Goal: Task Accomplishment & Management: Complete application form

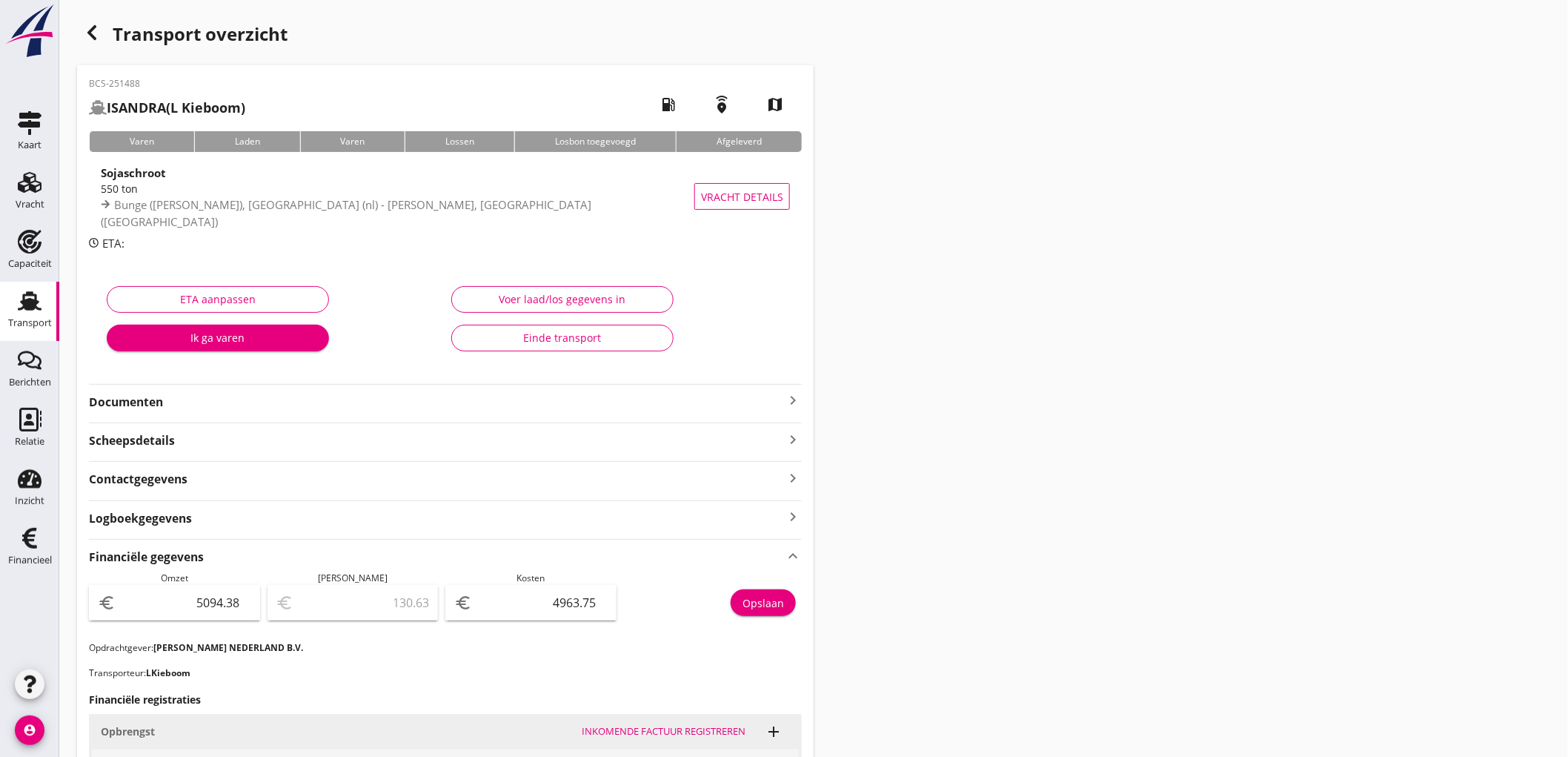
click at [39, 308] on use at bounding box center [29, 301] width 23 height 19
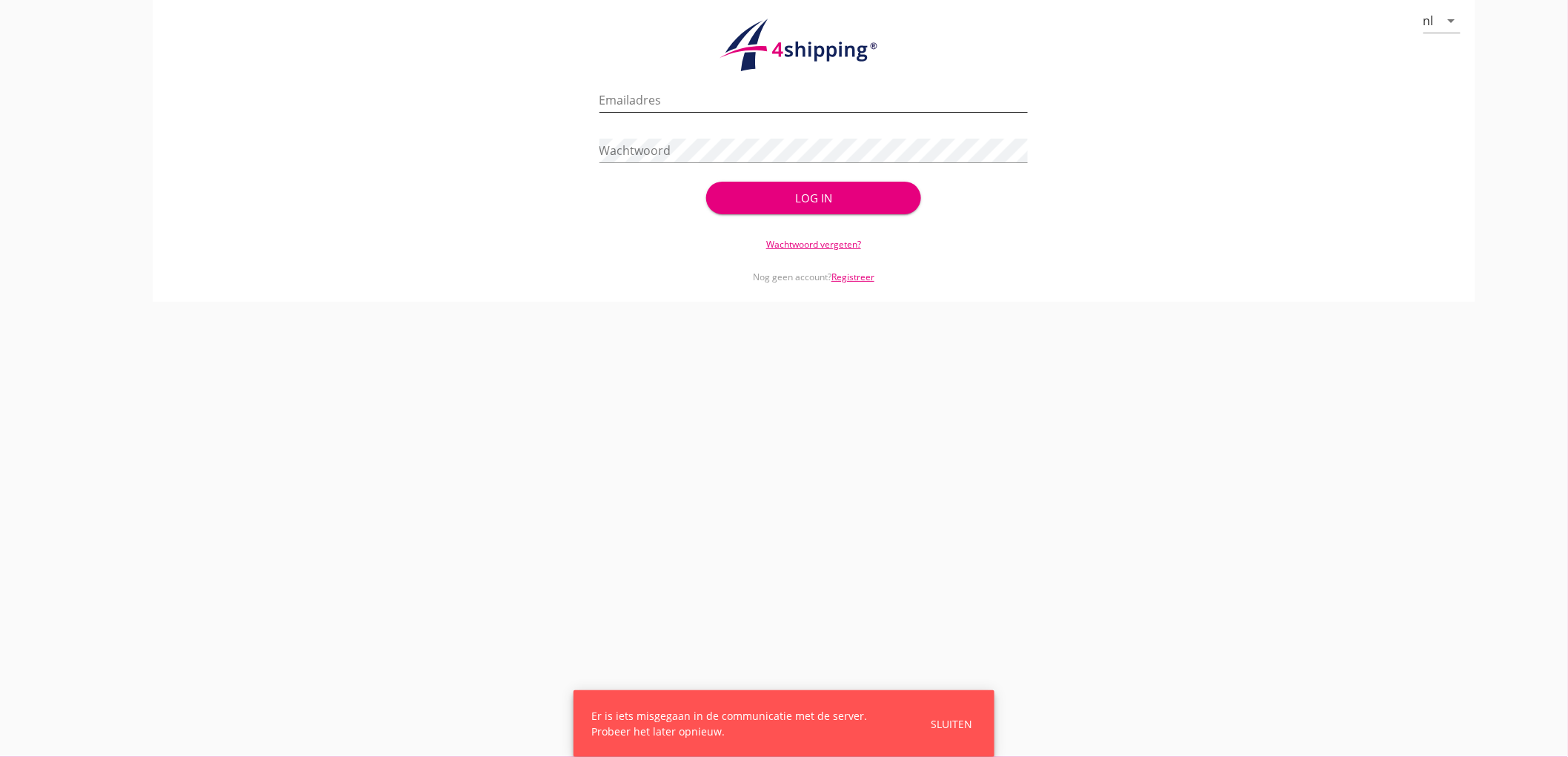
click at [705, 104] on input "Emailadres" at bounding box center [814, 99] width 429 height 23
type input "bouman@stoffersbevrachtingen.nl"
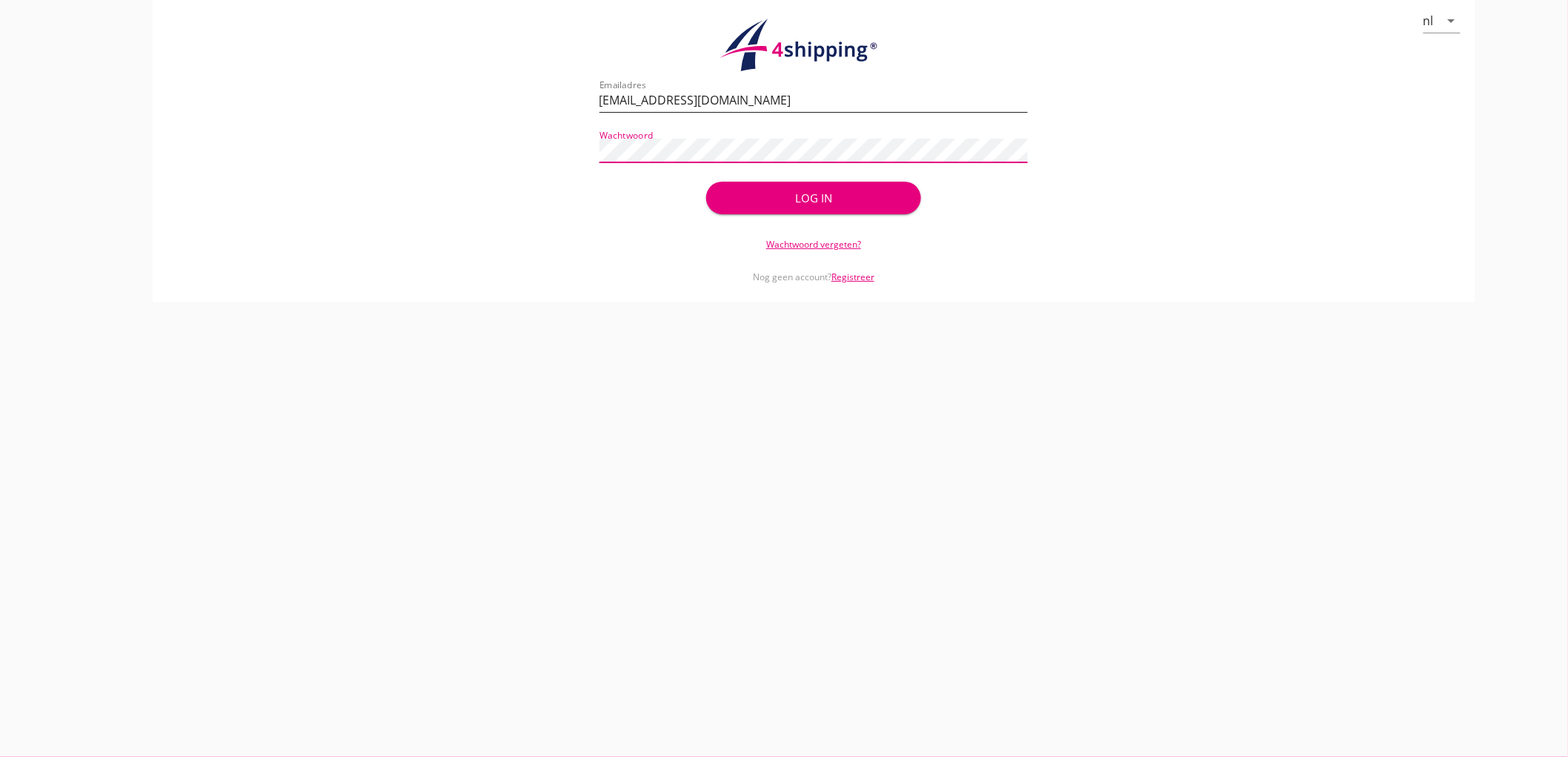
click at [707, 182] on button "Log in" at bounding box center [814, 198] width 214 height 32
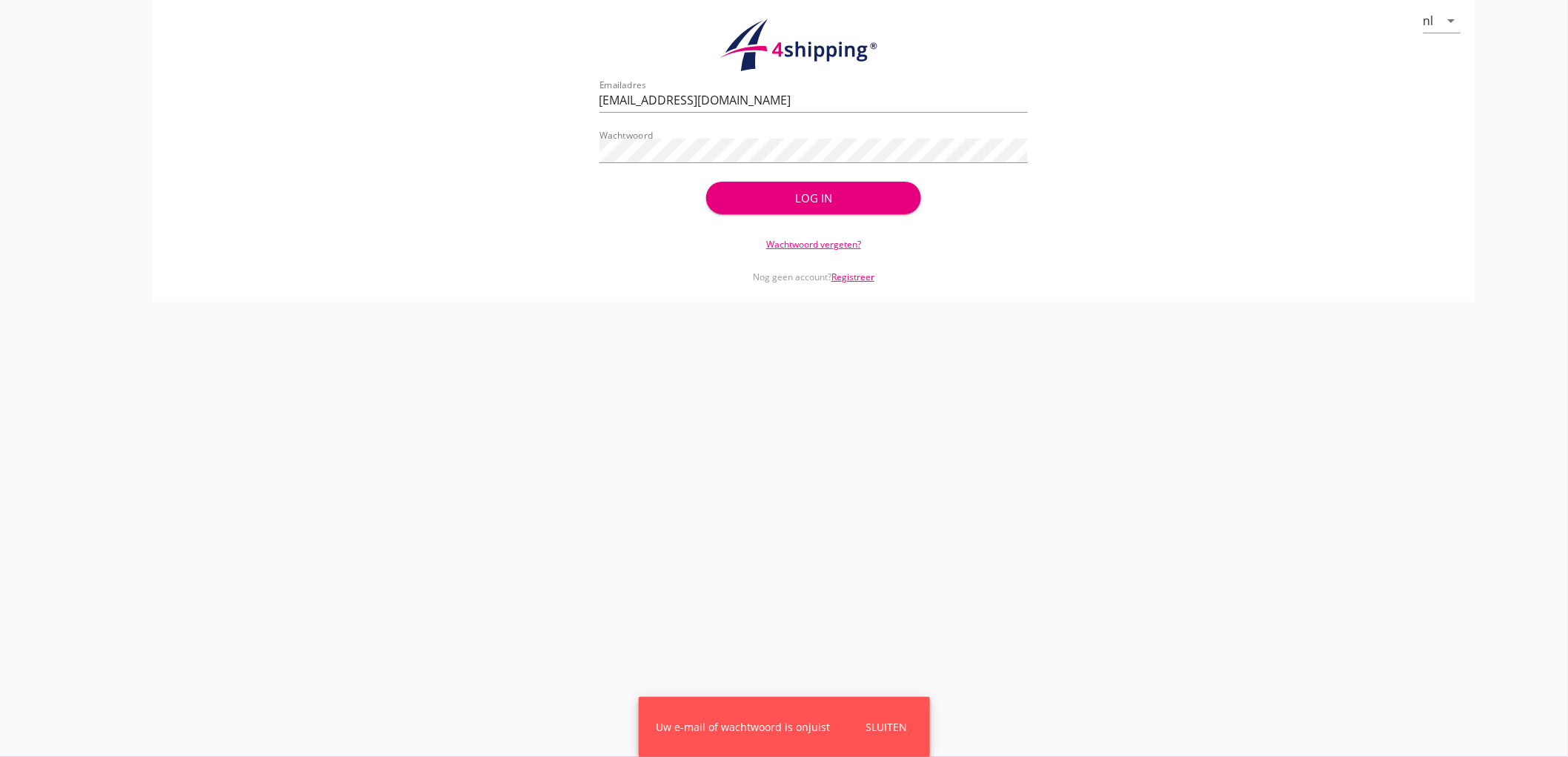
click at [697, 132] on div "Wachtwoord" at bounding box center [814, 153] width 429 height 48
click at [707, 182] on button "Log in" at bounding box center [814, 198] width 214 height 32
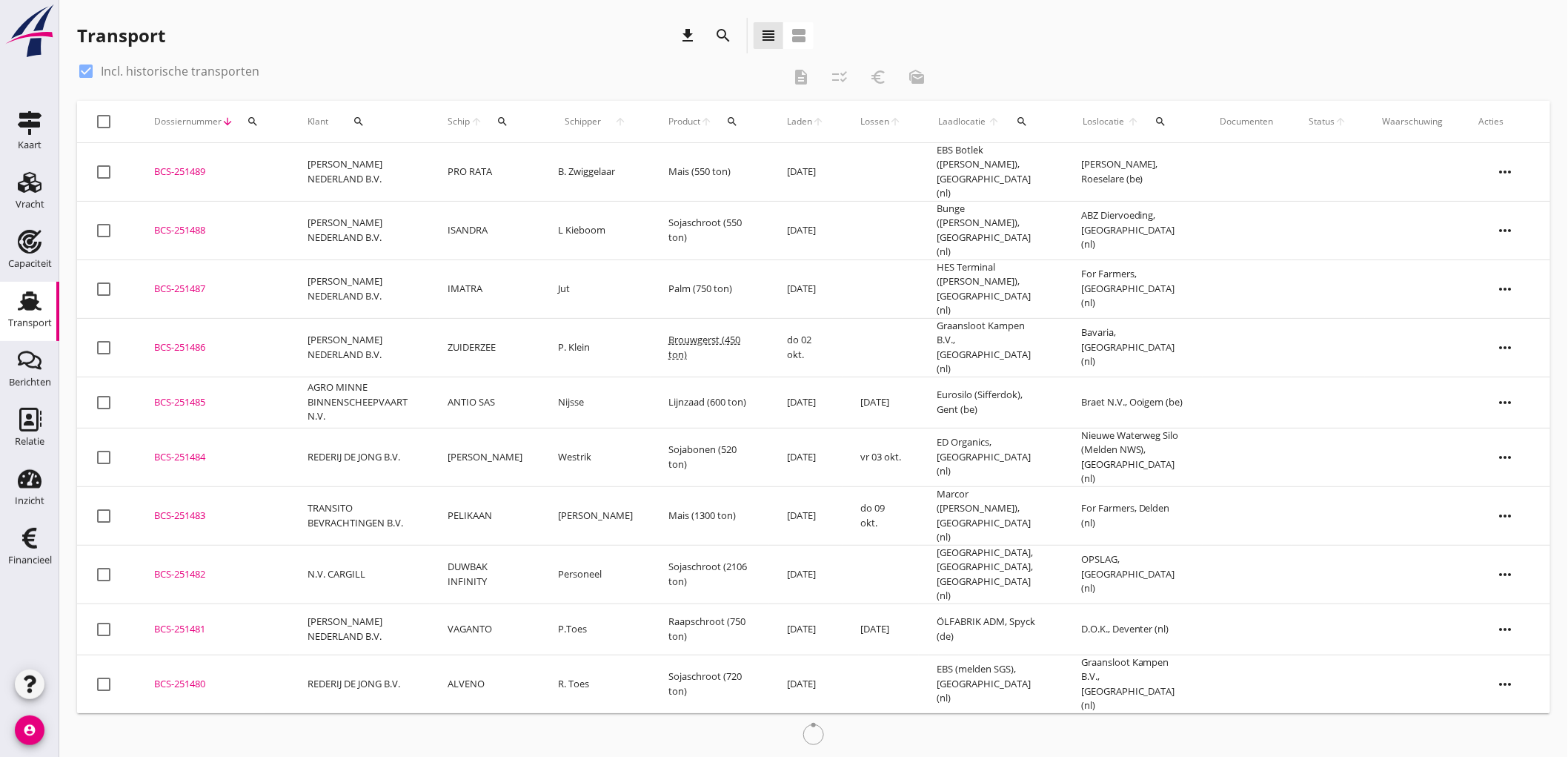
click at [464, 486] on td "PELIKAAN" at bounding box center [485, 515] width 111 height 58
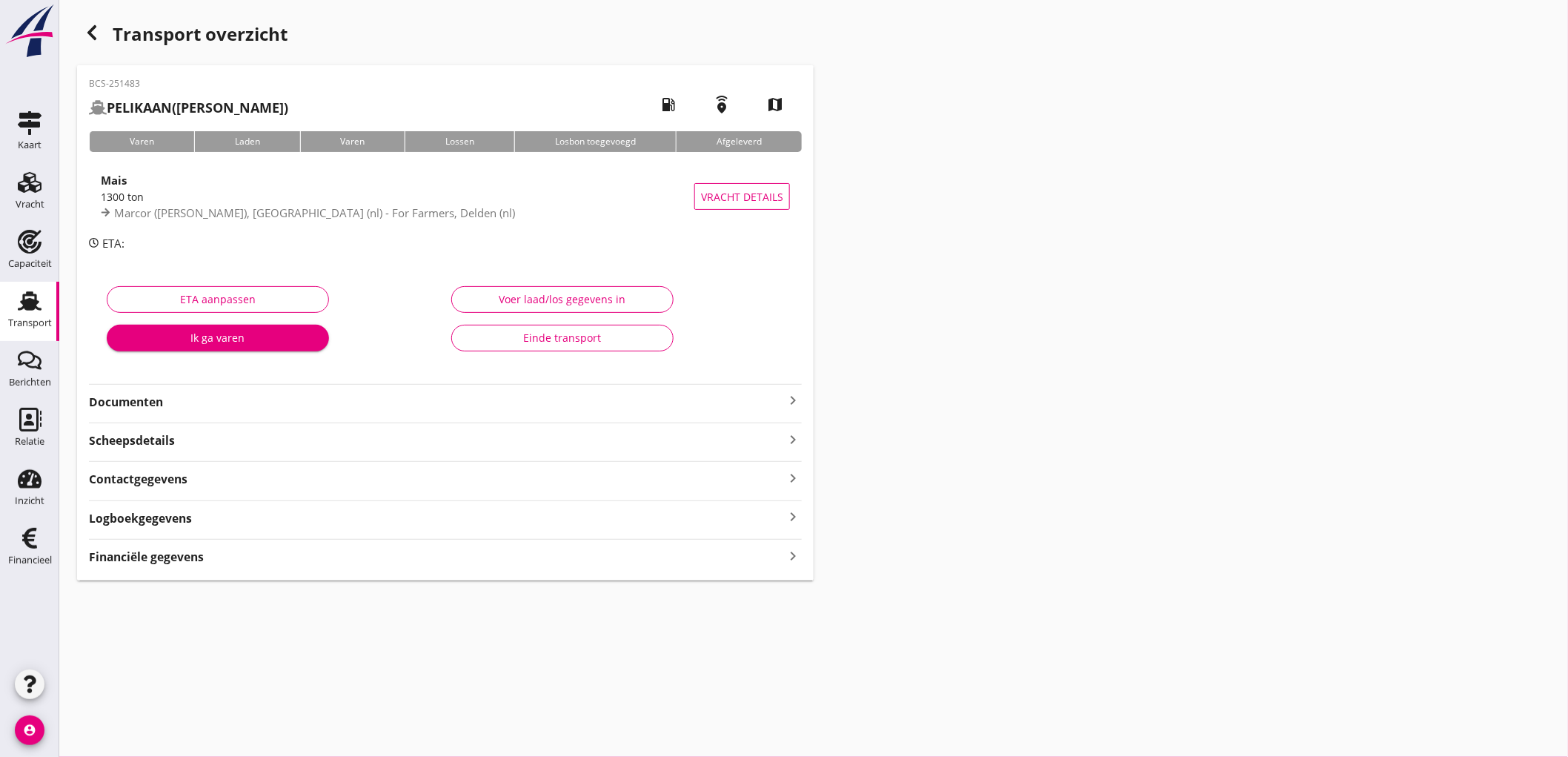
click at [165, 391] on div "Documenten keyboard_arrow_right" at bounding box center [445, 400] width 713 height 20
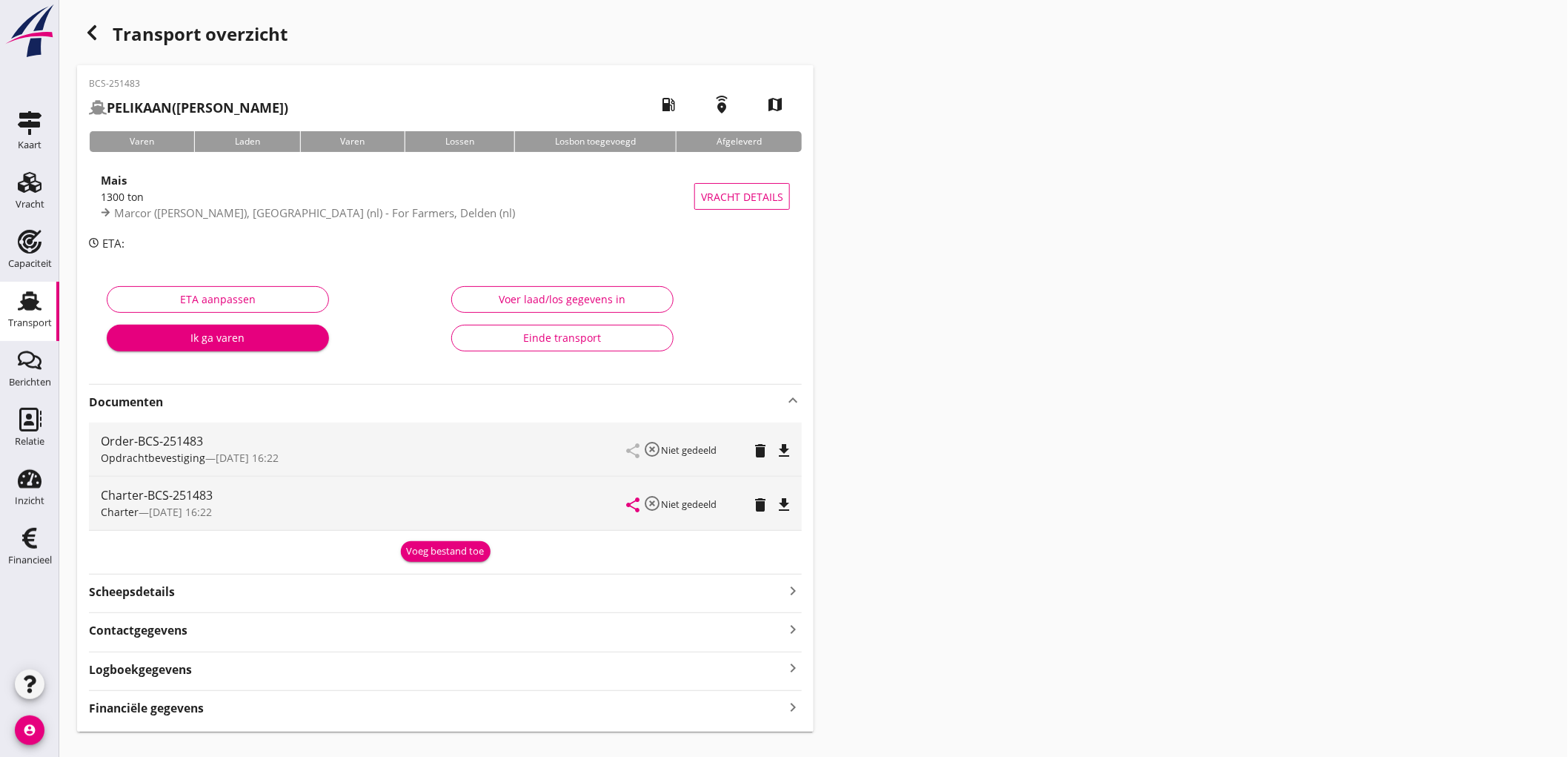
scroll to position [28, 0]
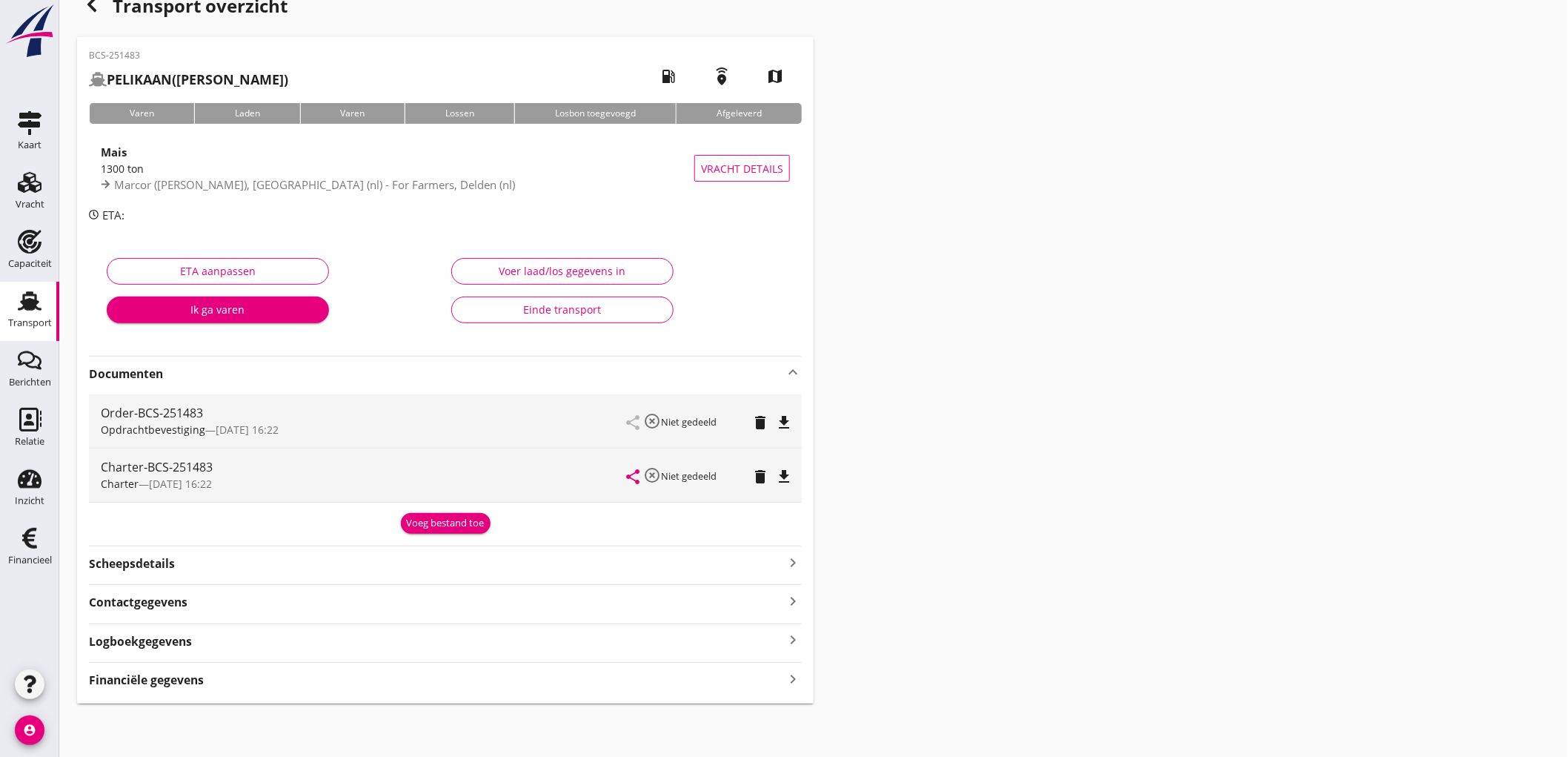
click at [123, 677] on strong "Financiële gegevens" at bounding box center [146, 680] width 115 height 17
click at [3, 309] on link "Transport Transport" at bounding box center [30, 312] width 59 height 59
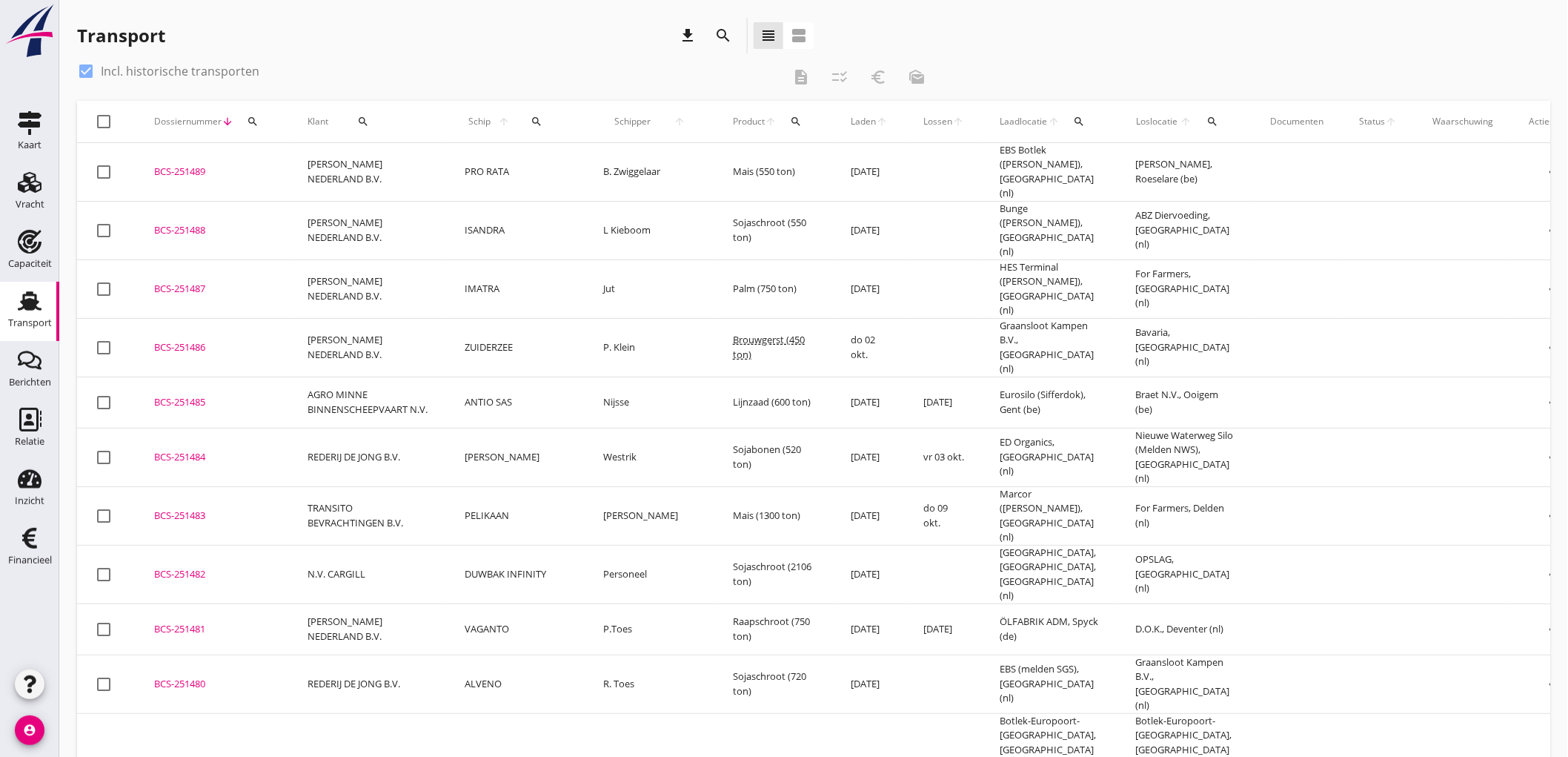
click at [118, 75] on label "Incl. historische transporten" at bounding box center [180, 70] width 158 height 15
checkbox input "false"
click at [43, 332] on div "Transport" at bounding box center [30, 323] width 44 height 21
click at [16, 297] on div "Transport" at bounding box center [30, 300] width 36 height 23
click at [9, 298] on link "Transport Transport" at bounding box center [30, 312] width 59 height 59
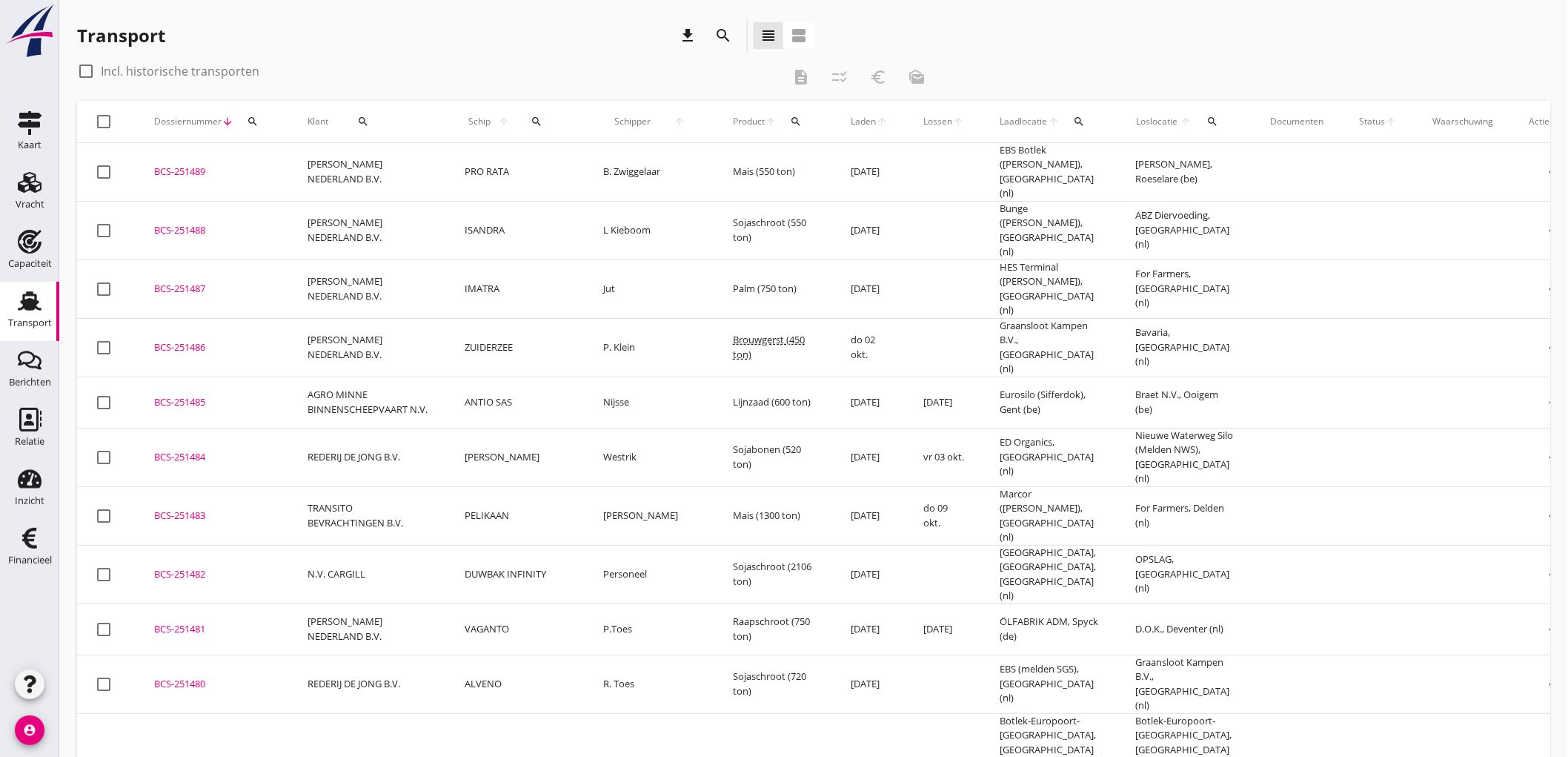
click at [17, 329] on div "Transport" at bounding box center [30, 323] width 44 height 21
click at [32, 290] on icon "Transport" at bounding box center [29, 300] width 23 height 23
click at [3, 243] on link "Capaciteit Capaciteit" at bounding box center [30, 252] width 59 height 59
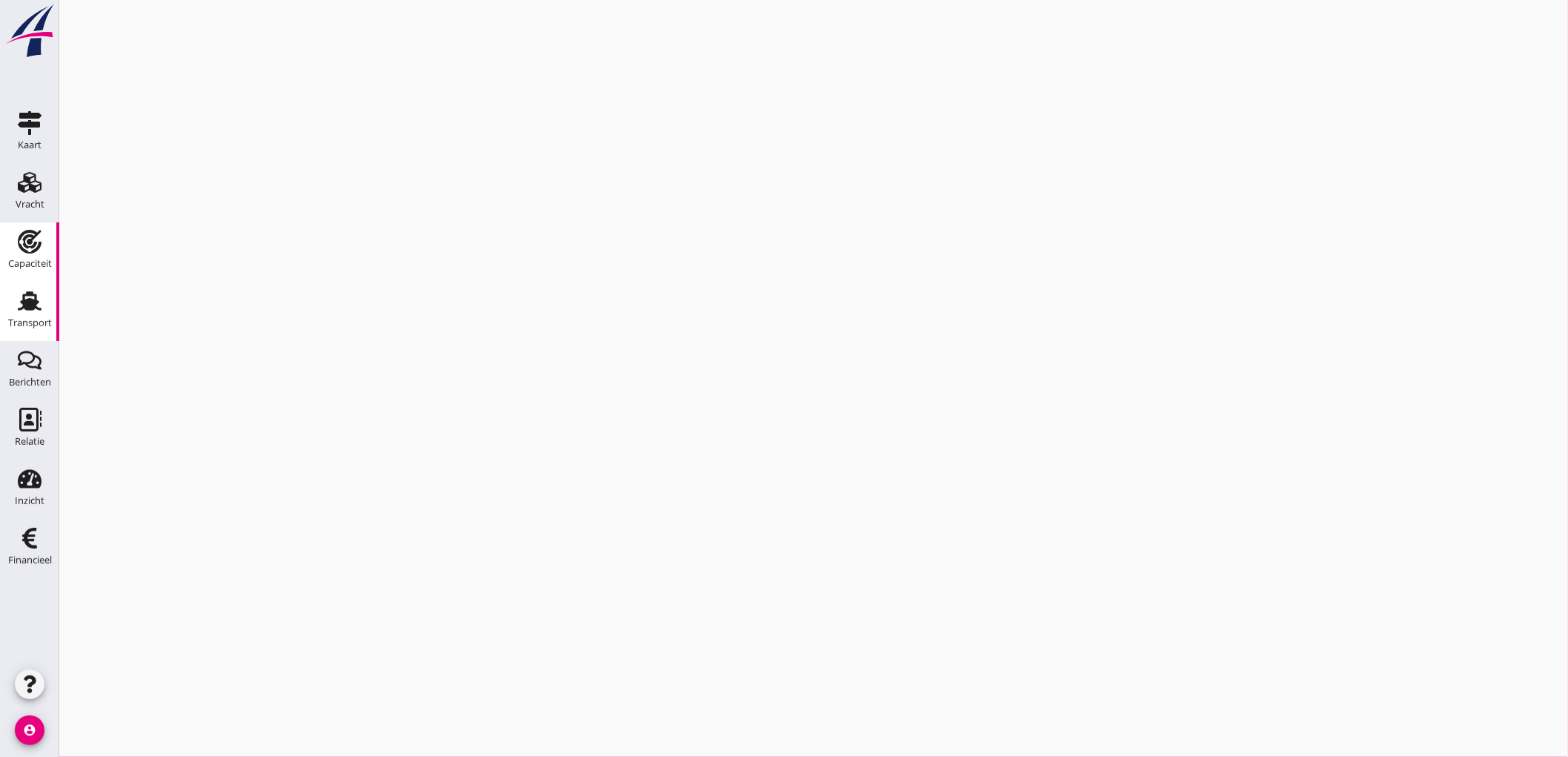
click at [2, 294] on link "Transport Transport" at bounding box center [30, 312] width 59 height 59
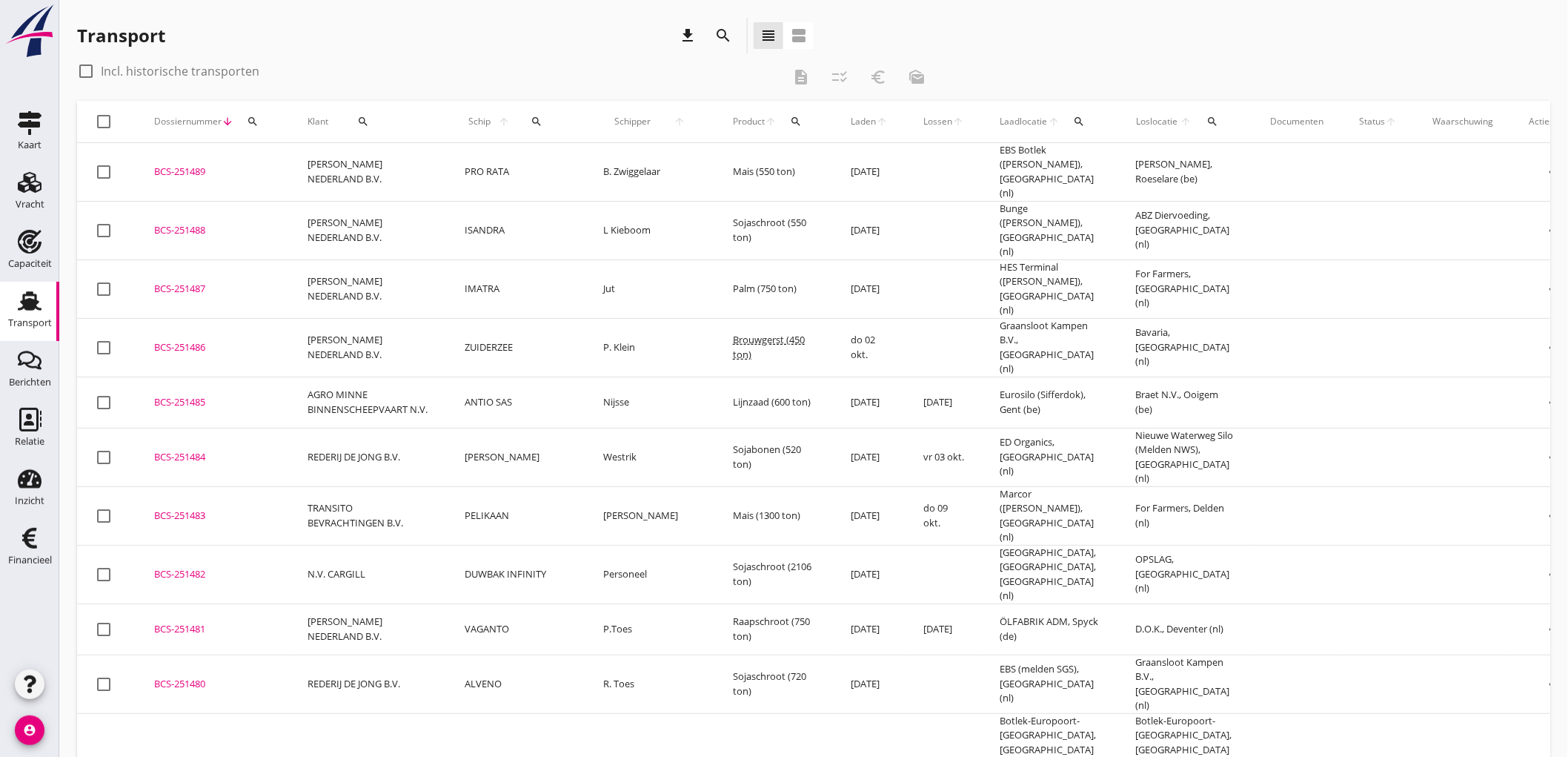
click at [8, 309] on link "Transport Transport" at bounding box center [30, 312] width 59 height 59
click at [12, 217] on link "Vracht Vracht" at bounding box center [30, 192] width 59 height 59
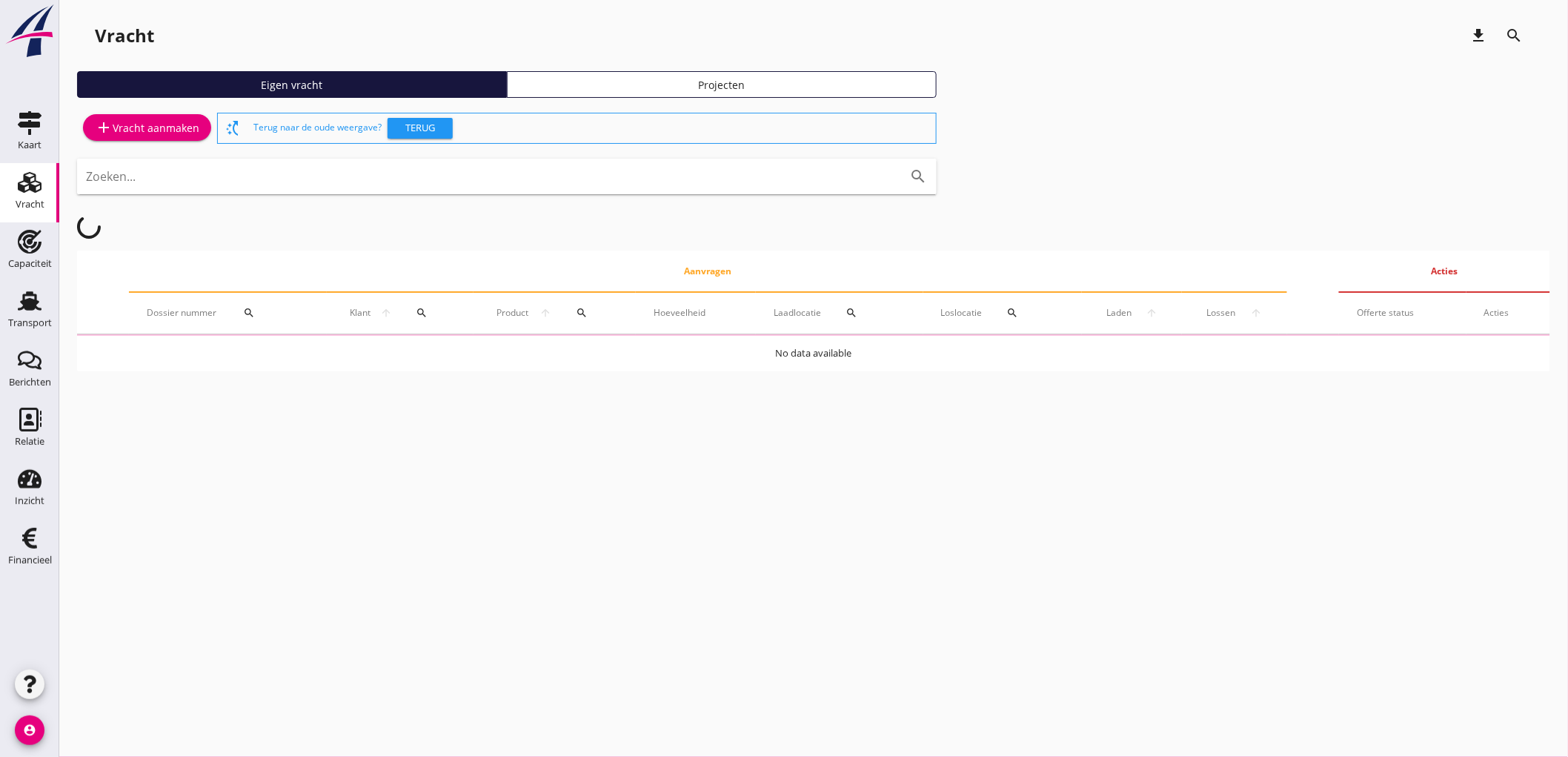
click at [95, 145] on div "add Vracht aanmaken" at bounding box center [147, 128] width 140 height 37
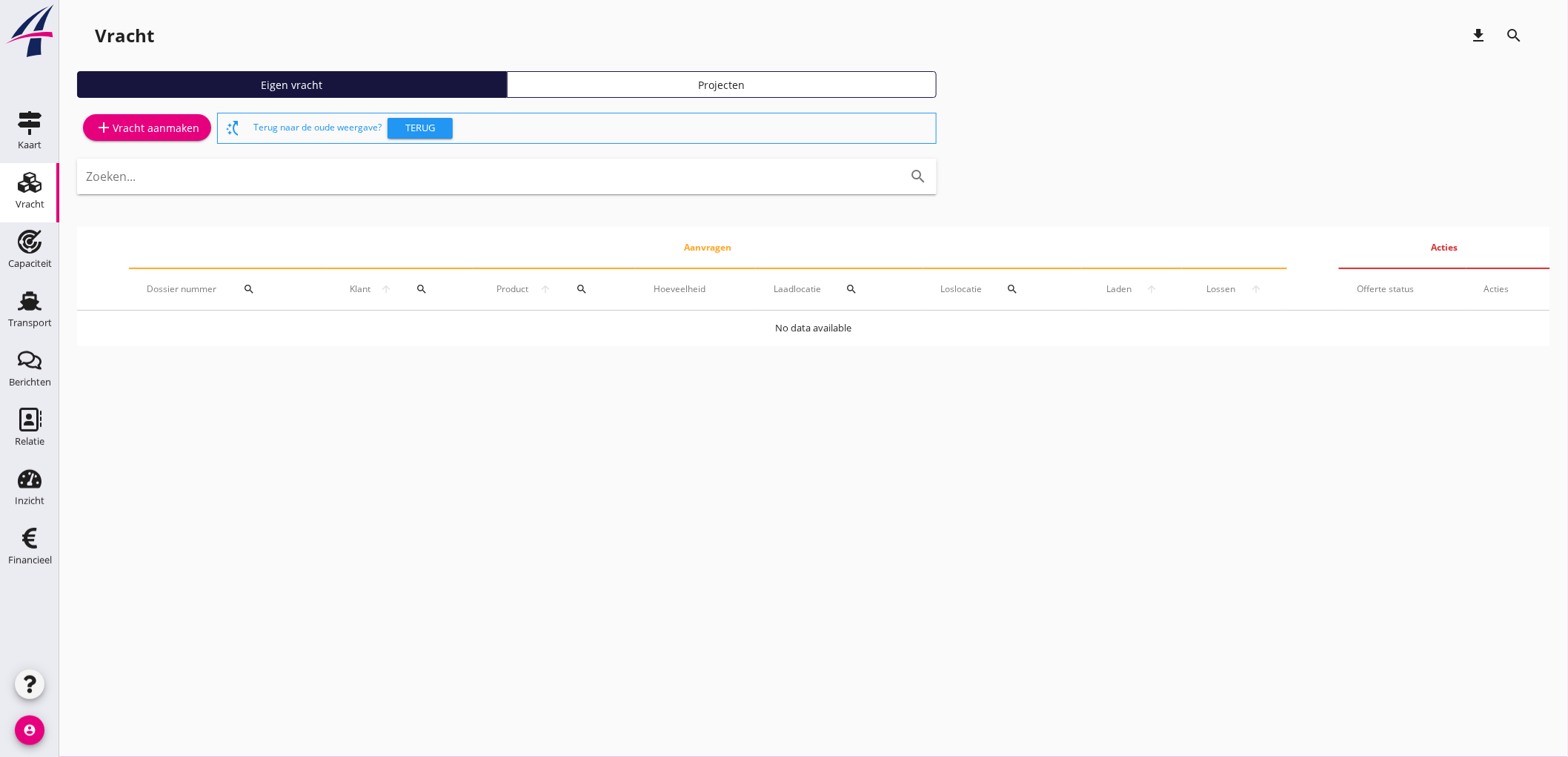
click at [123, 137] on link "add Vracht aanmaken" at bounding box center [146, 127] width 128 height 27
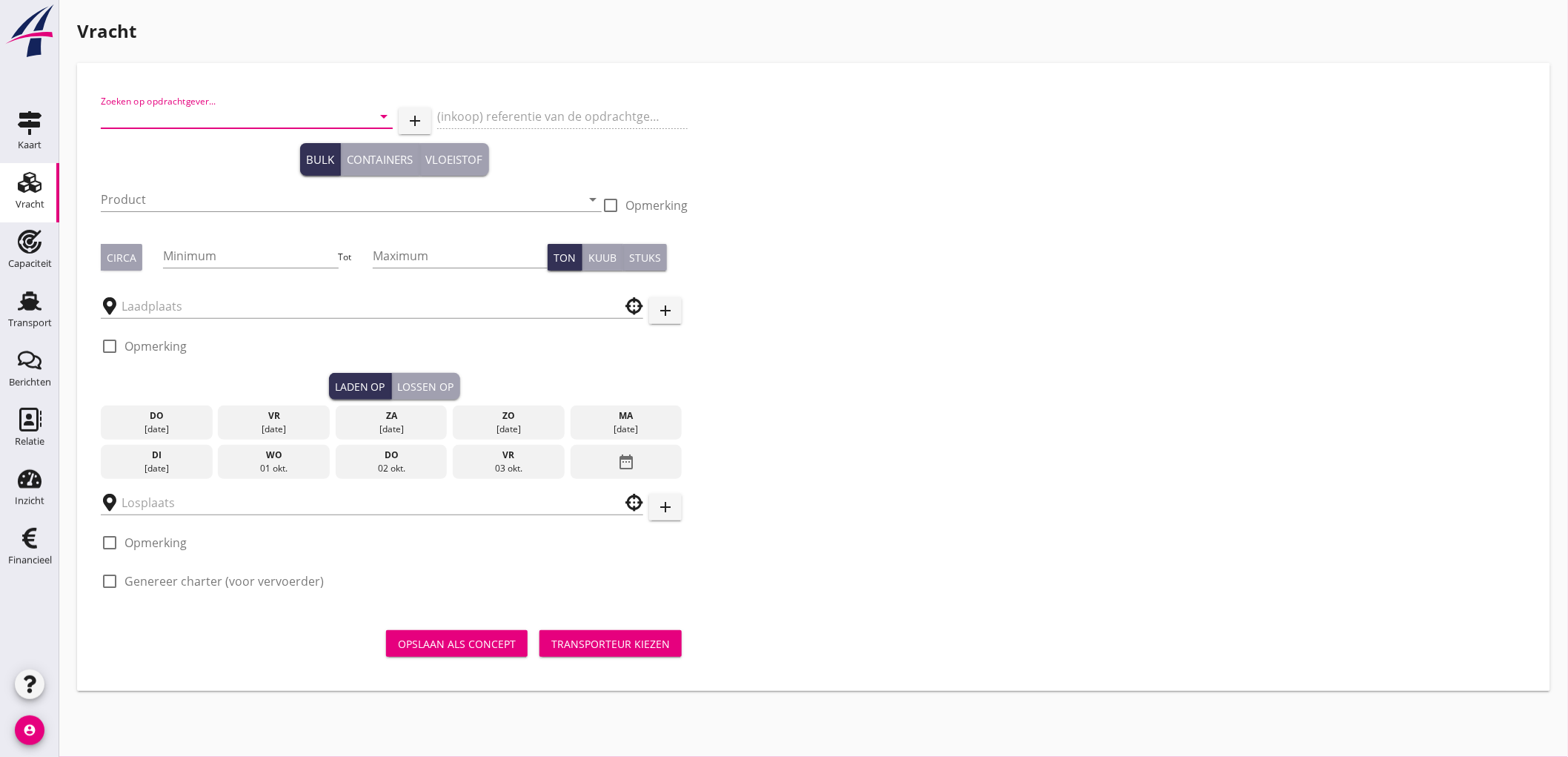
click at [216, 117] on input "Zoeken op opdrachtgever..." at bounding box center [226, 116] width 251 height 23
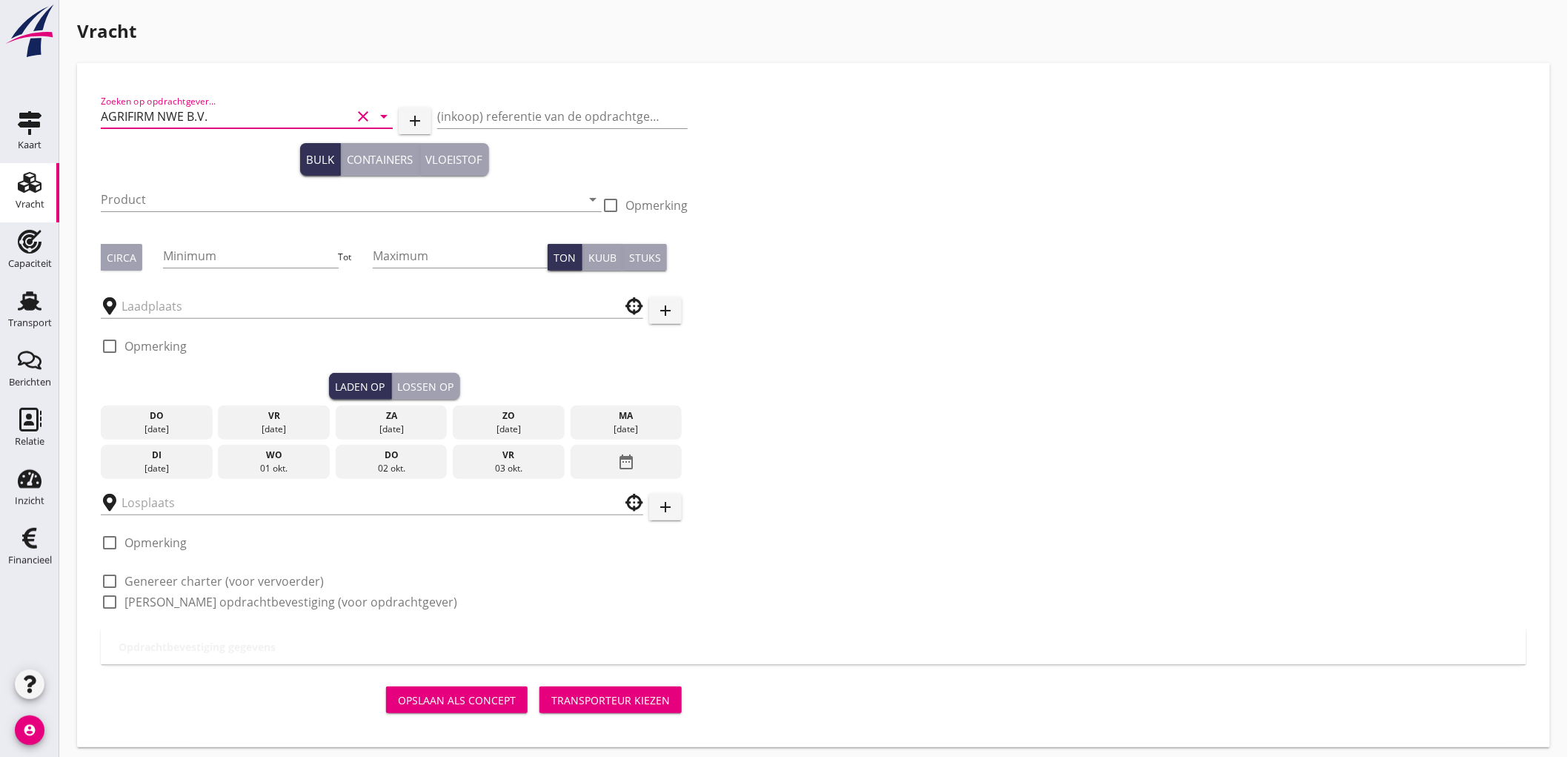
type input "AGRIFIRM NWE B.V."
click at [182, 195] on input "Product" at bounding box center [341, 199] width 480 height 23
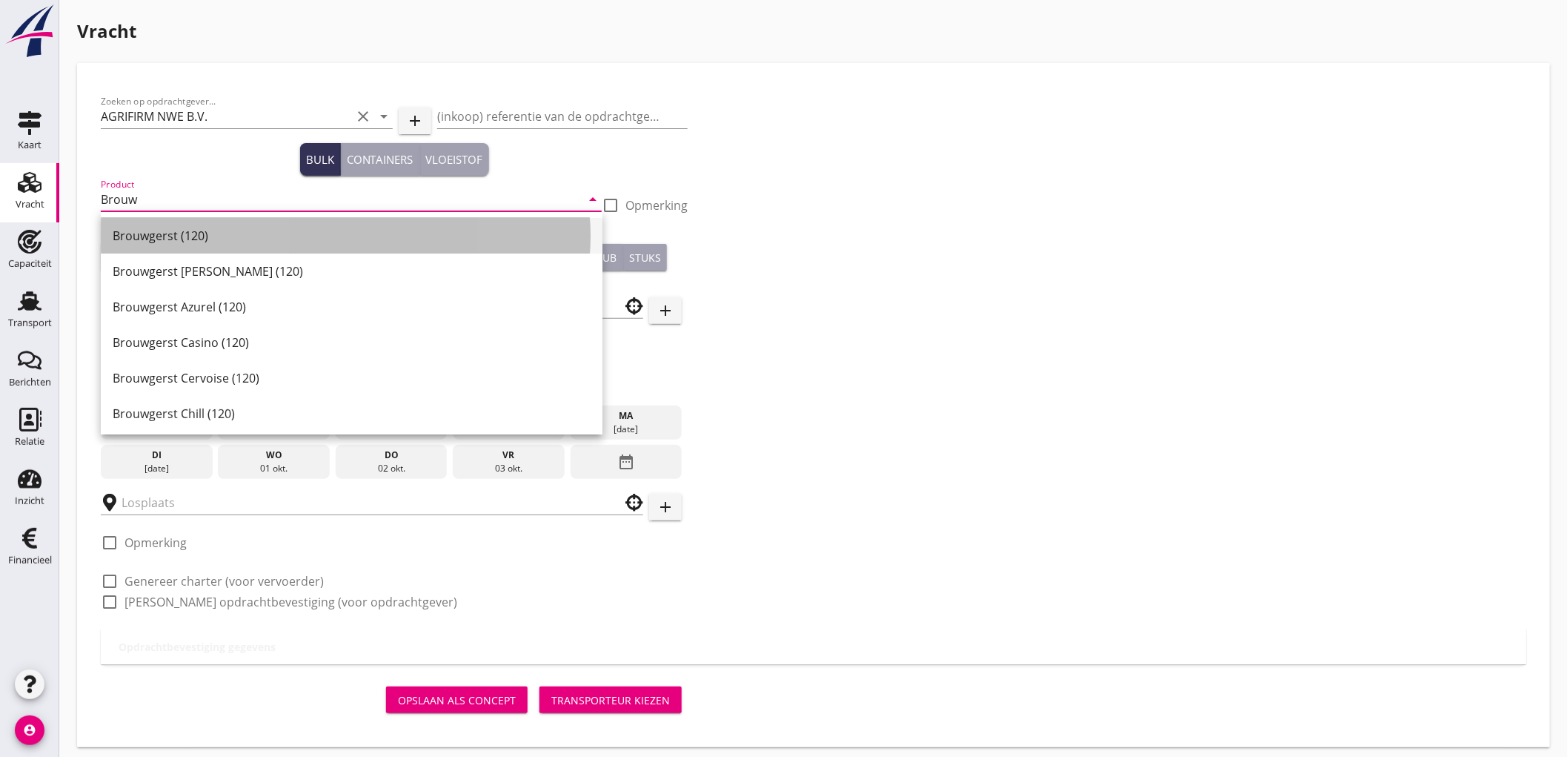
click at [231, 246] on div "Brouwgerst (120)" at bounding box center [351, 235] width 478 height 36
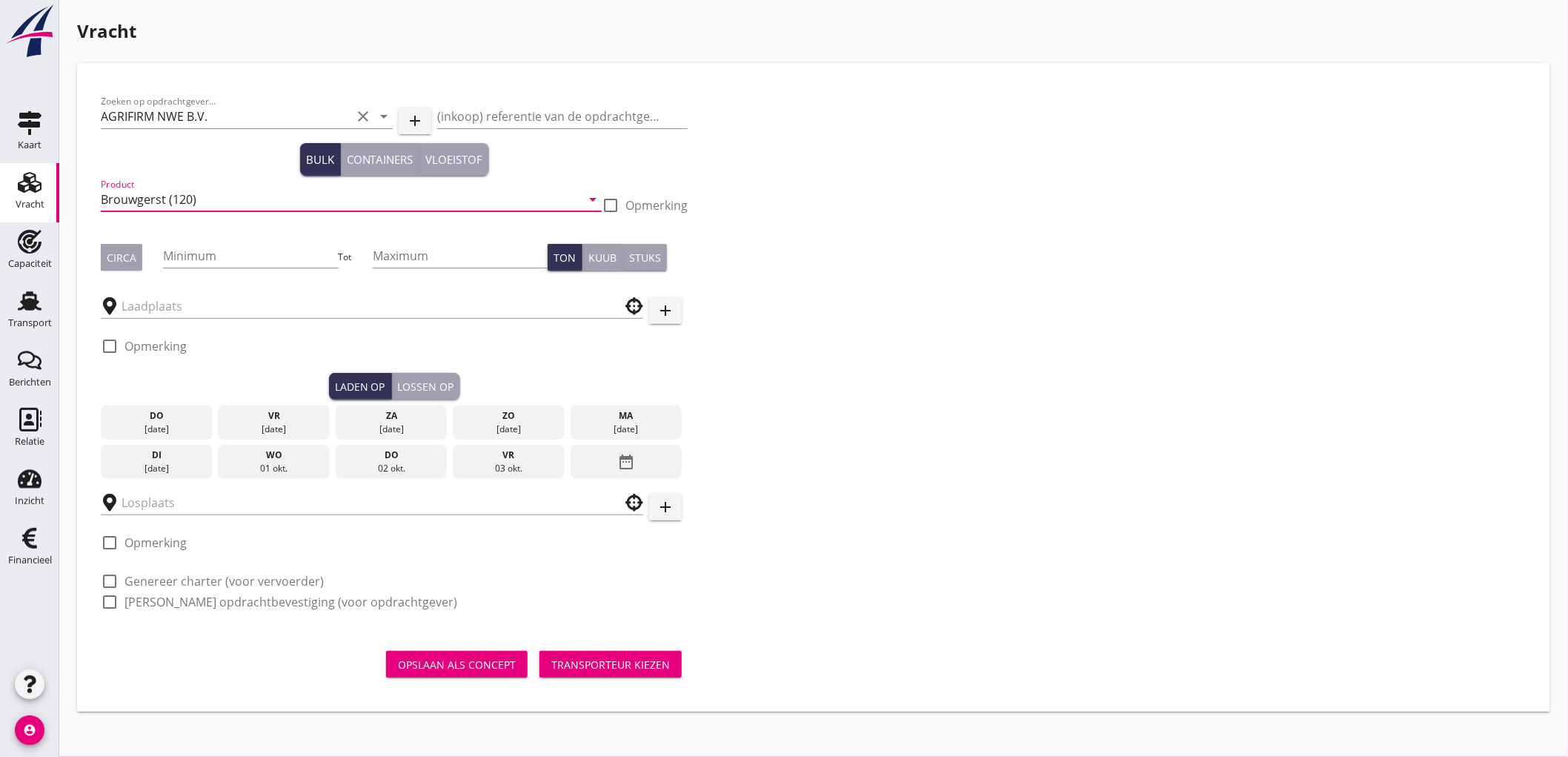
type input "Brouwgerst (120)"
click at [625, 211] on div "check_box_outline_blank Opmerking" at bounding box center [645, 205] width 86 height 17
click at [613, 203] on div at bounding box center [610, 204] width 25 height 25
checkbox input "true"
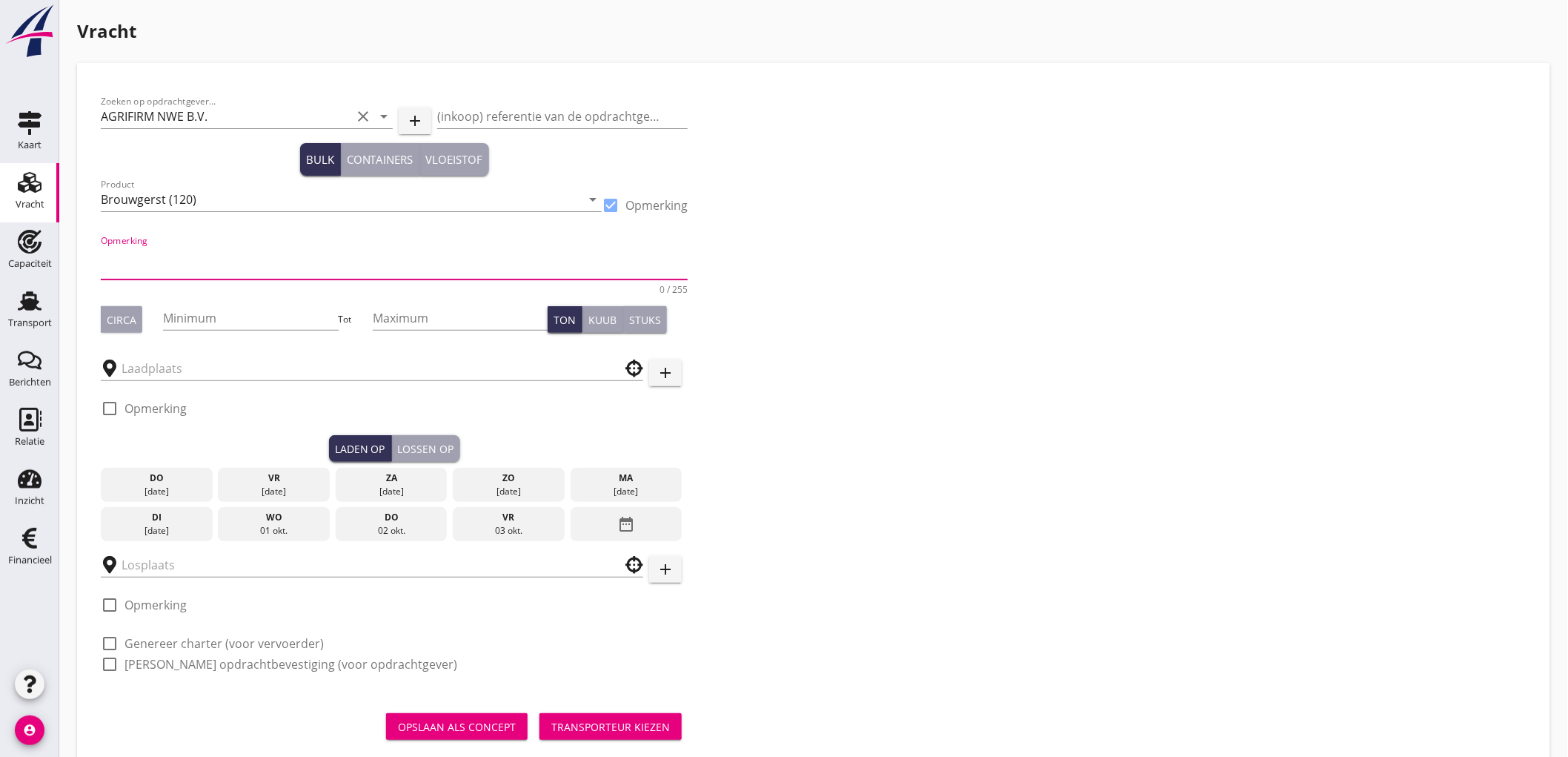
click at [509, 255] on textarea "Opmerking" at bounding box center [394, 261] width 587 height 36
type textarea "Applaus"
click at [133, 323] on div "Circa" at bounding box center [122, 320] width 30 height 16
click at [216, 319] on input "Minimum" at bounding box center [250, 318] width 175 height 23
type input "525"
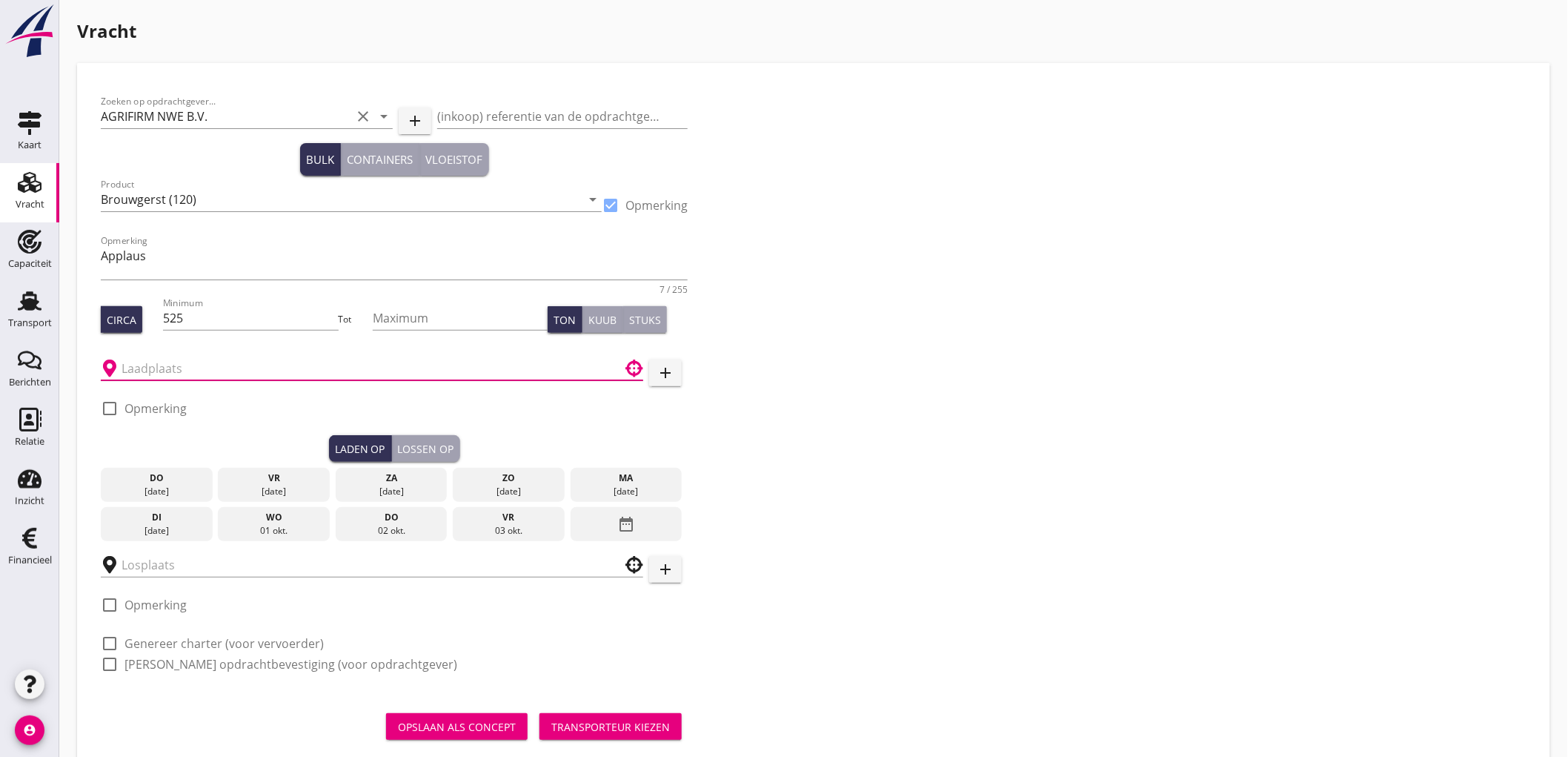
click at [186, 364] on input "text" at bounding box center [362, 368] width 480 height 23
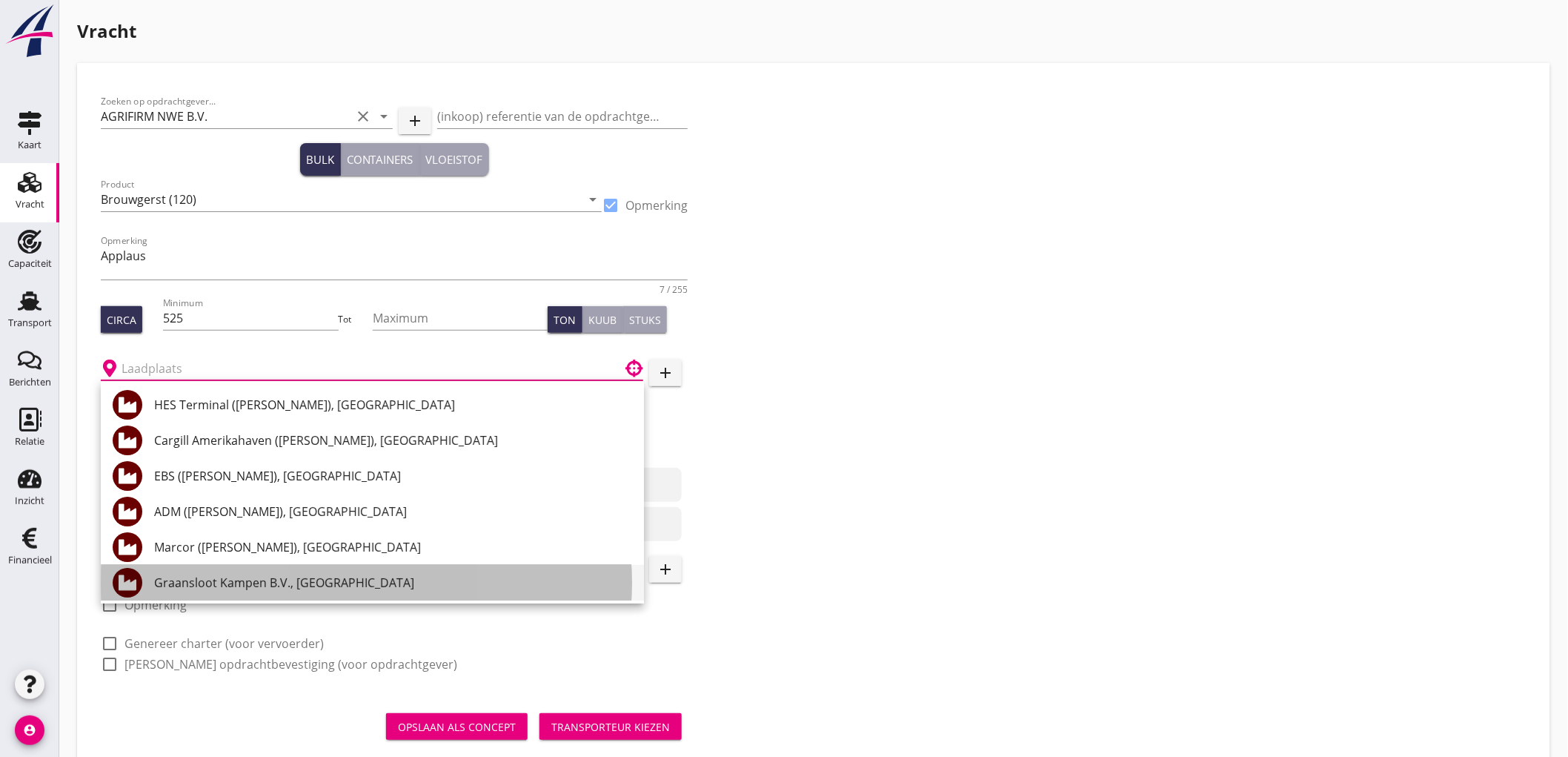
click at [252, 575] on div "Graansloot Kampen B.V., [GEOGRAPHIC_DATA]" at bounding box center [392, 582] width 478 height 17
type input "Graansloot Kampen B.V., [GEOGRAPHIC_DATA]"
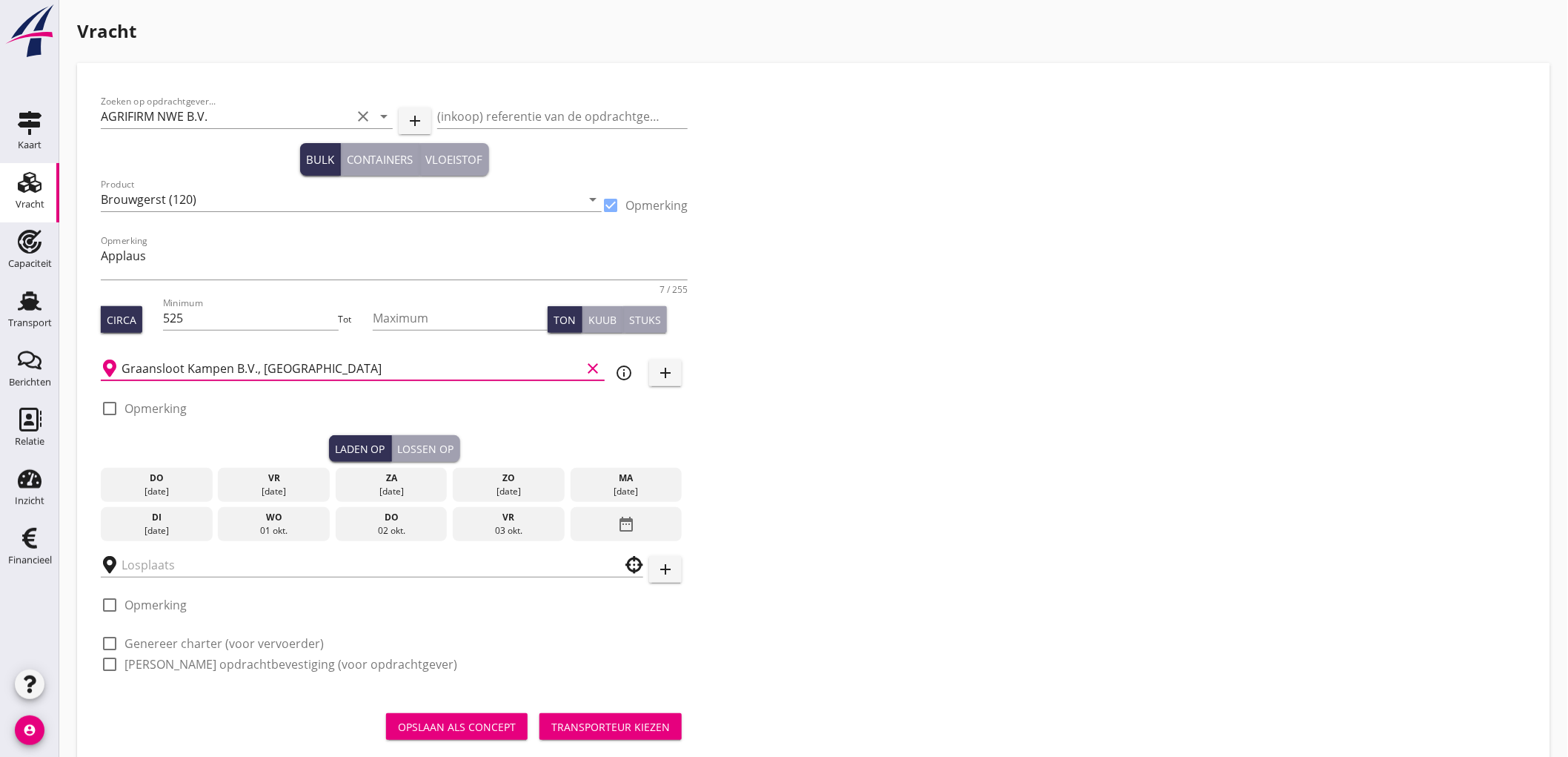
click at [411, 527] on div "02 okt." at bounding box center [392, 530] width 104 height 13
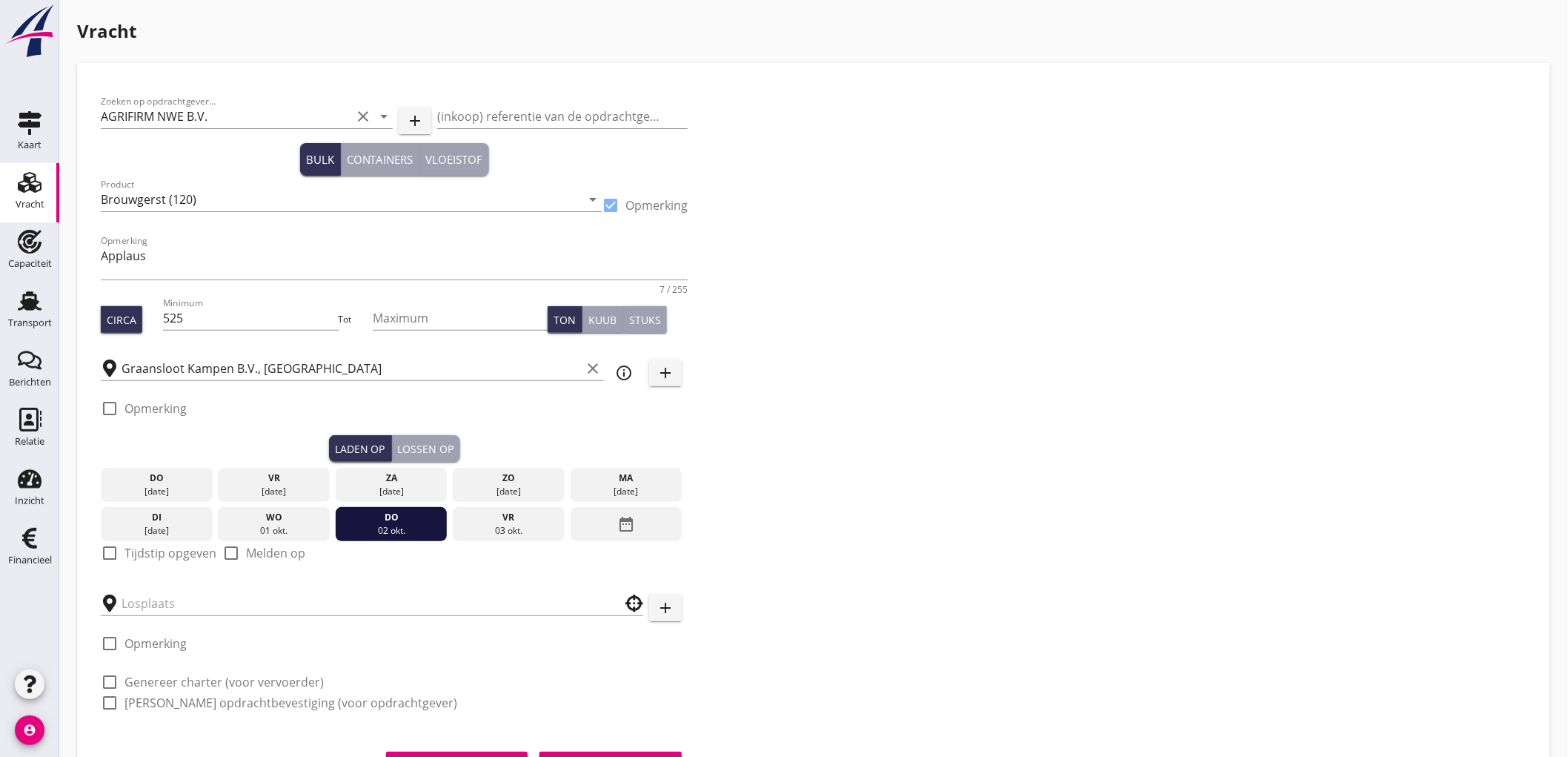
click at [188, 553] on label "Tijdstip opgeven" at bounding box center [171, 553] width 92 height 15
checkbox input "true"
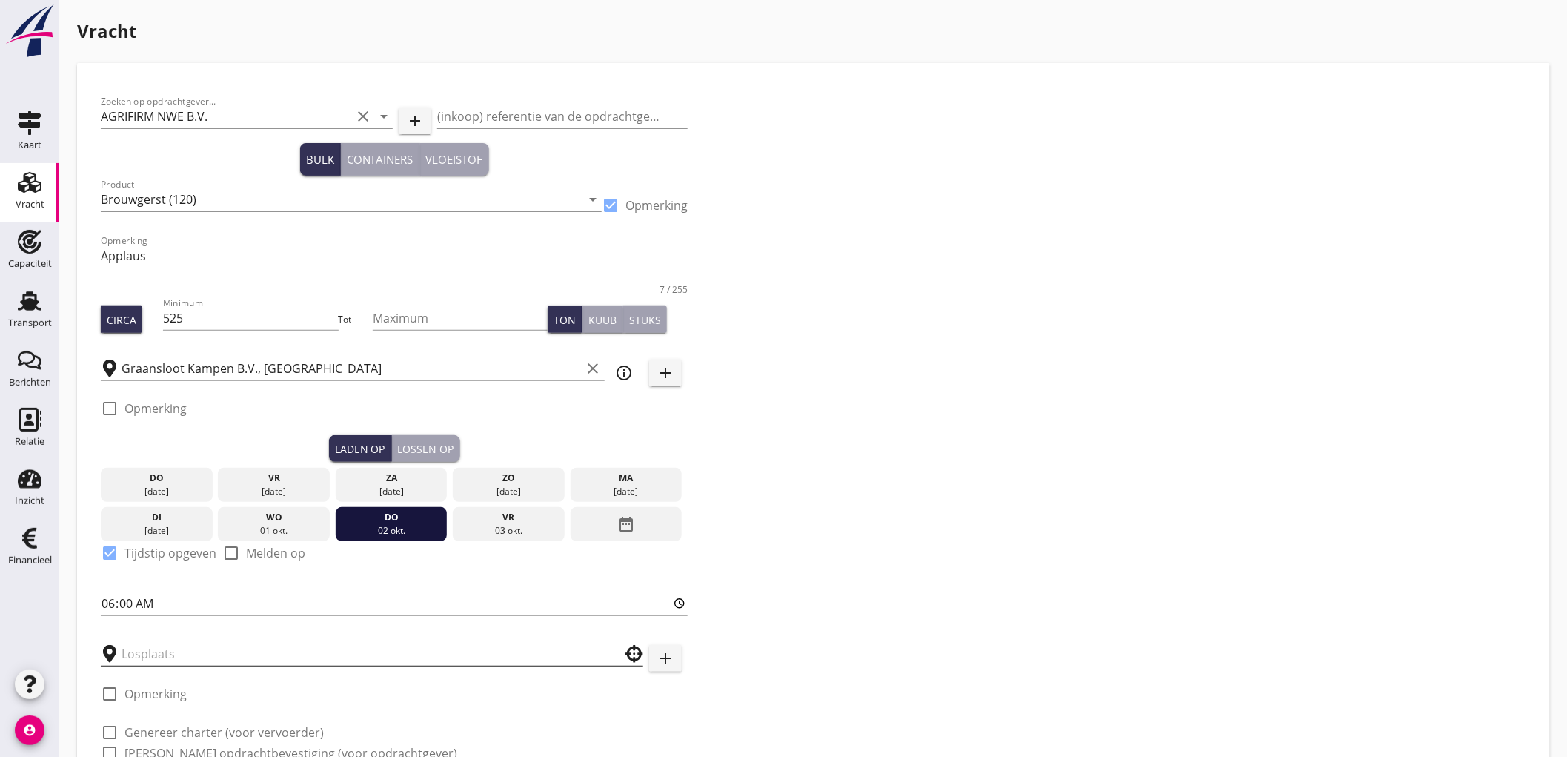
click at [169, 658] on input "text" at bounding box center [362, 653] width 480 height 23
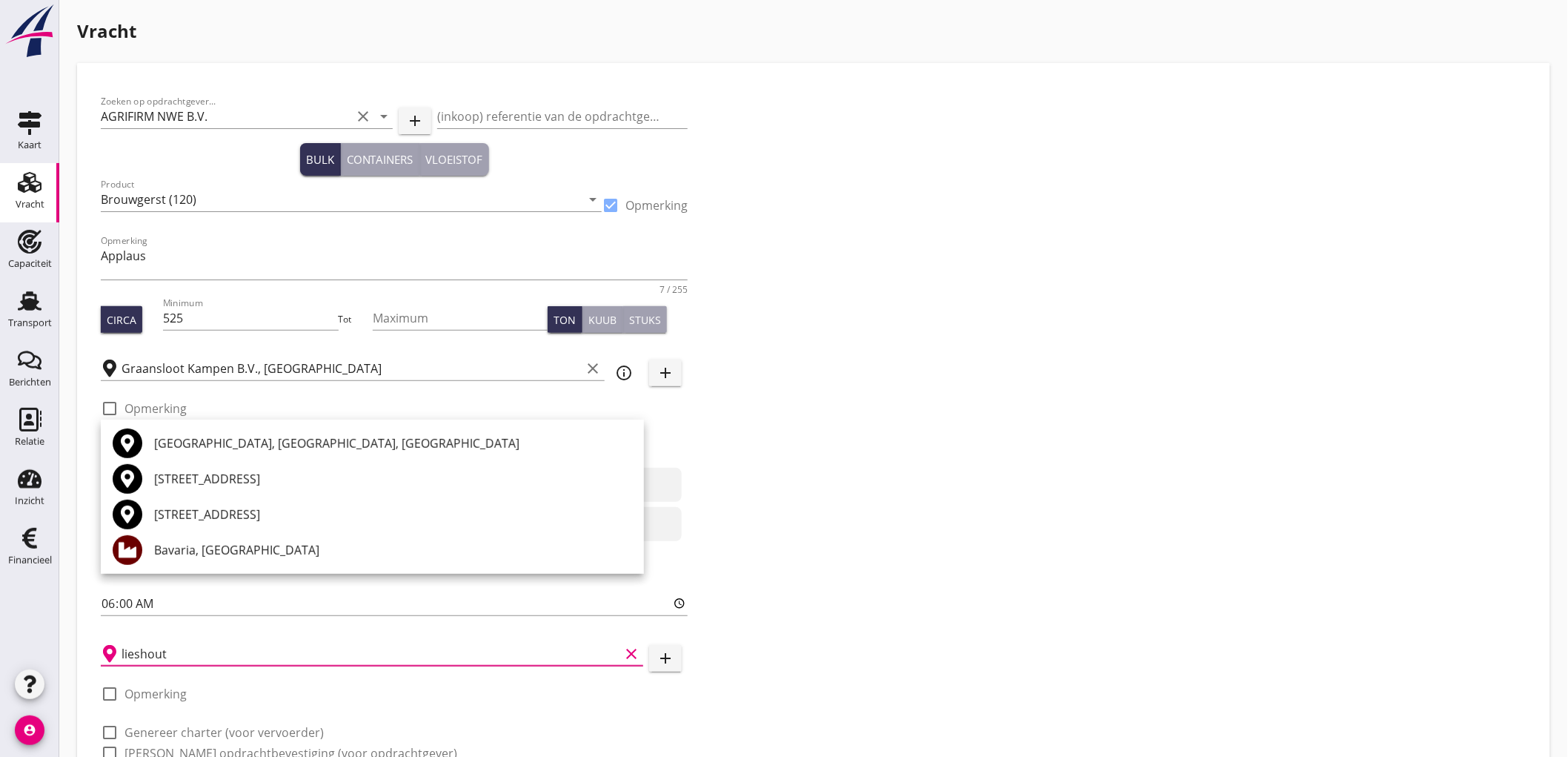
click at [169, 553] on div "Bavaria, [GEOGRAPHIC_DATA]" at bounding box center [392, 550] width 478 height 17
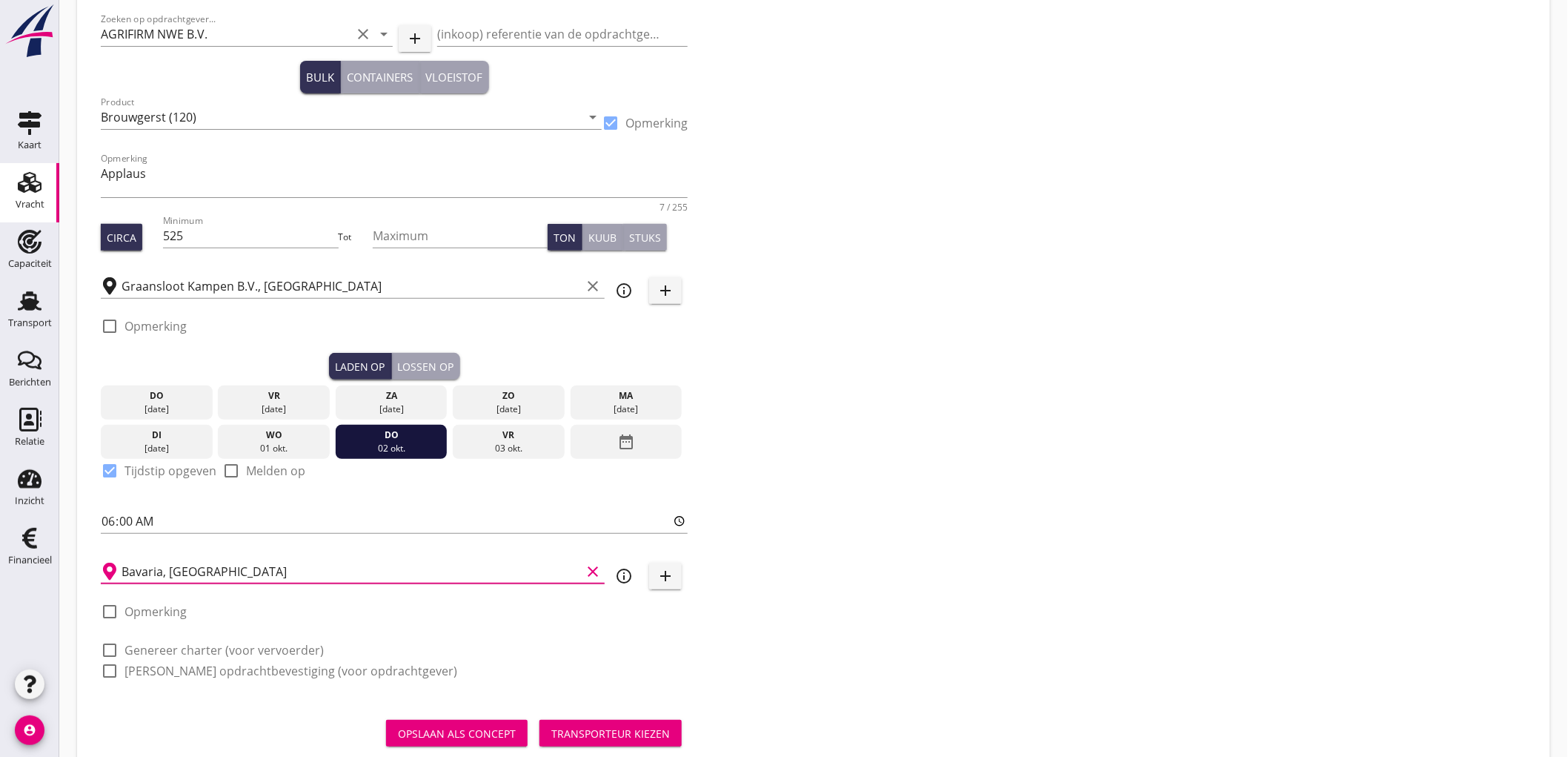
scroll to position [123, 0]
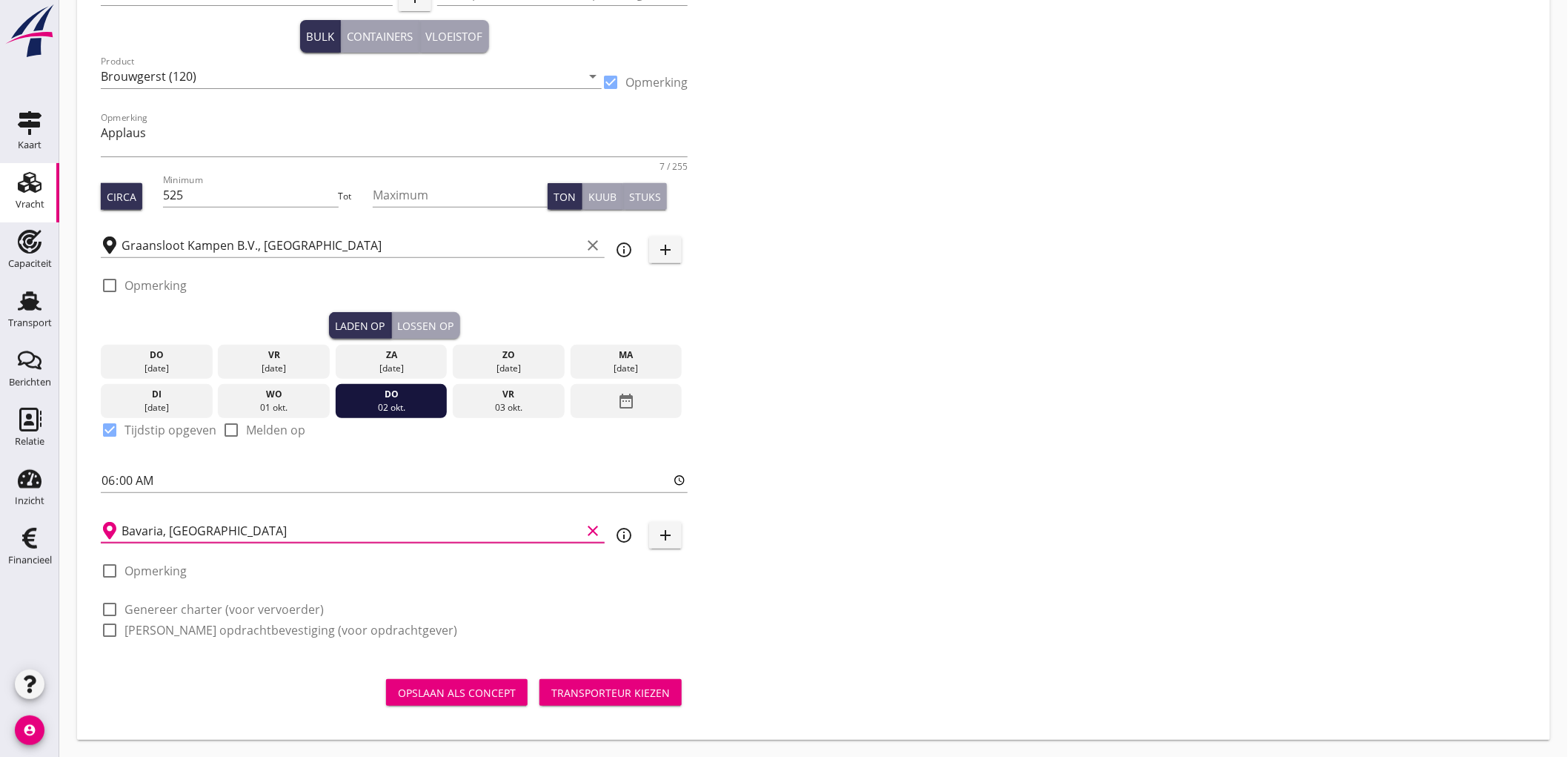
type input "Bavaria, [GEOGRAPHIC_DATA]"
click at [163, 604] on label "Genereer charter (voor vervoerder)" at bounding box center [224, 609] width 199 height 15
checkbox input "true"
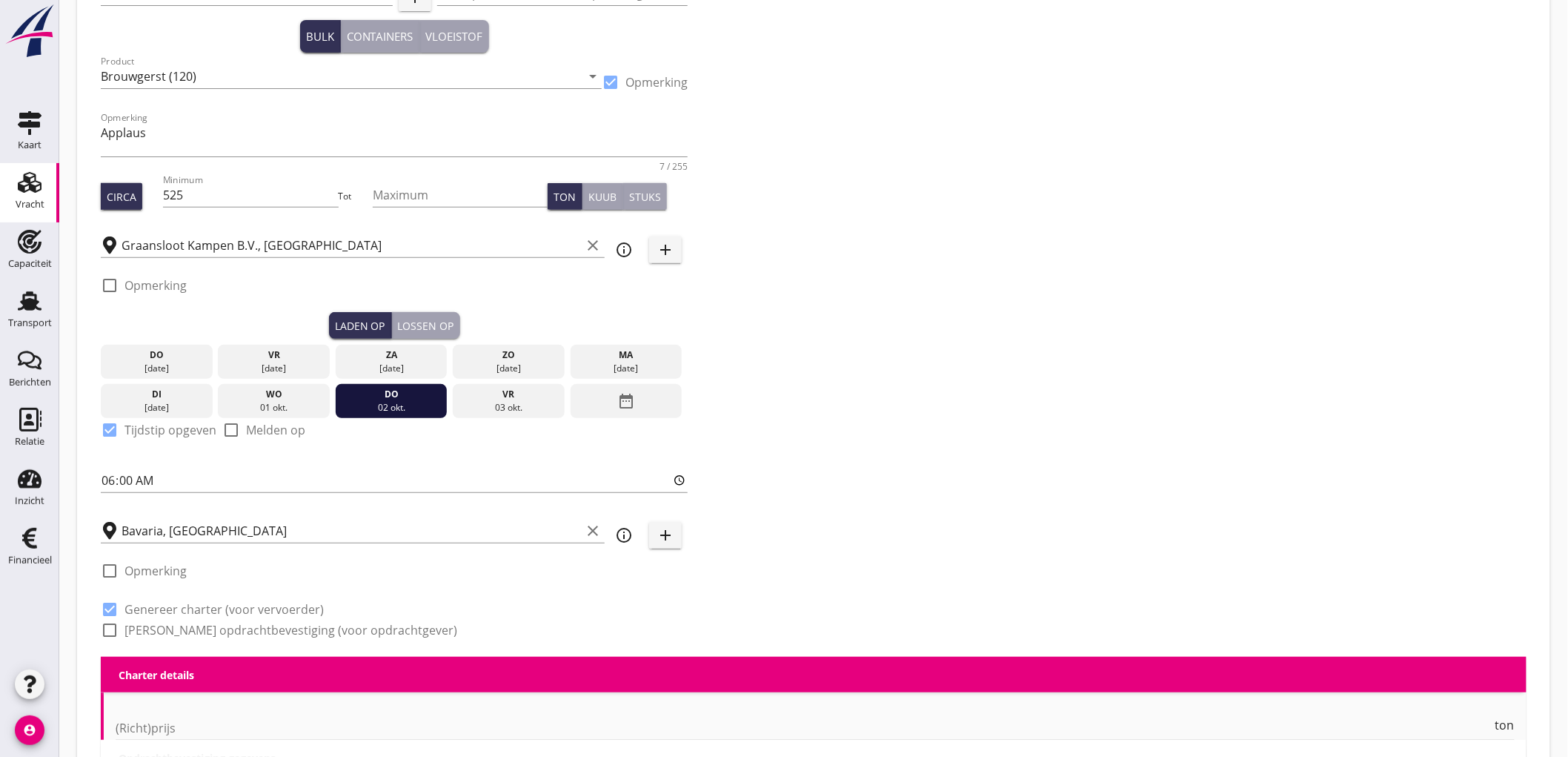
click at [154, 633] on label "Genereer opdrachtbevestiging (voor opdrachtgever)" at bounding box center [291, 630] width 332 height 15
checkbox input "true"
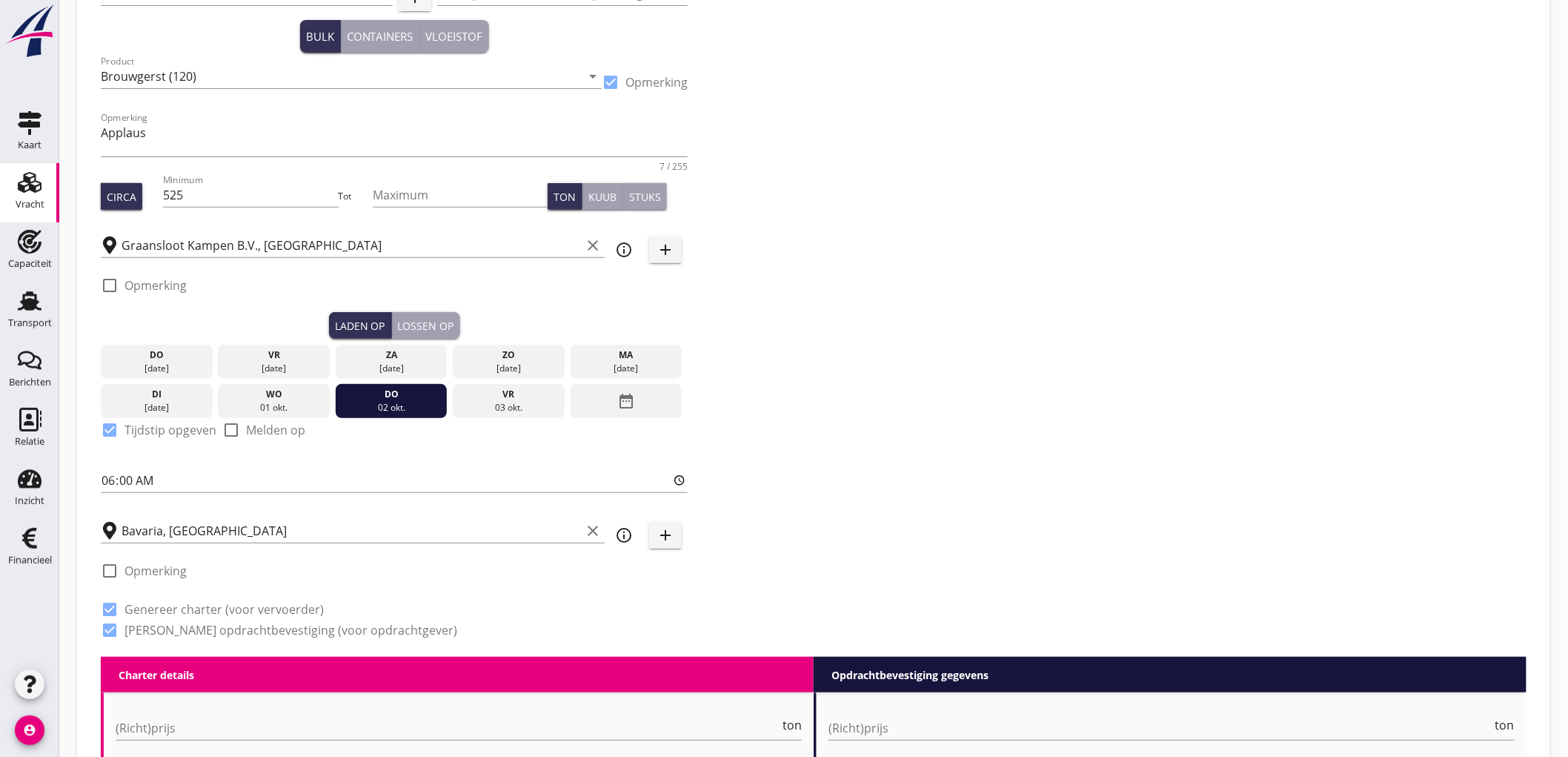
scroll to position [452, 0]
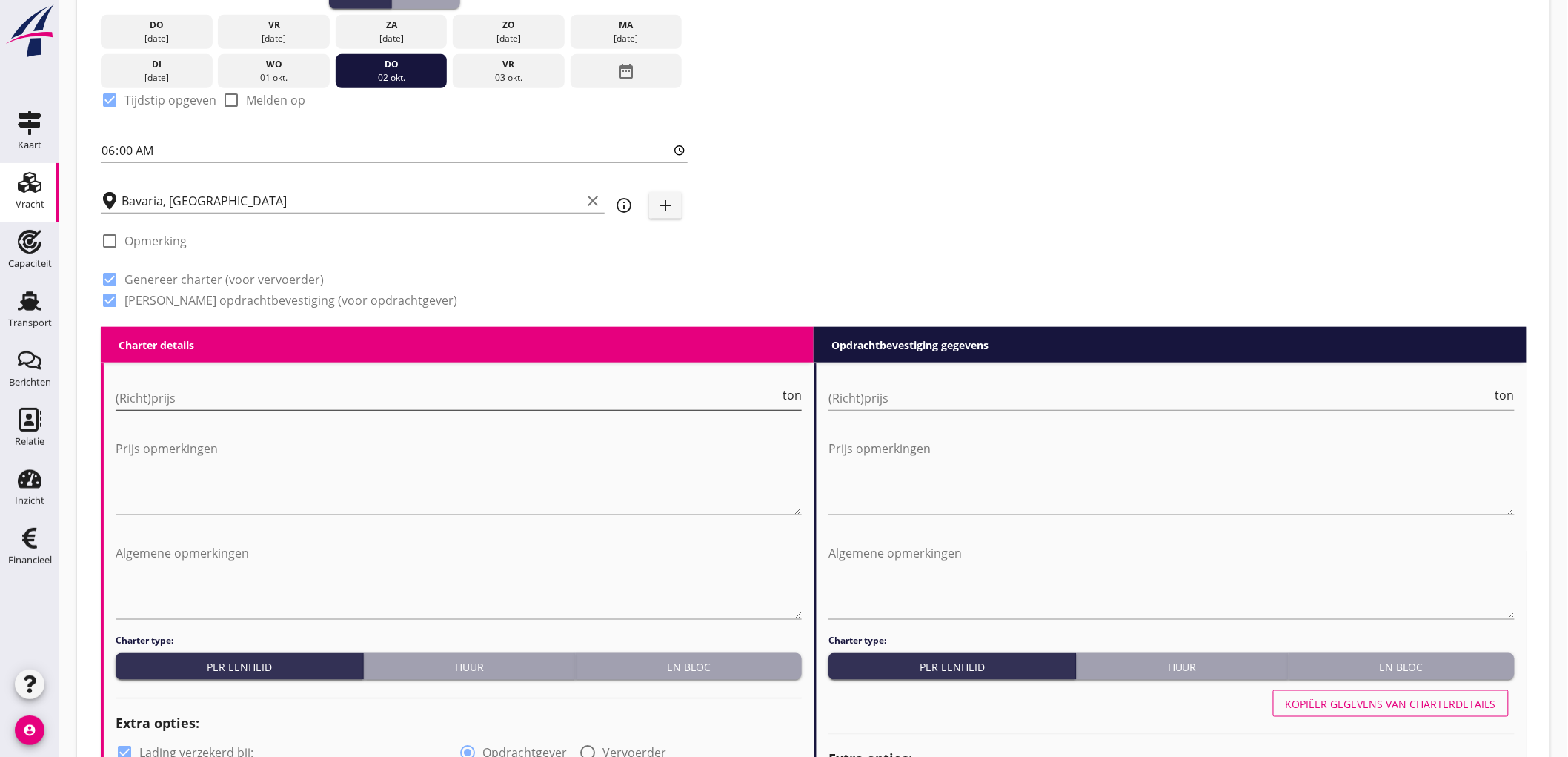
click at [198, 394] on input "(Richt)prijs" at bounding box center [447, 398] width 664 height 23
type input "9"
click at [888, 387] on input "(Richt)prijs" at bounding box center [1160, 398] width 664 height 23
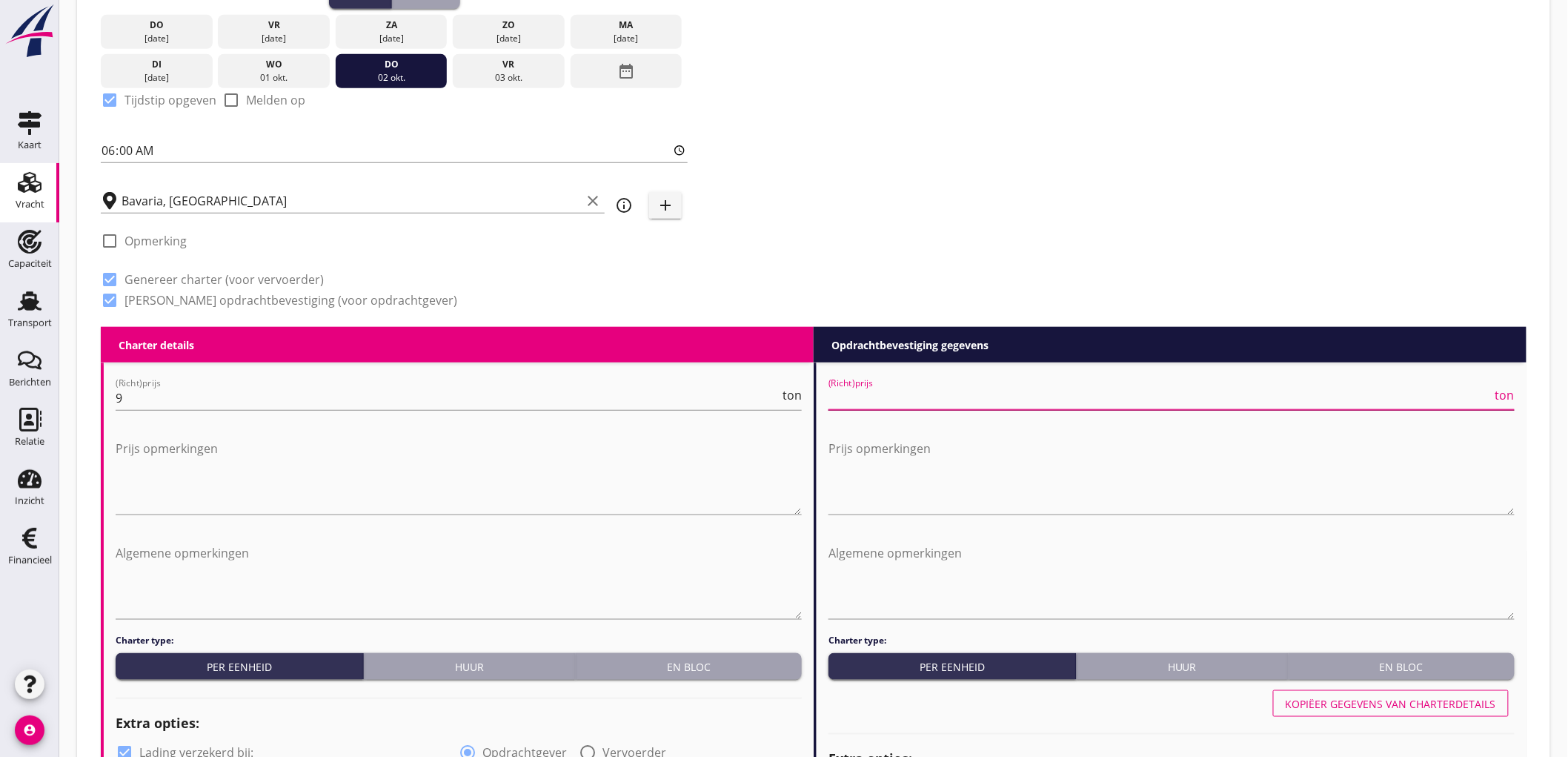
type input "9"
type input "9.5"
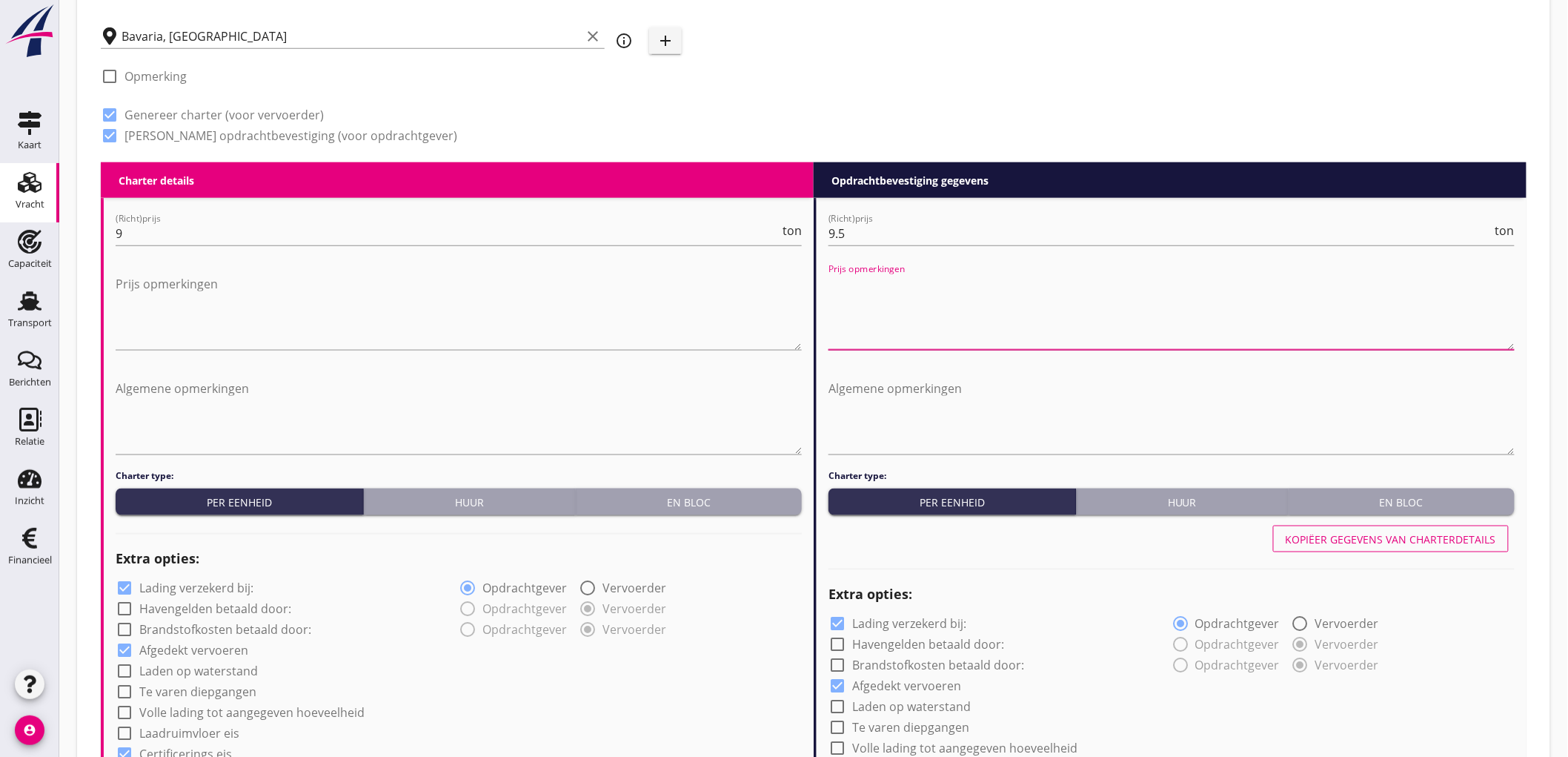
scroll to position [700, 0]
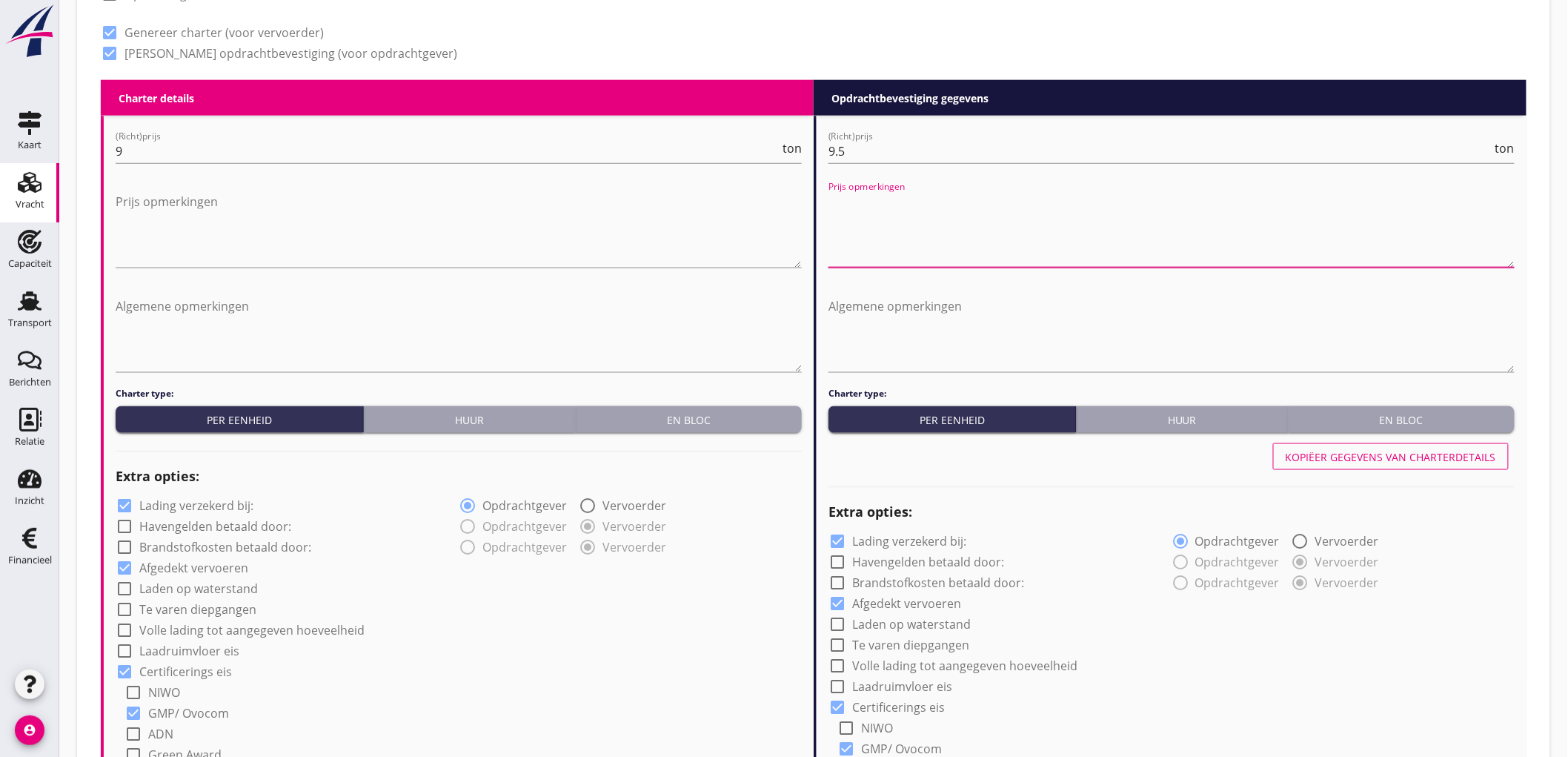
click at [228, 504] on label "Lading verzekerd bij:" at bounding box center [196, 506] width 114 height 15
checkbox input "false"
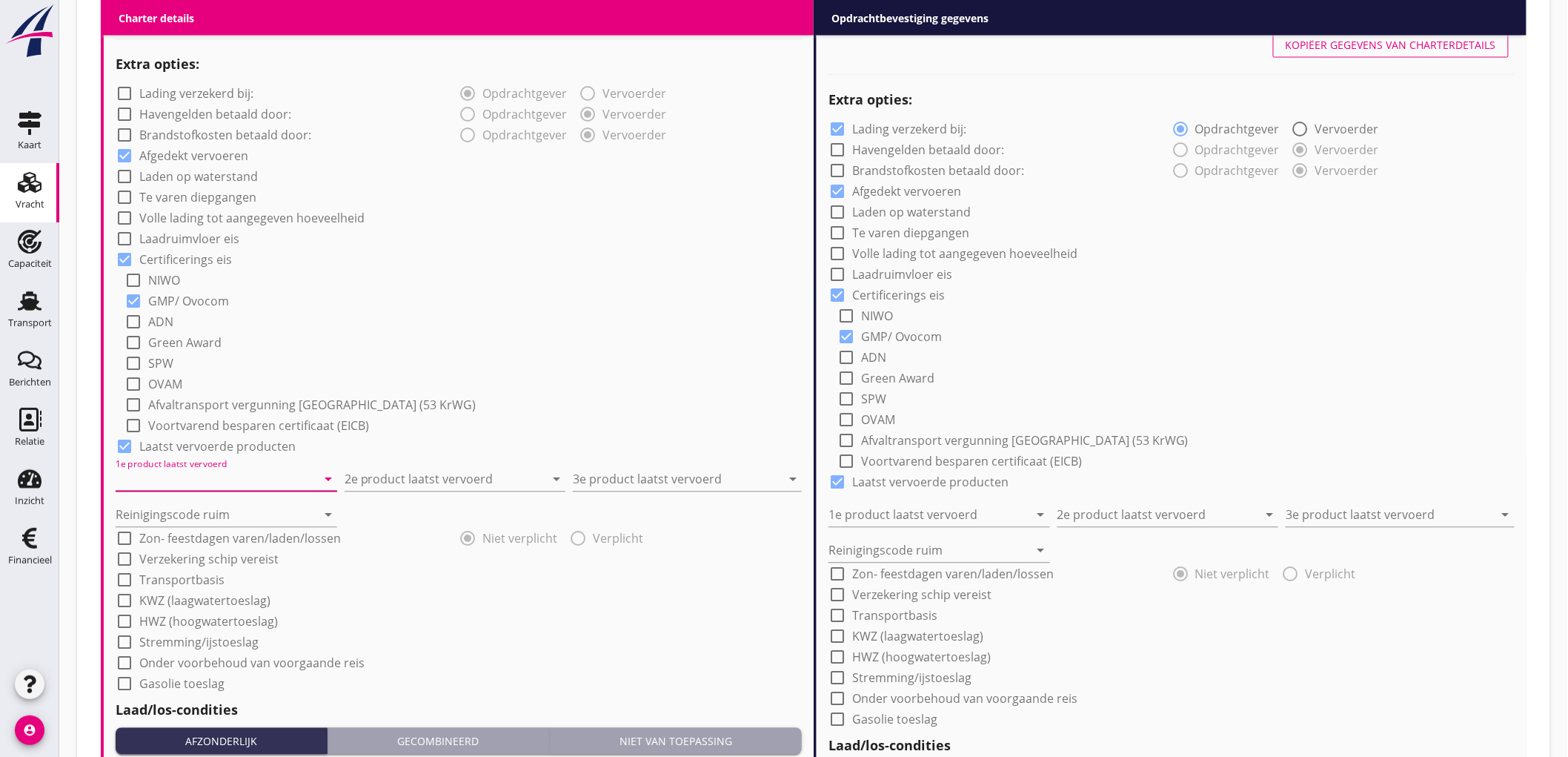
click at [224, 482] on input "1e product laatst vervoerd" at bounding box center [216, 479] width 201 height 23
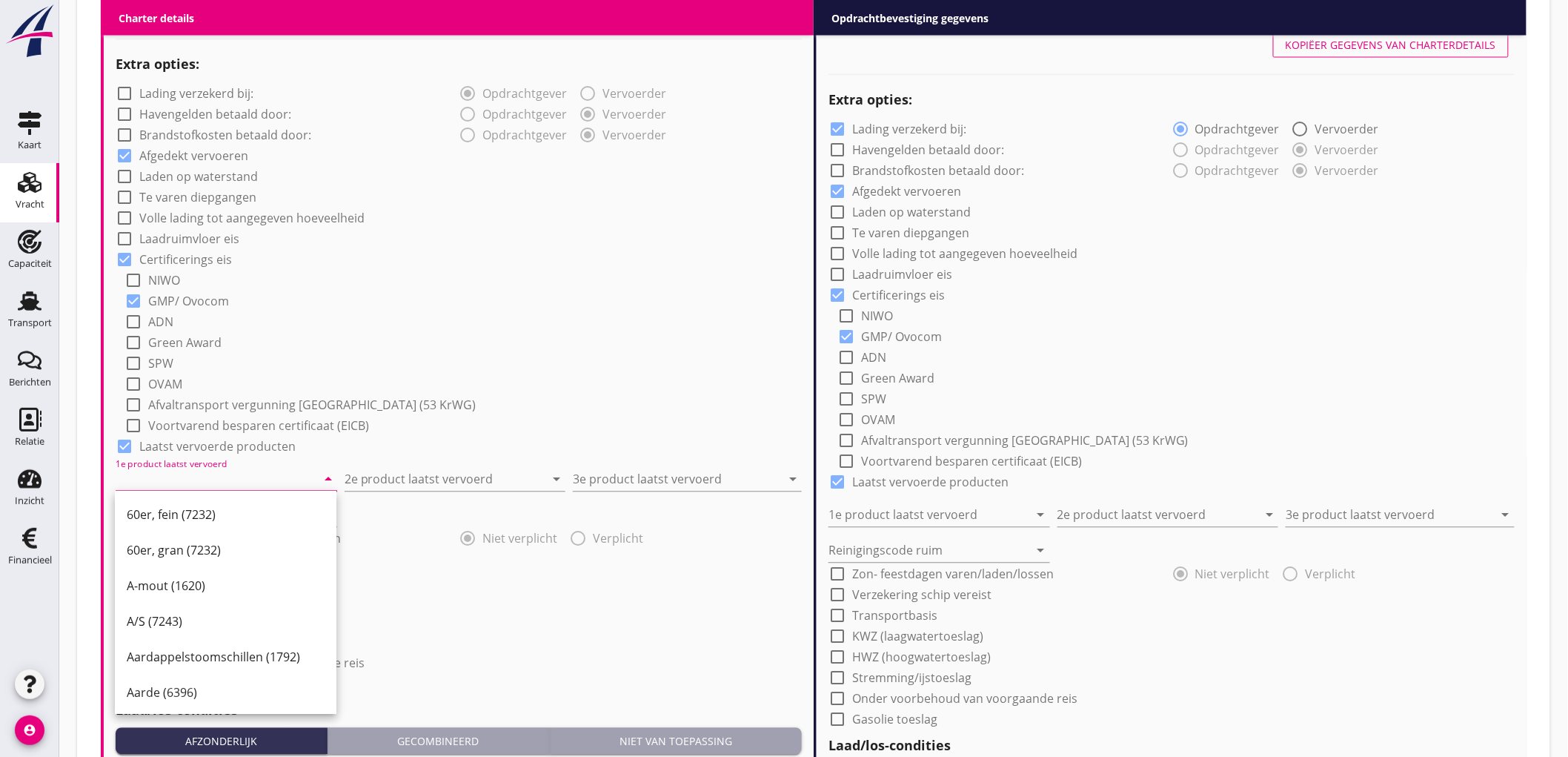
click at [254, 486] on input "1e product laatst vervoerd" at bounding box center [216, 479] width 201 height 23
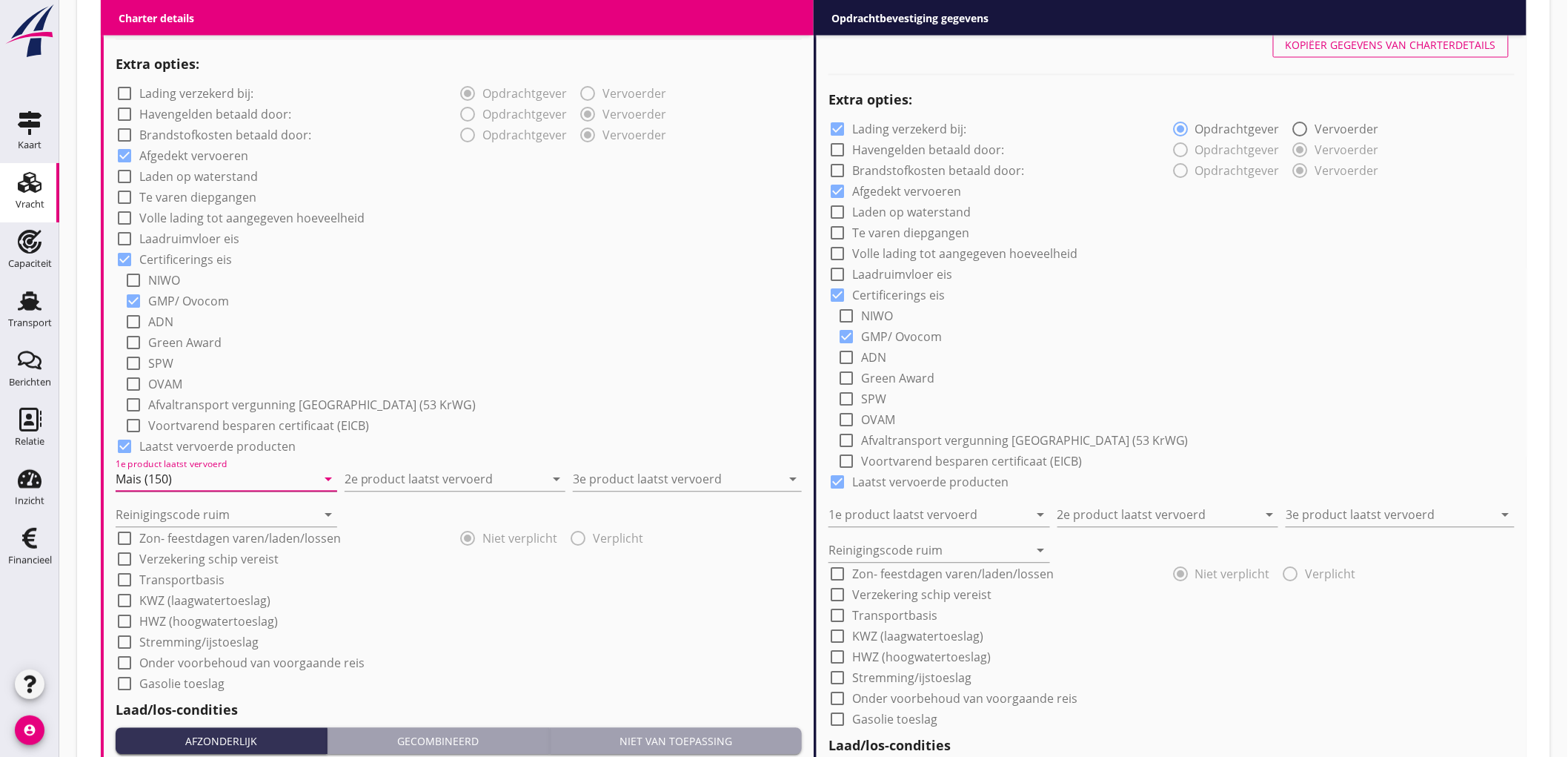
type input "Mais (150)"
type input "Raapschroot (1720)"
type input "Sojaschroot (1720)"
type input "a"
click at [556, 292] on div "check_box GMP/ Ovocom" at bounding box center [463, 300] width 678 height 21
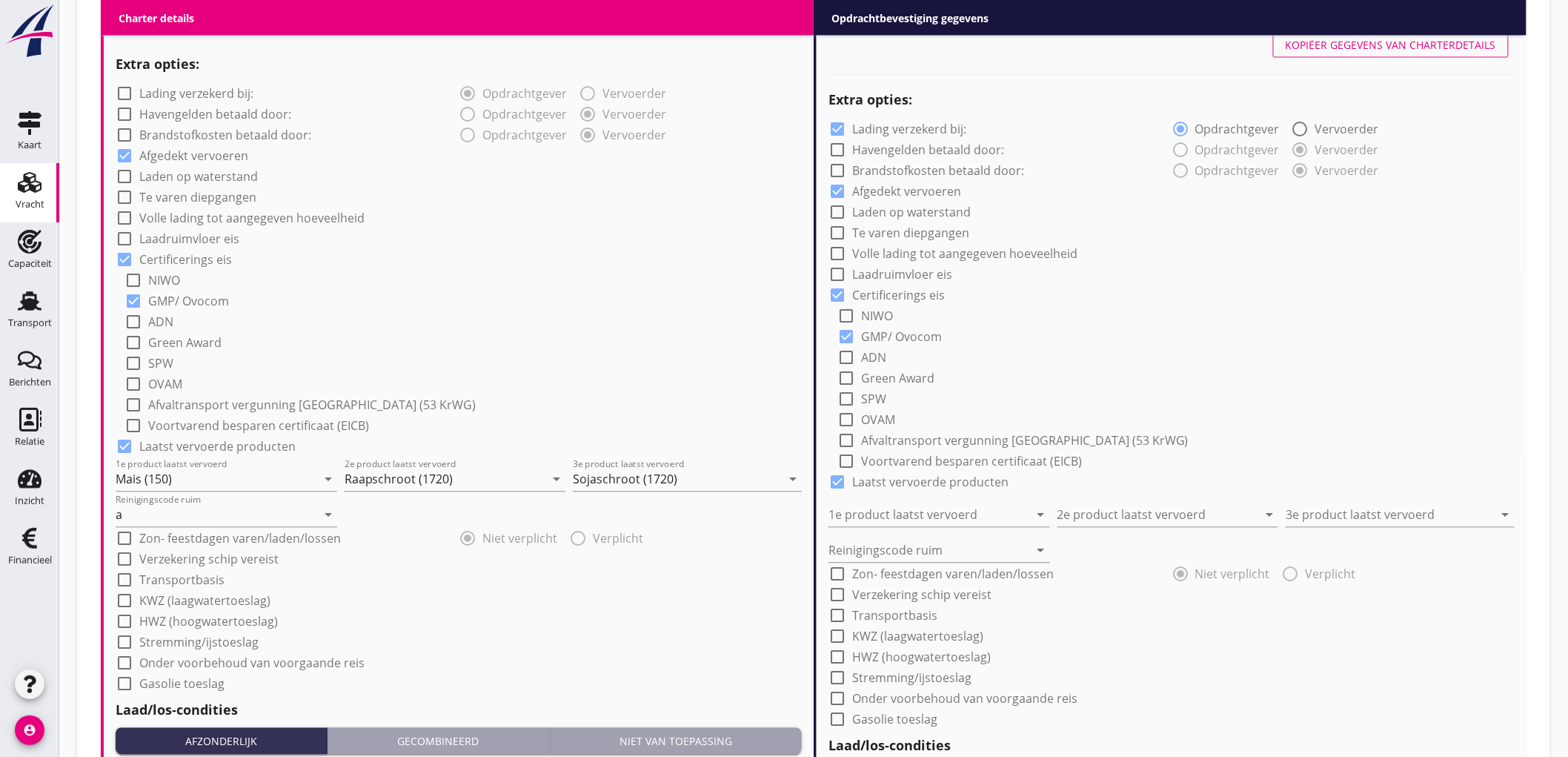
scroll to position [1441, 0]
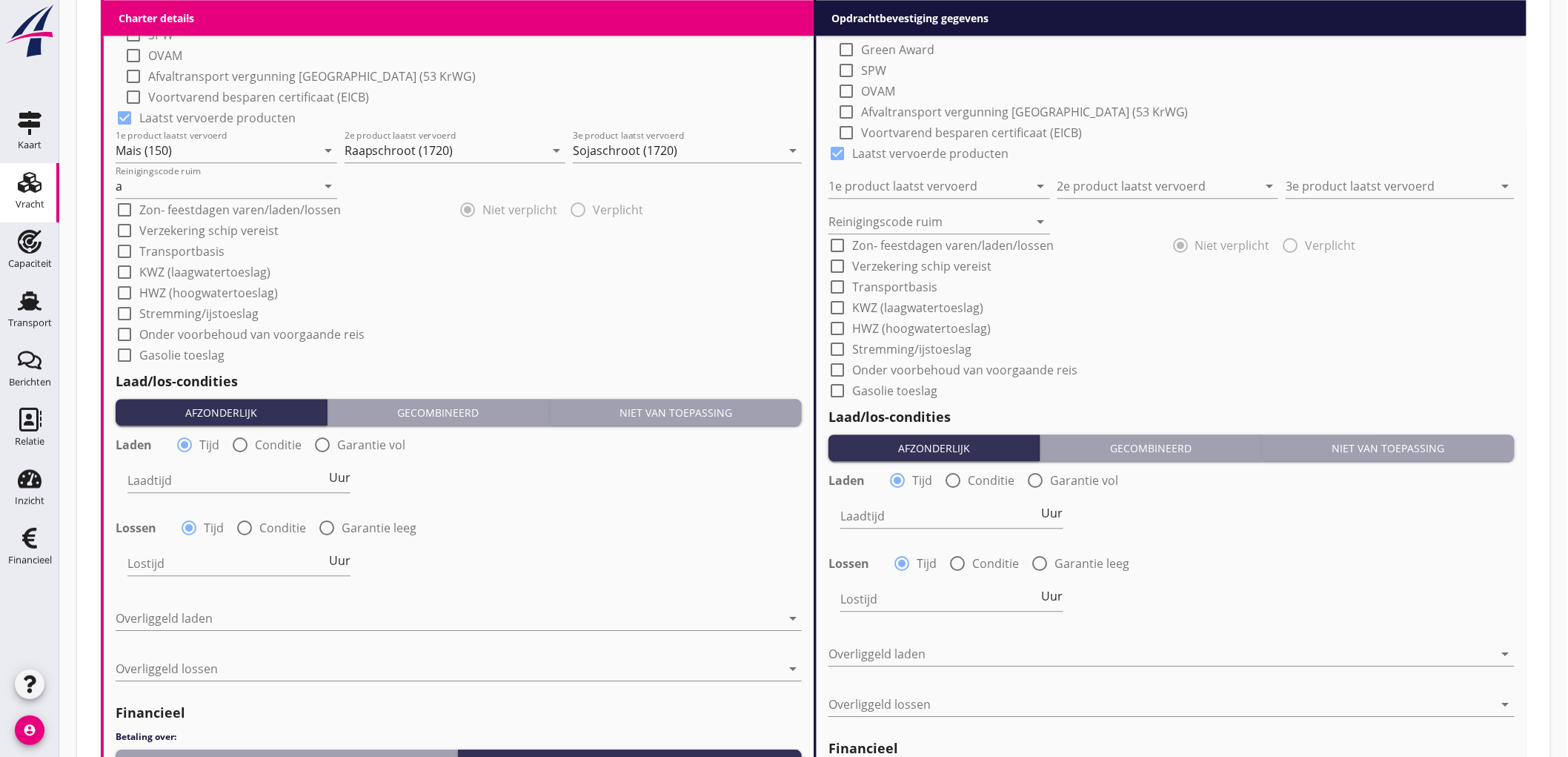
click at [265, 447] on label "Conditie" at bounding box center [278, 445] width 47 height 15
radio input "false"
radio input "true"
click at [223, 472] on div at bounding box center [285, 479] width 315 height 23
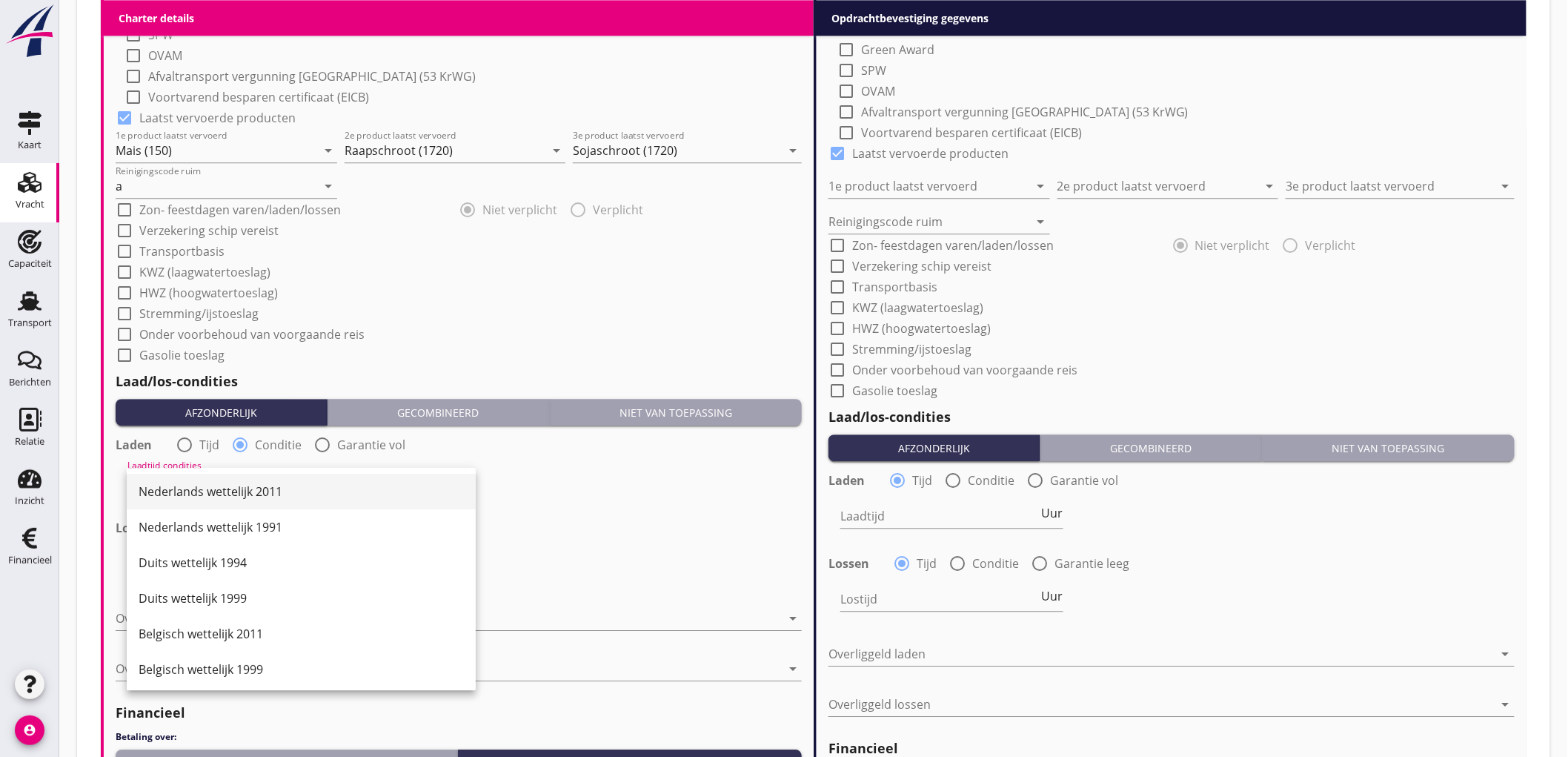
click at [221, 479] on div "Nederlands wettelijk 2011" at bounding box center [301, 491] width 325 height 36
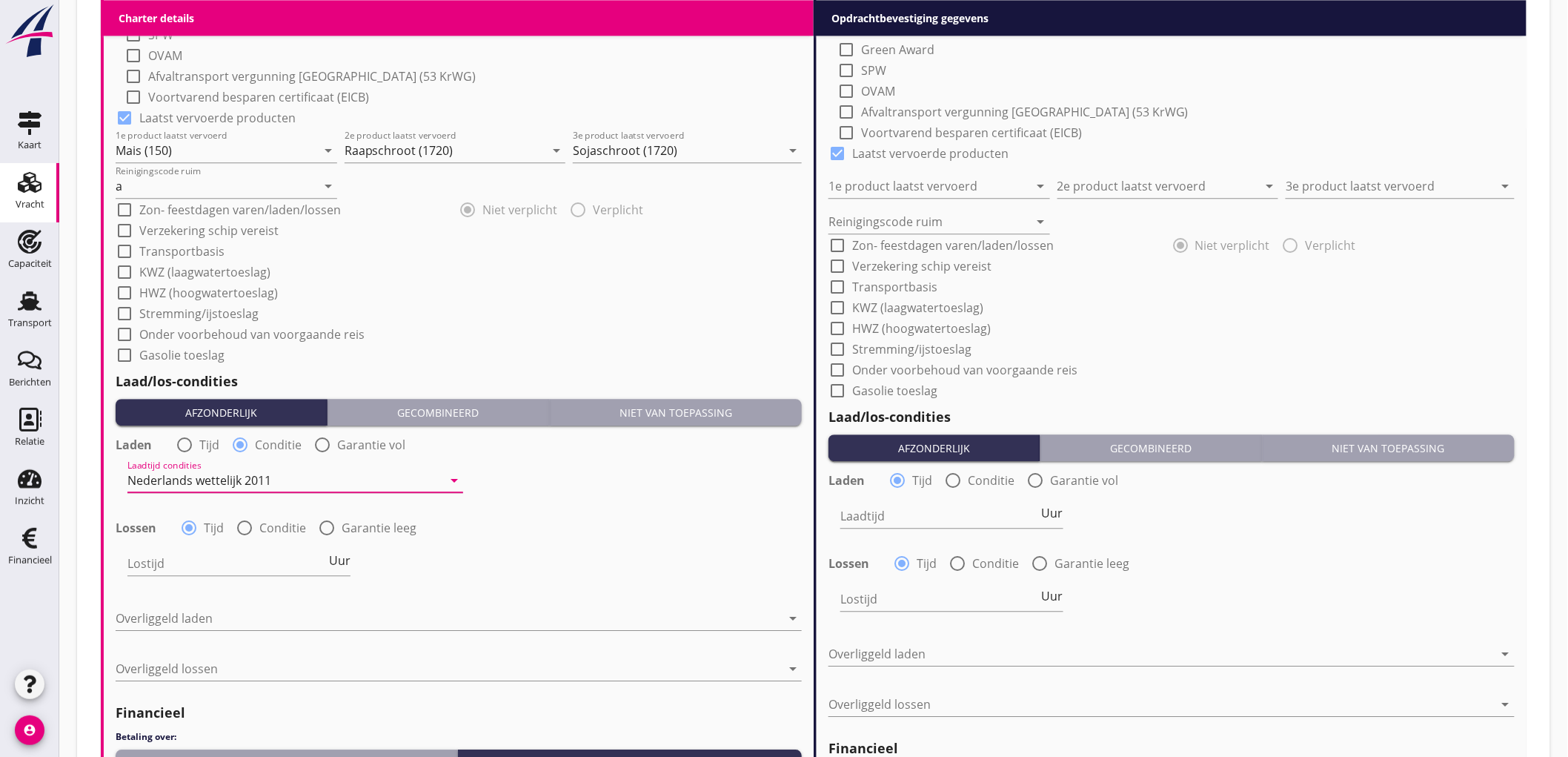
click at [268, 525] on label "Conditie" at bounding box center [283, 527] width 47 height 15
radio input "false"
radio input "true"
click at [190, 565] on div at bounding box center [285, 563] width 315 height 23
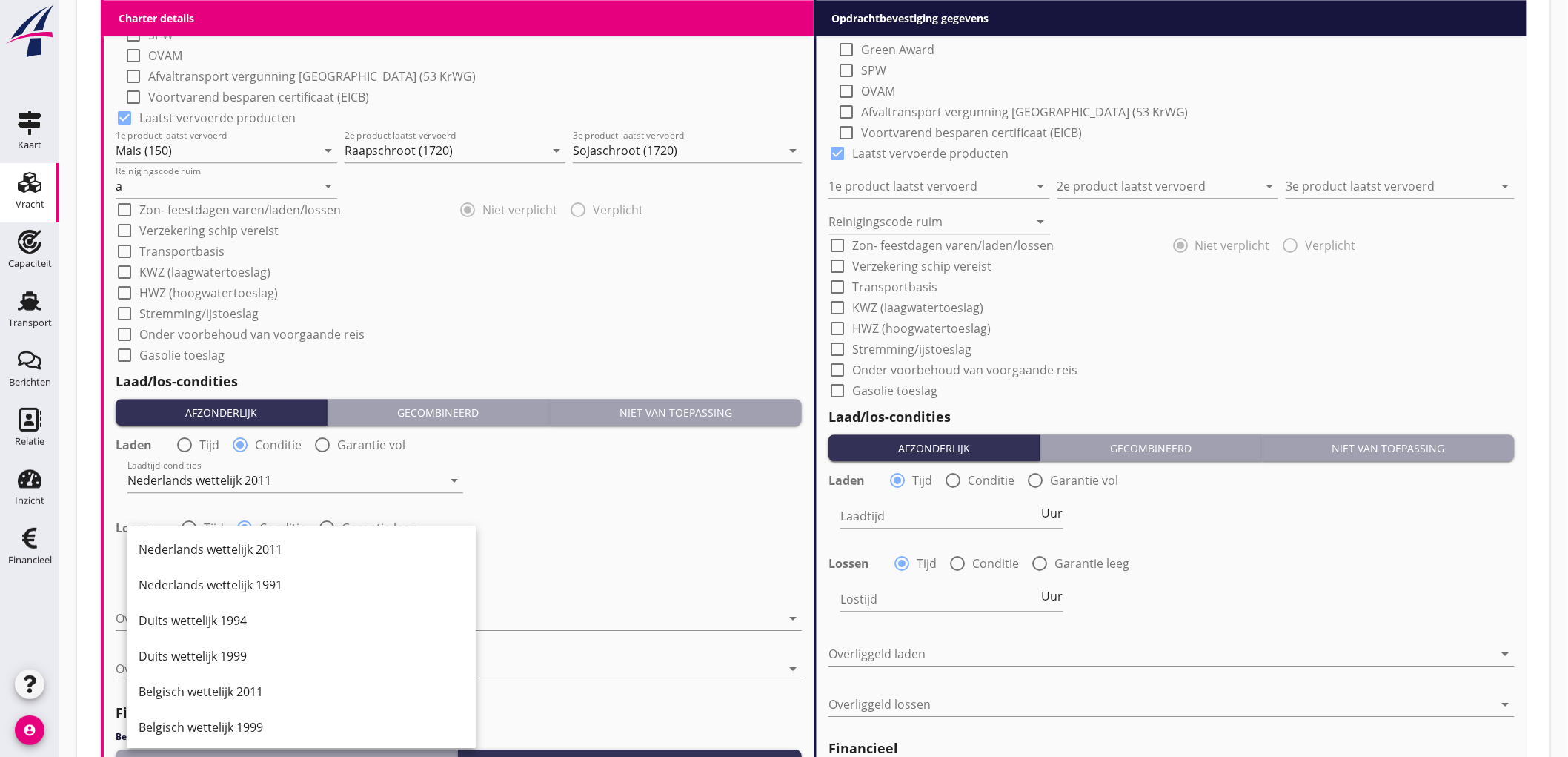
click at [190, 565] on div "Nederlands wettelijk 2011" at bounding box center [301, 549] width 325 height 36
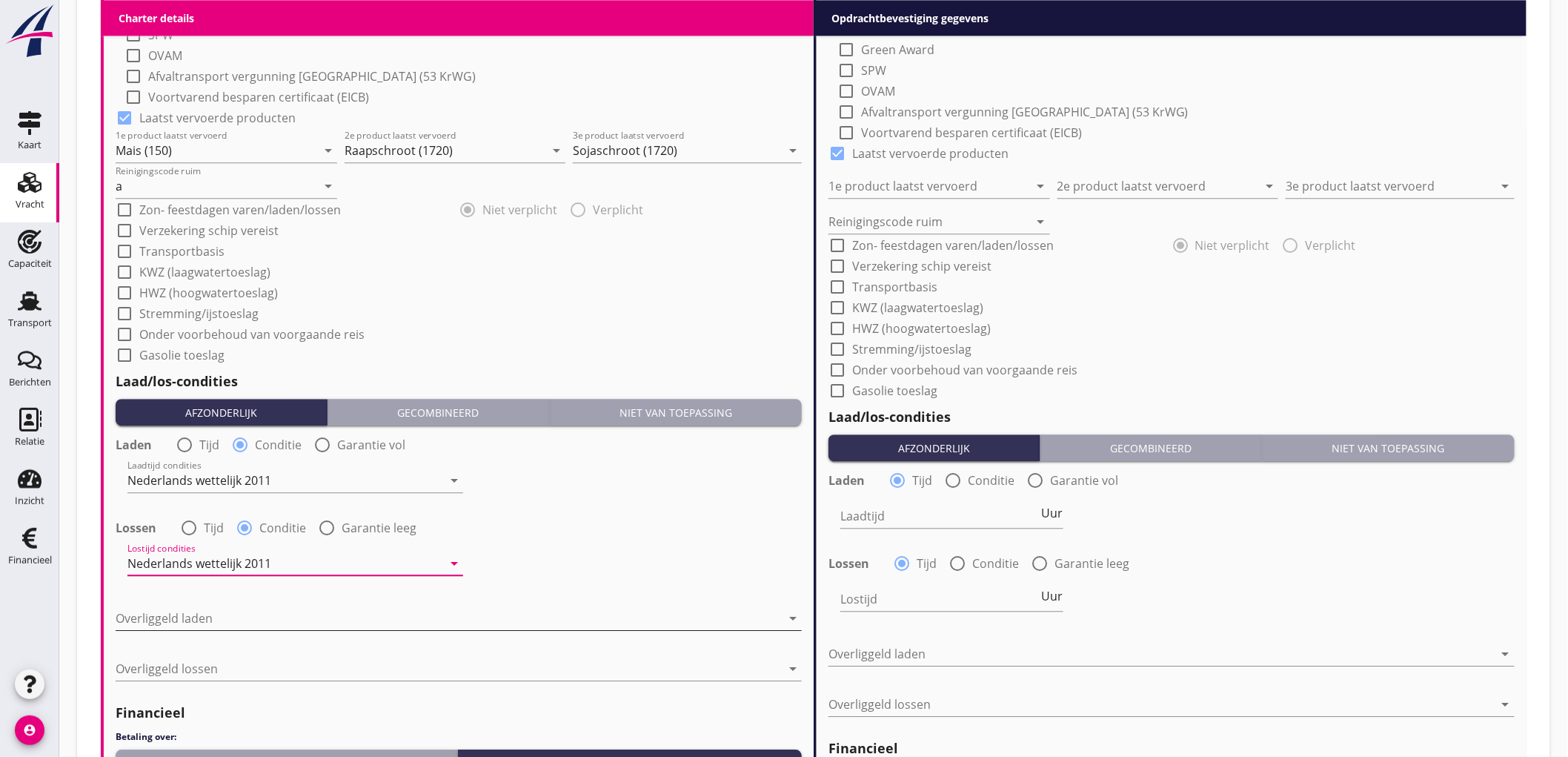
click at [206, 613] on div at bounding box center [448, 618] width 666 height 23
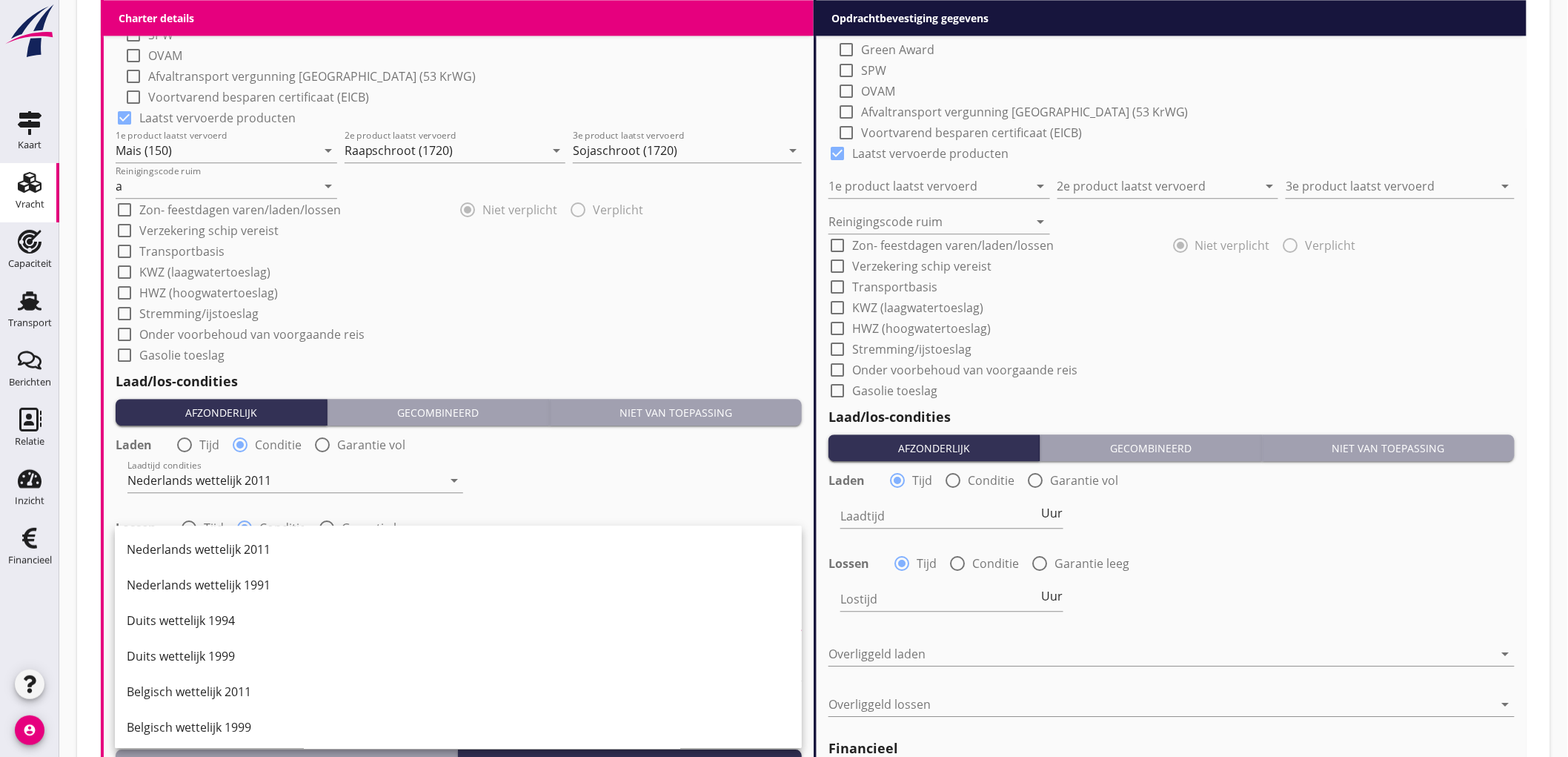
click at [259, 547] on div "Nederlands wettelijk 2011" at bounding box center [459, 549] width 663 height 17
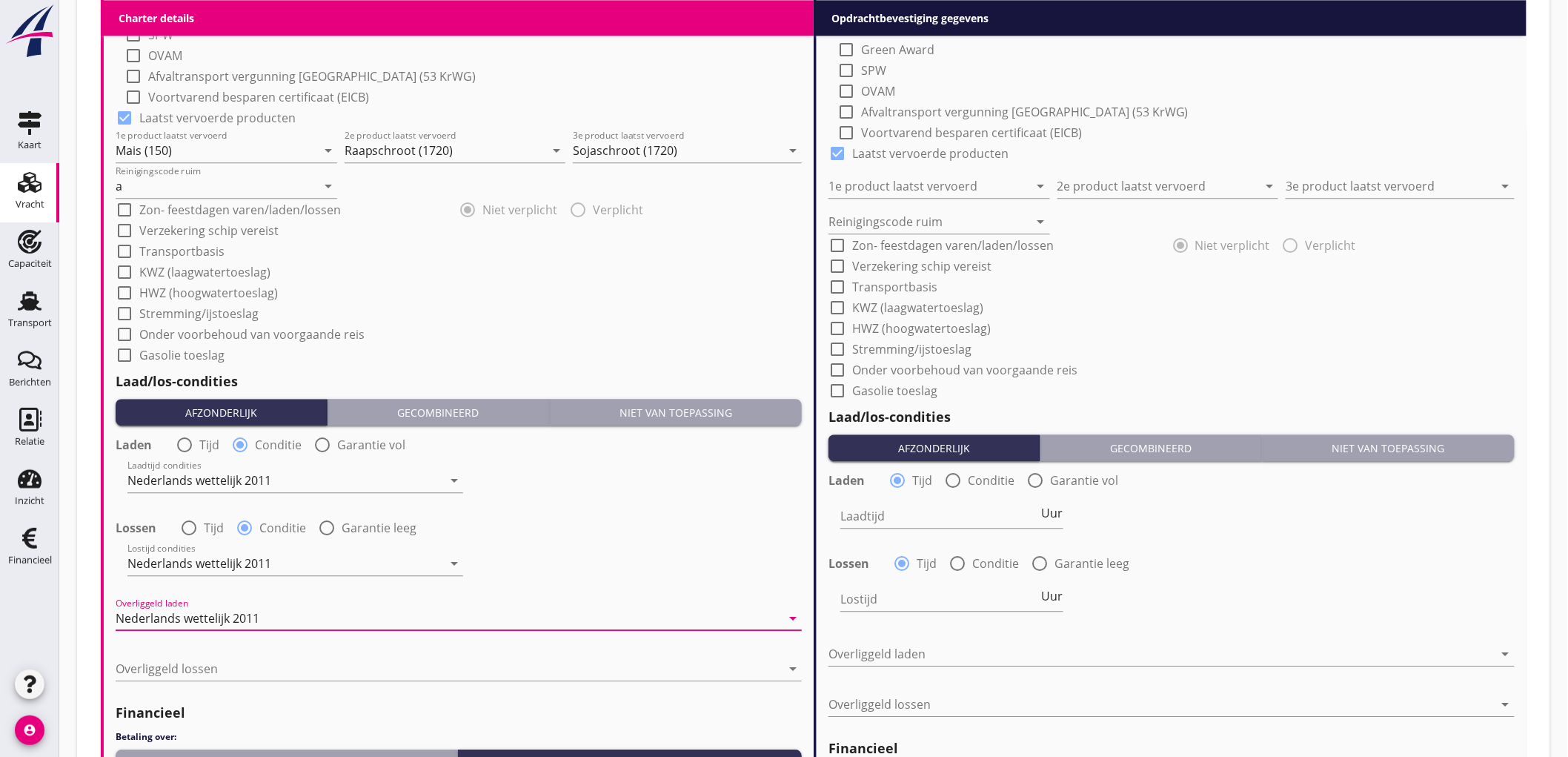
click at [198, 653] on div "Overliggeld lossen arrow_drop_down" at bounding box center [459, 671] width 687 height 48
drag, startPoint x: 211, startPoint y: 668, endPoint x: 228, endPoint y: 634, distance: 38.0
click at [211, 669] on div at bounding box center [448, 668] width 666 height 23
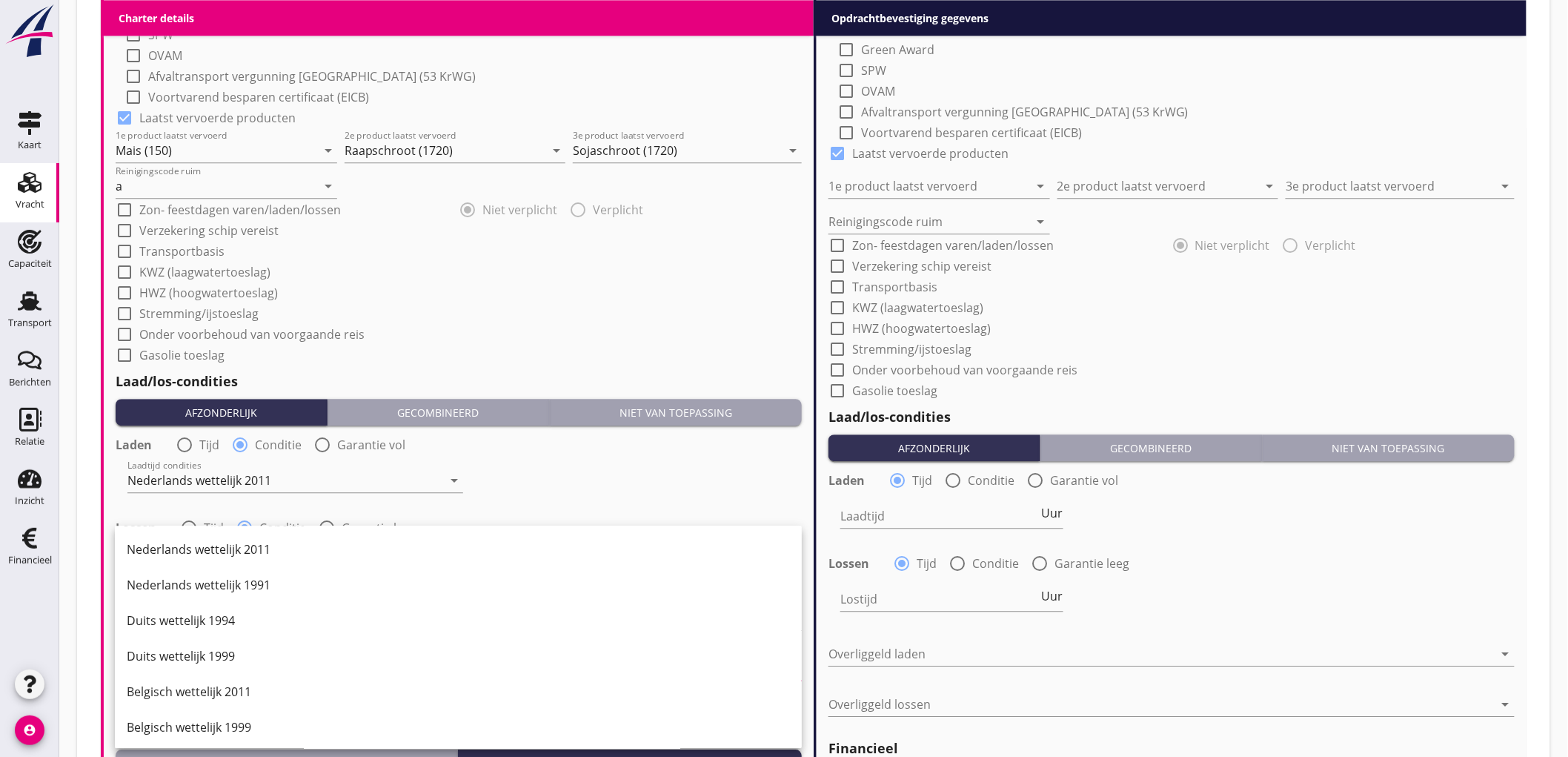
click at [274, 538] on div "Nederlands wettelijk 2011" at bounding box center [459, 549] width 663 height 36
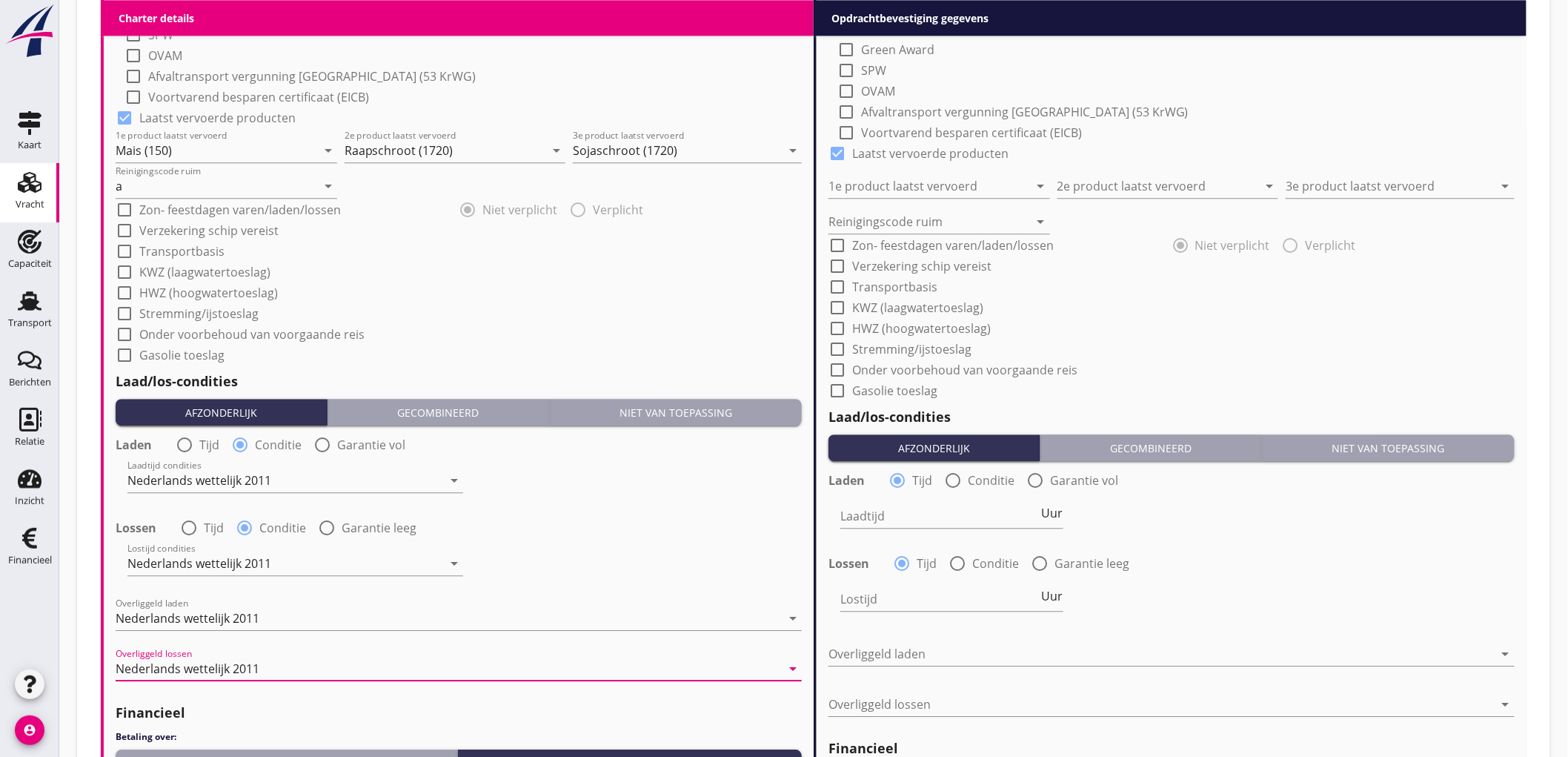
click at [592, 483] on div "Laadtijd condities Nederlands wettelijk 2011 arrow_drop_down" at bounding box center [459, 481] width 689 height 53
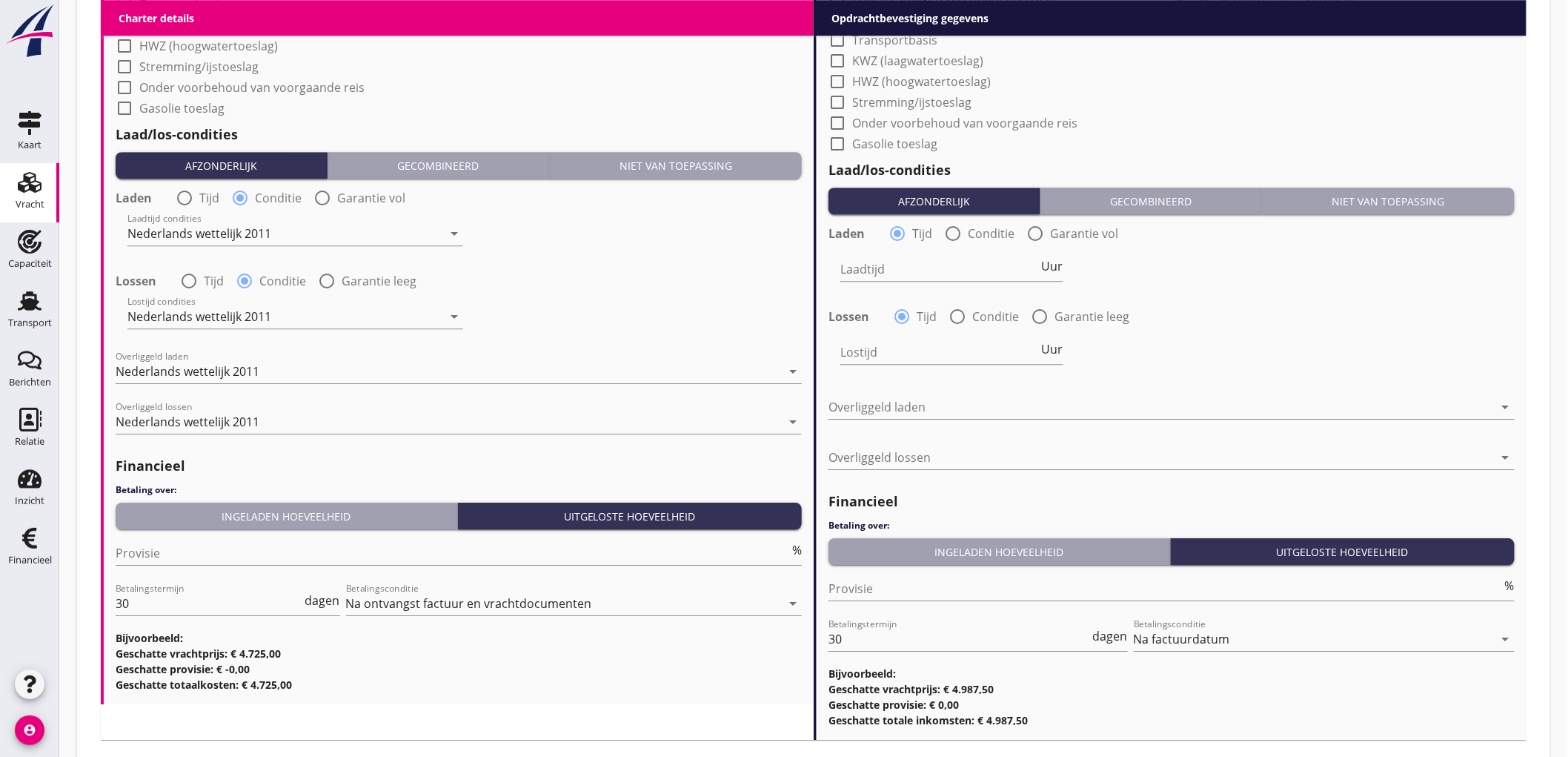
scroll to position [1770, 0]
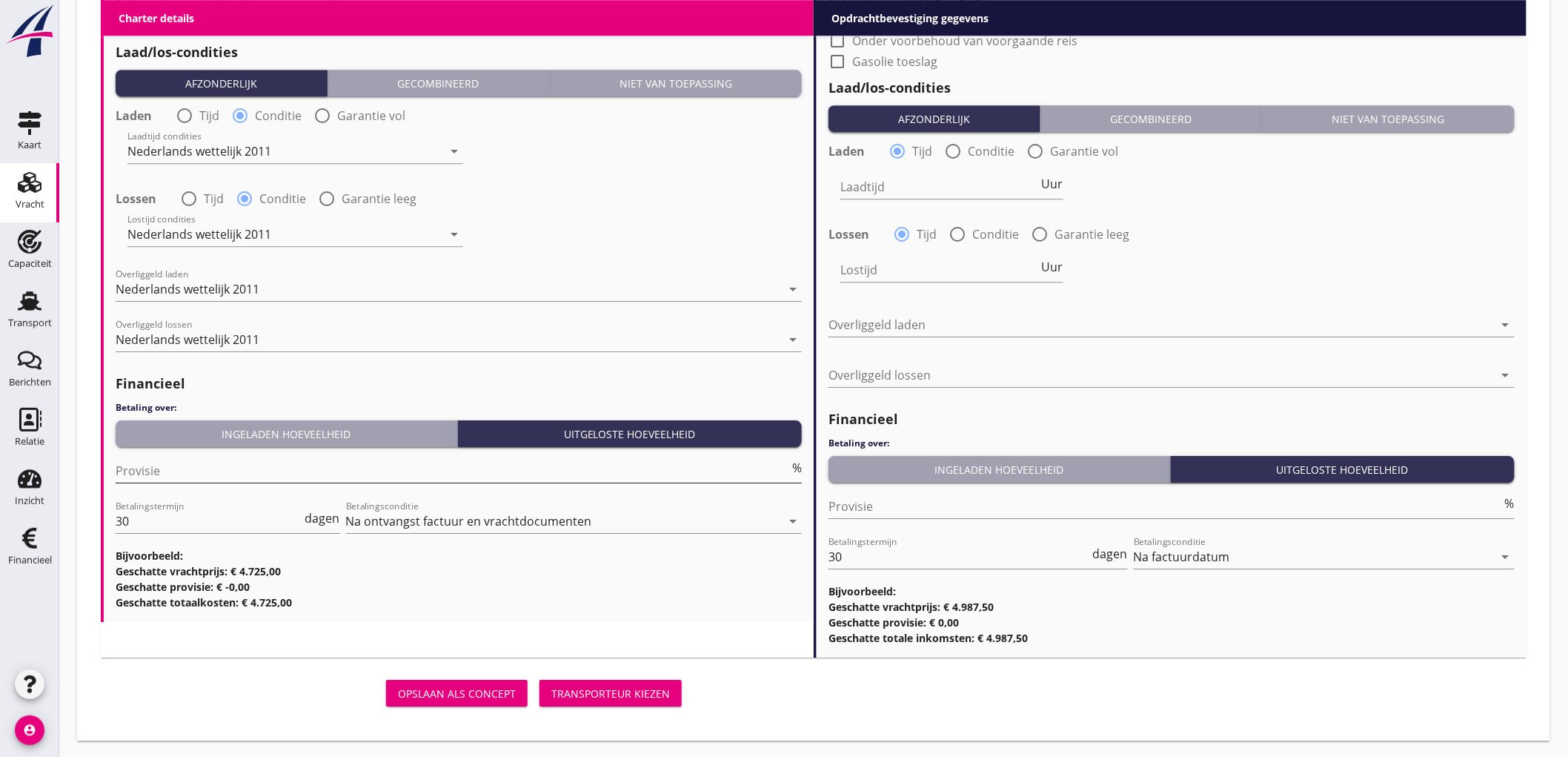
click at [243, 472] on input "Provisie" at bounding box center [452, 470] width 673 height 23
type input "5"
click at [981, 508] on input "Provisie" at bounding box center [1165, 506] width 673 height 23
type input "2"
type input "2.5"
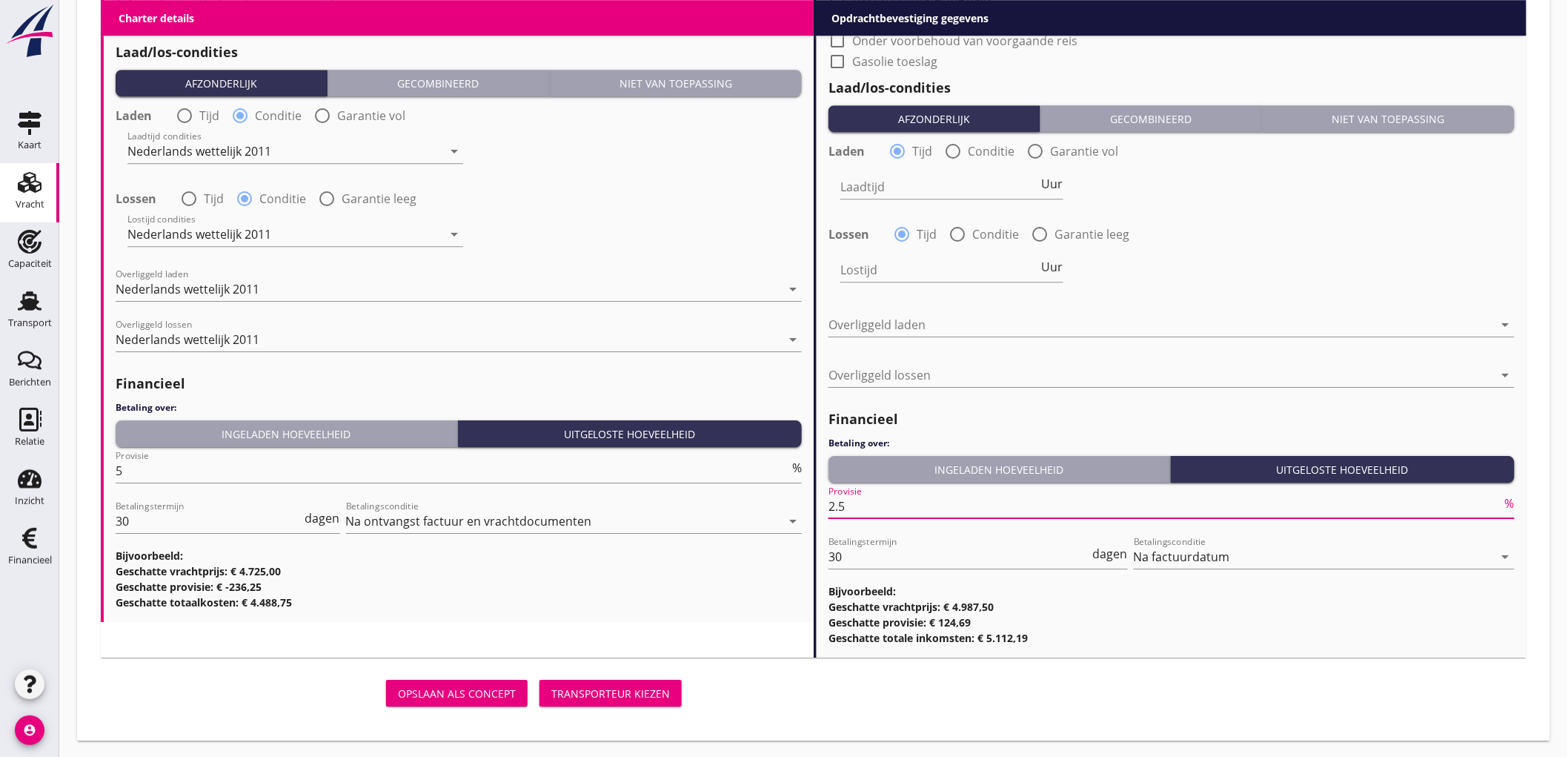
click at [1414, 208] on div "Laadtijd Uur" at bounding box center [1172, 188] width 689 height 53
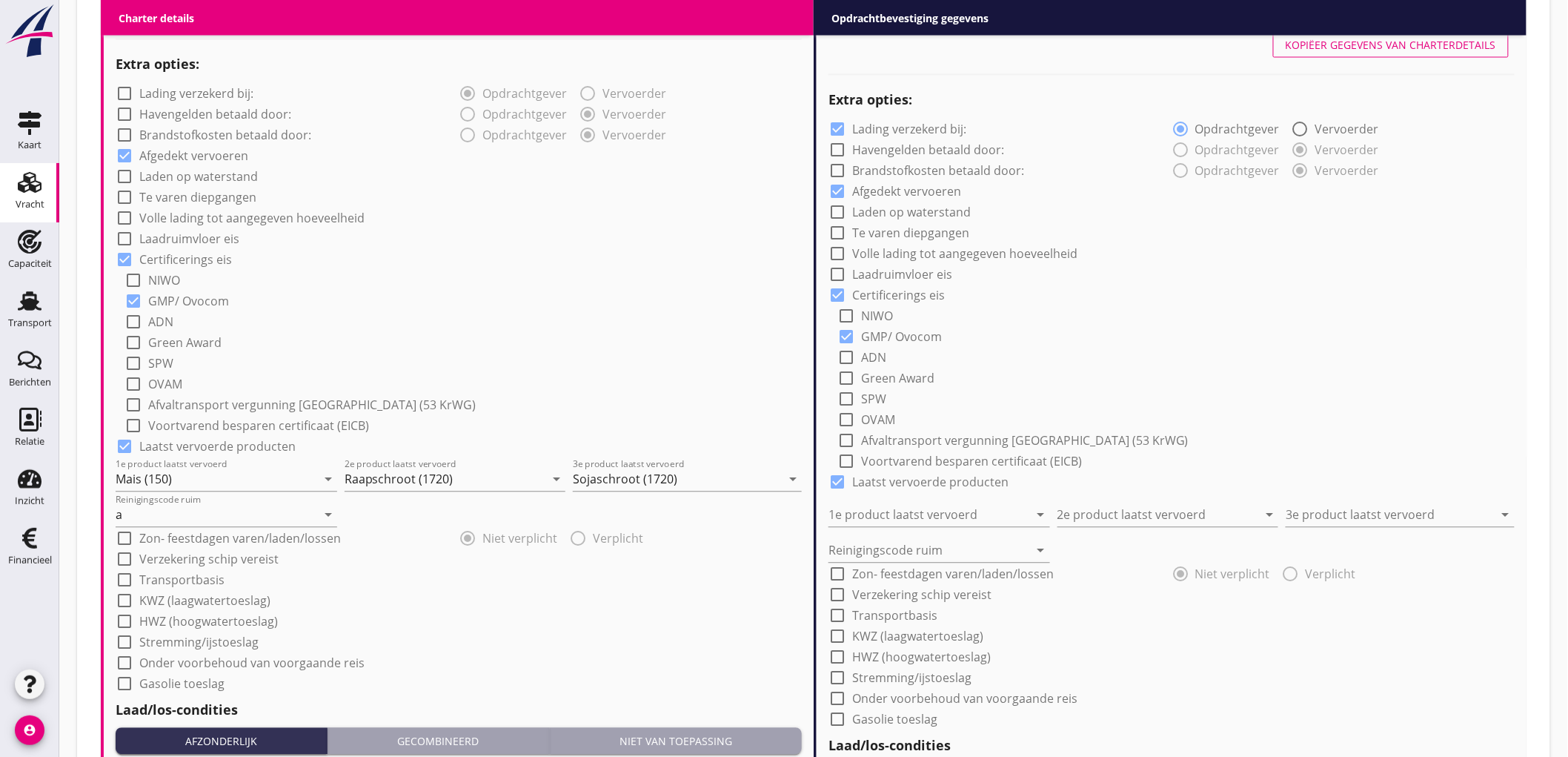
scroll to position [947, 0]
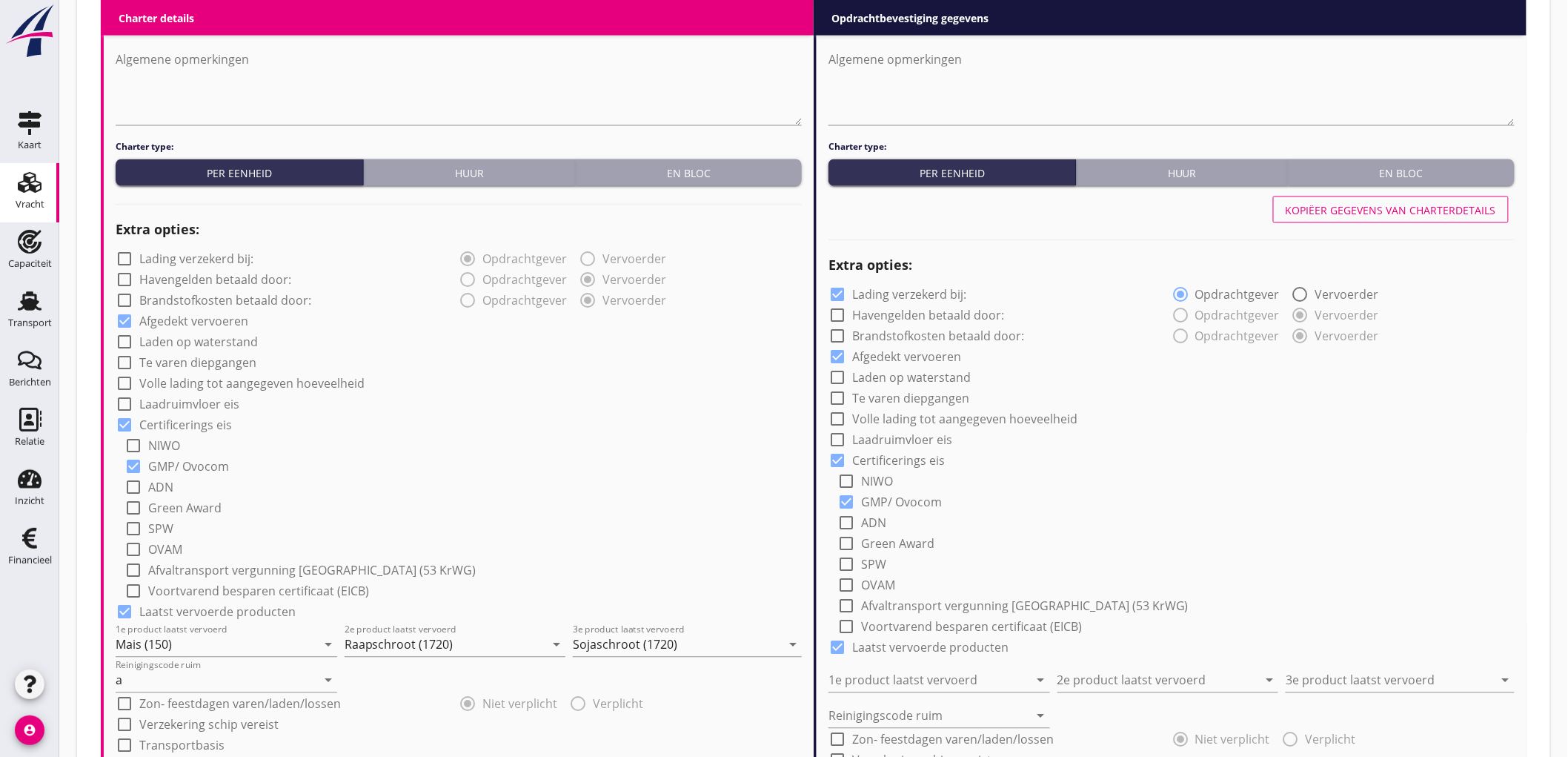
click at [1447, 205] on div "Kopiëer gegevens van charterdetails" at bounding box center [1391, 211] width 211 height 16
checkbox input "false"
type input "Mais (150)"
type input "Raapschroot (1720)"
type input "Sojaschroot (1720)"
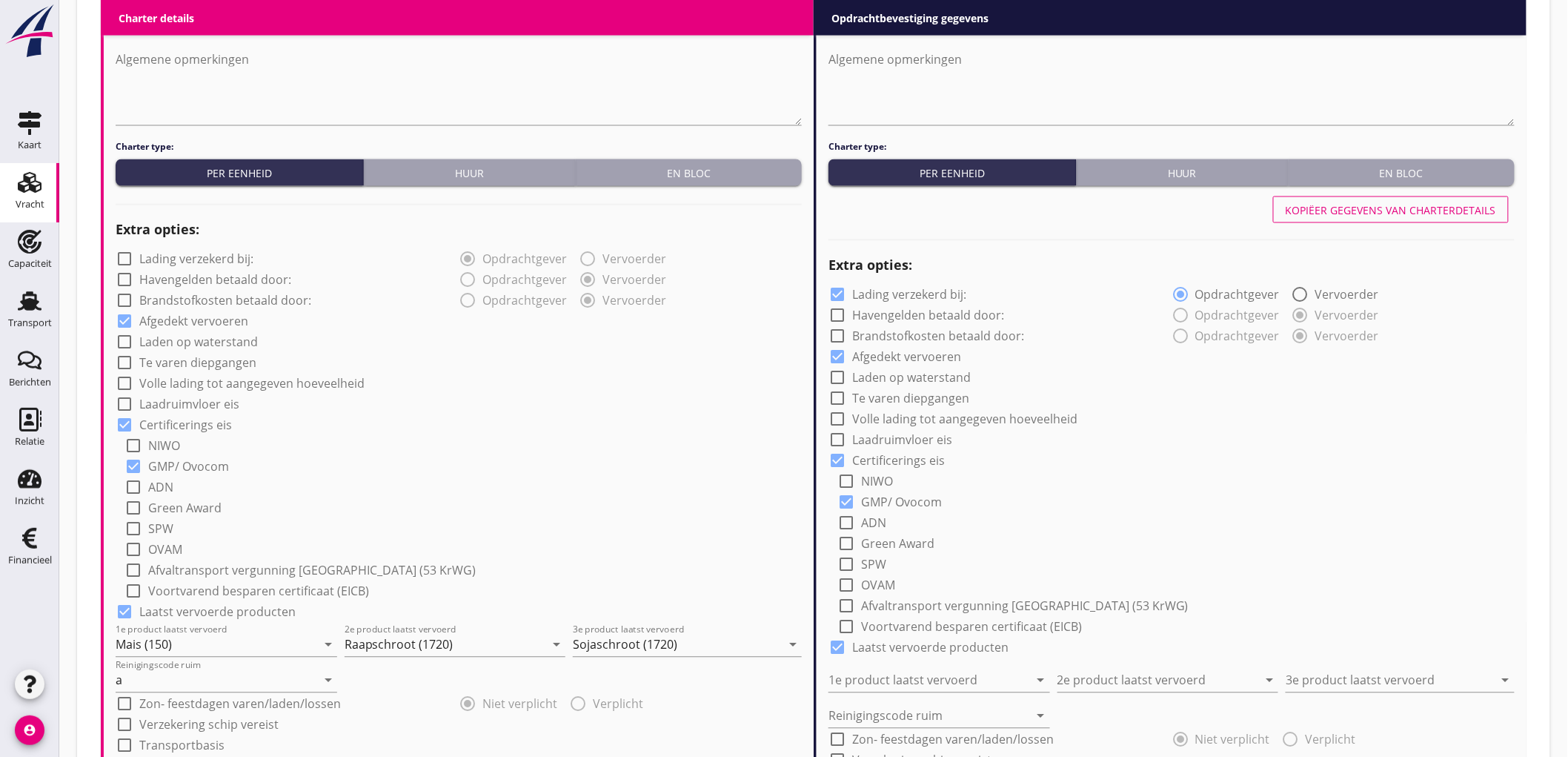
type input "a"
radio input "false"
radio input "true"
radio input "false"
radio input "true"
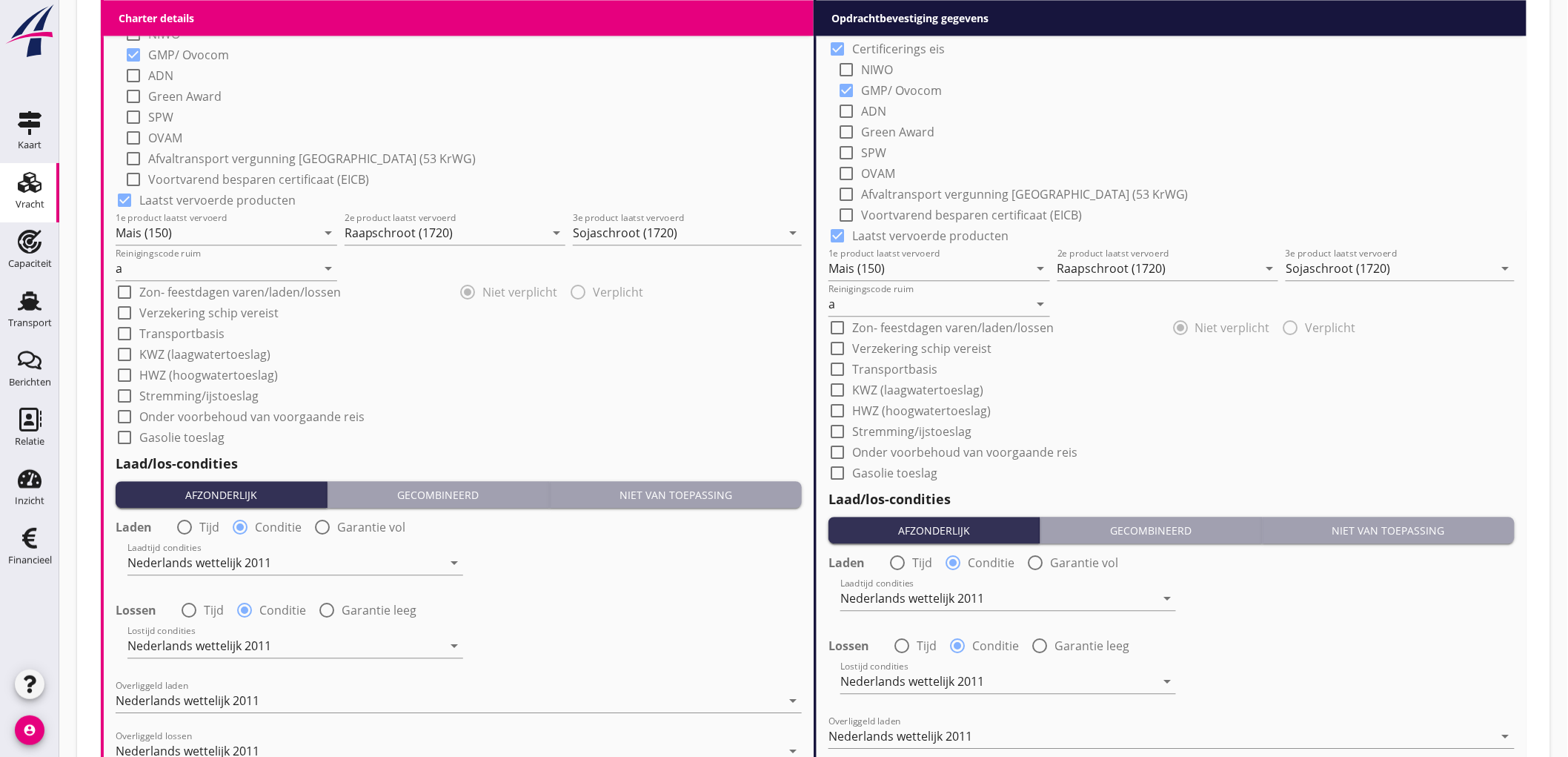
scroll to position [1770, 0]
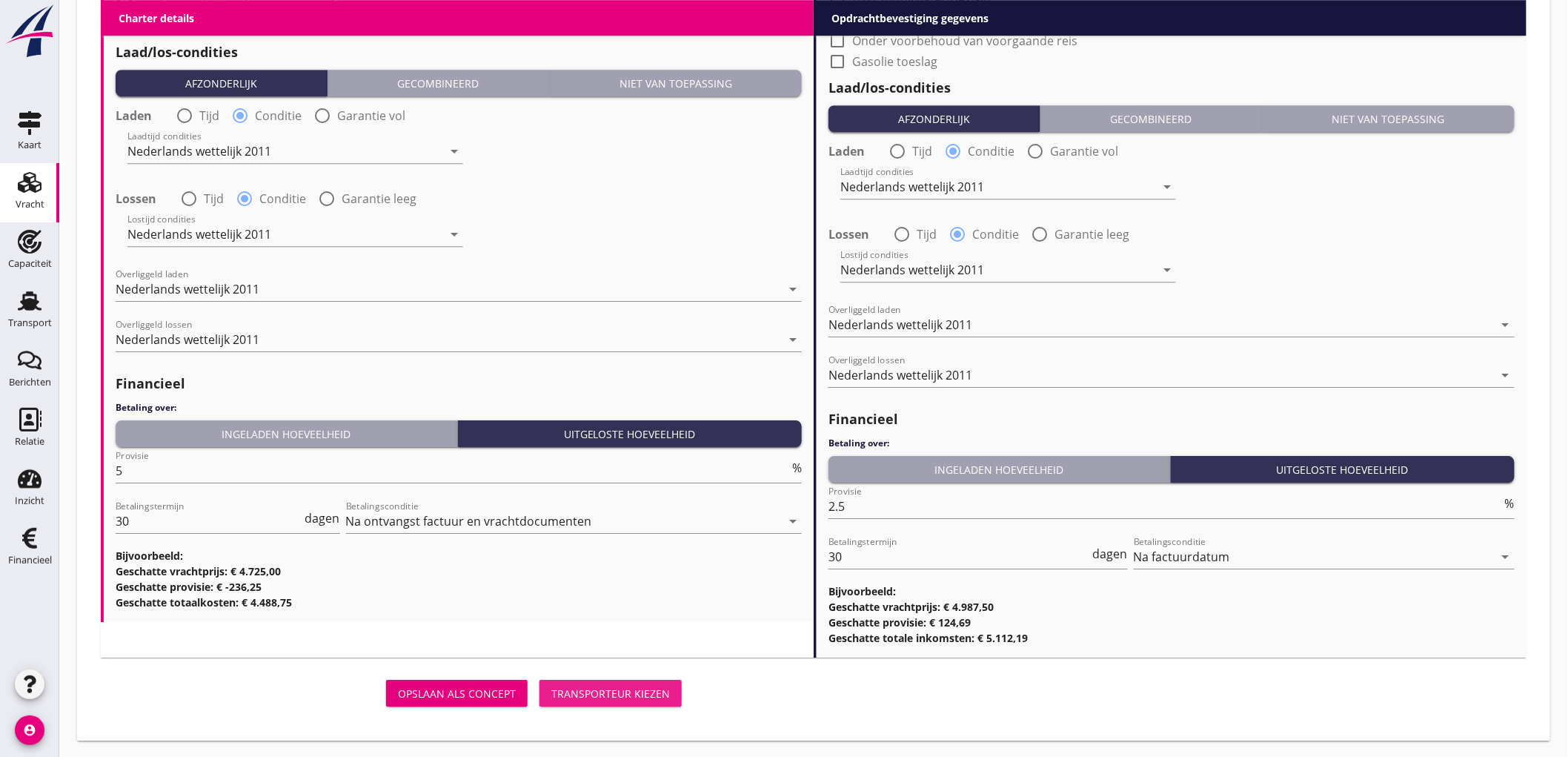
click at [623, 697] on div "Transporteur kiezen" at bounding box center [611, 693] width 118 height 16
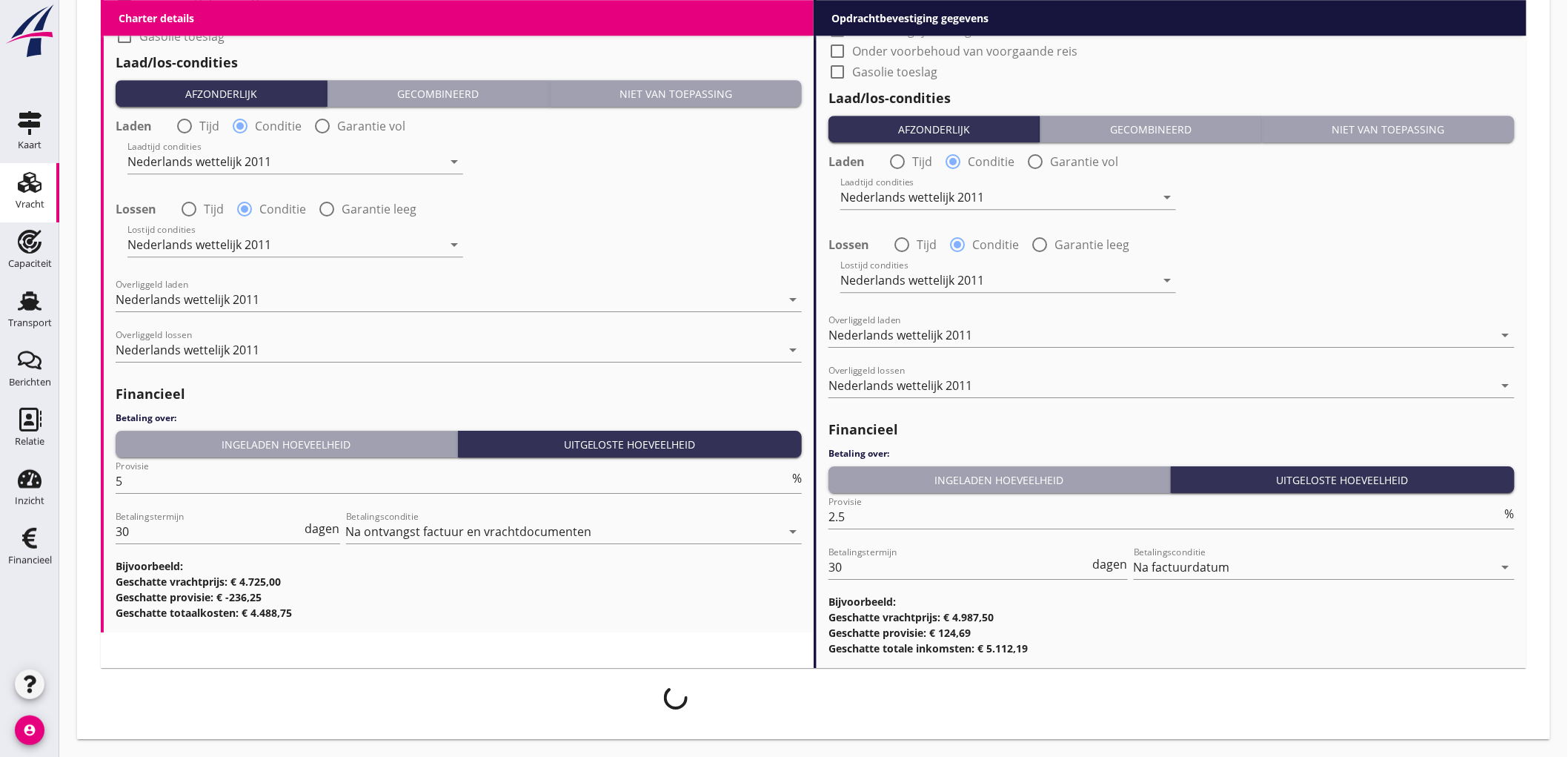
scroll to position [1759, 0]
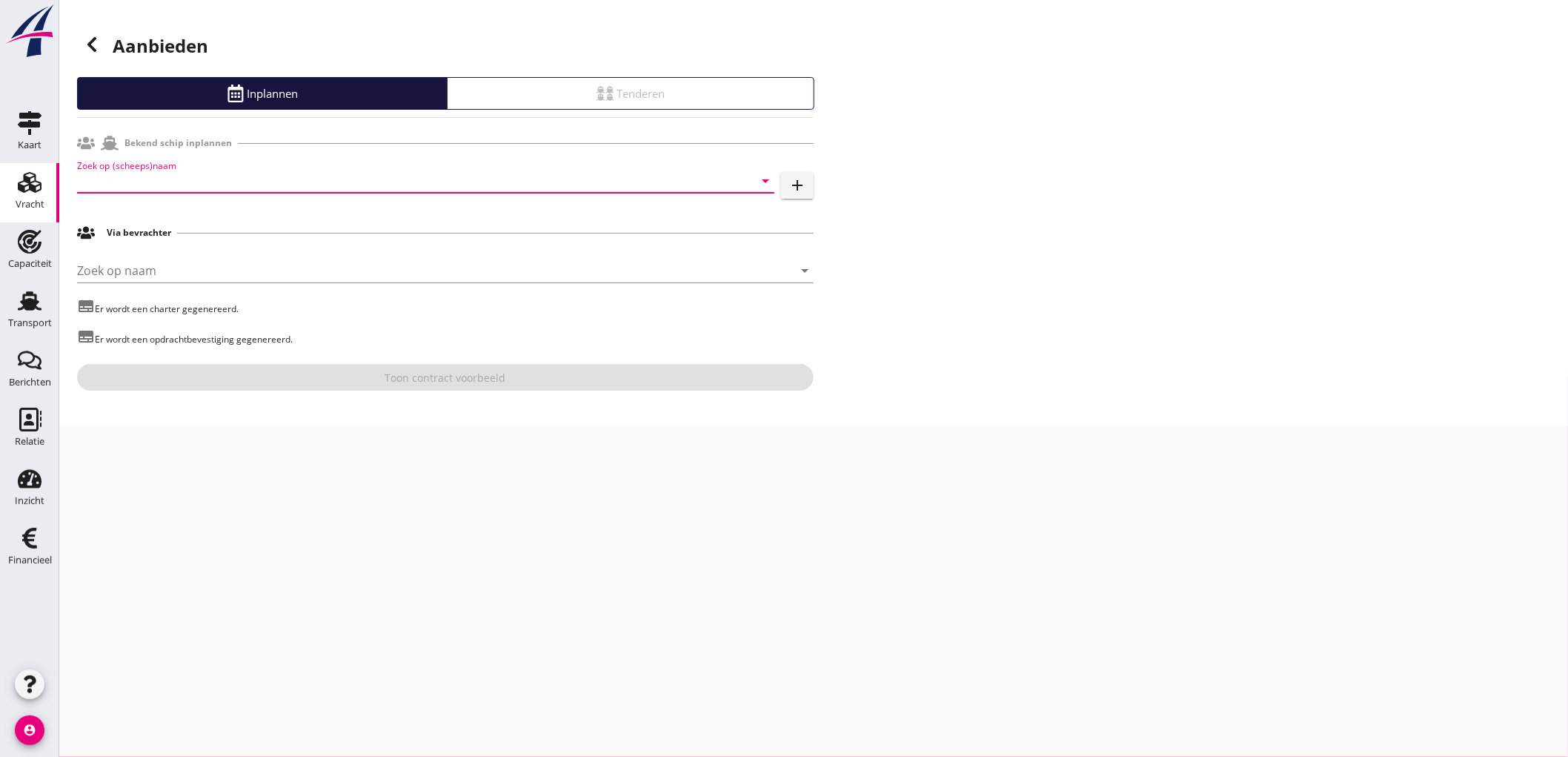
click at [149, 190] on input "Zoek op (scheeps)naam" at bounding box center [405, 180] width 656 height 23
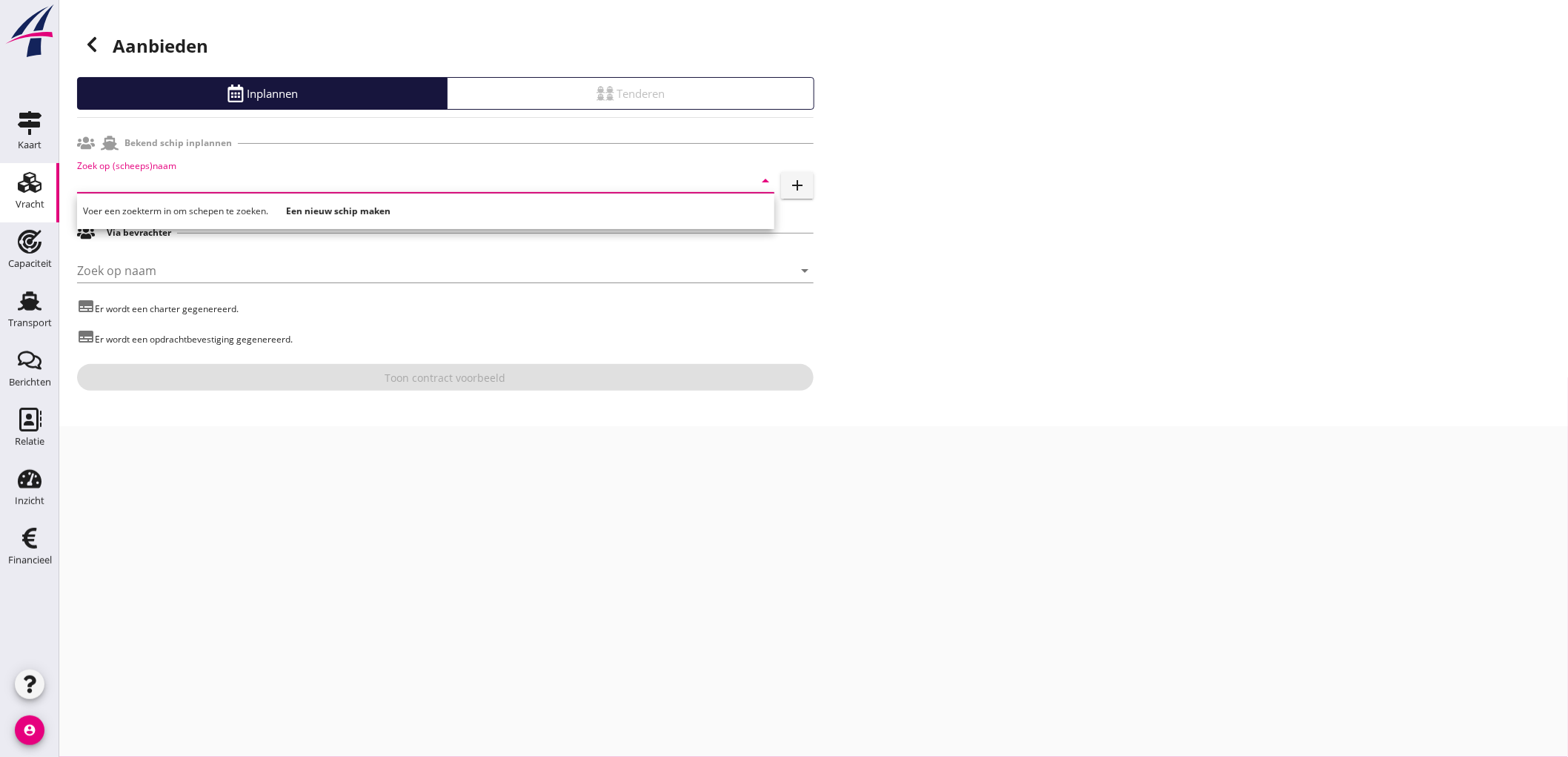
click at [105, 178] on input "Zoek op (scheeps)naam" at bounding box center [405, 180] width 656 height 23
click at [277, 167] on div "Zoek op (scheeps)naam arrow_drop_down add" at bounding box center [446, 184] width 737 height 48
click at [272, 181] on input "Zoek op (scheeps)naam" at bounding box center [405, 180] width 656 height 23
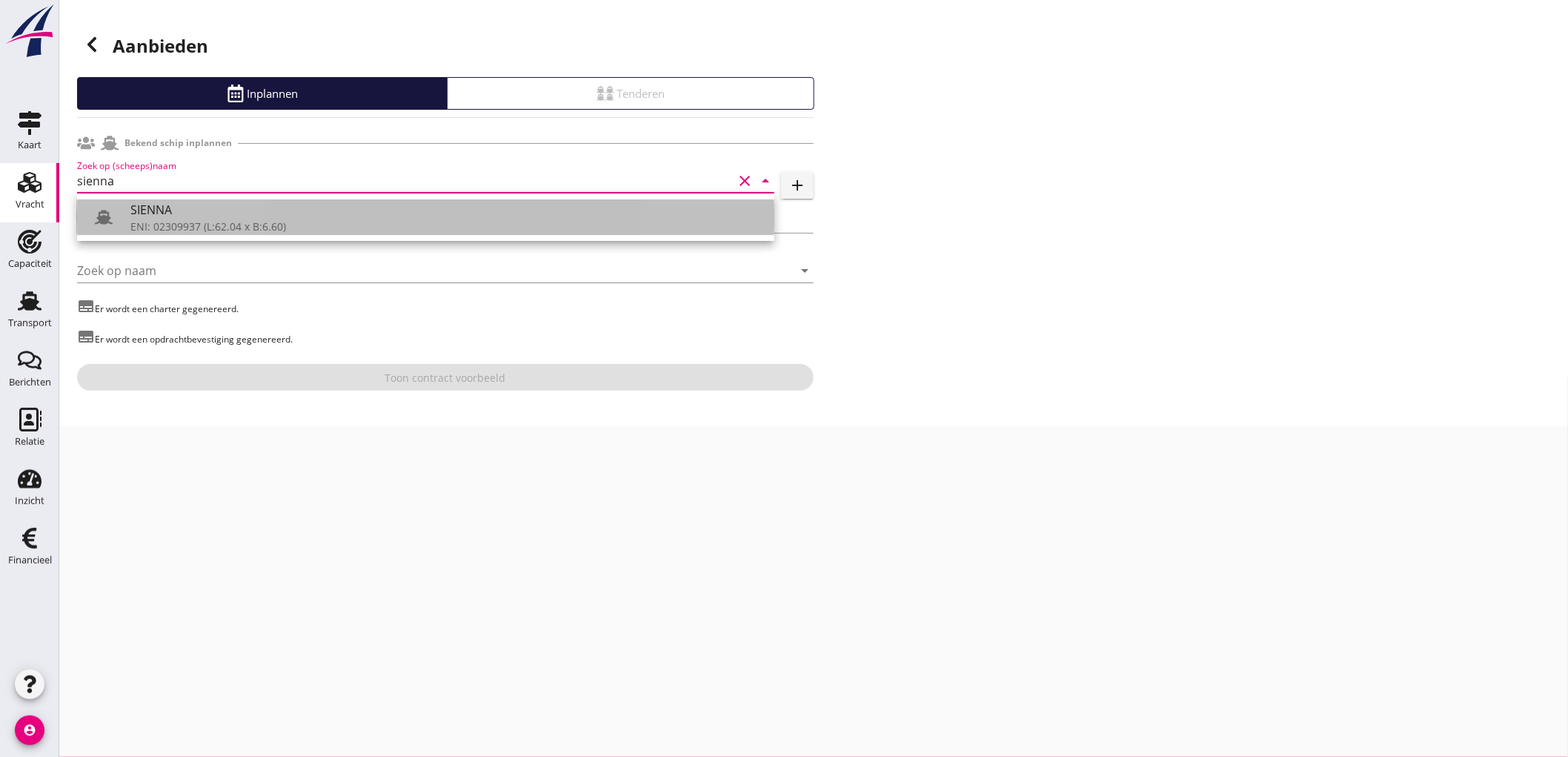
click at [221, 212] on div "SIENNA" at bounding box center [446, 210] width 633 height 17
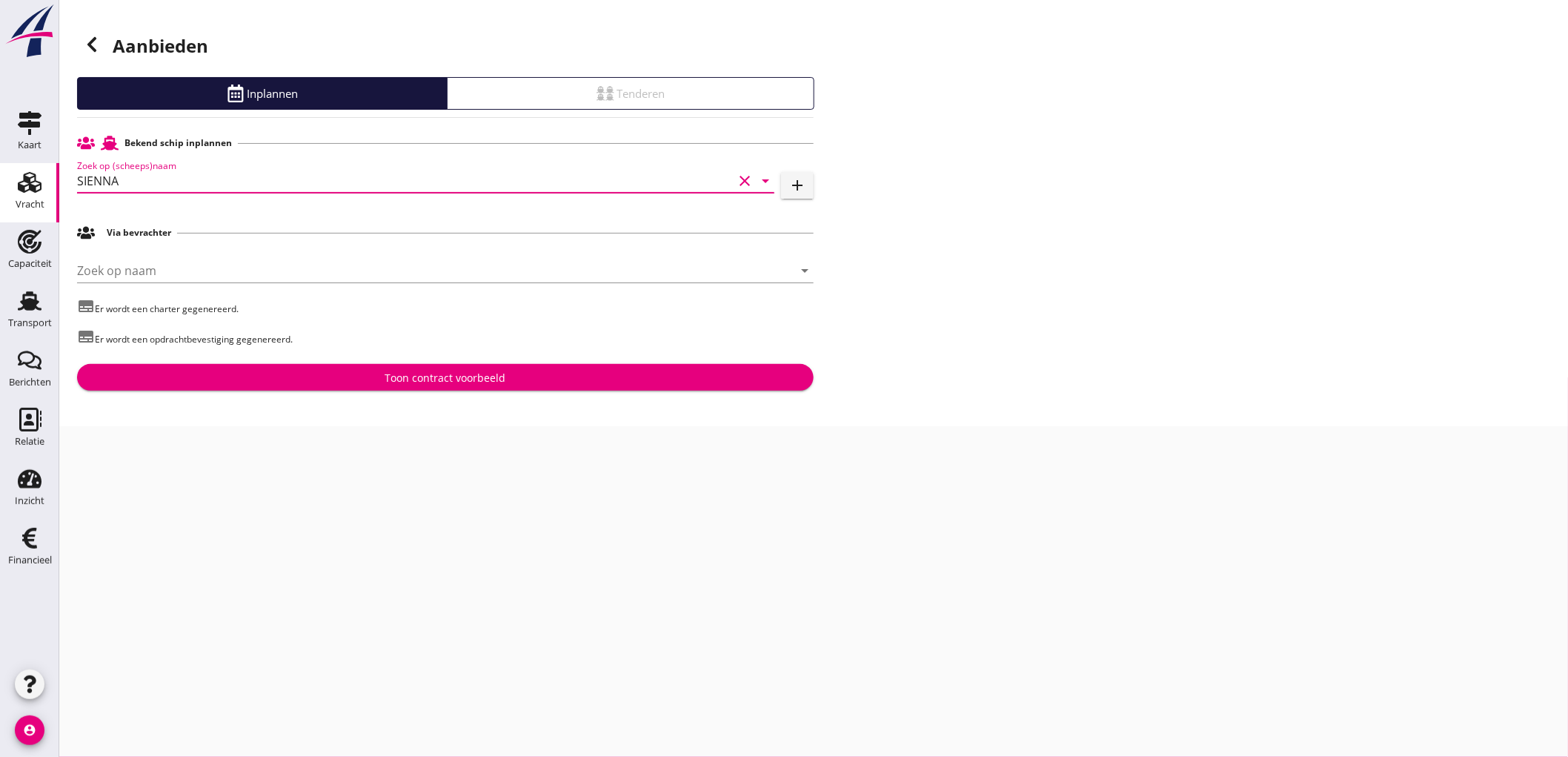
type input "SIENNA"
click at [419, 381] on div "Toon contract voorbeeld" at bounding box center [446, 378] width 121 height 16
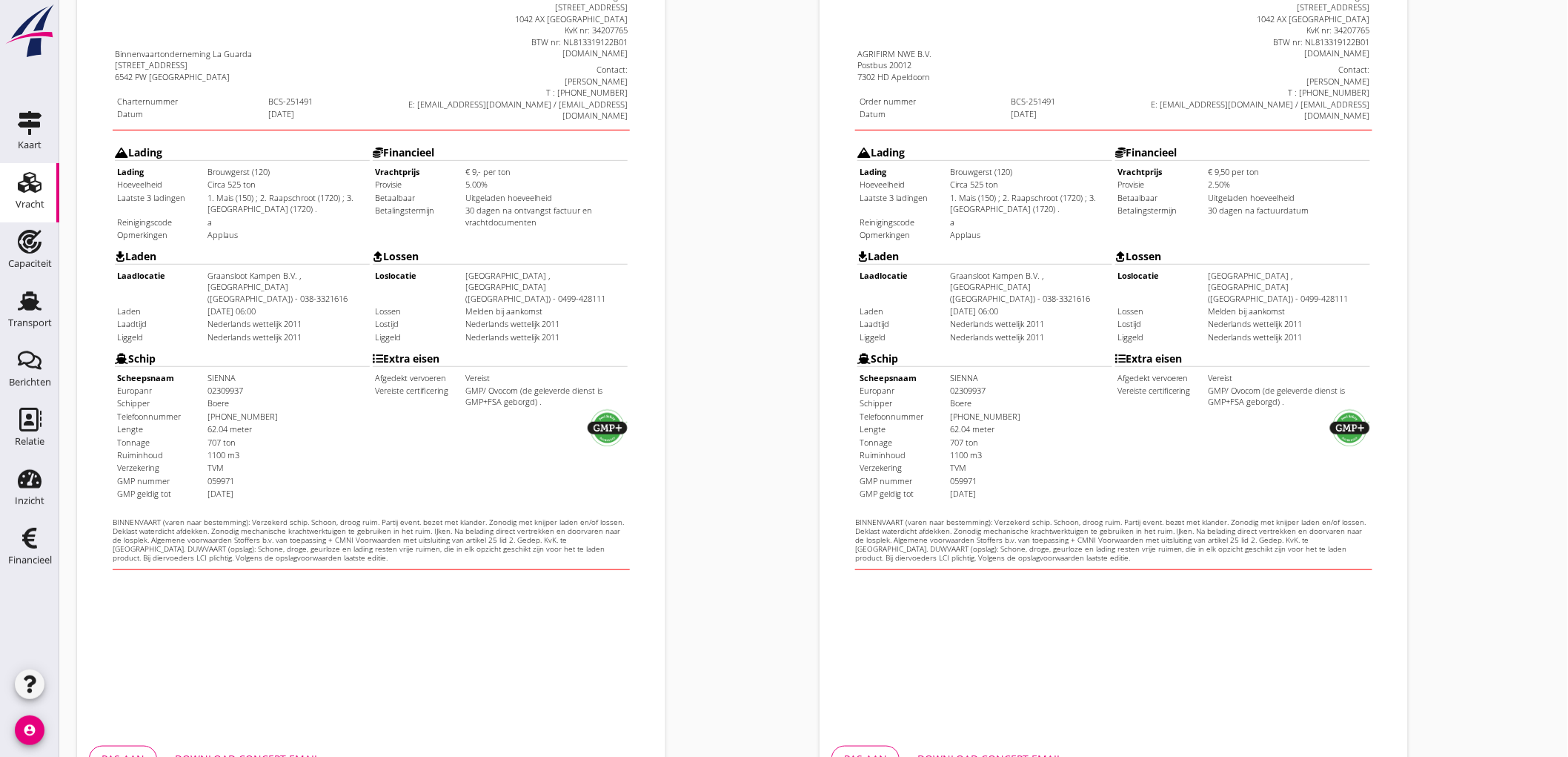
scroll to position [339, 0]
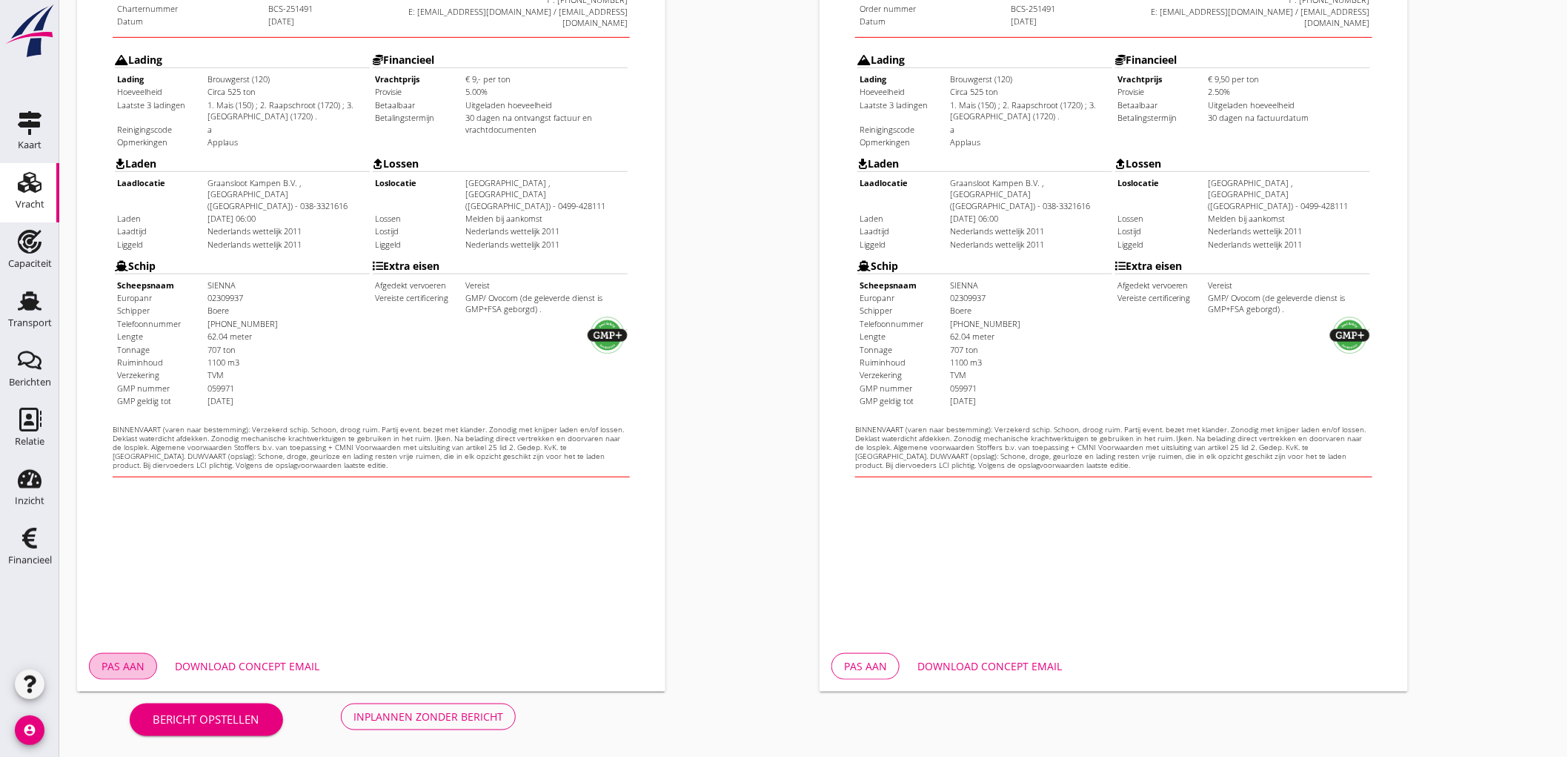
click at [115, 665] on div "Pas aan" at bounding box center [123, 666] width 43 height 16
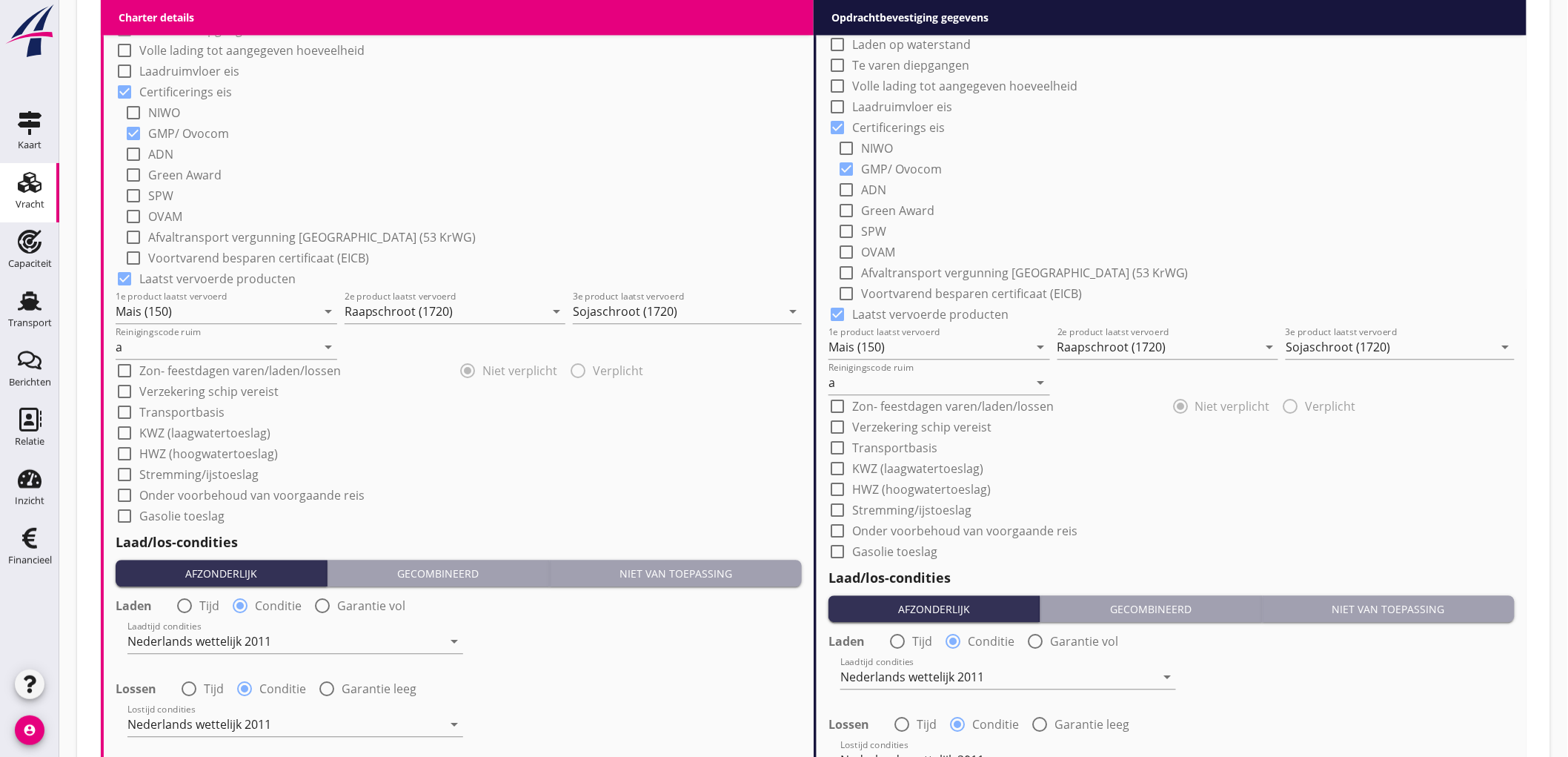
scroll to position [1725, 0]
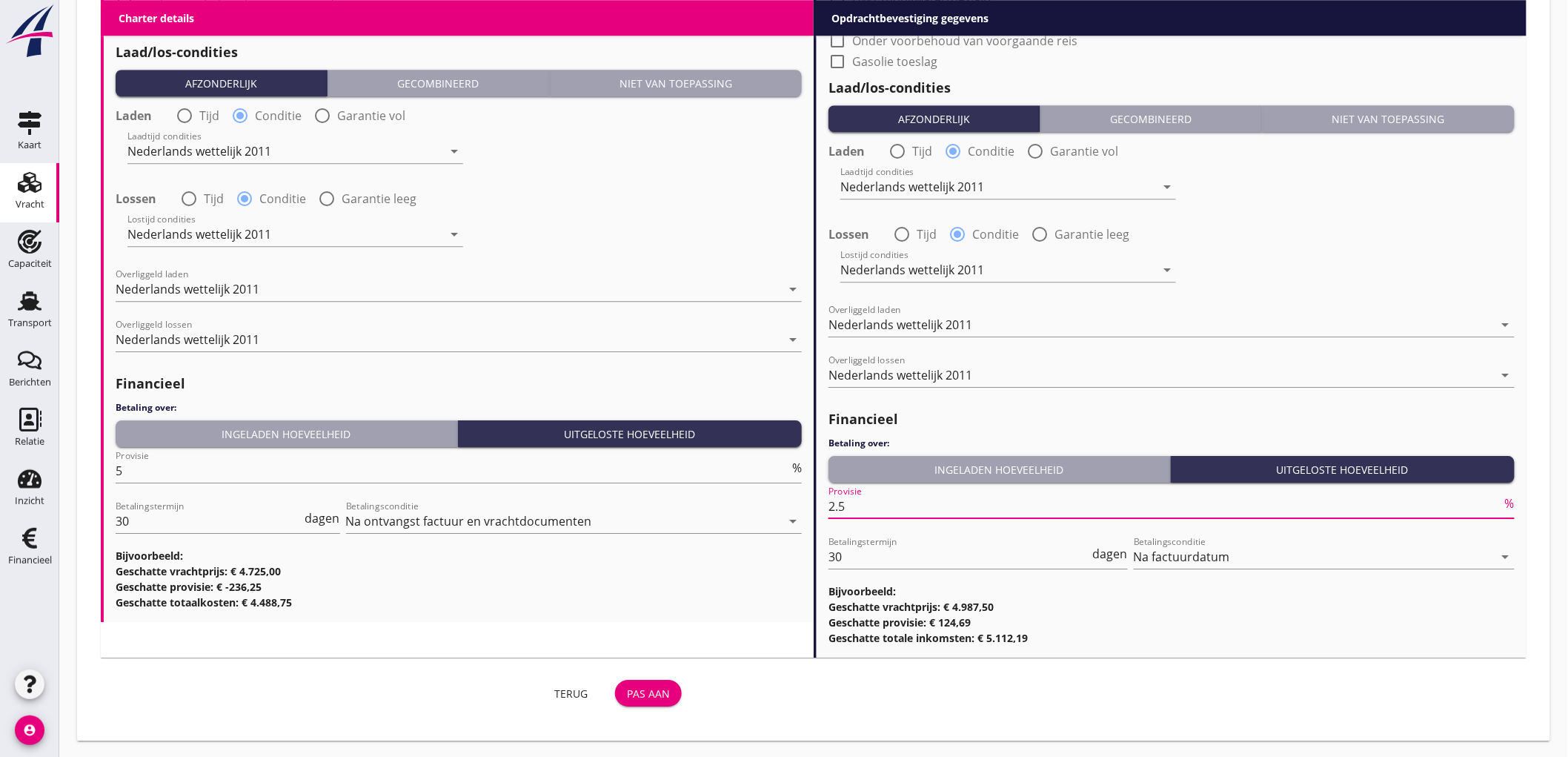
drag, startPoint x: 813, startPoint y: 512, endPoint x: 700, endPoint y: 498, distance: 113.9
click at [669, 691] on div "Pas aan" at bounding box center [648, 693] width 43 height 16
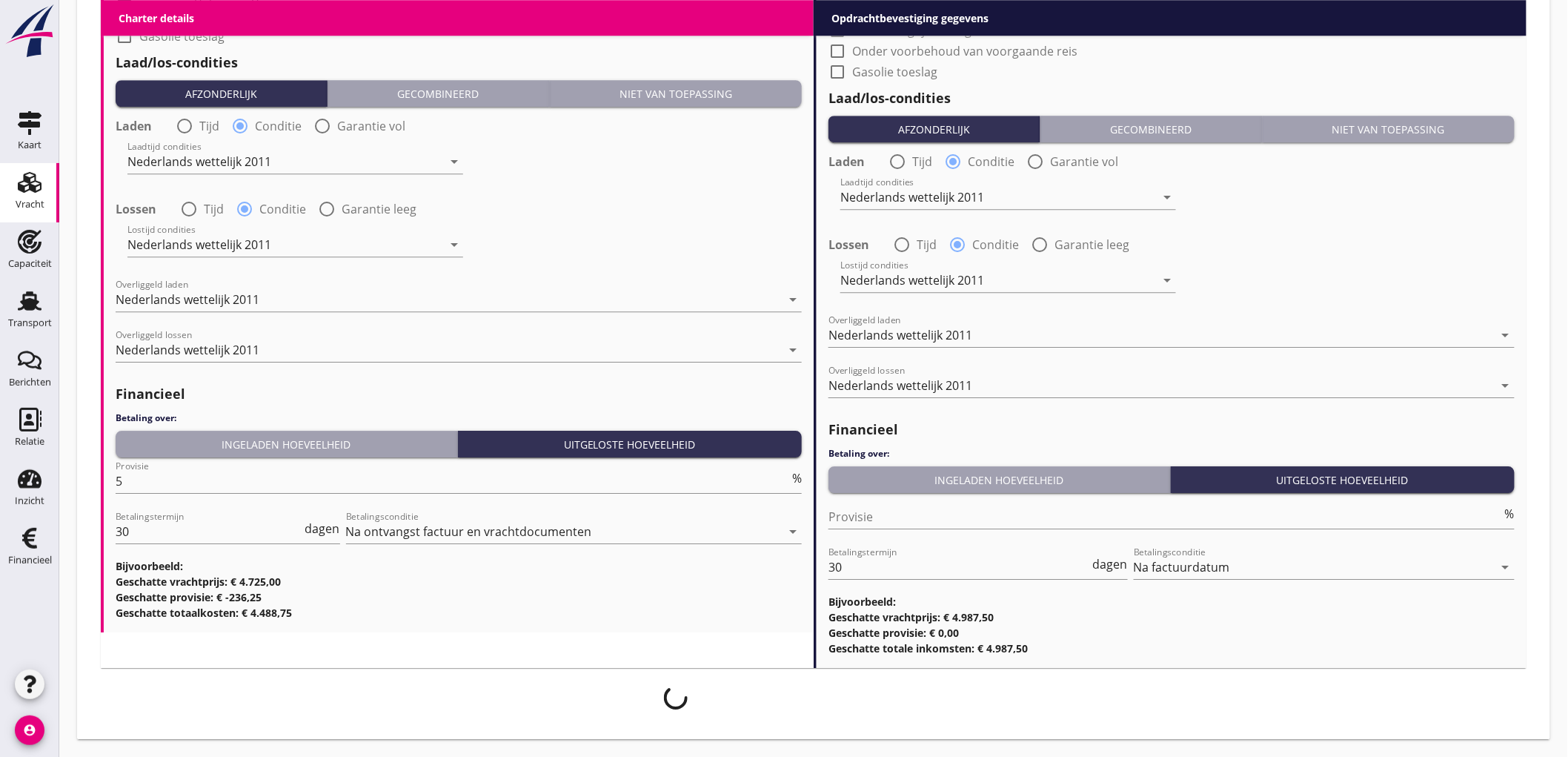
scroll to position [1713, 0]
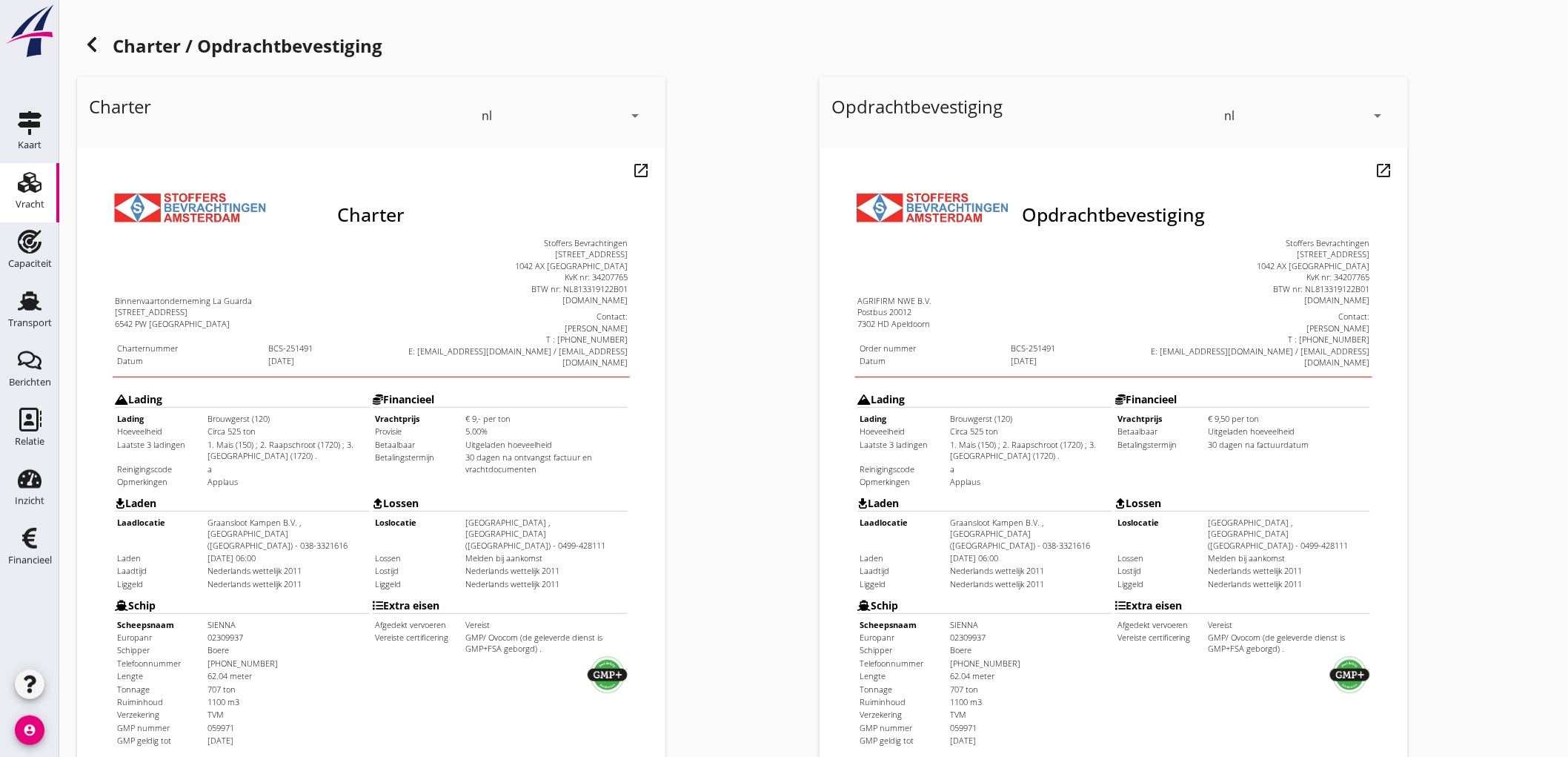
scroll to position [339, 0]
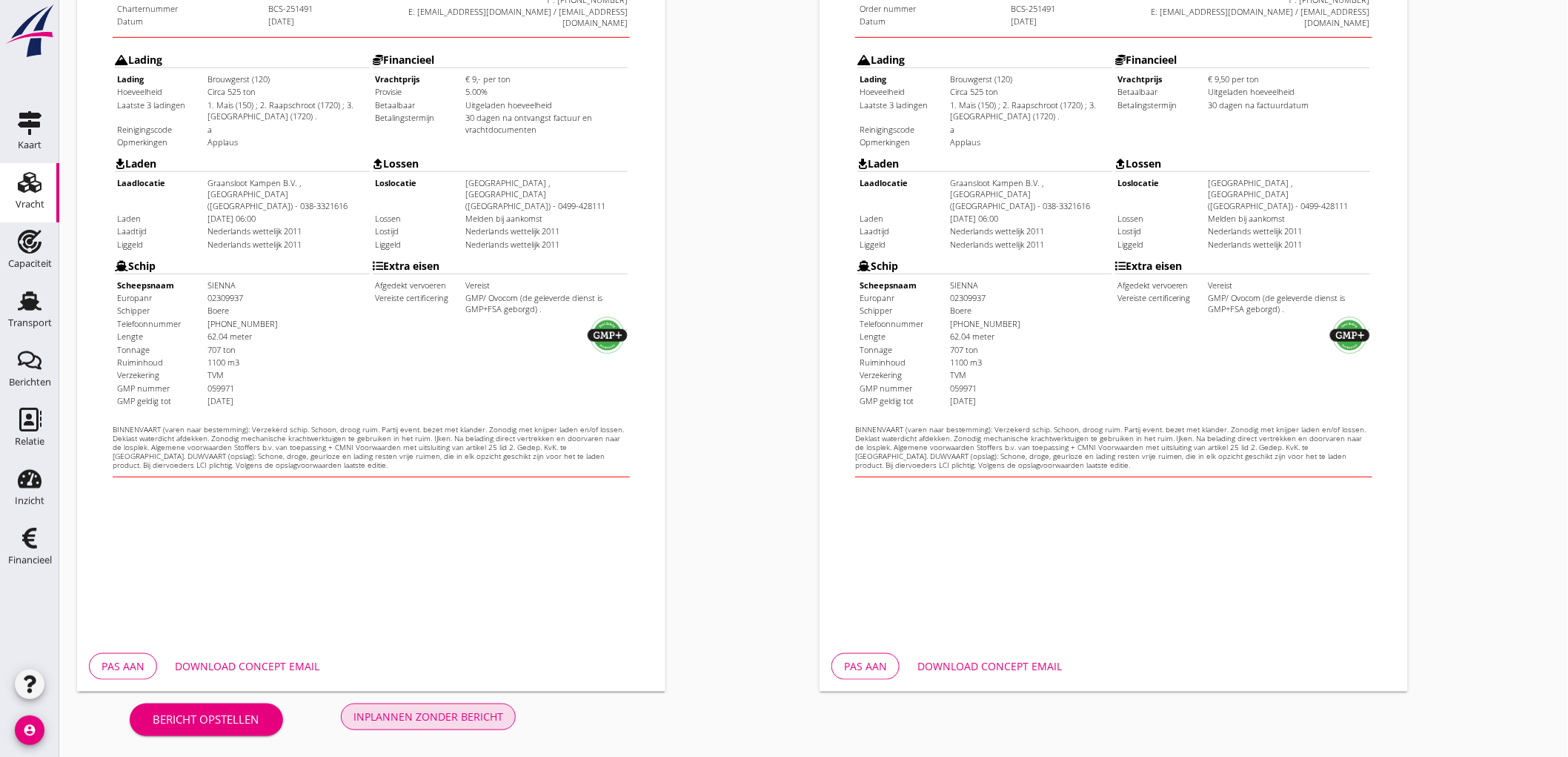
drag, startPoint x: 472, startPoint y: 707, endPoint x: 480, endPoint y: 693, distance: 16.1
click at [472, 707] on button "Inplannen zonder bericht" at bounding box center [428, 716] width 175 height 27
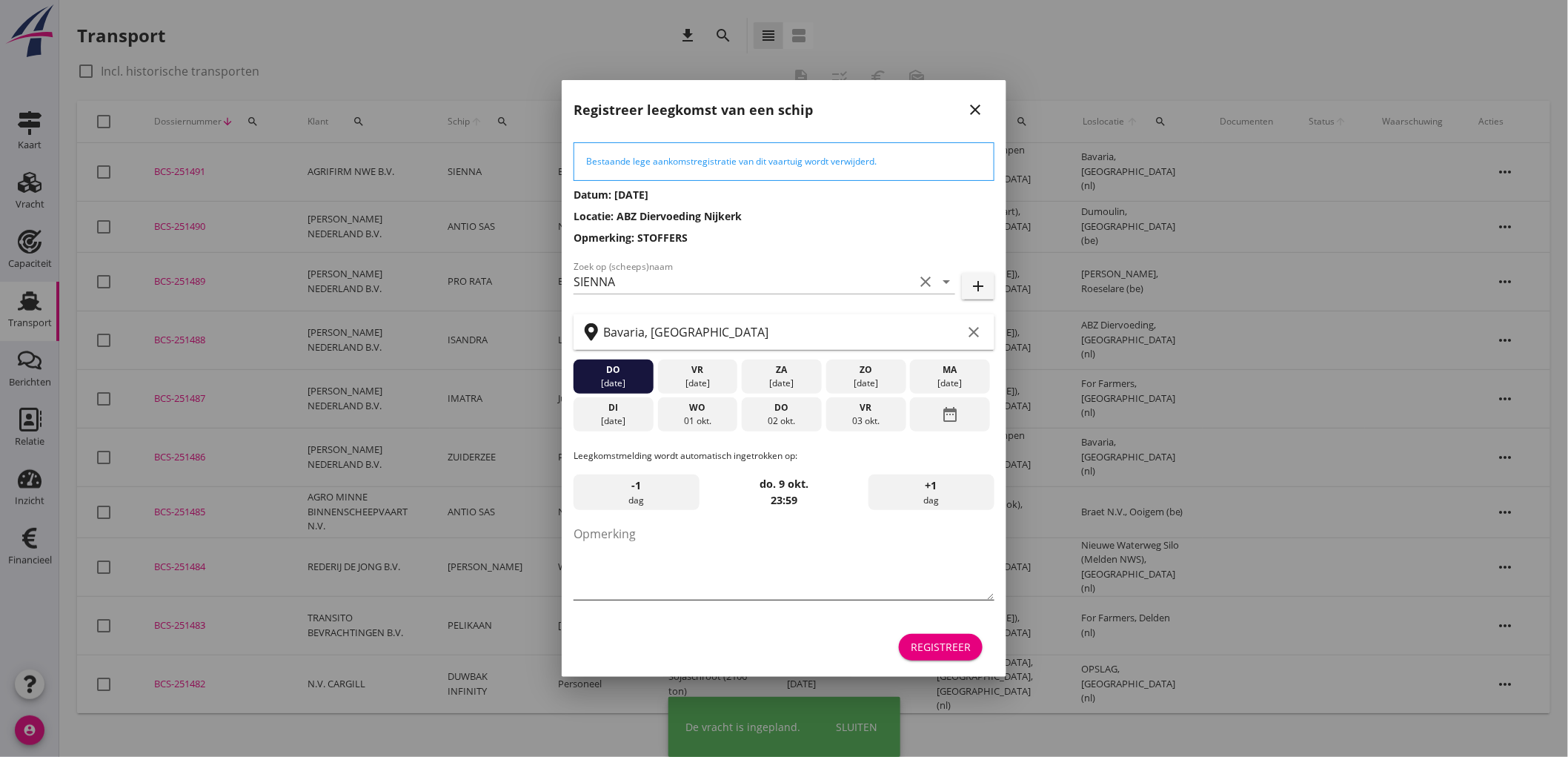
click at [690, 538] on textarea "Opmerking" at bounding box center [784, 560] width 421 height 77
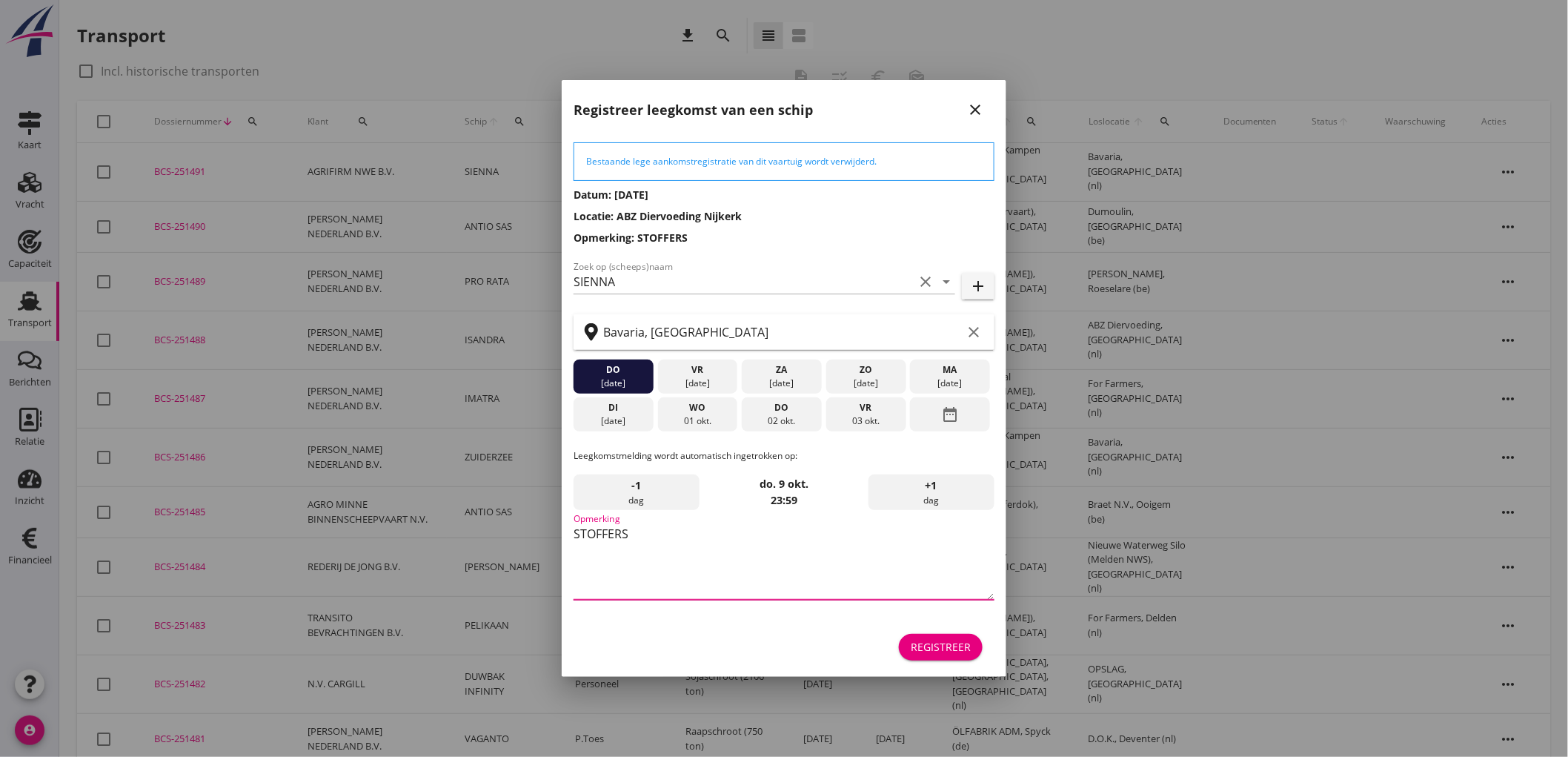
type textarea "STOFFERS"
drag, startPoint x: 929, startPoint y: 378, endPoint x: 914, endPoint y: 402, distance: 28.3
click at [928, 378] on div "[DATE]" at bounding box center [949, 383] width 72 height 13
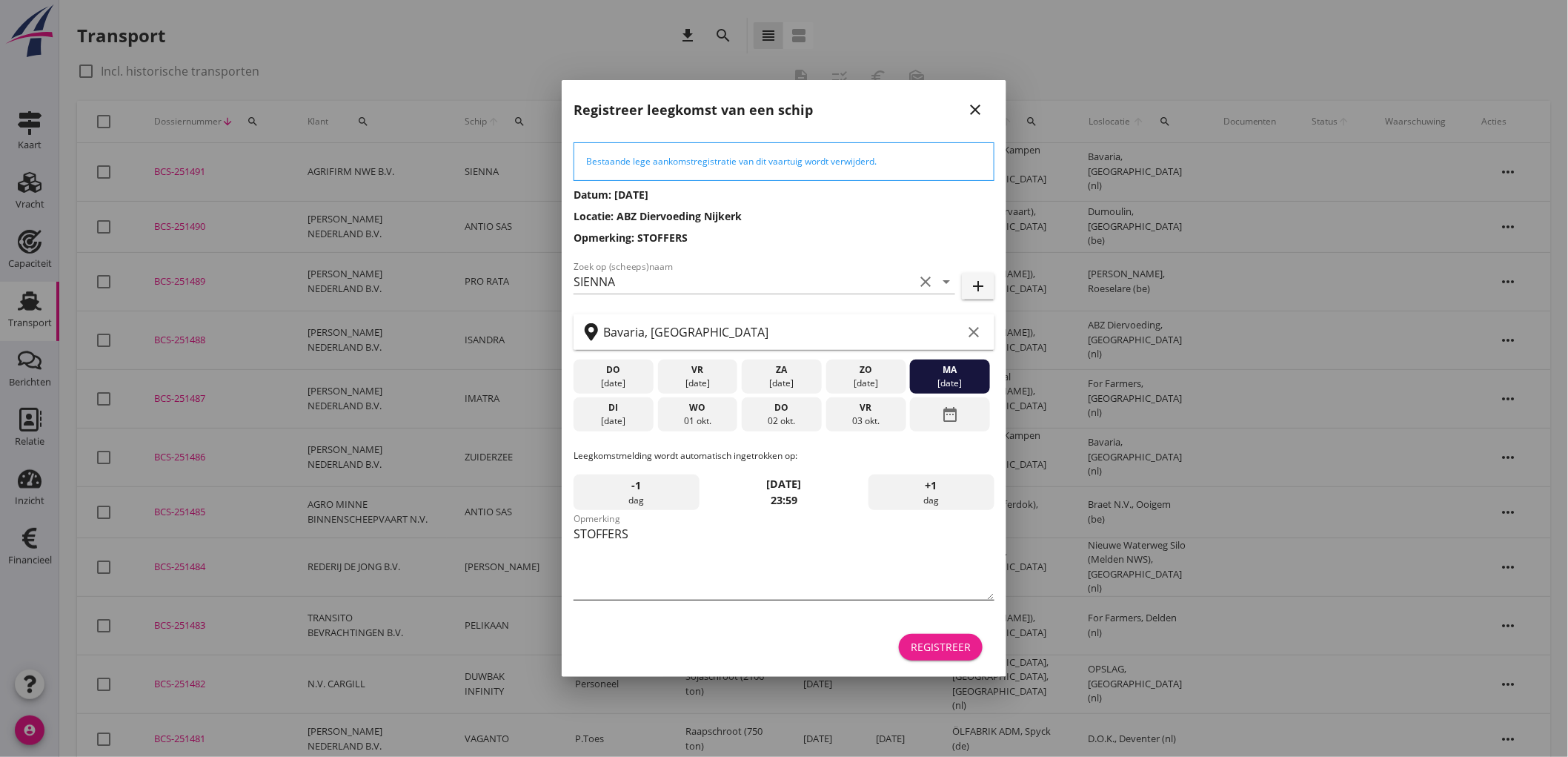
drag, startPoint x: 964, startPoint y: 643, endPoint x: 935, endPoint y: 560, distance: 87.9
click at [962, 643] on div "Registreer" at bounding box center [941, 646] width 60 height 16
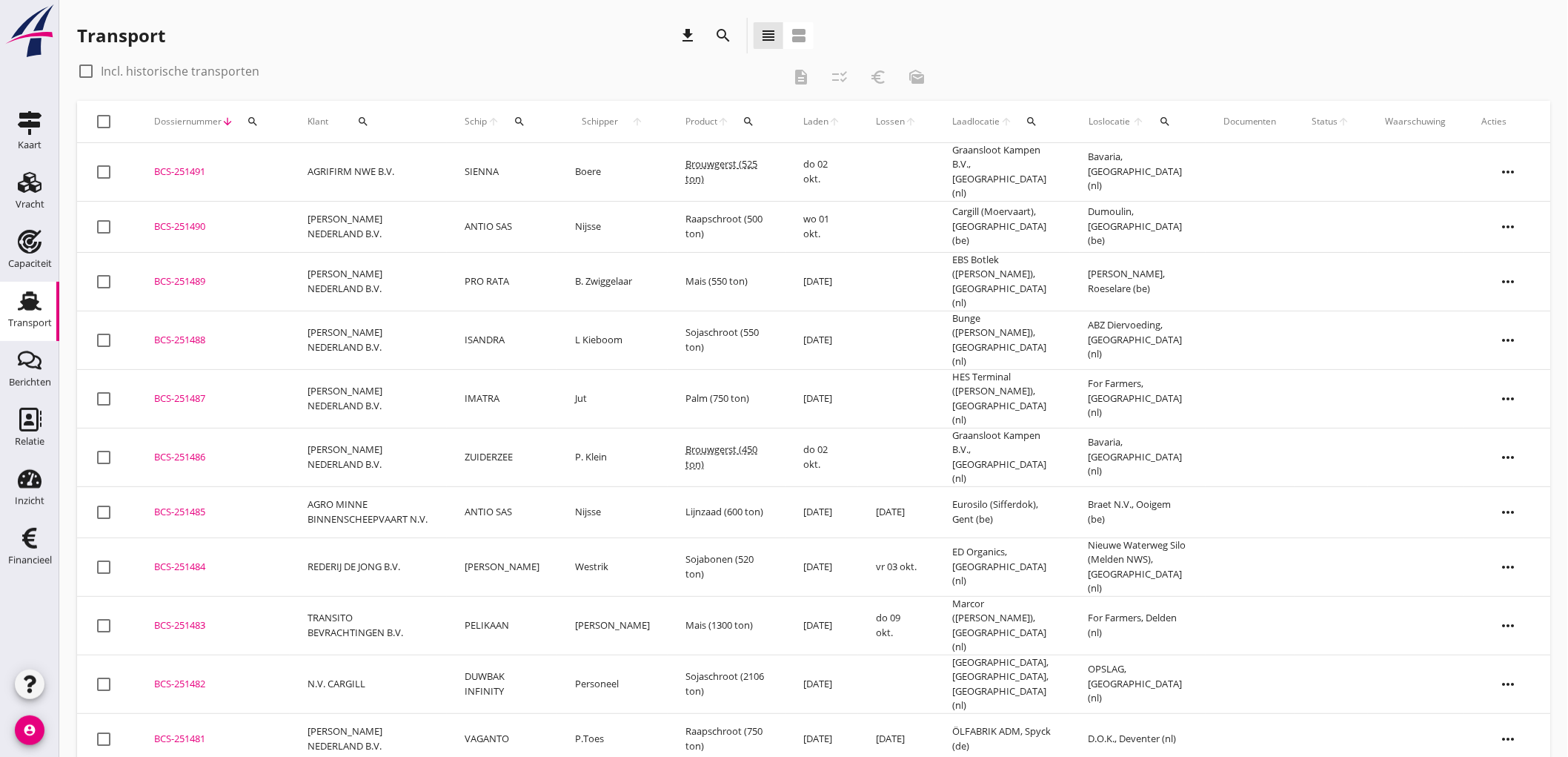
click at [443, 228] on td "[PERSON_NAME] NEDERLAND B.V." at bounding box center [368, 226] width 157 height 51
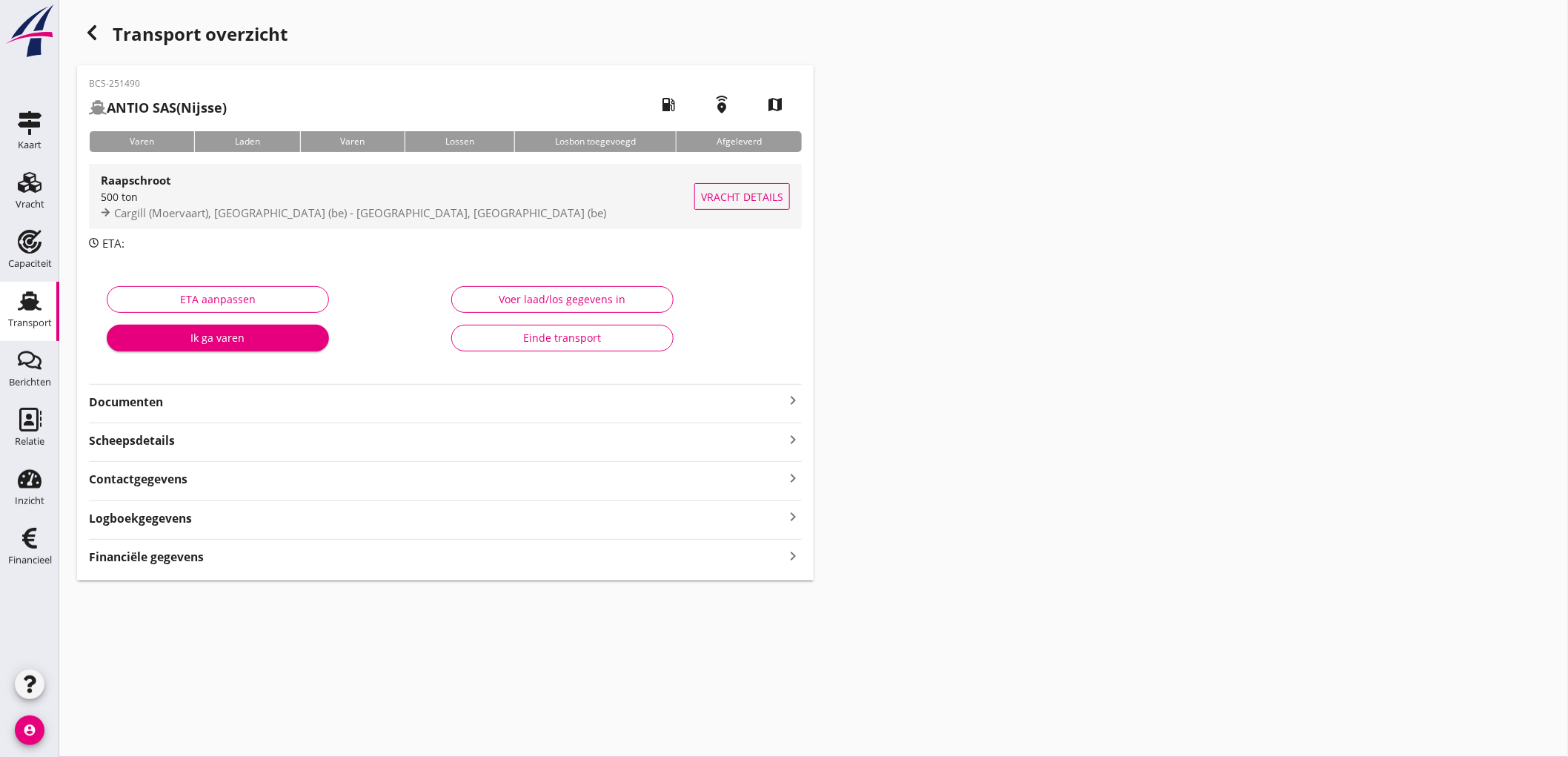
click at [343, 192] on div "500 ton" at bounding box center [398, 197] width 593 height 16
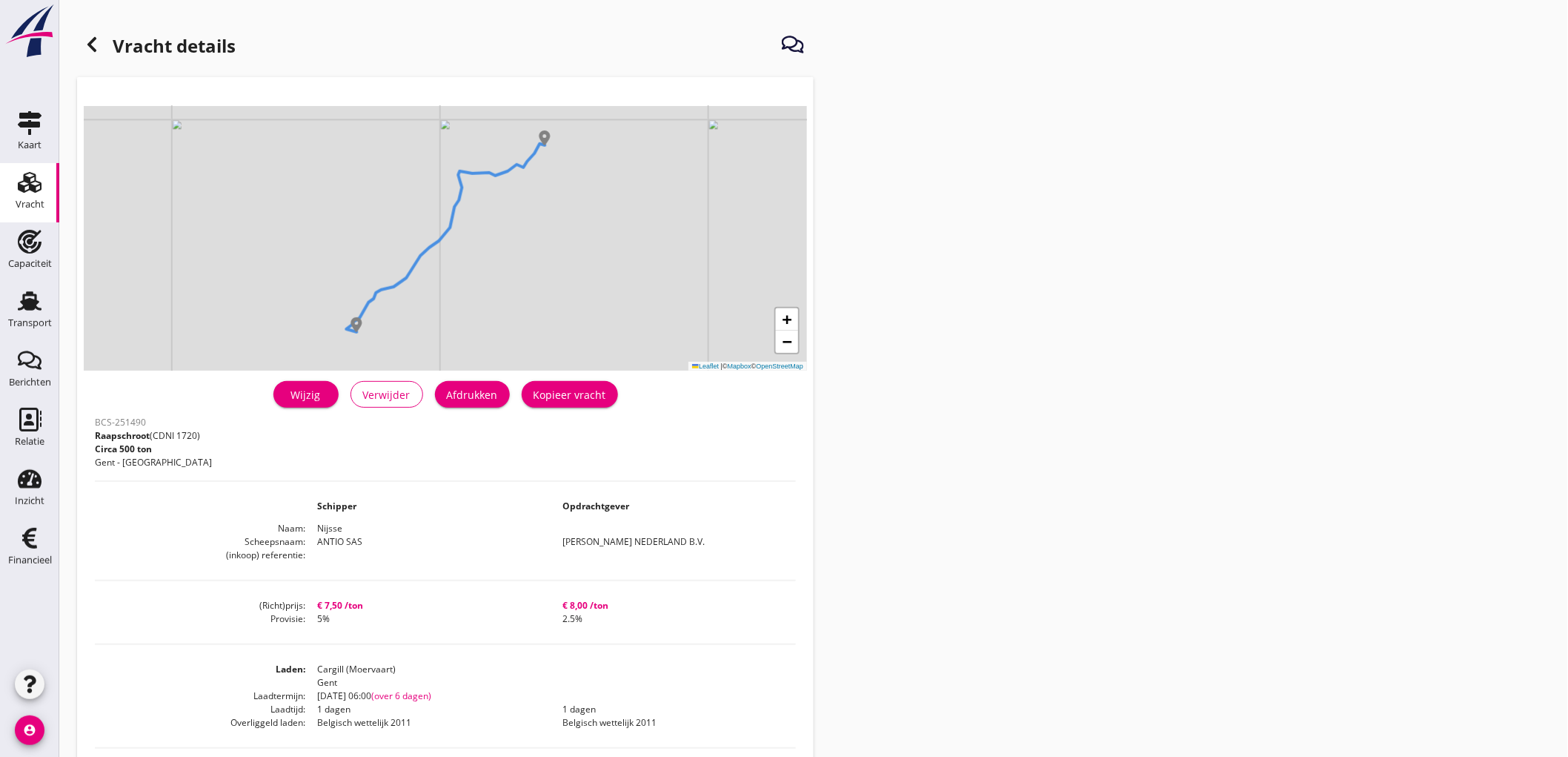
click at [491, 392] on div "Afdrukken" at bounding box center [472, 395] width 51 height 16
click at [97, 50] on icon at bounding box center [91, 44] width 17 height 17
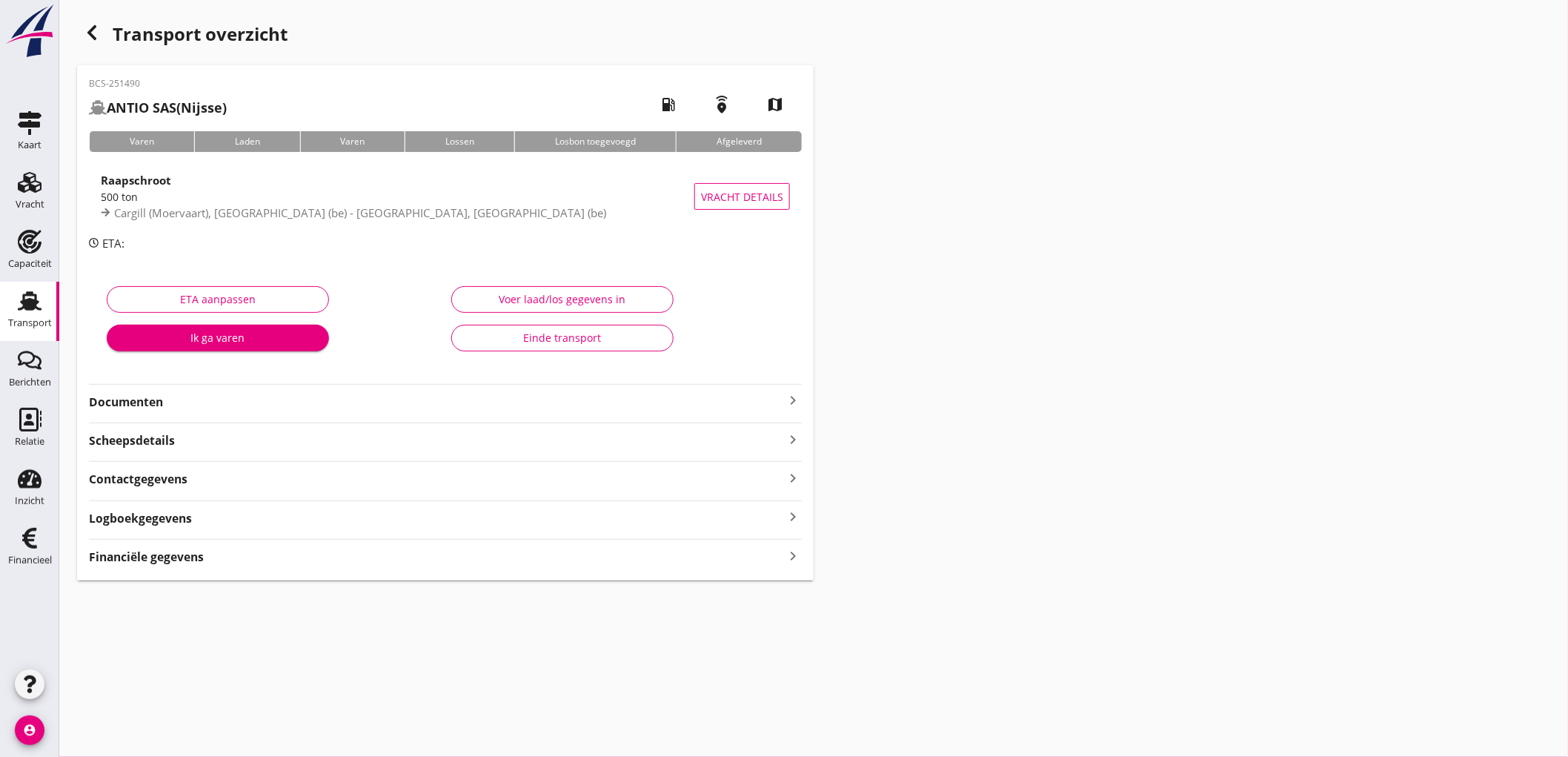
click at [172, 415] on div "BCS-251490 ANTIO SAS (Nijsse) local_gas_station emergency_share map Varen Laden…" at bounding box center [446, 323] width 737 height 515
click at [290, 423] on hr at bounding box center [445, 423] width 713 height 1
click at [304, 406] on strong "Documenten" at bounding box center [436, 402] width 695 height 17
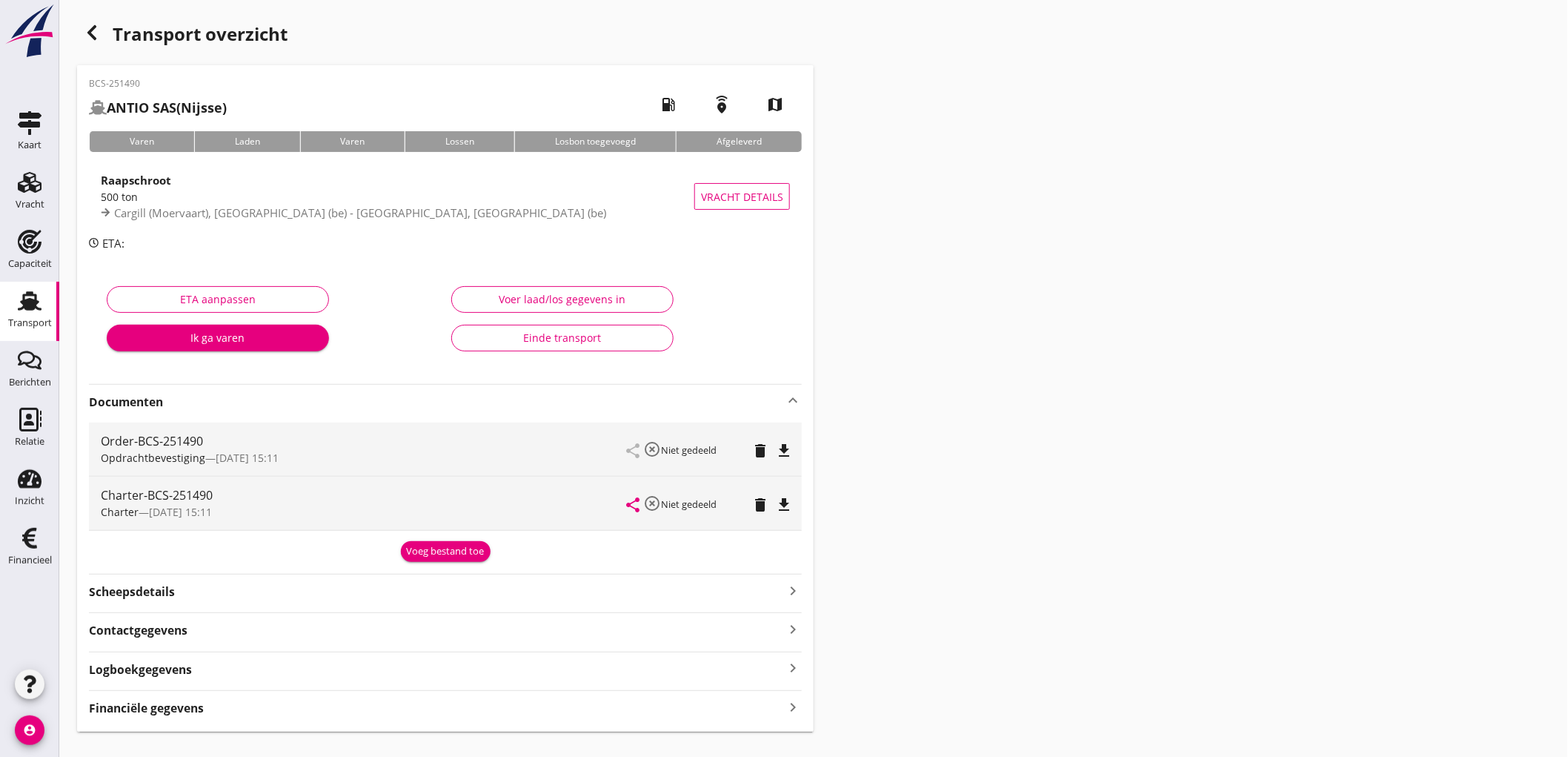
click at [787, 453] on icon "file_download" at bounding box center [784, 451] width 17 height 17
click at [792, 508] on icon "file_download" at bounding box center [784, 505] width 17 height 17
click at [783, 498] on div "file_download" at bounding box center [784, 503] width 12 height 17
click at [24, 312] on div "Transport" at bounding box center [30, 323] width 44 height 21
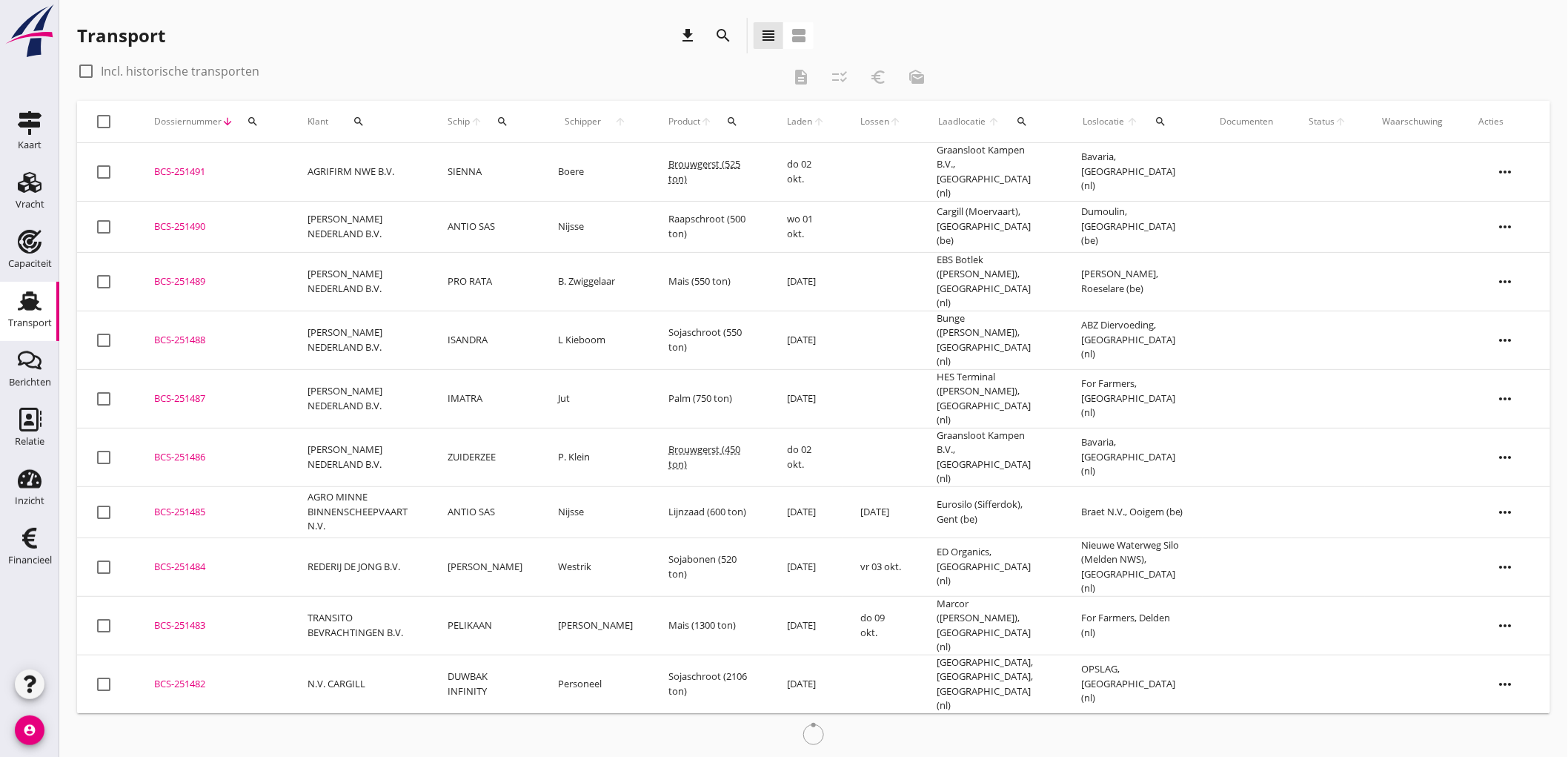
click at [257, 167] on div "BCS-251491" at bounding box center [212, 171] width 117 height 15
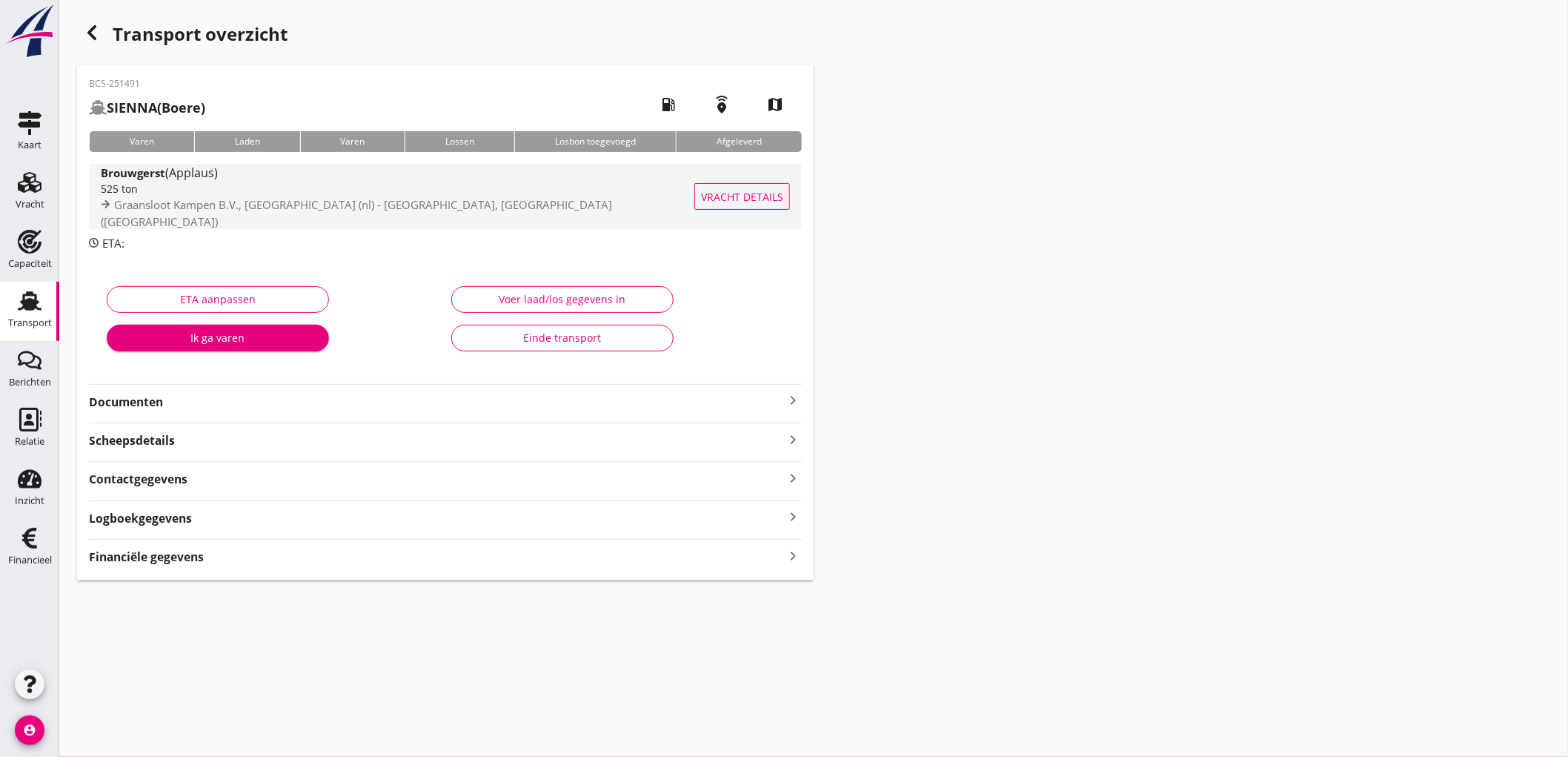
click at [352, 197] on div "525 ton" at bounding box center [400, 189] width 599 height 16
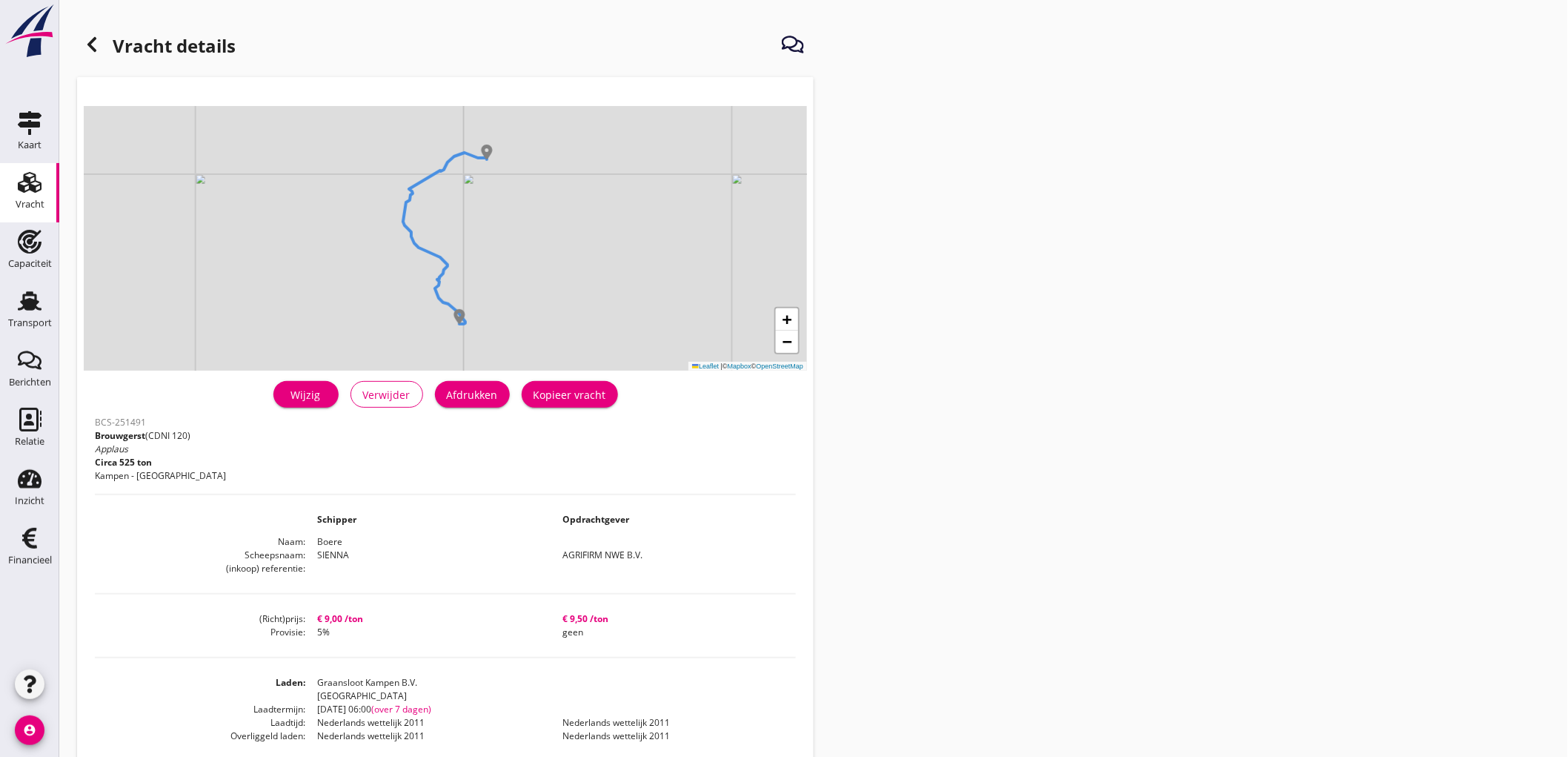
click at [500, 385] on button "Afdrukken" at bounding box center [472, 394] width 75 height 27
click at [83, 41] on icon at bounding box center [91, 44] width 17 height 17
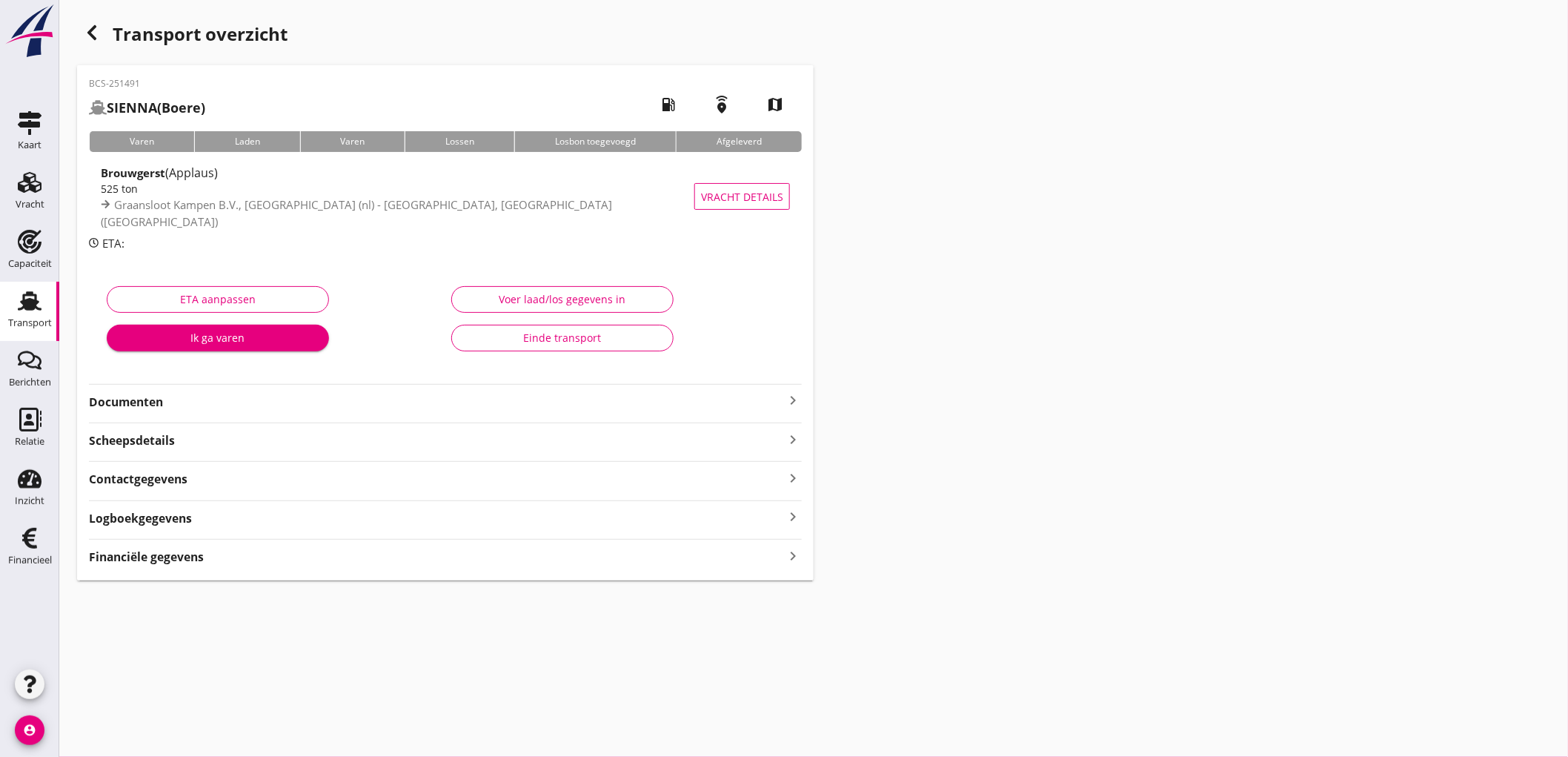
click at [563, 398] on strong "Documenten" at bounding box center [436, 402] width 695 height 17
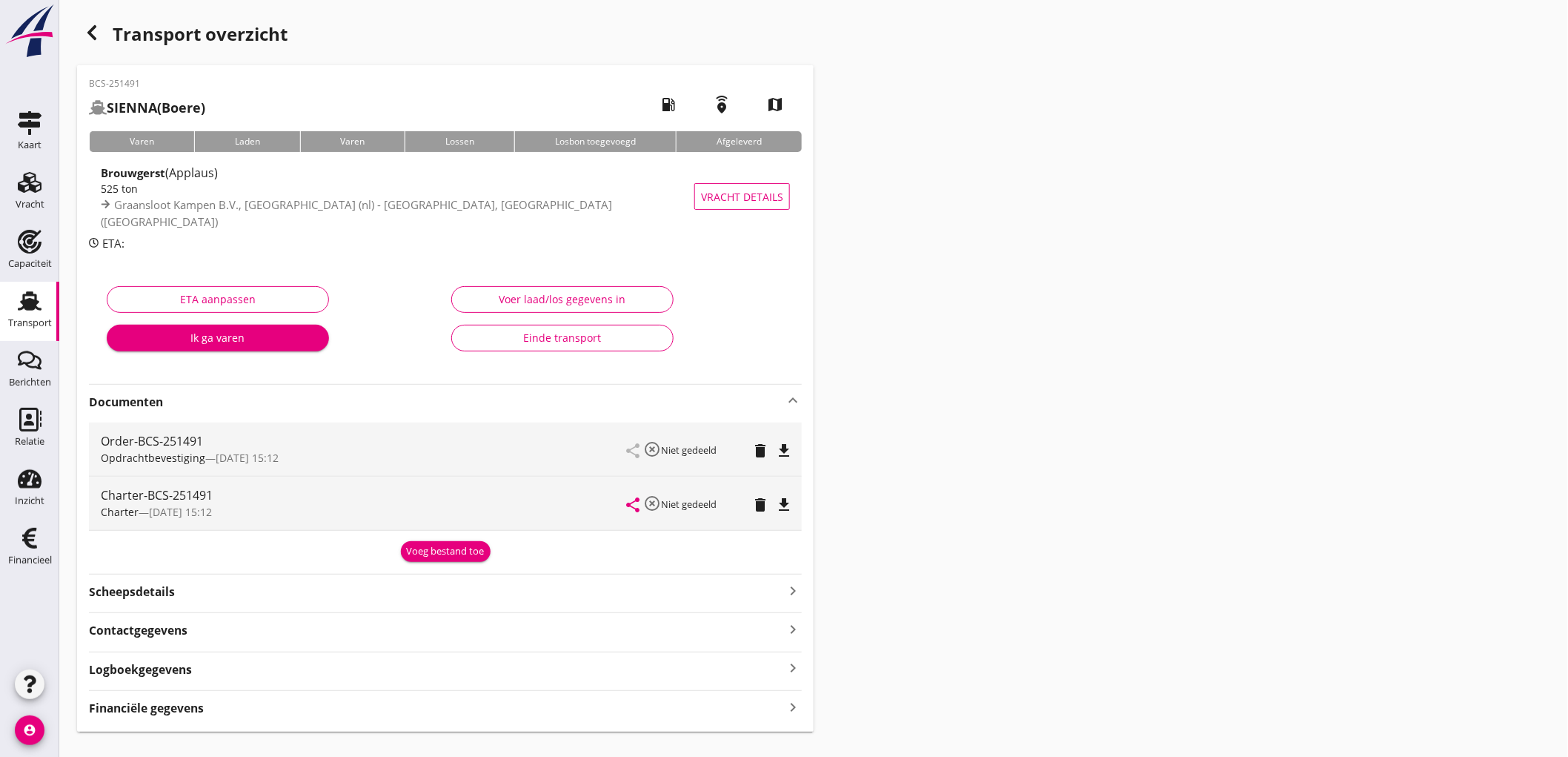
click at [782, 448] on icon "file_download" at bounding box center [784, 451] width 17 height 17
click at [788, 494] on div "file_download" at bounding box center [784, 503] width 12 height 17
click at [784, 498] on icon "file_download" at bounding box center [784, 505] width 17 height 17
click at [431, 553] on div "Voeg bestand toe" at bounding box center [446, 551] width 77 height 15
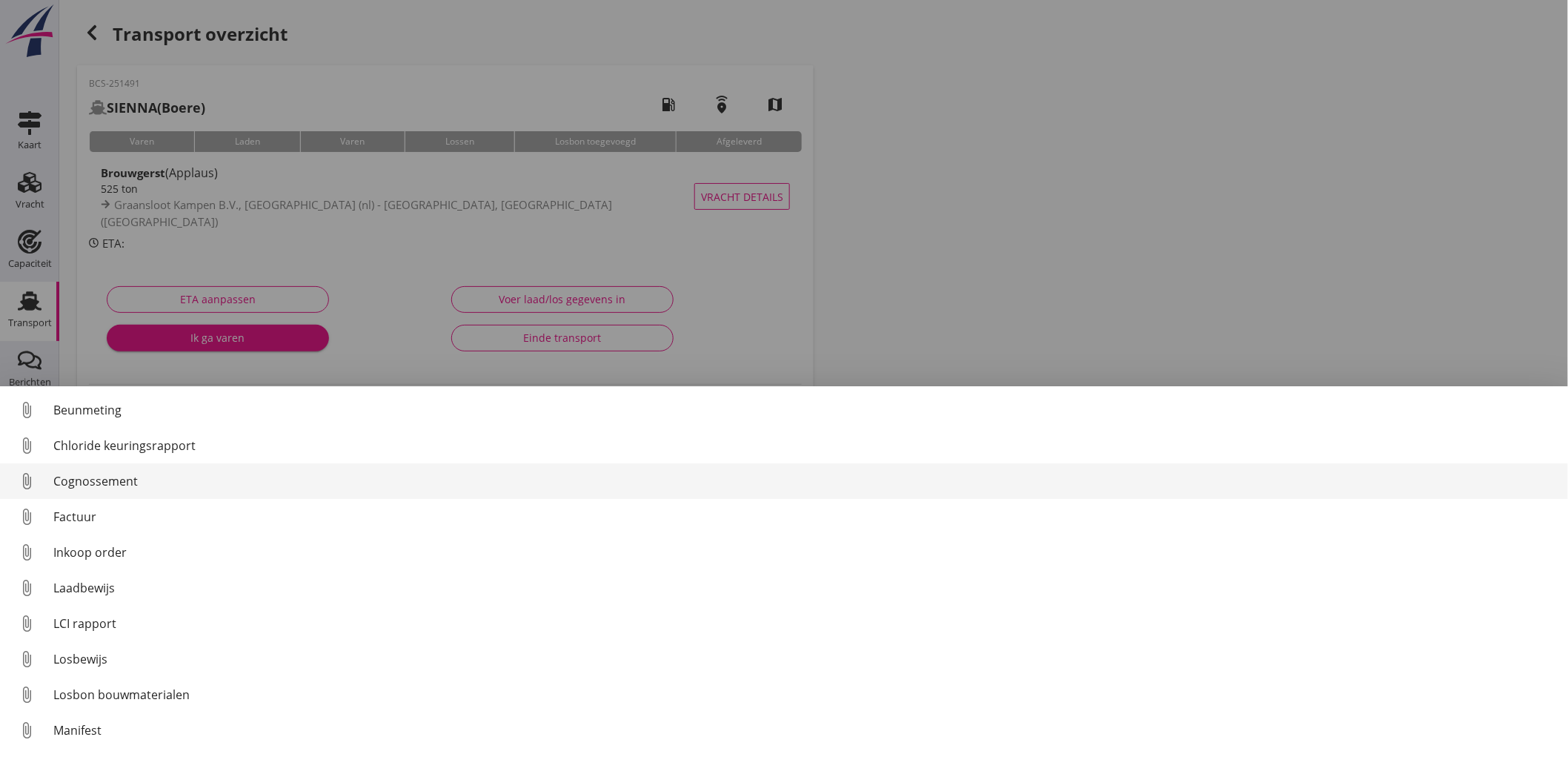
click at [110, 486] on div "Cognossement" at bounding box center [805, 481] width 1504 height 17
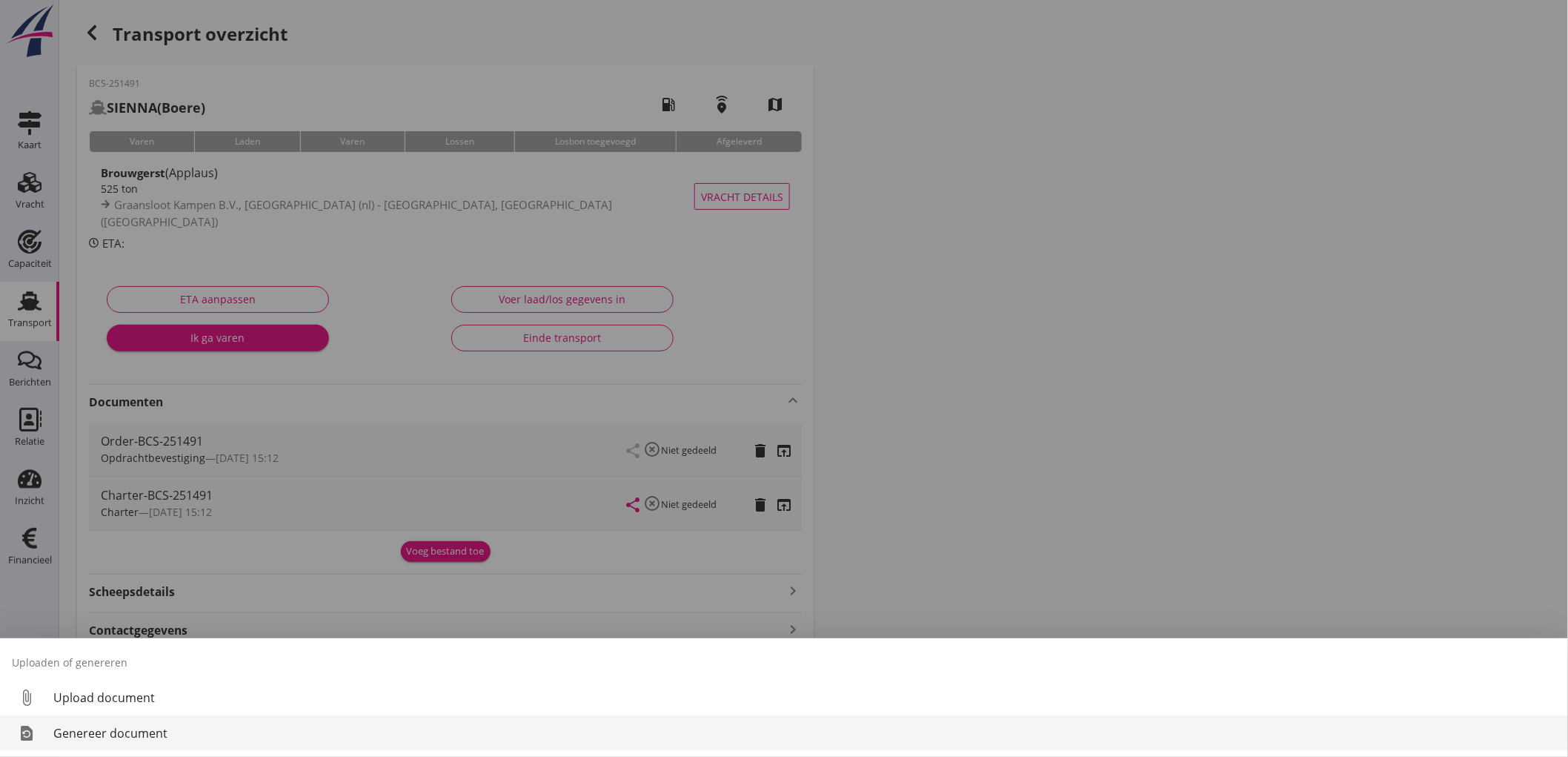
click at [147, 721] on link "restore_page Genereer document" at bounding box center [784, 733] width 1568 height 36
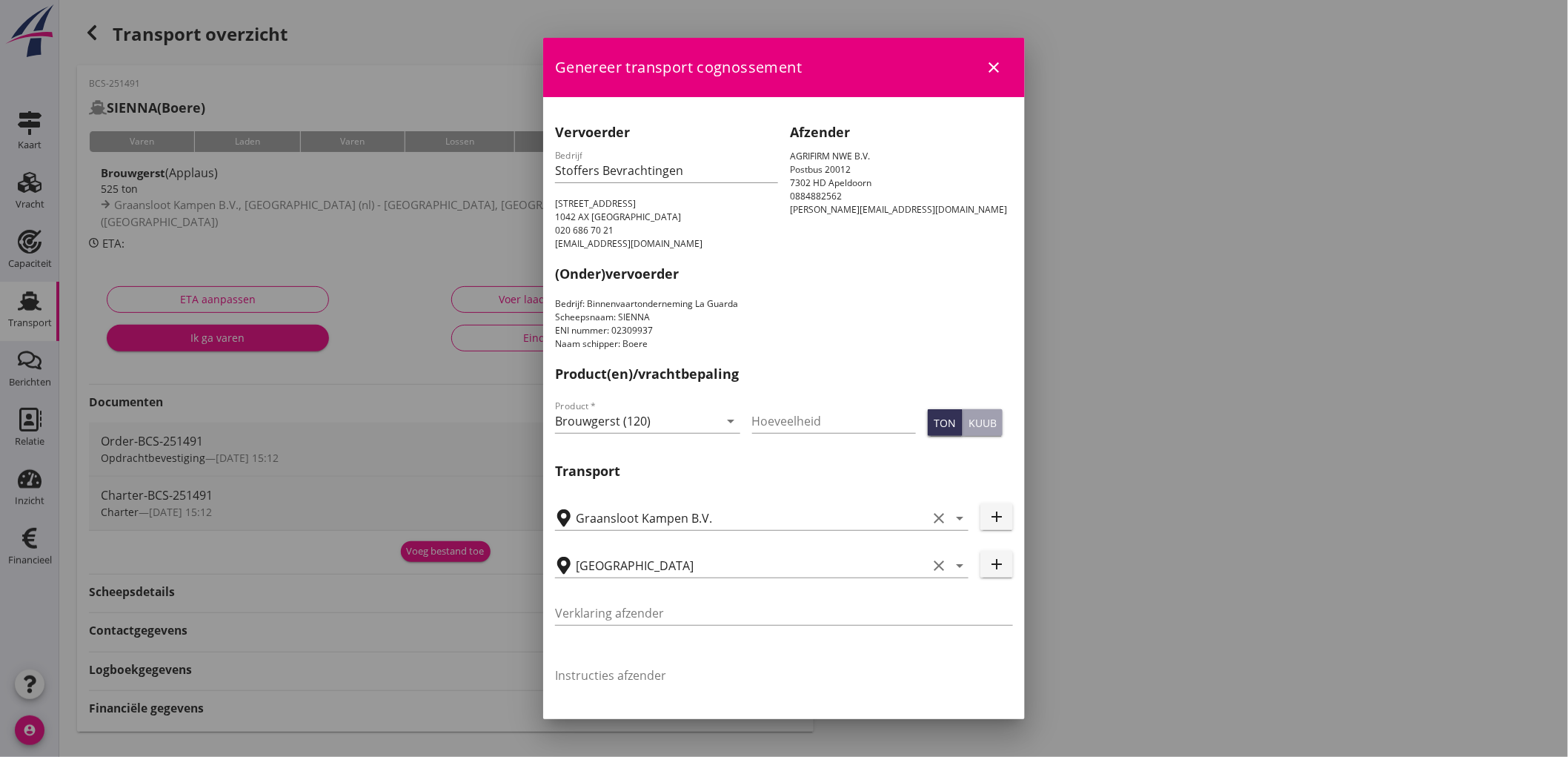
scroll to position [28, 0]
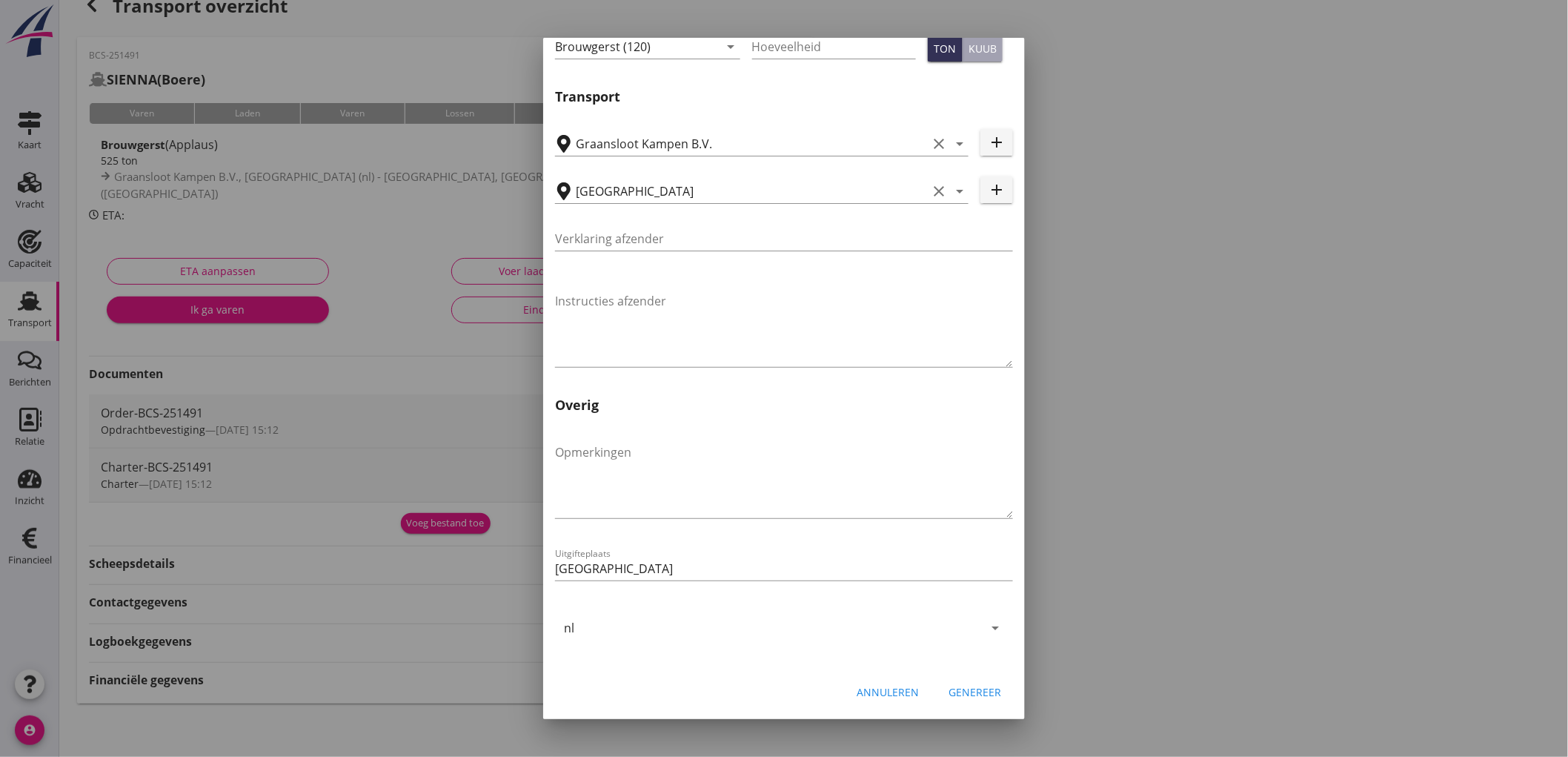
click at [958, 678] on button "Genereer" at bounding box center [975, 691] width 77 height 27
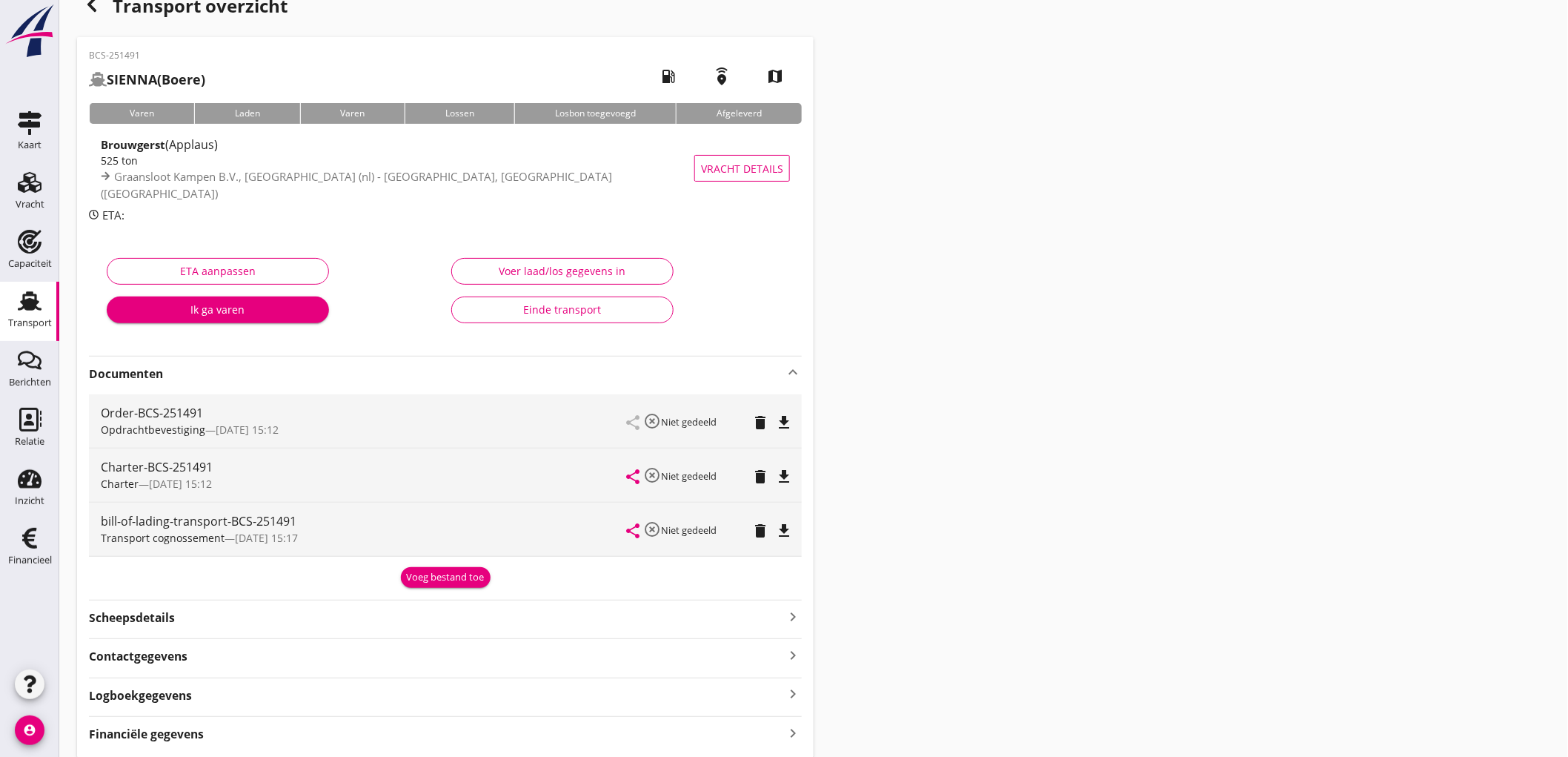
click at [783, 525] on icon "file_download" at bounding box center [784, 531] width 17 height 17
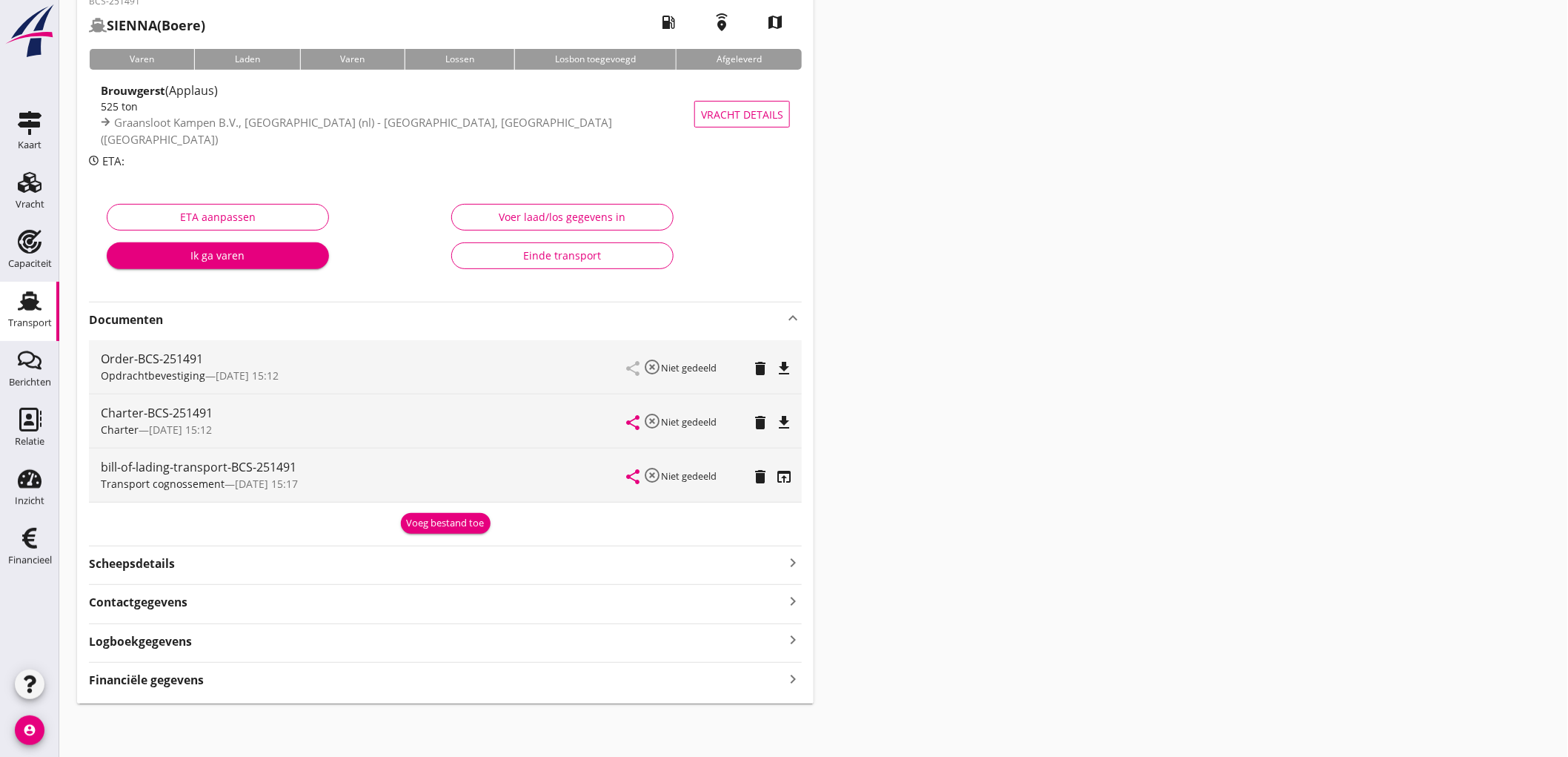
click at [175, 680] on strong "Financiële gegevens" at bounding box center [146, 680] width 115 height 17
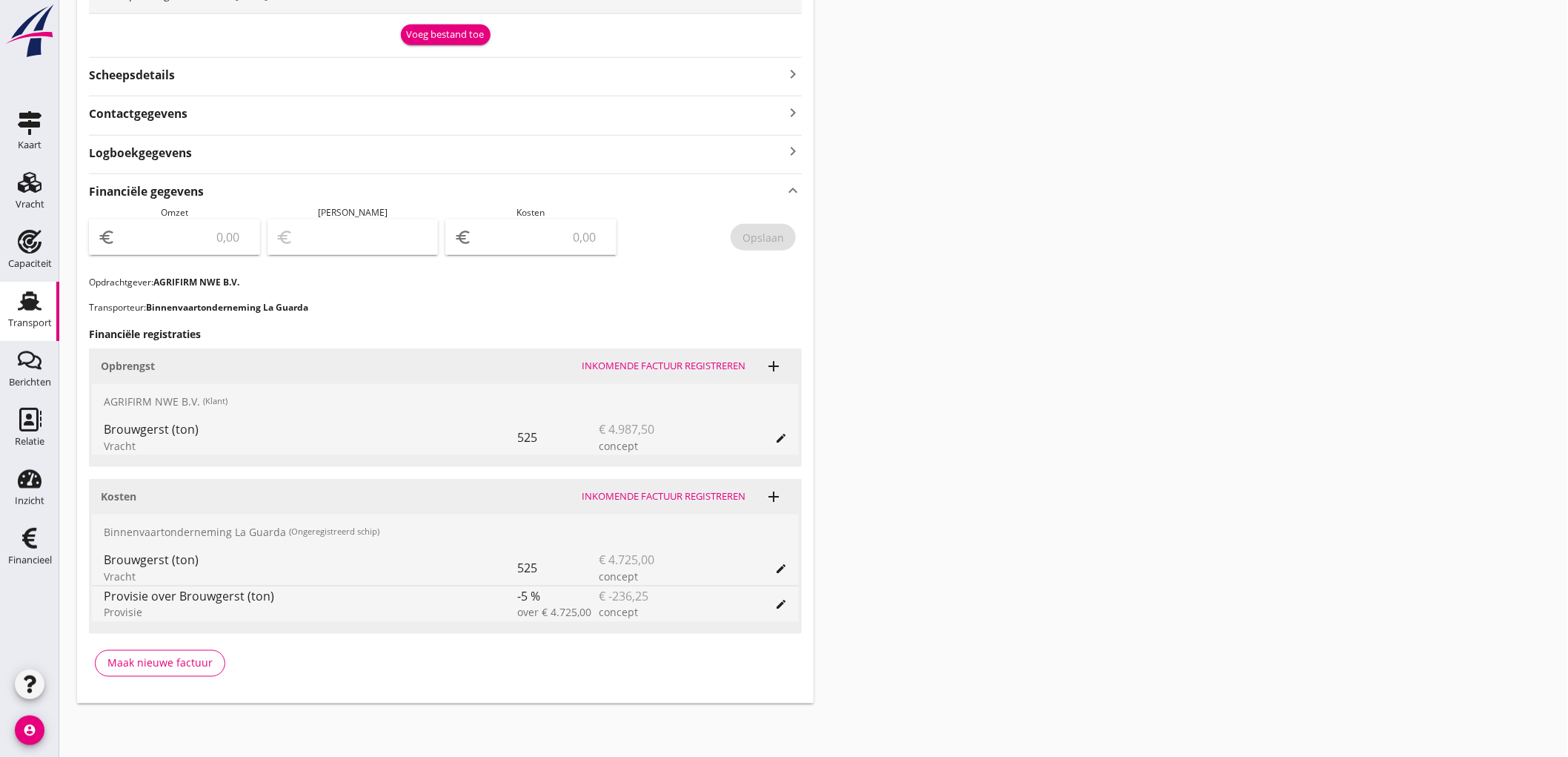
click at [219, 245] on input "number" at bounding box center [184, 237] width 132 height 23
type input "4987"
type input "4987.50"
type input "4983.50"
type input "4"
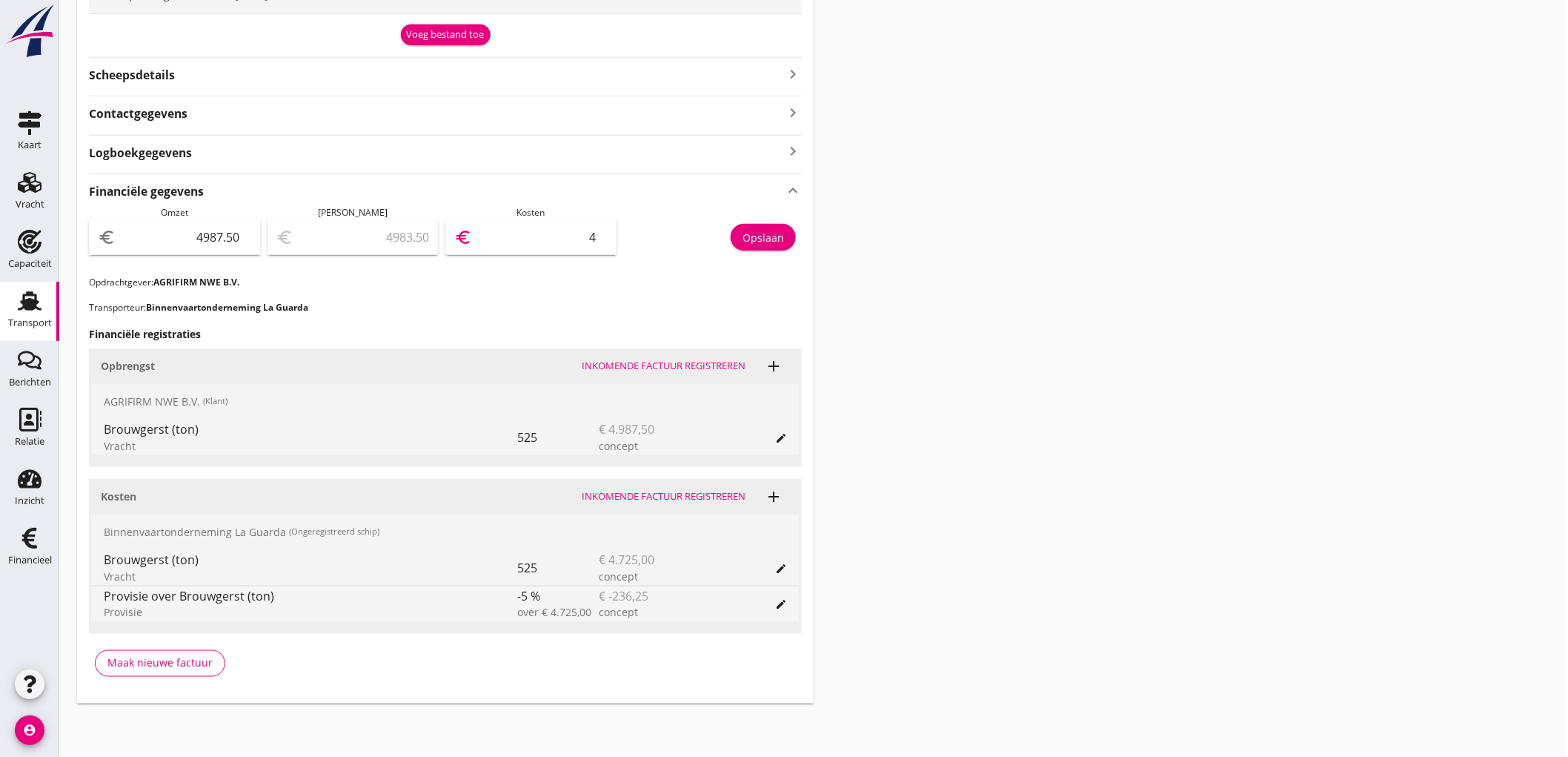
type input "4943.50"
type input "44"
type input "4539.50"
type input "448"
type input "499.50"
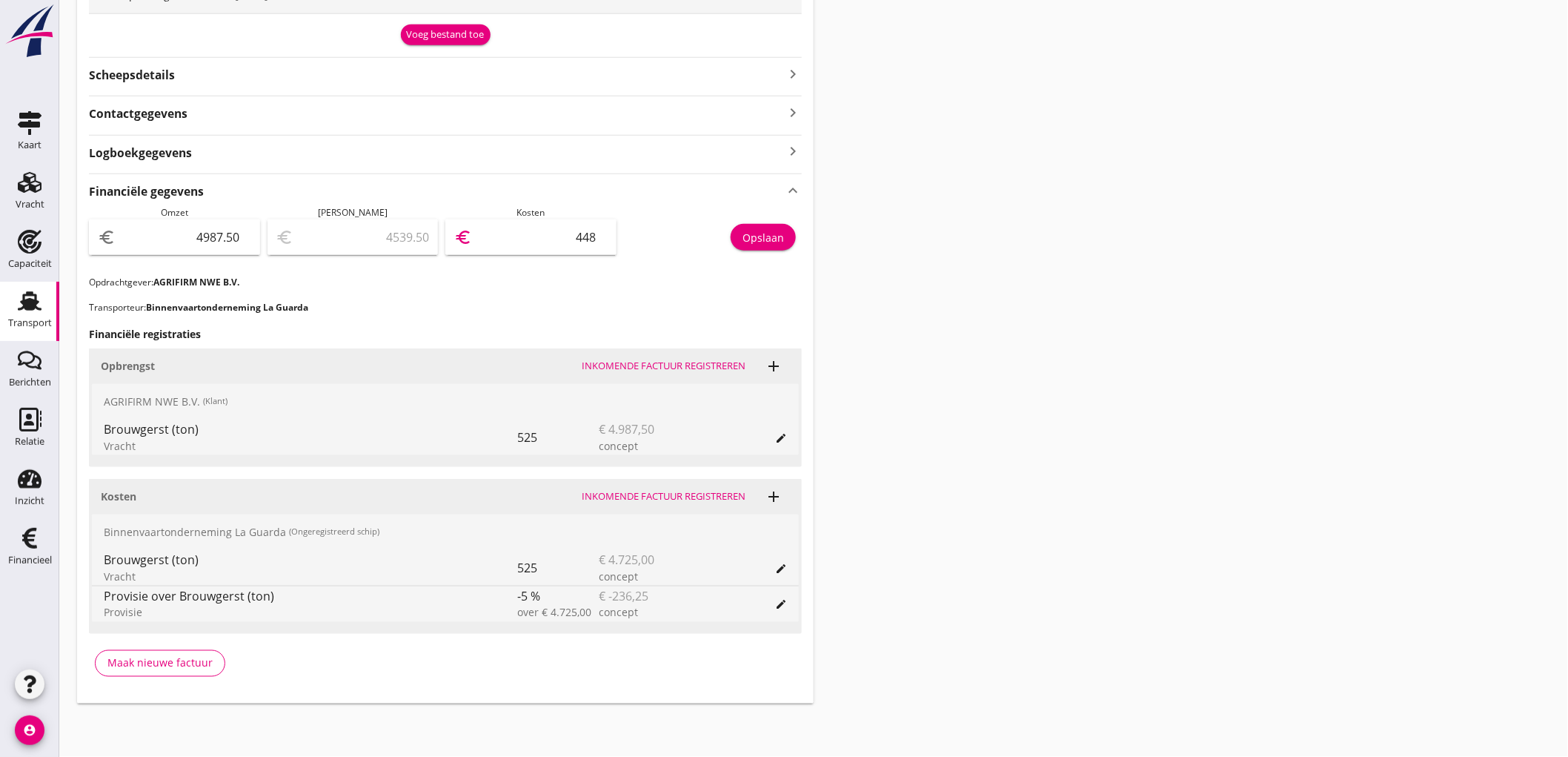
type input "4488"
type input "498.80"
type input "4488.7"
type input "498.75"
type input "4488.75"
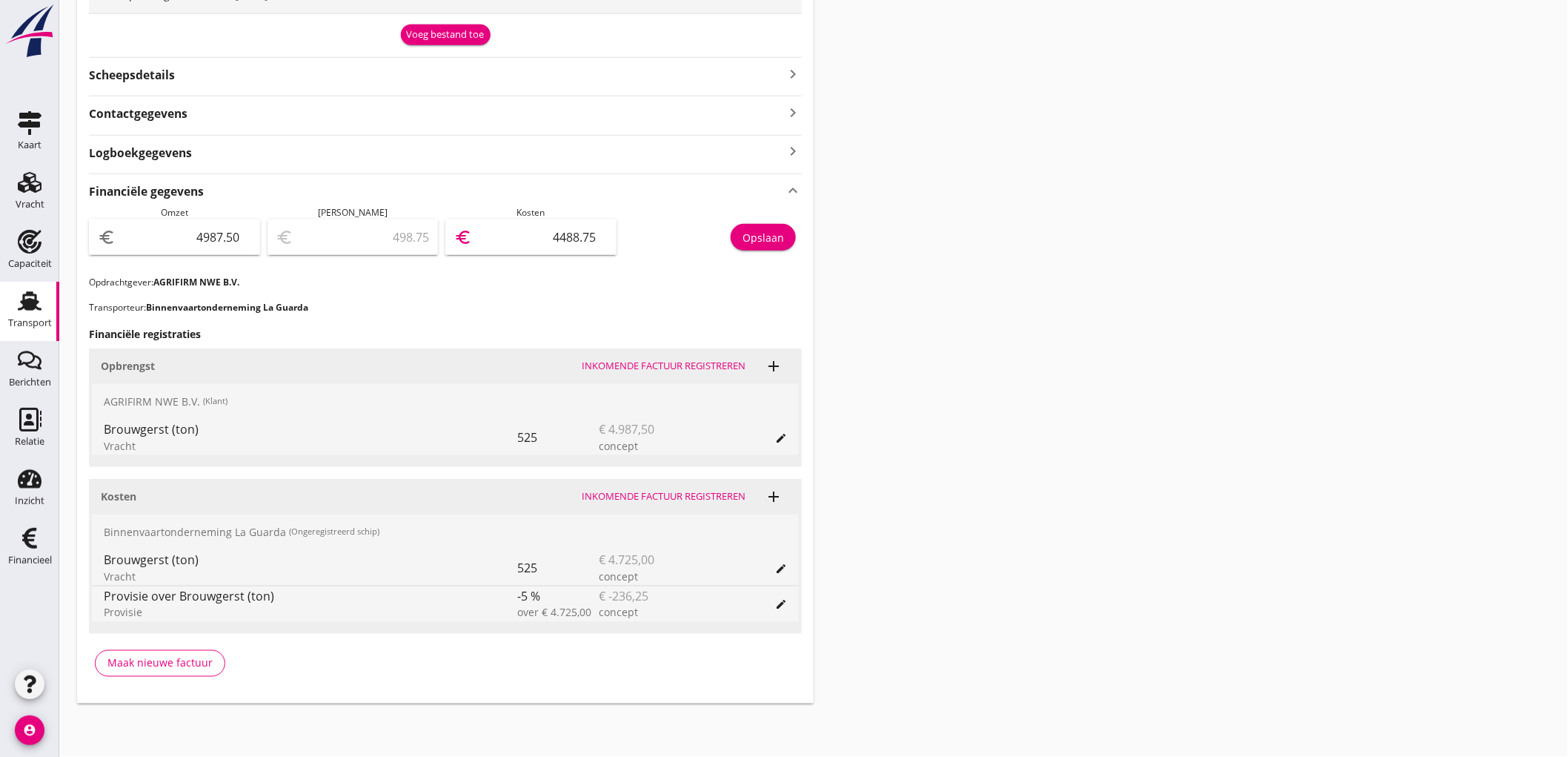
click at [758, 231] on div "Opslaan" at bounding box center [764, 238] width 42 height 16
click at [28, 334] on link "Transport Transport" at bounding box center [30, 312] width 59 height 59
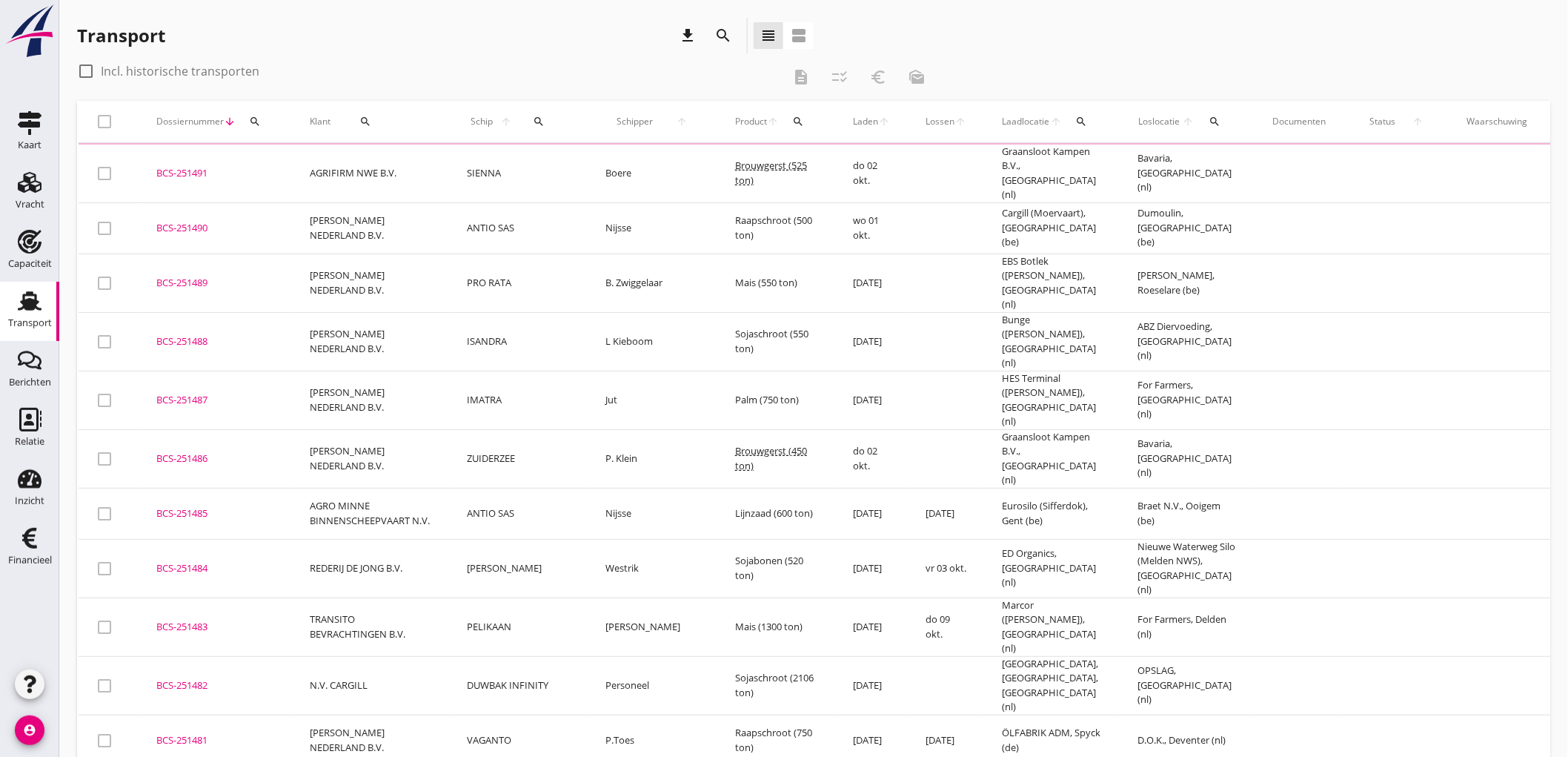
click at [477, 226] on td "ANTIO SAS" at bounding box center [518, 228] width 138 height 51
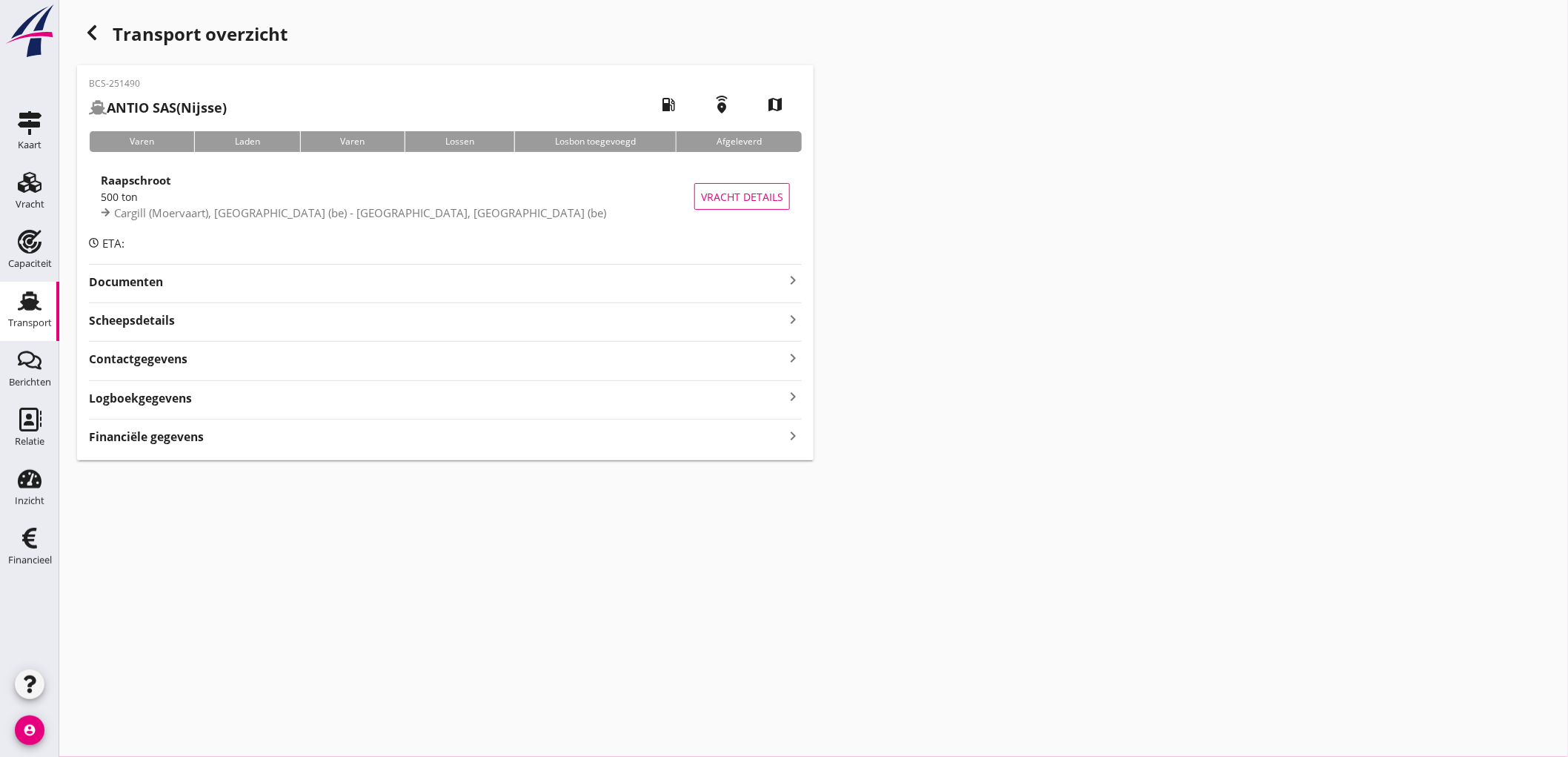
click at [128, 443] on div "BCS-251490 ANTIO SAS (Nijsse) local_gas_station emergency_share map Varen Laden…" at bounding box center [446, 263] width 737 height 395
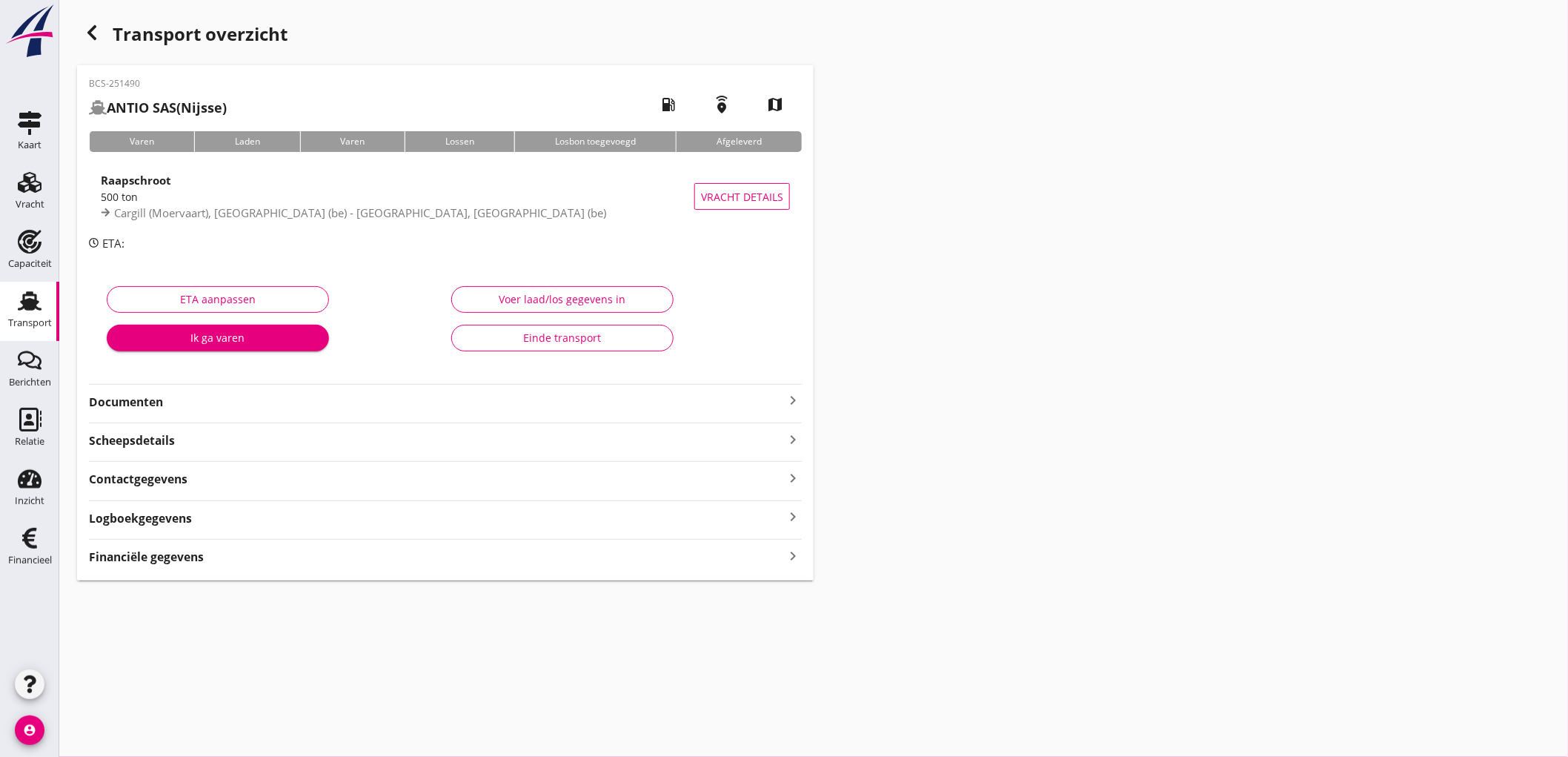
click at [255, 554] on div "Financiële gegevens keyboard_arrow_right" at bounding box center [445, 555] width 713 height 20
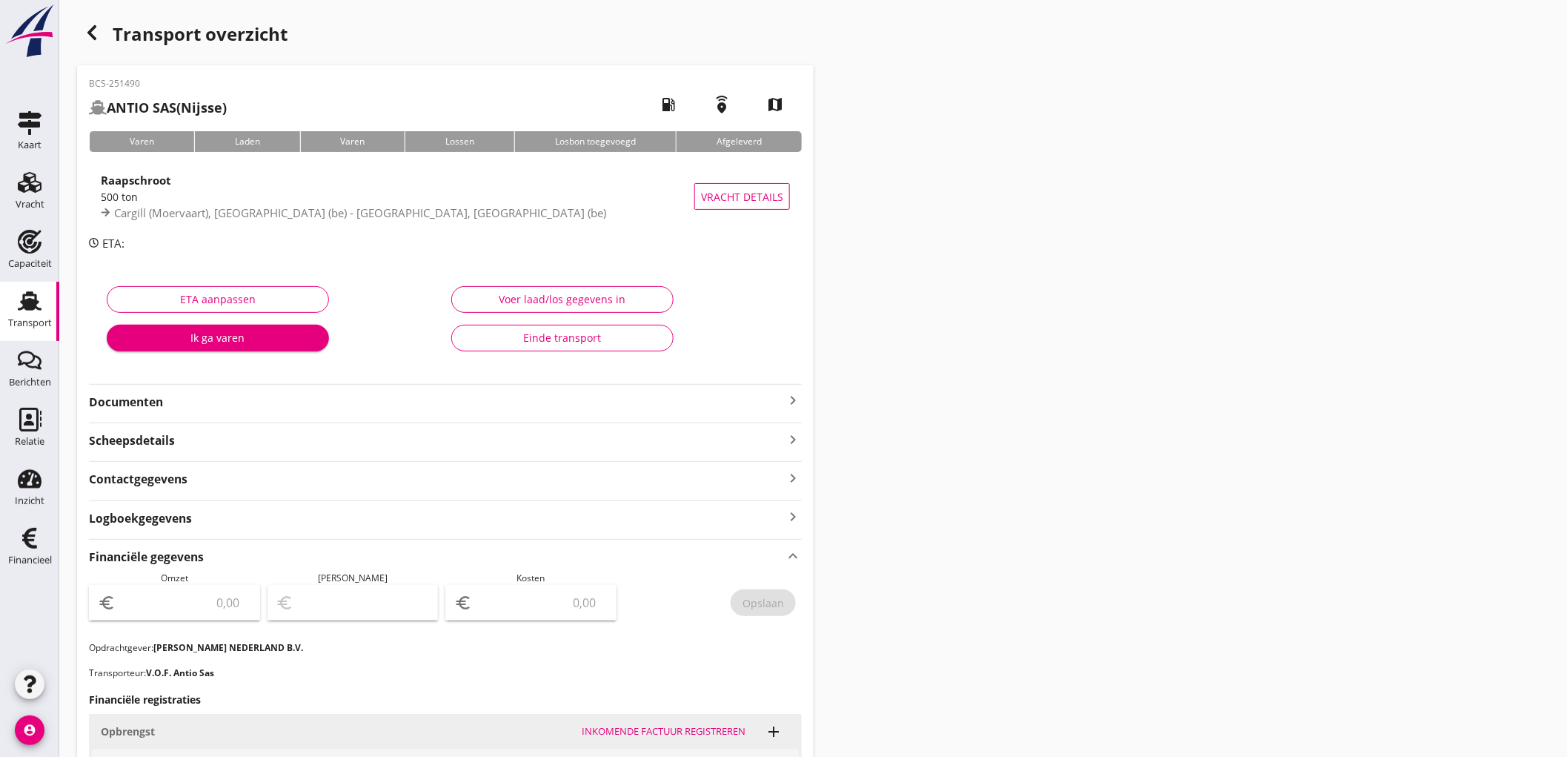
scroll to position [401, 0]
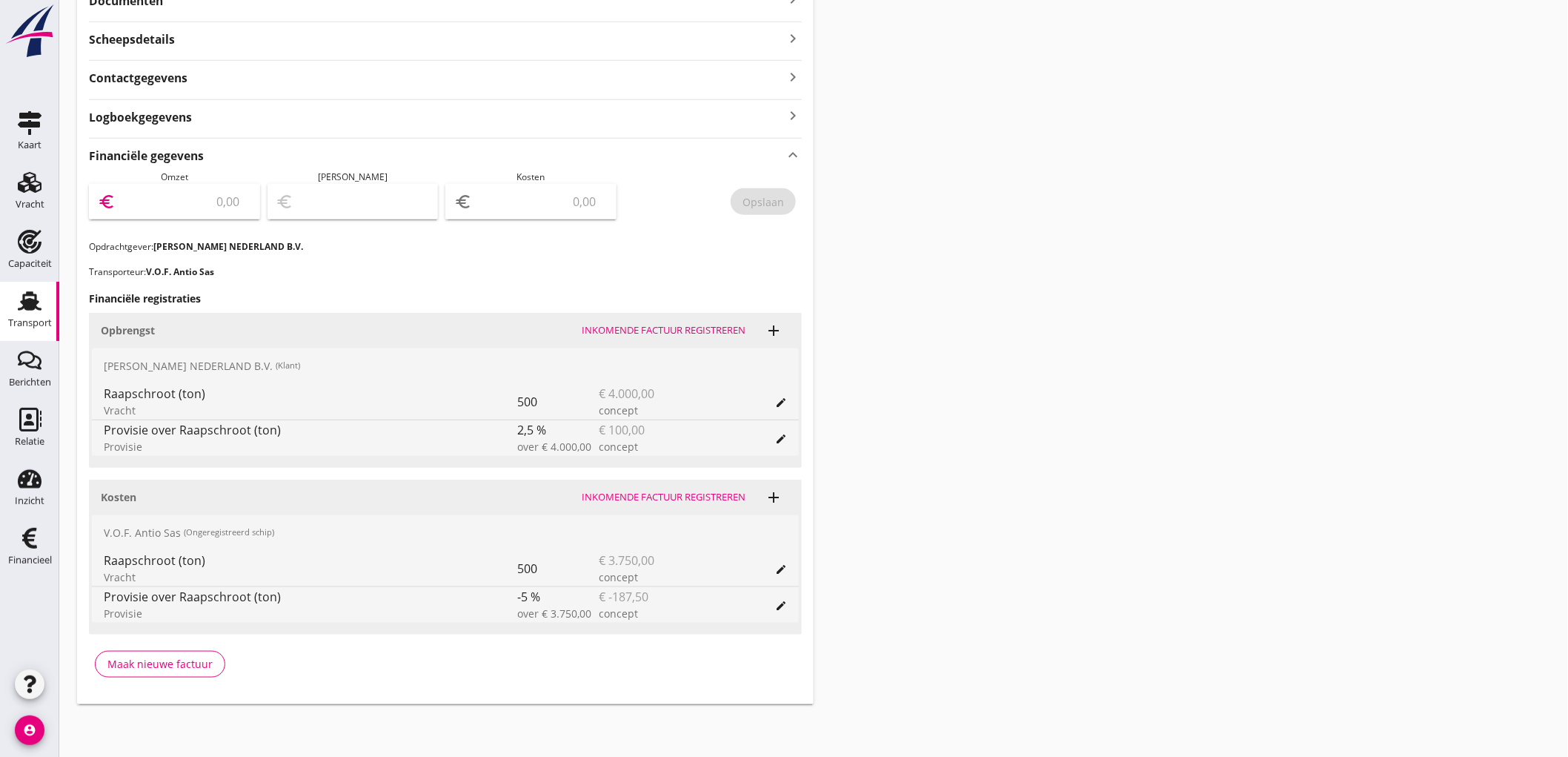
click at [218, 192] on input "number" at bounding box center [184, 201] width 132 height 23
type input "3900"
type input "3897.00"
type input "3"
type input "3865.00"
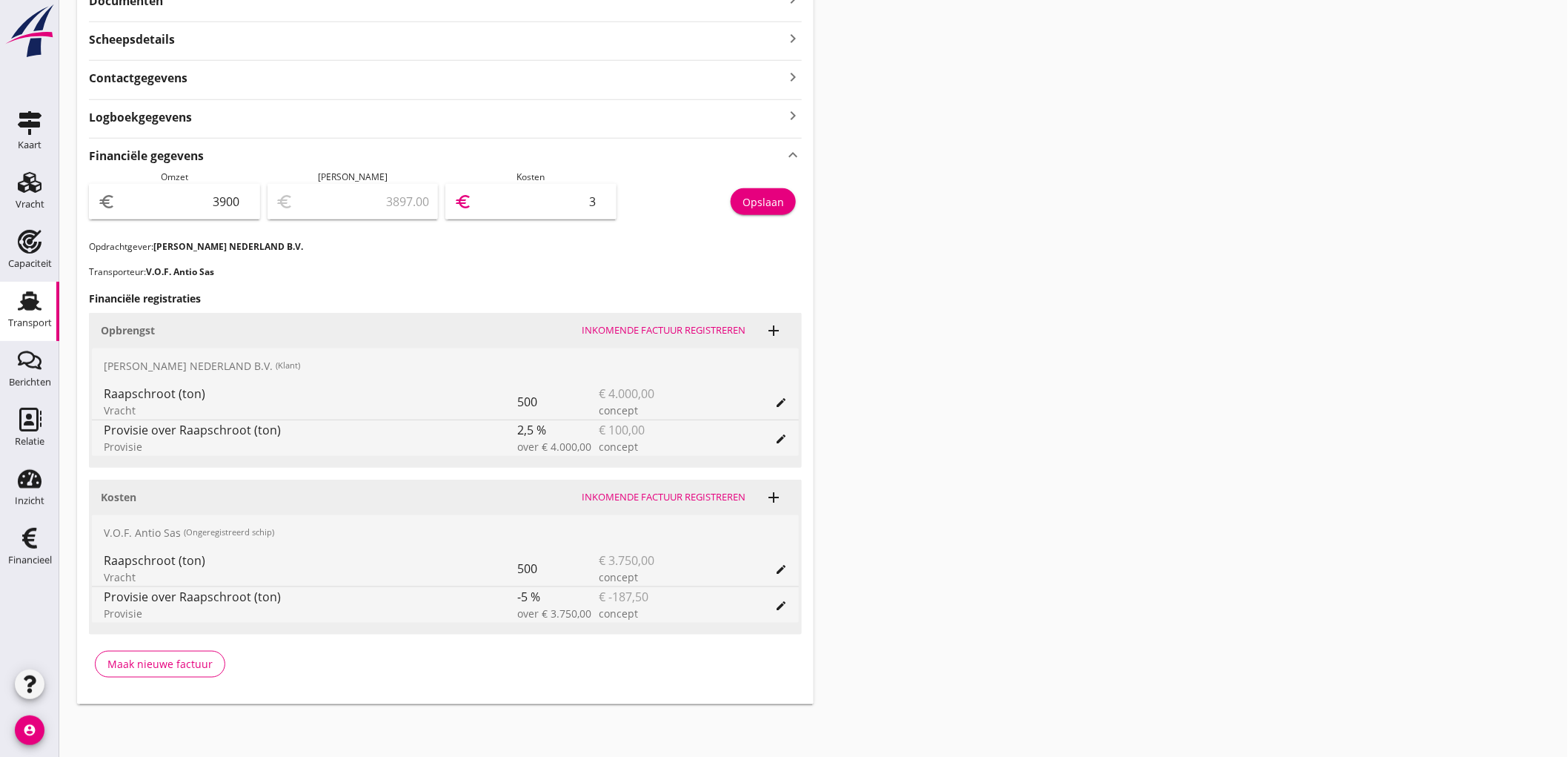
type input "35"
type input "3544.00"
type input "356"
type input "338.00"
type input "3562"
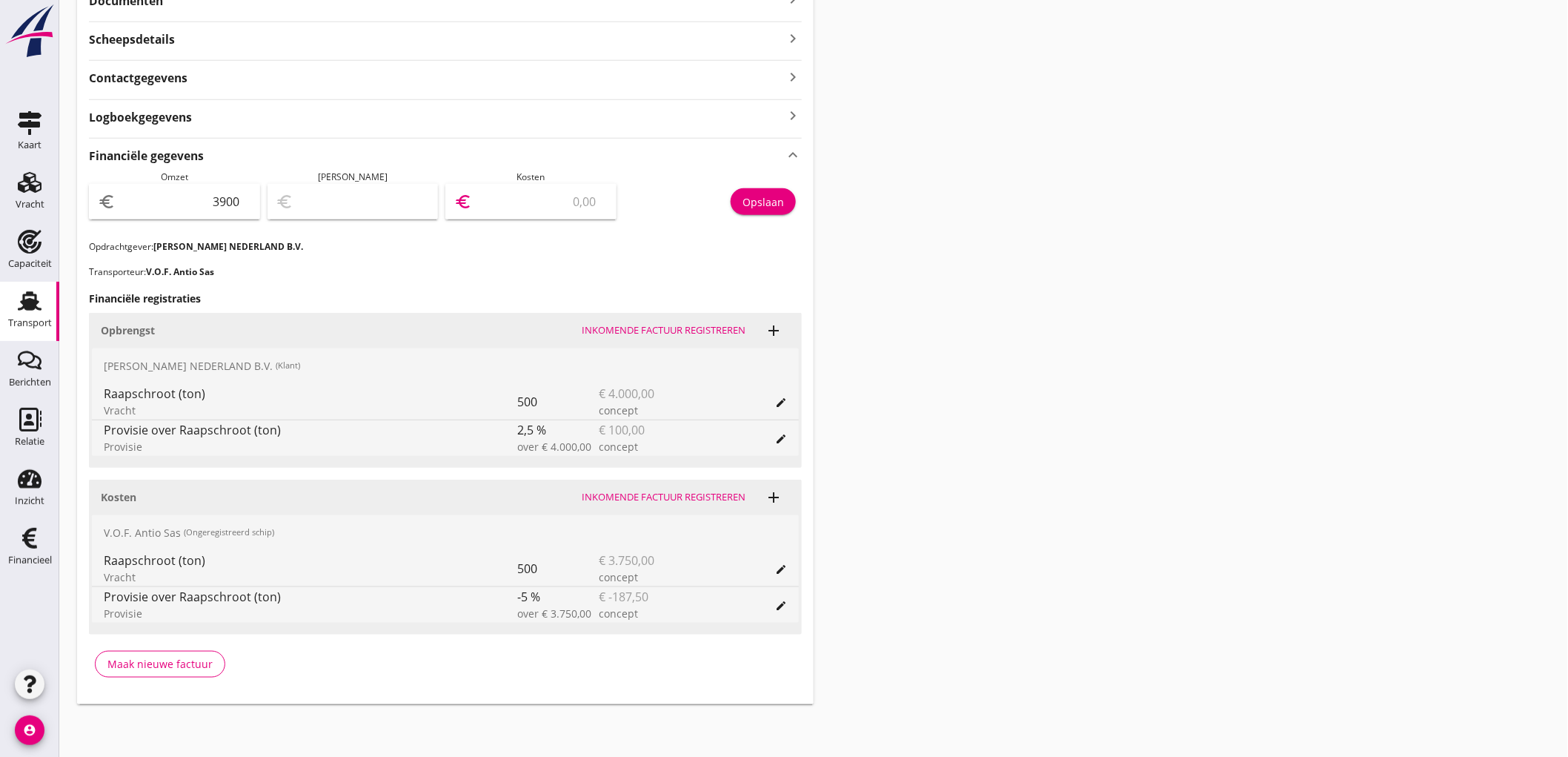
type input "337.50"
type input "3562.5"
click at [767, 220] on div "Opslaan" at bounding box center [713, 205] width 178 height 70
click at [775, 202] on div "Opslaan" at bounding box center [764, 202] width 42 height 16
click at [0, 303] on link "Transport Transport" at bounding box center [30, 312] width 59 height 59
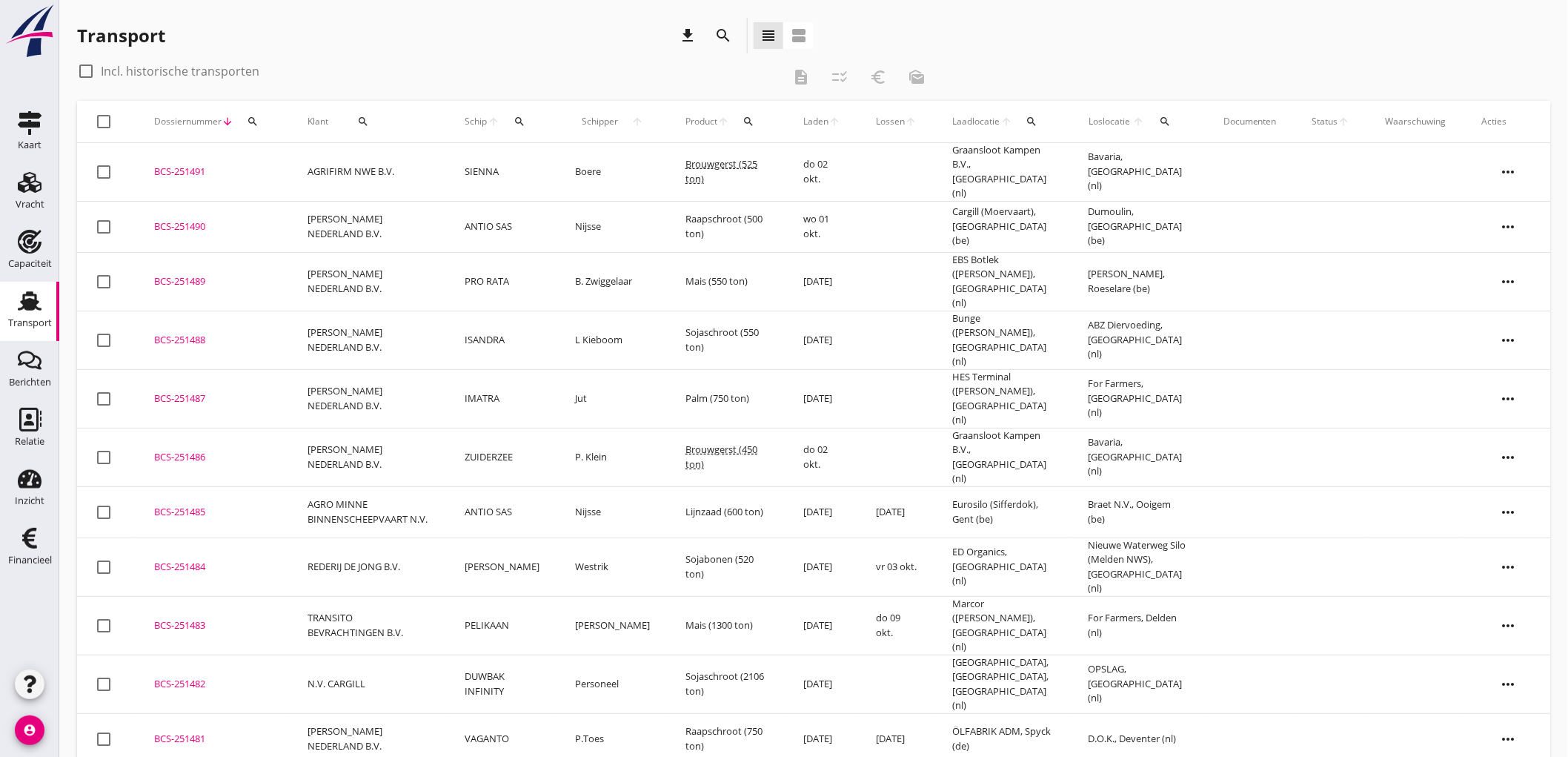
click at [27, 303] on use at bounding box center [29, 301] width 23 height 19
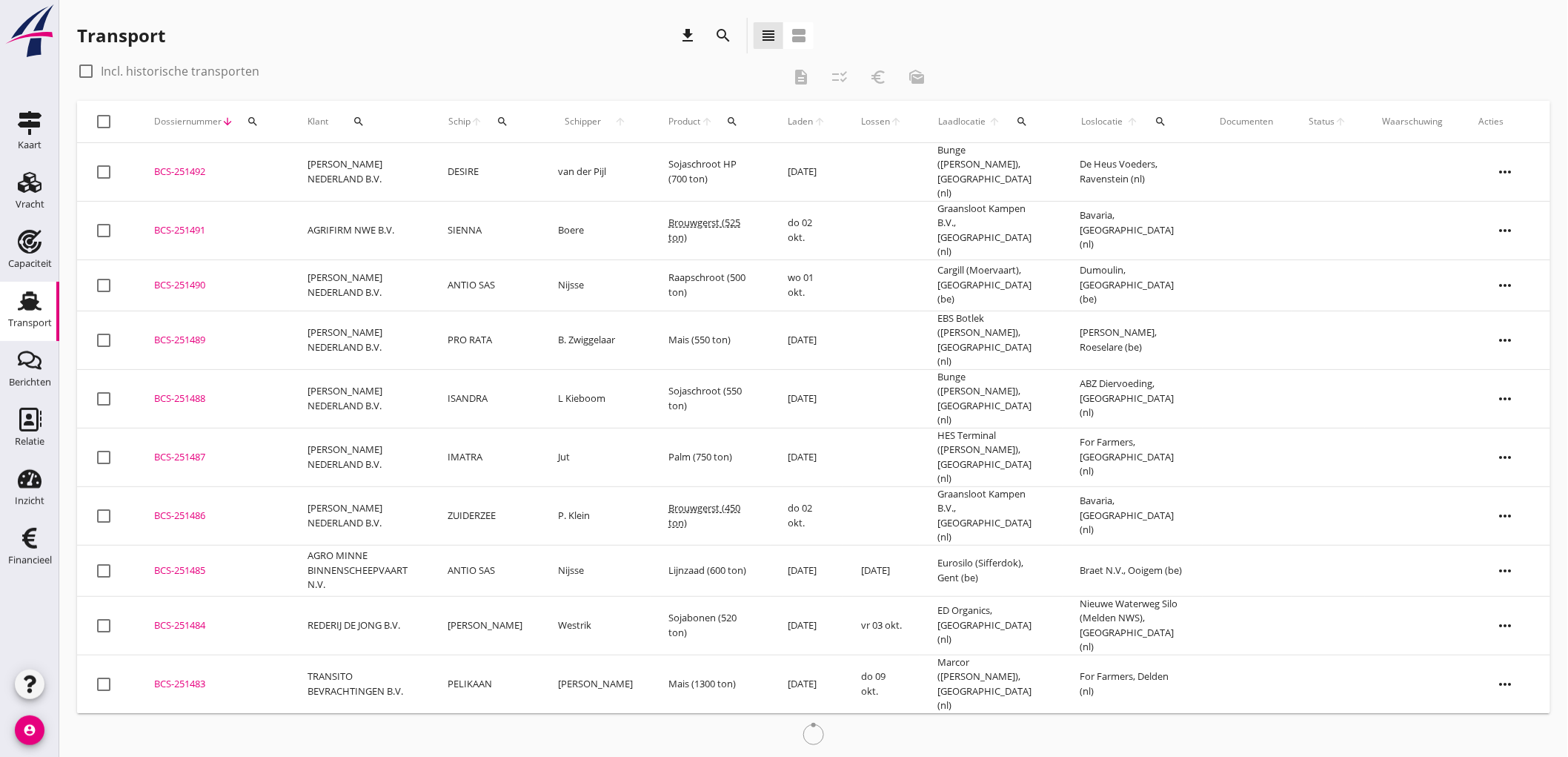
click at [298, 158] on td "[PERSON_NAME] NEDERLAND B.V." at bounding box center [359, 171] width 140 height 58
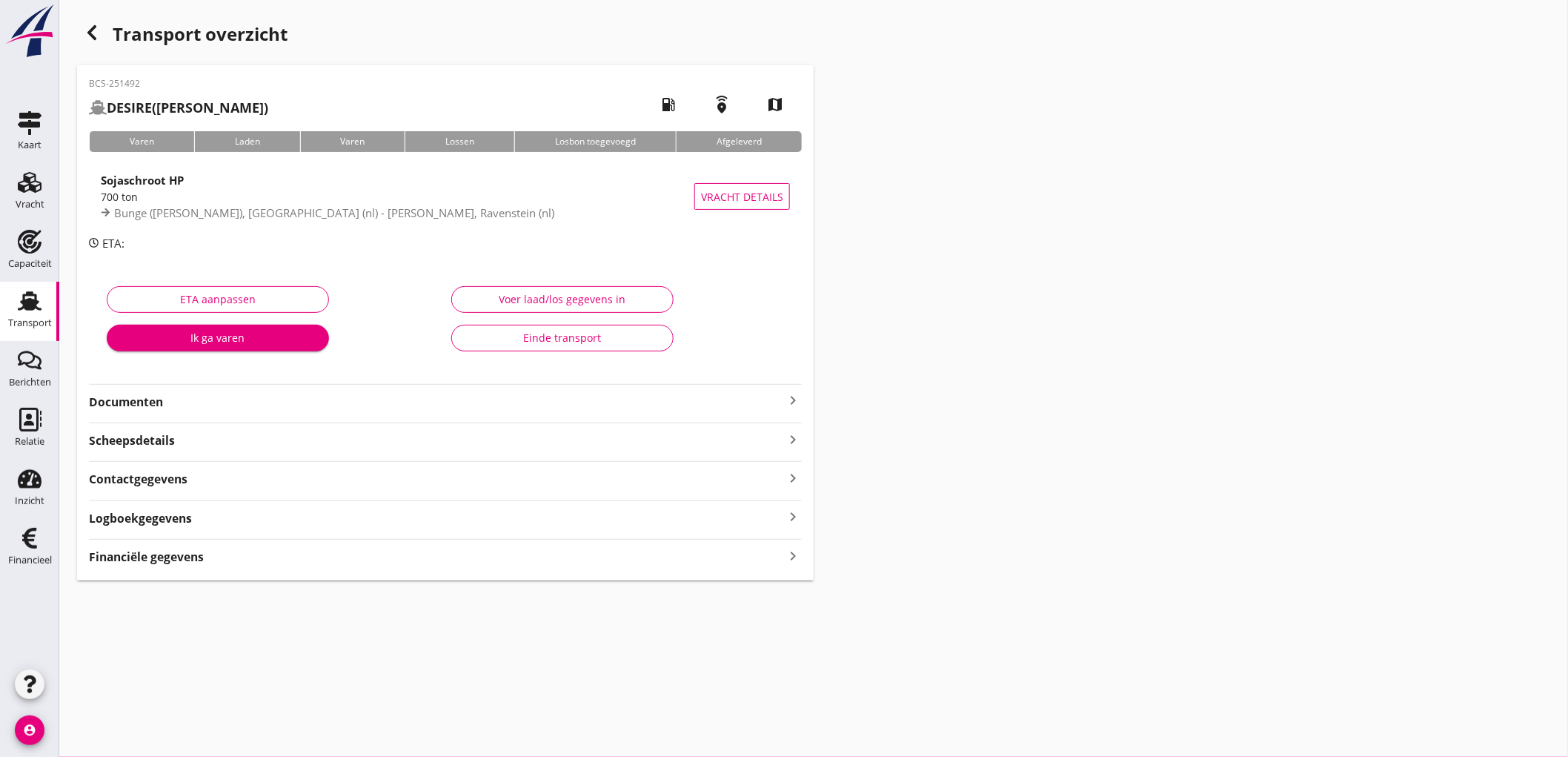
click at [10, 292] on link "Transport Transport" at bounding box center [30, 312] width 59 height 59
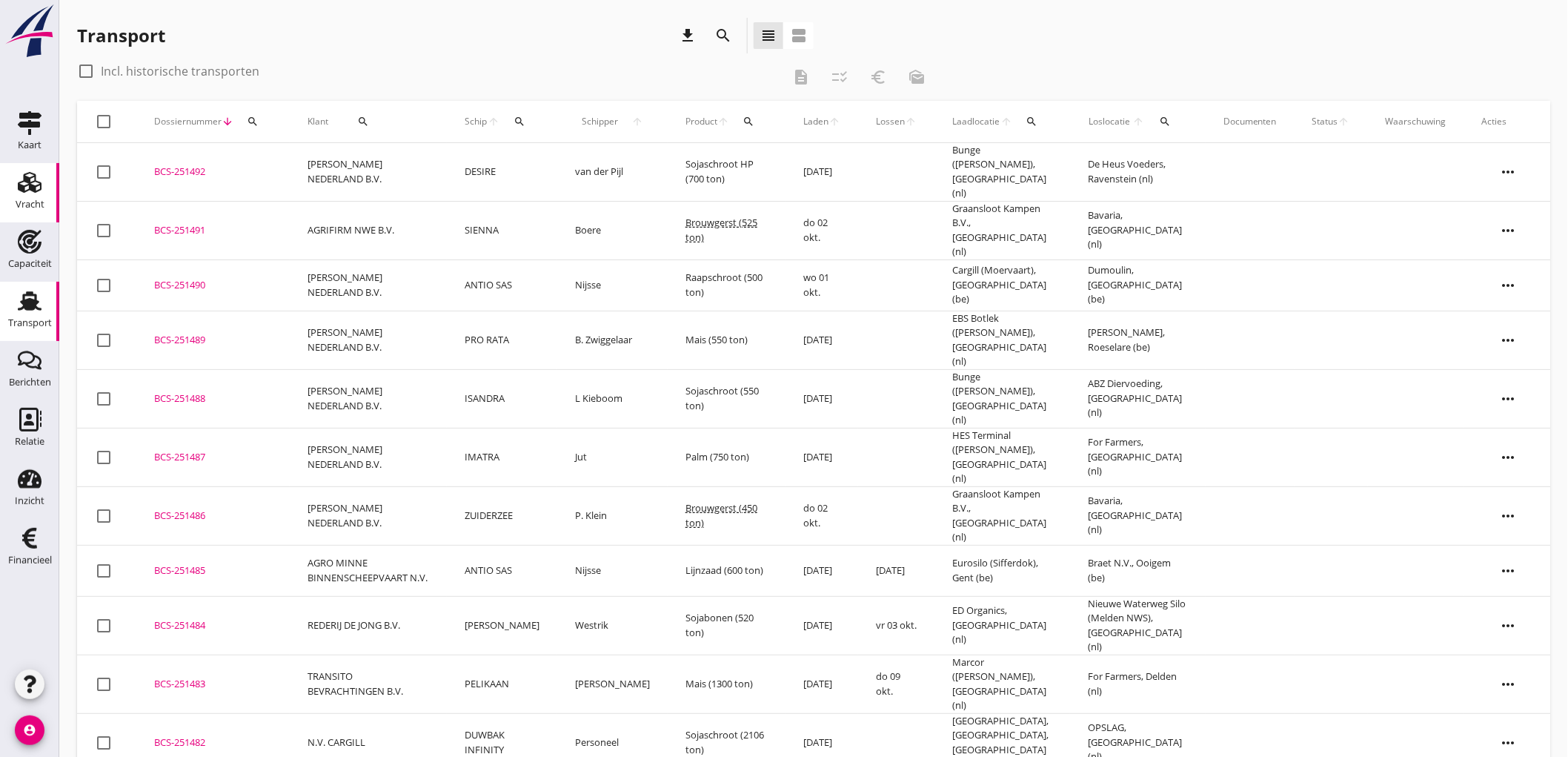
click at [28, 208] on div "Vracht" at bounding box center [30, 204] width 29 height 10
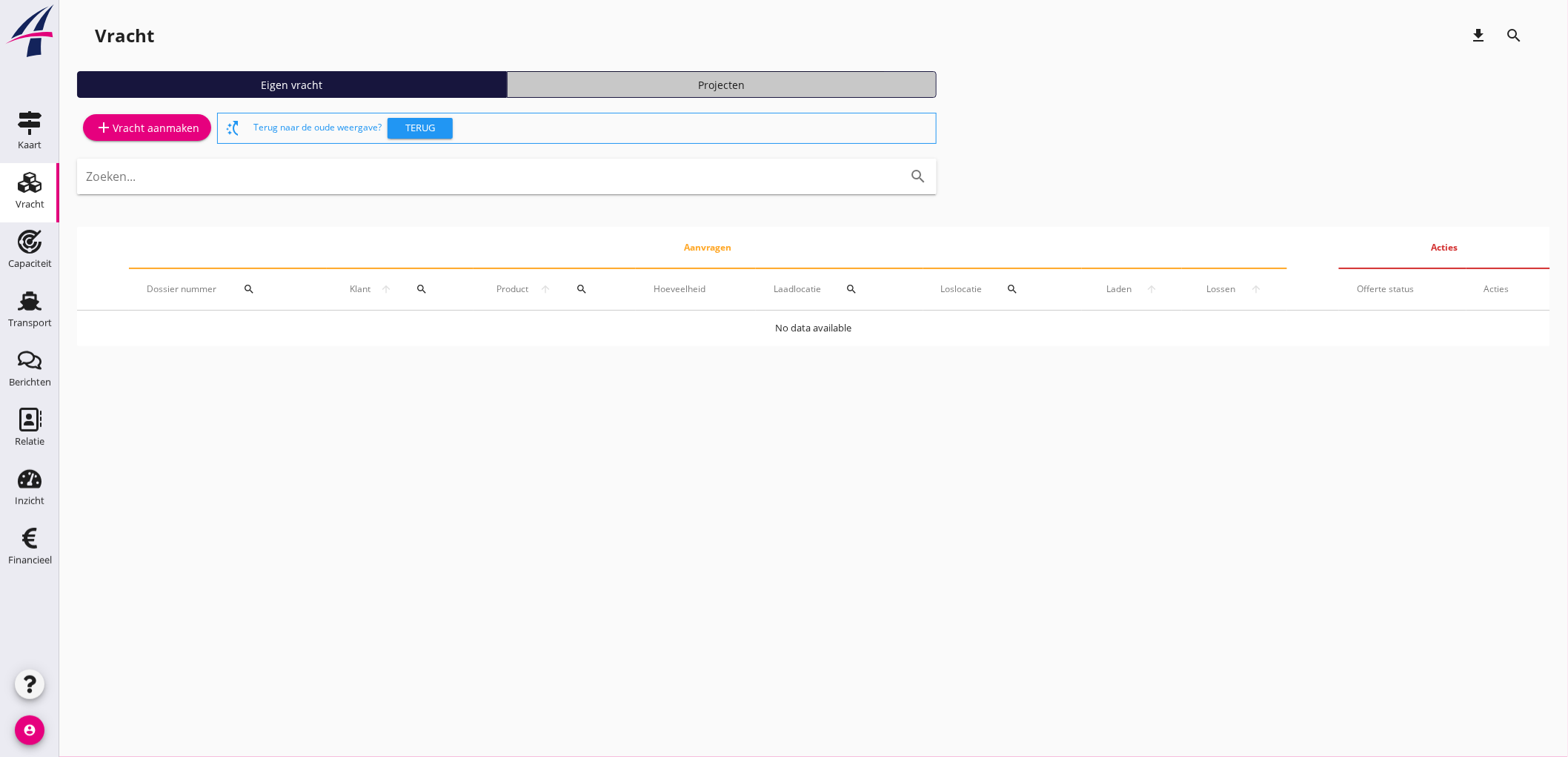
click at [751, 84] on div "Projecten" at bounding box center [721, 85] width 417 height 16
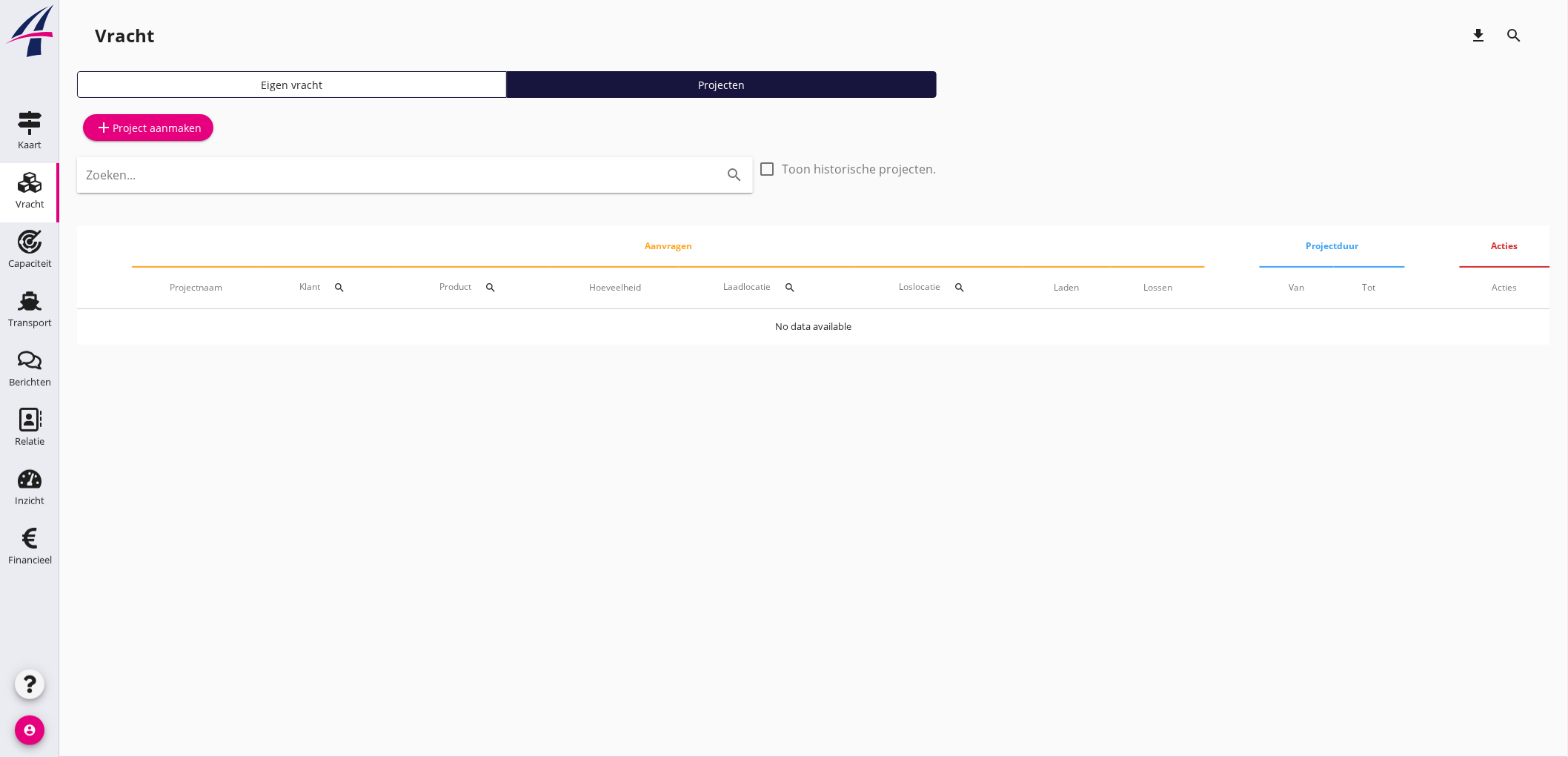
click at [192, 139] on link "add Project aanmaken" at bounding box center [148, 127] width 131 height 27
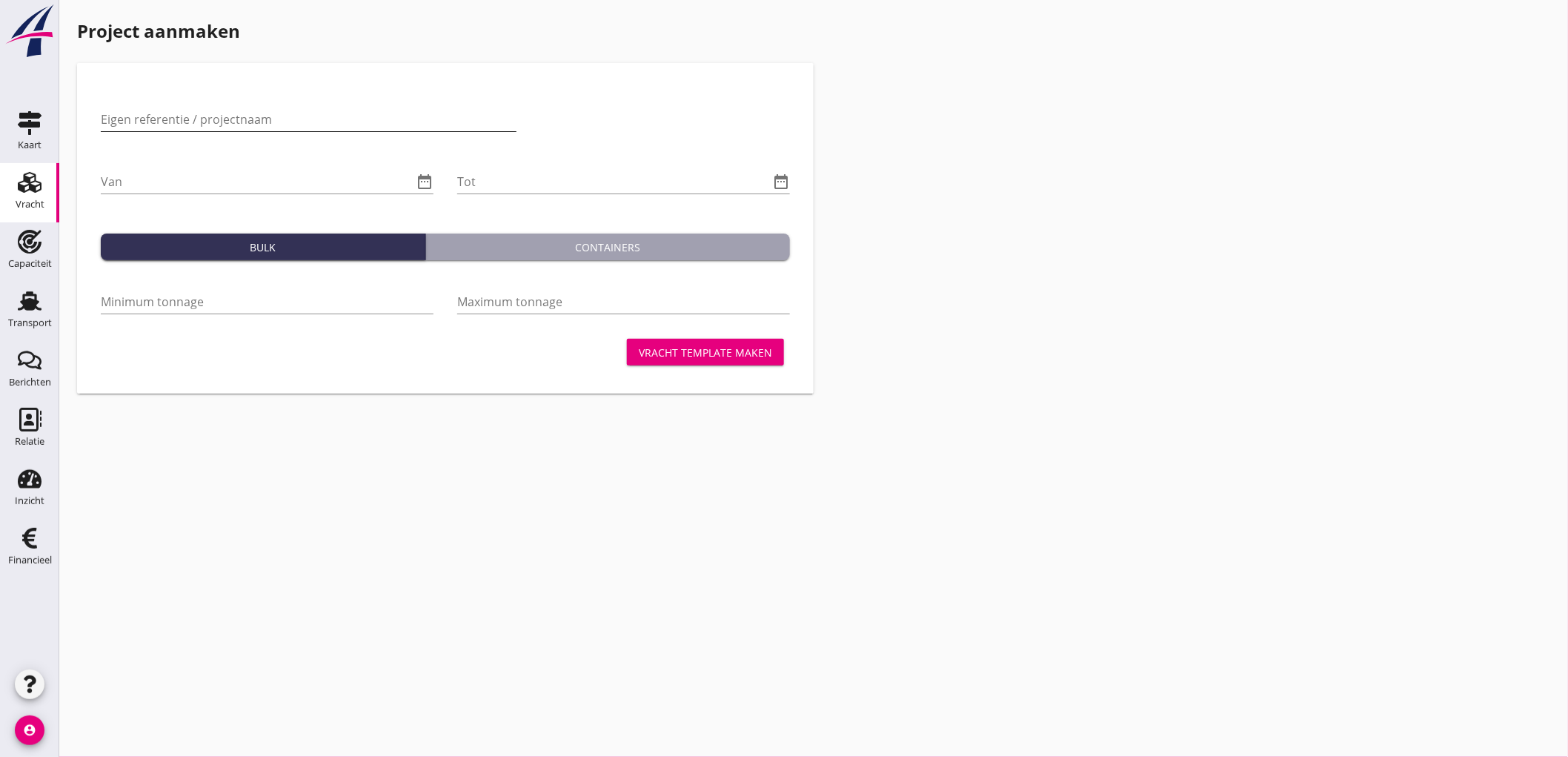
click at [192, 122] on input "Eigen referentie / projectnaam" at bounding box center [309, 119] width 416 height 23
type input "AGRIFIRM Kampen - Lieshout // Brouwgerst - Applaus"
click at [242, 188] on input "Van" at bounding box center [257, 181] width 312 height 23
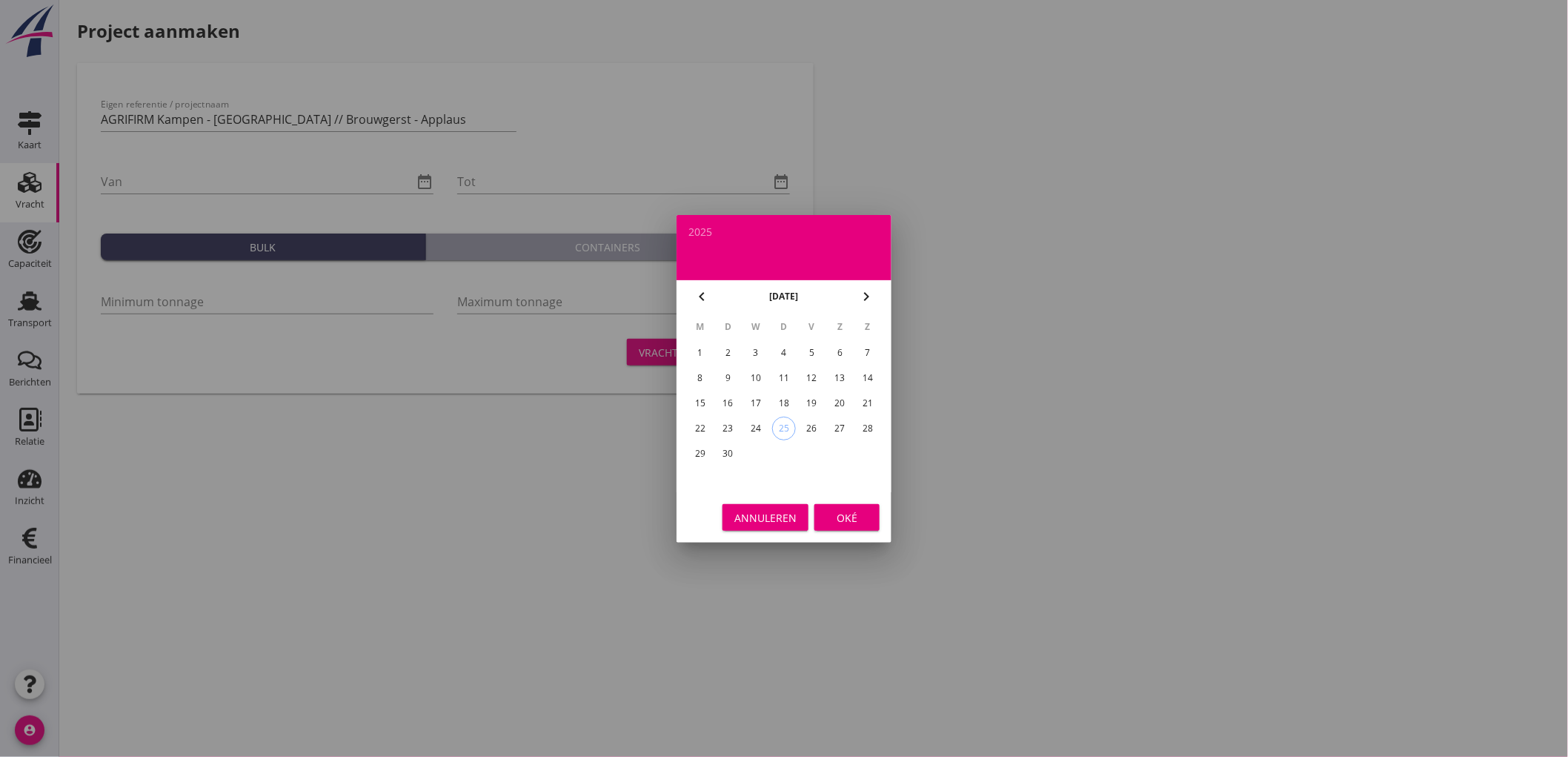
click at [699, 352] on div "1" at bounding box center [700, 352] width 23 height 23
click at [877, 290] on div "chevron_right" at bounding box center [866, 297] width 27 height 17
click at [767, 347] on td "1" at bounding box center [756, 352] width 27 height 23
click at [761, 352] on div "1" at bounding box center [755, 352] width 23 height 23
type input "2025-10-01"
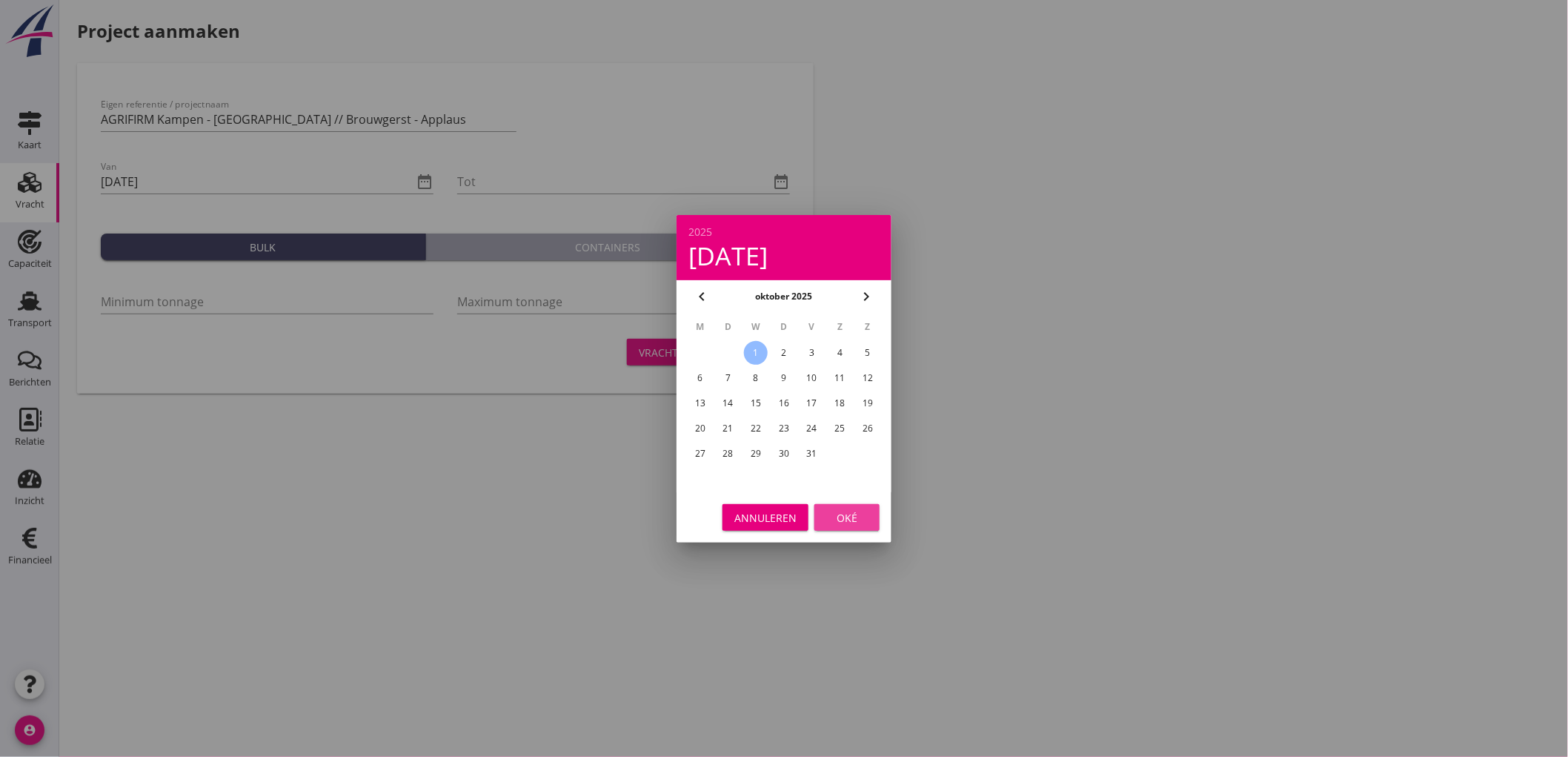
click at [868, 519] on button "Oké" at bounding box center [847, 517] width 65 height 27
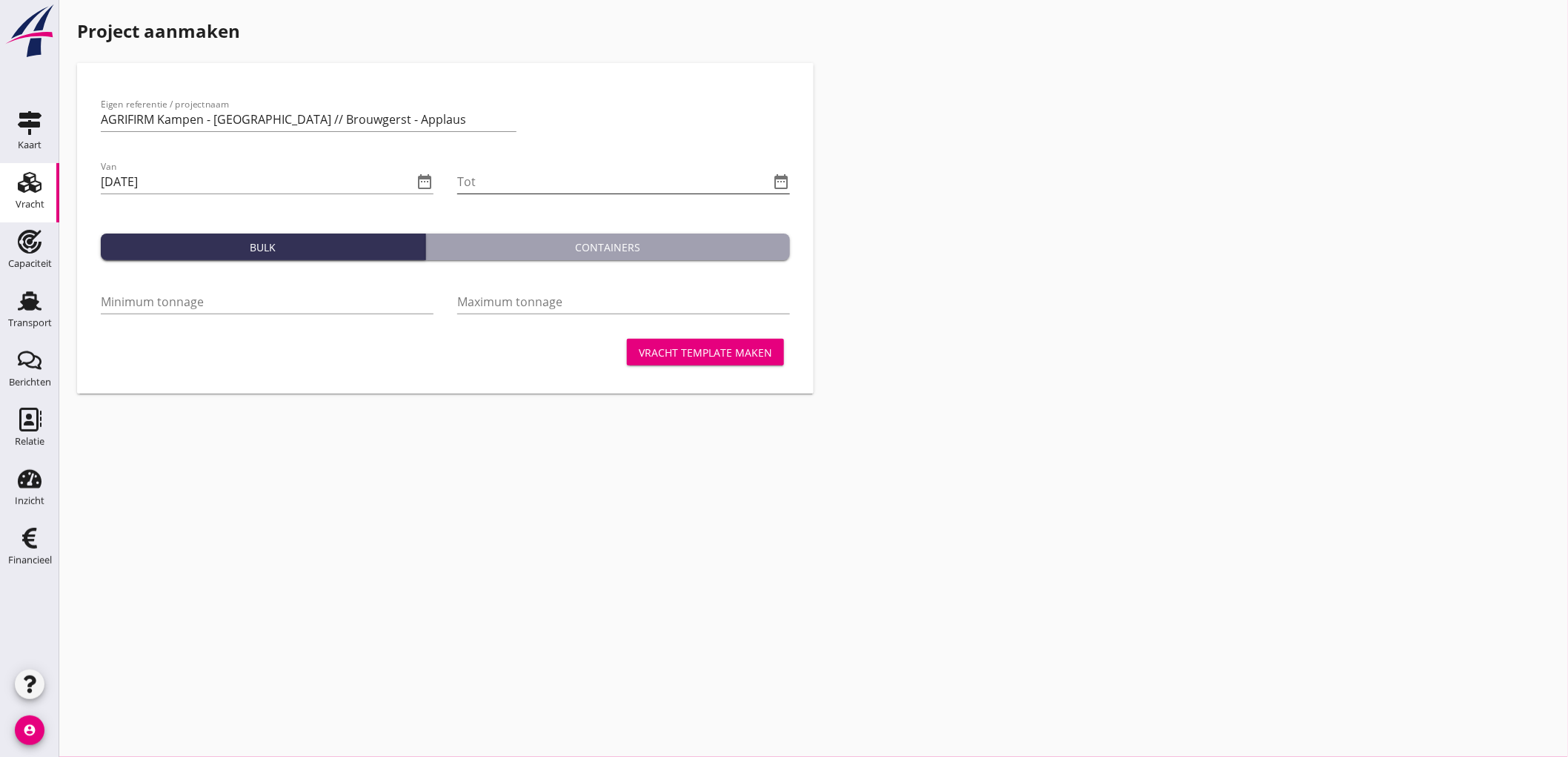
click at [563, 173] on input "Tot" at bounding box center [613, 181] width 312 height 23
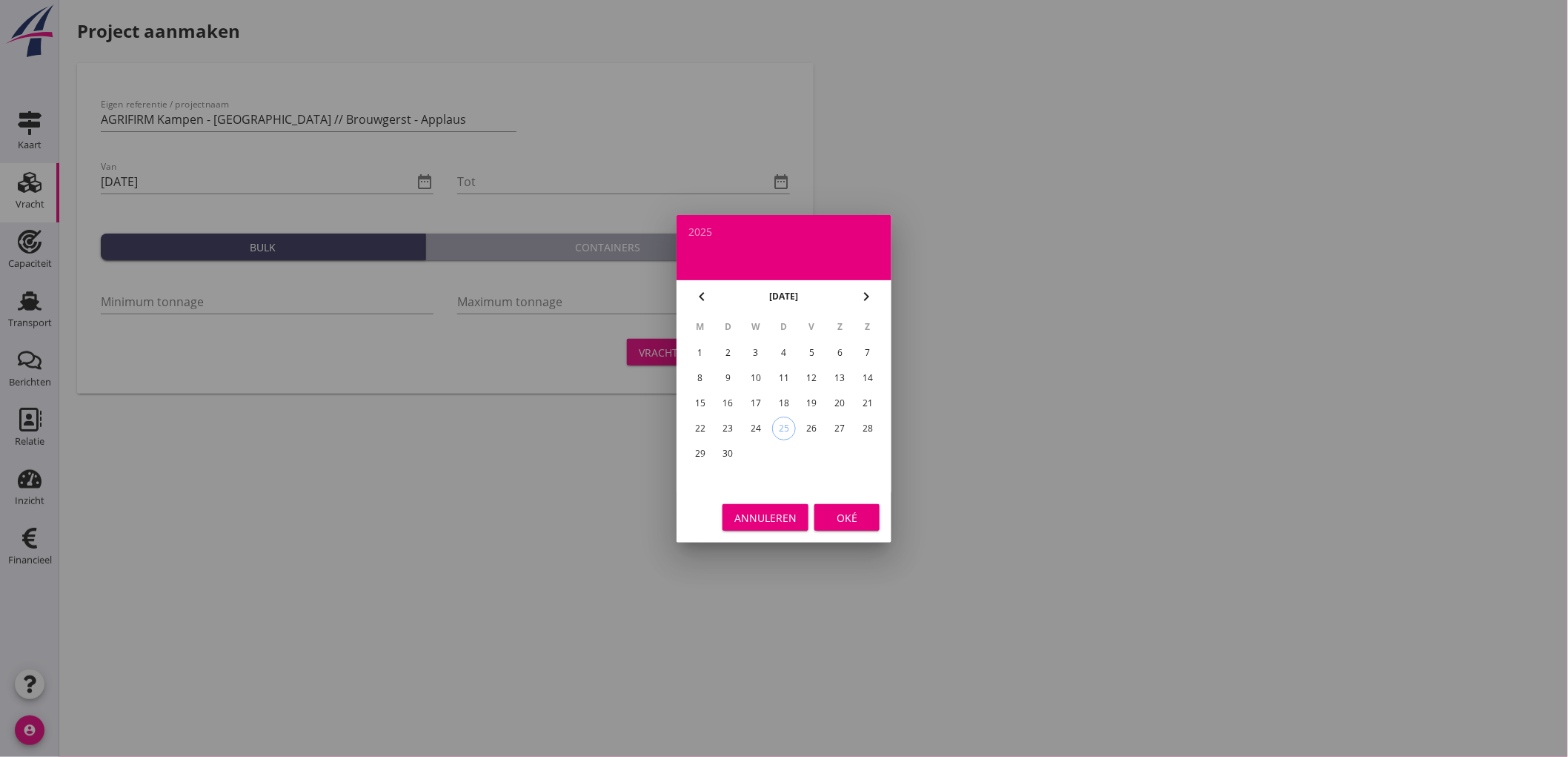
click at [863, 294] on icon "chevron_right" at bounding box center [867, 297] width 17 height 17
click at [819, 443] on div "31" at bounding box center [812, 453] width 23 height 23
type input "2025-10-31"
click at [854, 513] on div "Oké" at bounding box center [848, 517] width 42 height 16
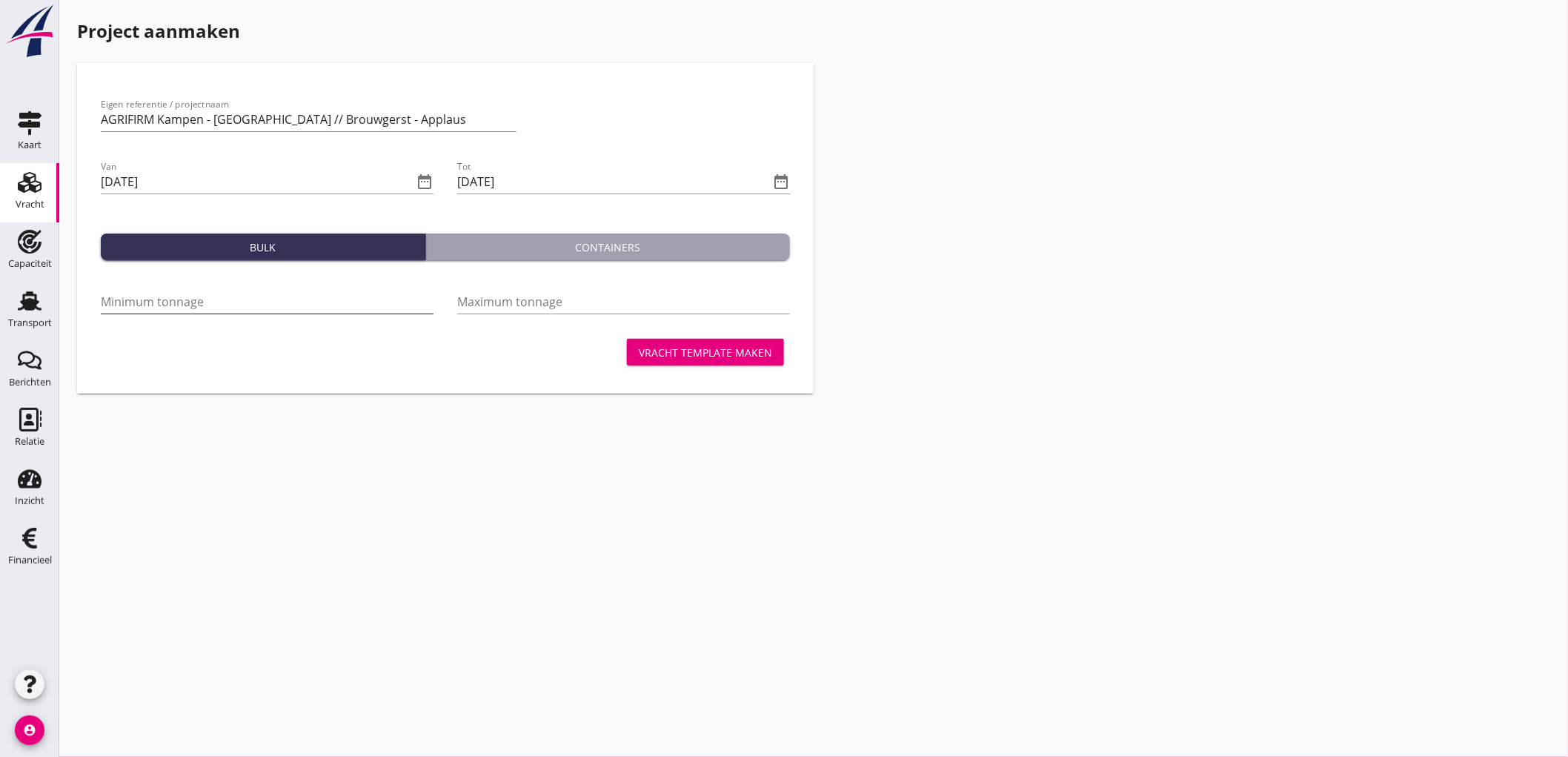
click at [228, 306] on input "Minimum tonnage" at bounding box center [267, 301] width 332 height 23
type input "2150"
drag, startPoint x: 413, startPoint y: 126, endPoint x: 0, endPoint y: 117, distance: 413.1
click at [0, 117] on div "Kaart Kaart Vracht Vracht Capaciteit Capaciteit Transport Transport Berichten B…" at bounding box center [784, 378] width 1568 height 757
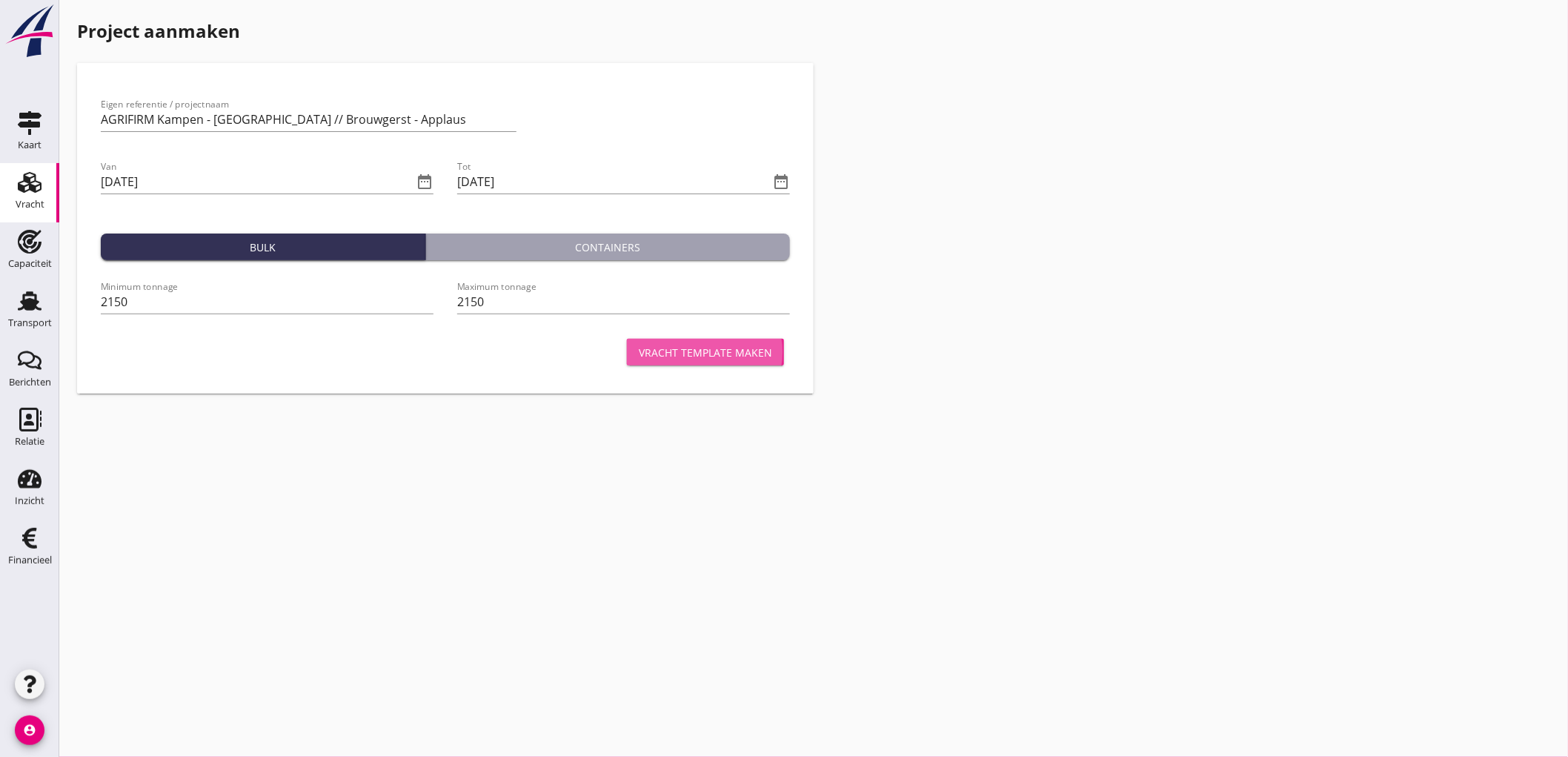
click at [683, 345] on div "Vracht template maken" at bounding box center [705, 352] width 133 height 16
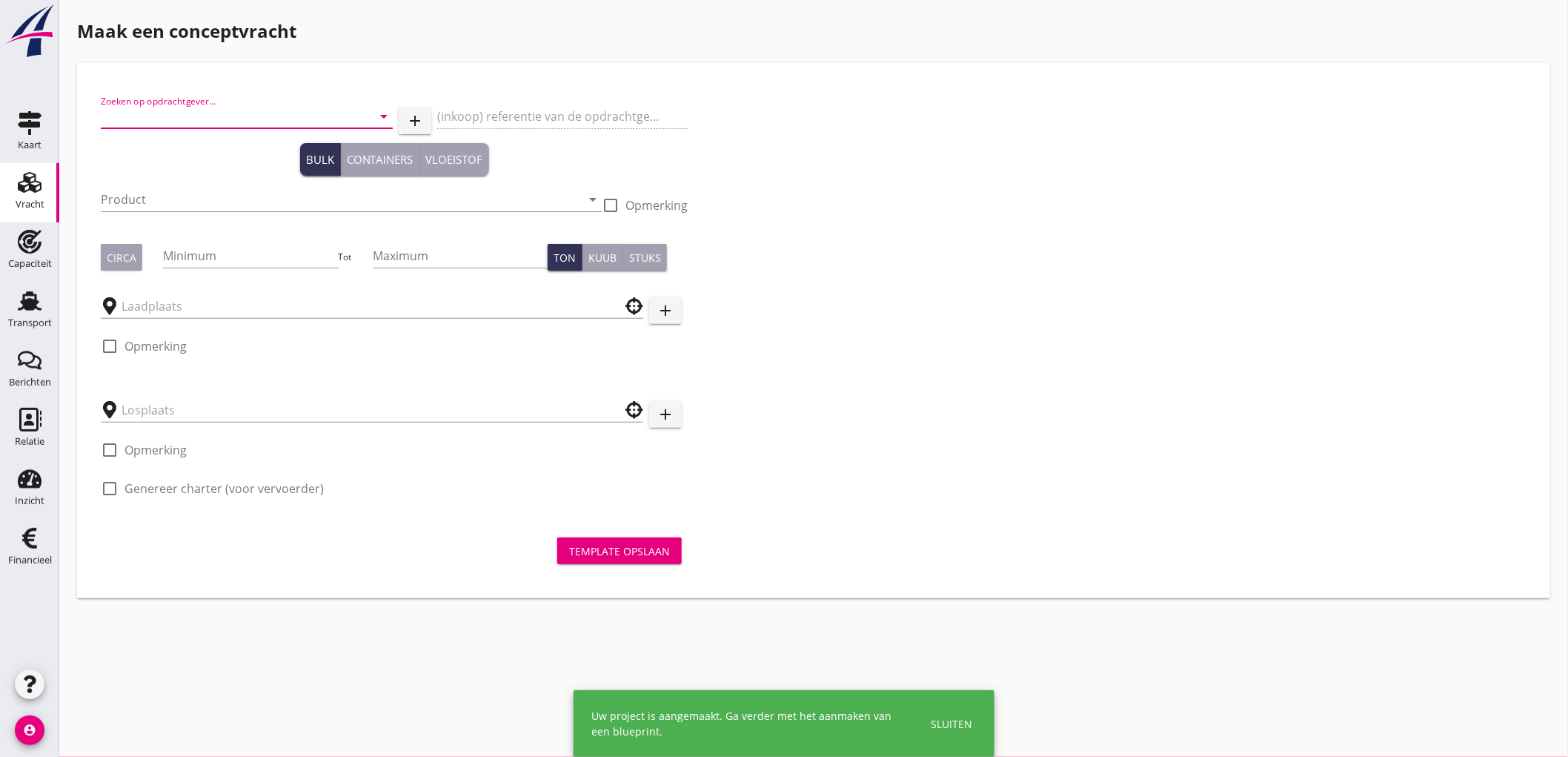
click at [164, 121] on input "Zoeken op opdrachtgever..." at bounding box center [226, 116] width 251 height 23
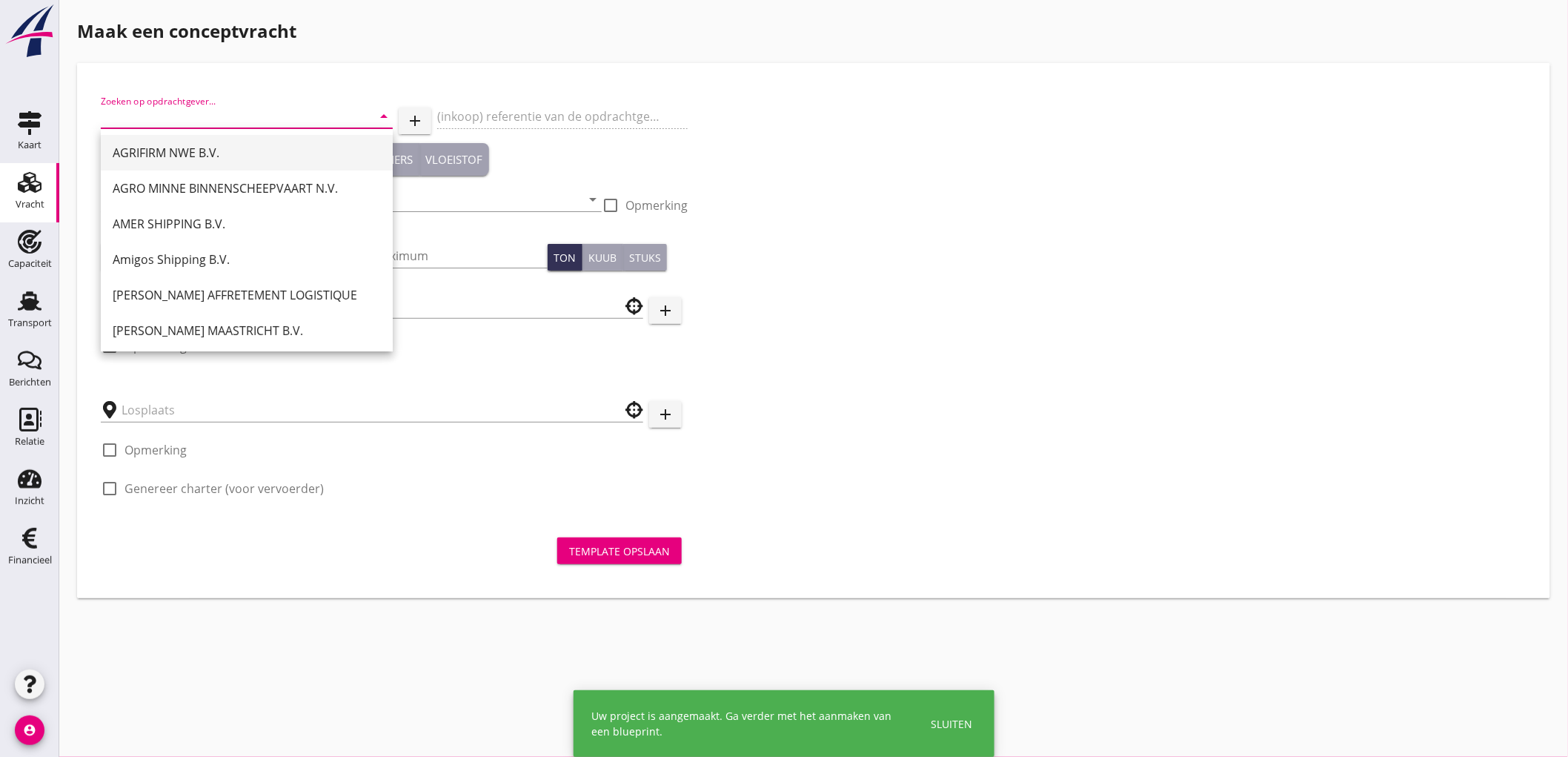
click at [228, 144] on div "AGRIFIRM NWE B.V." at bounding box center [246, 152] width 268 height 17
type input "AGRIFIRM NWE B.V."
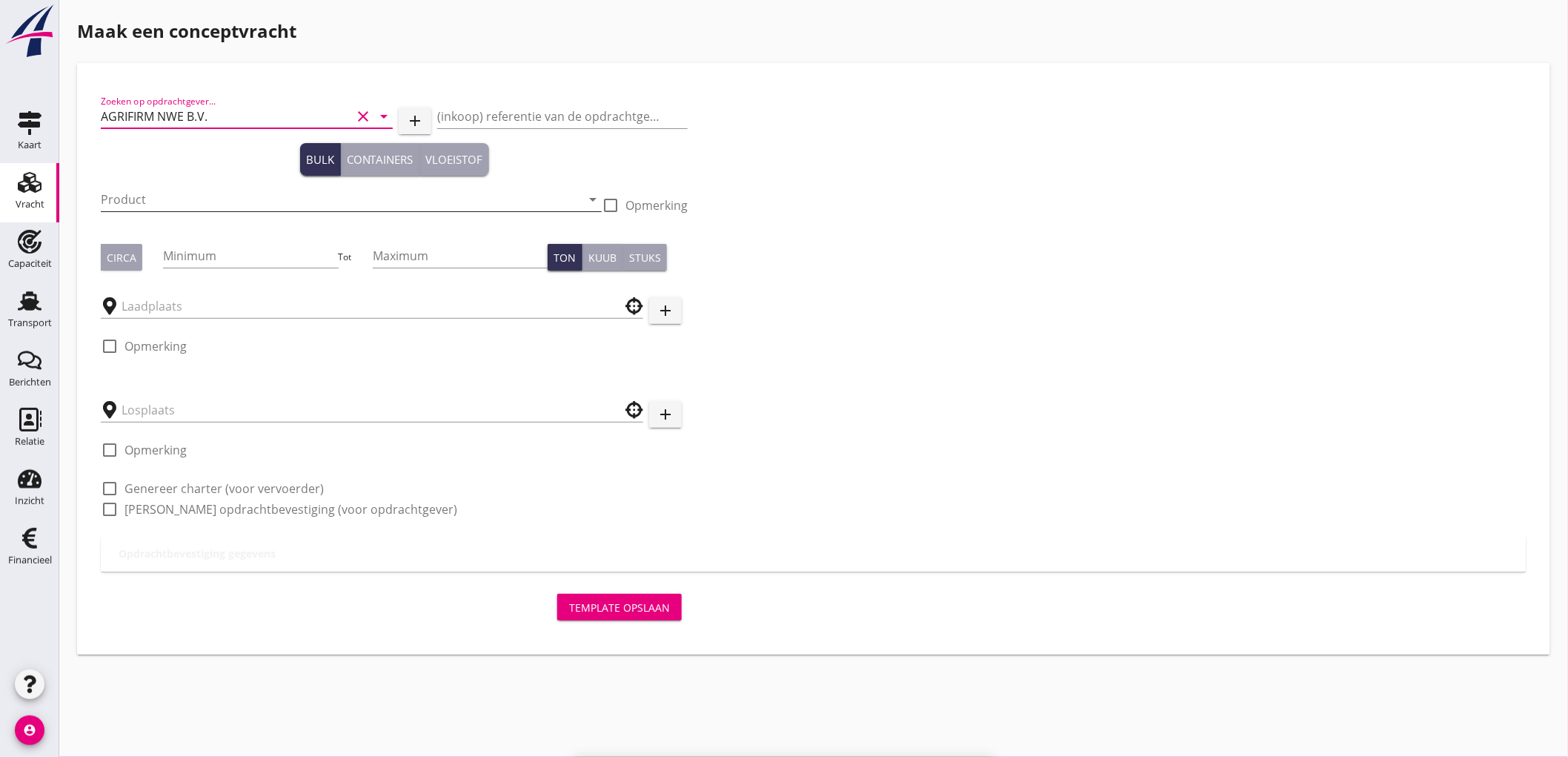
click at [193, 190] on input "Product" at bounding box center [341, 199] width 480 height 23
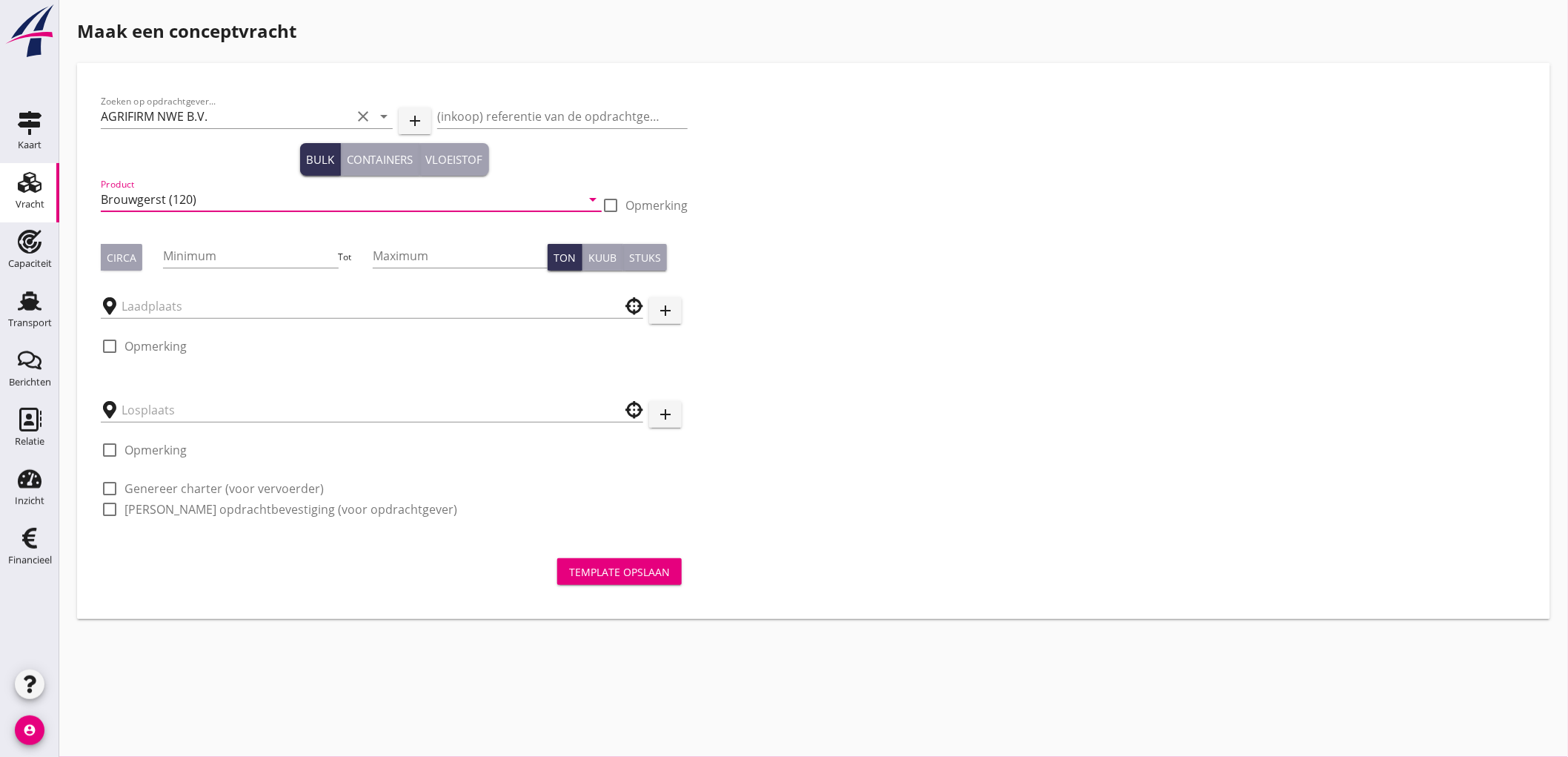
type input "Brouwgerst (120)"
click at [623, 203] on div at bounding box center [610, 204] width 25 height 25
checkbox input "true"
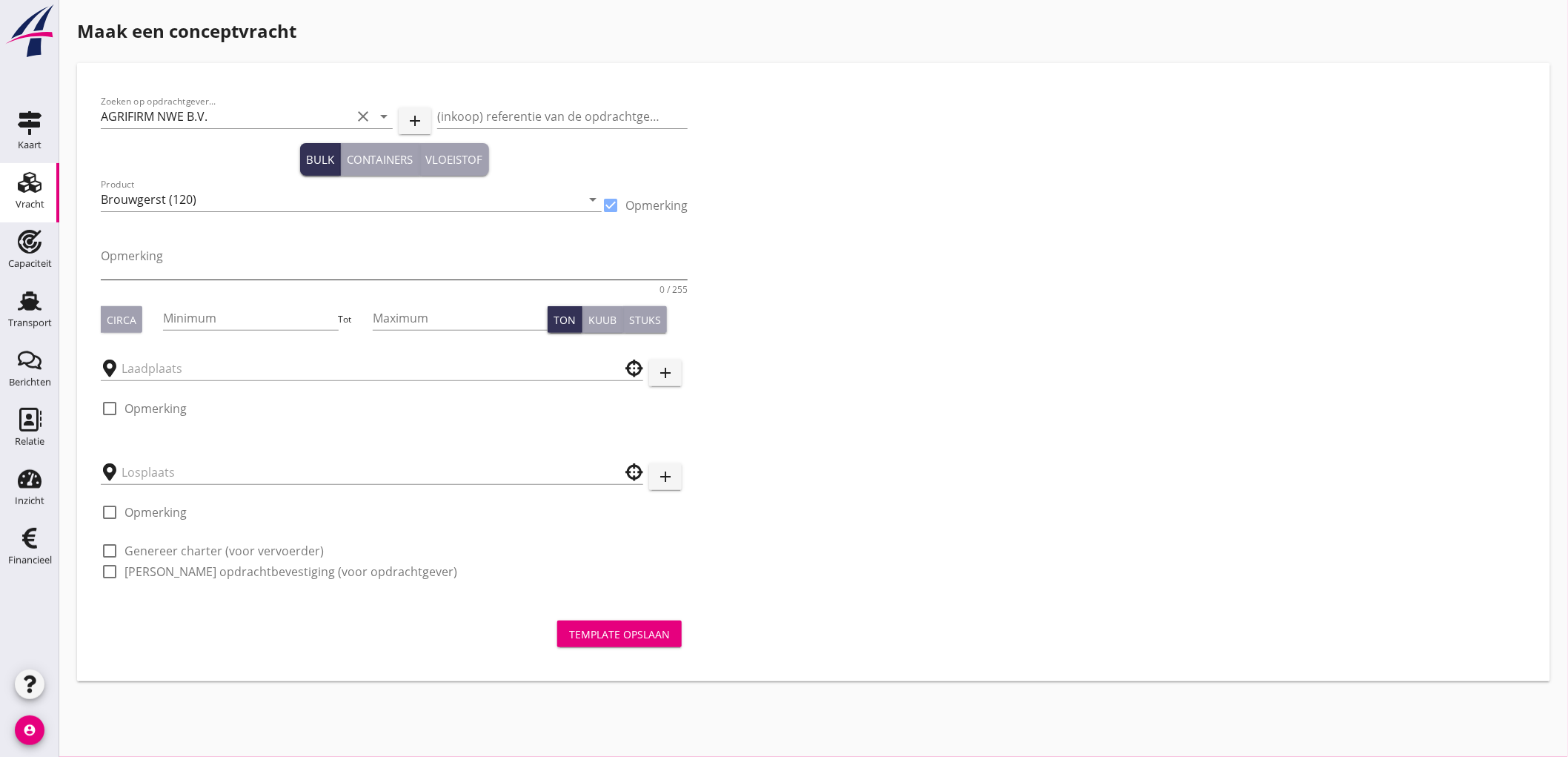
drag, startPoint x: 539, startPoint y: 265, endPoint x: 515, endPoint y: 264, distance: 24.0
click at [539, 265] on textarea "Opmerking" at bounding box center [394, 261] width 587 height 36
type textarea "Applaus"
type button "circa"
click at [213, 376] on input "text" at bounding box center [362, 368] width 480 height 23
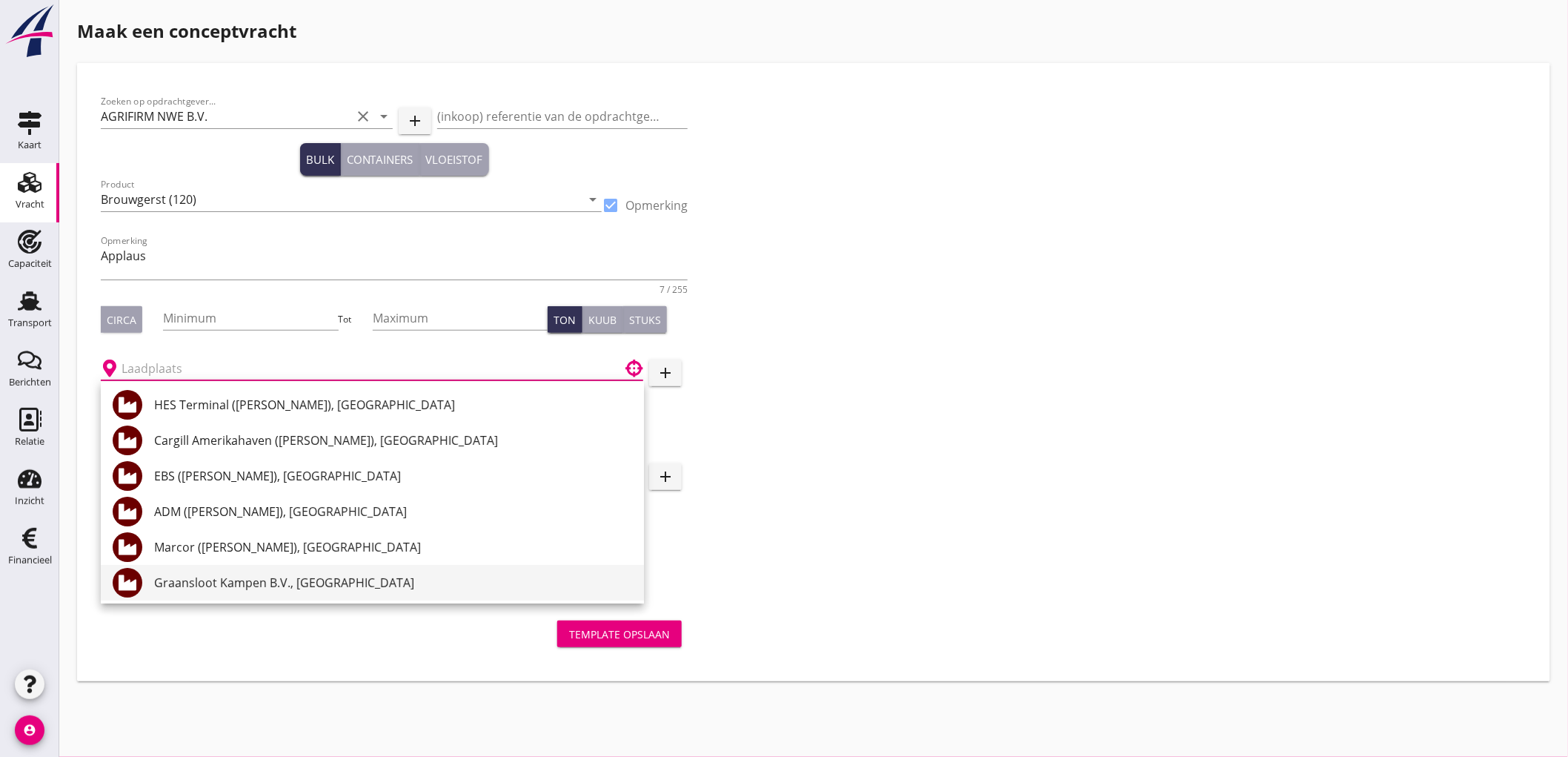
click at [327, 594] on div "Graansloot Kampen B.V., [GEOGRAPHIC_DATA]" at bounding box center [392, 582] width 478 height 36
type input "Graansloot Kampen B.V., [GEOGRAPHIC_DATA]"
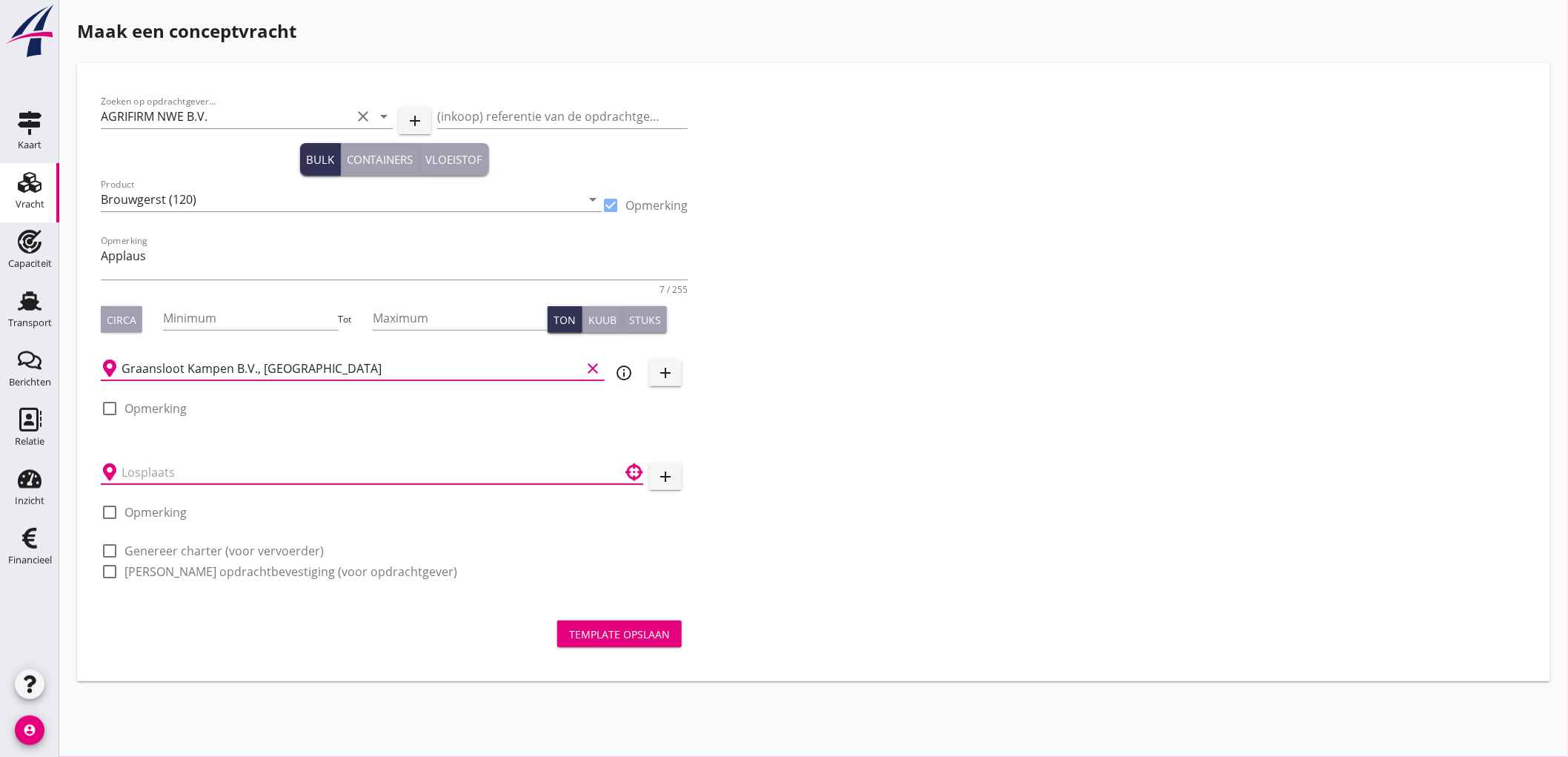
click at [157, 482] on input "text" at bounding box center [362, 472] width 480 height 23
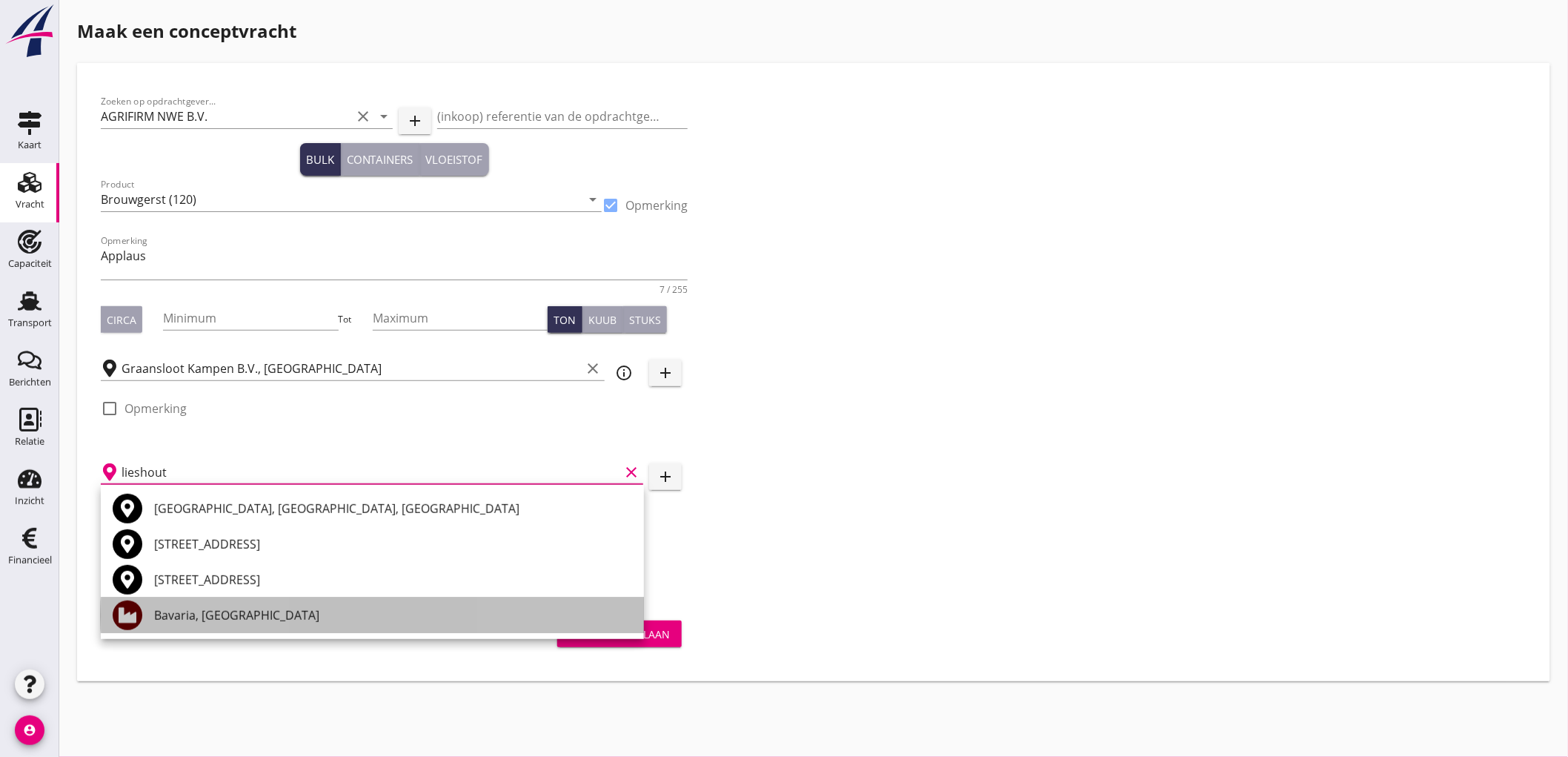
click at [234, 613] on div "Bavaria, [GEOGRAPHIC_DATA]" at bounding box center [392, 615] width 478 height 17
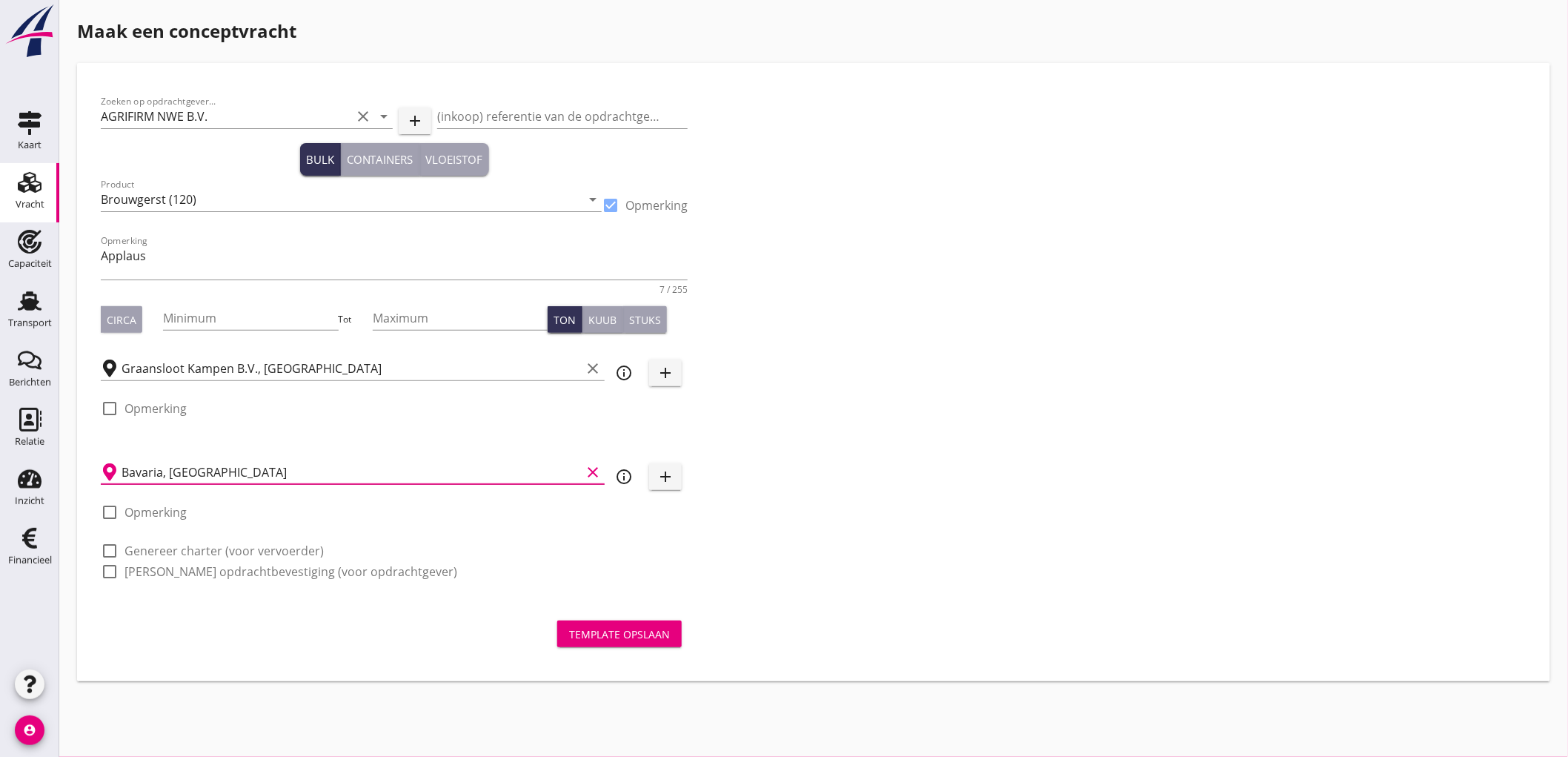
type input "Bavaria, [GEOGRAPHIC_DATA]"
click at [223, 559] on div "check_box_outline_blank Genereer opdrachtbevestiging (voor opdrachtgever)" at bounding box center [394, 570] width 587 height 21
click at [227, 553] on label "Genereer charter (voor vervoerder)" at bounding box center [224, 550] width 199 height 15
checkbox input "true"
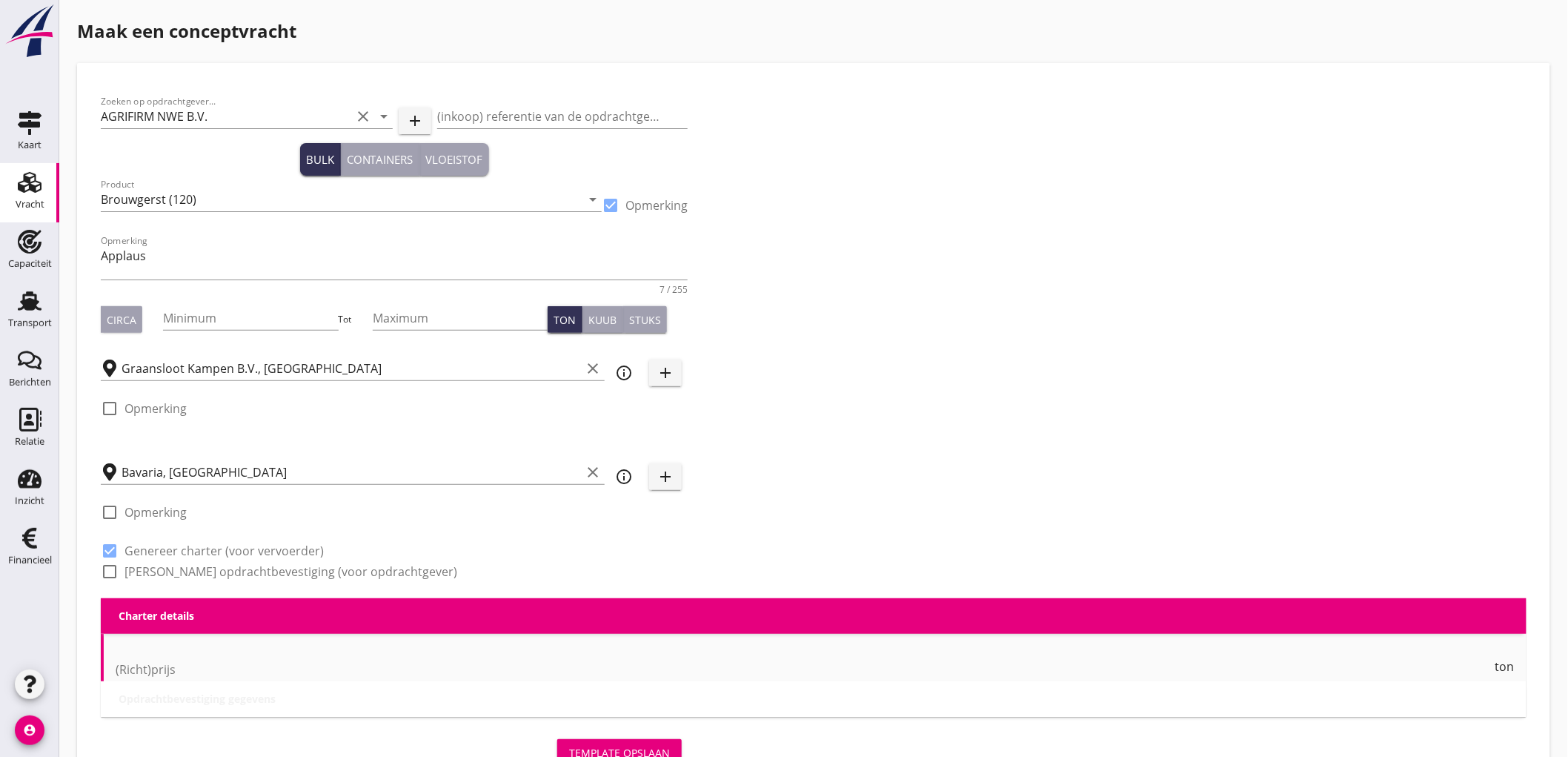
click at [215, 571] on label "Genereer opdrachtbevestiging (voor opdrachtgever)" at bounding box center [291, 571] width 332 height 15
checkbox input "true"
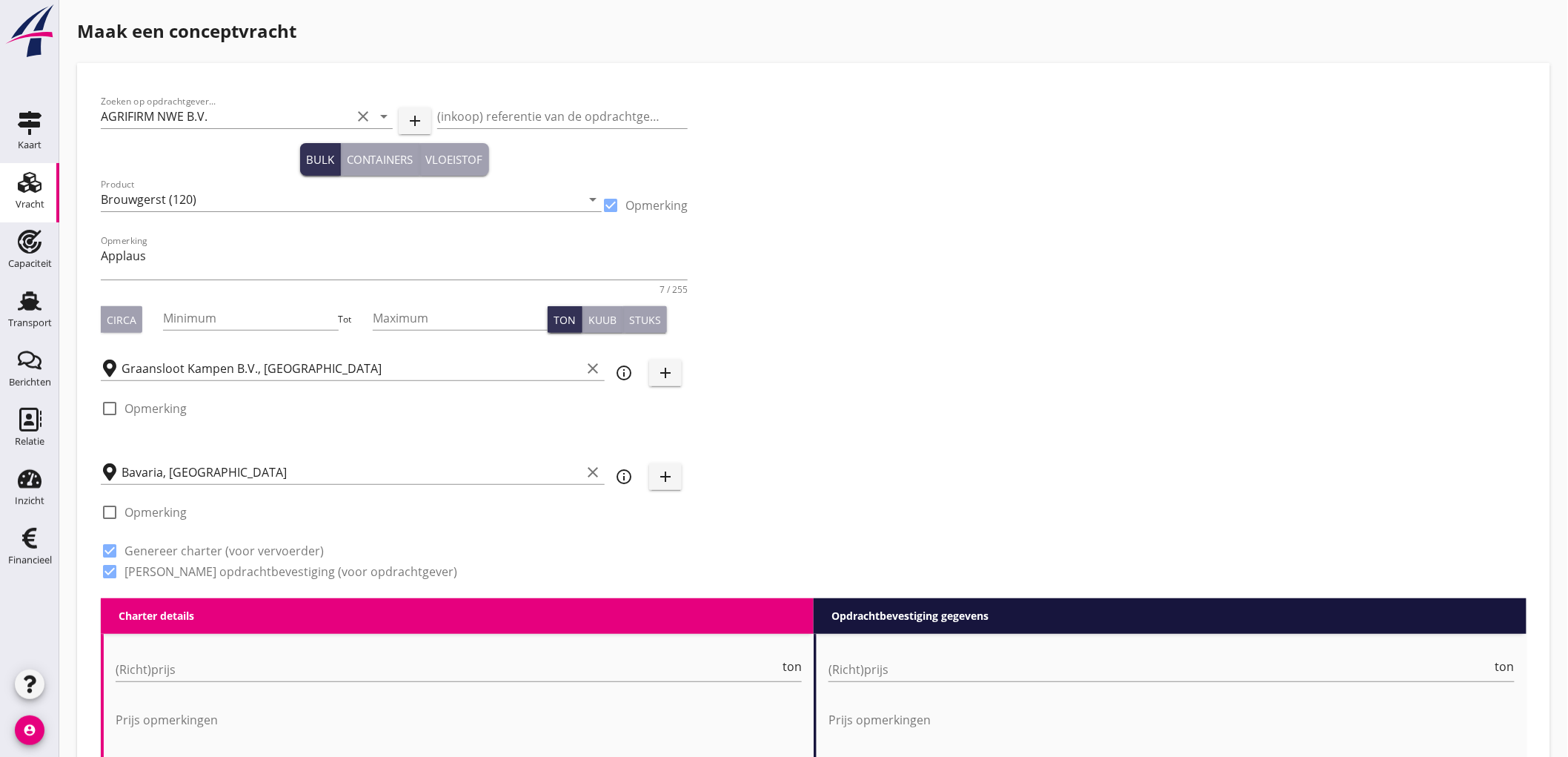
scroll to position [247, 0]
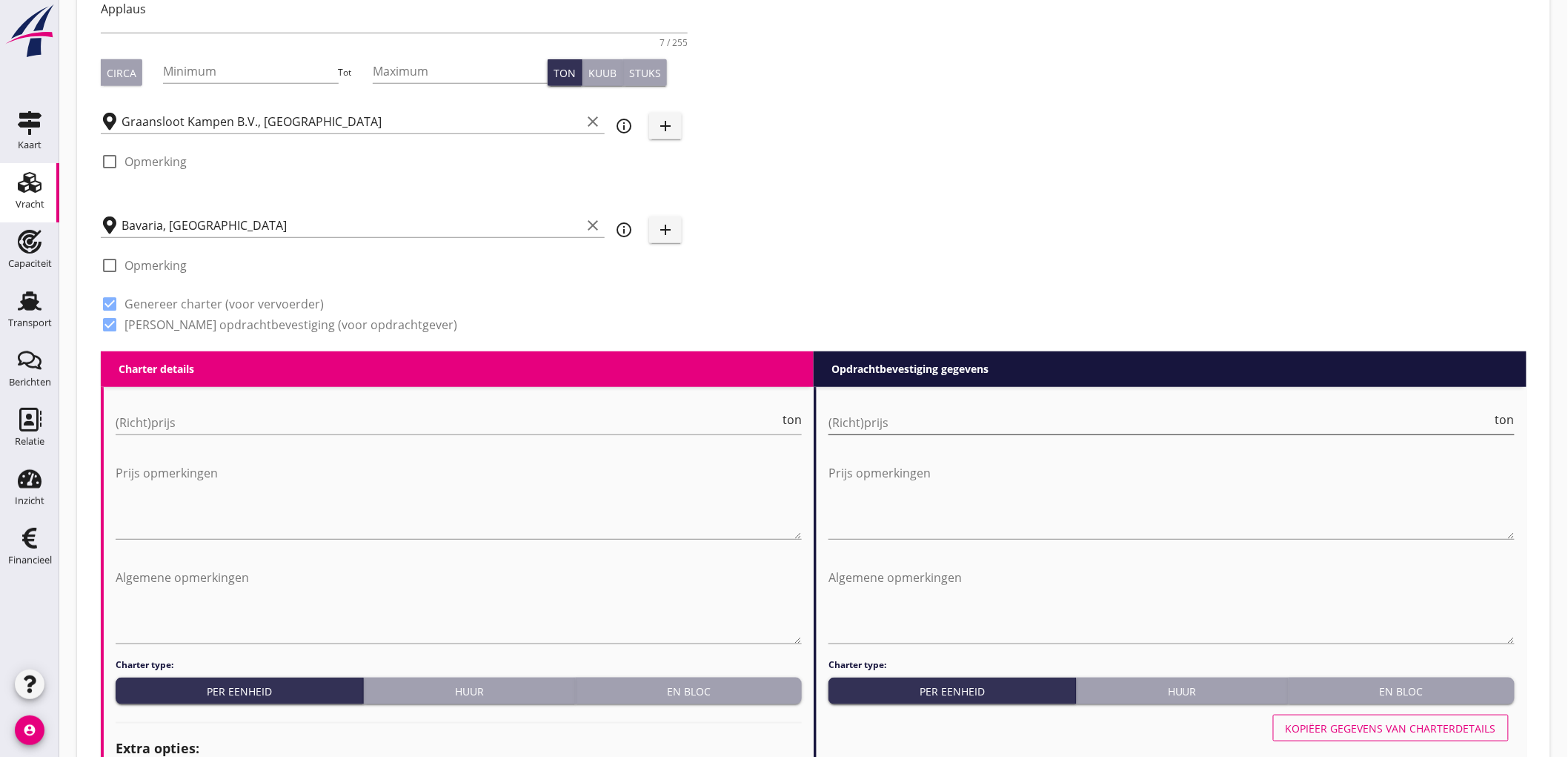
click at [833, 412] on input "(Richt)prijs" at bounding box center [1160, 422] width 664 height 23
type input "9"
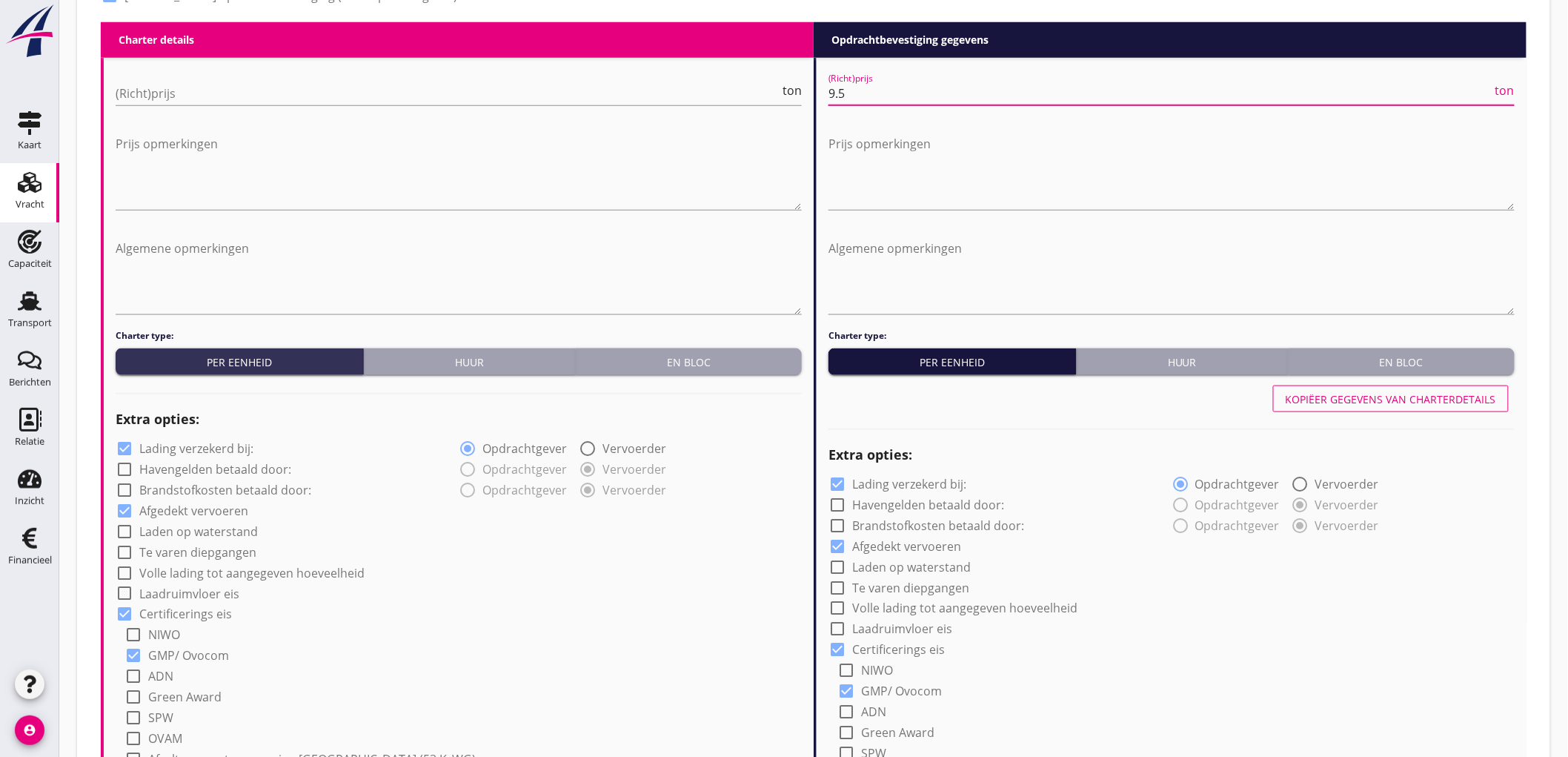
scroll to position [658, 0]
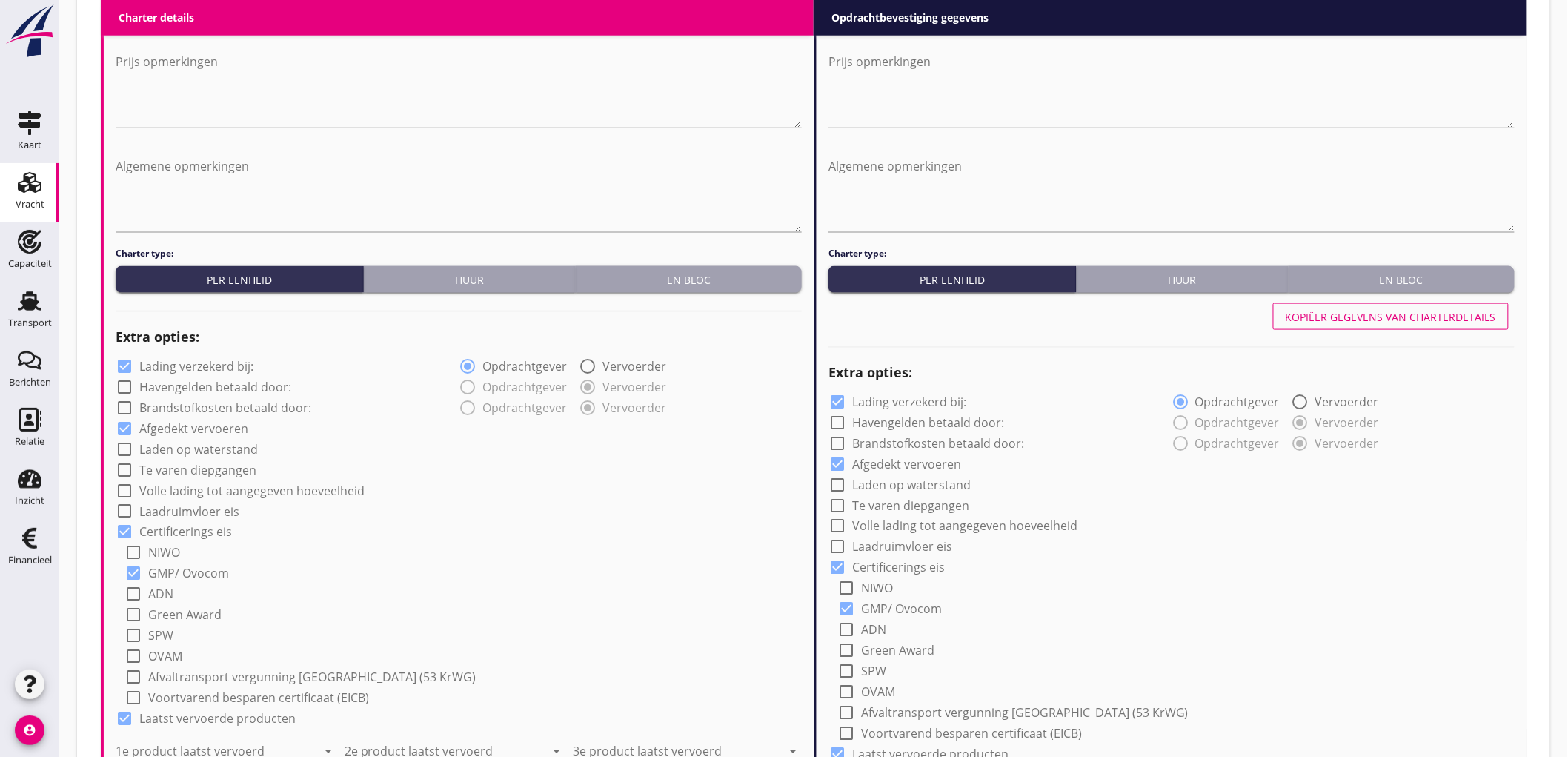
type input "9.5"
click at [234, 365] on label "Lading verzekerd bij:" at bounding box center [196, 365] width 114 height 15
checkbox input "false"
click at [928, 401] on label "Lading verzekerd bij:" at bounding box center [909, 401] width 114 height 15
checkbox input "false"
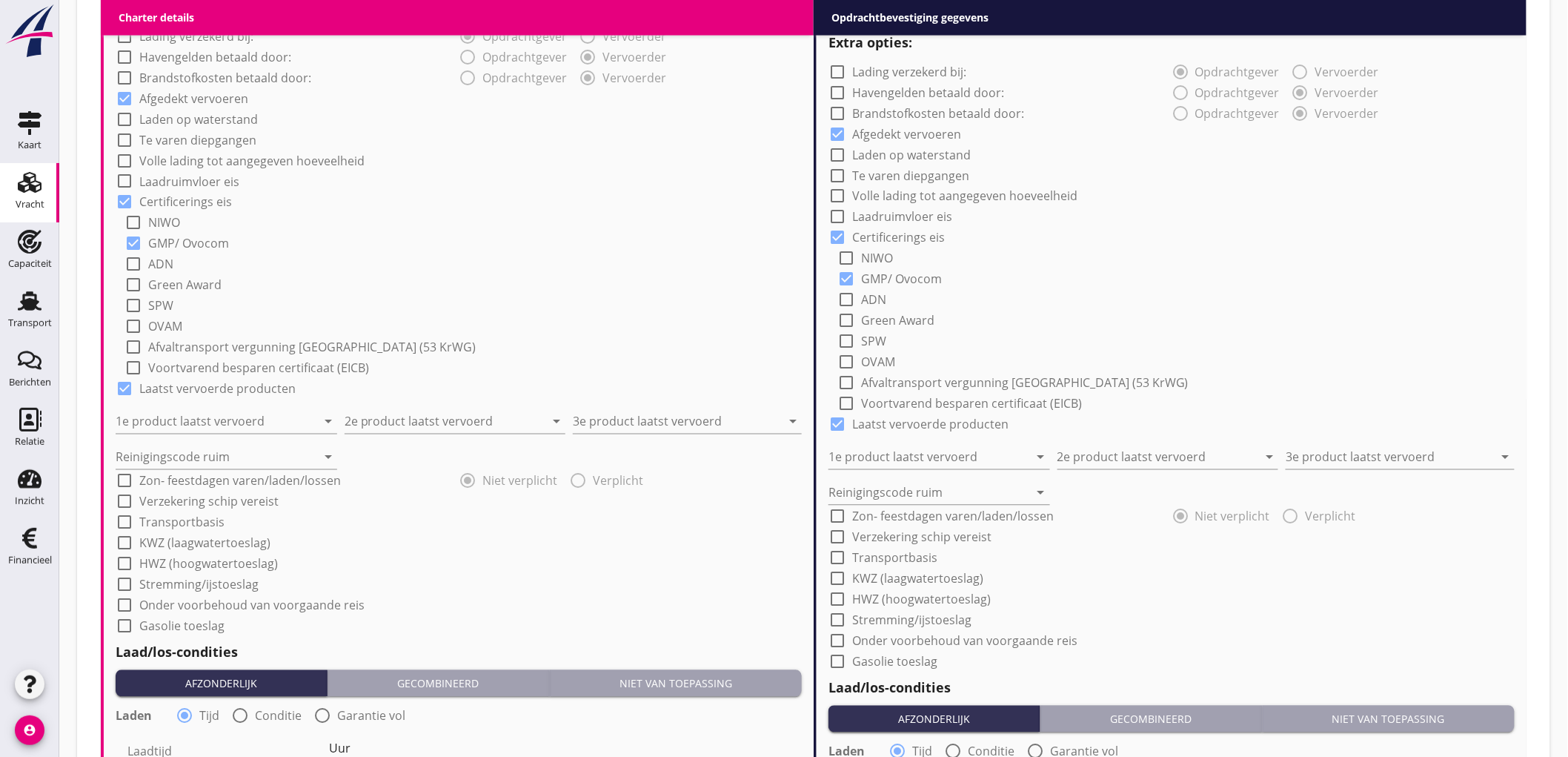
scroll to position [1235, 0]
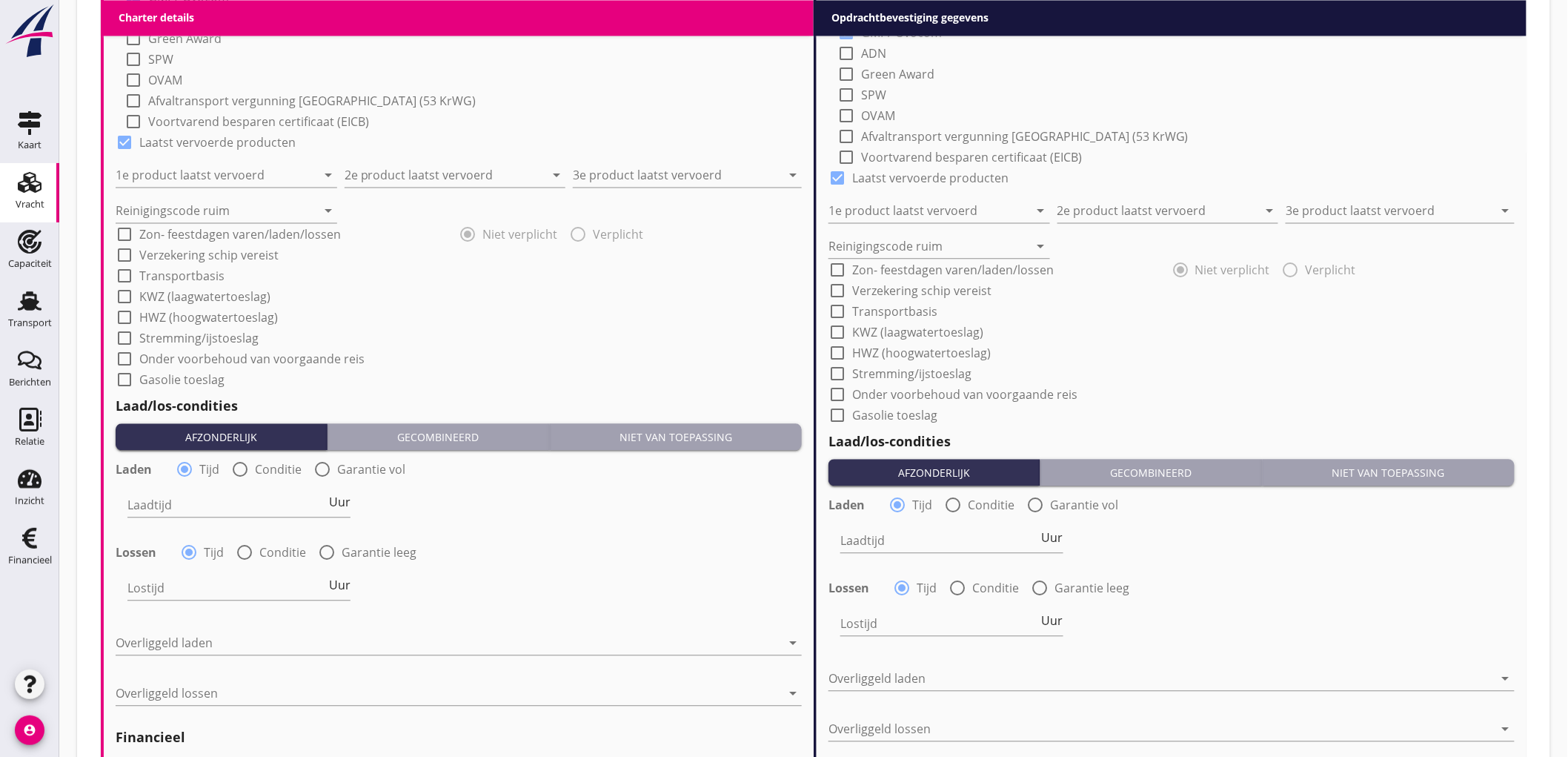
click at [251, 458] on div "Laden radio_button_checked Tijd radio_button_unchecked Conditie radio_button_un…" at bounding box center [459, 468] width 687 height 21
click at [250, 460] on div "radio_button_unchecked Conditie" at bounding box center [266, 469] width 70 height 17
click at [227, 481] on div "Laadtijd Uur" at bounding box center [239, 506] width 223 height 50
click at [233, 471] on div at bounding box center [240, 469] width 25 height 25
radio input "false"
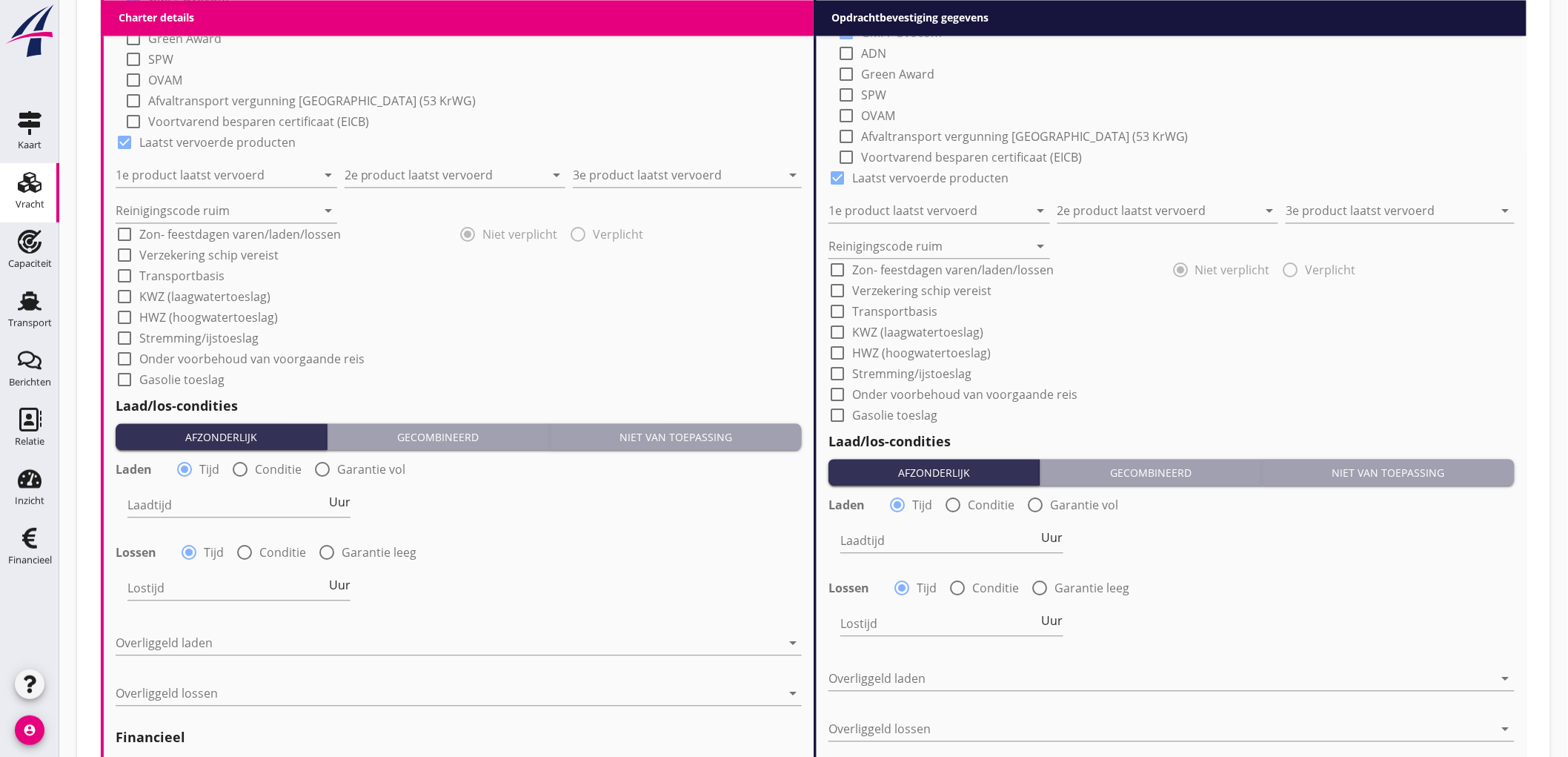
radio input "true"
click at [198, 497] on div at bounding box center [285, 504] width 315 height 23
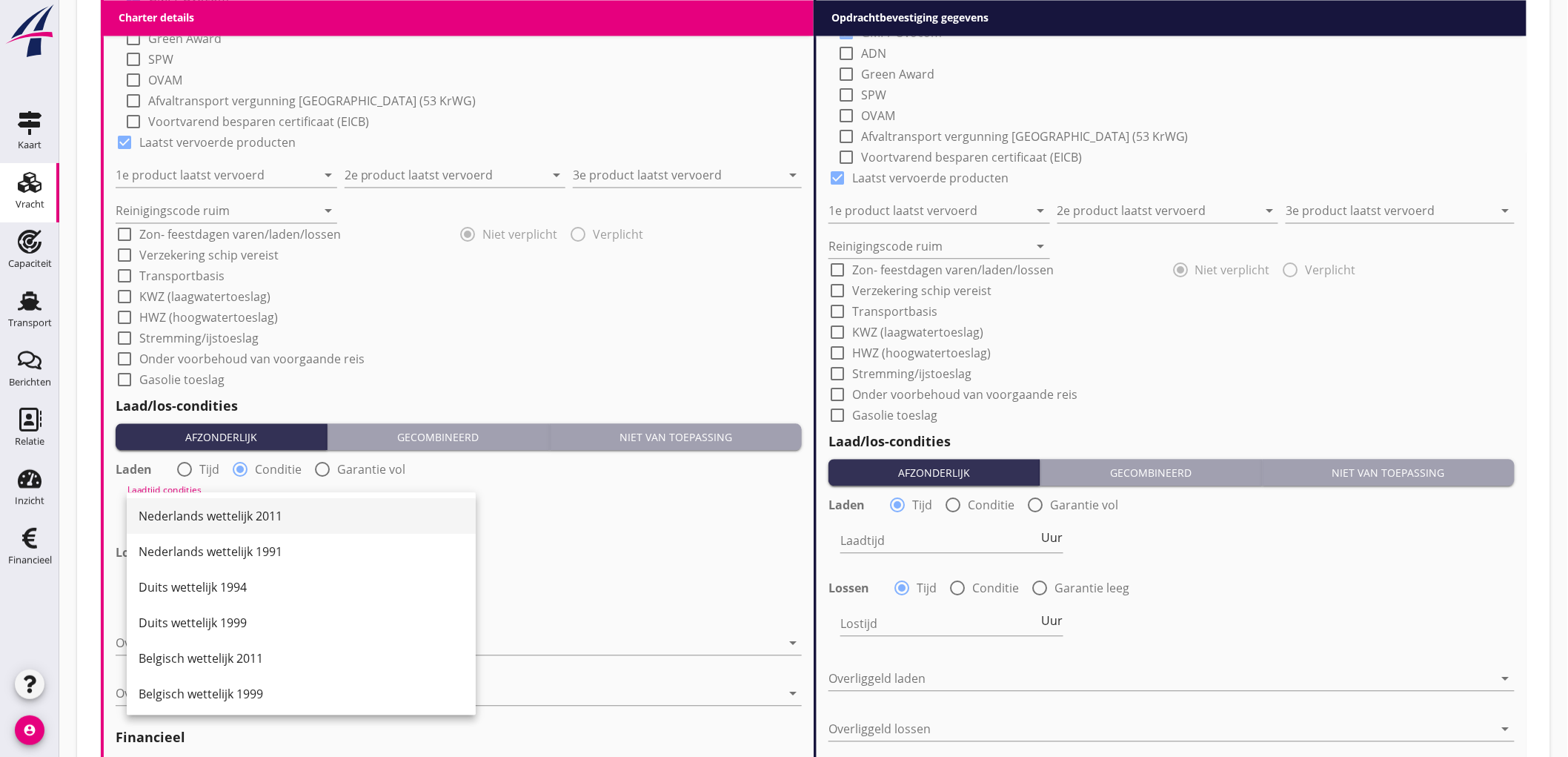
click at [198, 499] on div "Nederlands wettelijk 2011" at bounding box center [301, 515] width 325 height 36
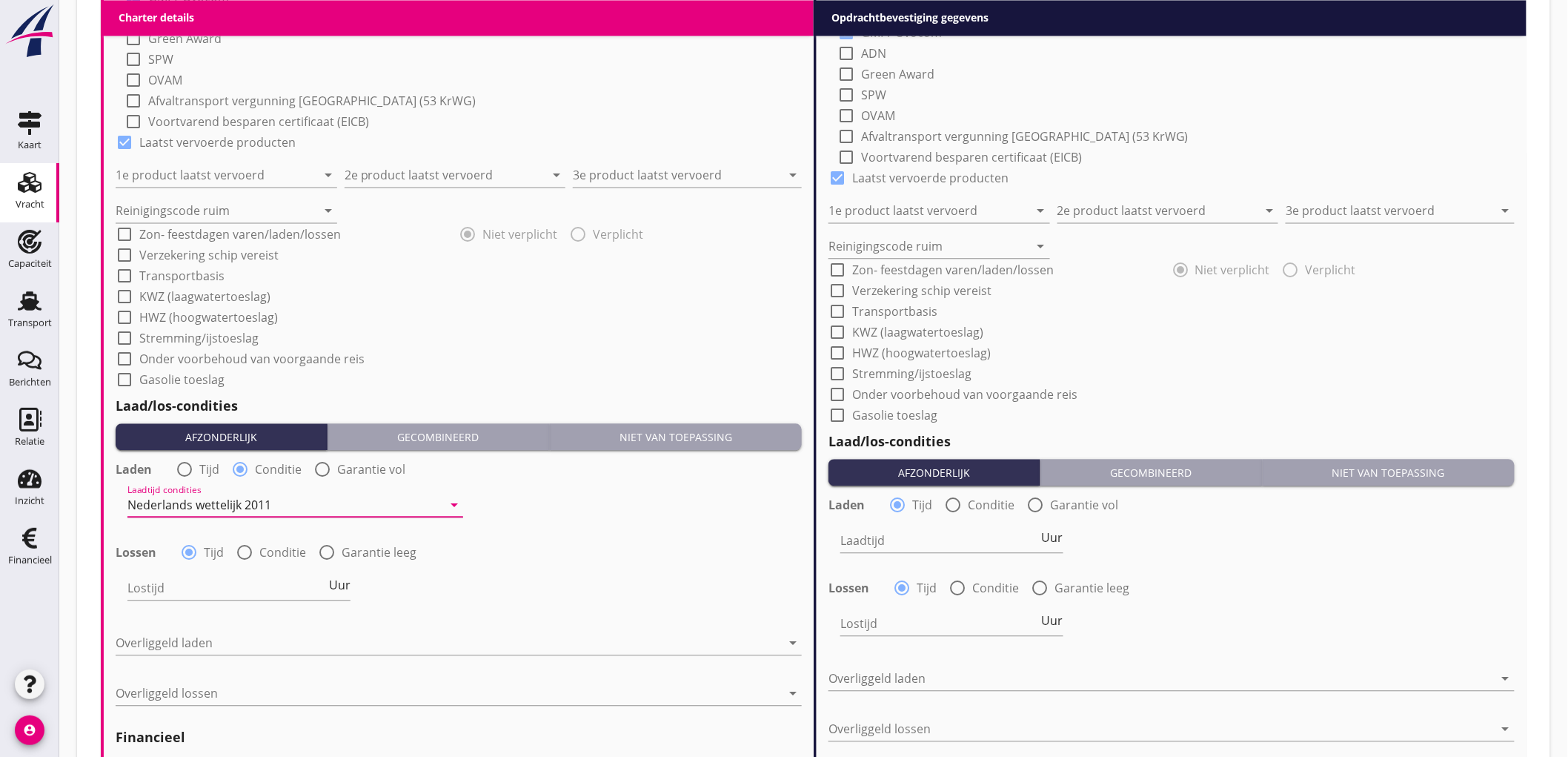
click at [236, 546] on div at bounding box center [245, 552] width 25 height 25
radio input "false"
radio input "true"
click at [185, 597] on div at bounding box center [285, 587] width 315 height 23
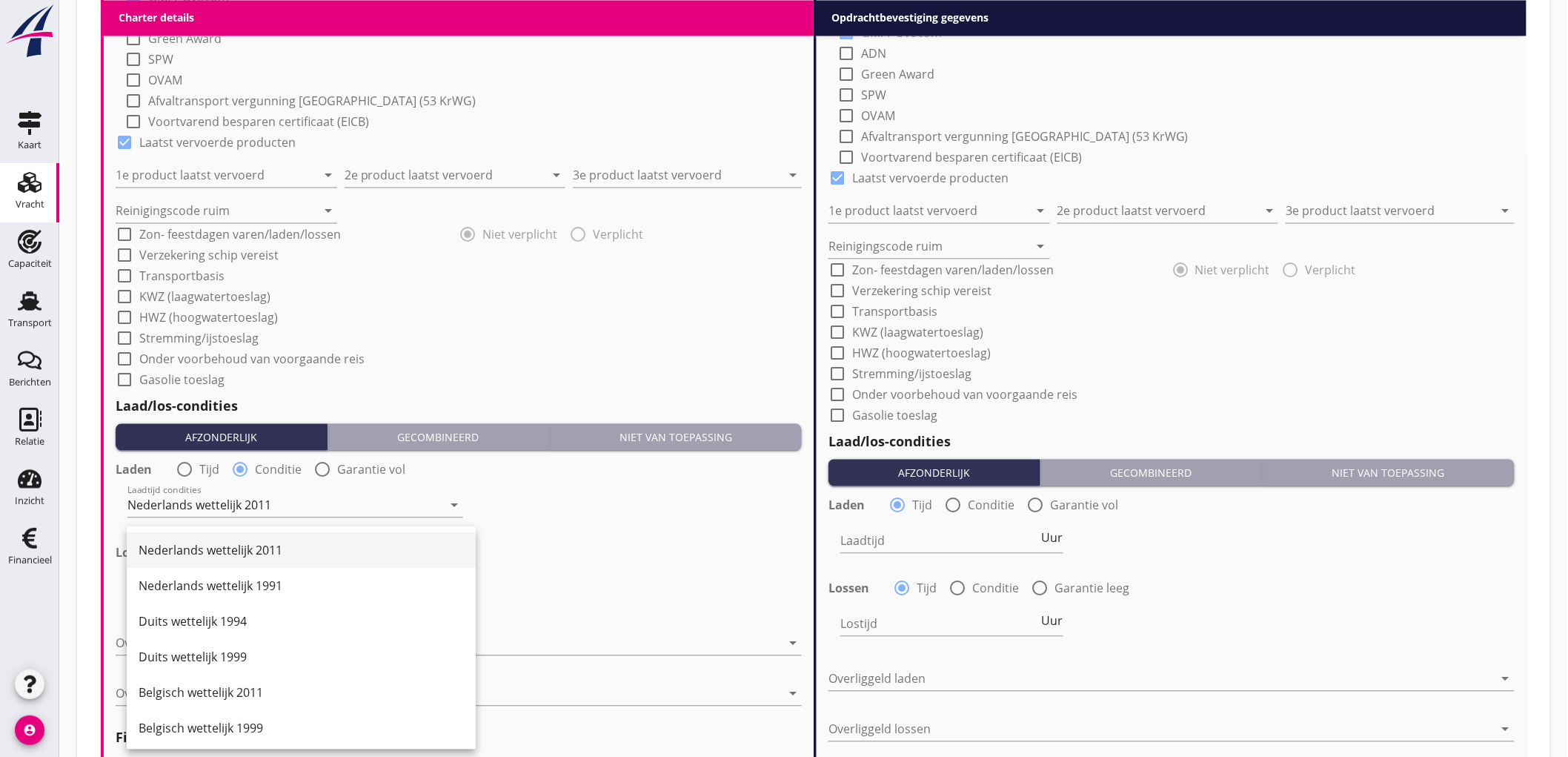
click at [218, 558] on div "Nederlands wettelijk 2011" at bounding box center [301, 550] width 325 height 17
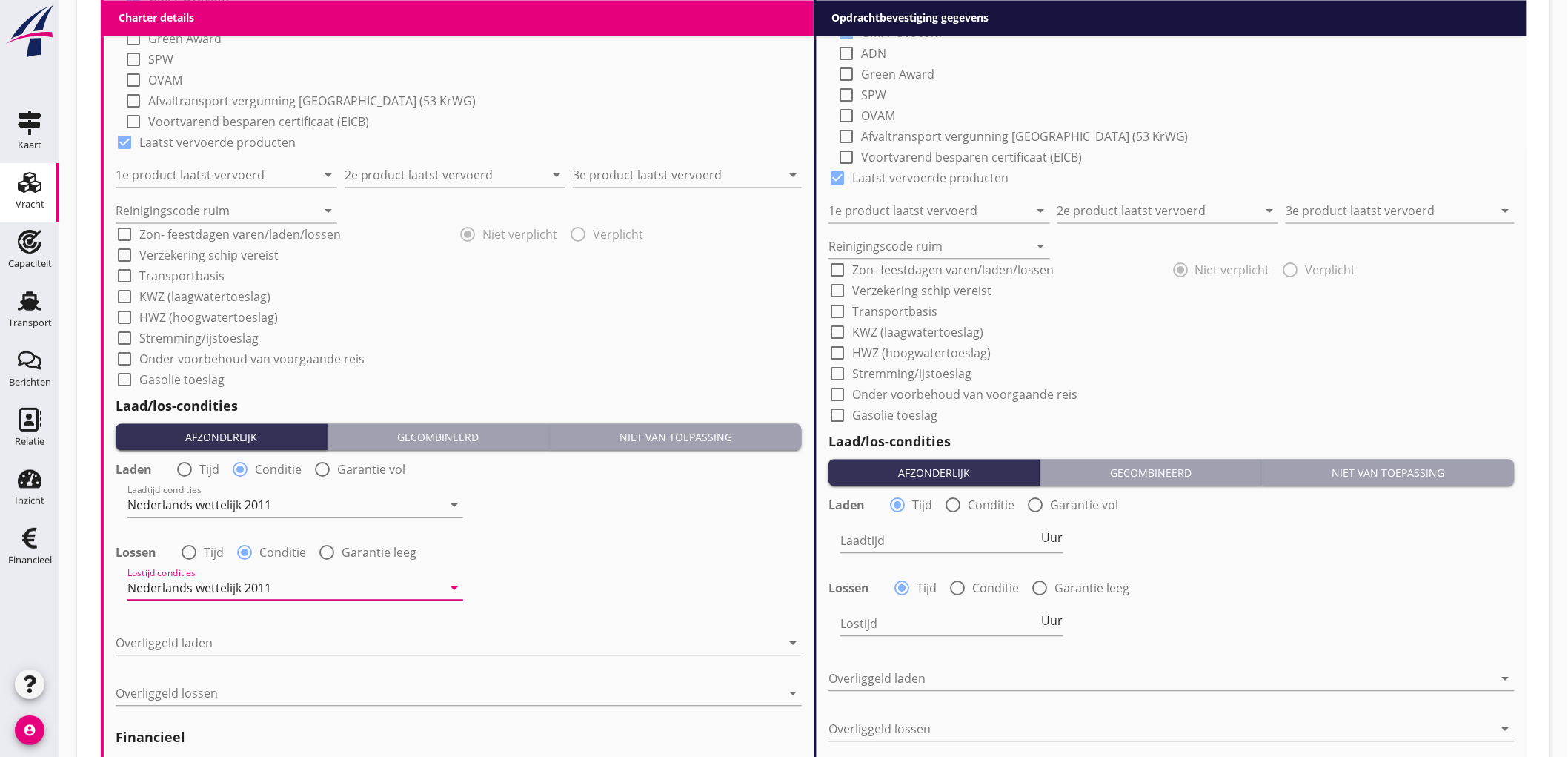
scroll to position [1399, 0]
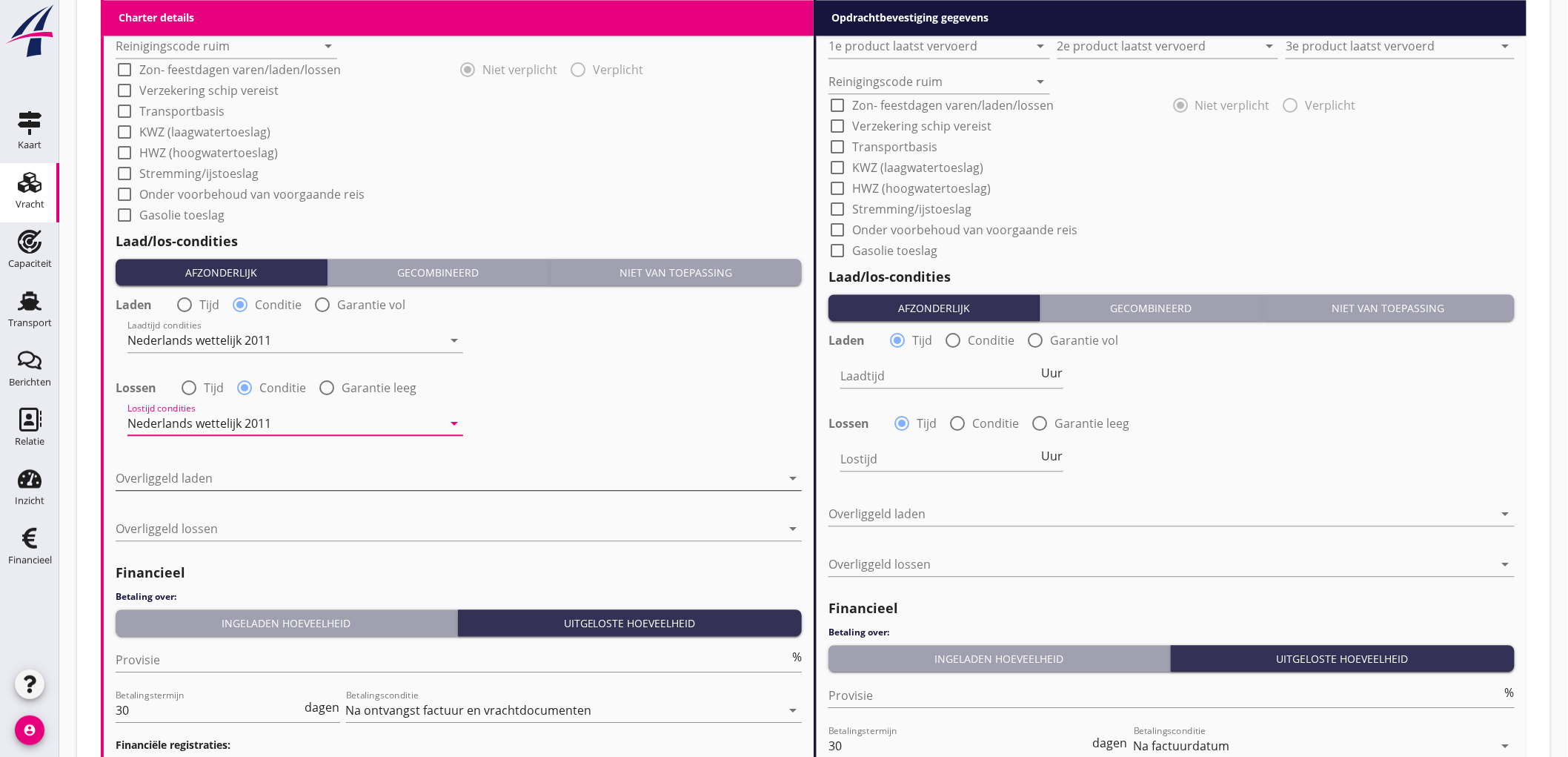
click at [183, 479] on div at bounding box center [448, 478] width 666 height 23
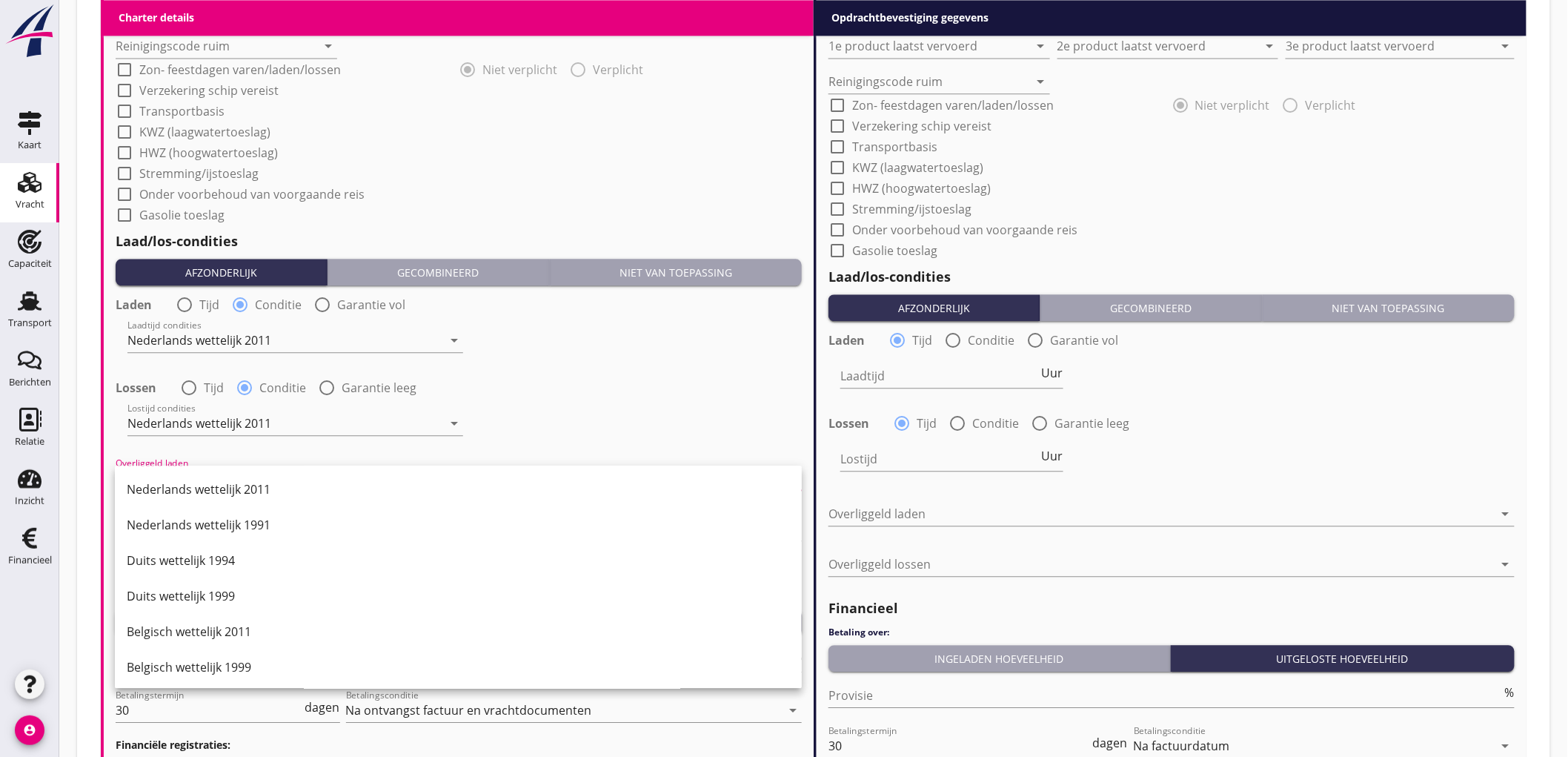
click at [183, 480] on div "Nederlands wettelijk 2011" at bounding box center [459, 489] width 663 height 17
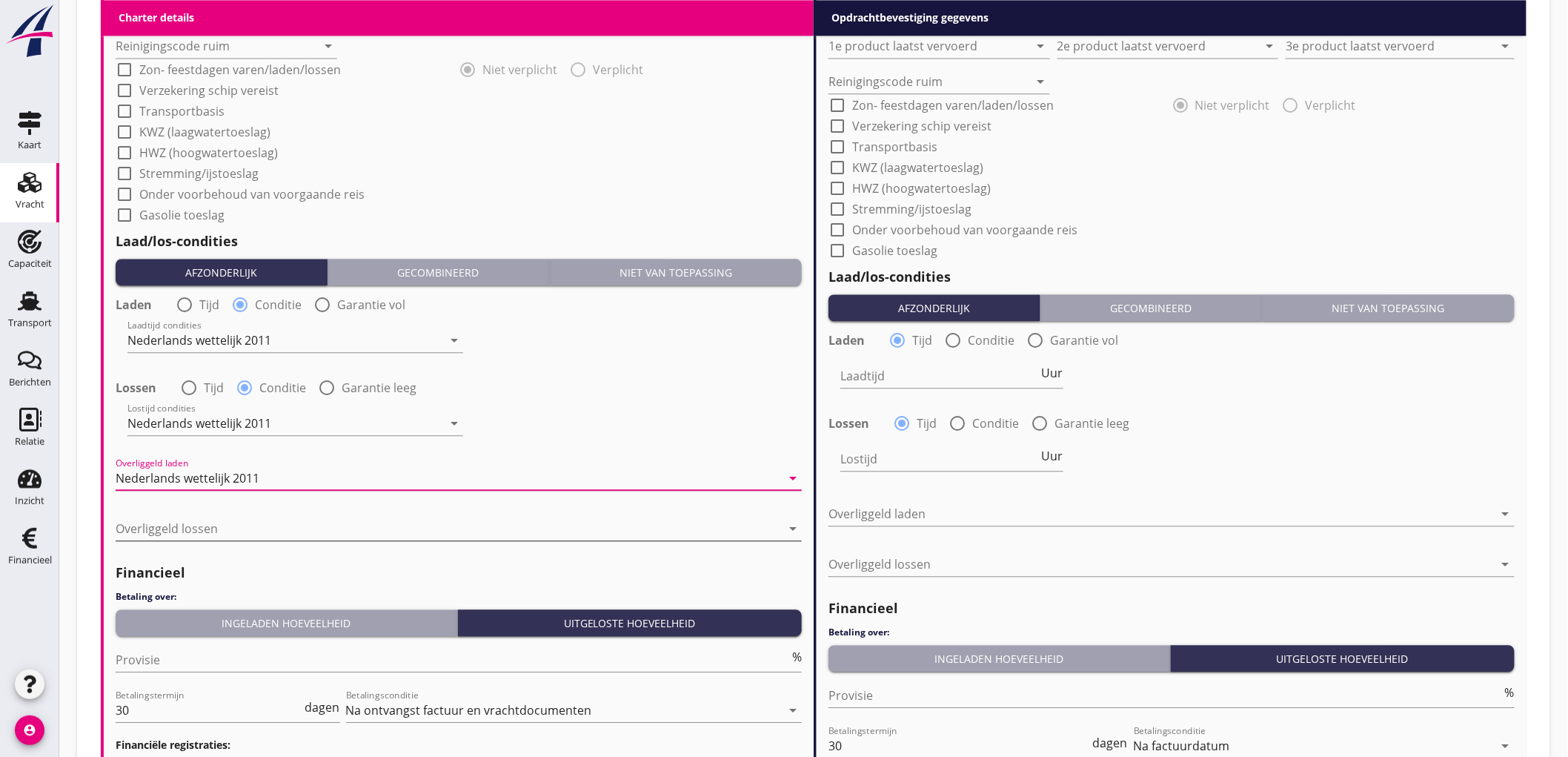
click at [181, 526] on div at bounding box center [448, 528] width 666 height 23
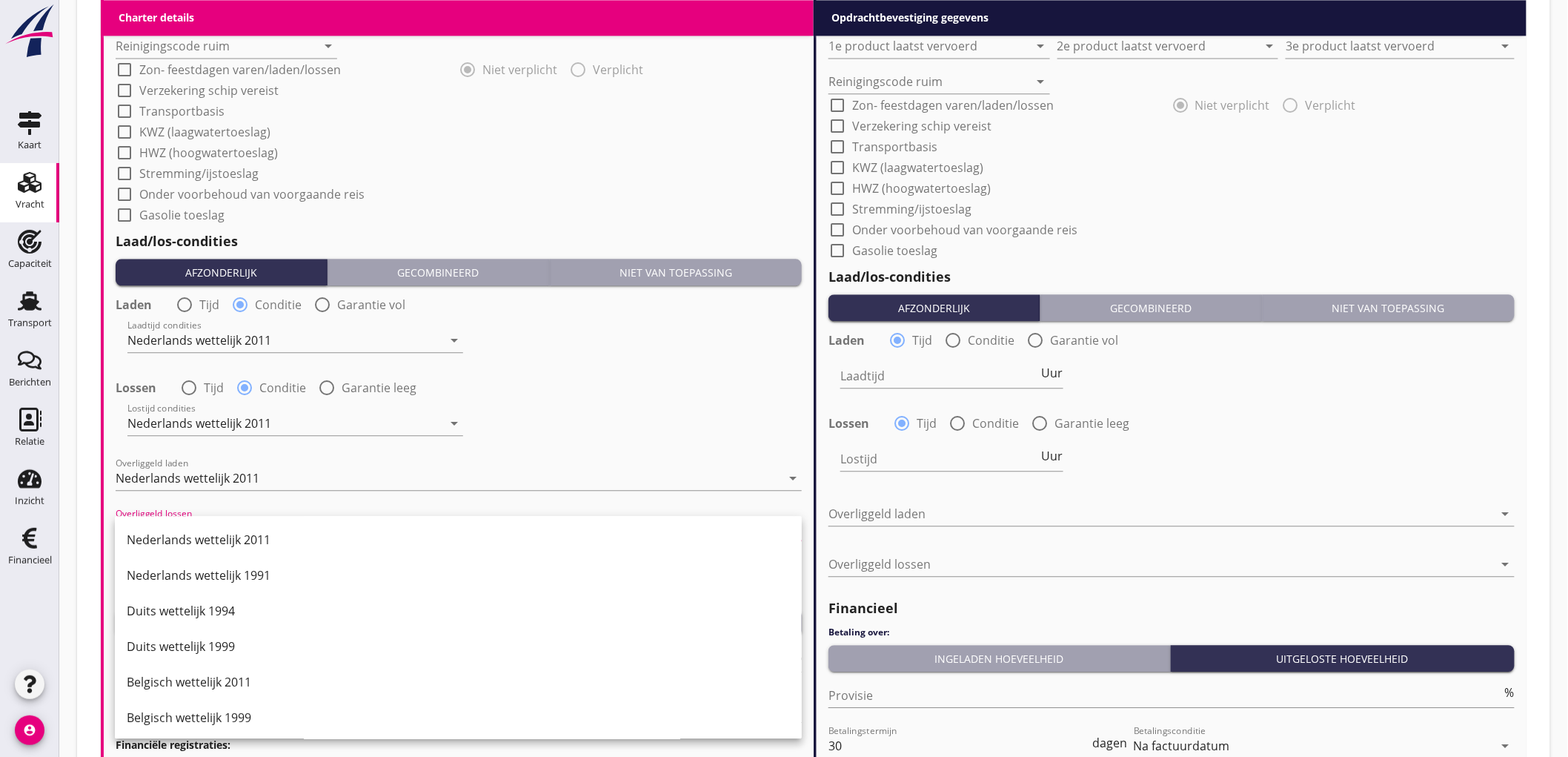
drag, startPoint x: 184, startPoint y: 525, endPoint x: 179, endPoint y: 563, distance: 38.3
click at [185, 525] on div "Nederlands wettelijk 2011" at bounding box center [459, 539] width 663 height 36
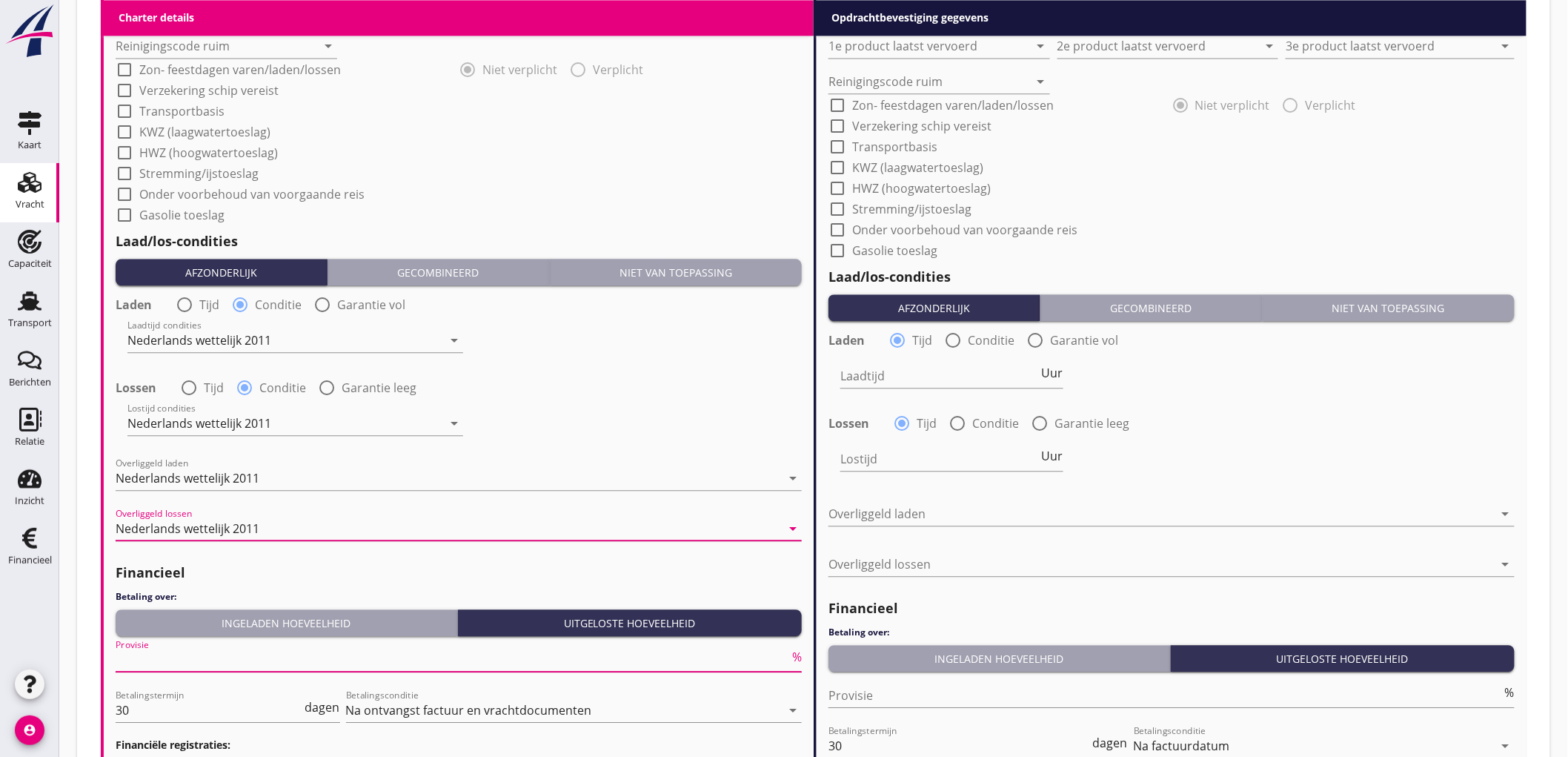
click at [179, 660] on input "Provisie" at bounding box center [452, 659] width 673 height 23
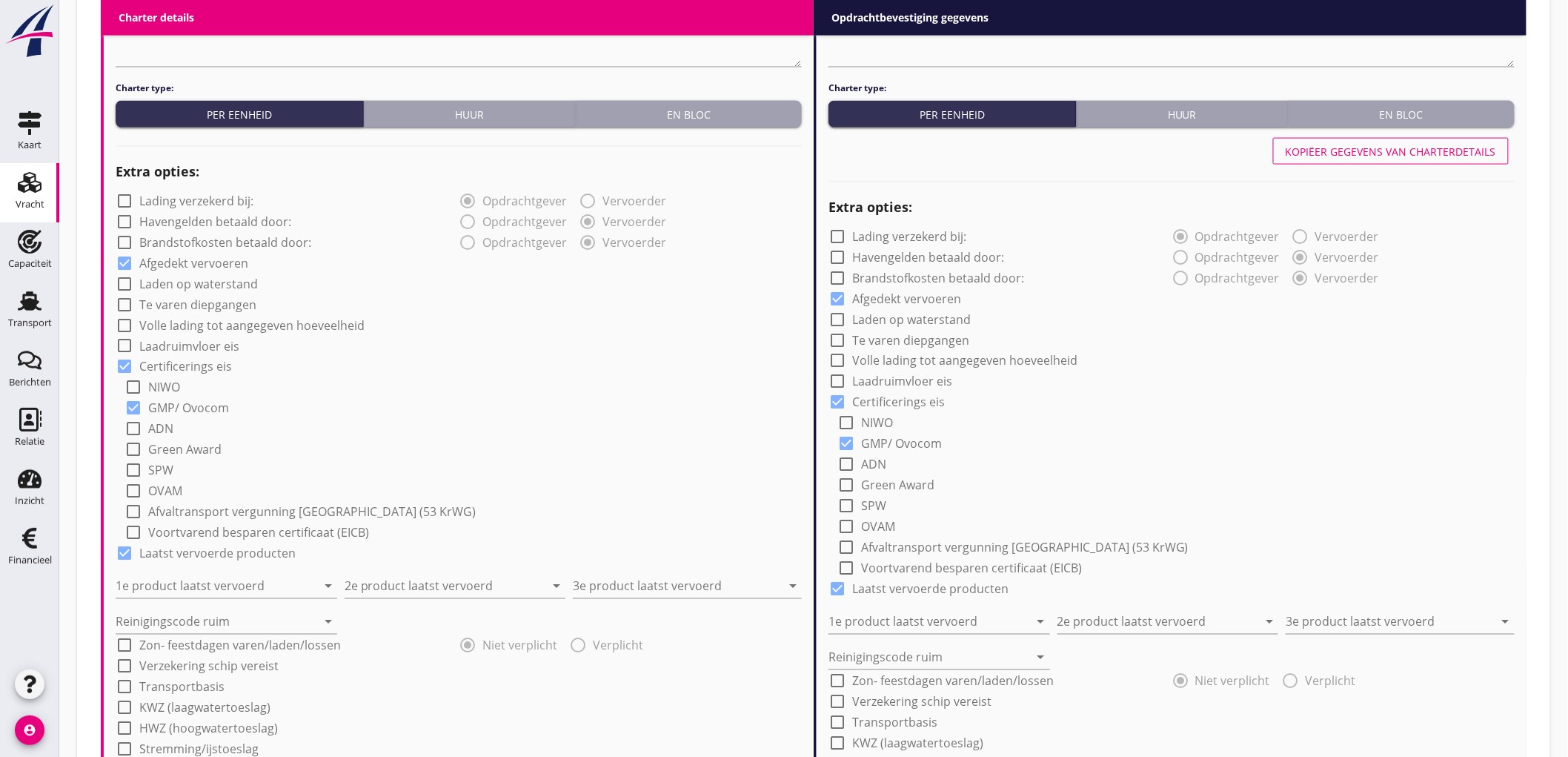
scroll to position [741, 0]
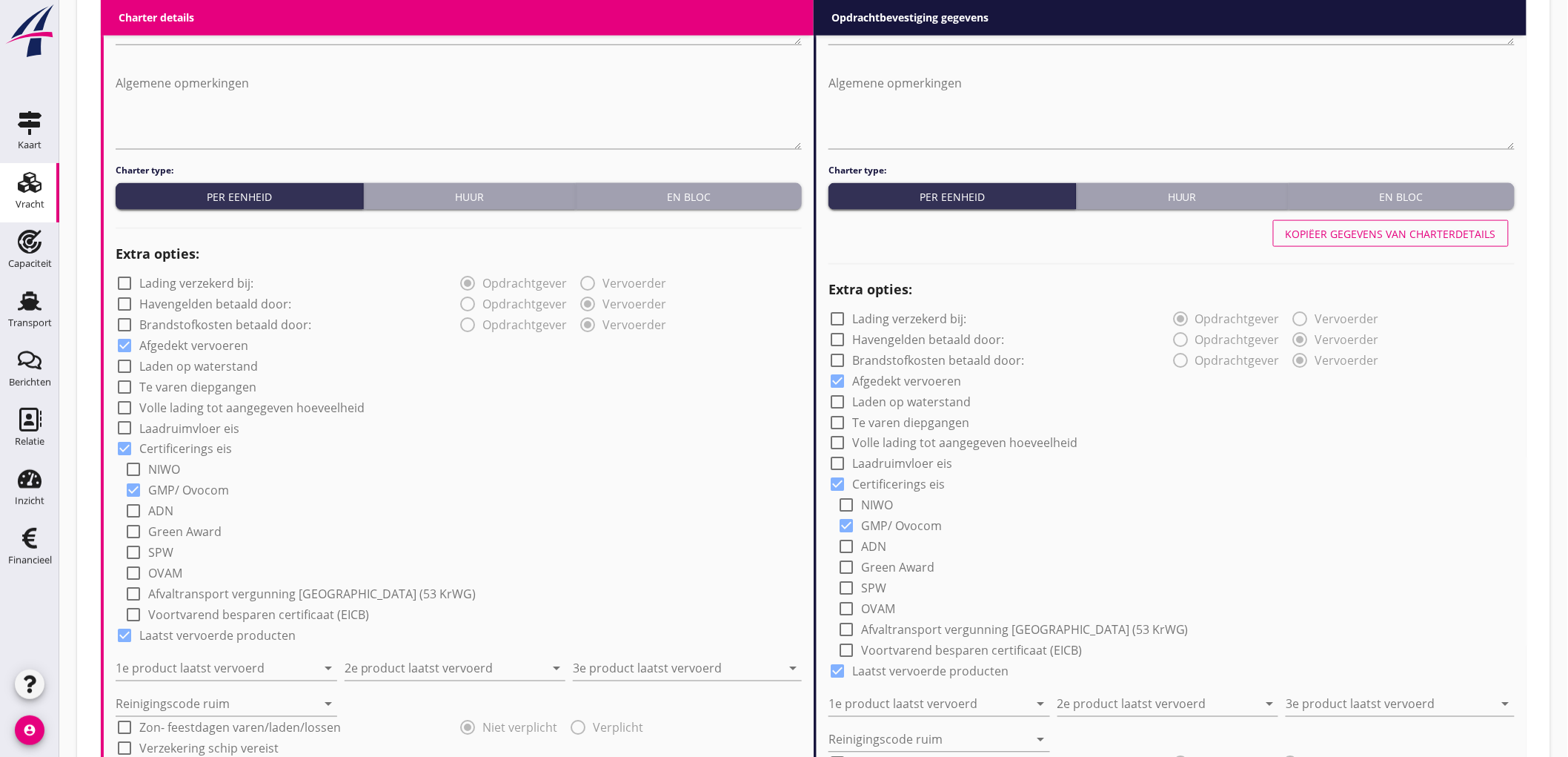
type input "5"
click at [1358, 227] on div "Kopiëer gegevens van charterdetails" at bounding box center [1391, 234] width 211 height 16
radio input "false"
radio input "true"
radio input "false"
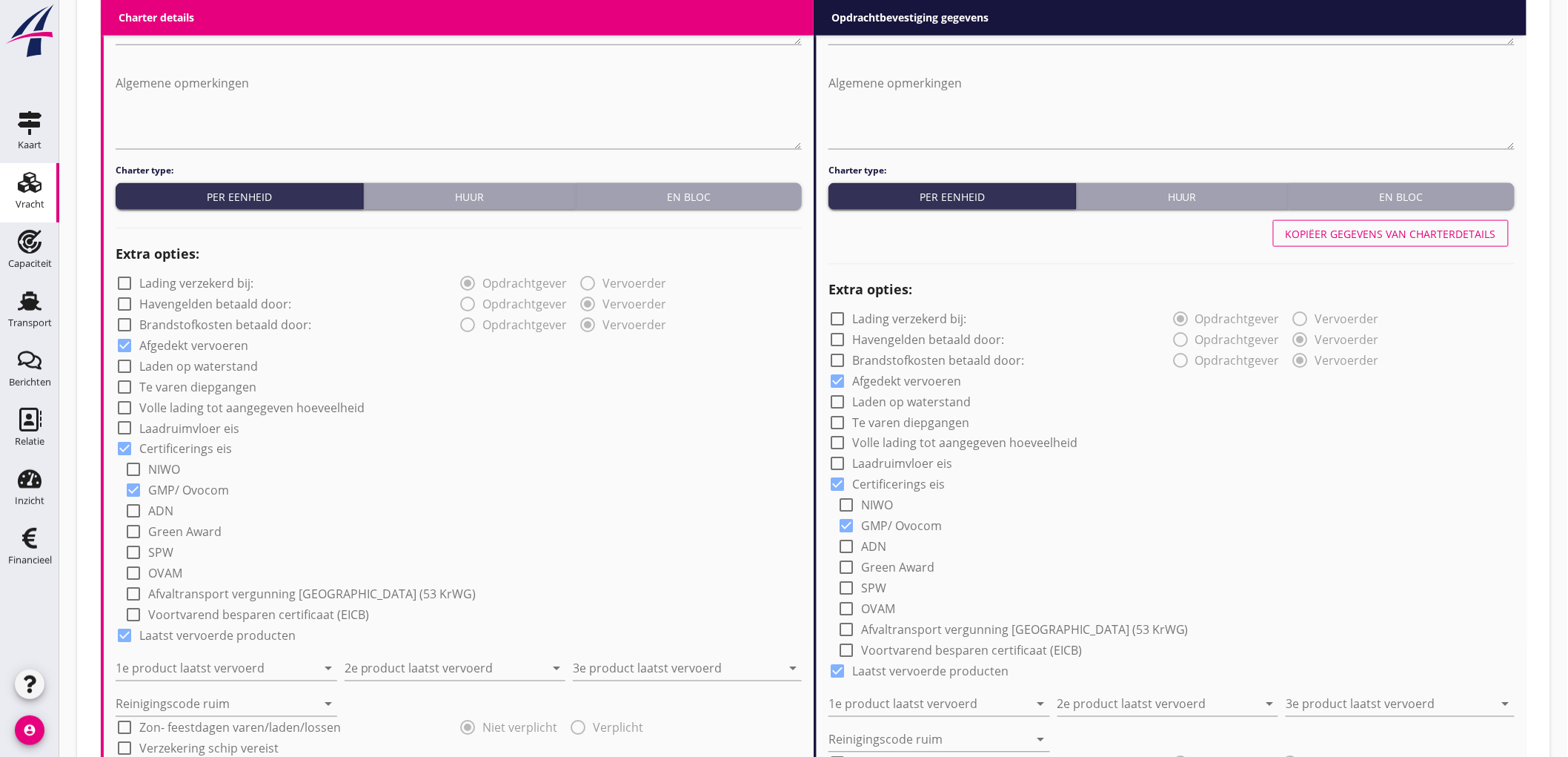
radio input "true"
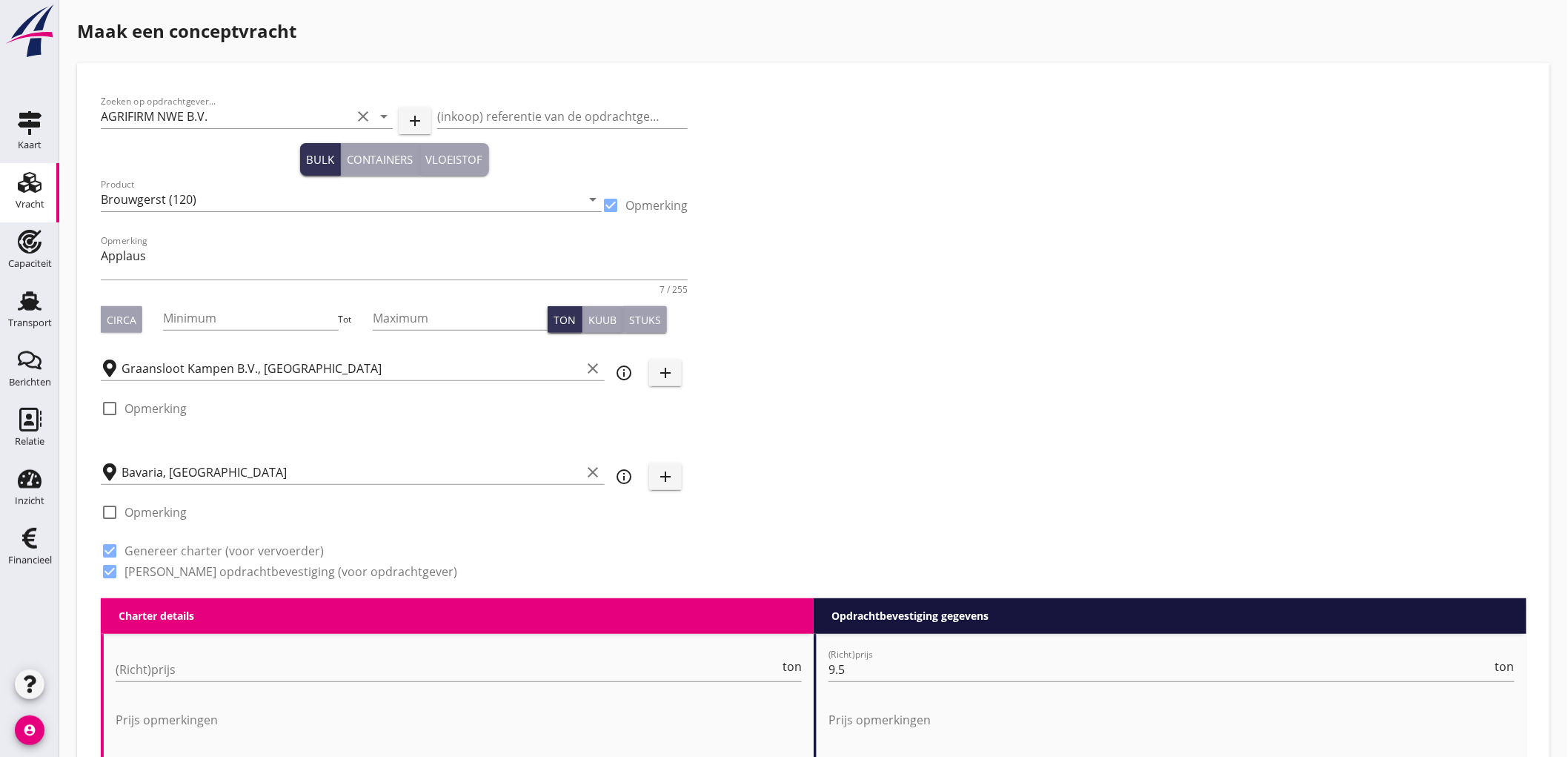
scroll to position [329, 0]
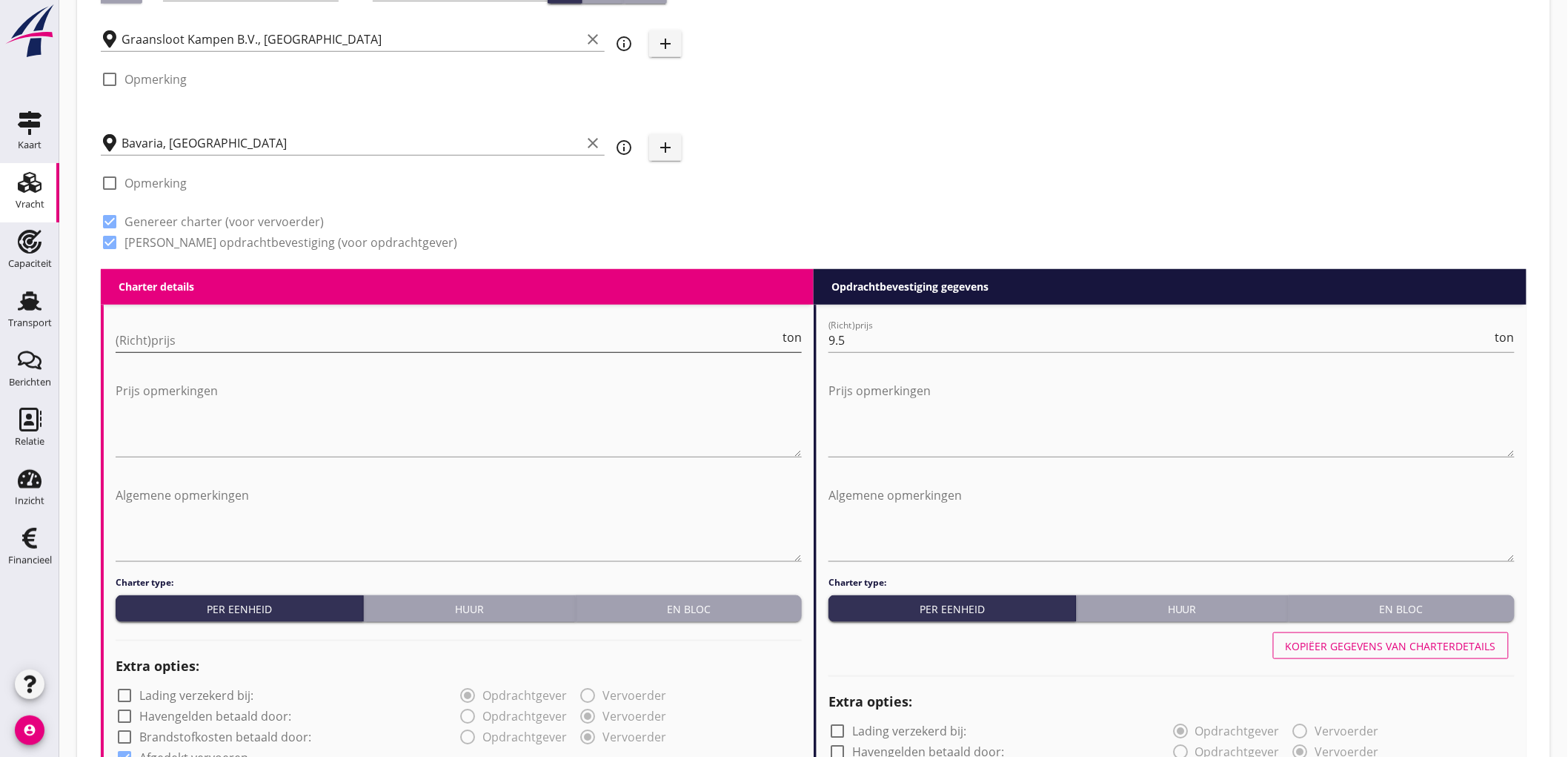
click at [274, 334] on input "(Richt)prijs" at bounding box center [447, 339] width 664 height 23
type input "8"
type input "8.75"
click at [942, 106] on div "Zoeken op opdrachtgever... AGRIFIRM NWE B.V. clear arrow_drop_down add (inkoop)…" at bounding box center [814, 13] width 1438 height 512
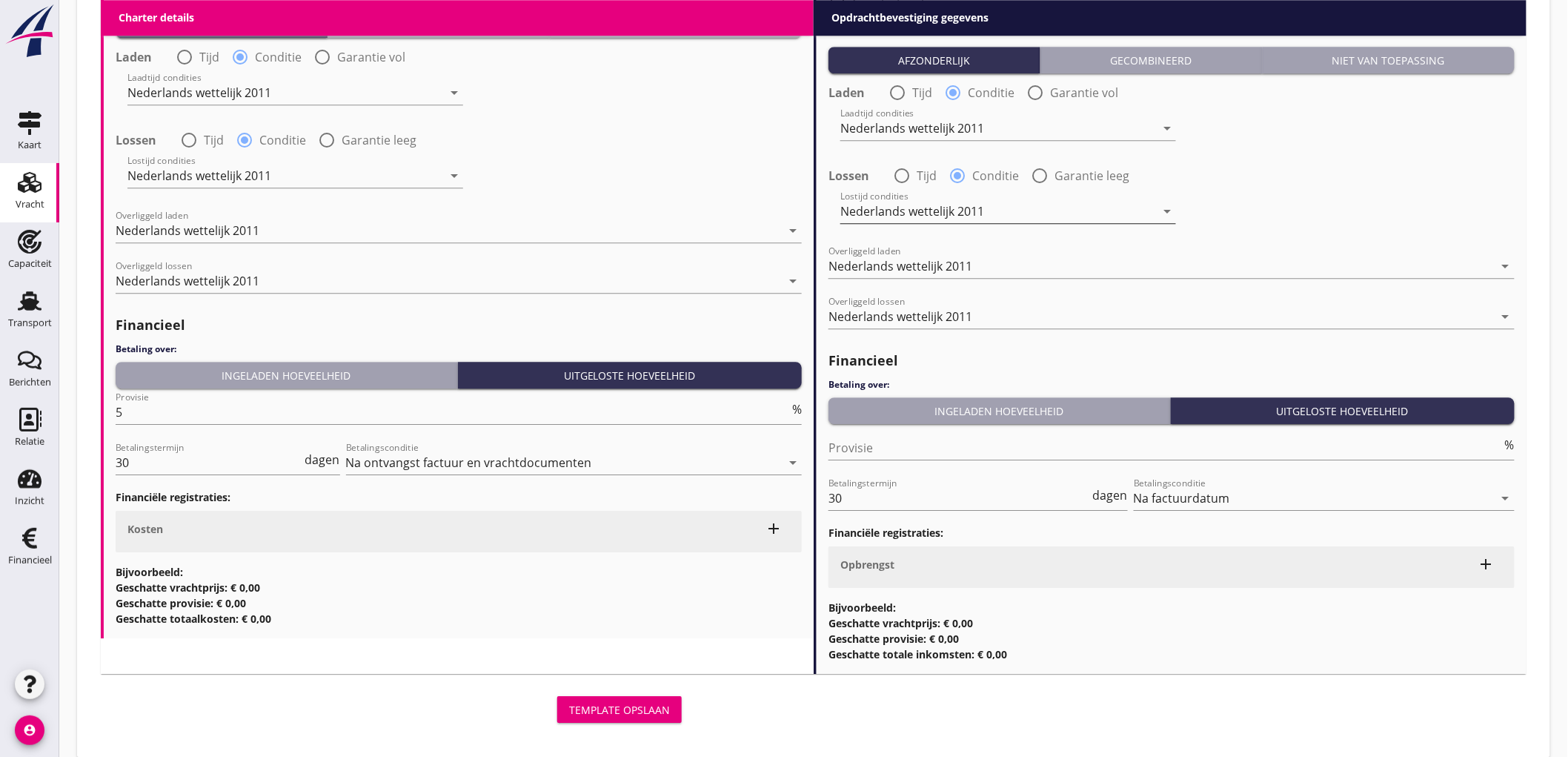
scroll to position [1664, 0]
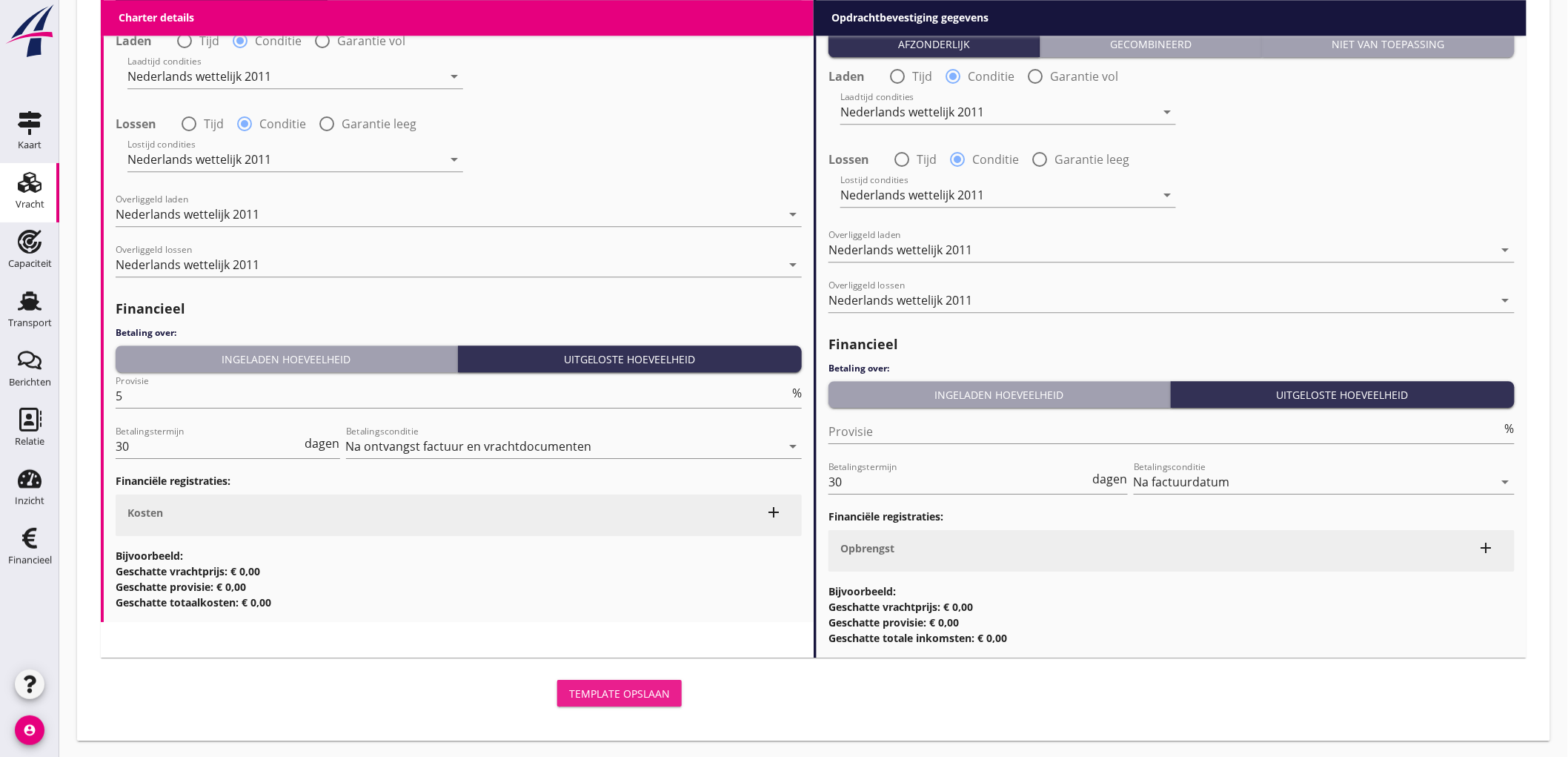
drag, startPoint x: 601, startPoint y: 702, endPoint x: 803, endPoint y: 559, distance: 247.5
click at [601, 701] on button "Template opslaan" at bounding box center [620, 693] width 124 height 27
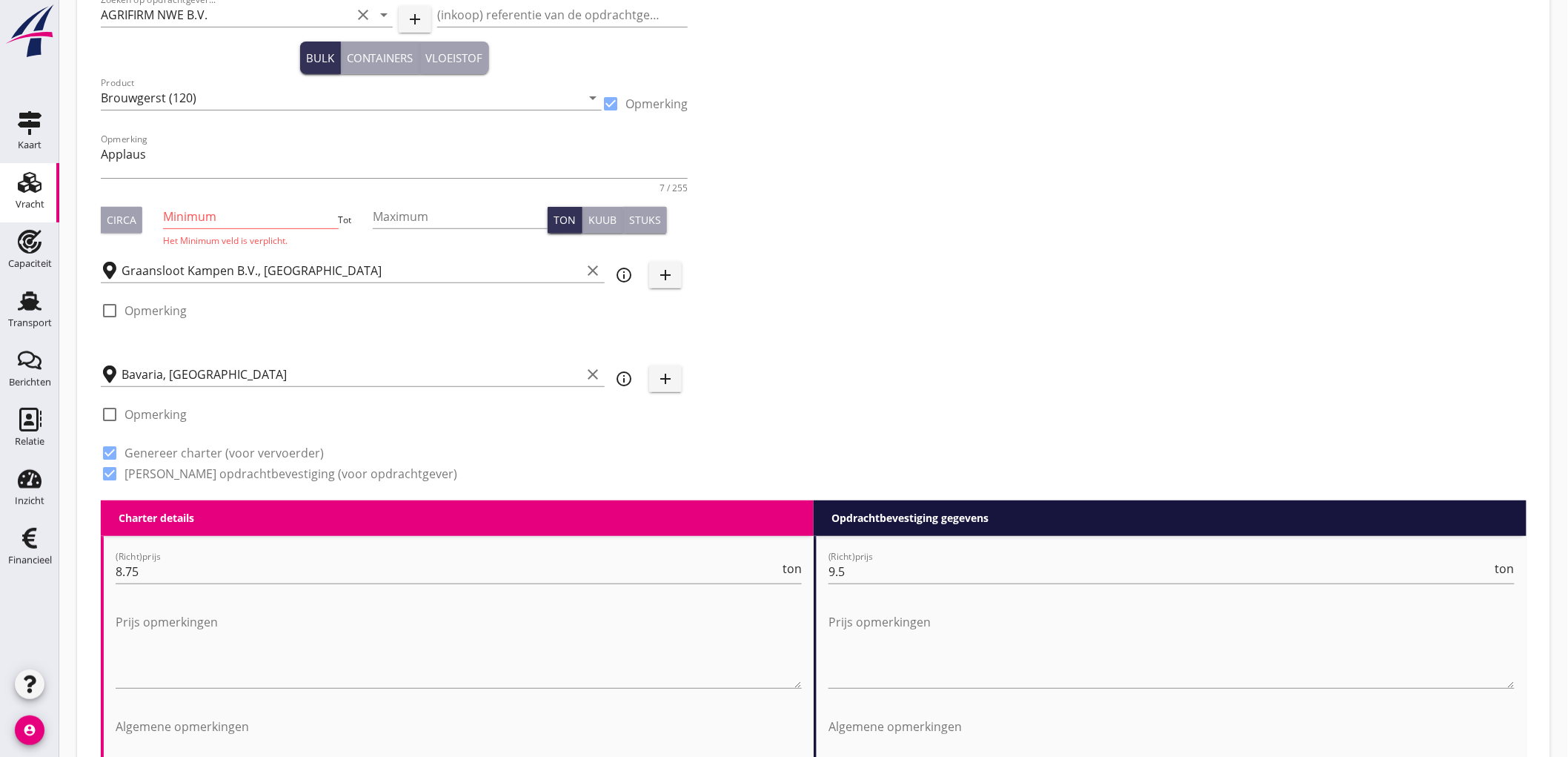
scroll to position [19, 0]
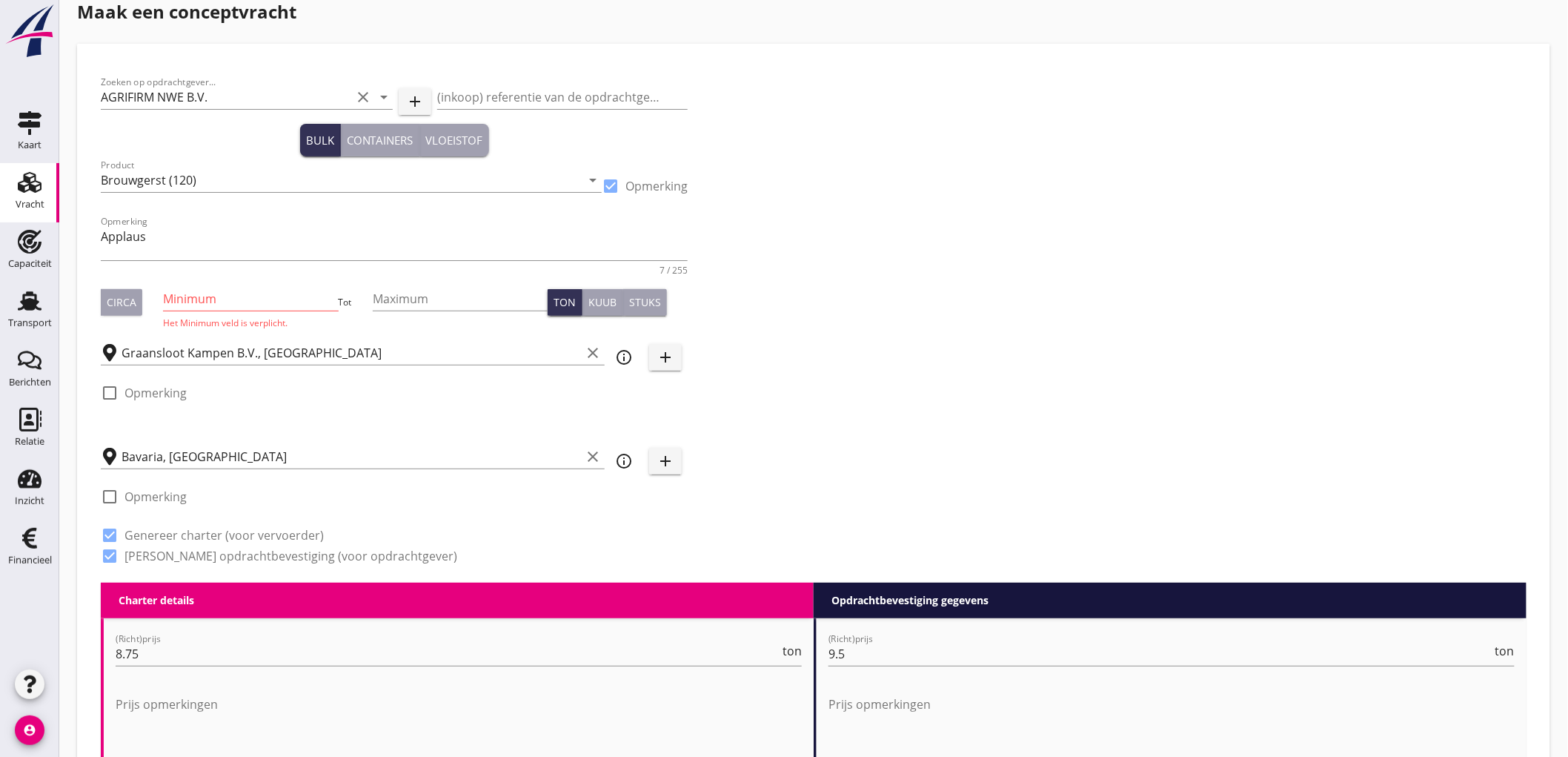
click at [205, 295] on input "Minimum" at bounding box center [250, 298] width 175 height 23
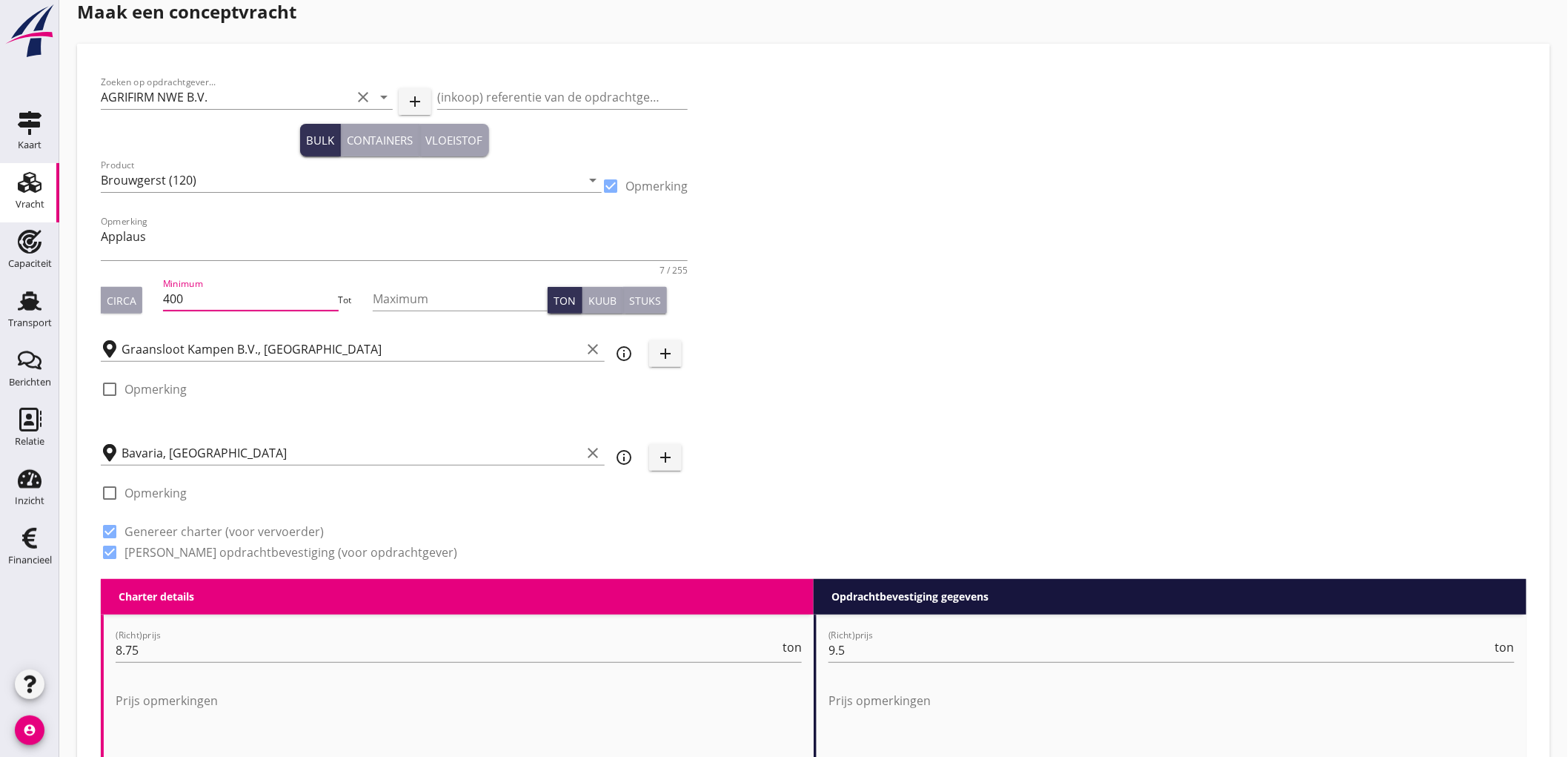
type input "400"
type input "500"
click at [974, 308] on div "Zoeken op opdrachtgever... AGRIFIRM NWE B.V. clear arrow_drop_down add (inkoop)…" at bounding box center [814, 324] width 1438 height 512
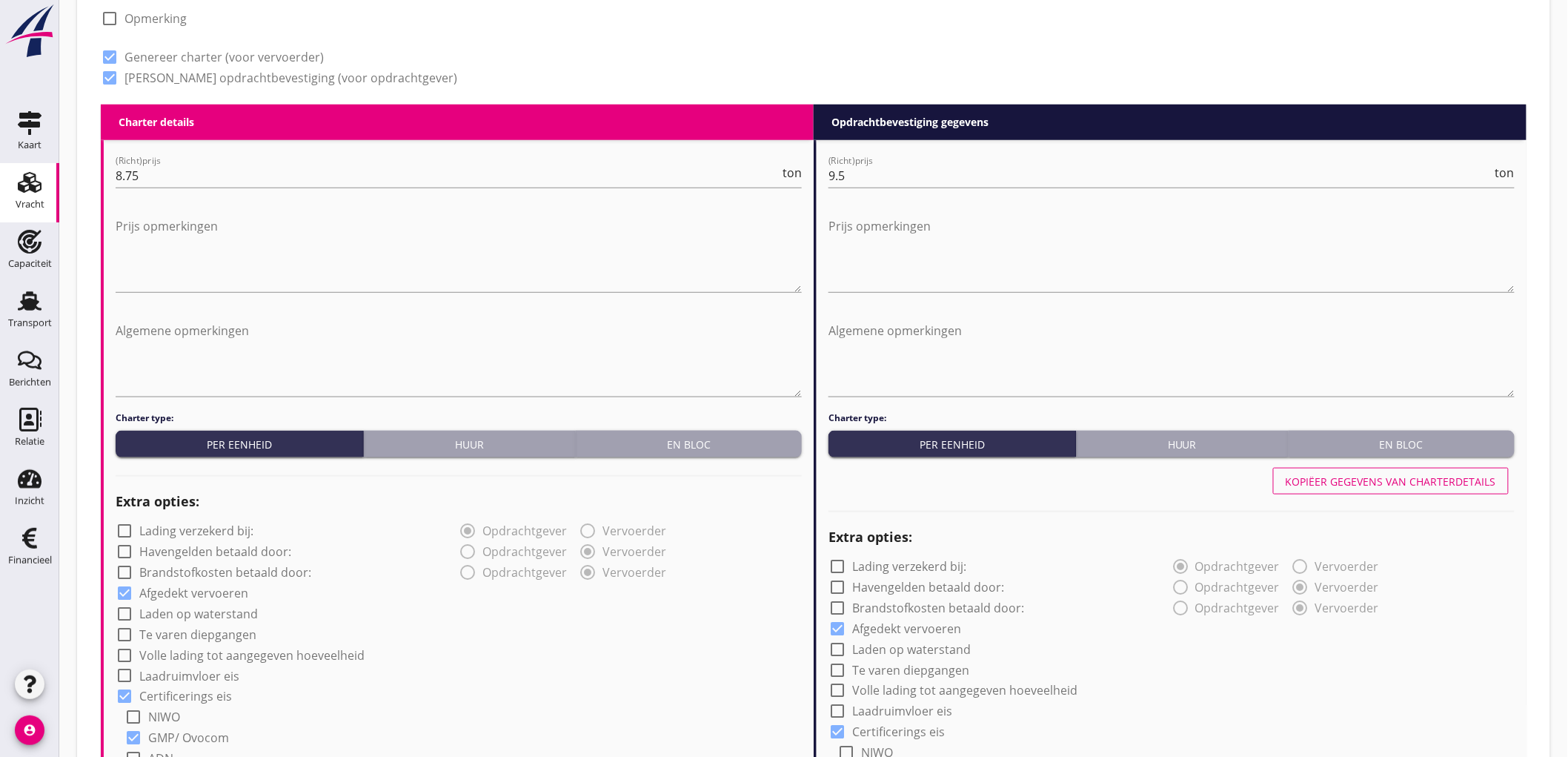
scroll to position [0, 0]
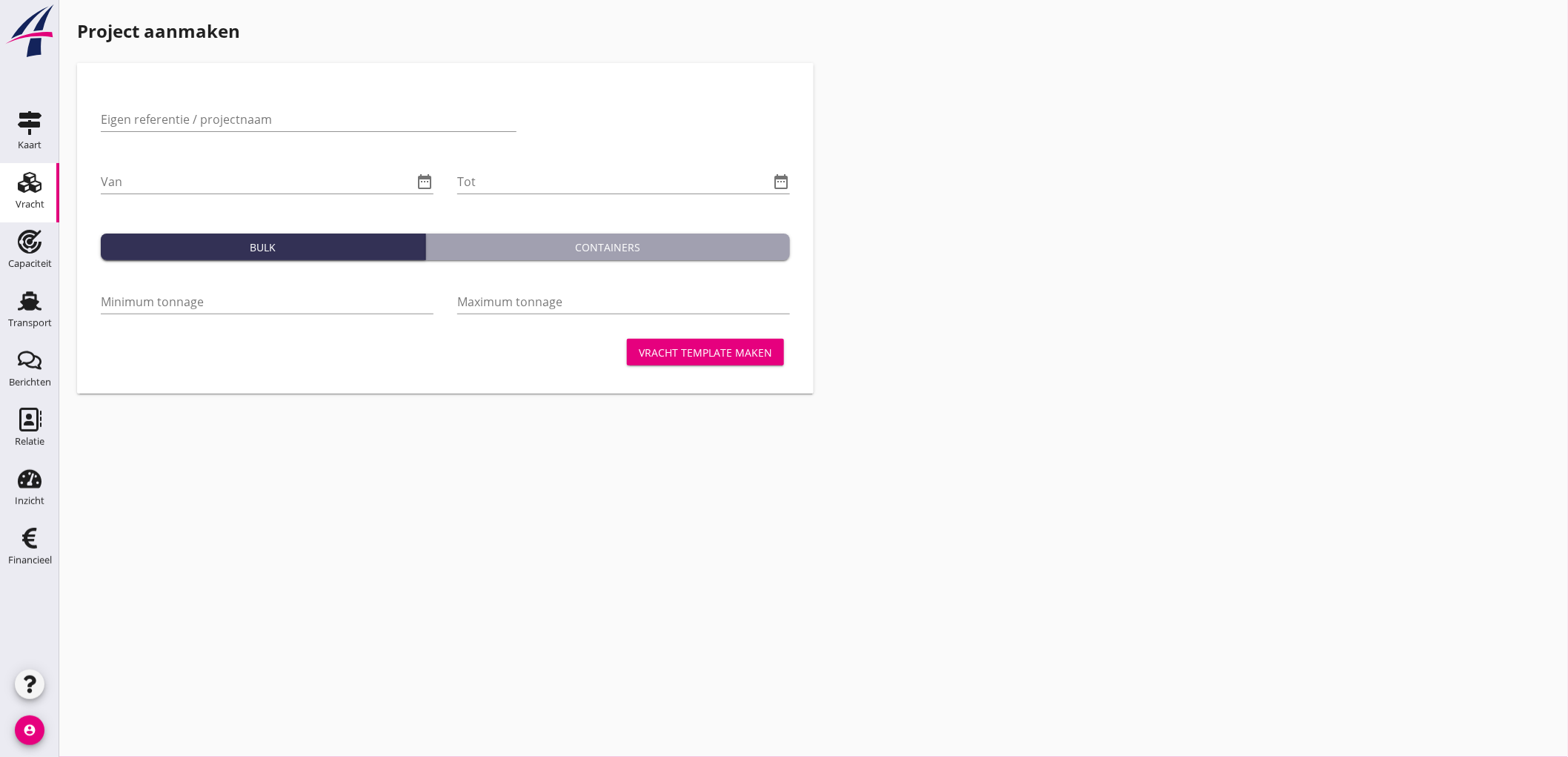
click at [19, 203] on div "Vracht" at bounding box center [30, 204] width 29 height 10
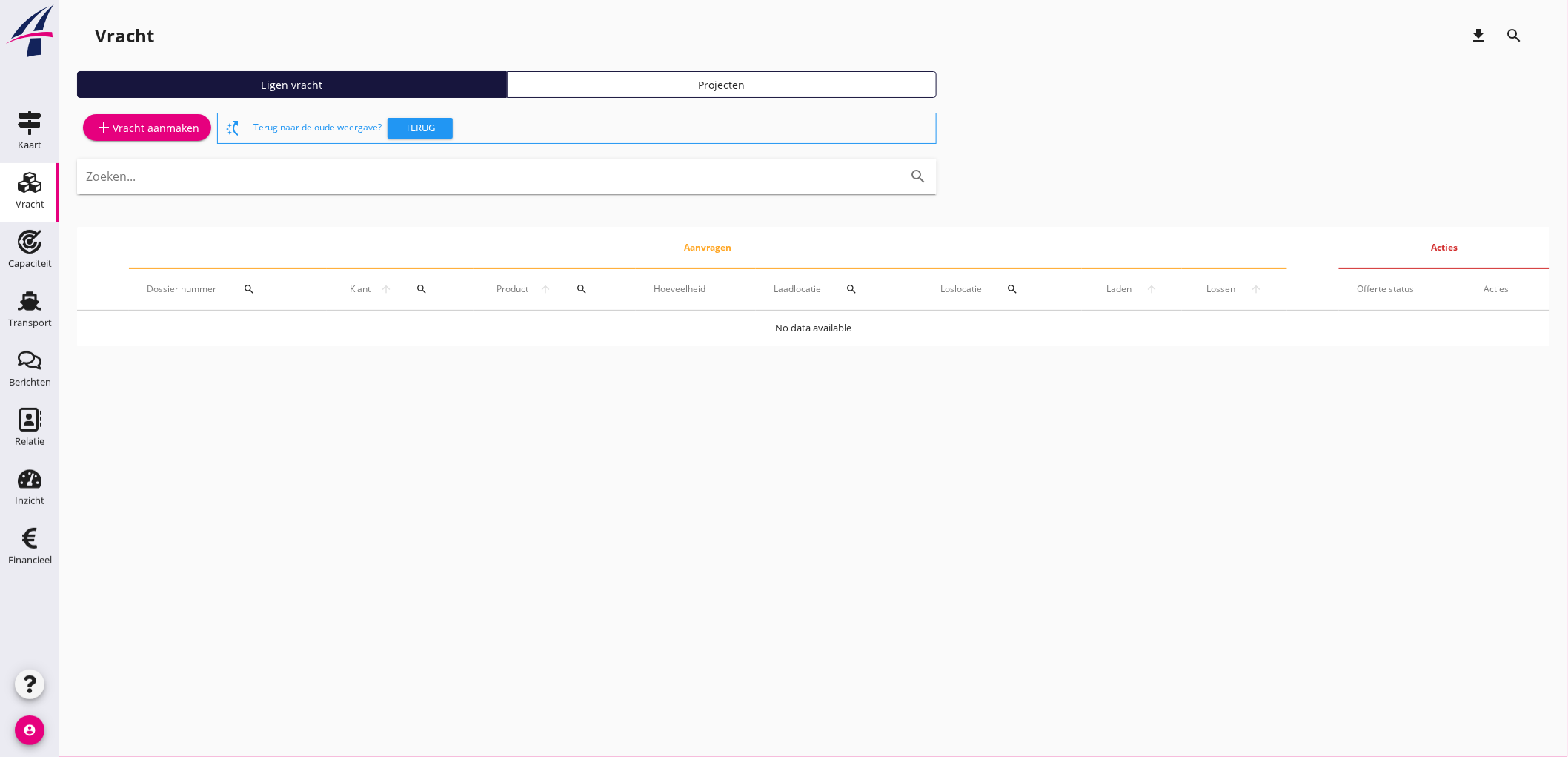
click at [627, 85] on div "Projecten" at bounding box center [721, 85] width 417 height 16
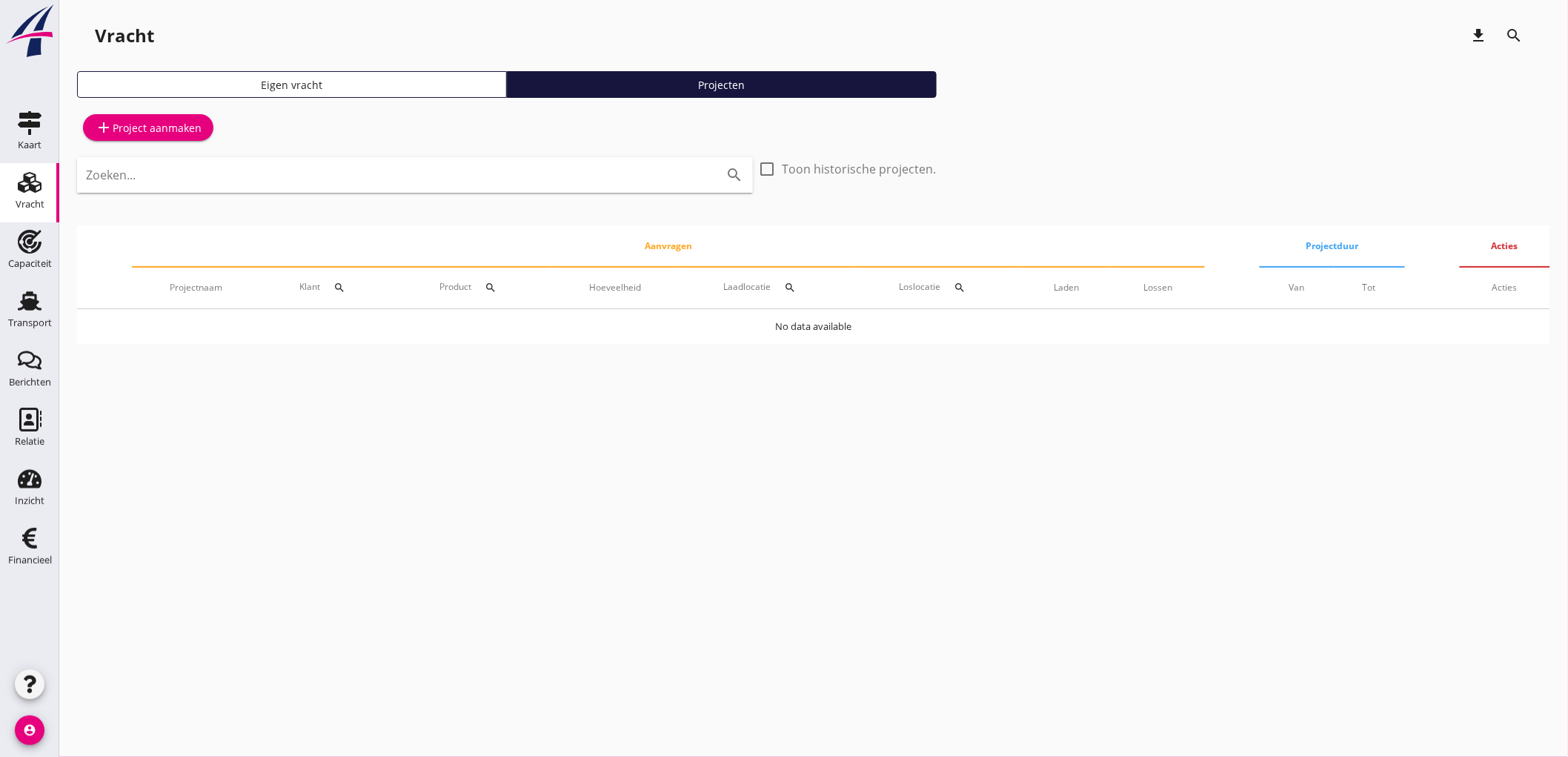
click at [769, 162] on div at bounding box center [767, 169] width 25 height 25
checkbox input "true"
click at [181, 139] on link "add Project aanmaken" at bounding box center [148, 127] width 131 height 27
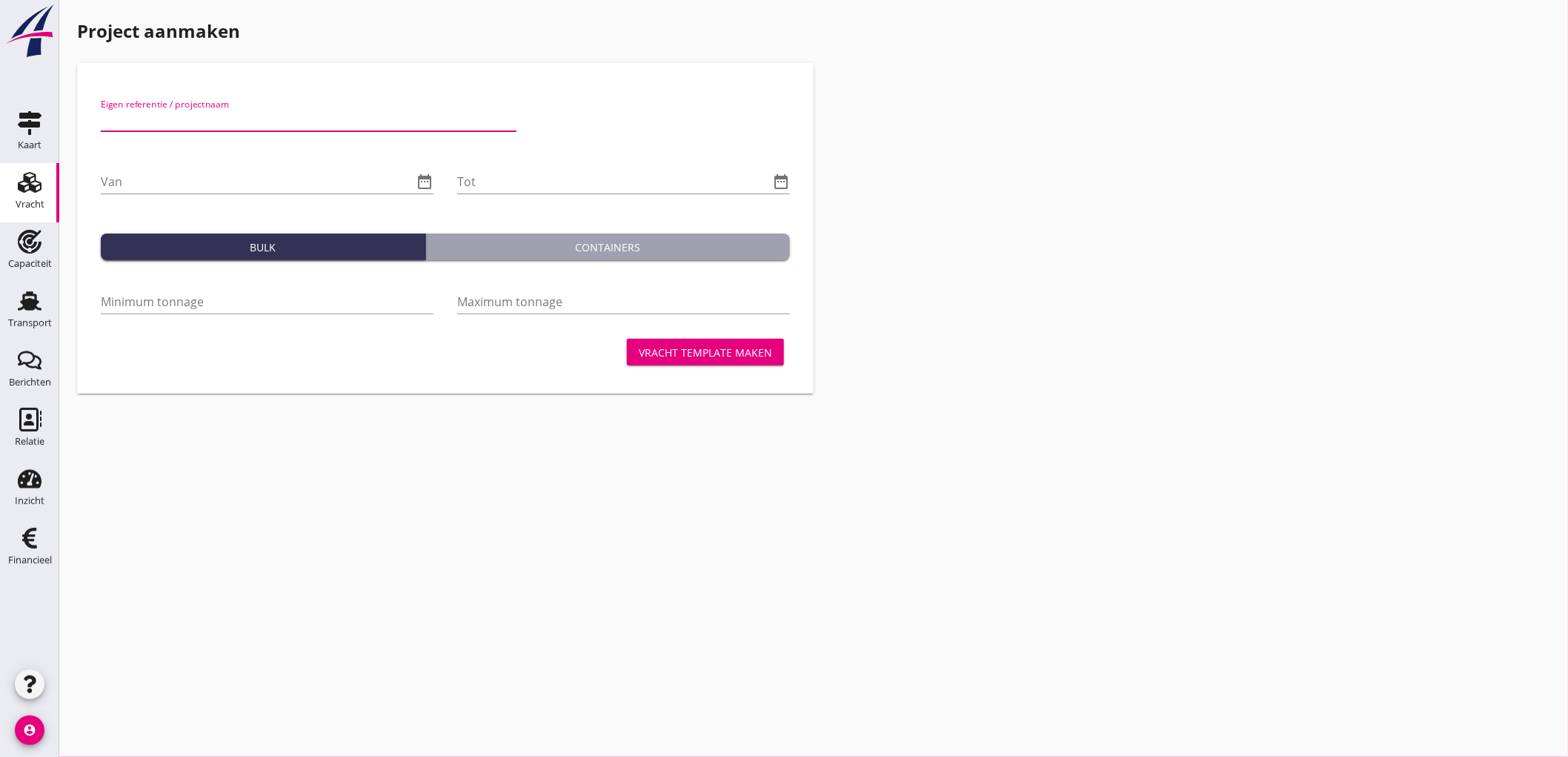
click at [242, 113] on input "Eigen referentie / projectnaam" at bounding box center [309, 119] width 416 height 23
type input "AGRIFIRM Kampen - Lieshout // Brouwgerst - Applaus"
click at [646, 134] on div at bounding box center [660, 121] width 273 height 63
click at [240, 178] on input "Van" at bounding box center [257, 181] width 312 height 23
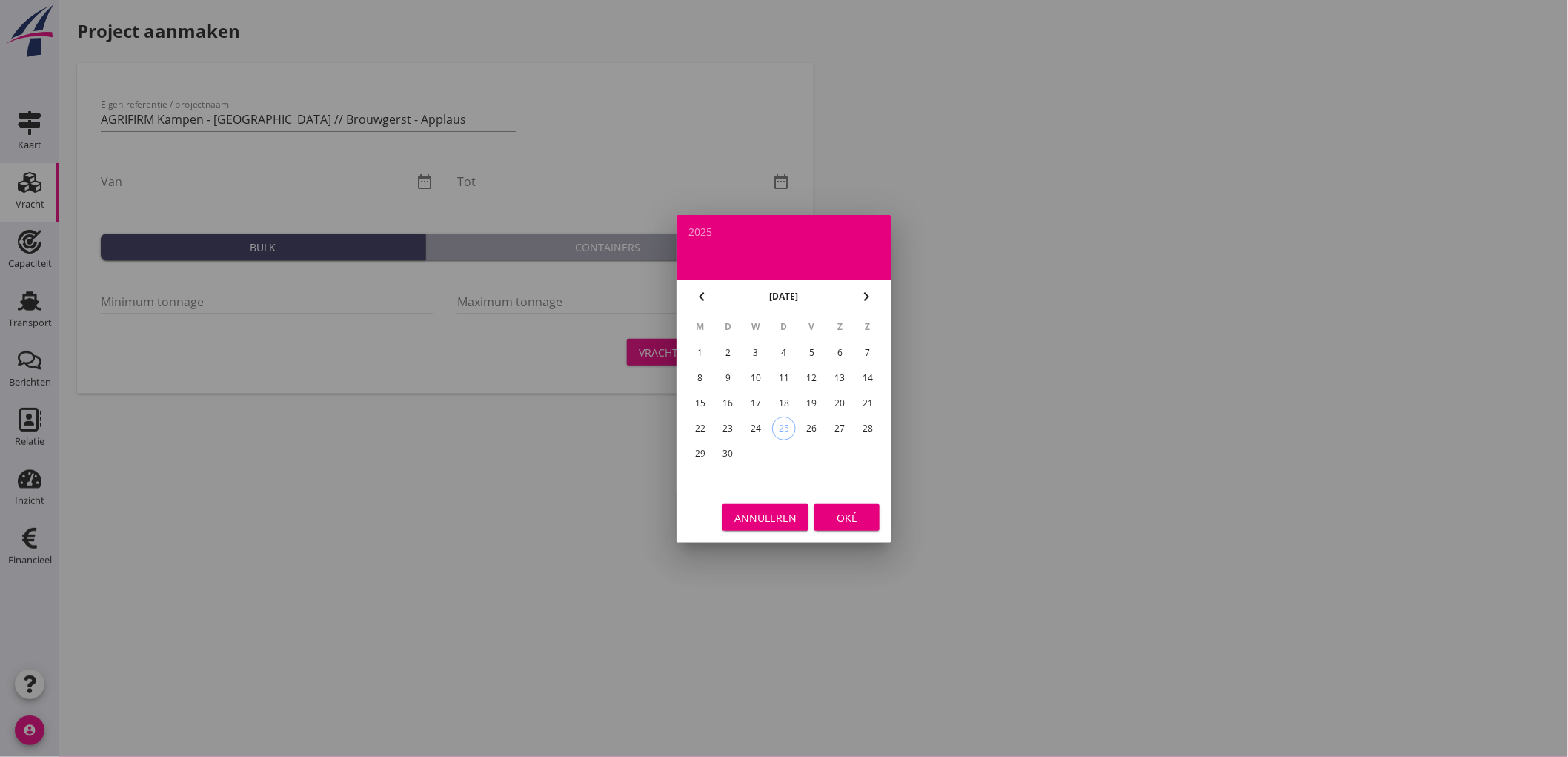
click at [786, 506] on button "Annuleren" at bounding box center [766, 517] width 86 height 27
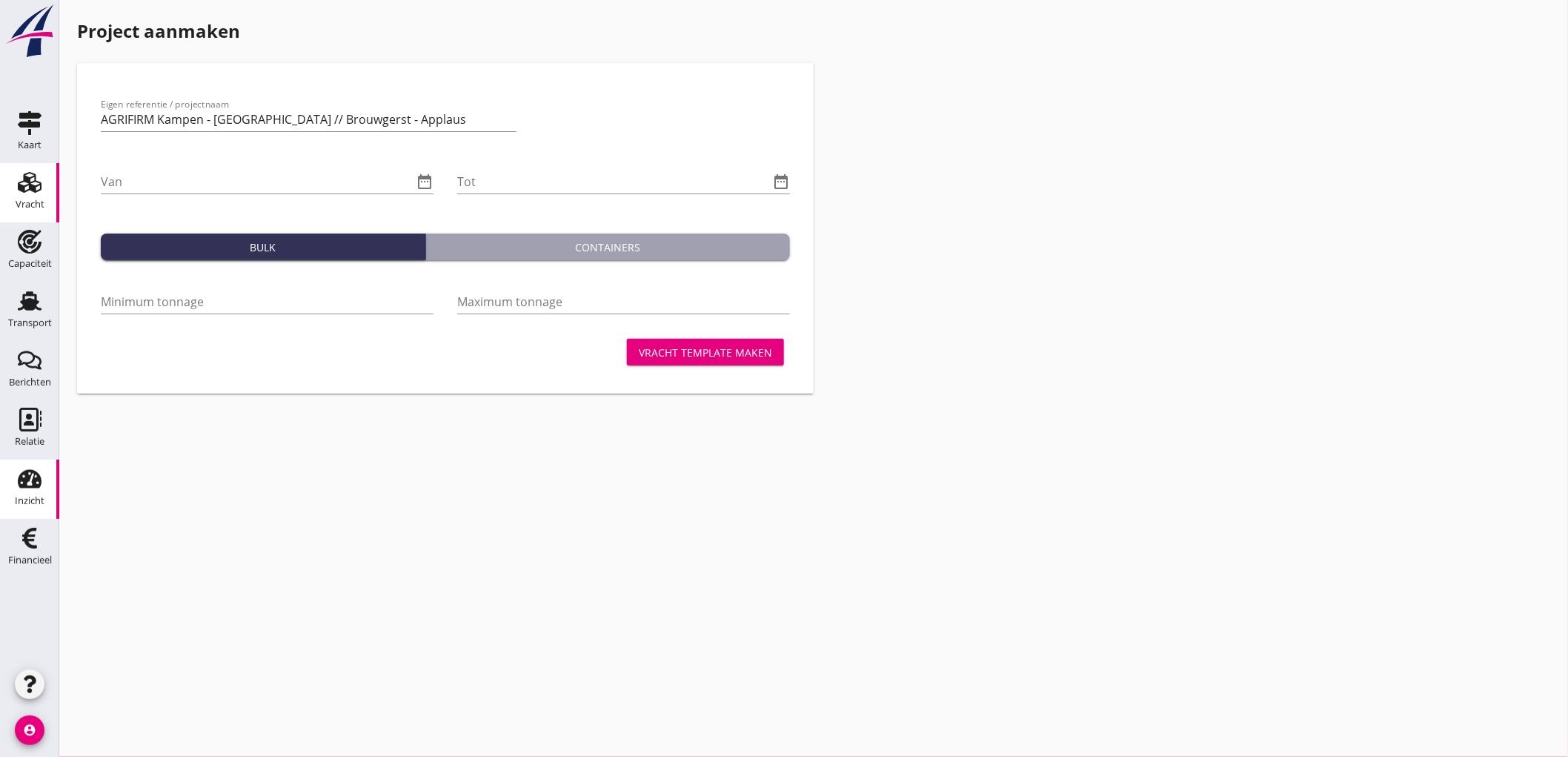
click at [28, 506] on div "Inzicht" at bounding box center [30, 501] width 30 height 21
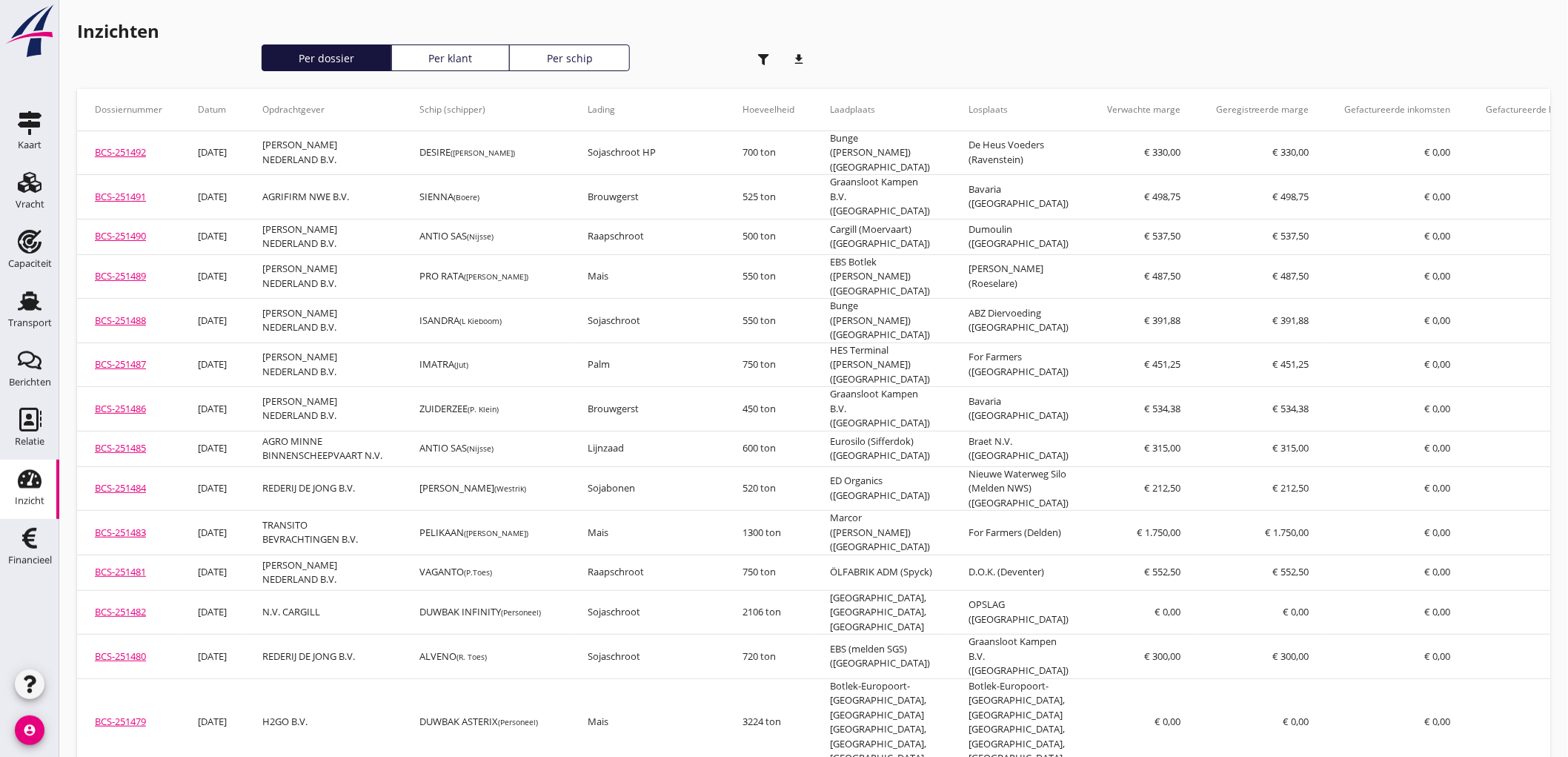
click at [763, 61] on use "button" at bounding box center [763, 59] width 11 height 11
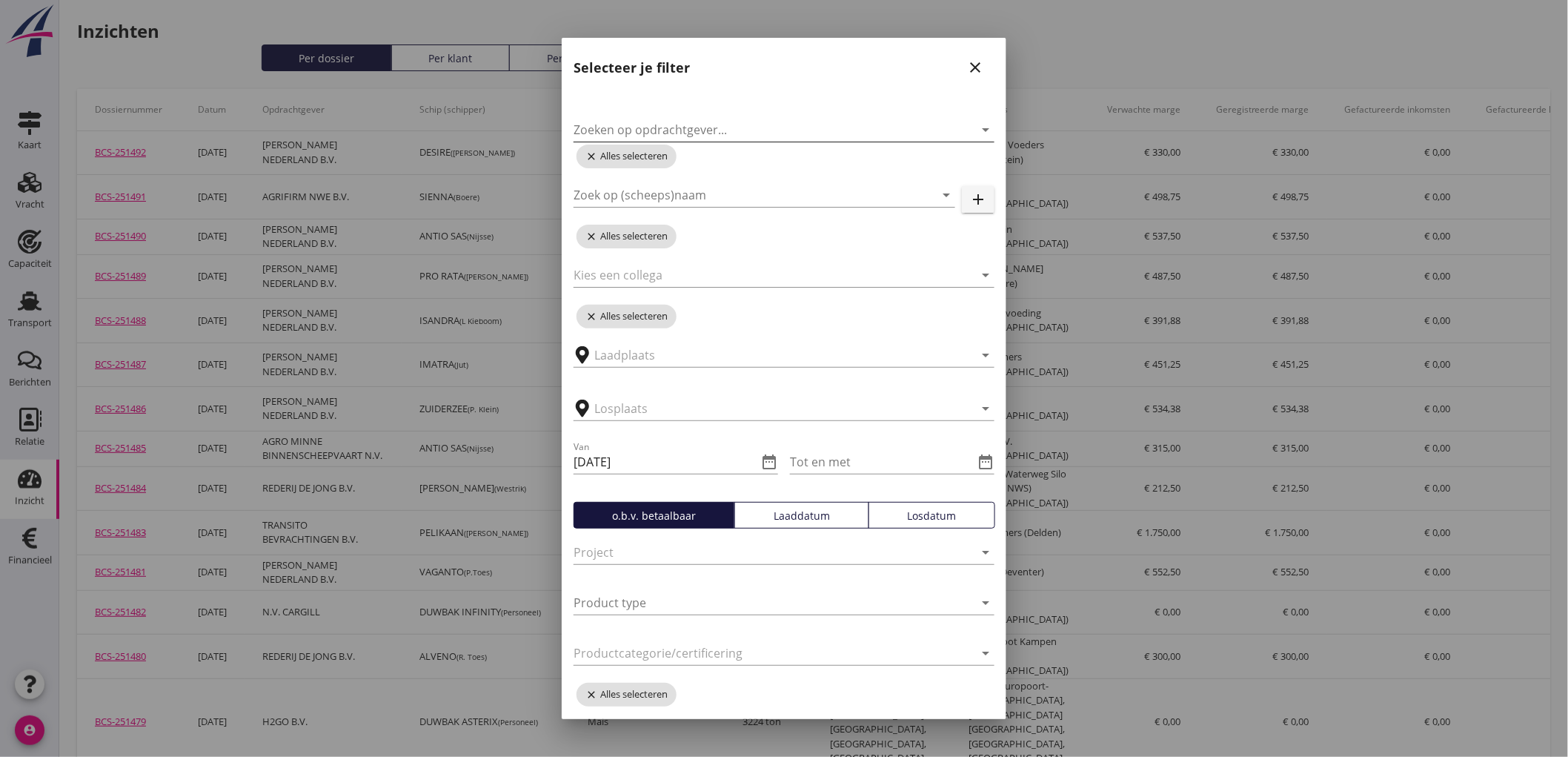
click at [801, 130] on input "Zoeken op opdrachtgever..." at bounding box center [763, 129] width 379 height 23
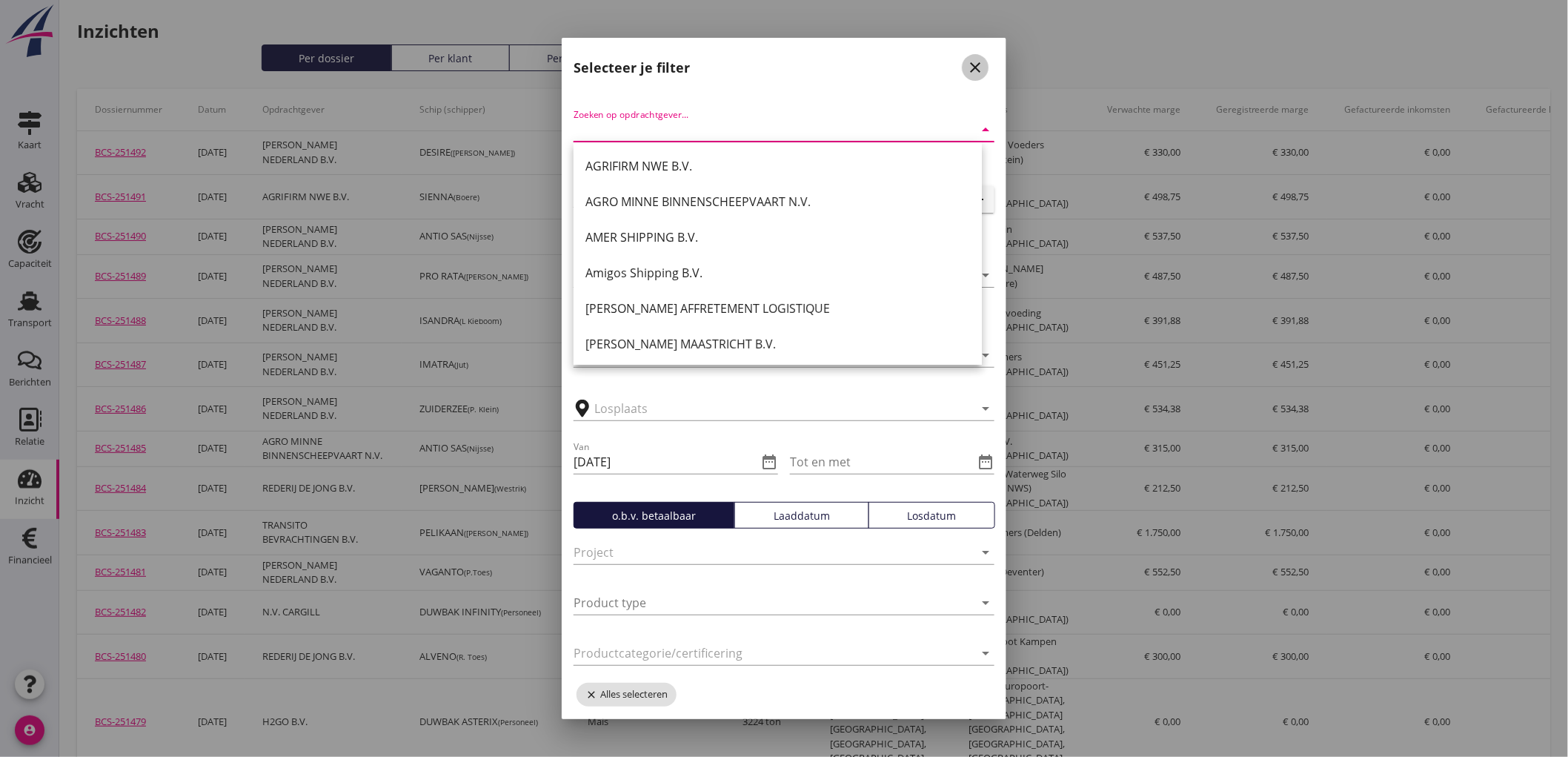
click at [962, 64] on div "close" at bounding box center [975, 67] width 27 height 17
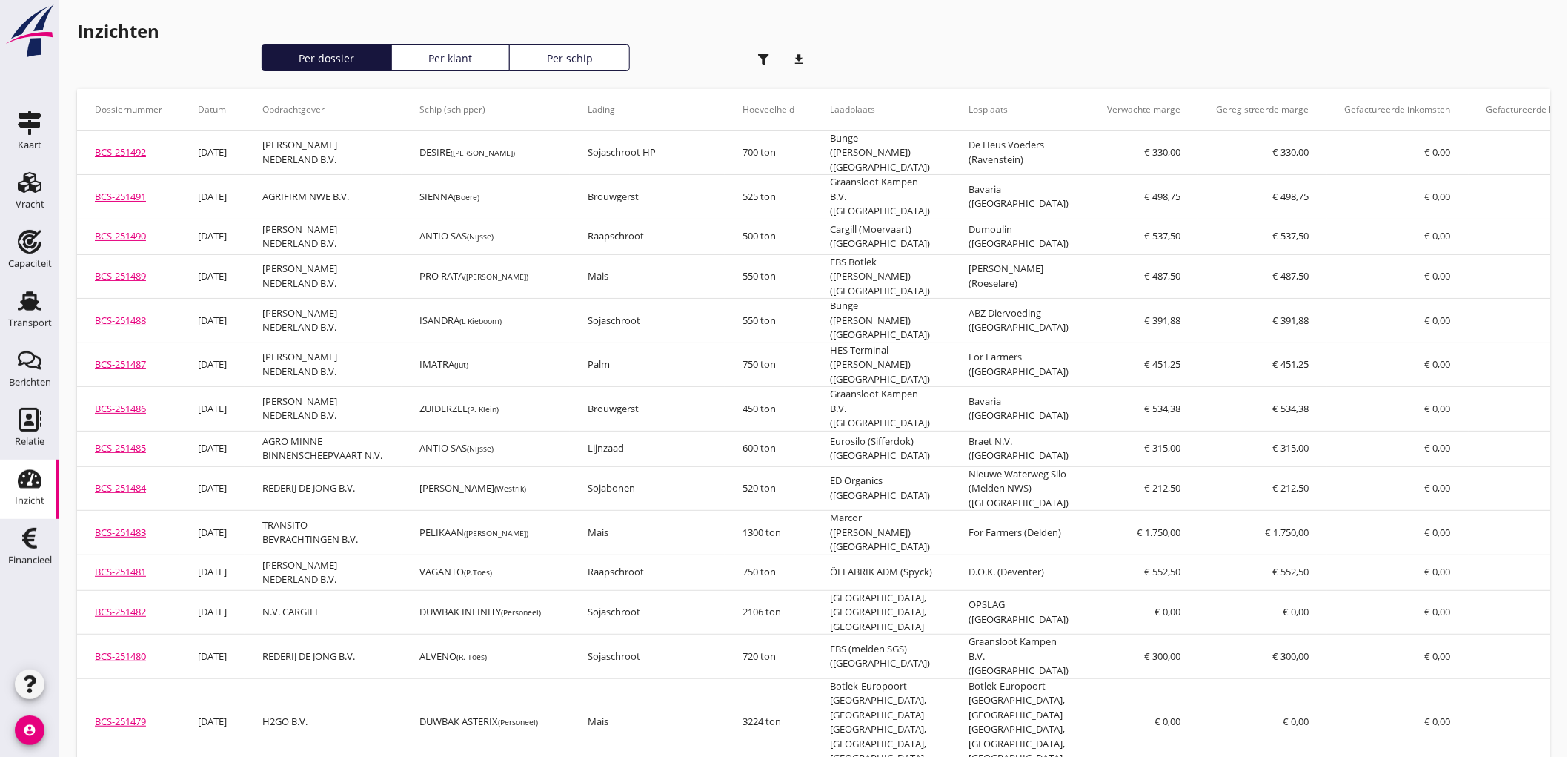
click at [766, 57] on icon "button" at bounding box center [763, 59] width 11 height 11
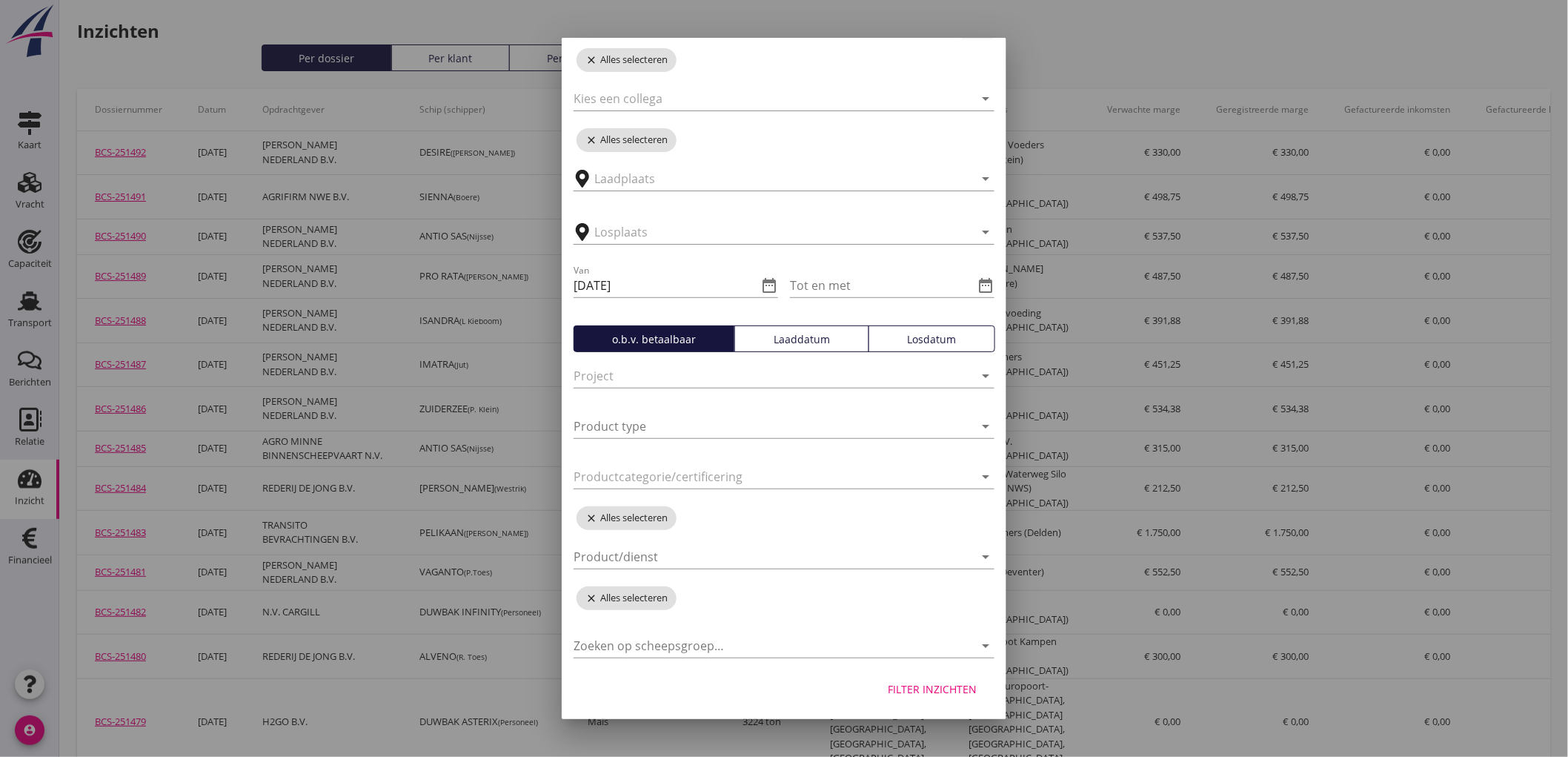
scroll to position [83, 0]
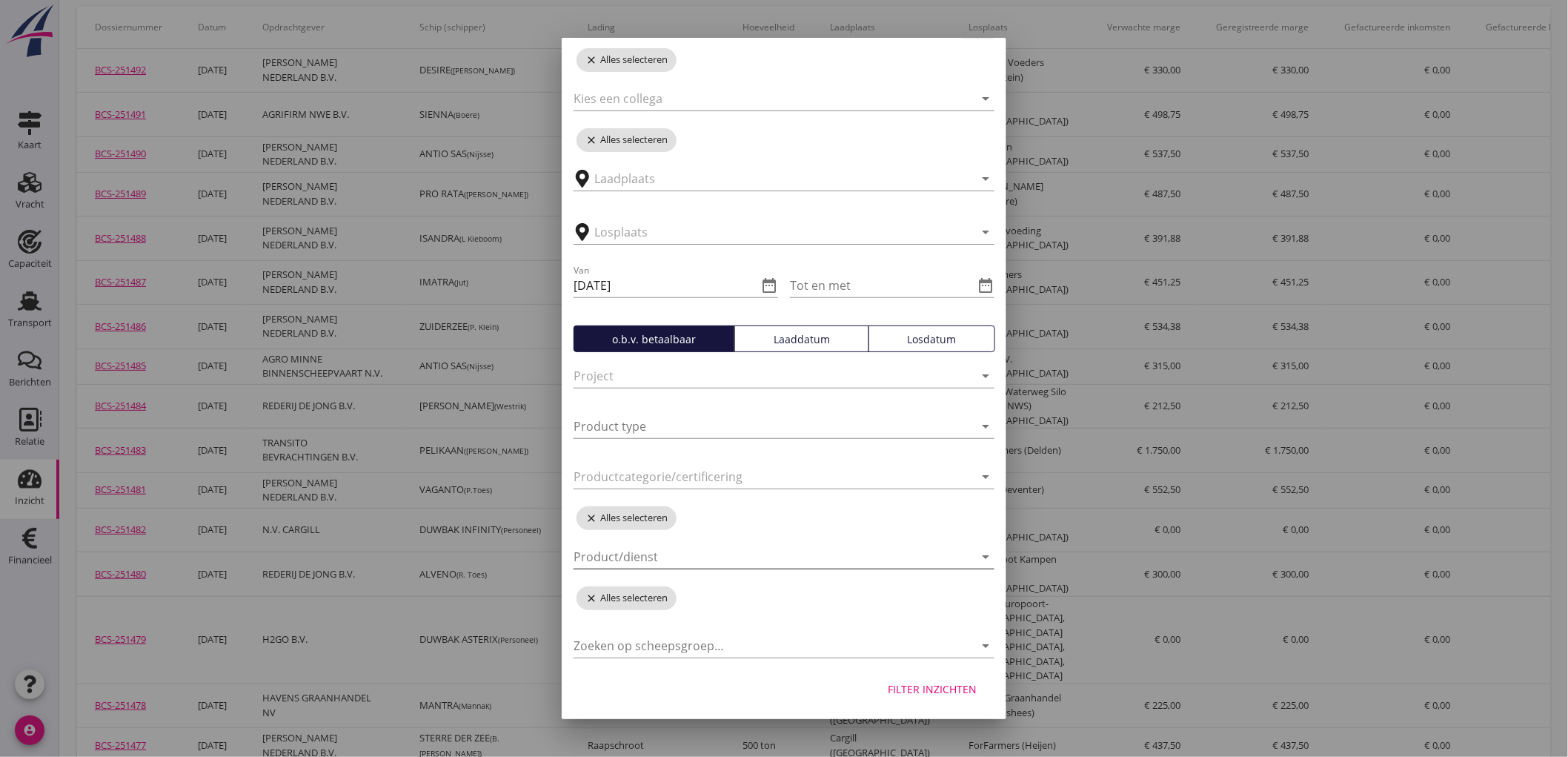
click at [689, 556] on div at bounding box center [774, 556] width 400 height 23
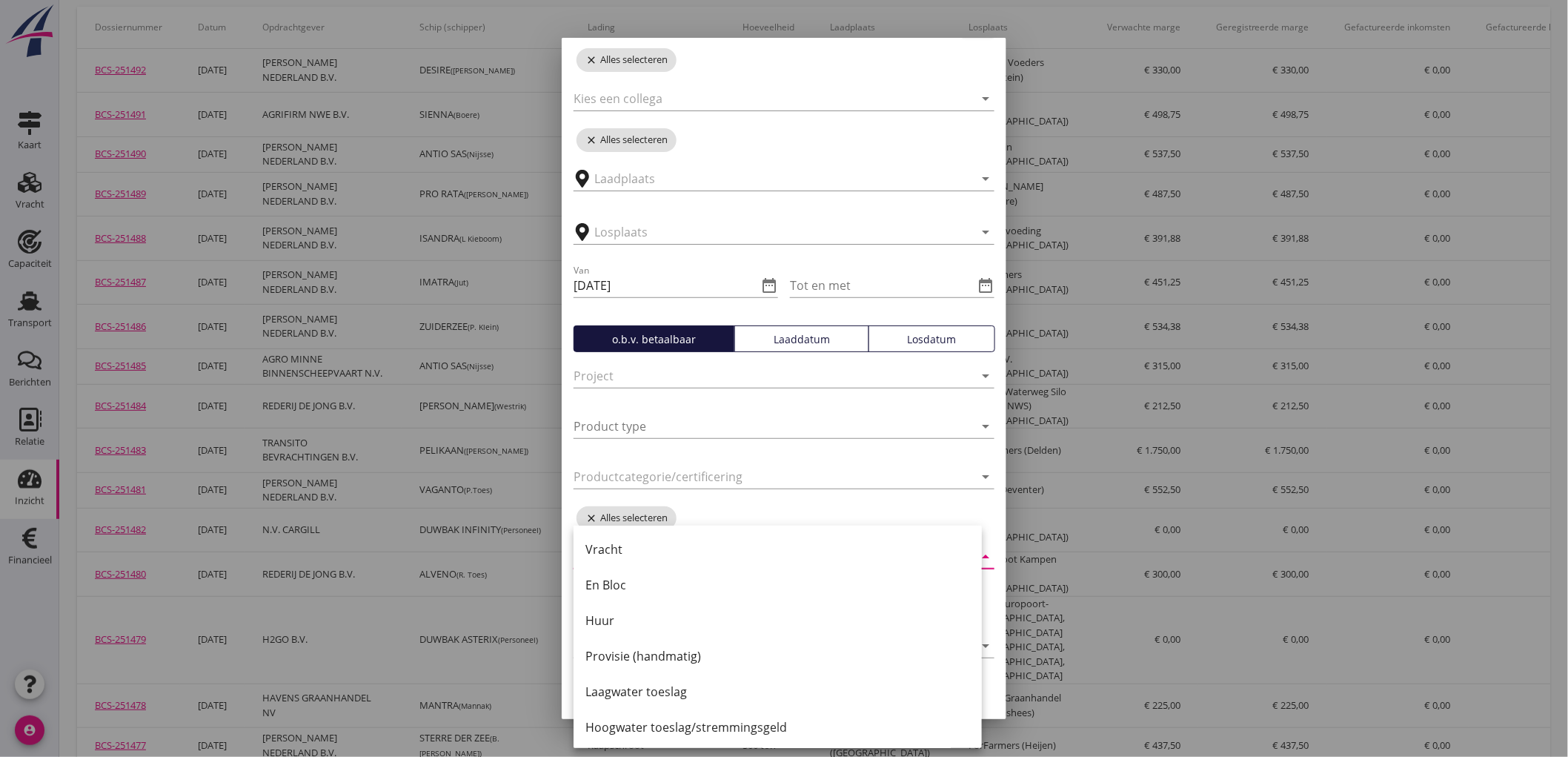
click at [1108, 75] on div at bounding box center [784, 378] width 1568 height 757
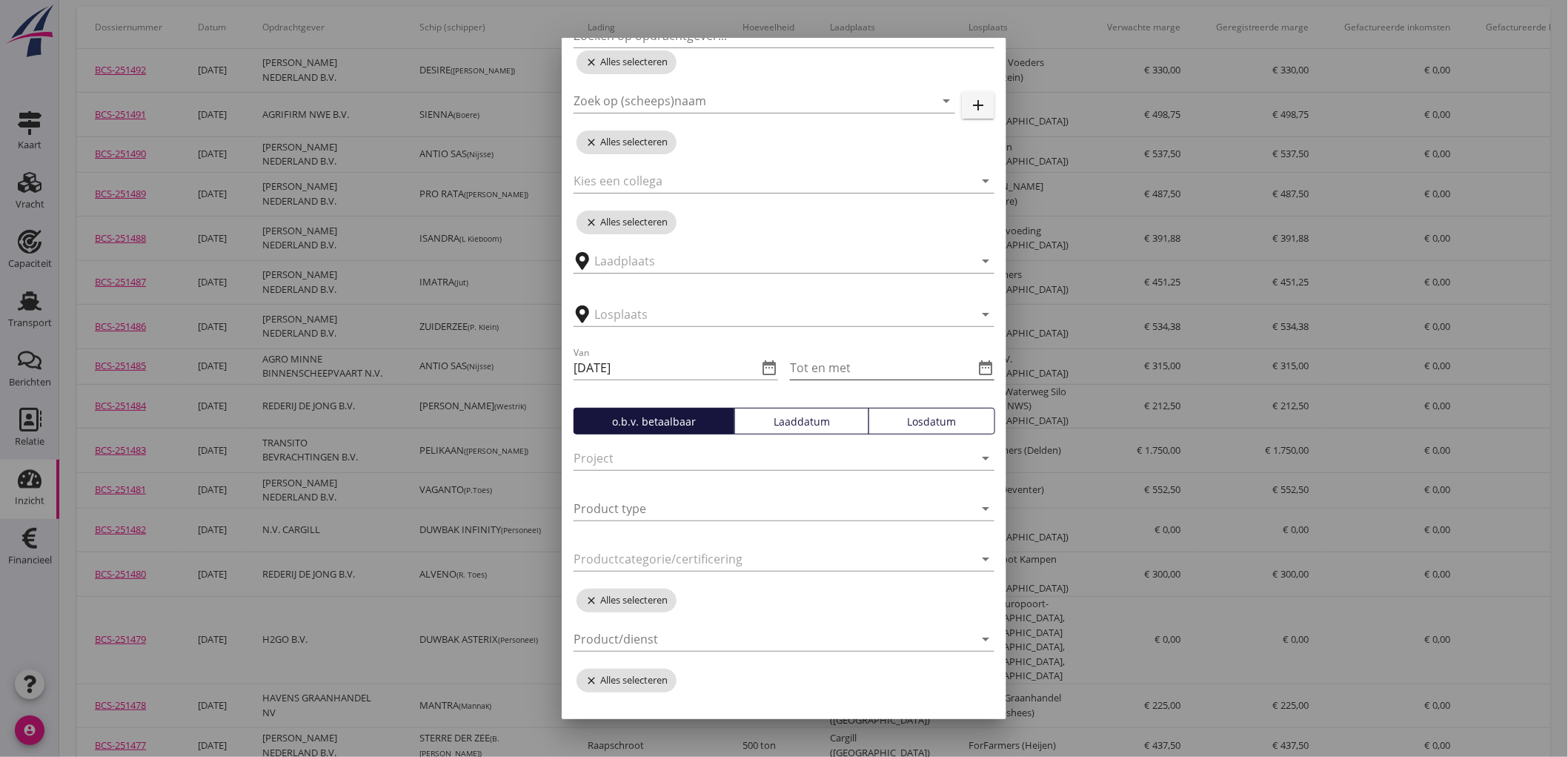
scroll to position [0, 0]
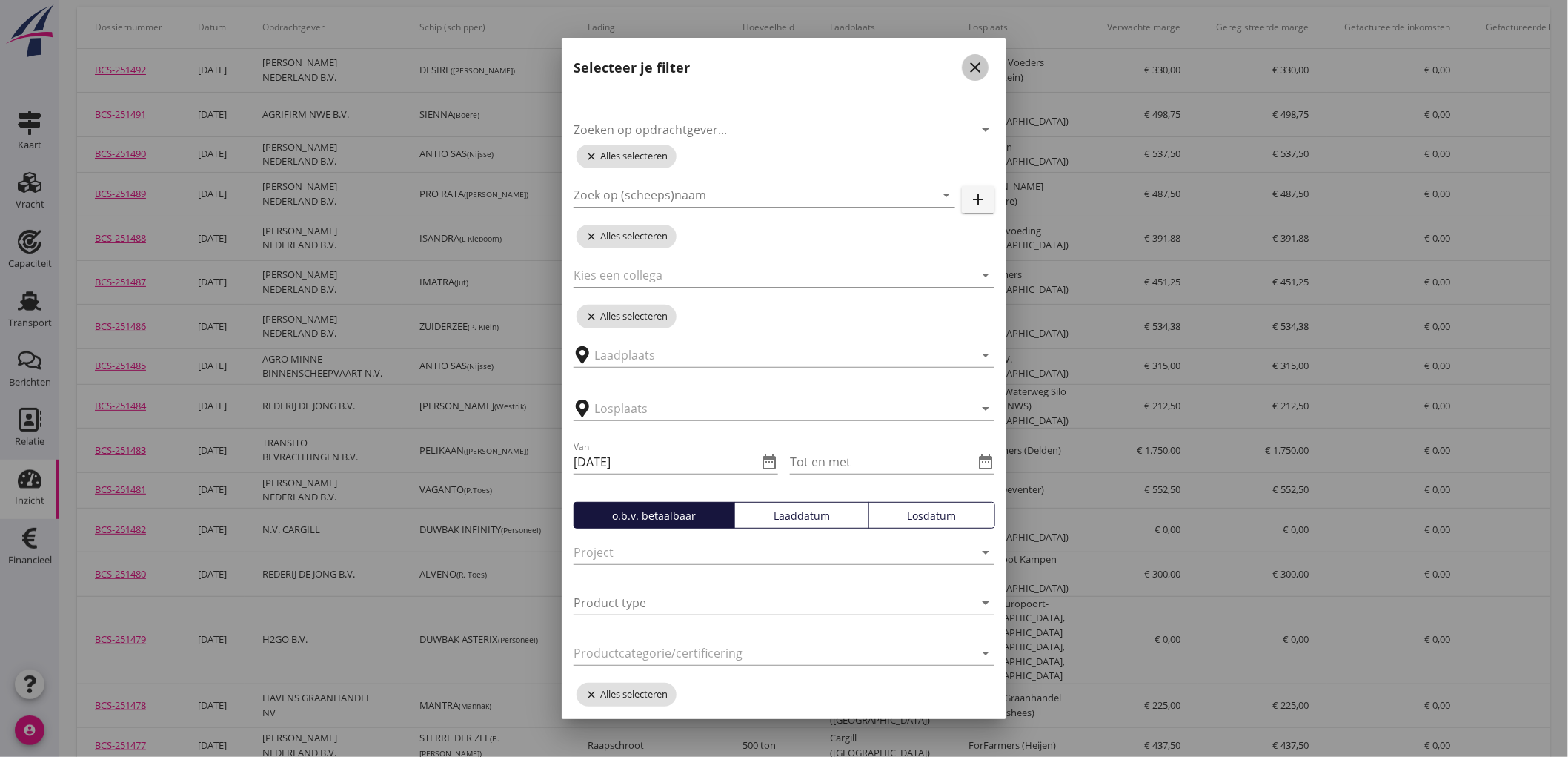
click at [972, 63] on icon "close" at bounding box center [975, 67] width 17 height 17
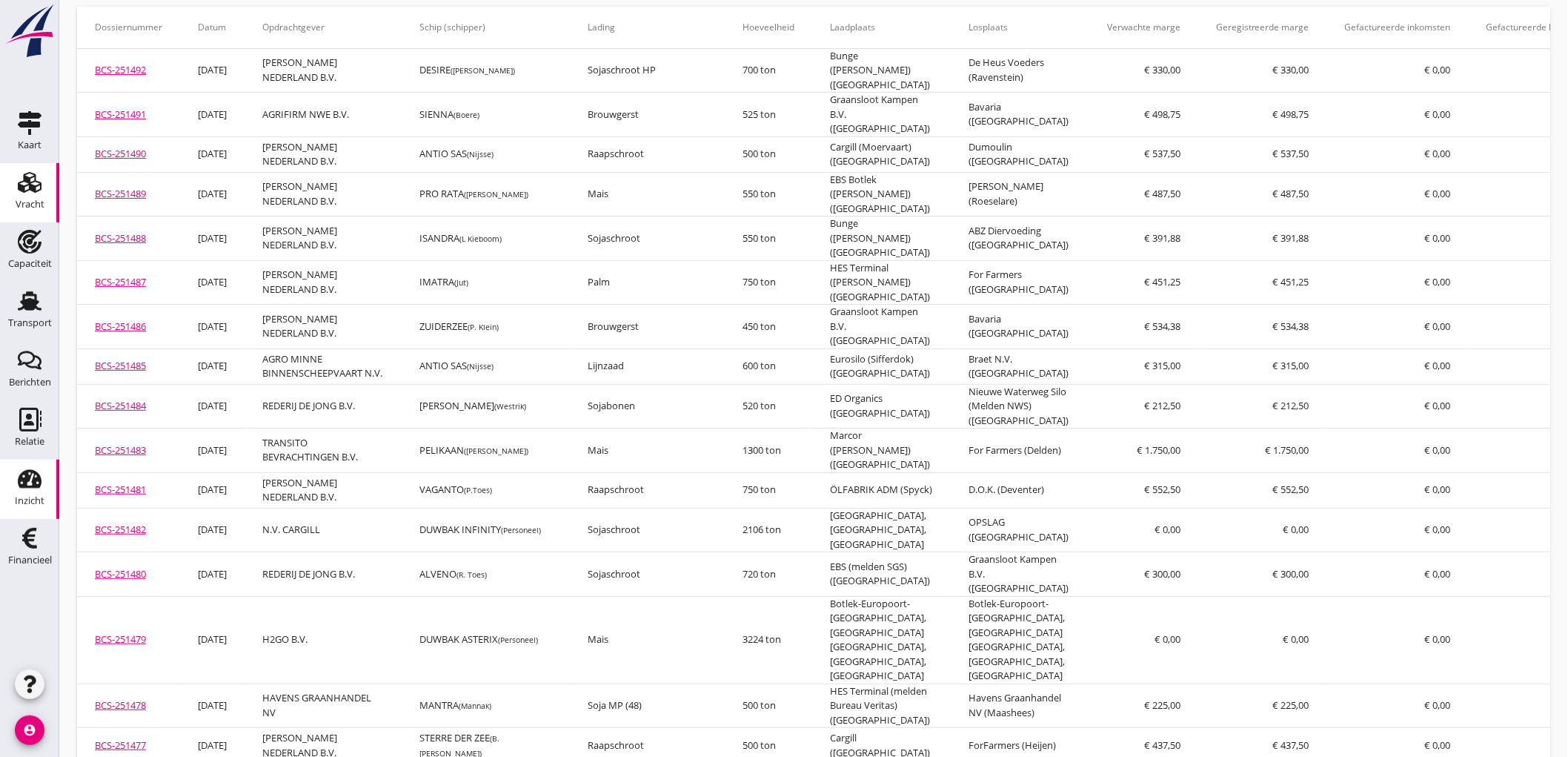
click at [46, 209] on link "Vracht Vracht" at bounding box center [30, 192] width 59 height 59
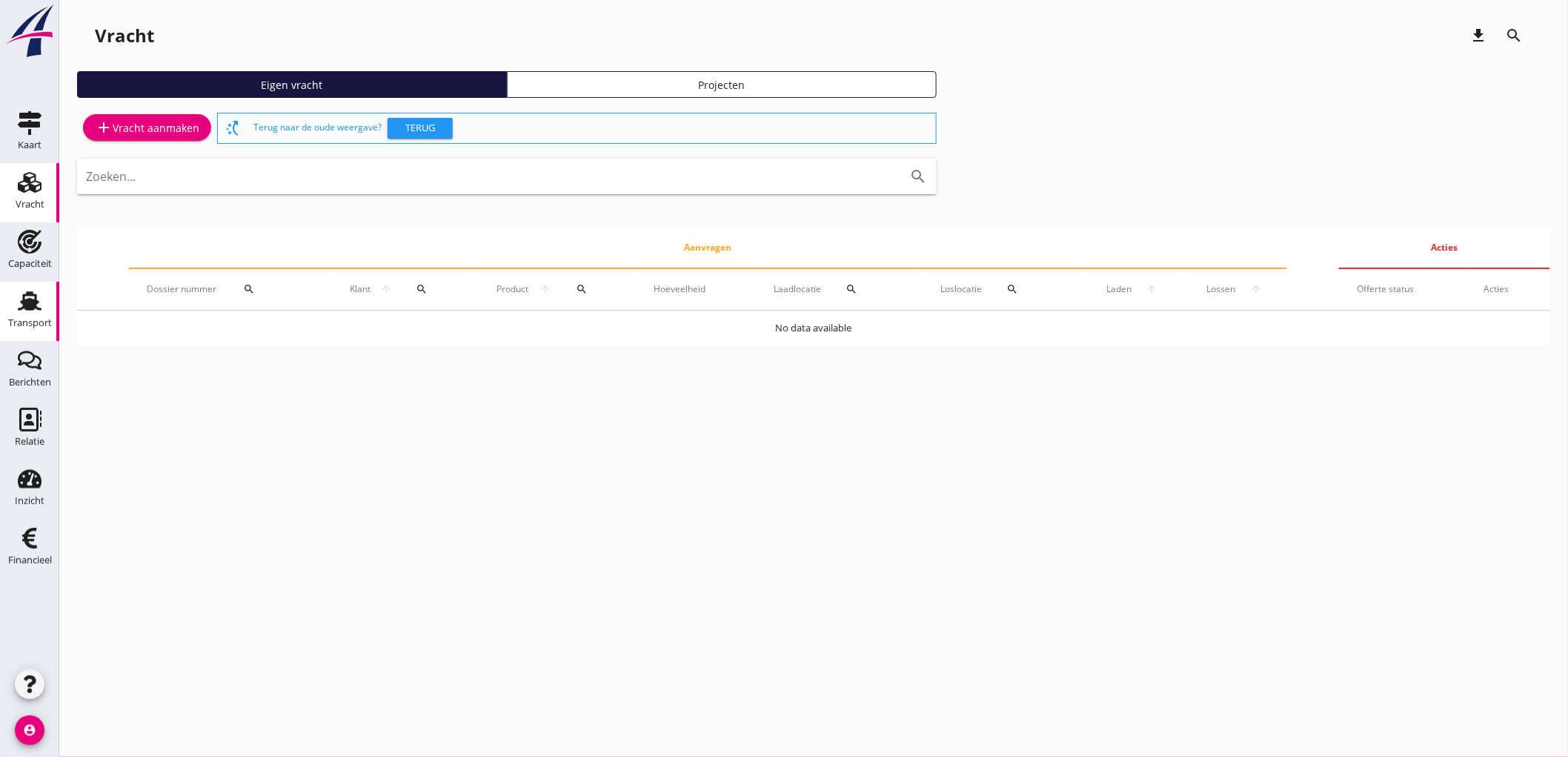
drag, startPoint x: 28, startPoint y: 322, endPoint x: 24, endPoint y: 298, distance: 24.3
click at [28, 321] on div "Transport" at bounding box center [30, 322] width 44 height 10
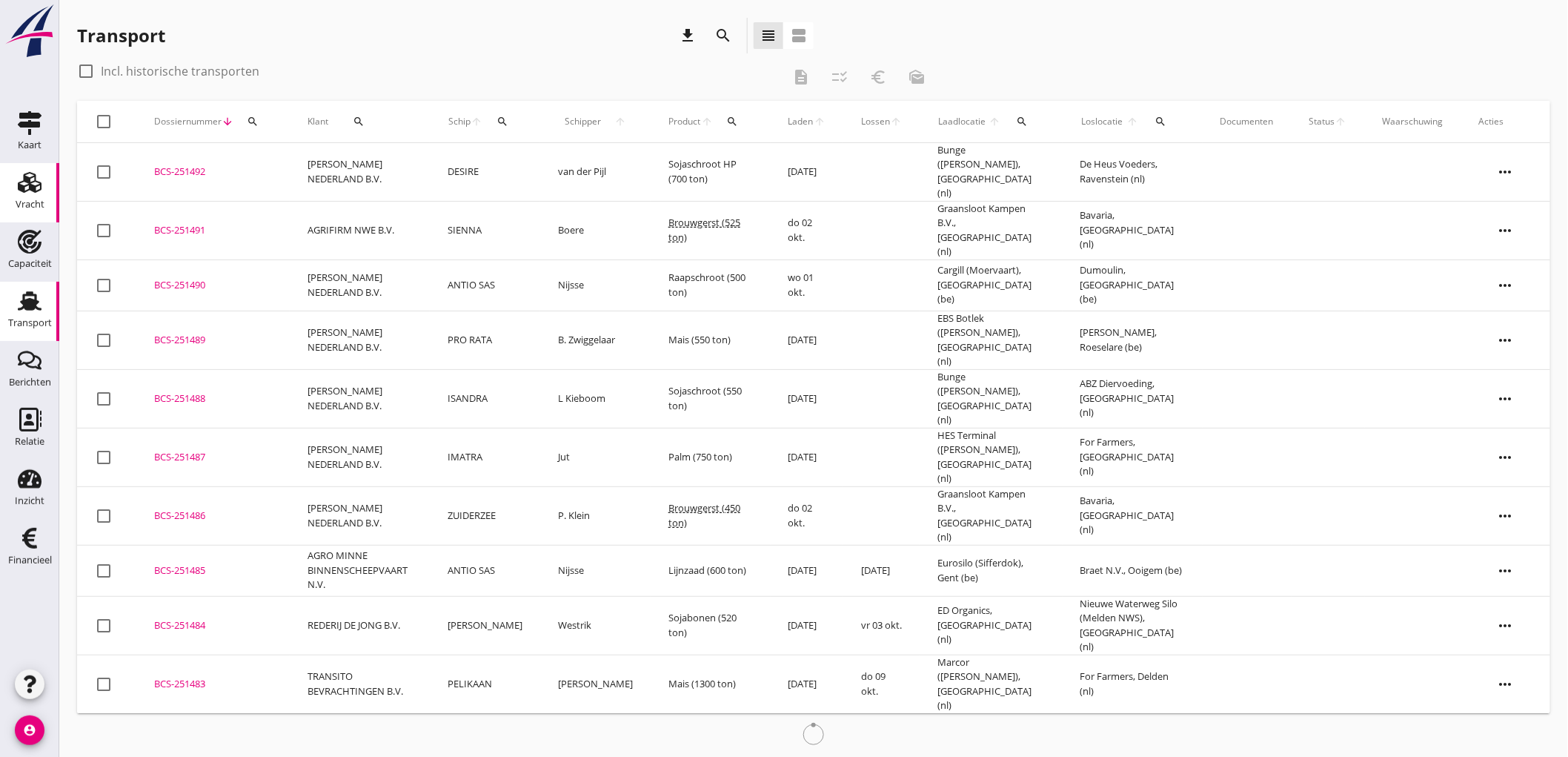
click at [23, 199] on div "Vracht" at bounding box center [30, 204] width 29 height 10
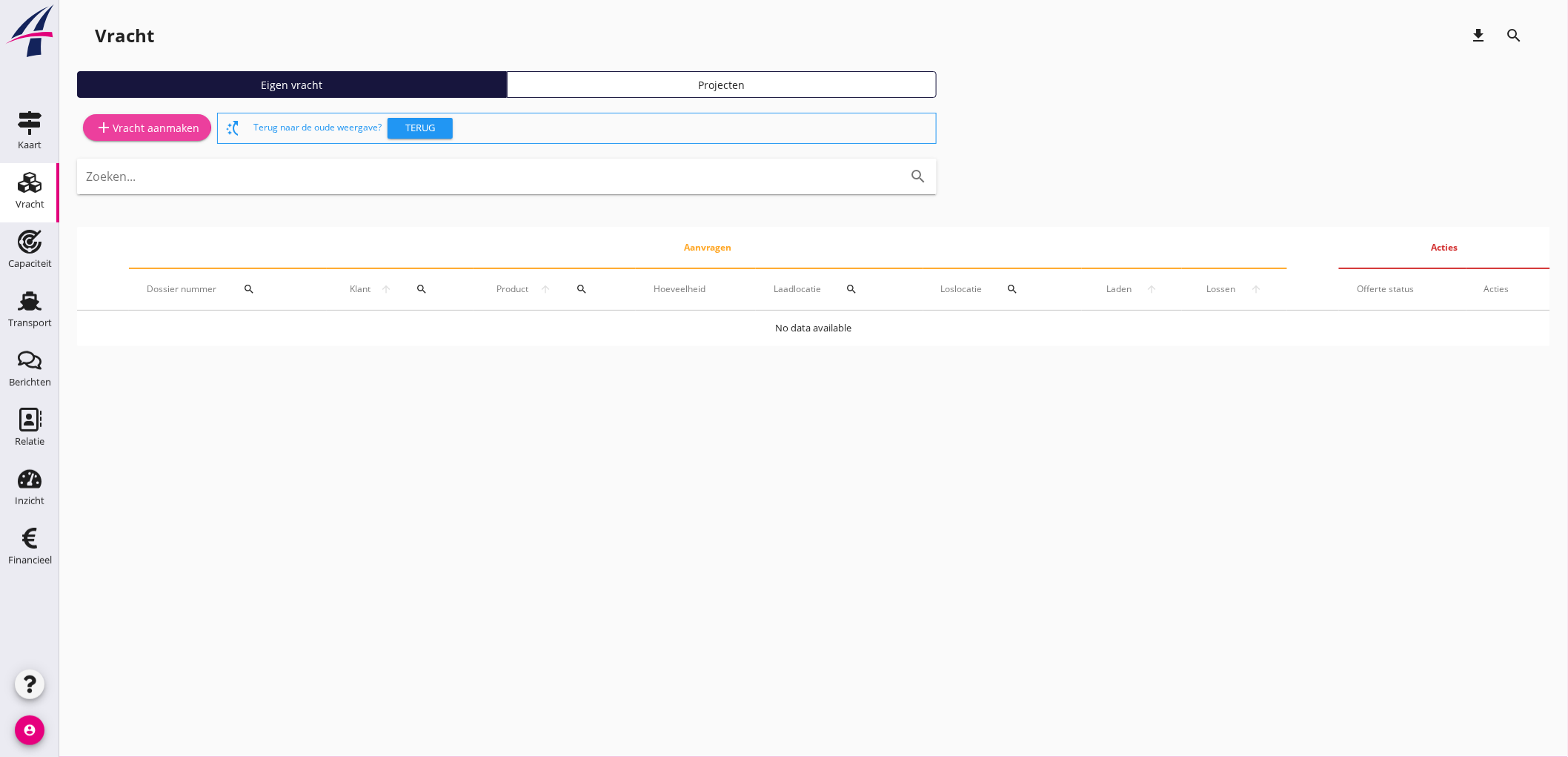
click at [135, 121] on div "add Vracht aanmaken" at bounding box center [147, 127] width 104 height 17
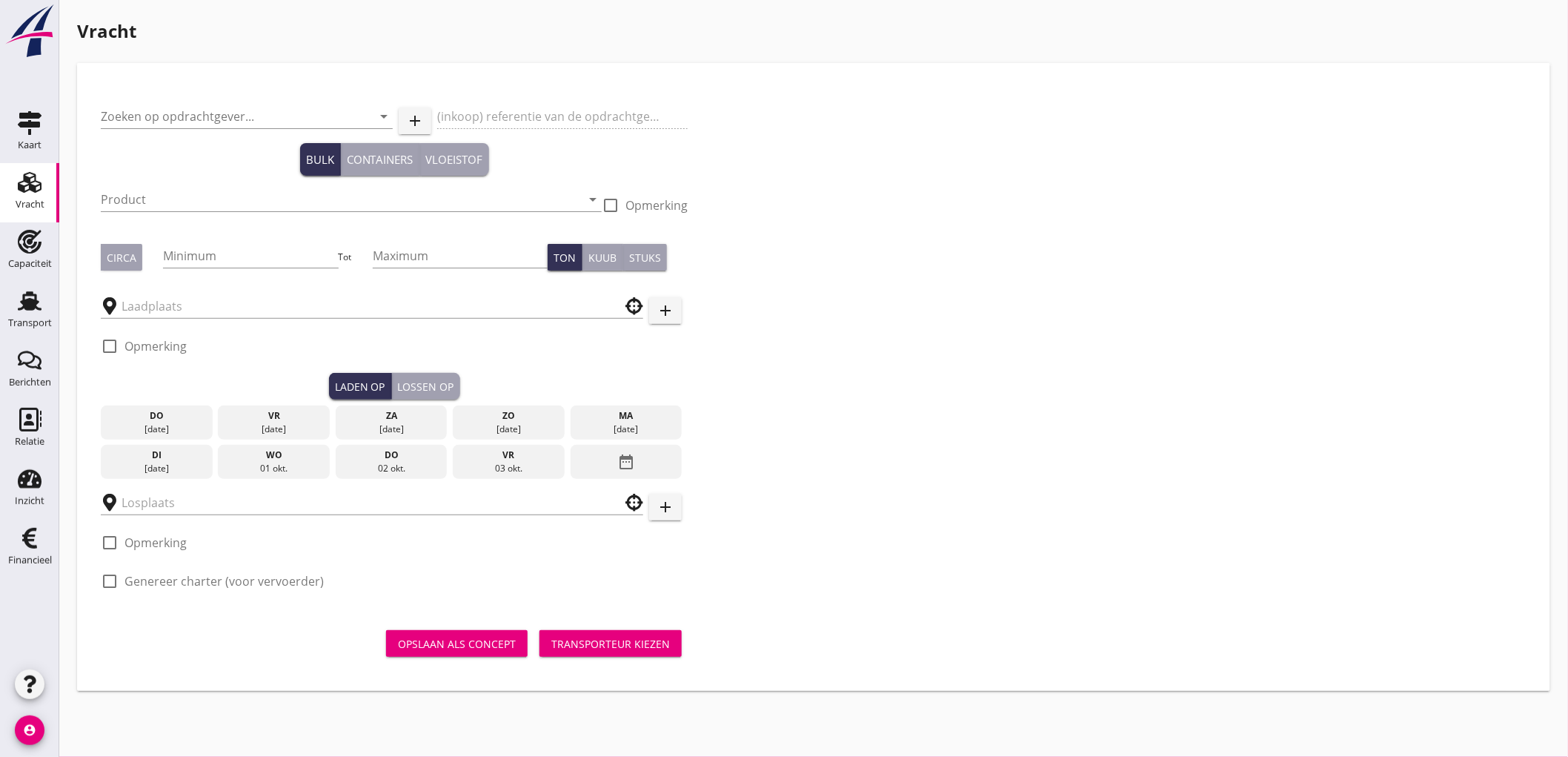
click at [0, 178] on link "Vracht Vracht" at bounding box center [30, 192] width 59 height 59
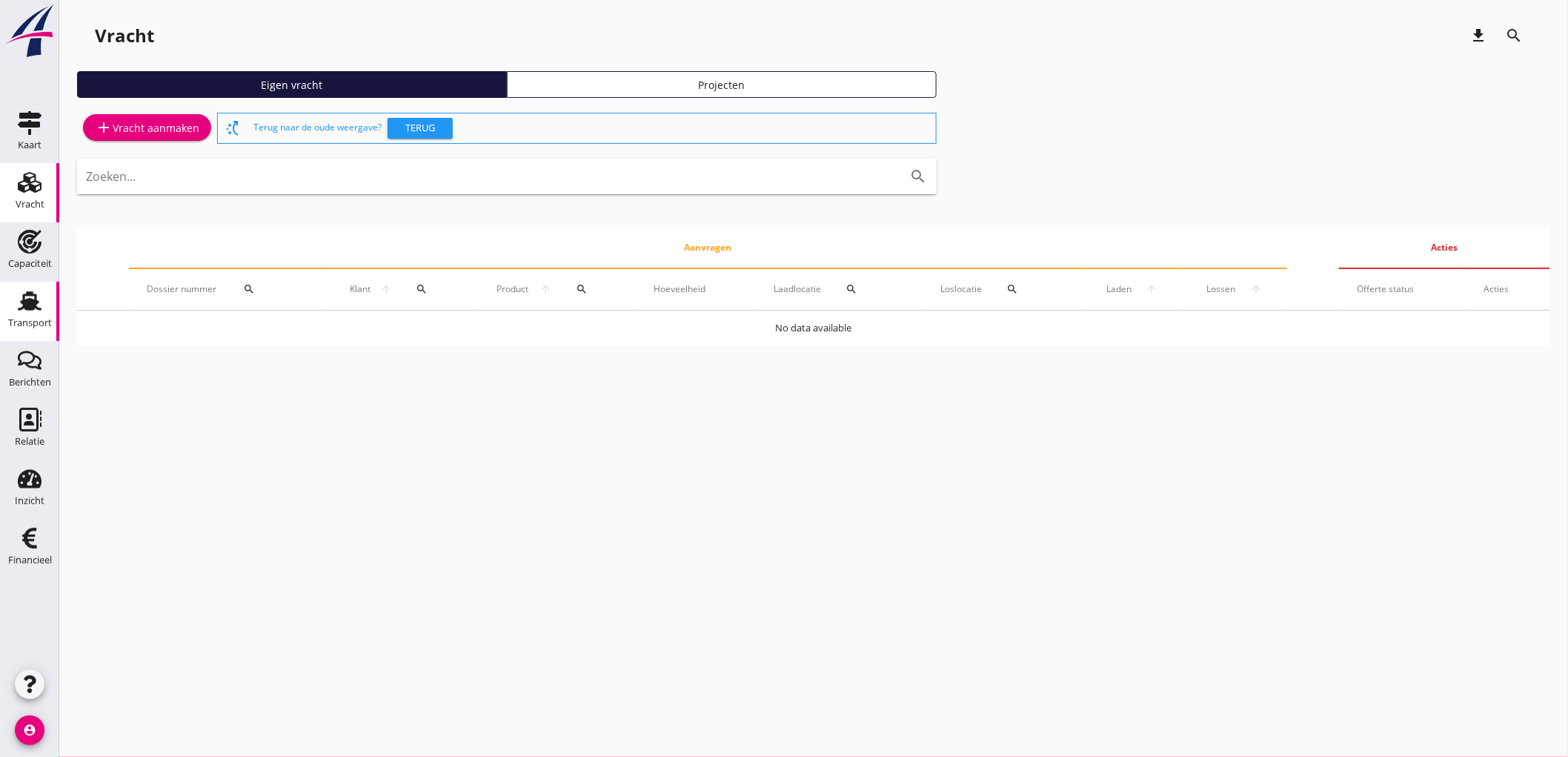
click at [1, 313] on link "Transport Transport" at bounding box center [30, 312] width 59 height 59
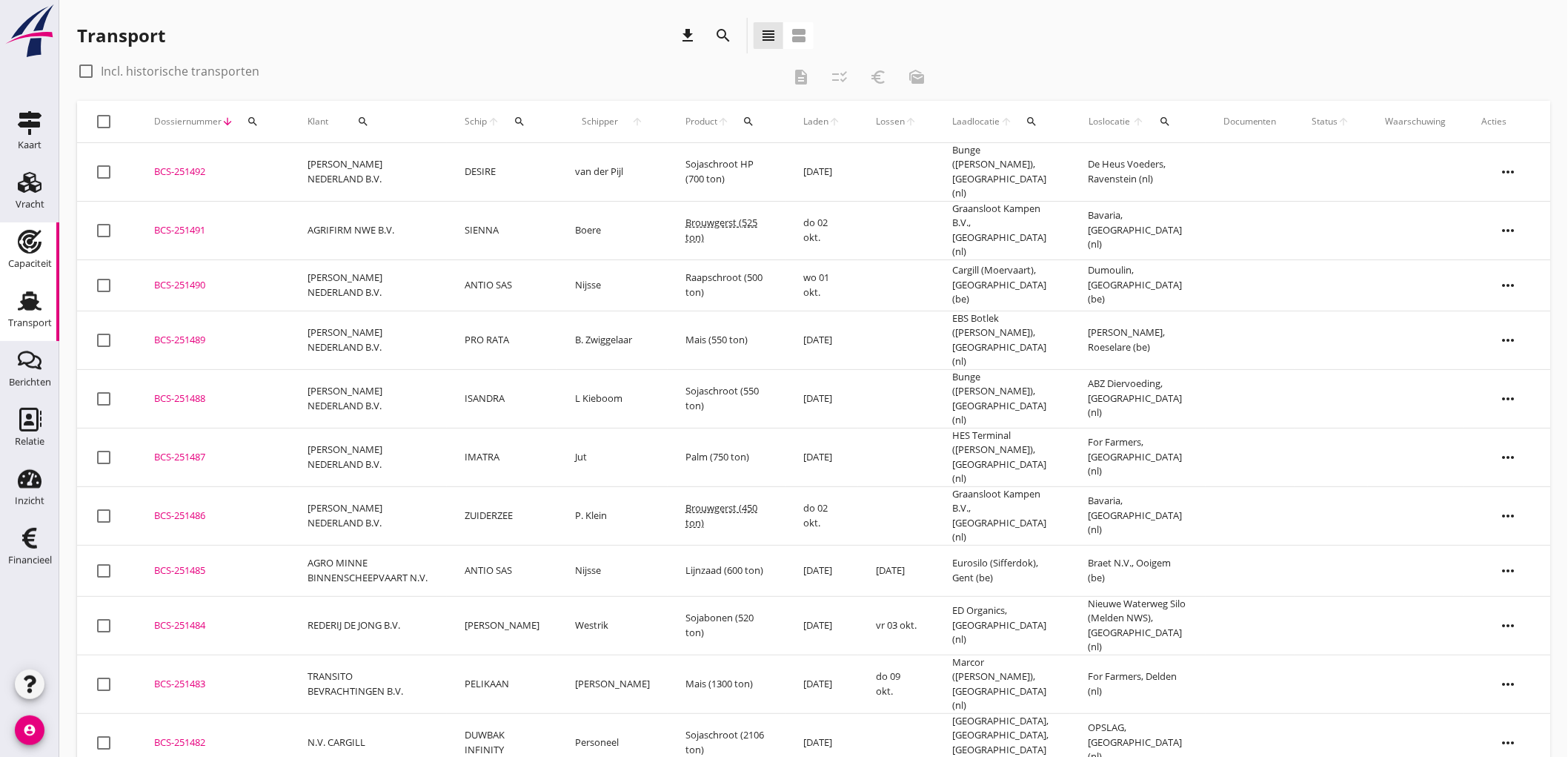
drag, startPoint x: 3, startPoint y: 312, endPoint x: 32, endPoint y: 269, distance: 51.9
click at [5, 314] on link "Transport Transport" at bounding box center [30, 312] width 59 height 59
click at [28, 194] on div "Vracht" at bounding box center [30, 204] width 29 height 21
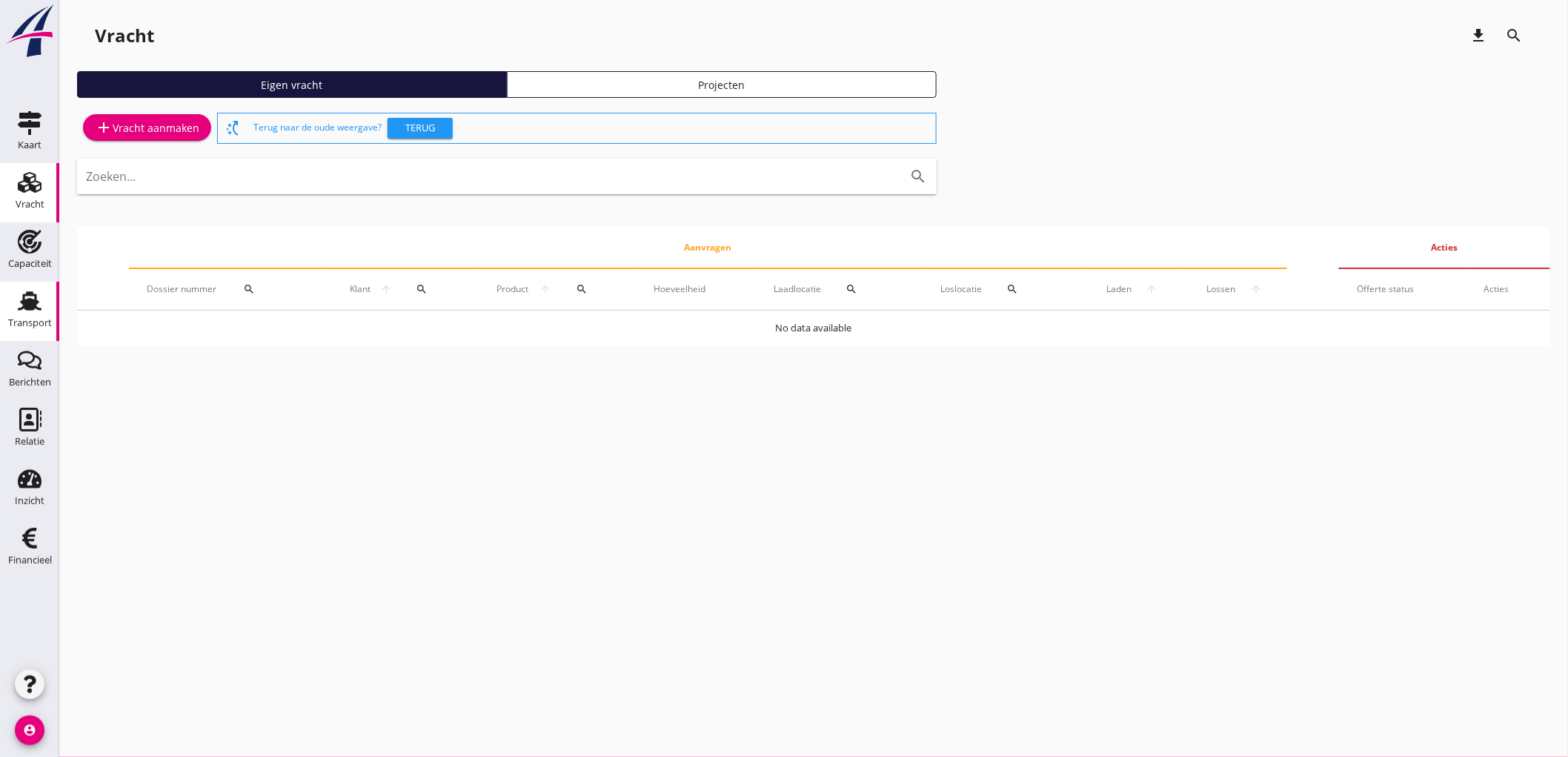
click at [44, 328] on div "Transport" at bounding box center [30, 323] width 44 height 21
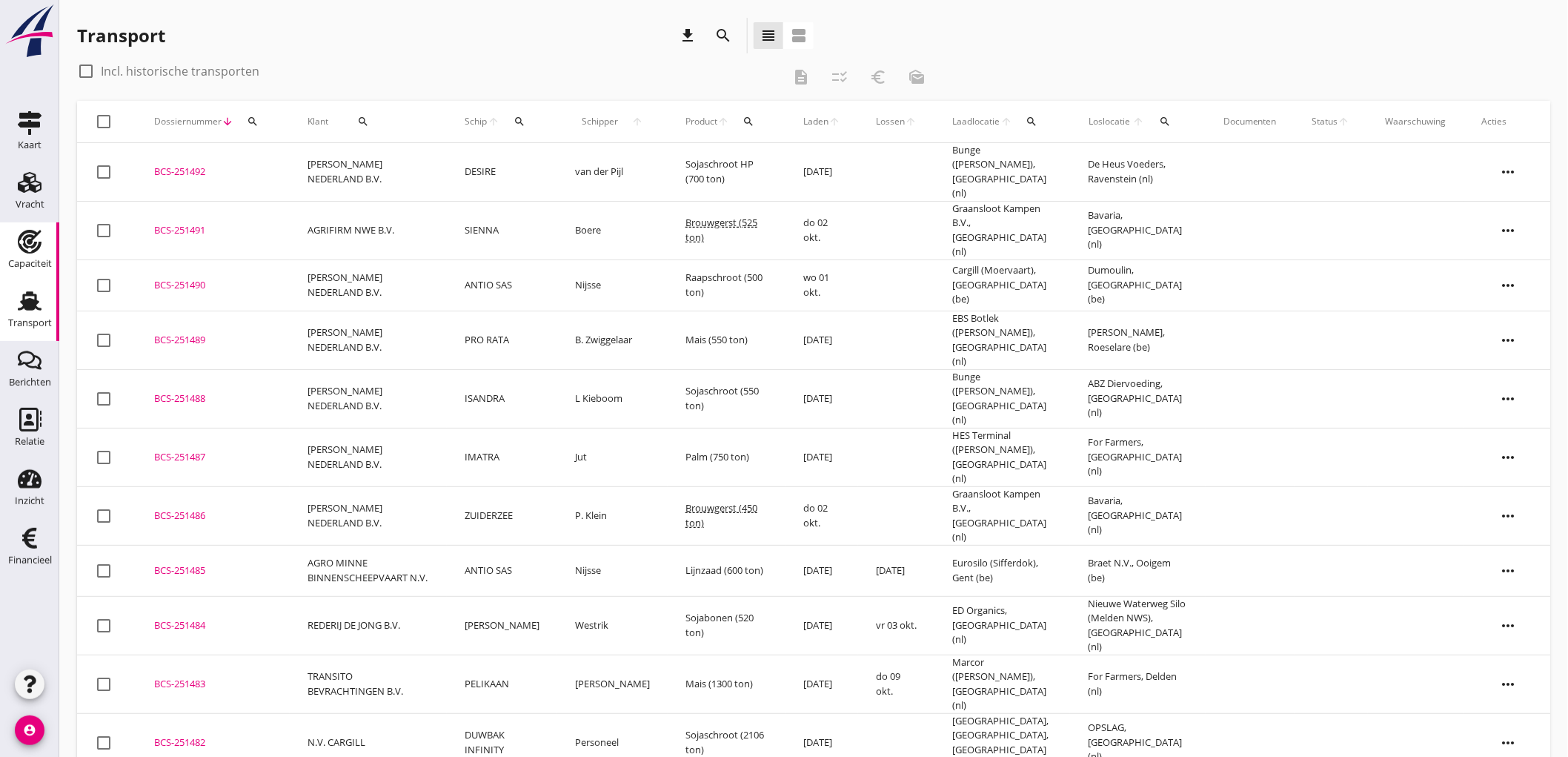
drag, startPoint x: 12, startPoint y: 241, endPoint x: 42, endPoint y: 278, distance: 47.6
click at [12, 241] on div "Capaciteit" at bounding box center [30, 241] width 36 height 23
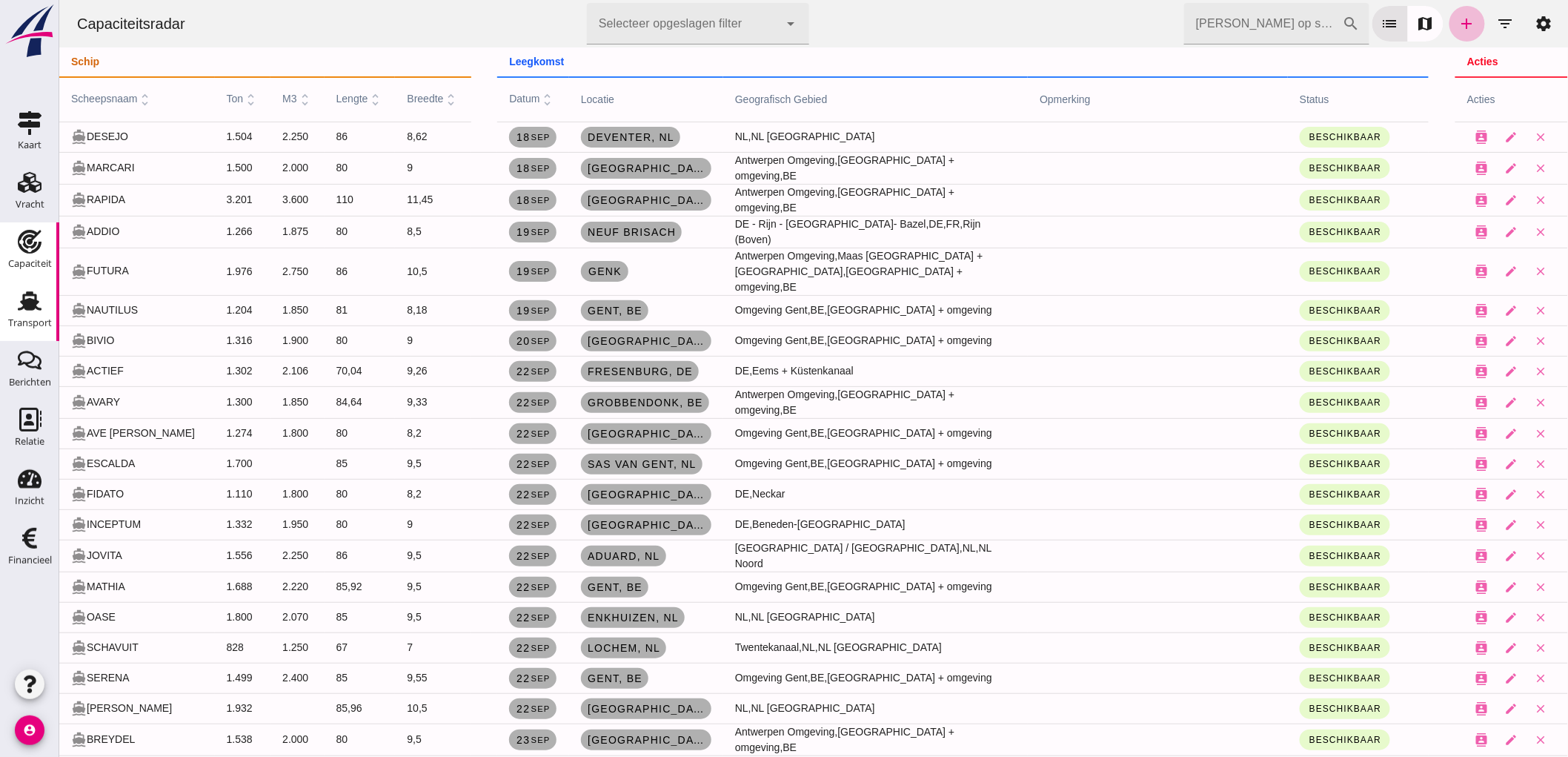
click at [48, 305] on link "Transport Transport" at bounding box center [30, 312] width 59 height 59
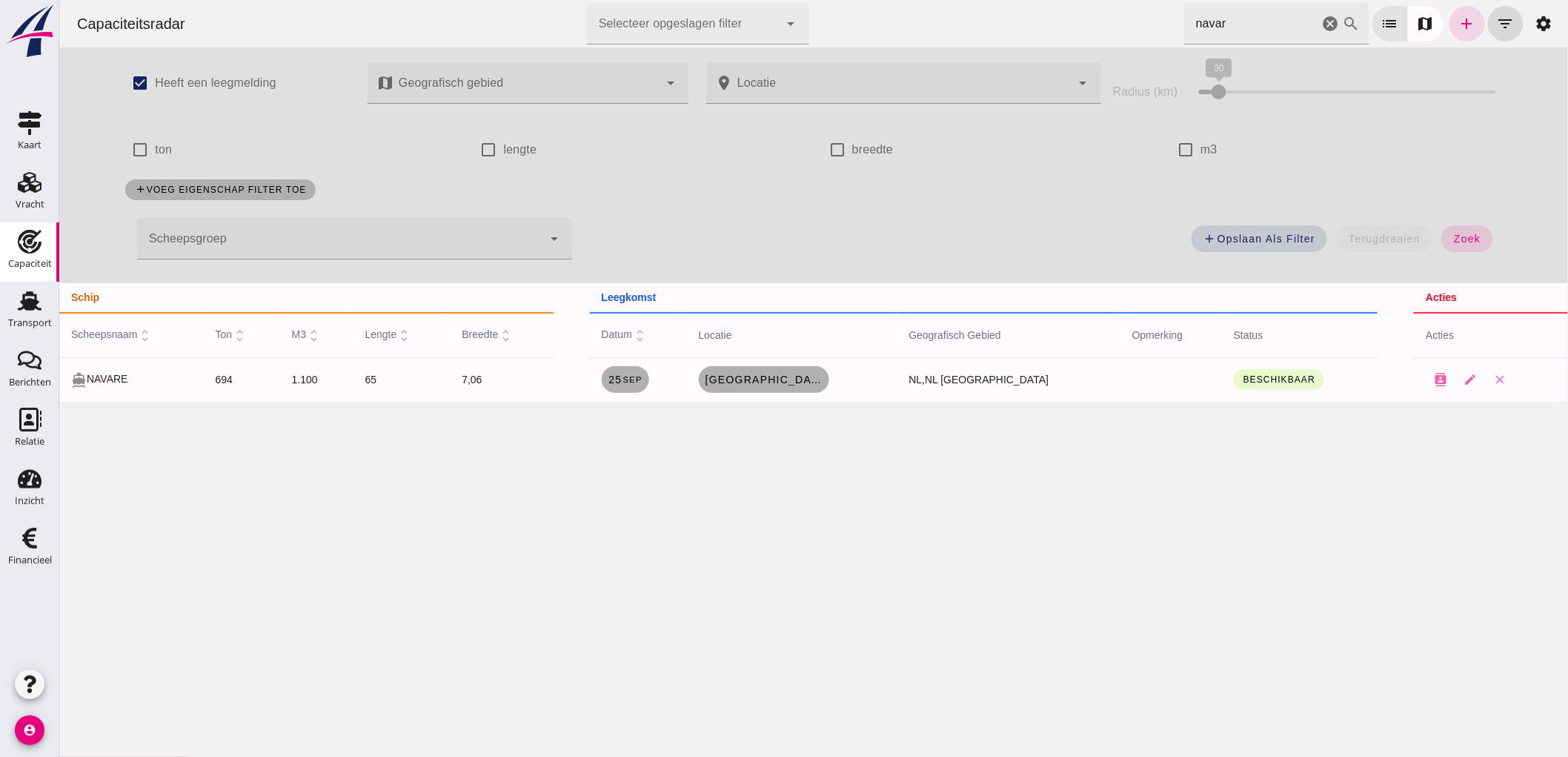
click at [1324, 23] on icon "cancel" at bounding box center [1330, 23] width 17 height 17
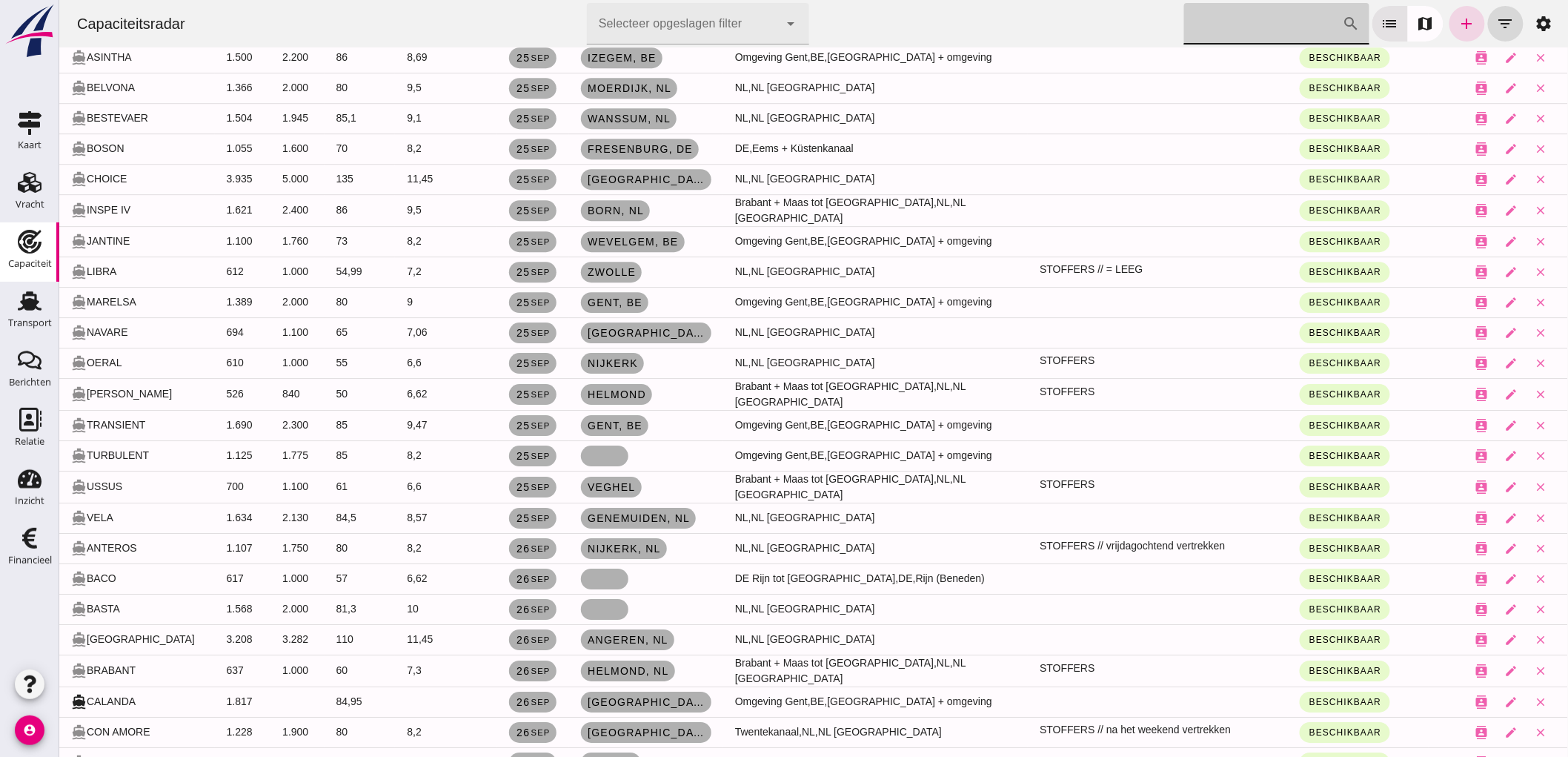
scroll to position [2256, 0]
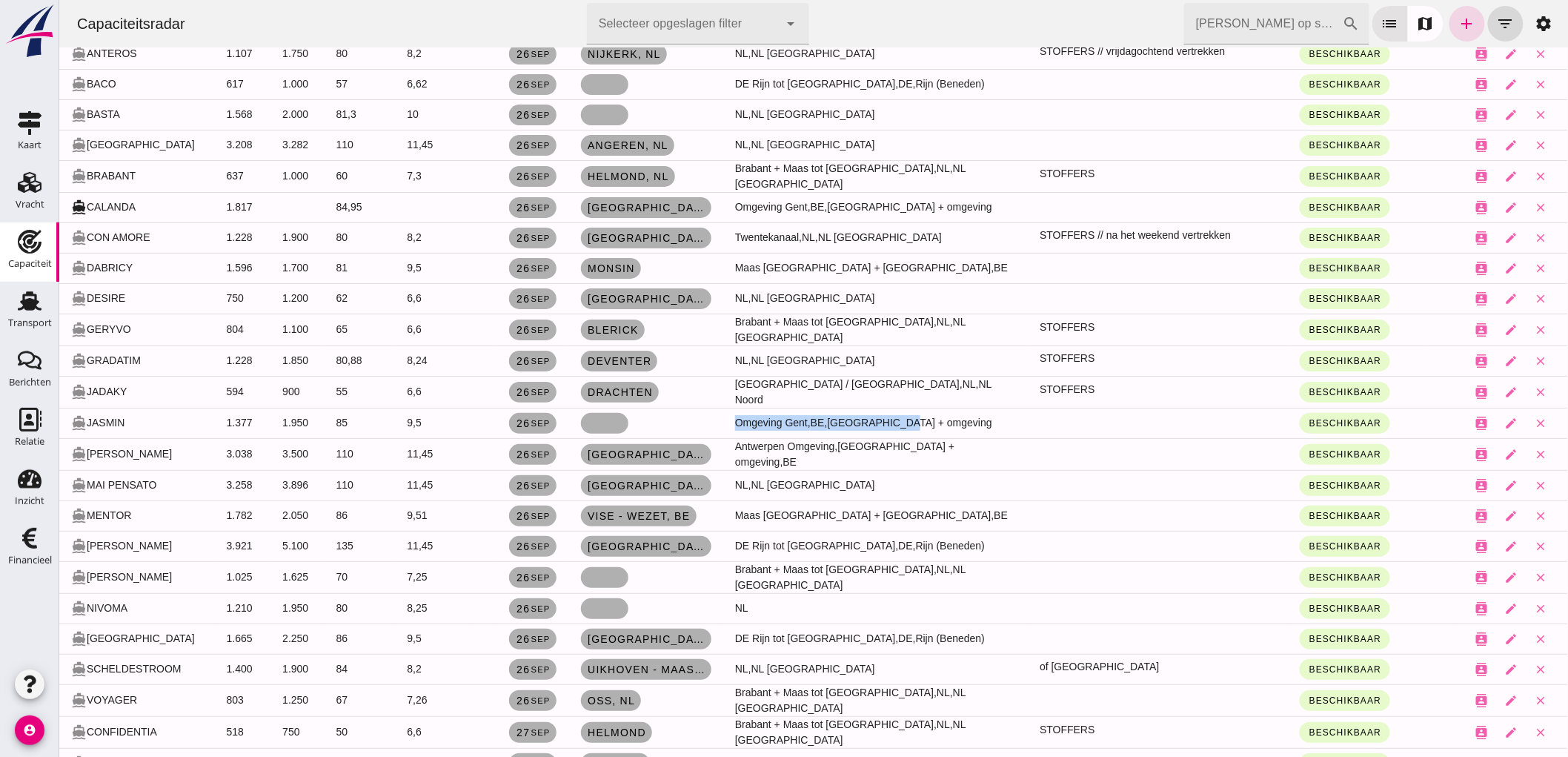
drag, startPoint x: 709, startPoint y: 380, endPoint x: 874, endPoint y: 391, distance: 165.4
click at [898, 408] on tr "directions_boat JASMIN 1.377 1.950 85 9,5 26 sep Omgeving Gent, BE, Gent + omge…" at bounding box center [813, 423] width 1509 height 30
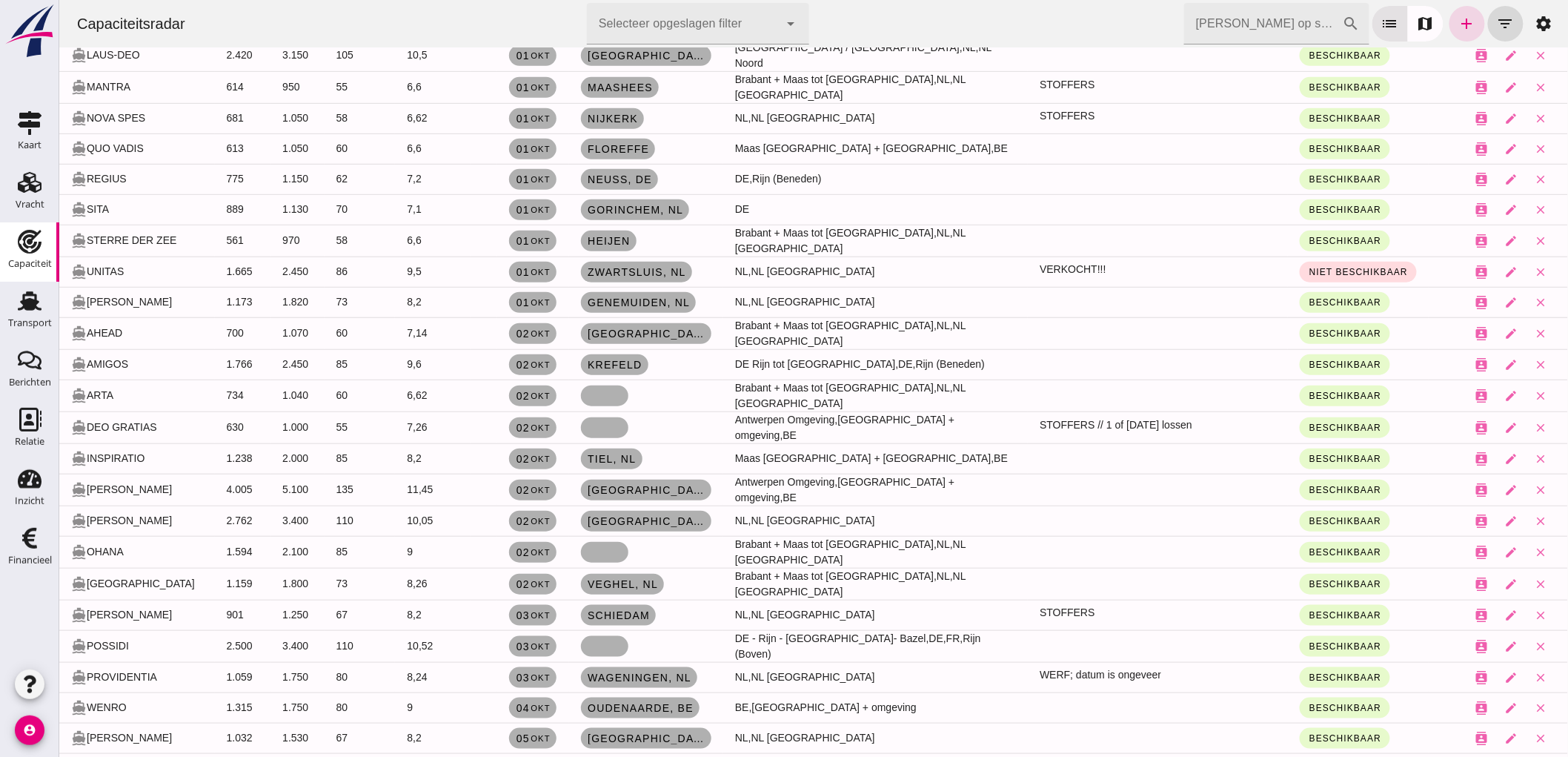
scroll to position [5023, 0]
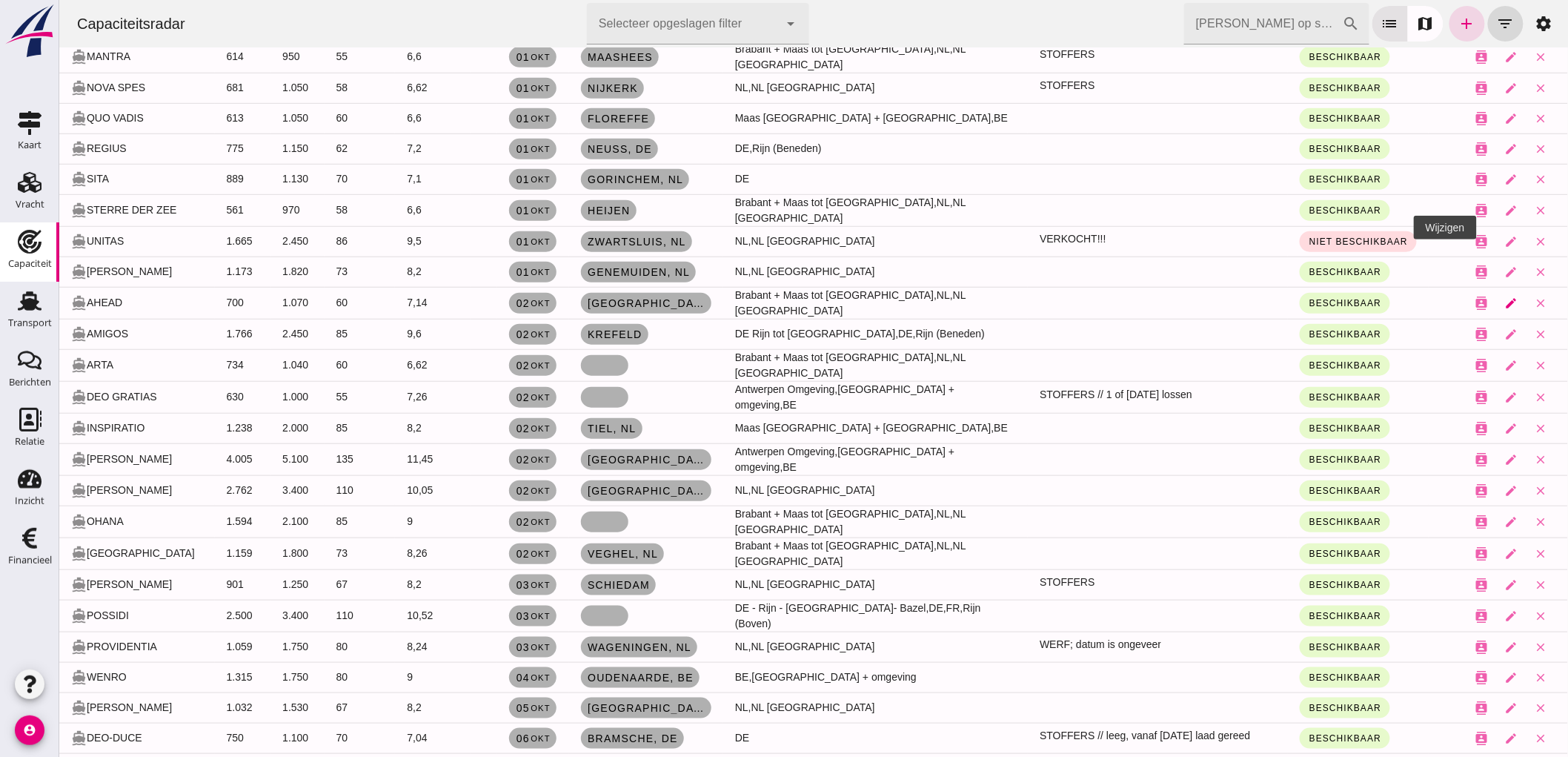
click at [1504, 297] on icon "edit" at bounding box center [1511, 303] width 13 height 13
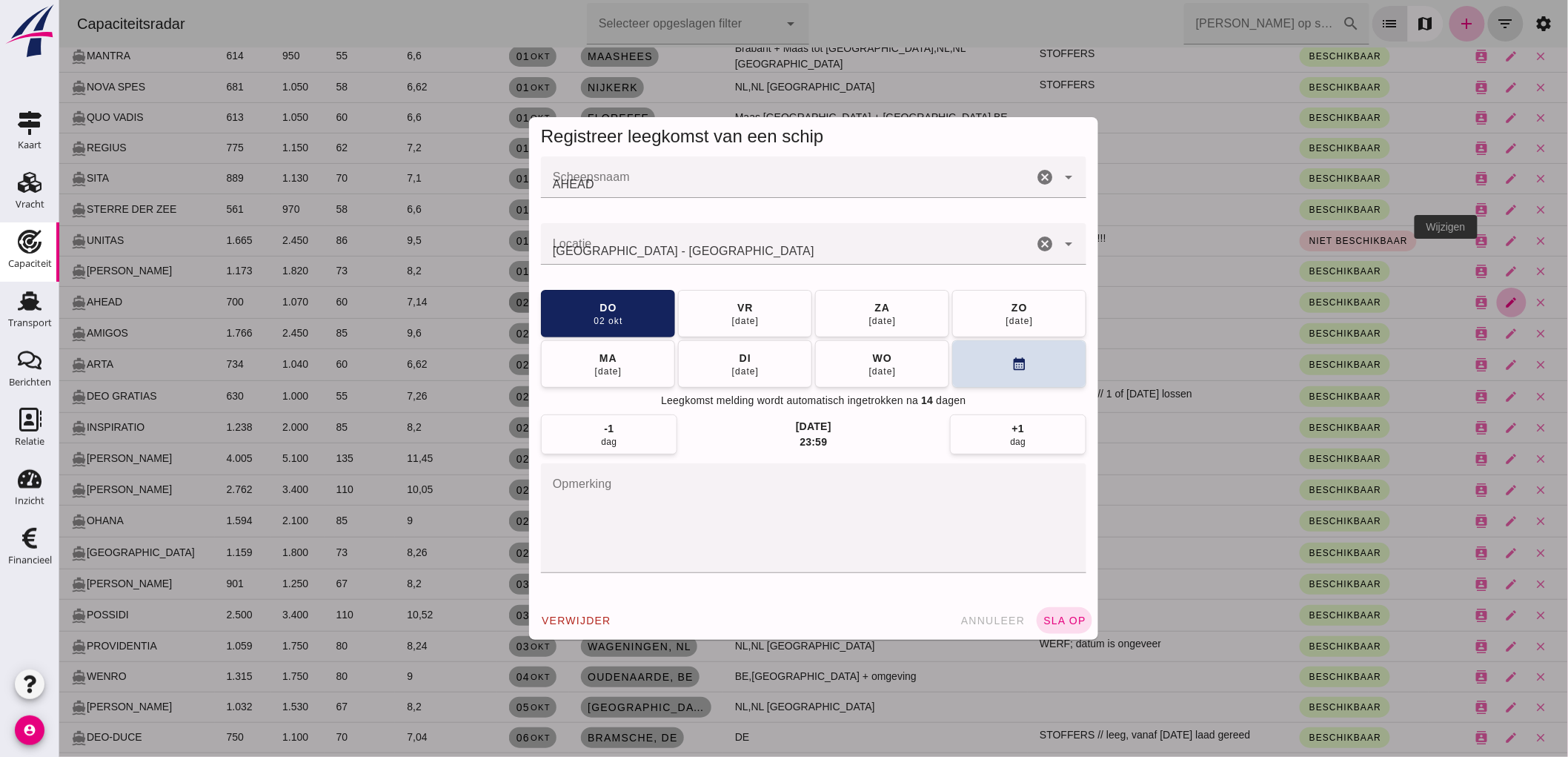
scroll to position [0, 0]
click at [713, 499] on textarea "opmerking" at bounding box center [813, 518] width 546 height 110
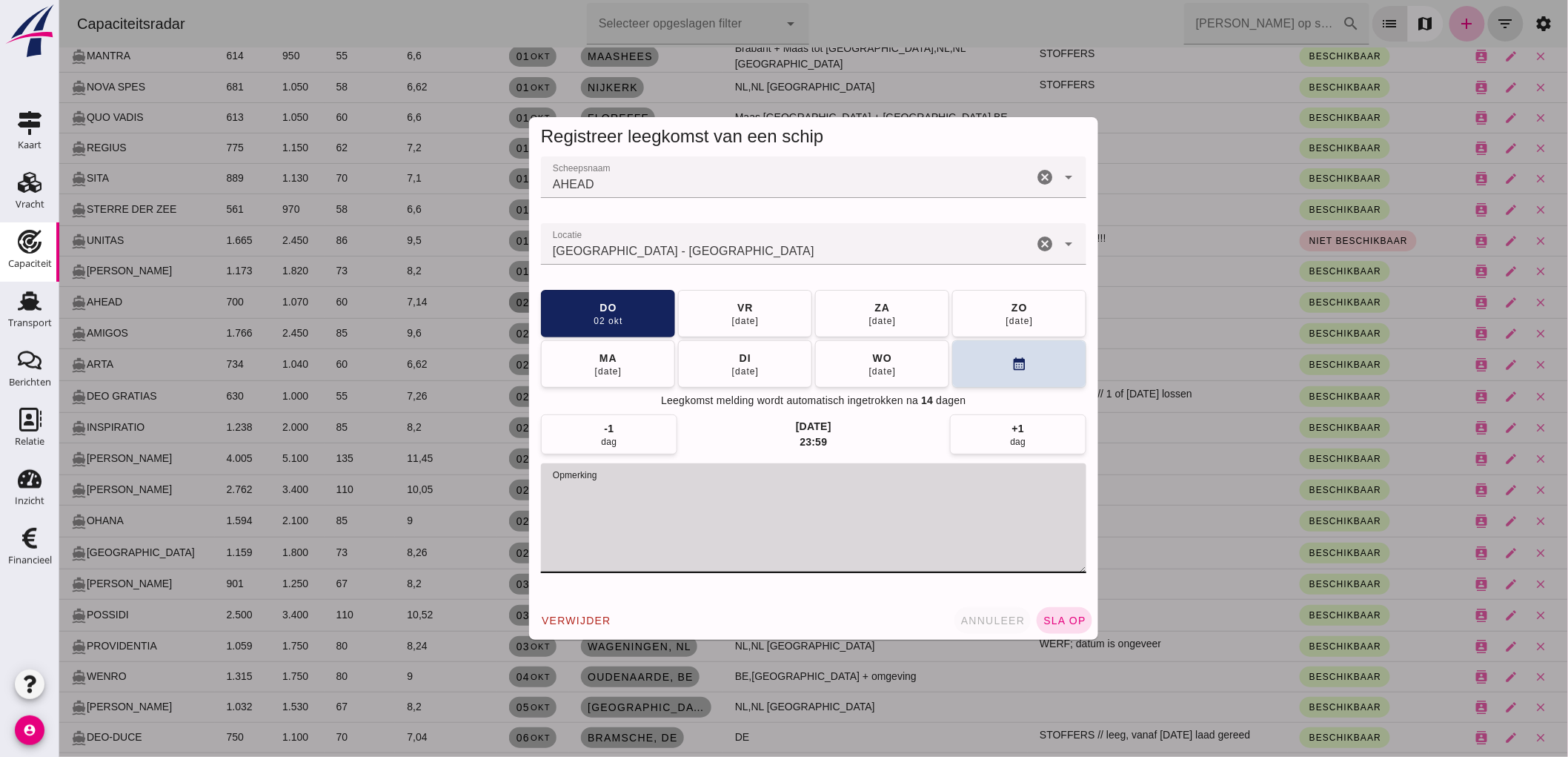
click at [995, 613] on button "annuleer" at bounding box center [992, 620] width 77 height 27
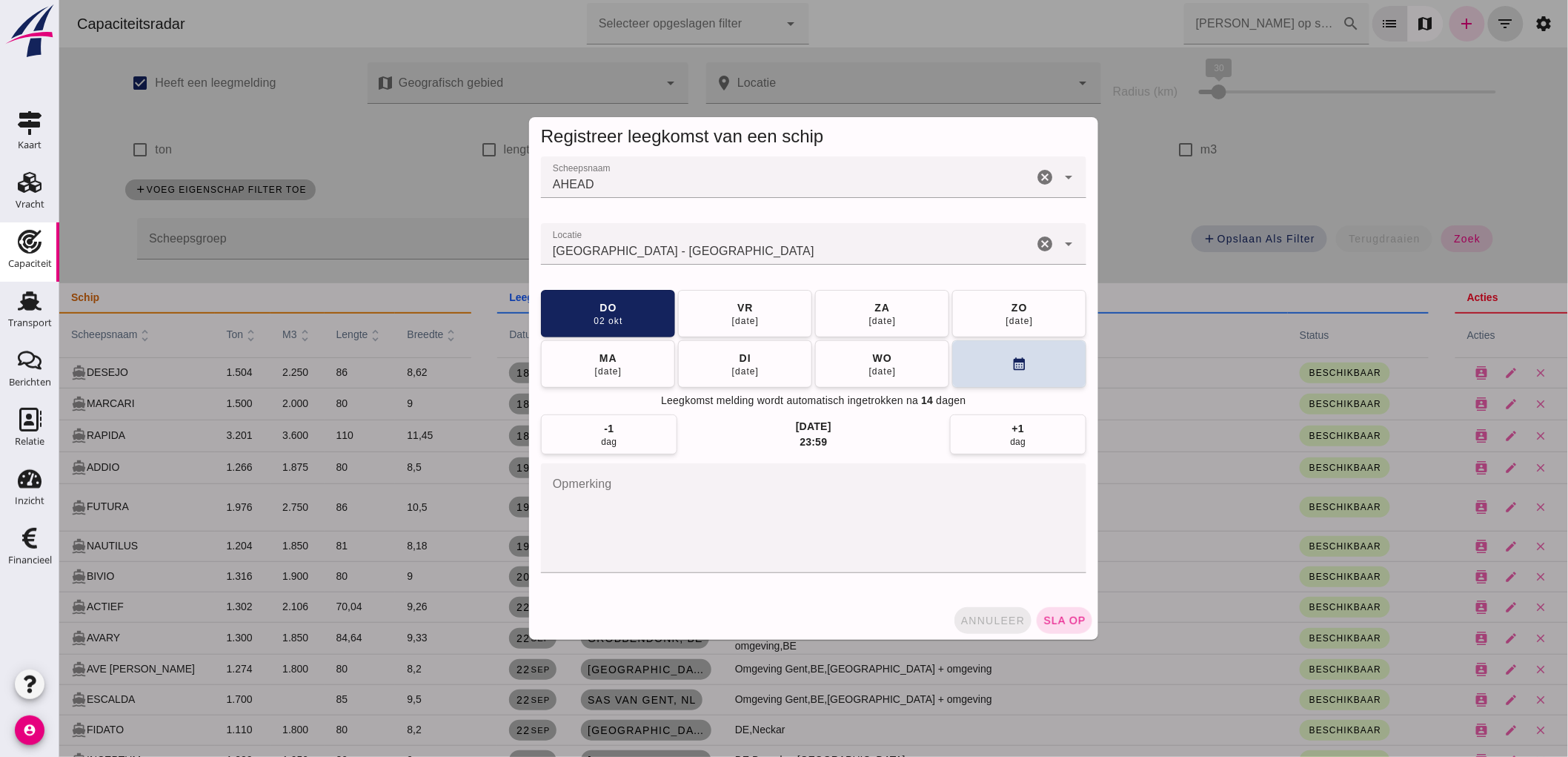
scroll to position [5023, 0]
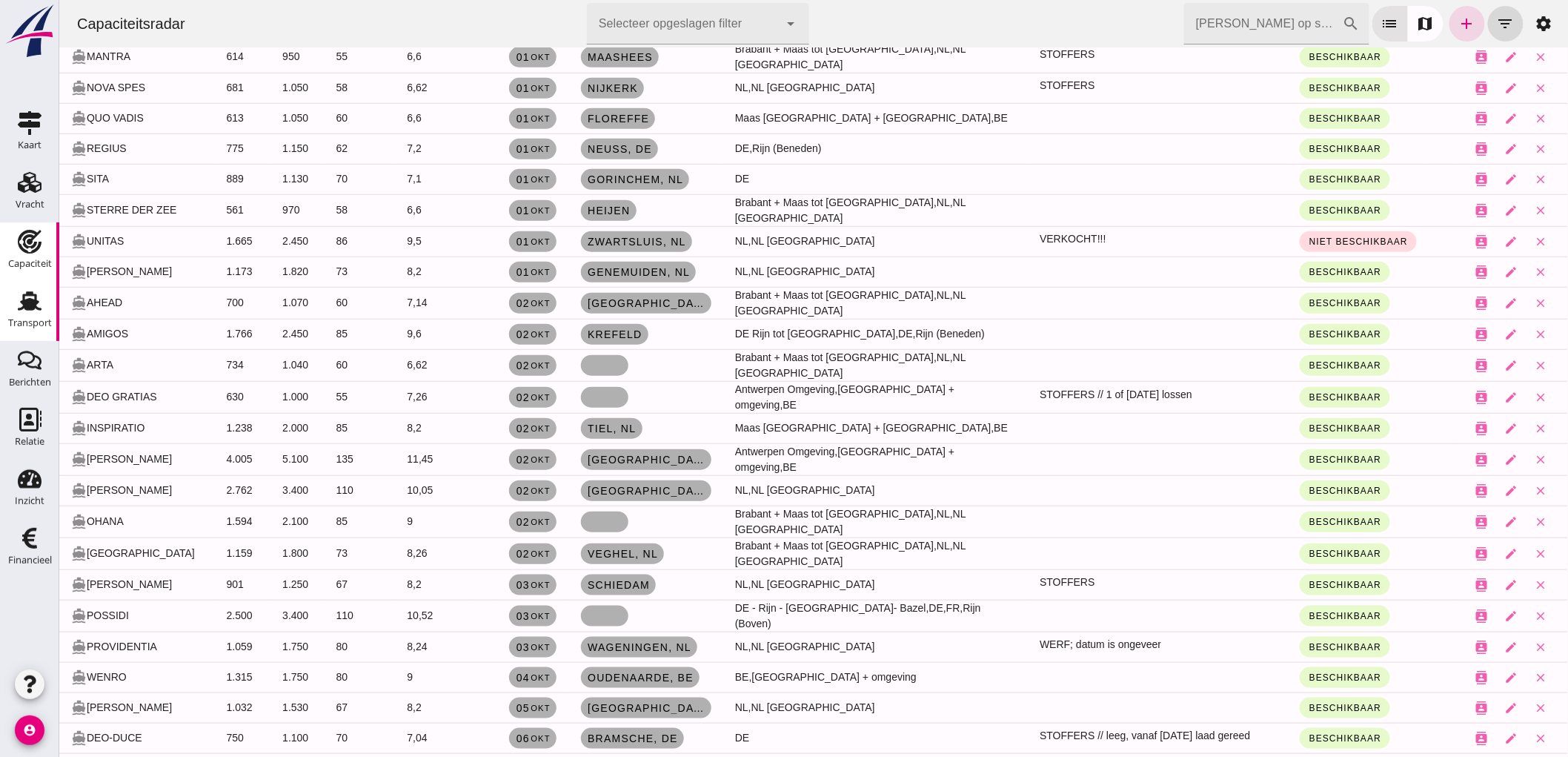
click at [20, 314] on div "Transport" at bounding box center [30, 323] width 44 height 21
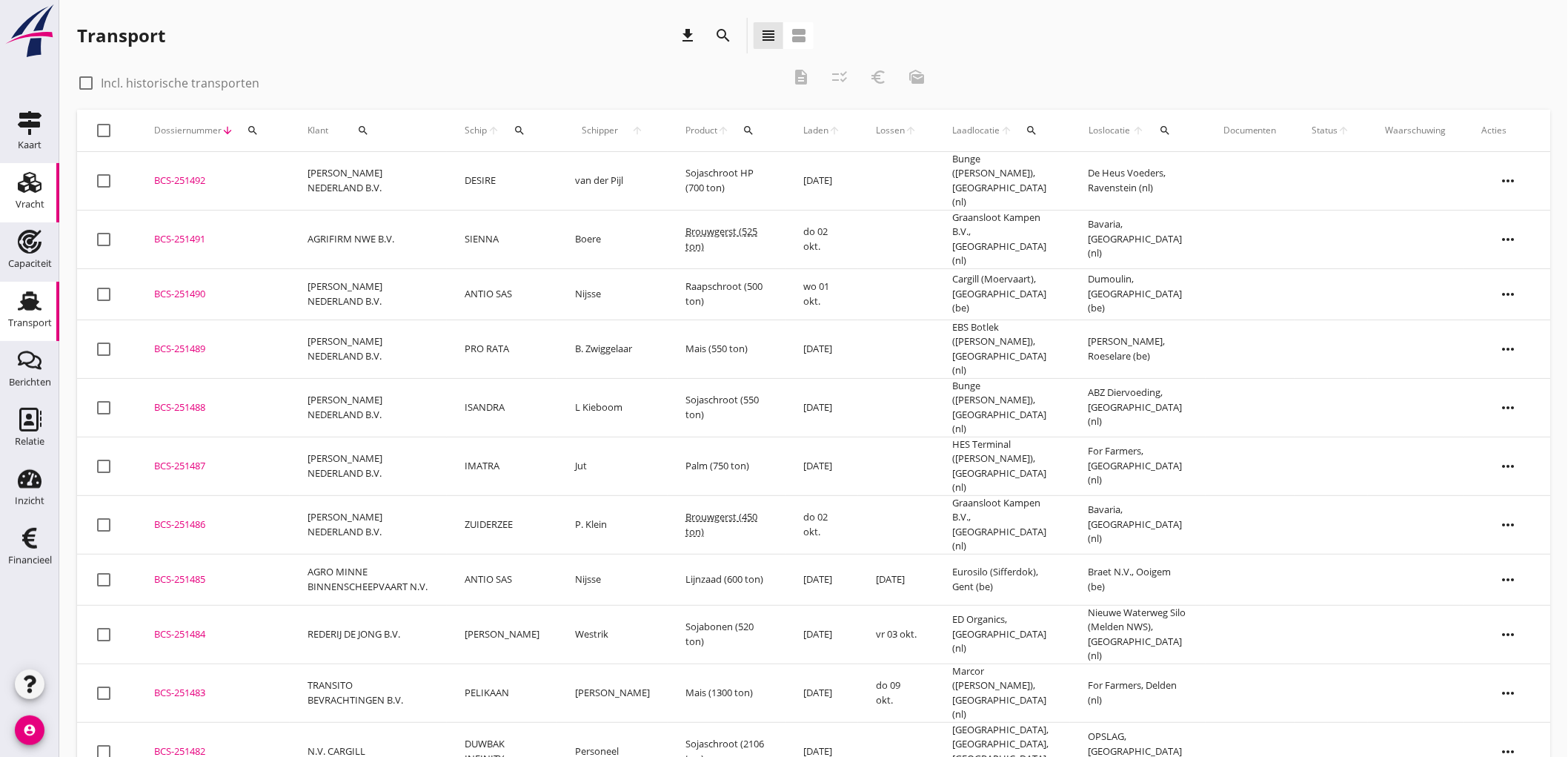
click at [21, 203] on div "Vracht" at bounding box center [30, 204] width 29 height 10
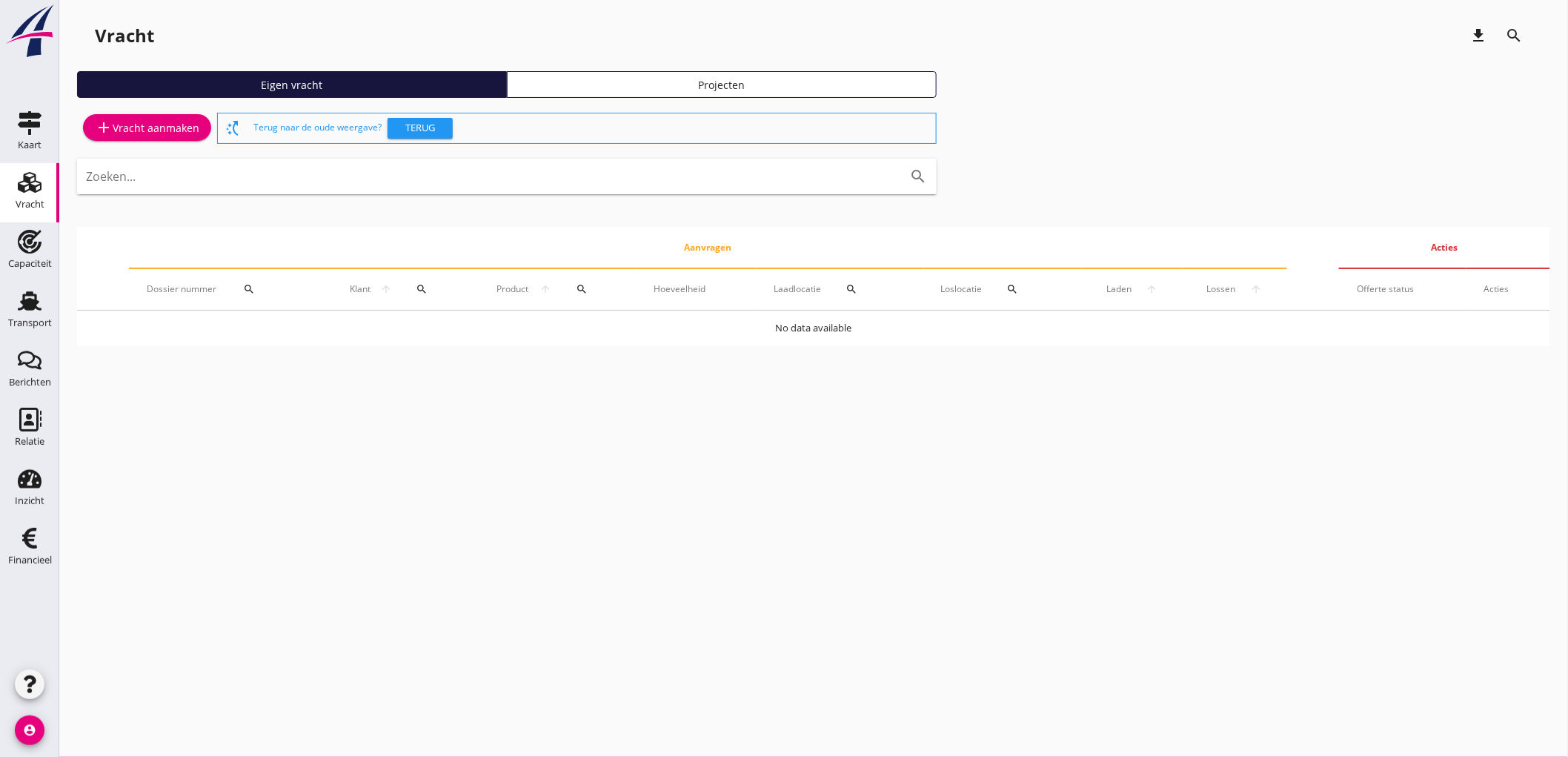
click at [708, 95] on link "Projecten" at bounding box center [722, 84] width 430 height 27
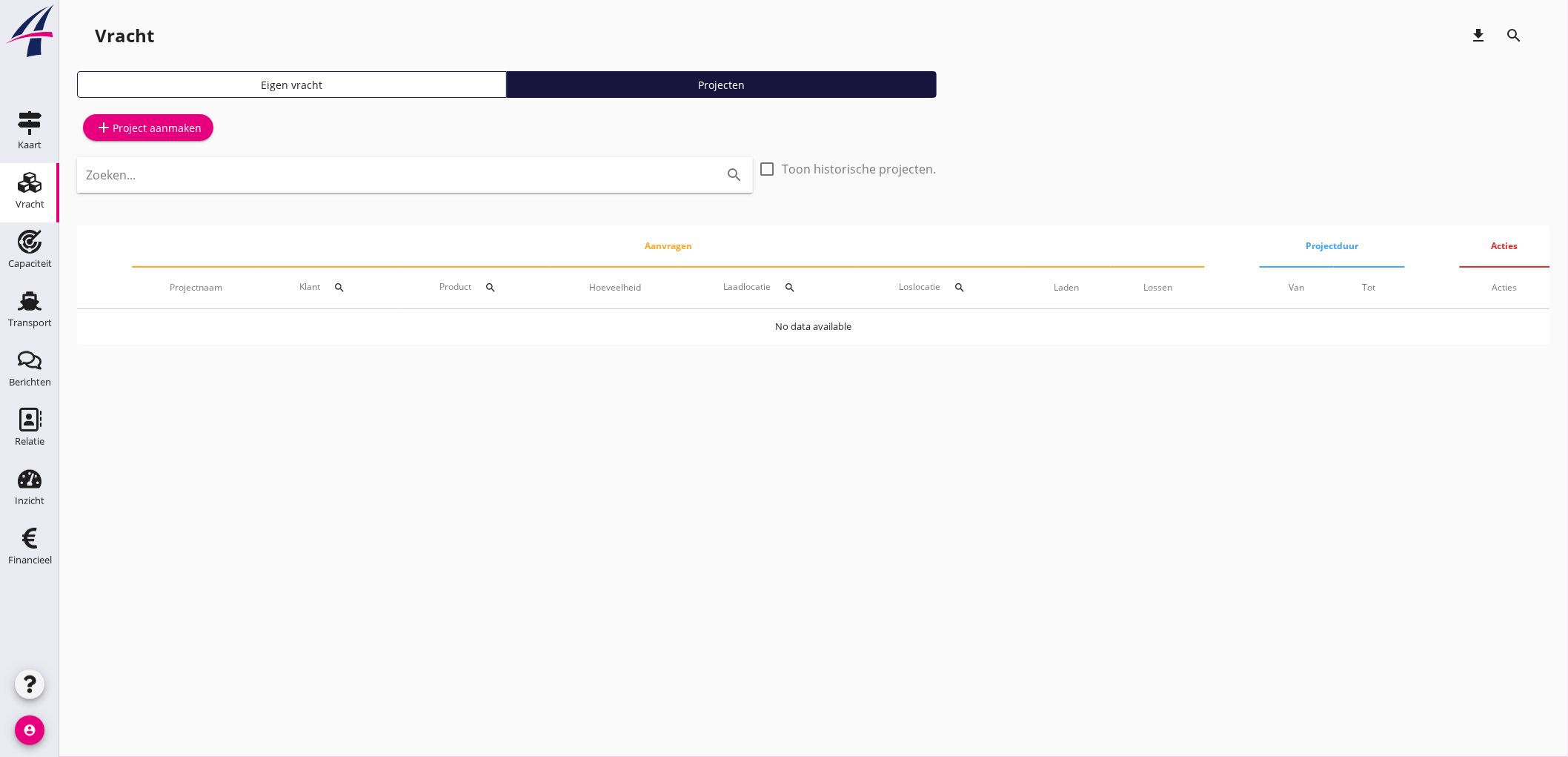
click at [175, 80] on div "Eigen vracht" at bounding box center [291, 85] width 417 height 16
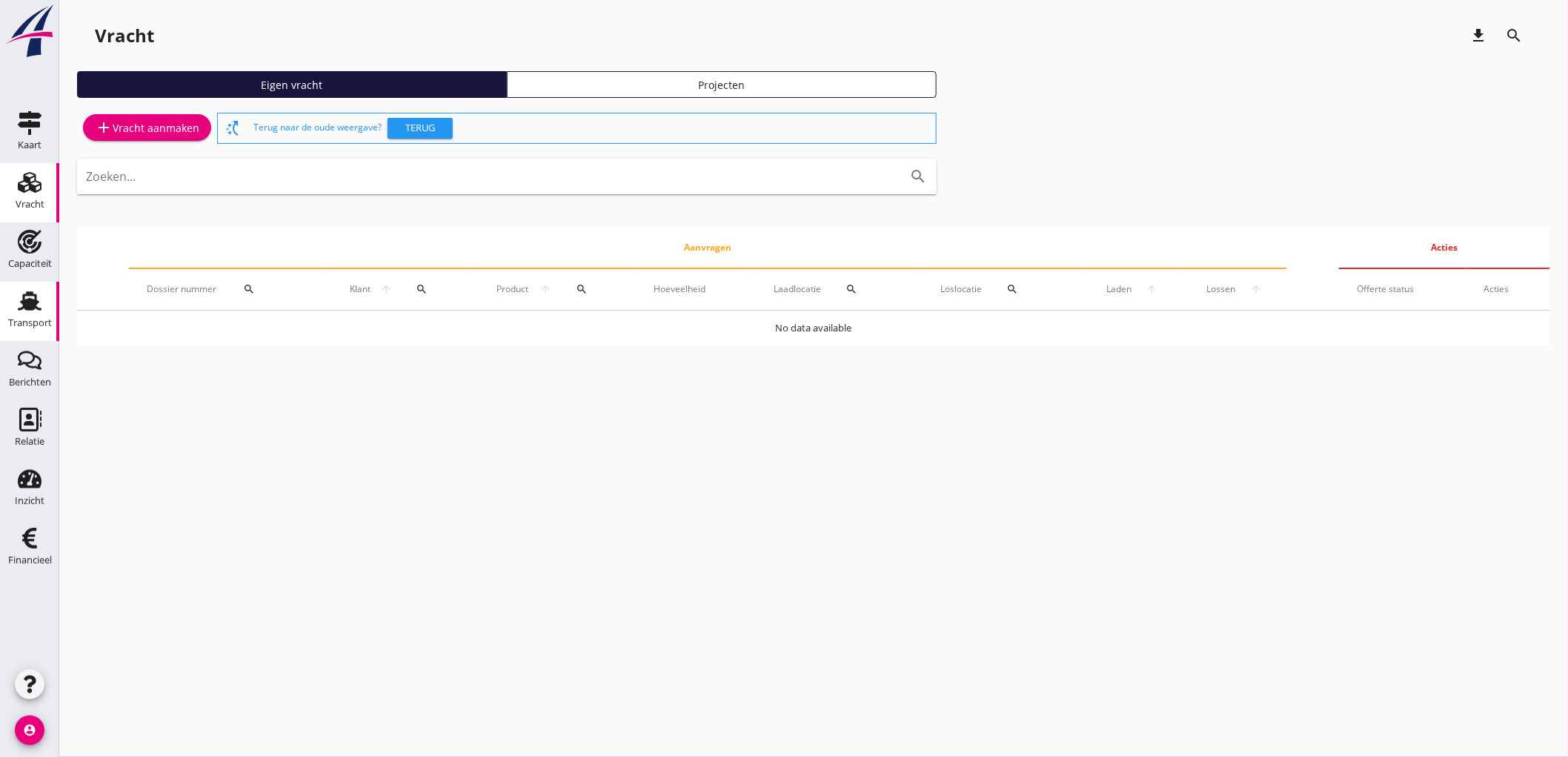
click at [39, 294] on icon "Transport" at bounding box center [29, 300] width 23 height 23
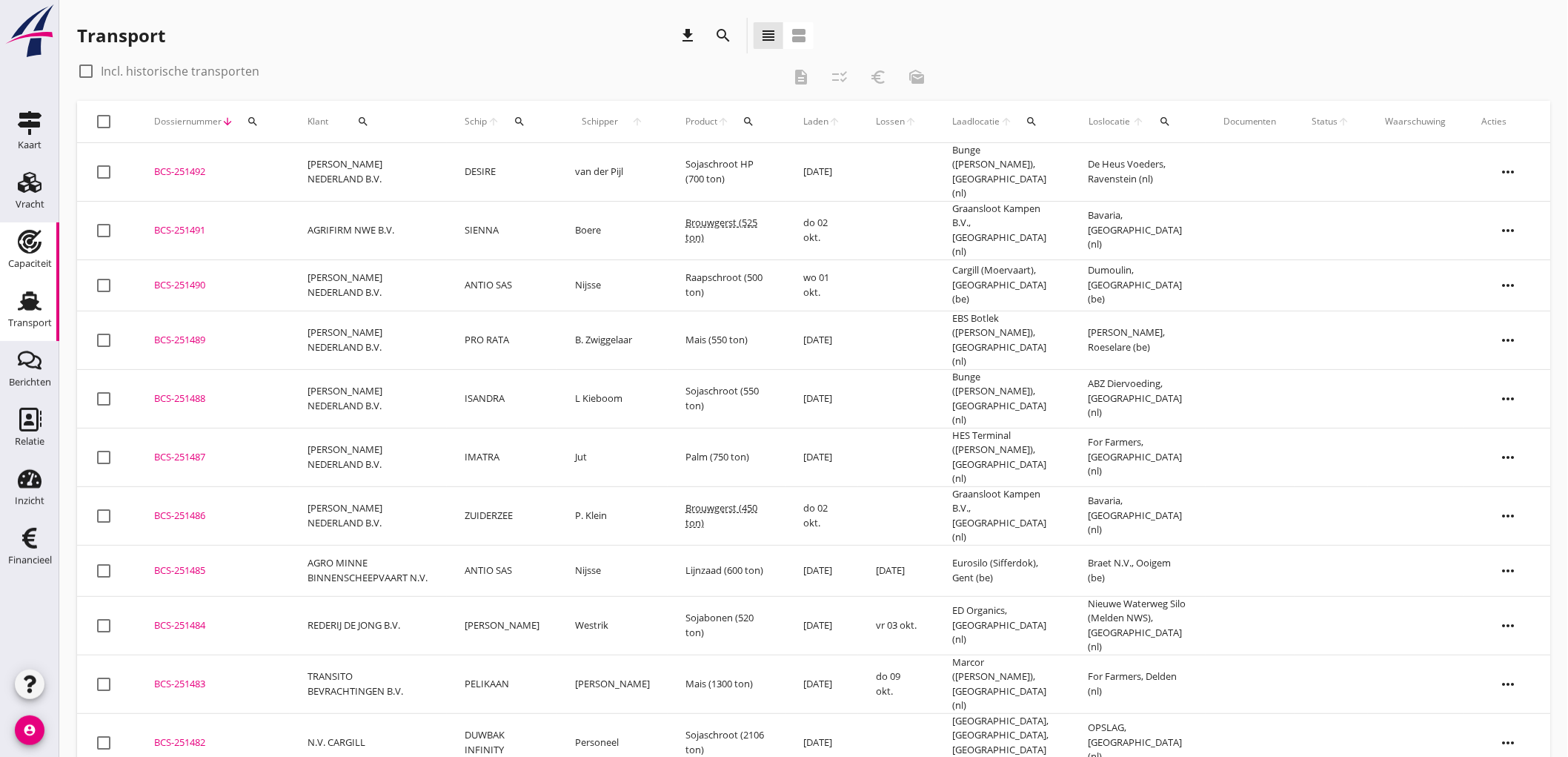
drag, startPoint x: 36, startPoint y: 245, endPoint x: 279, endPoint y: 20, distance: 331.2
click at [36, 245] on icon "Capaciteit" at bounding box center [29, 241] width 23 height 23
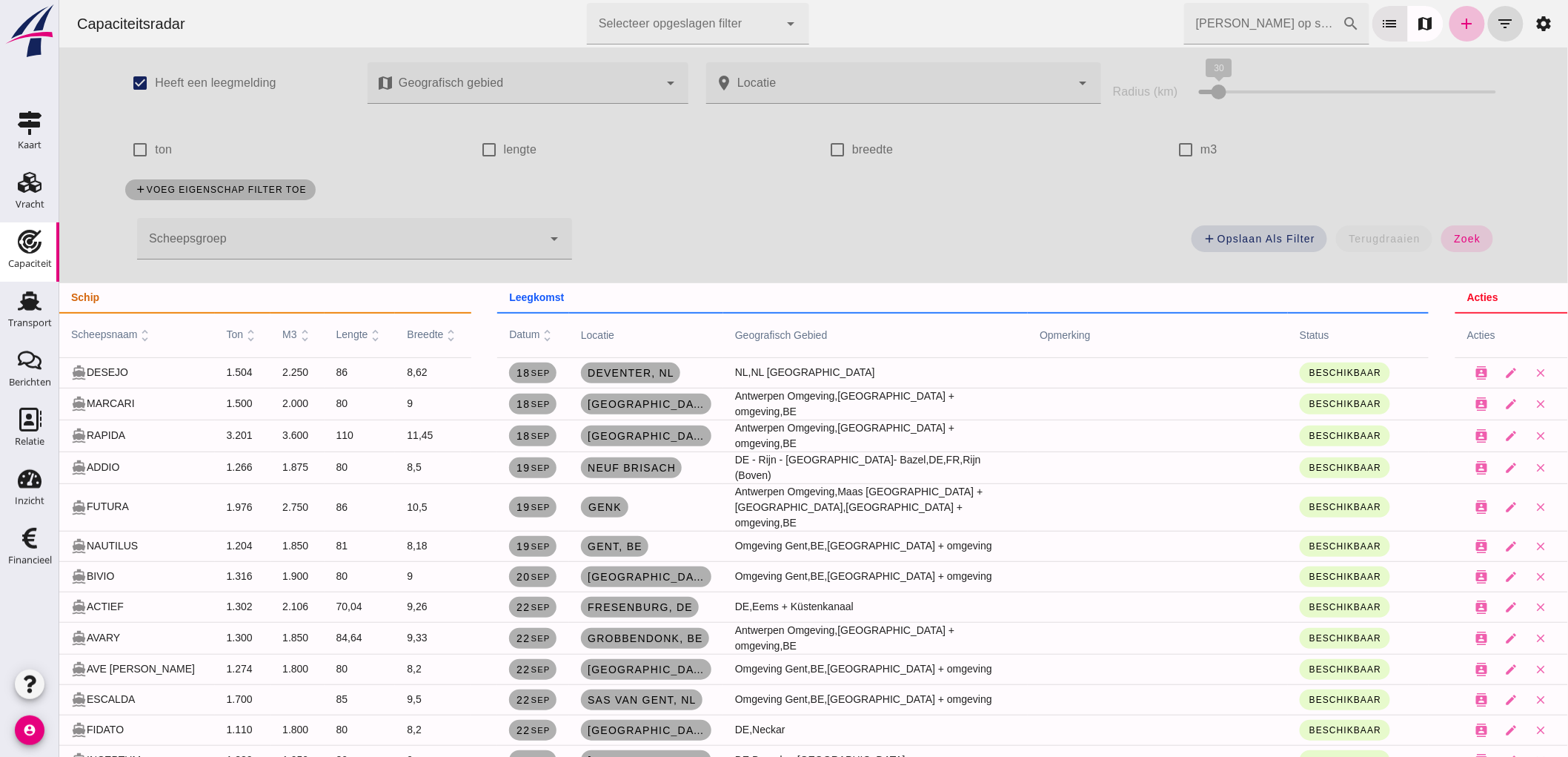
click at [1200, 150] on label "m3" at bounding box center [1209, 150] width 17 height 42
click at [1193, 150] on input "m3" at bounding box center [1185, 150] width 30 height 30
checkbox input "true"
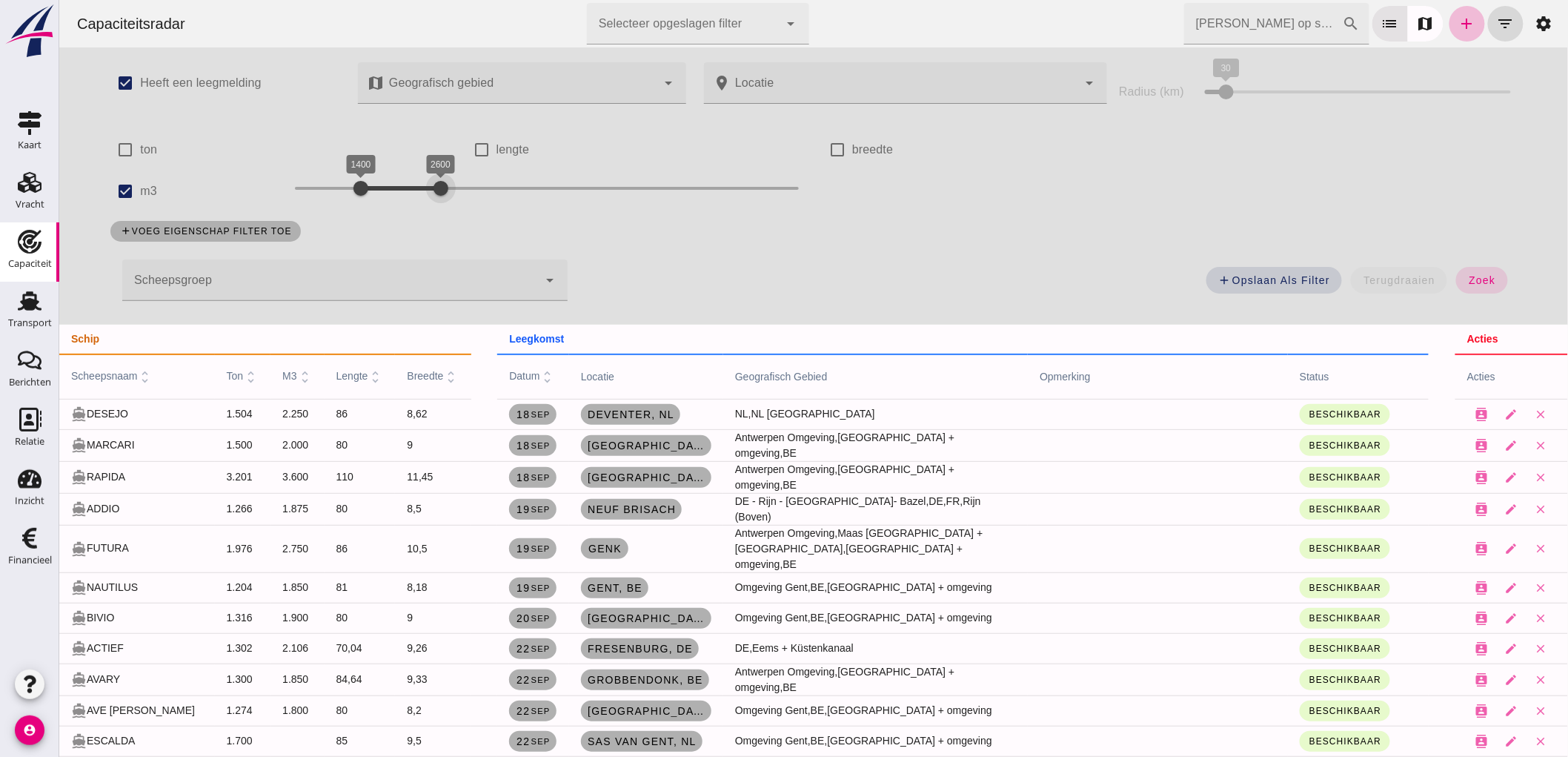
drag, startPoint x: 383, startPoint y: 194, endPoint x: 433, endPoint y: 208, distance: 51.9
click at [433, 208] on div "1400 2600 1400 2600" at bounding box center [546, 191] width 533 height 42
drag, startPoint x: 356, startPoint y: 188, endPoint x: 407, endPoint y: 218, distance: 59.2
click at [407, 218] on div "check_box Heeft een leegmelding map Geografisch gebied Geografisch gebied cance…" at bounding box center [813, 186] width 1436 height 278
click at [1469, 278] on span "zoek" at bounding box center [1482, 280] width 28 height 12
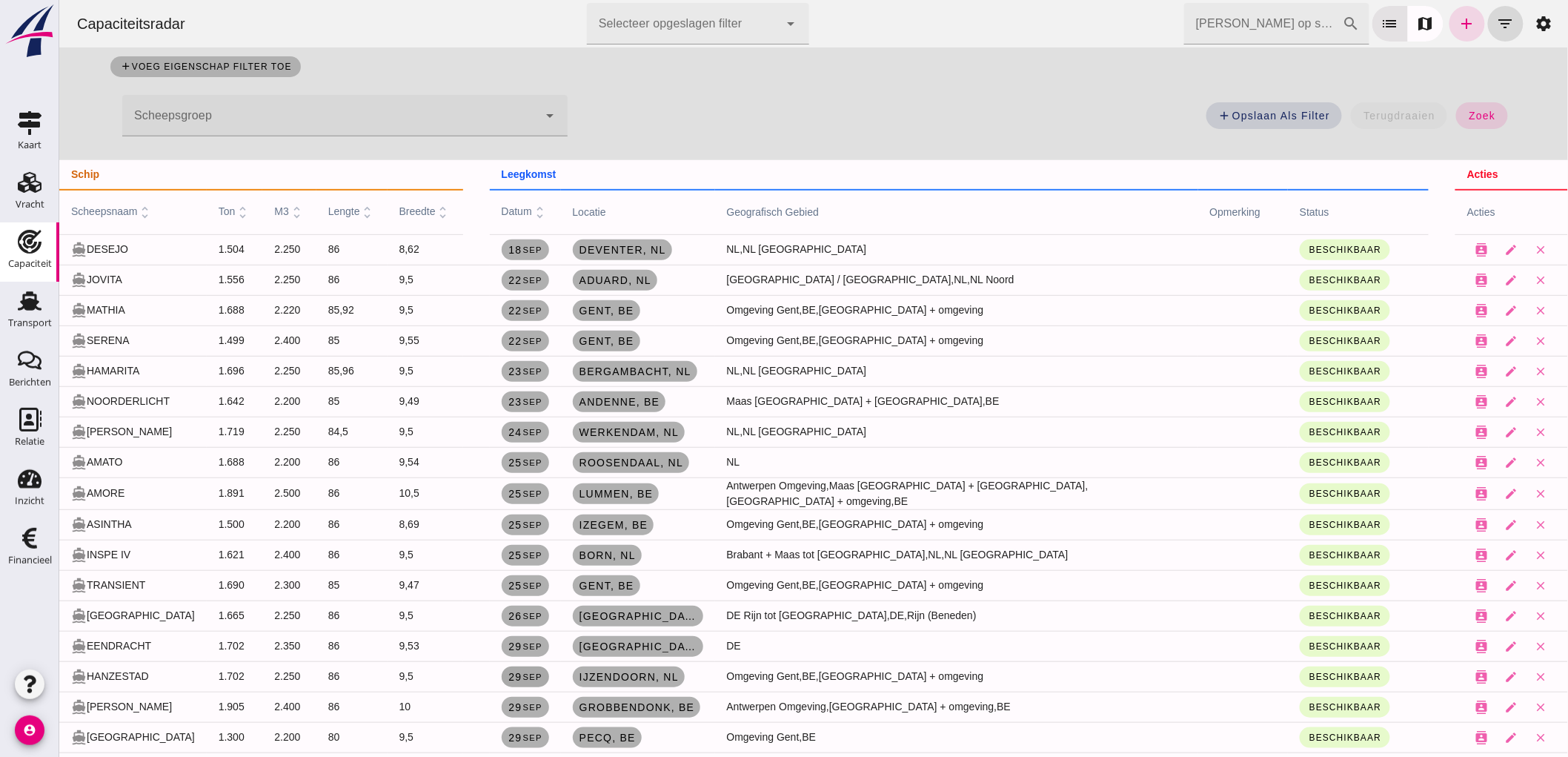
scroll to position [372, 0]
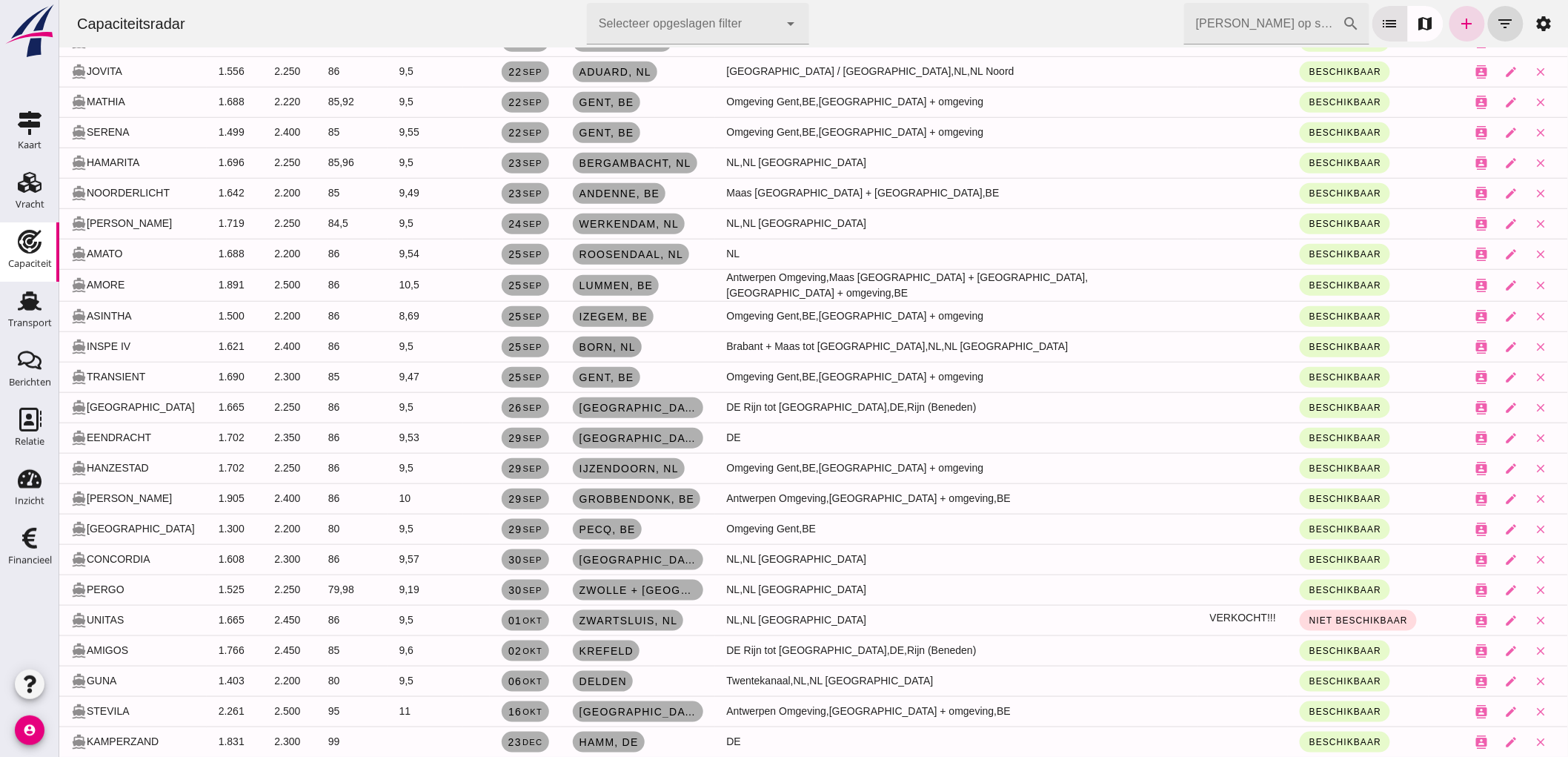
click at [598, 350] on link "Born , nl" at bounding box center [606, 347] width 69 height 21
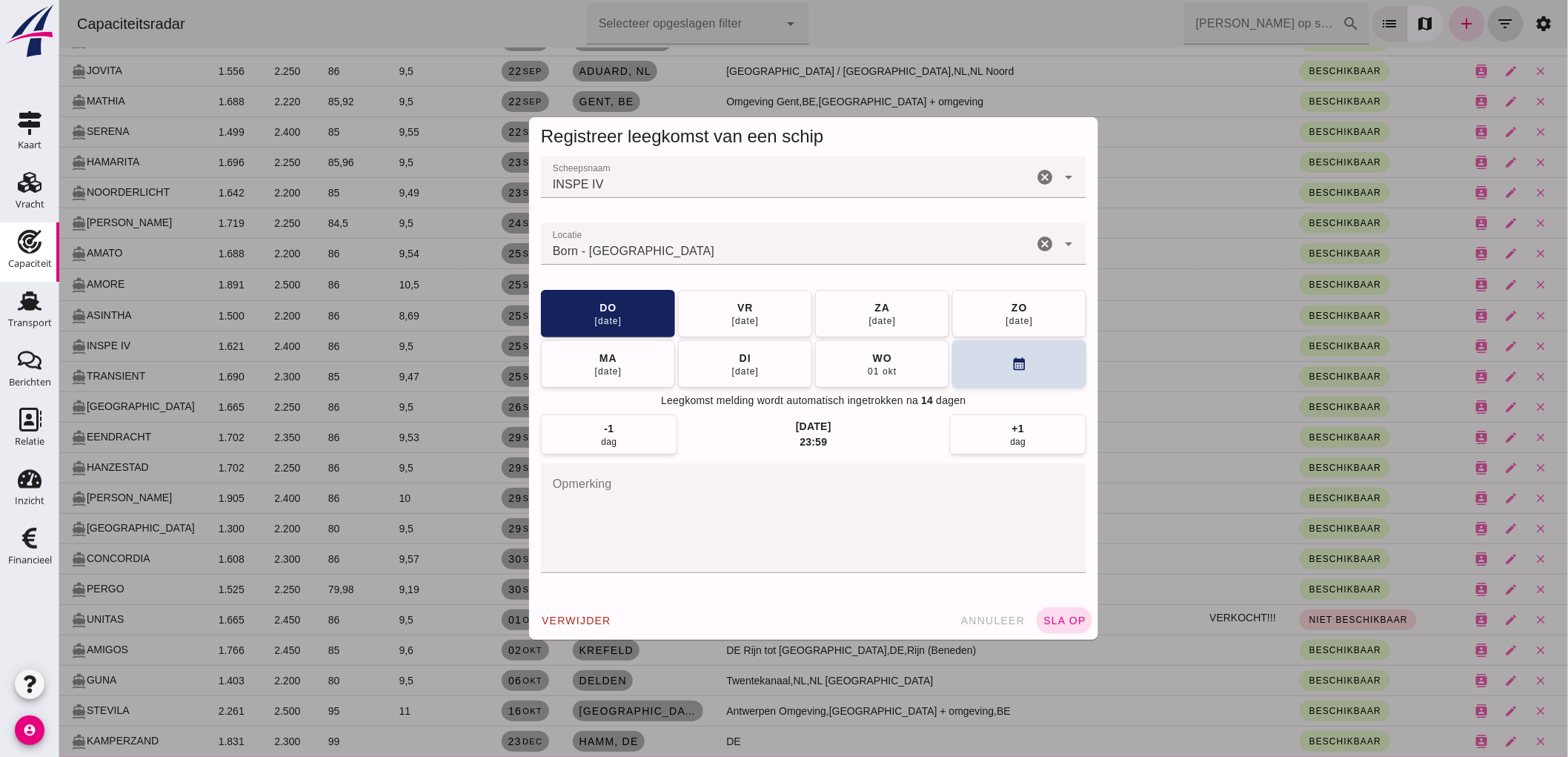
scroll to position [0, 0]
click at [1038, 239] on icon "cancel" at bounding box center [1044, 244] width 17 height 17
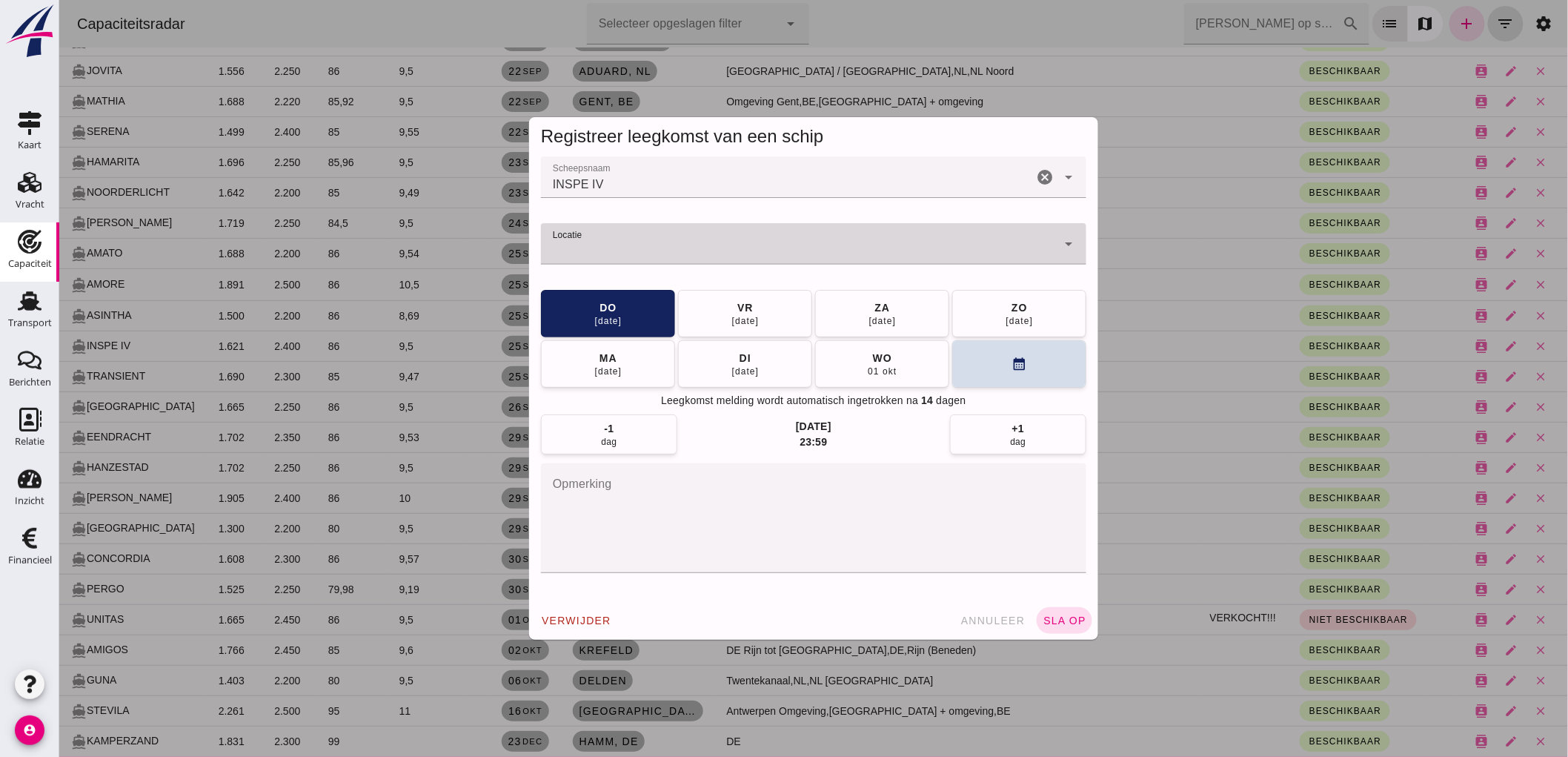
click at [868, 238] on div at bounding box center [795, 244] width 510 height 42
type input "Windschoten"
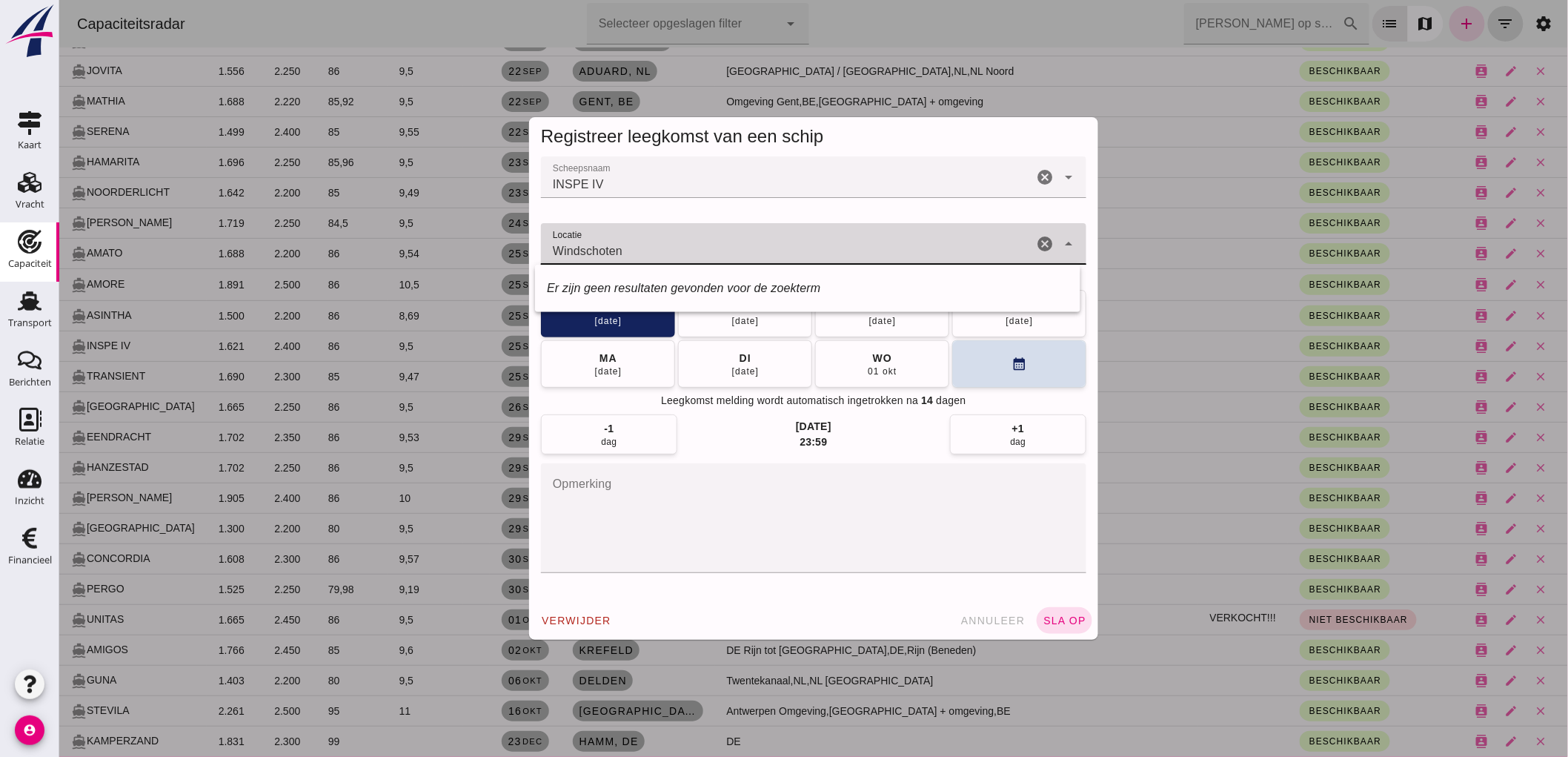
click at [1042, 240] on icon "cancel" at bounding box center [1044, 244] width 17 height 17
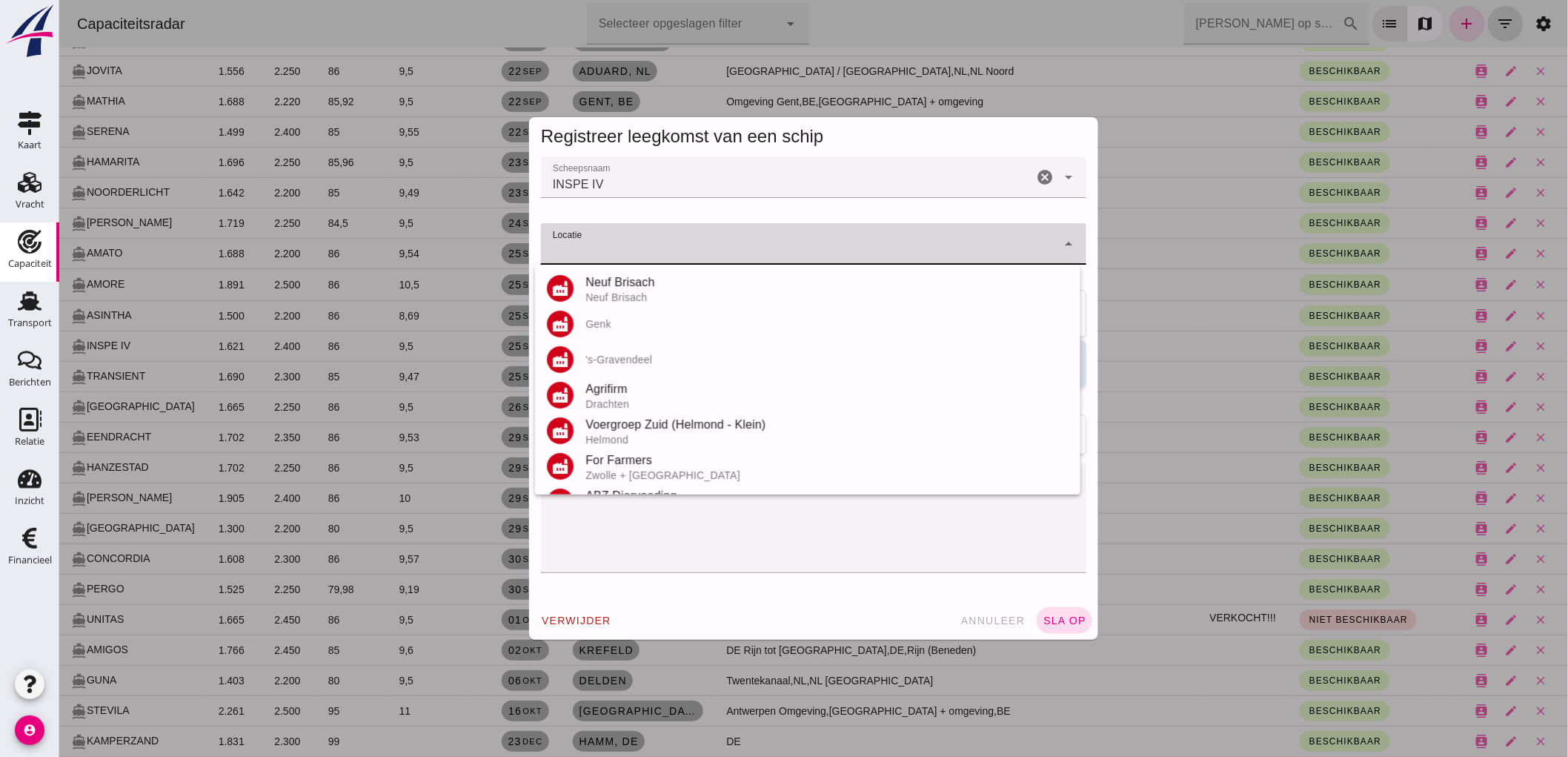
click at [904, 246] on input "Locatie" at bounding box center [798, 251] width 516 height 17
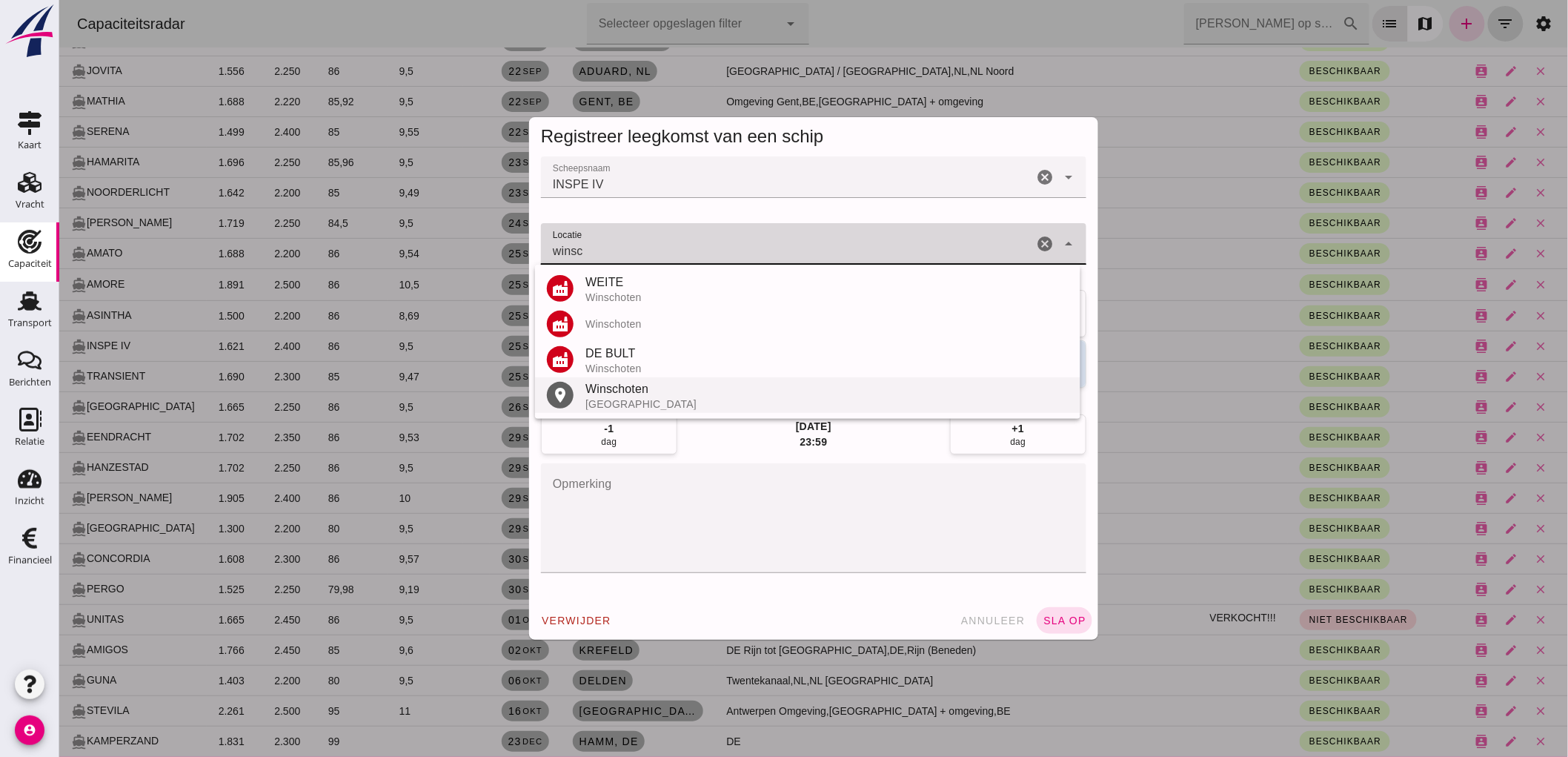
click at [854, 388] on div "Winschoten" at bounding box center [826, 389] width 483 height 17
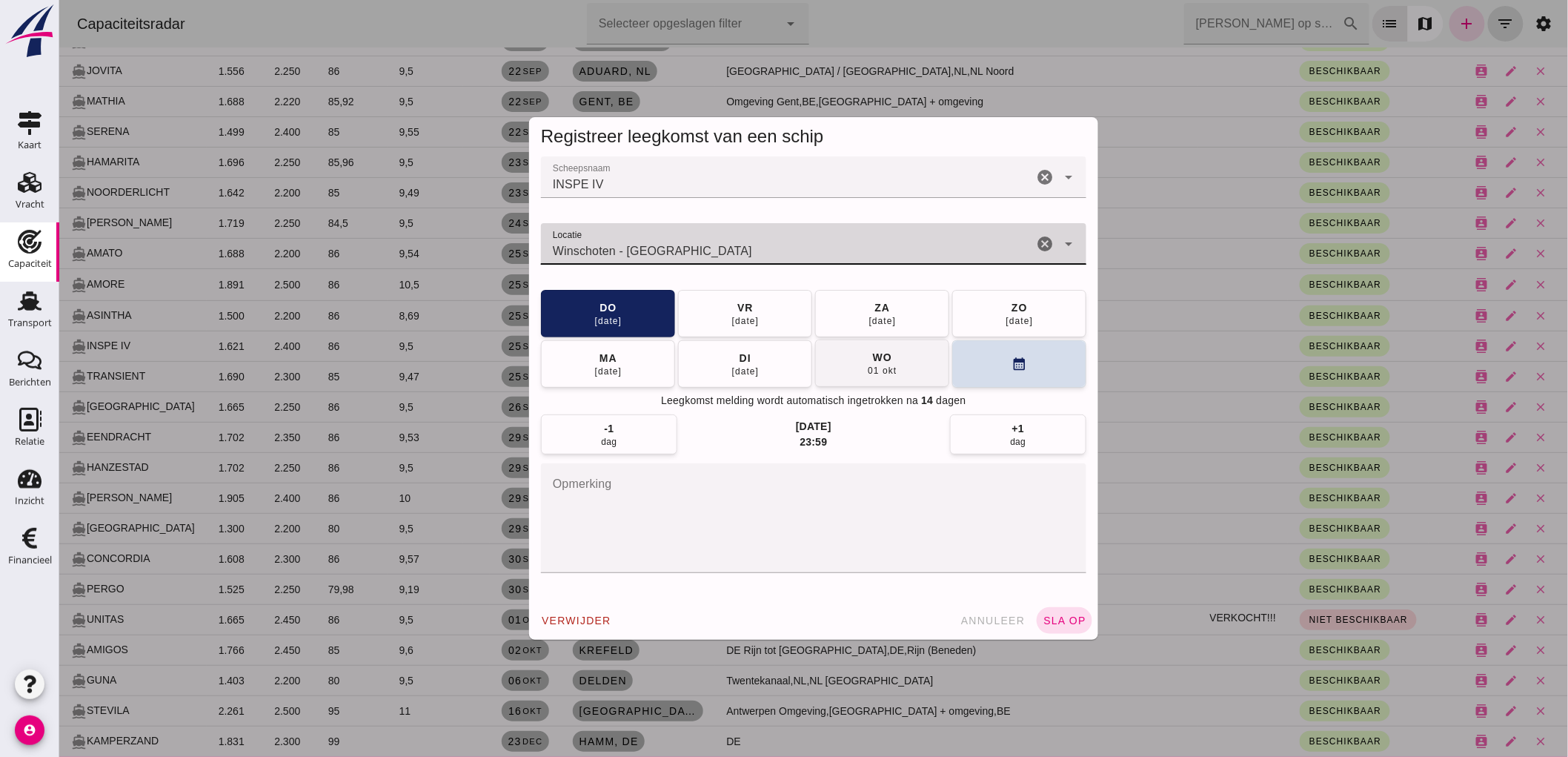
type input "Winschoten - Groningen"
click at [899, 366] on button "wo 01 okt" at bounding box center [881, 363] width 134 height 48
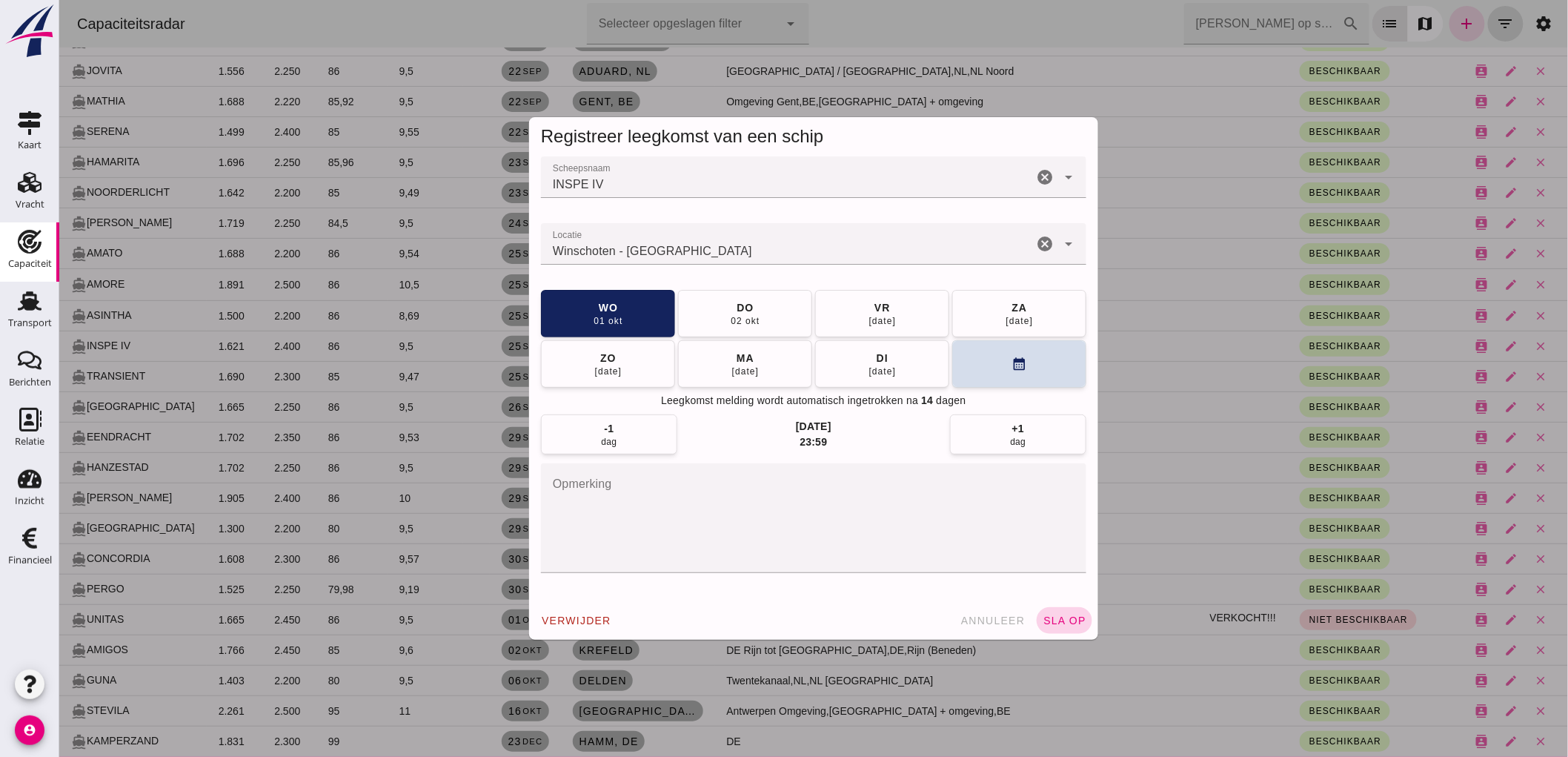
click at [1062, 623] on span "sla op" at bounding box center [1064, 620] width 44 height 12
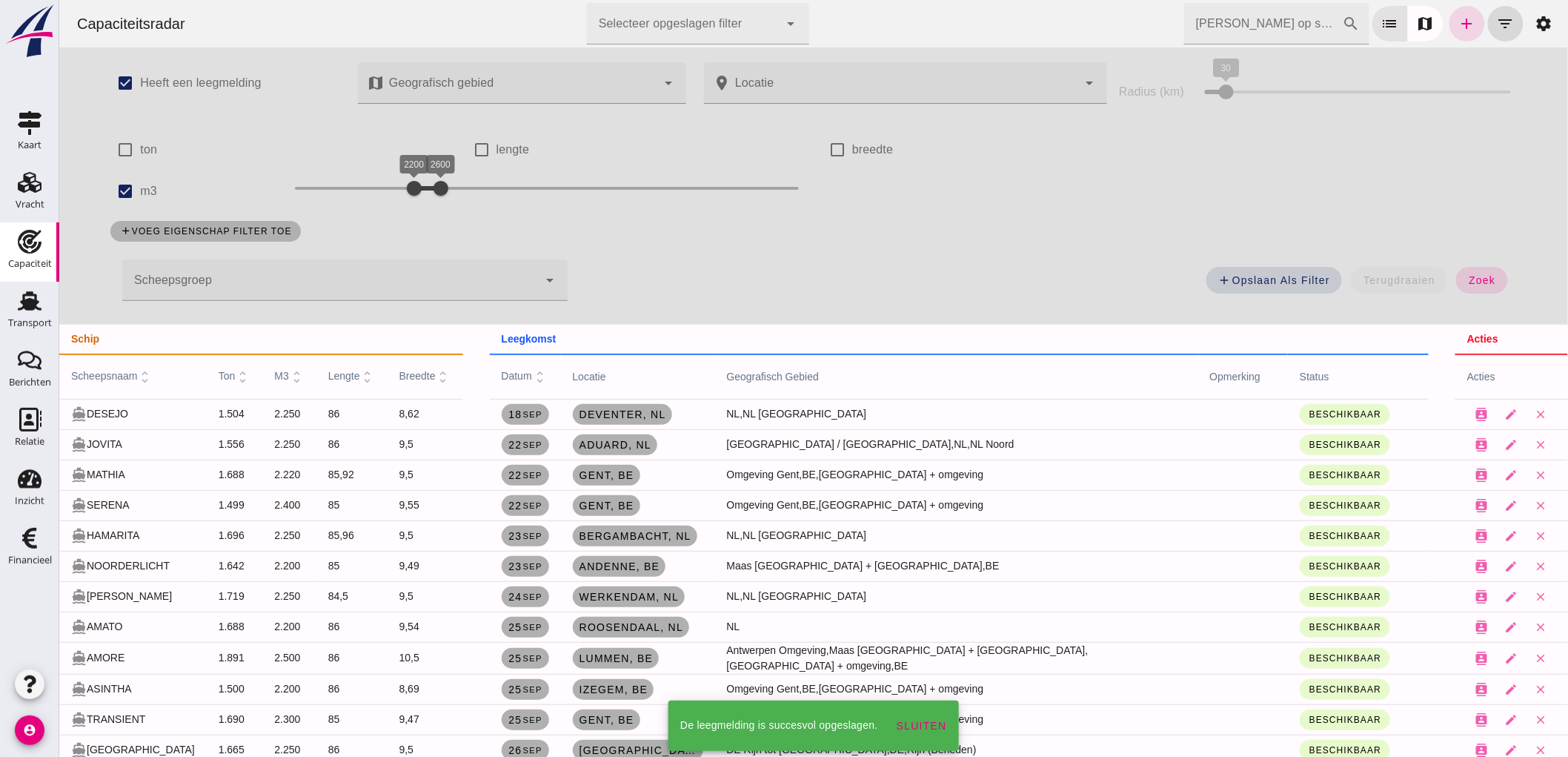
scroll to position [372, 0]
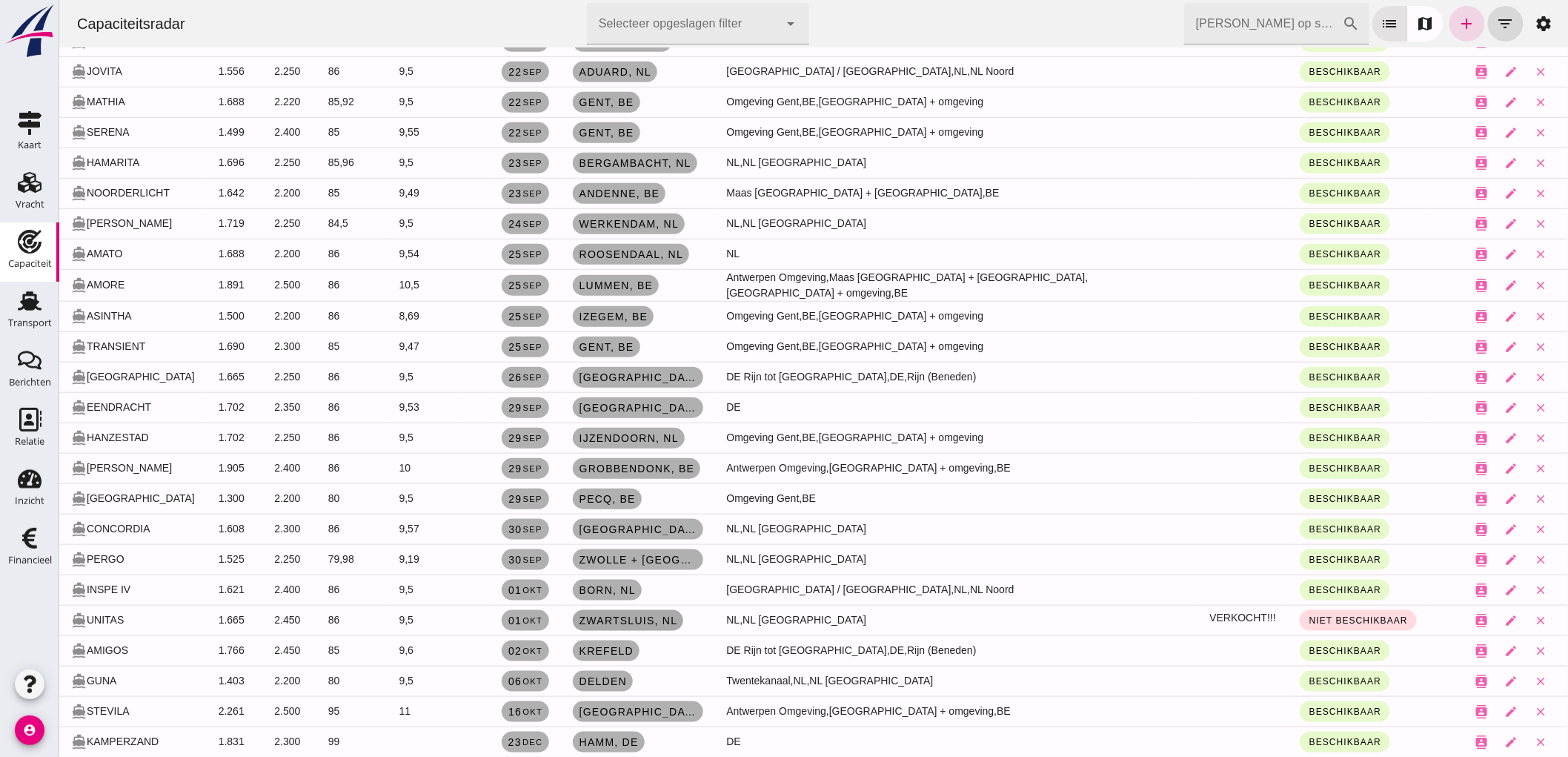
click at [671, 617] on span "Zwartsluis , nl" at bounding box center [627, 620] width 99 height 12
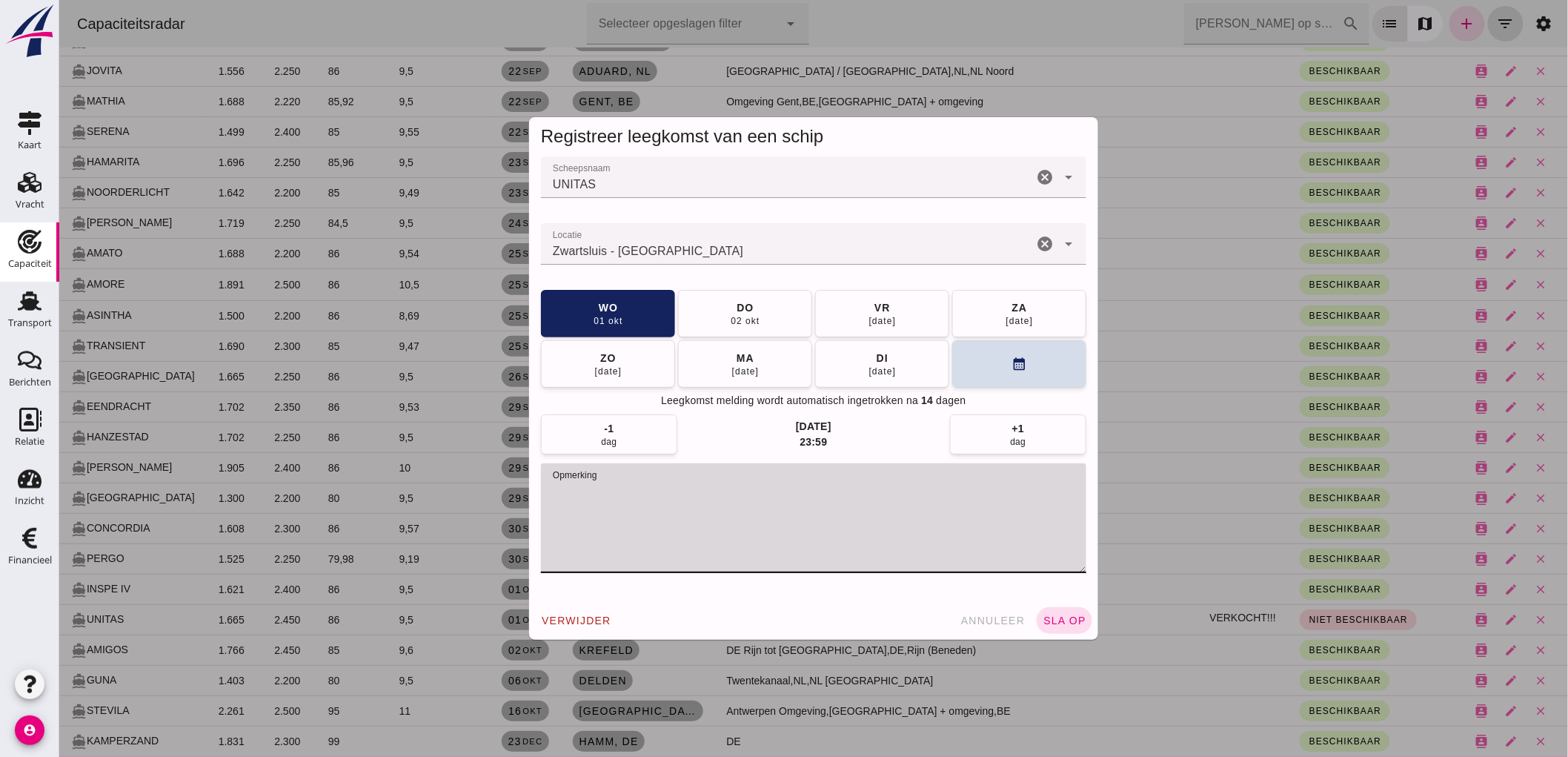
drag, startPoint x: 923, startPoint y: 521, endPoint x: 288, endPoint y: 494, distance: 635.6
click at [288, 494] on div "Registreer leegkomst van een schip Scheepsnaam Scheepsnaam UNITAS cancel arrow_…" at bounding box center [813, 378] width 1509 height 757
drag, startPoint x: 1050, startPoint y: 630, endPoint x: 1065, endPoint y: 640, distance: 18.0
click at [1065, 640] on div "Registreer leegkomst van een schip Scheepsnaam Scheepsnaam UNITAS cancel arrow_…" at bounding box center [813, 378] width 593 height 546
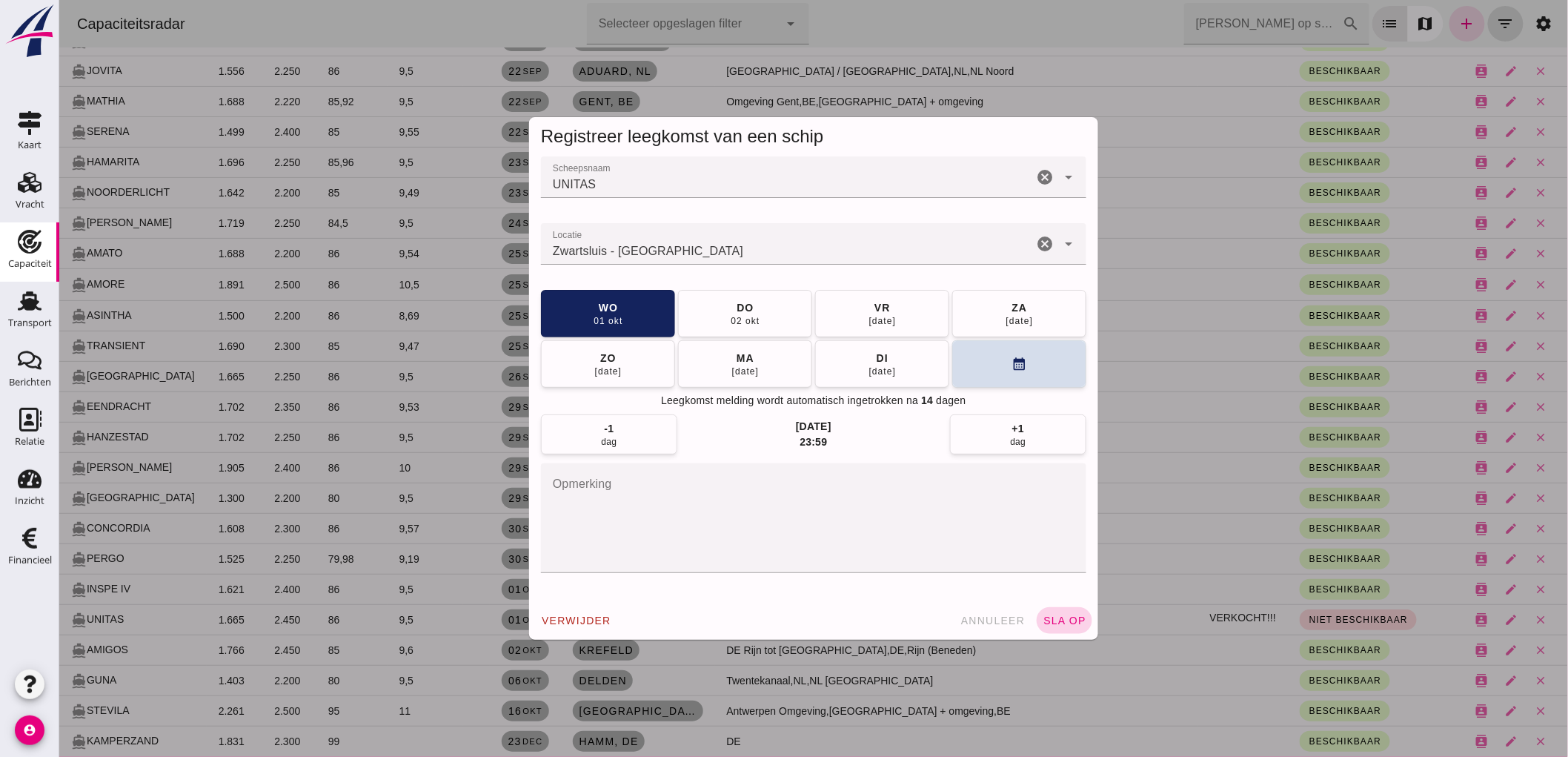
click at [1060, 624] on span "sla op" at bounding box center [1064, 620] width 44 height 12
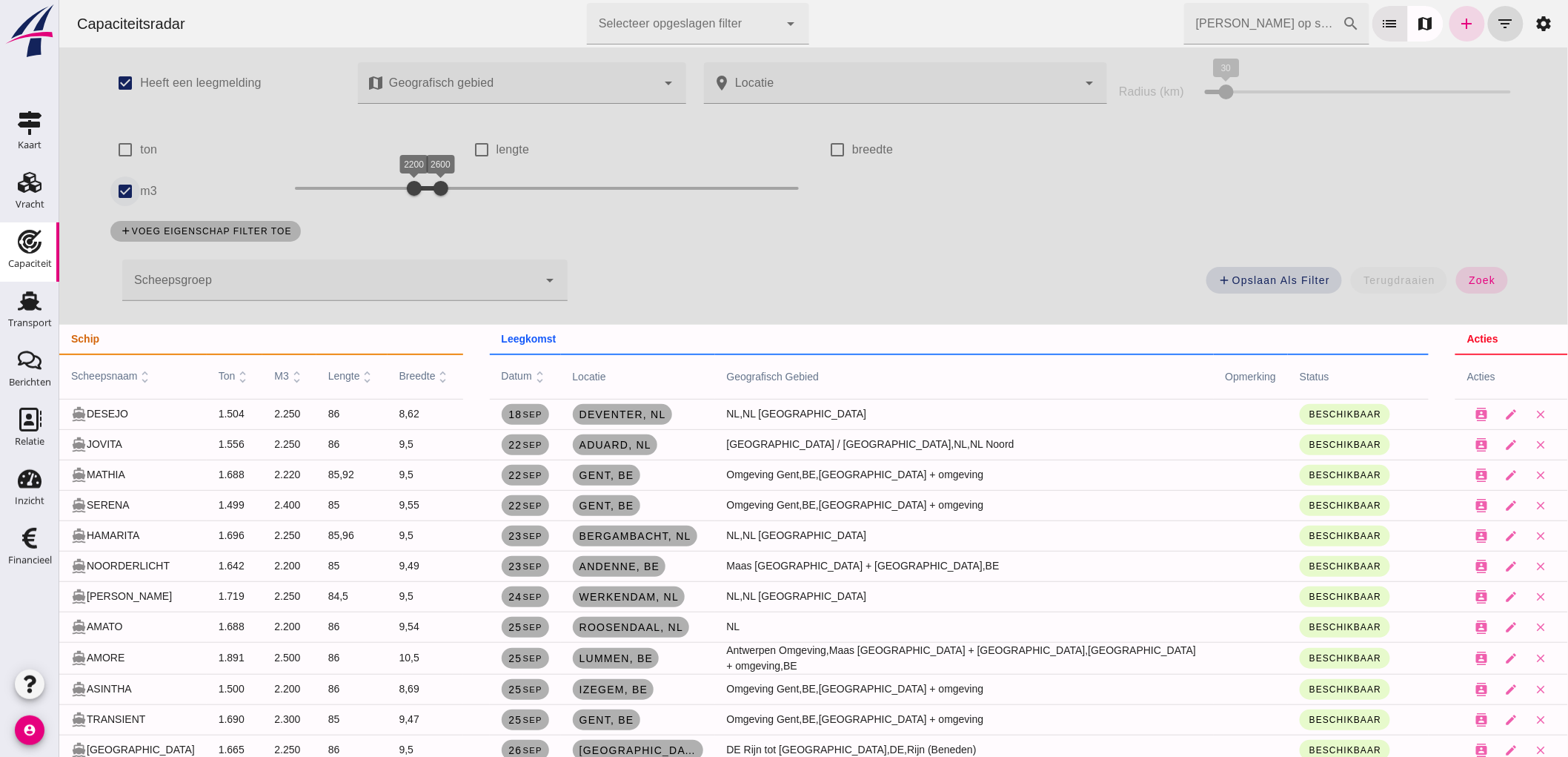
click at [123, 178] on input "m3" at bounding box center [124, 191] width 30 height 30
checkbox input "false"
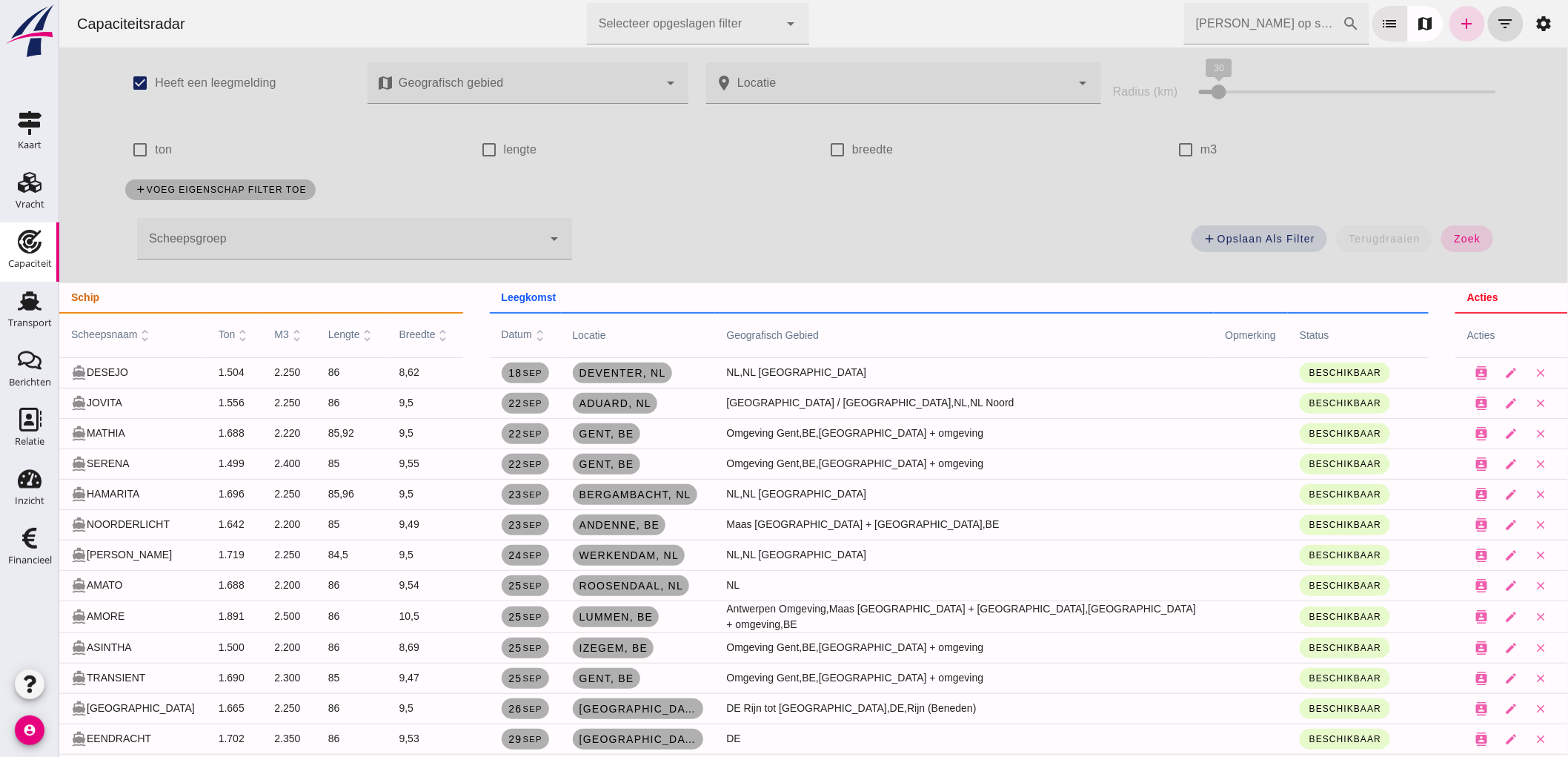
click at [1490, 243] on div "add Opslaan als filter terugdraaien zoek" at bounding box center [1045, 243] width 929 height 53
drag, startPoint x: 1453, startPoint y: 238, endPoint x: 1634, endPoint y: 246, distance: 181.2
click at [1453, 238] on span "zoek" at bounding box center [1467, 238] width 28 height 12
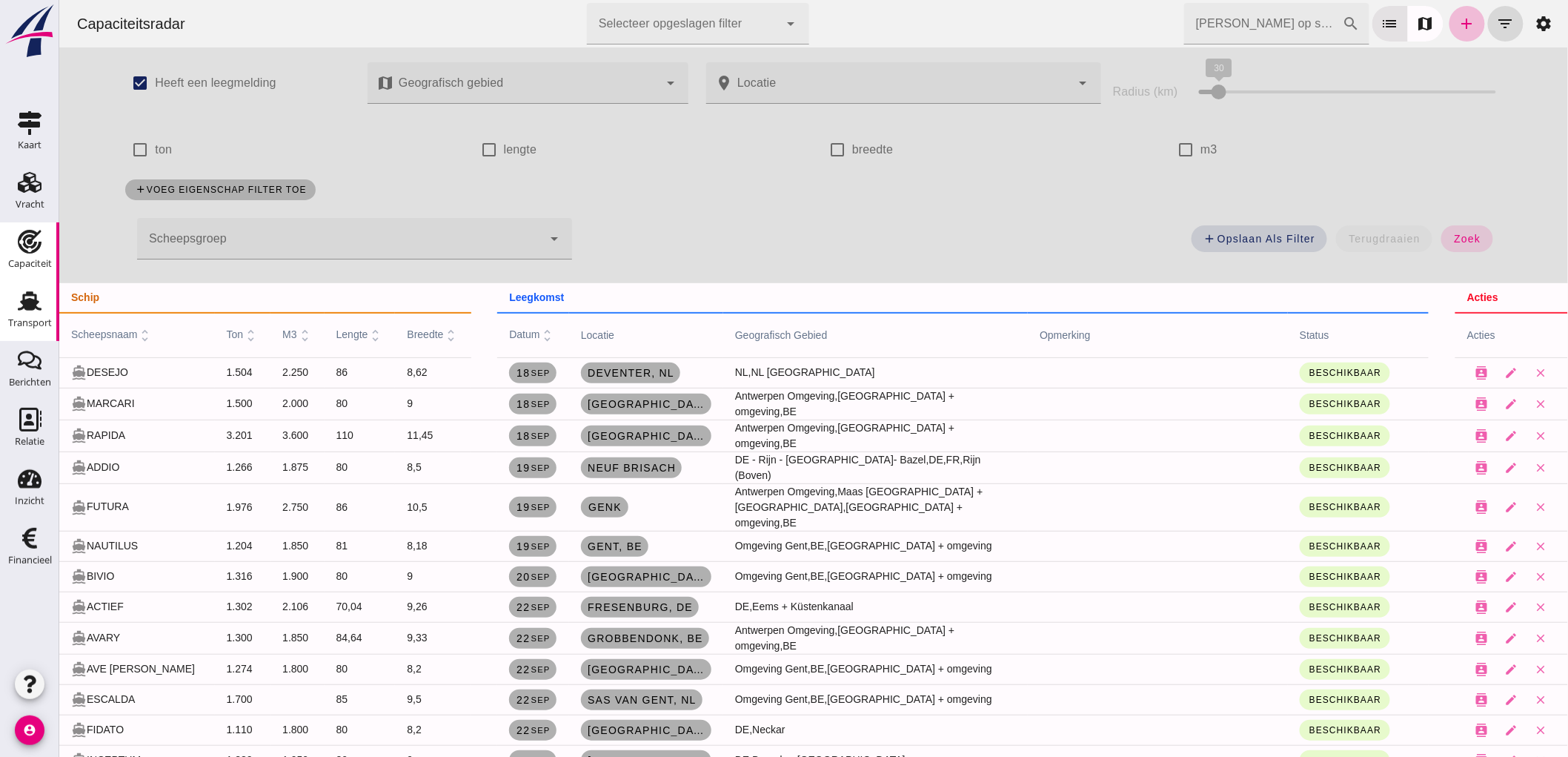
click at [18, 314] on div "Transport" at bounding box center [30, 323] width 44 height 21
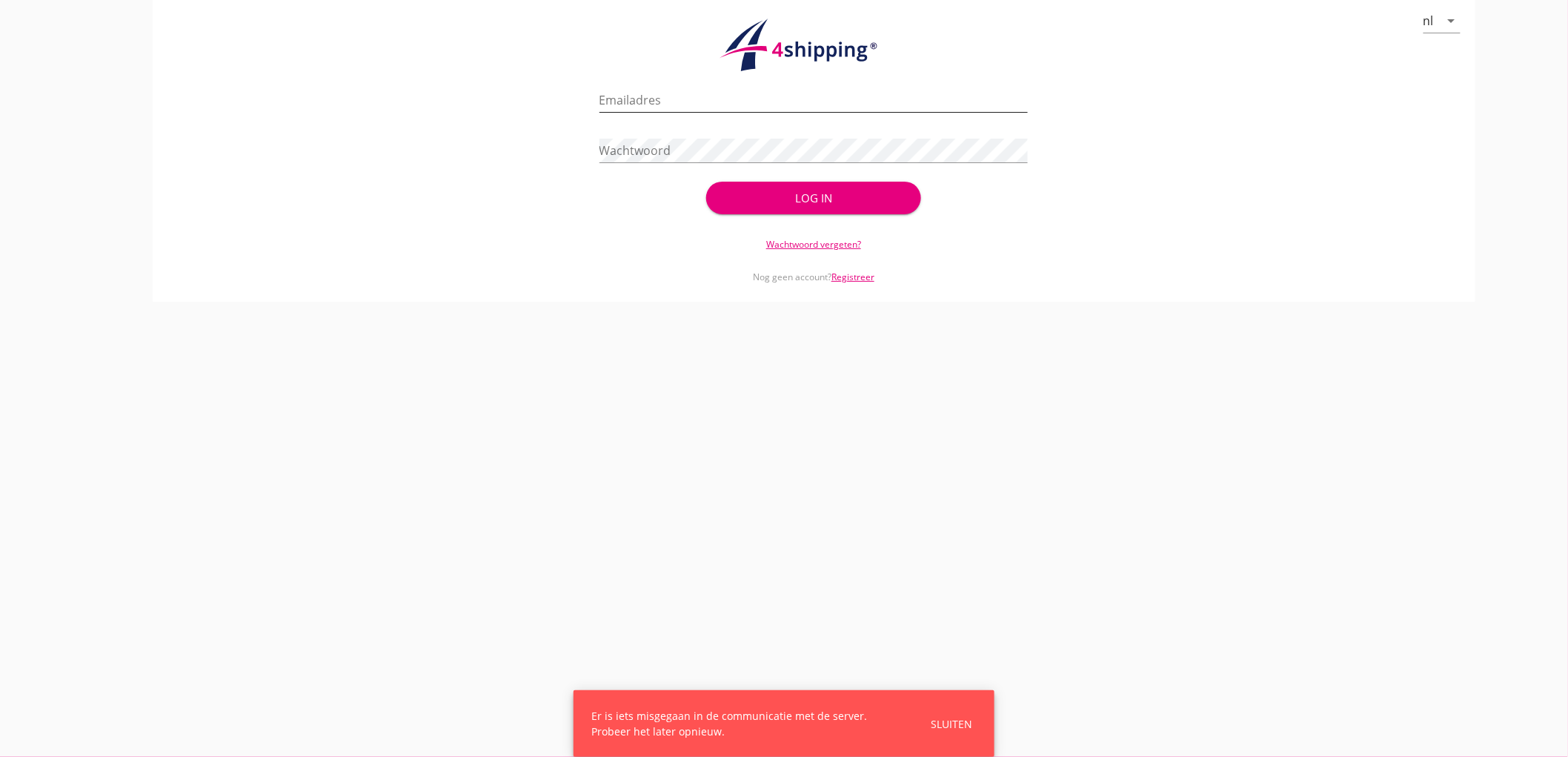
click at [687, 100] on input "Emailadres" at bounding box center [814, 99] width 429 height 23
type input "bouman@stoffersbevrachtingen.nl"
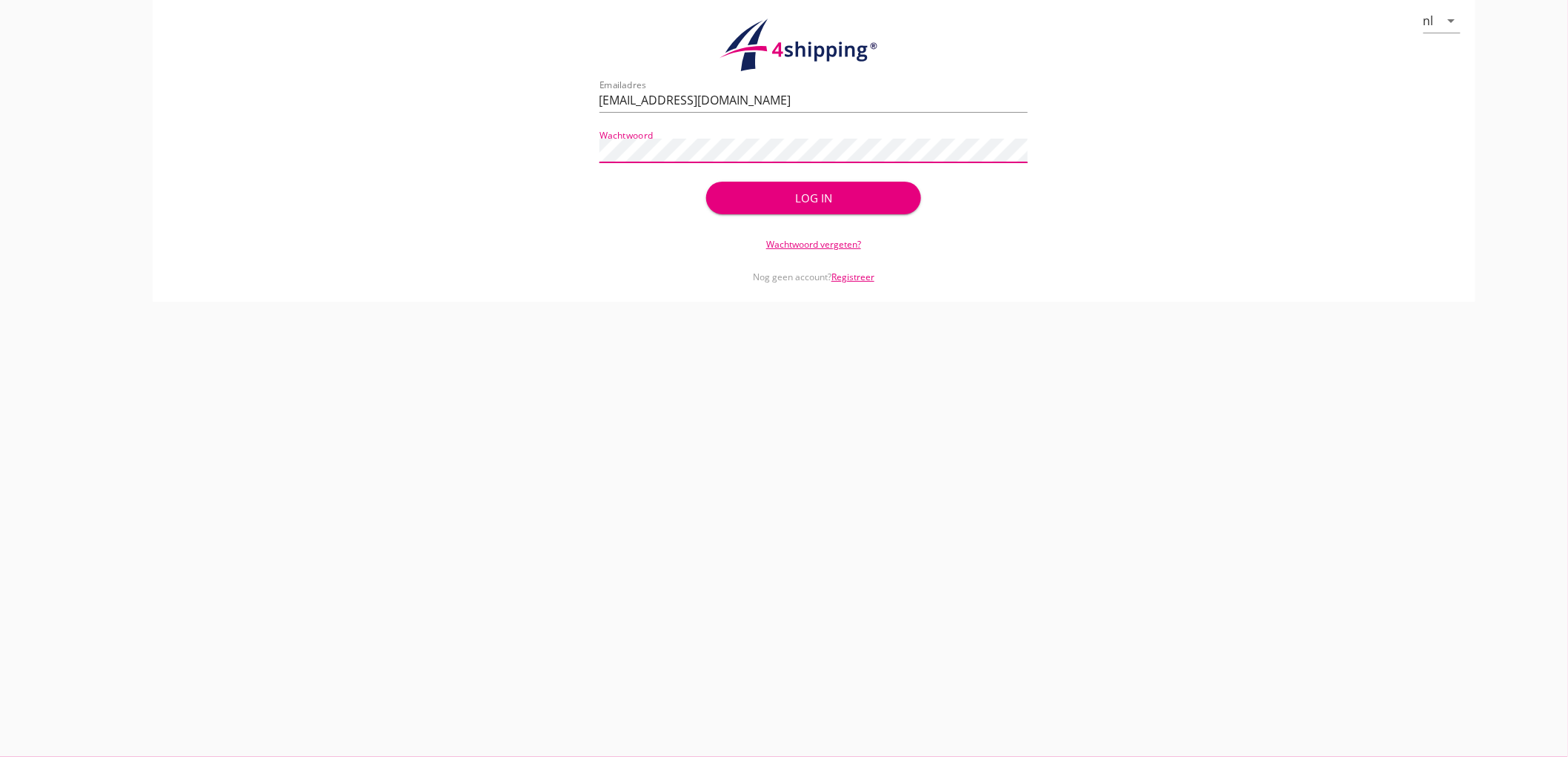
click at [707, 182] on button "Log in" at bounding box center [814, 198] width 214 height 32
click at [828, 195] on div "Log in" at bounding box center [814, 198] width 214 height 32
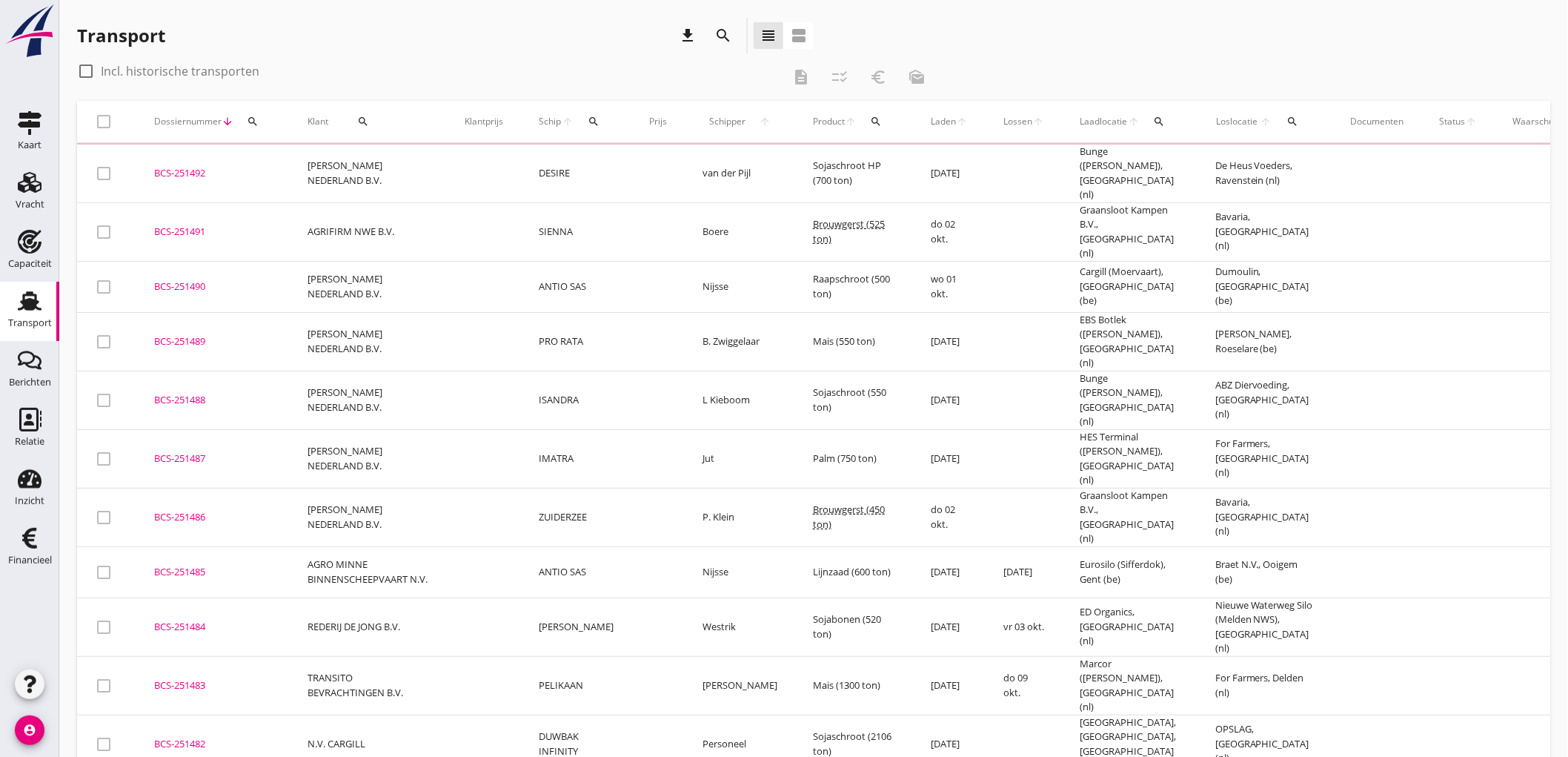
click at [774, 186] on td "van der Pijl" at bounding box center [740, 173] width 111 height 58
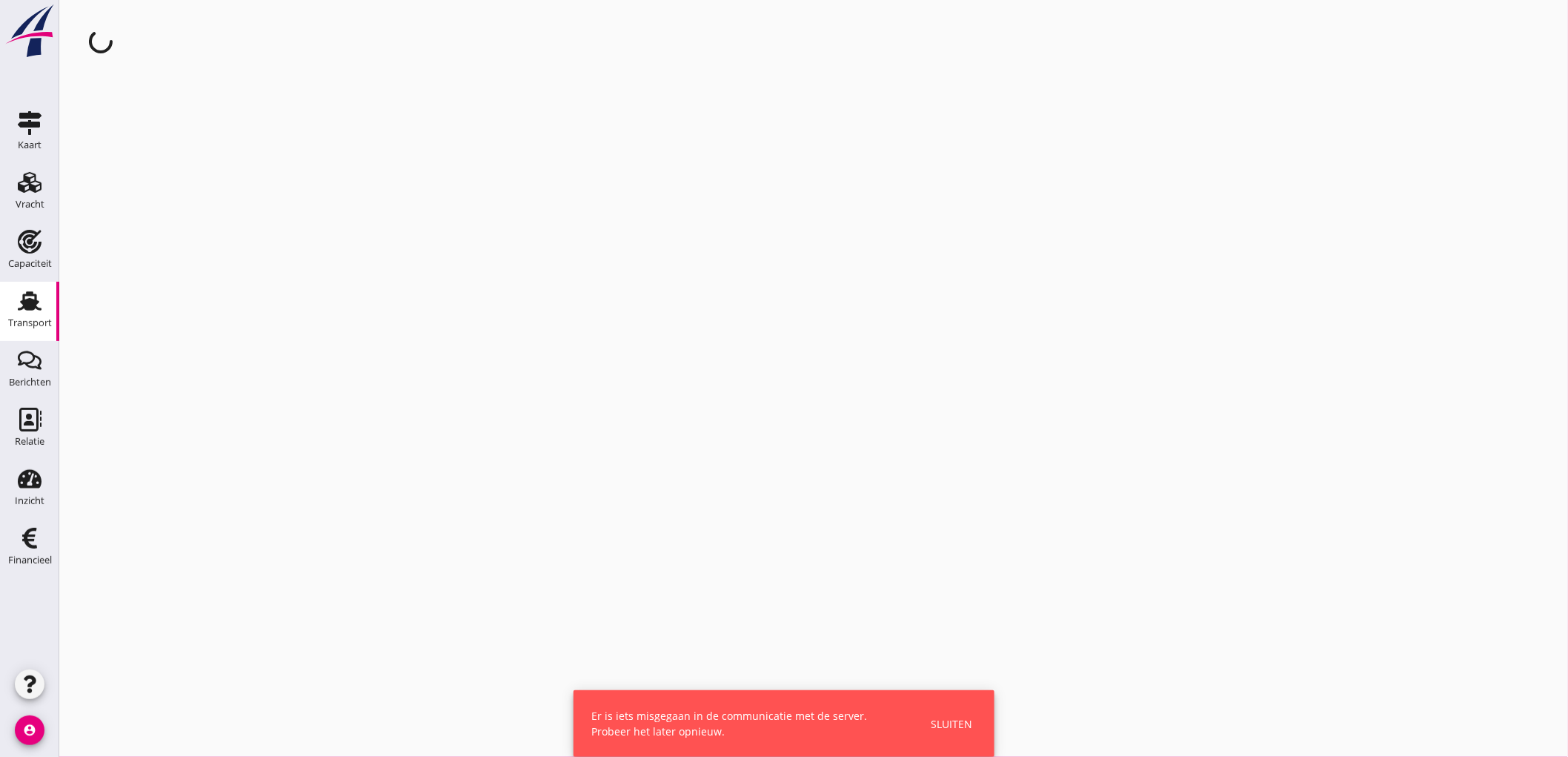
click at [968, 727] on div "Sluiten" at bounding box center [952, 724] width 42 height 16
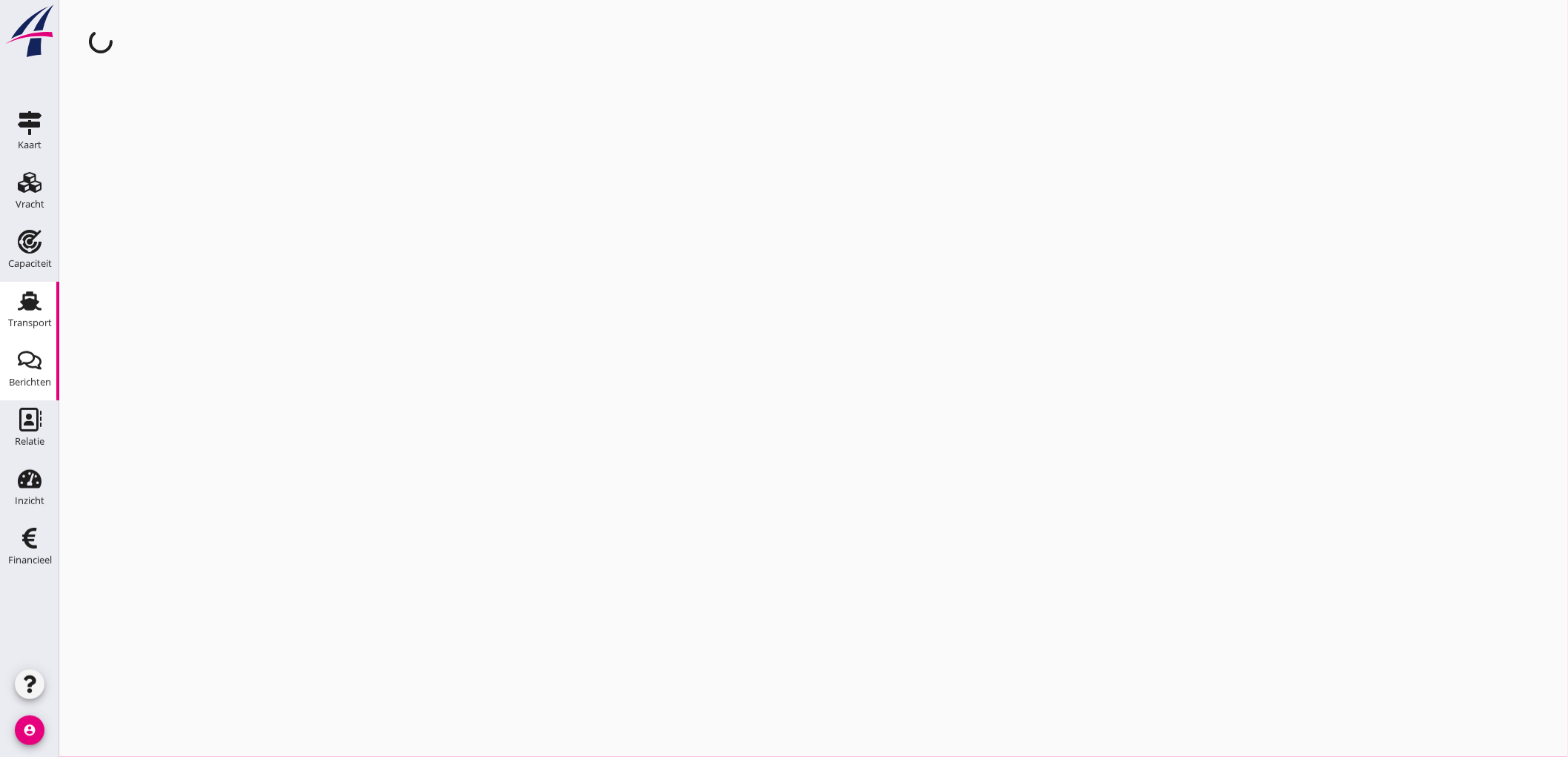
click at [28, 352] on use at bounding box center [29, 360] width 23 height 18
click at [37, 312] on div "Transport" at bounding box center [30, 323] width 44 height 21
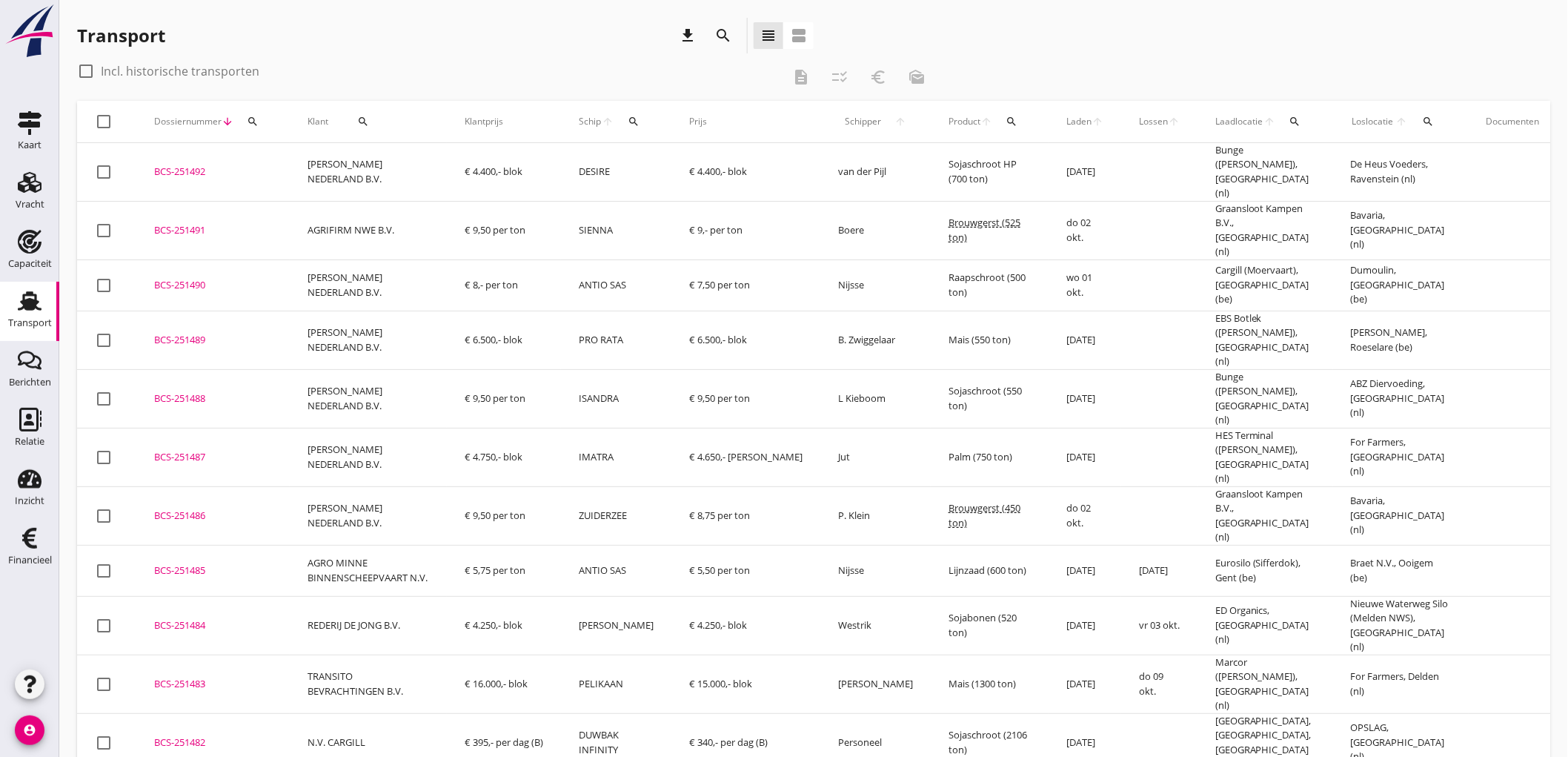
click at [331, 172] on td "[PERSON_NAME] NEDERLAND B.V." at bounding box center [368, 171] width 157 height 58
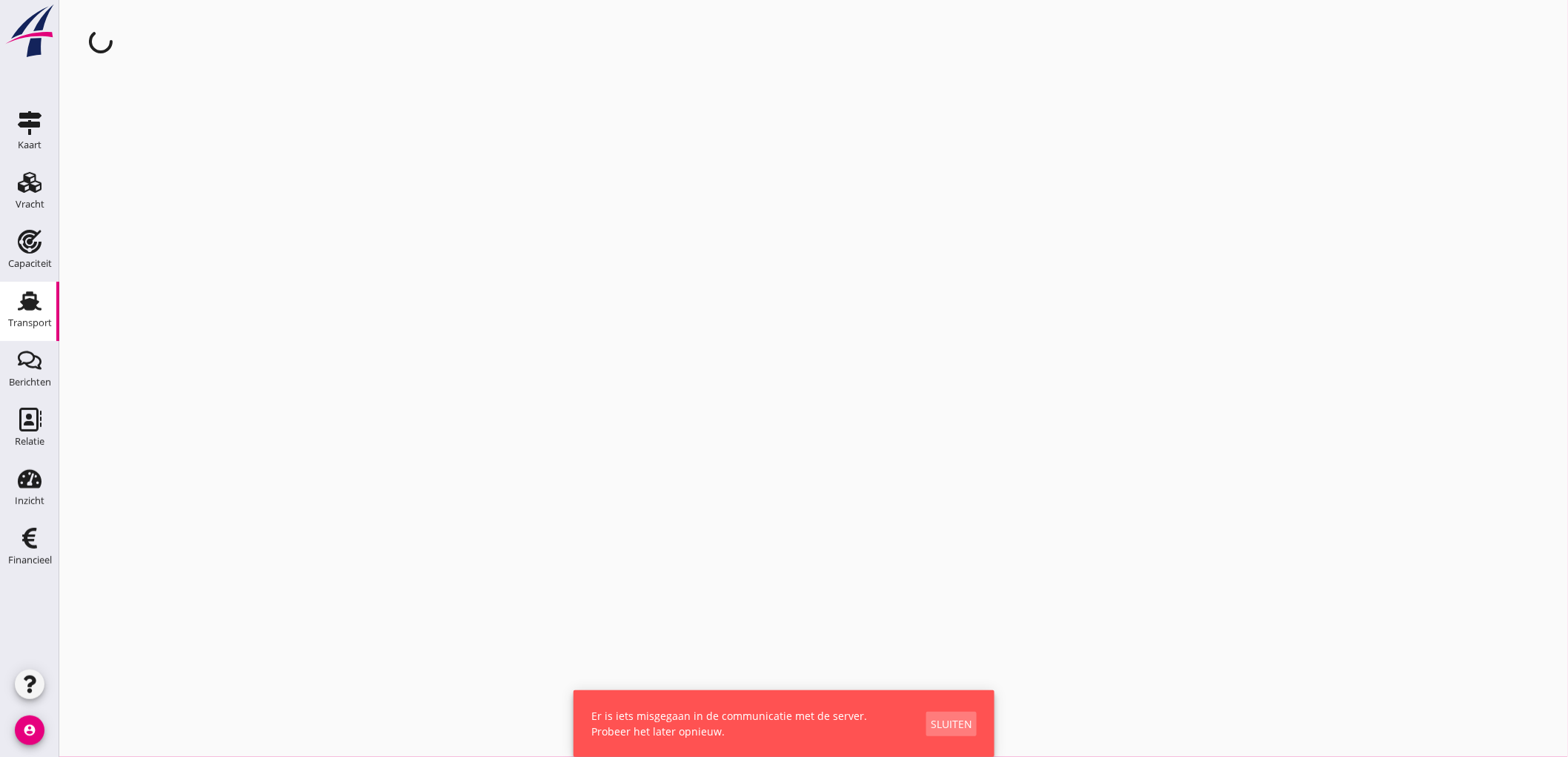
click at [948, 720] on div "Sluiten" at bounding box center [952, 724] width 42 height 16
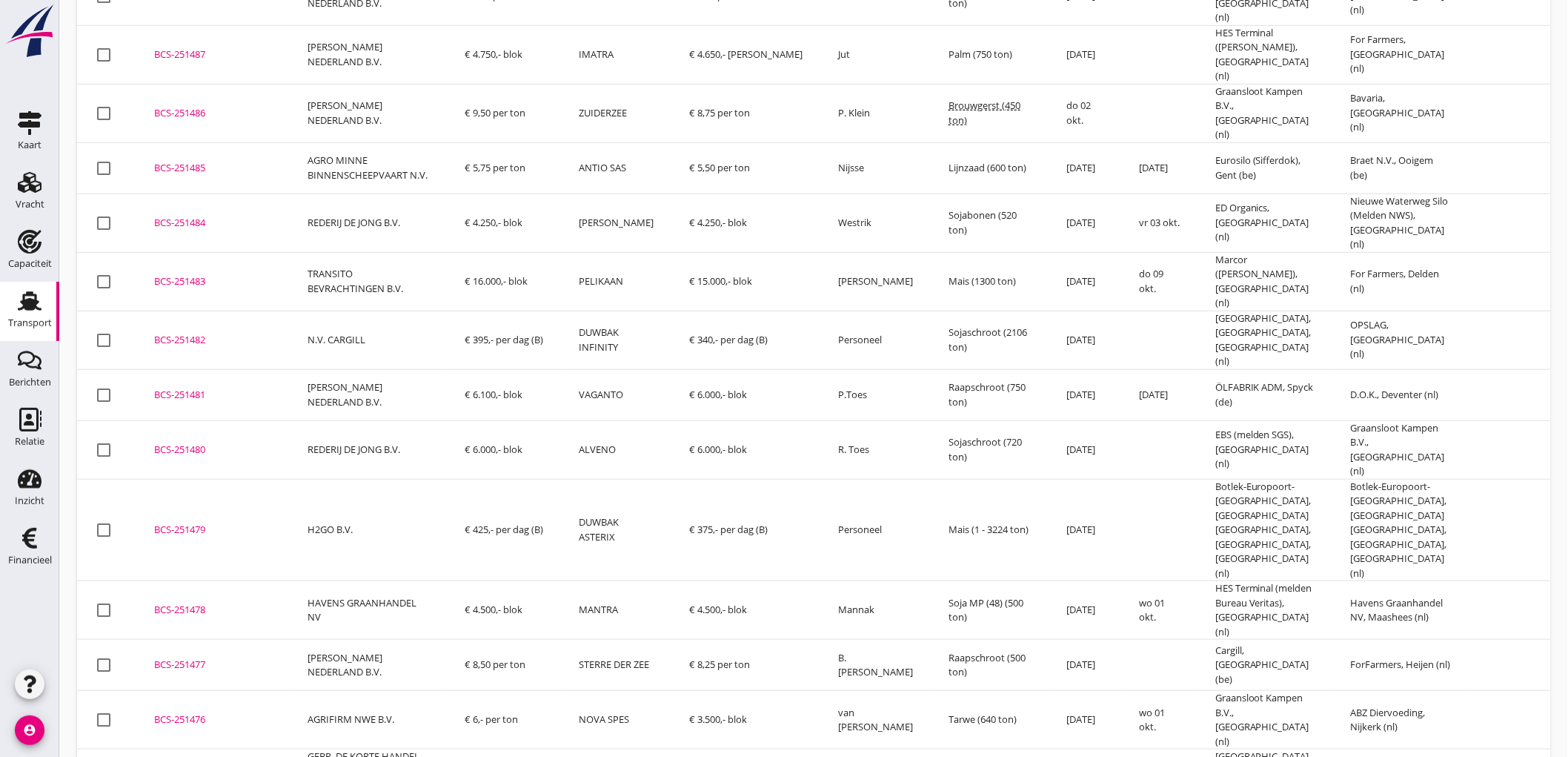
scroll to position [546, 0]
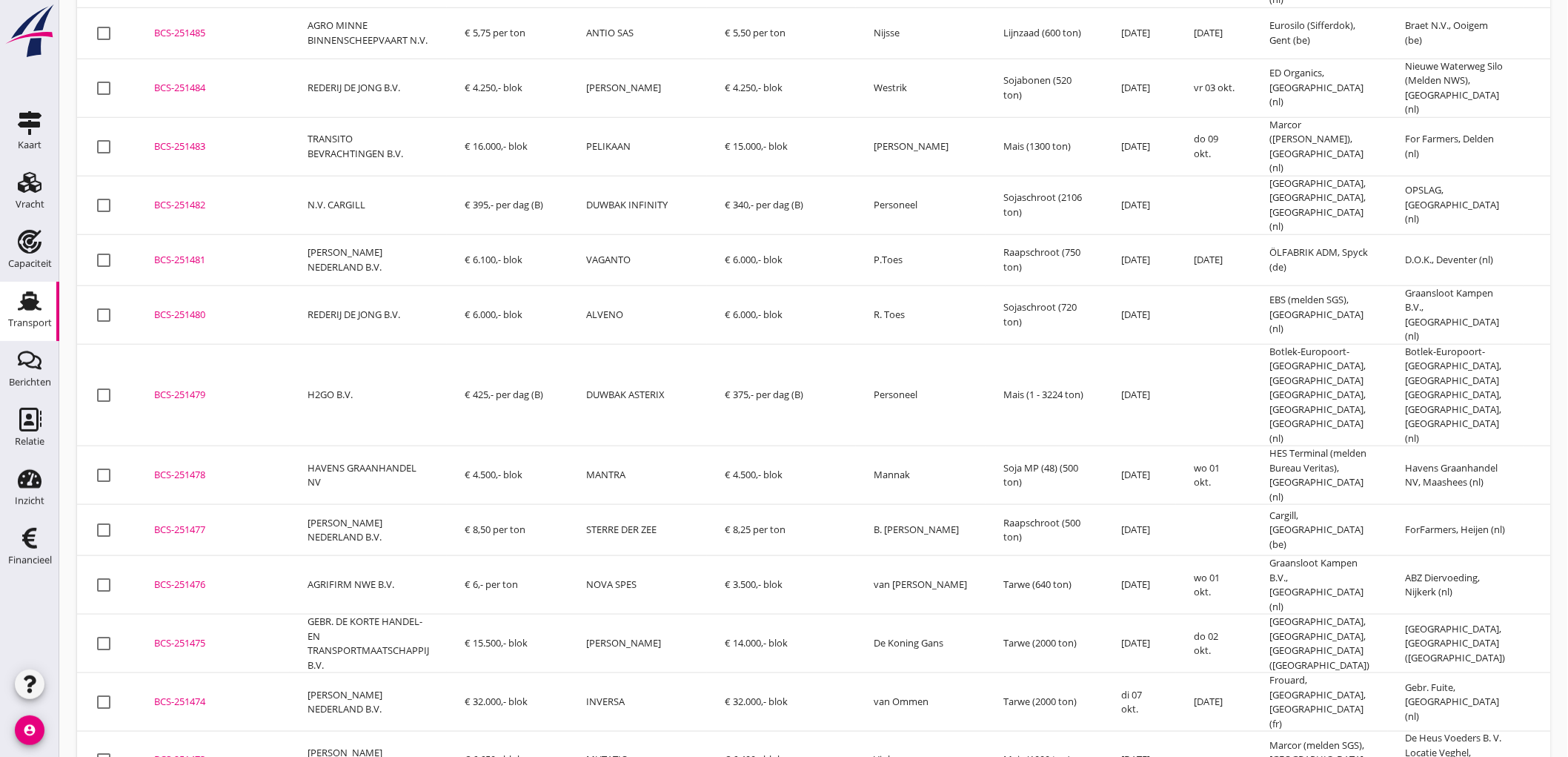
drag, startPoint x: 1241, startPoint y: 692, endPoint x: 1258, endPoint y: 713, distance: 27.0
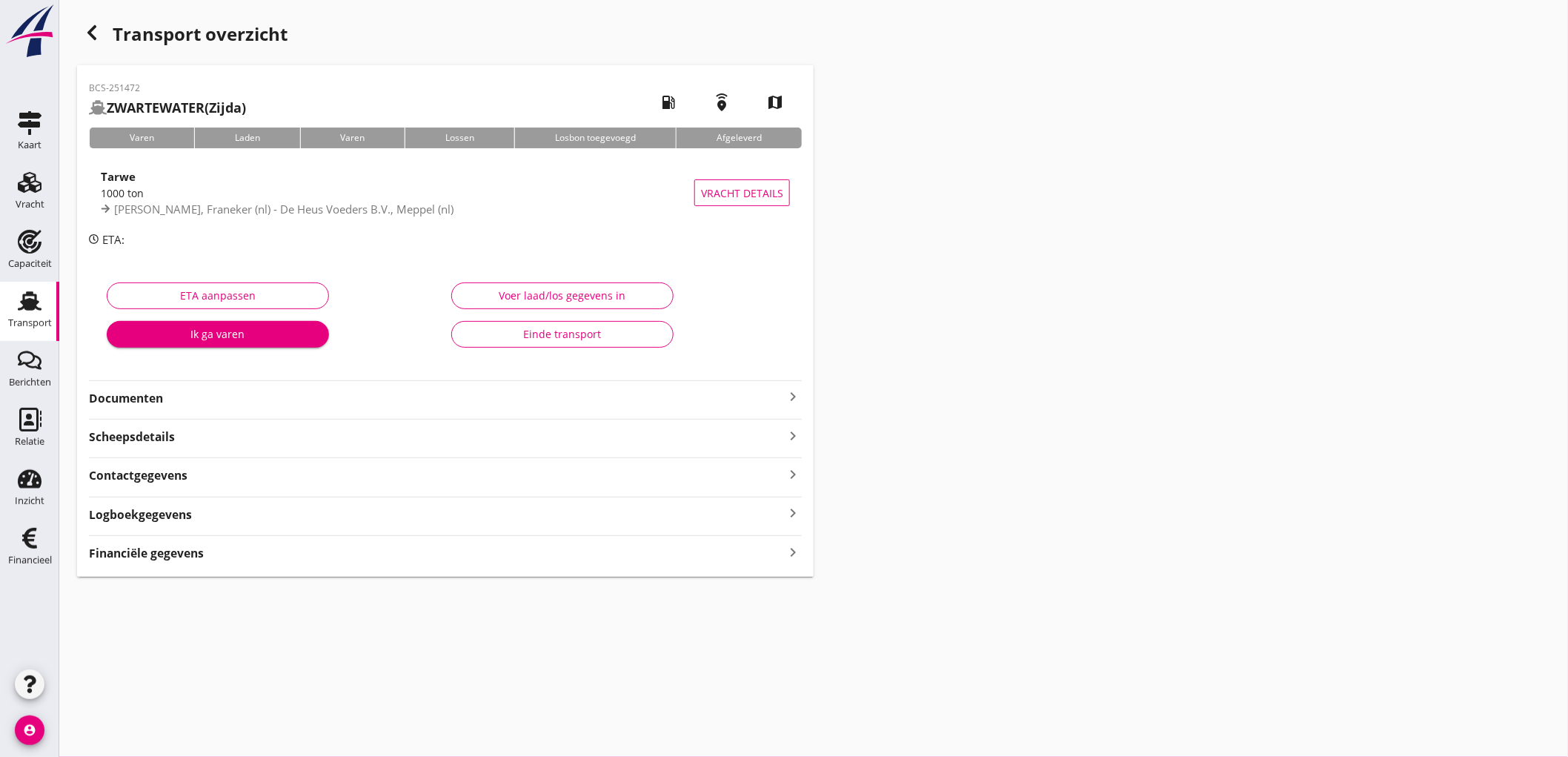
click at [12, 299] on div "Transport" at bounding box center [30, 300] width 36 height 23
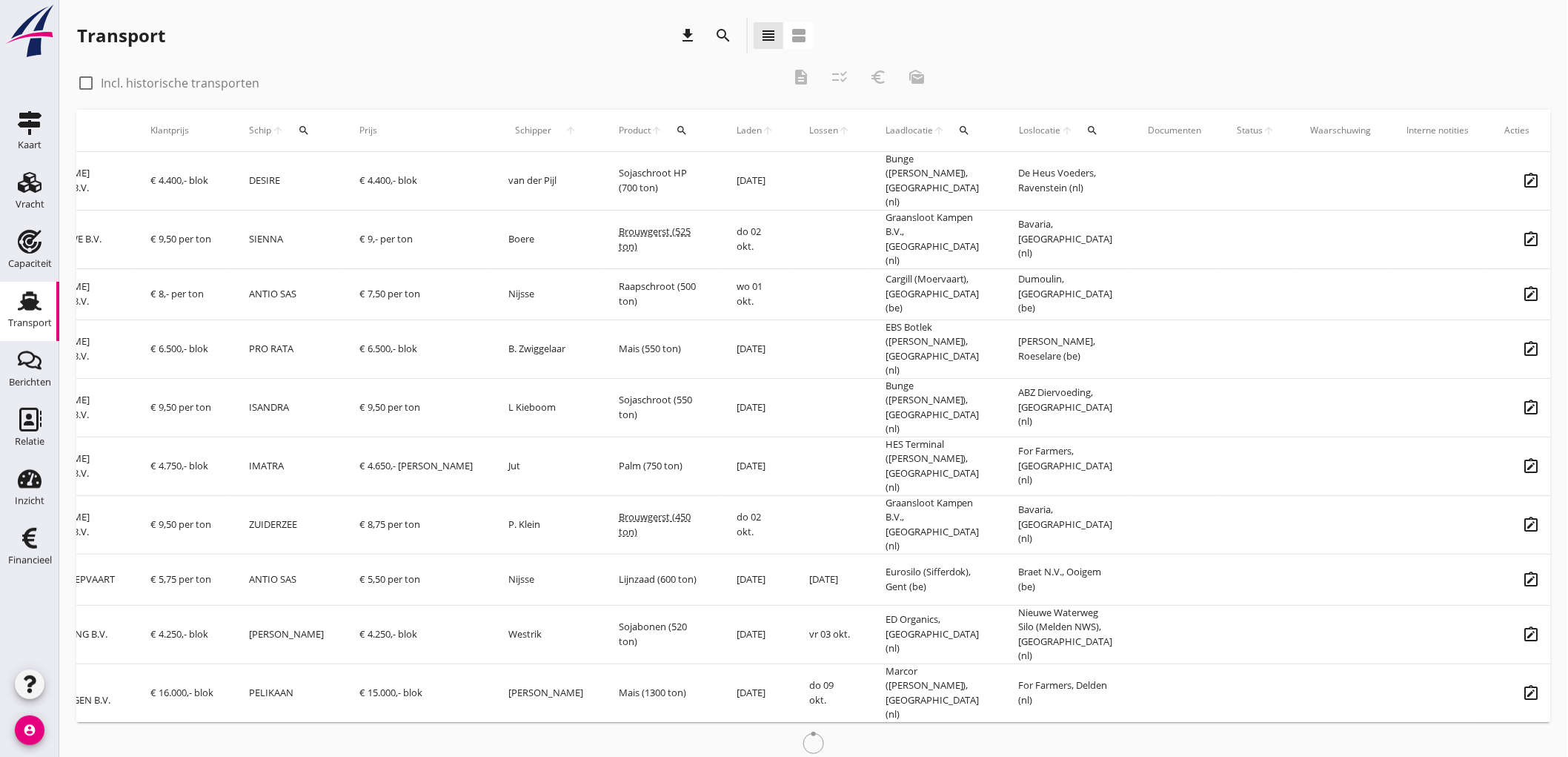
scroll to position [0, 308]
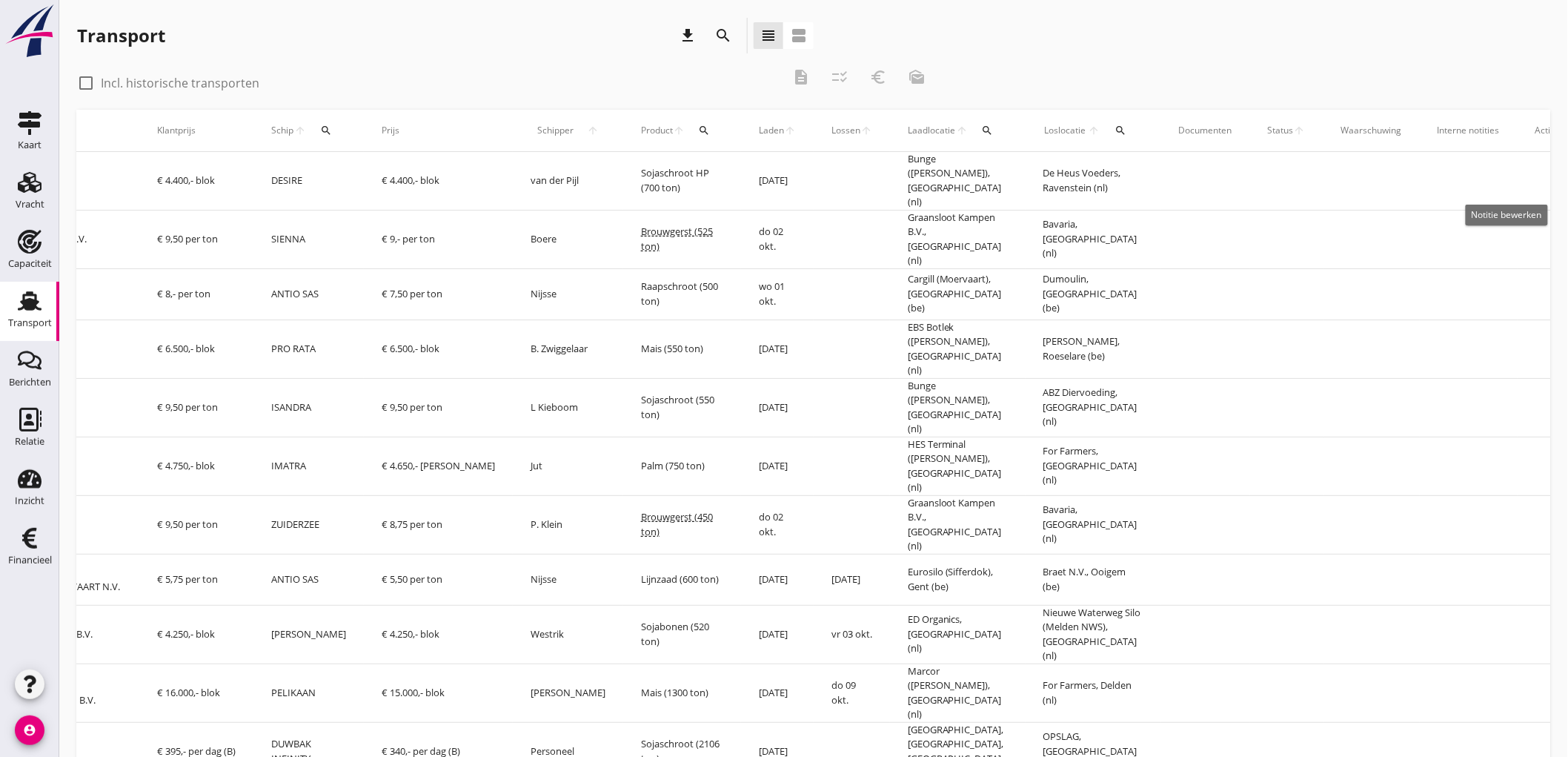
click at [1542, 178] on icon "note_alt" at bounding box center [1563, 181] width 42 height 42
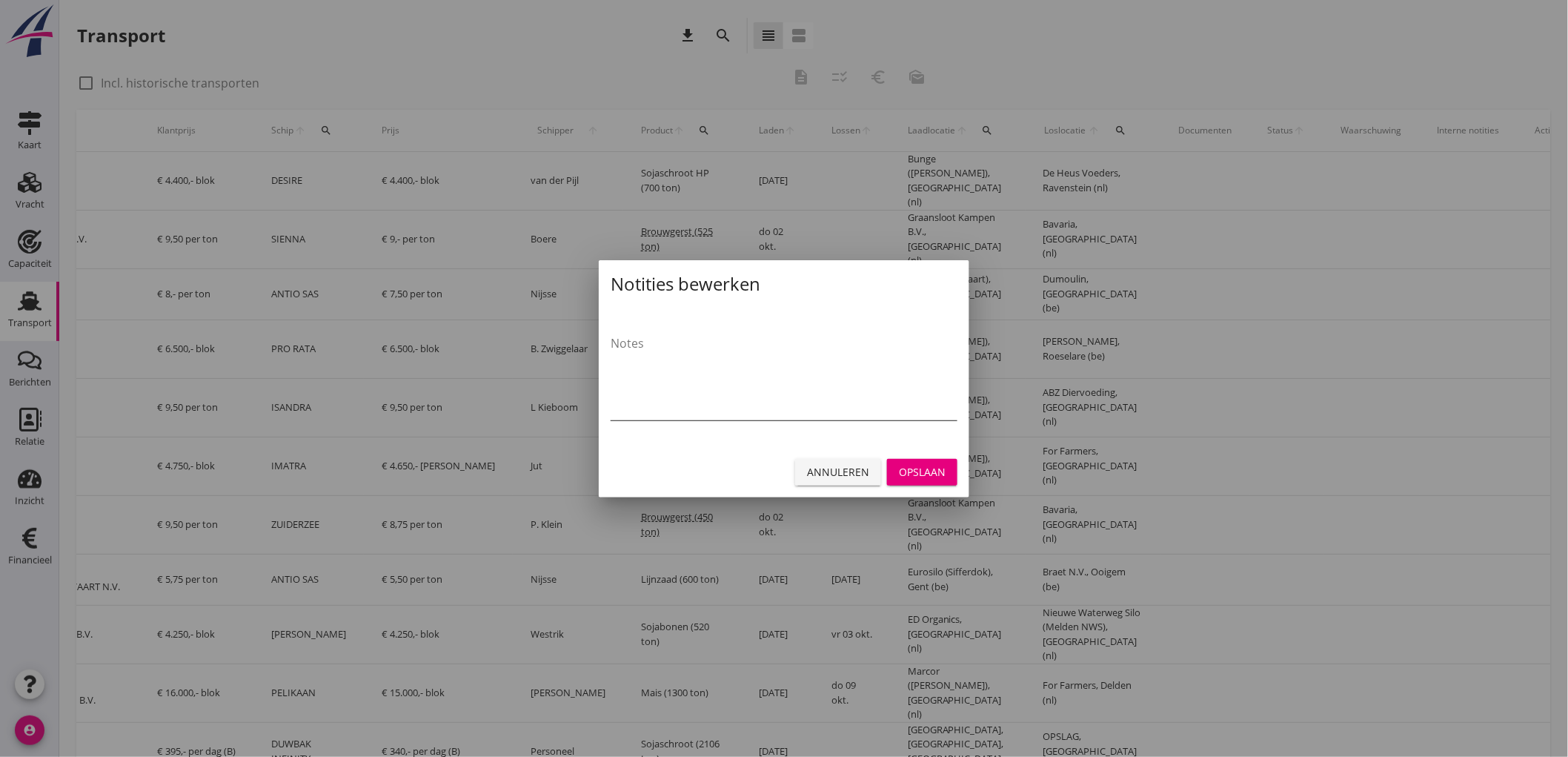
click at [868, 366] on textarea "Notes" at bounding box center [784, 376] width 347 height 89
type textarea "test"
click at [943, 484] on button "Opslaan" at bounding box center [922, 472] width 70 height 27
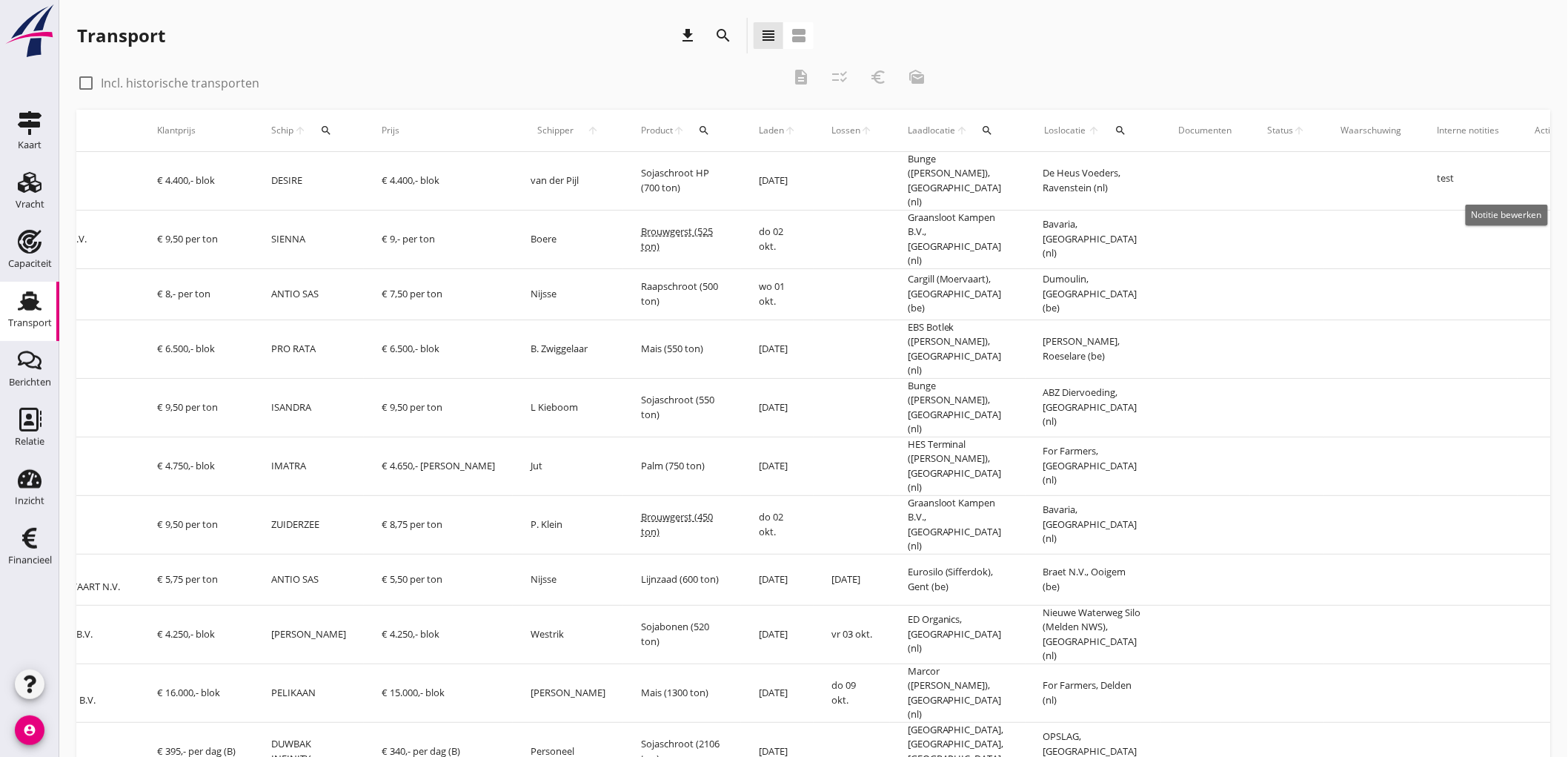
click at [1542, 168] on icon "note_alt" at bounding box center [1563, 181] width 42 height 42
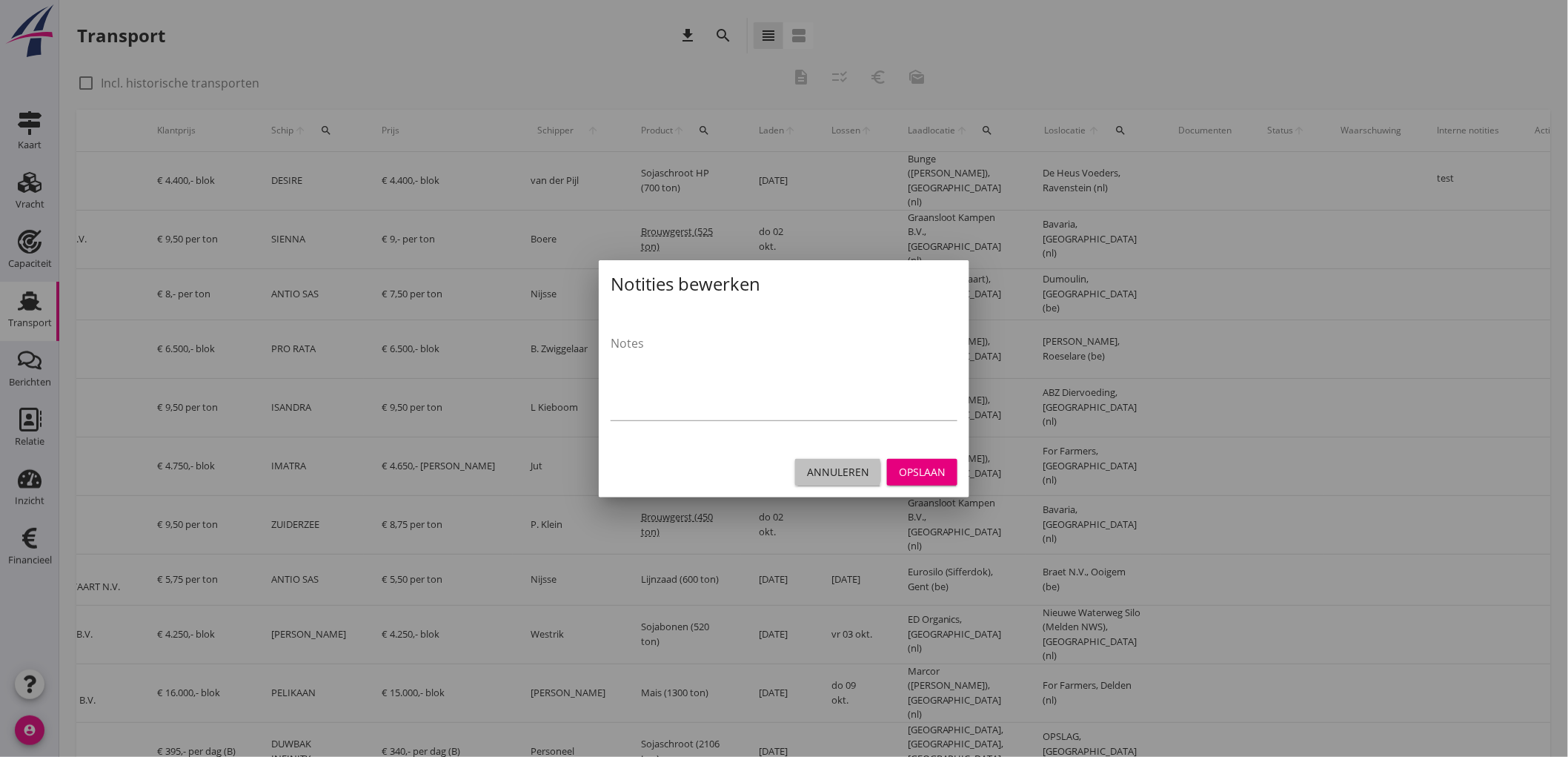
click at [830, 468] on div "Annuleren" at bounding box center [839, 472] width 63 height 16
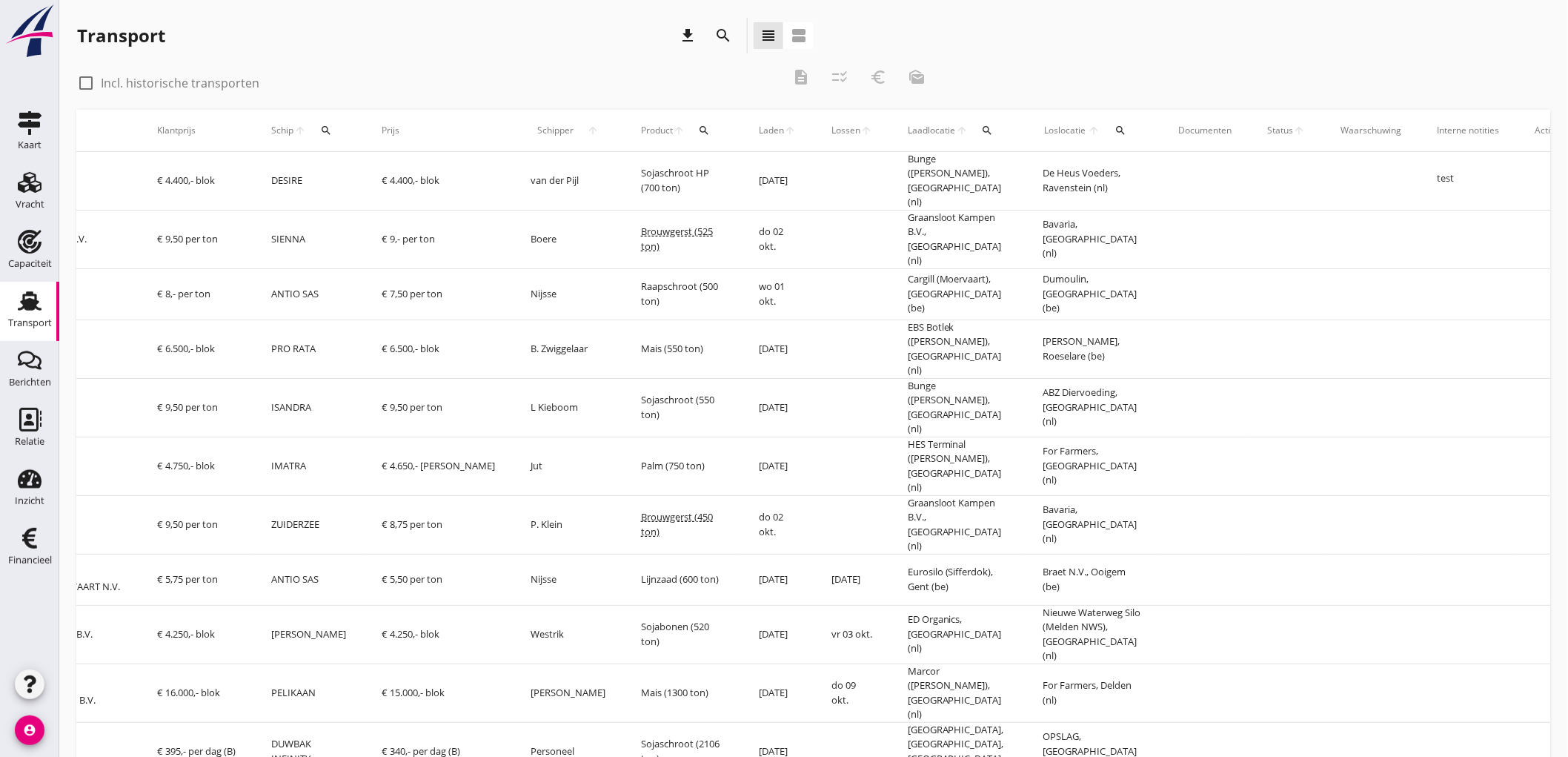
click at [1542, 179] on icon "note_alt" at bounding box center [1563, 181] width 42 height 42
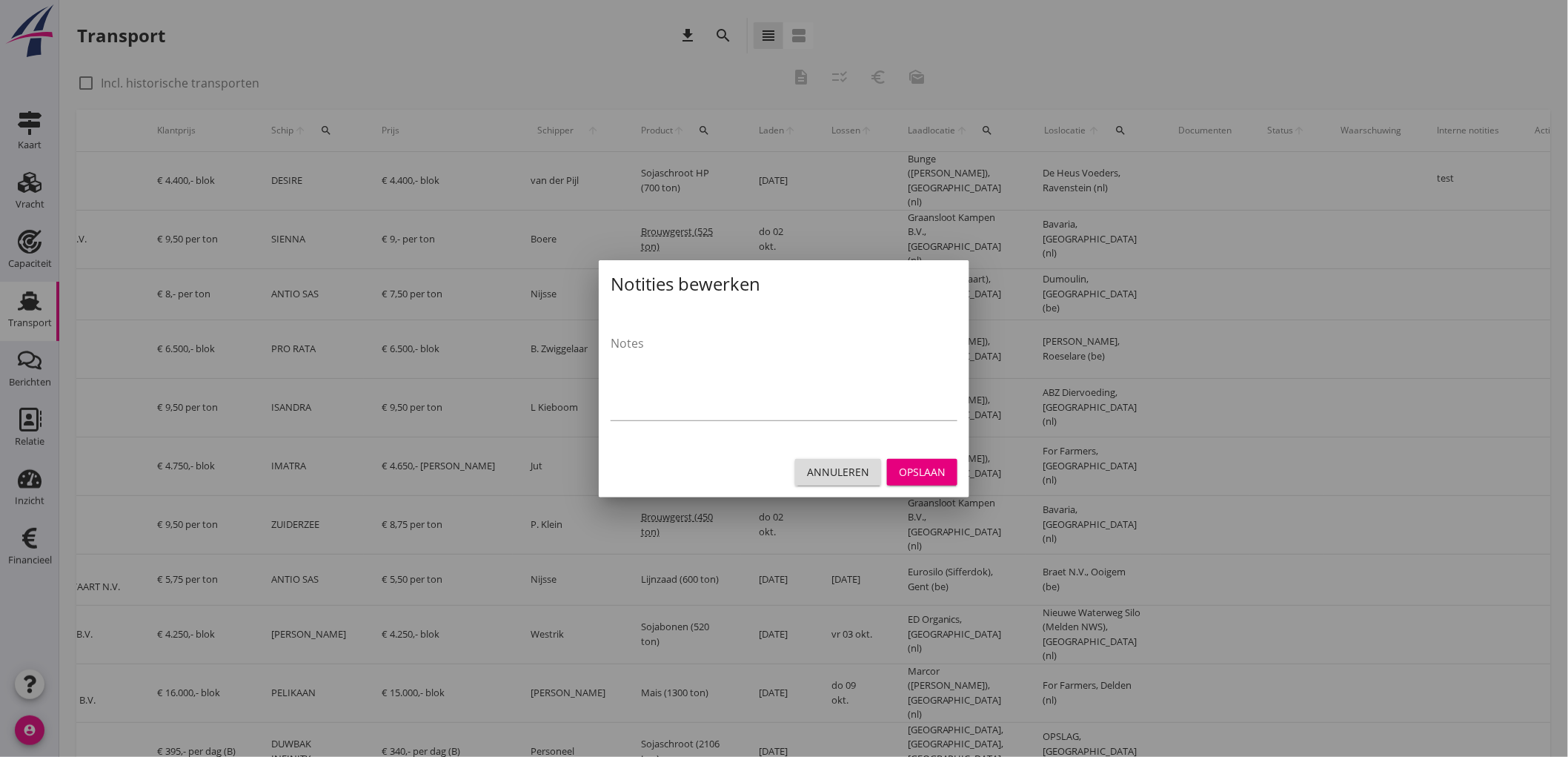
click at [857, 467] on div "Annuleren" at bounding box center [839, 472] width 63 height 16
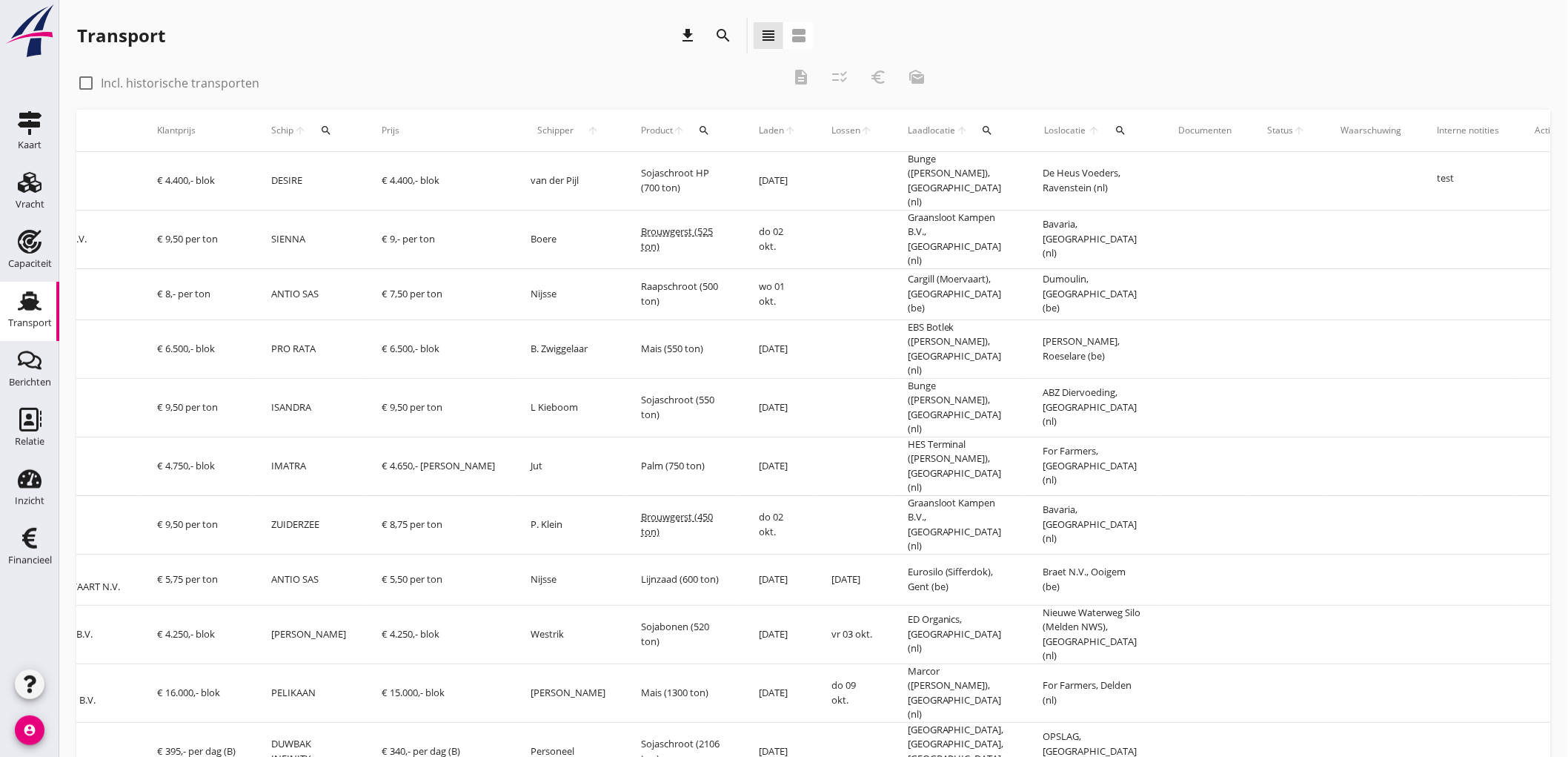
click at [1542, 176] on icon "note_alt" at bounding box center [1563, 181] width 42 height 42
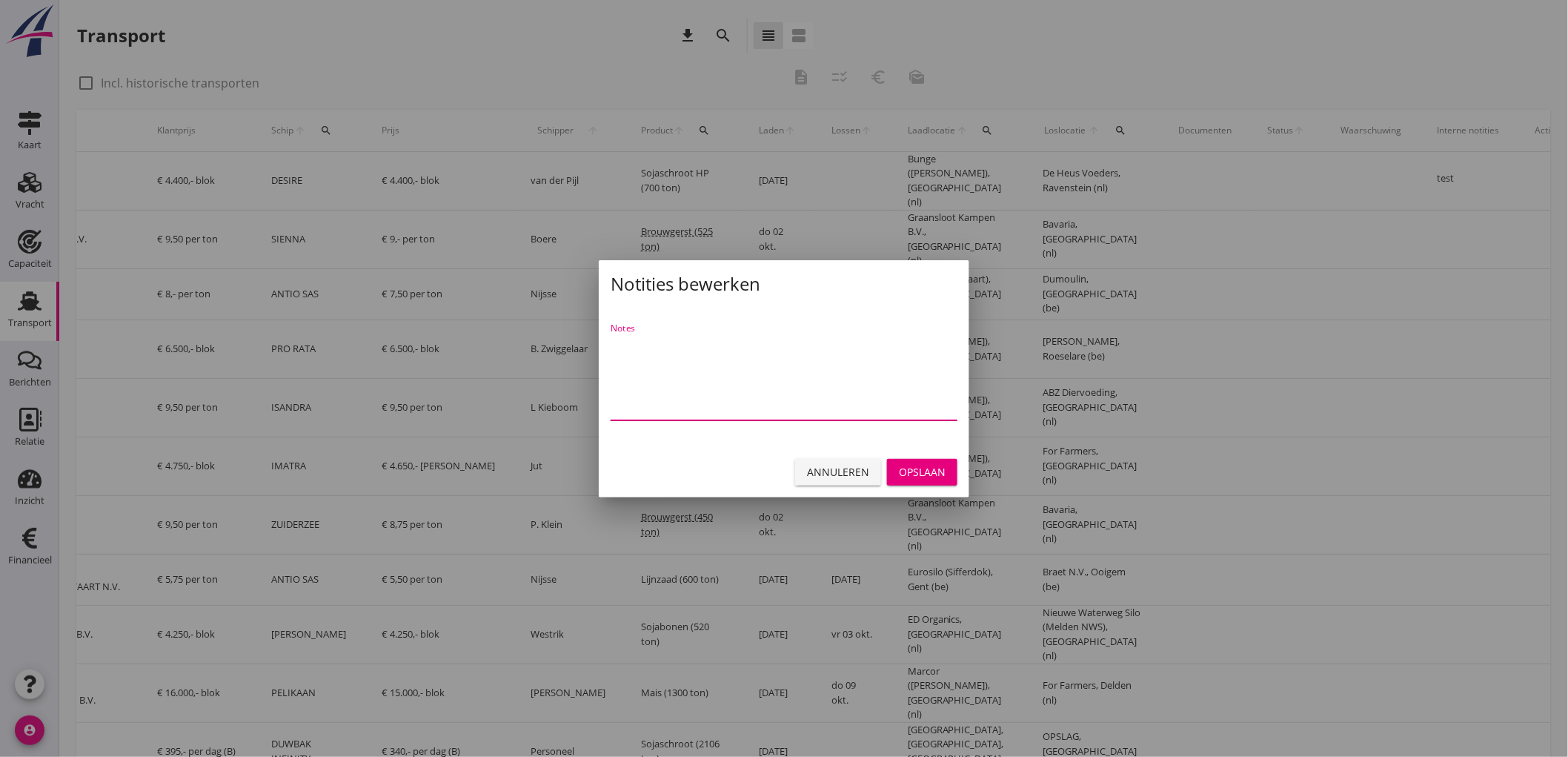
click at [820, 372] on textarea "Notes" at bounding box center [784, 376] width 347 height 89
click at [842, 465] on div "Annuleren" at bounding box center [839, 472] width 63 height 16
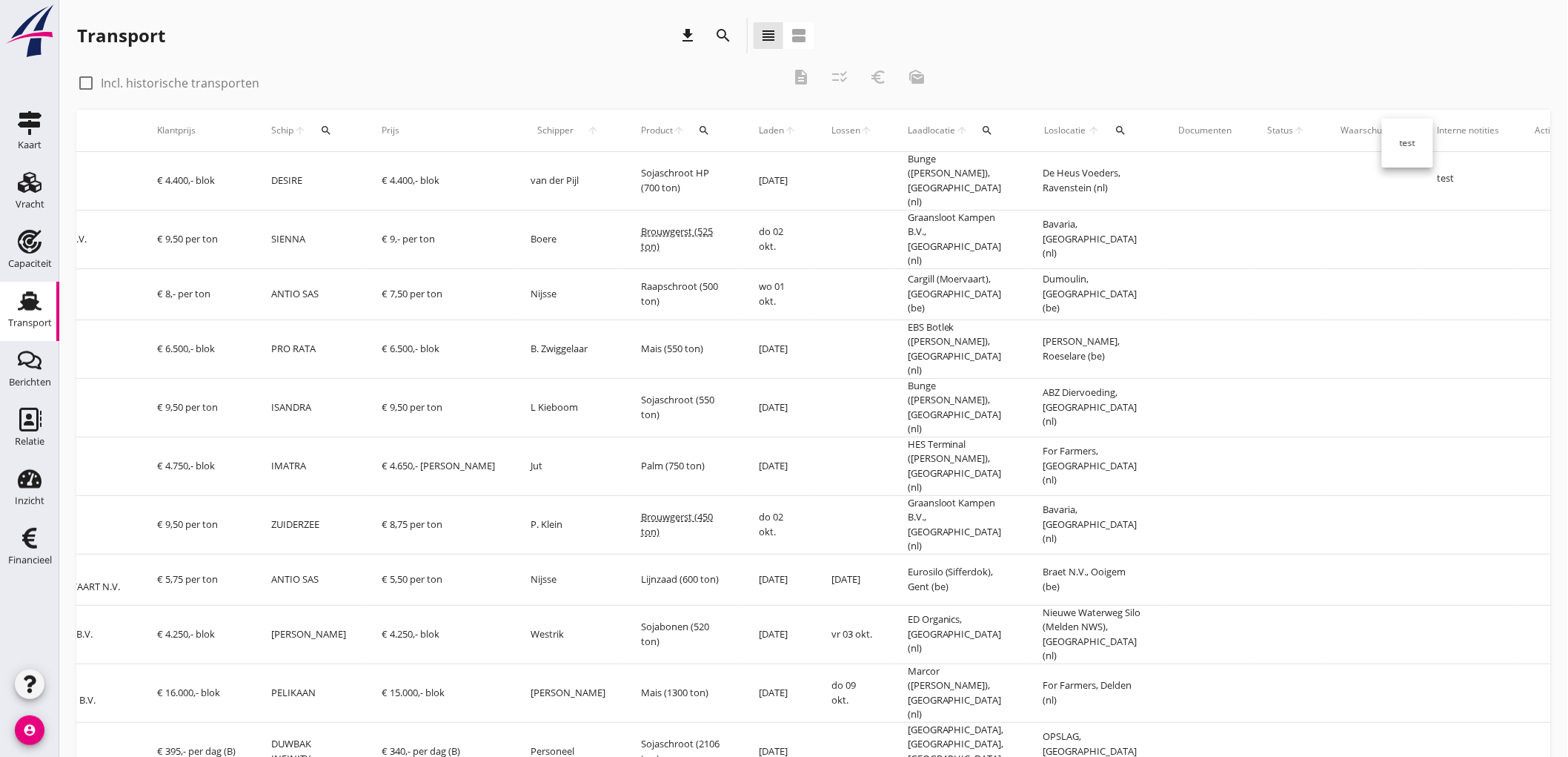
click at [1438, 176] on span "test" at bounding box center [1447, 178] width 17 height 15
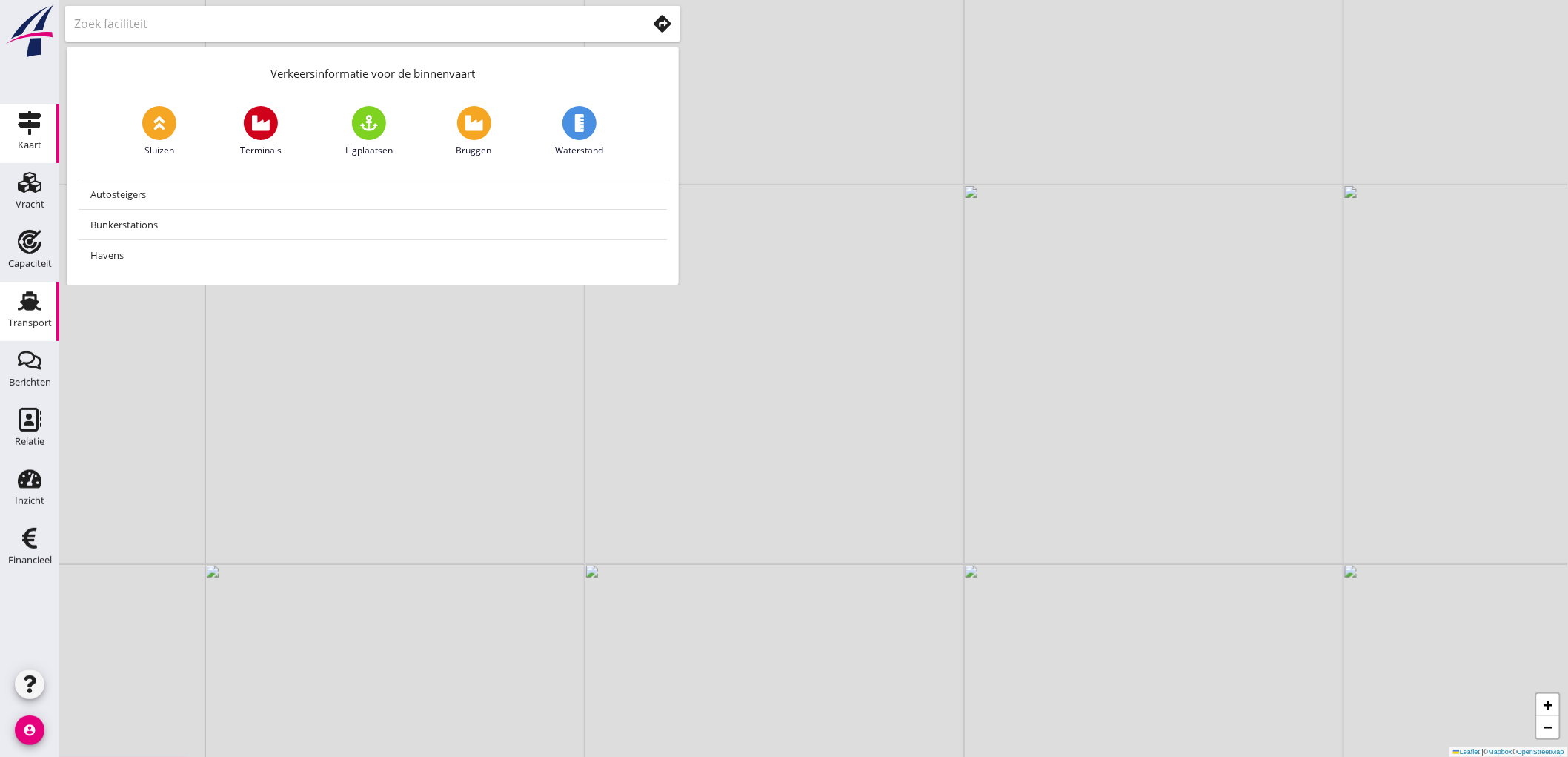
click at [10, 328] on div "Transport" at bounding box center [30, 323] width 44 height 21
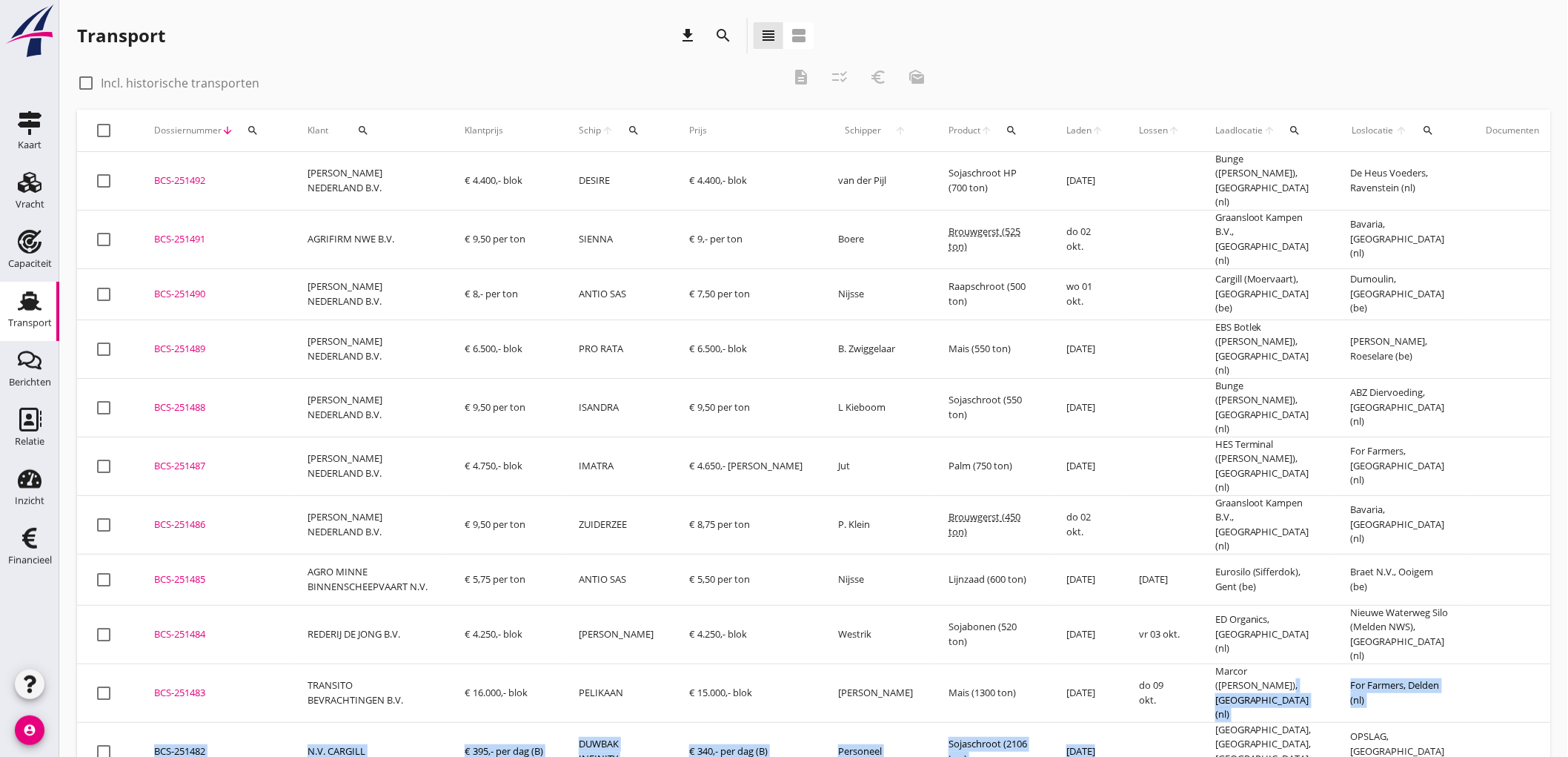
drag, startPoint x: 1043, startPoint y: 665, endPoint x: 1165, endPoint y: 653, distance: 122.6
click at [1165, 653] on tbody "check_box_outline_blank BCS-251492 upload_file Drop hier uw bestand om het aan …" at bounding box center [1022, 744] width 1891 height 1184
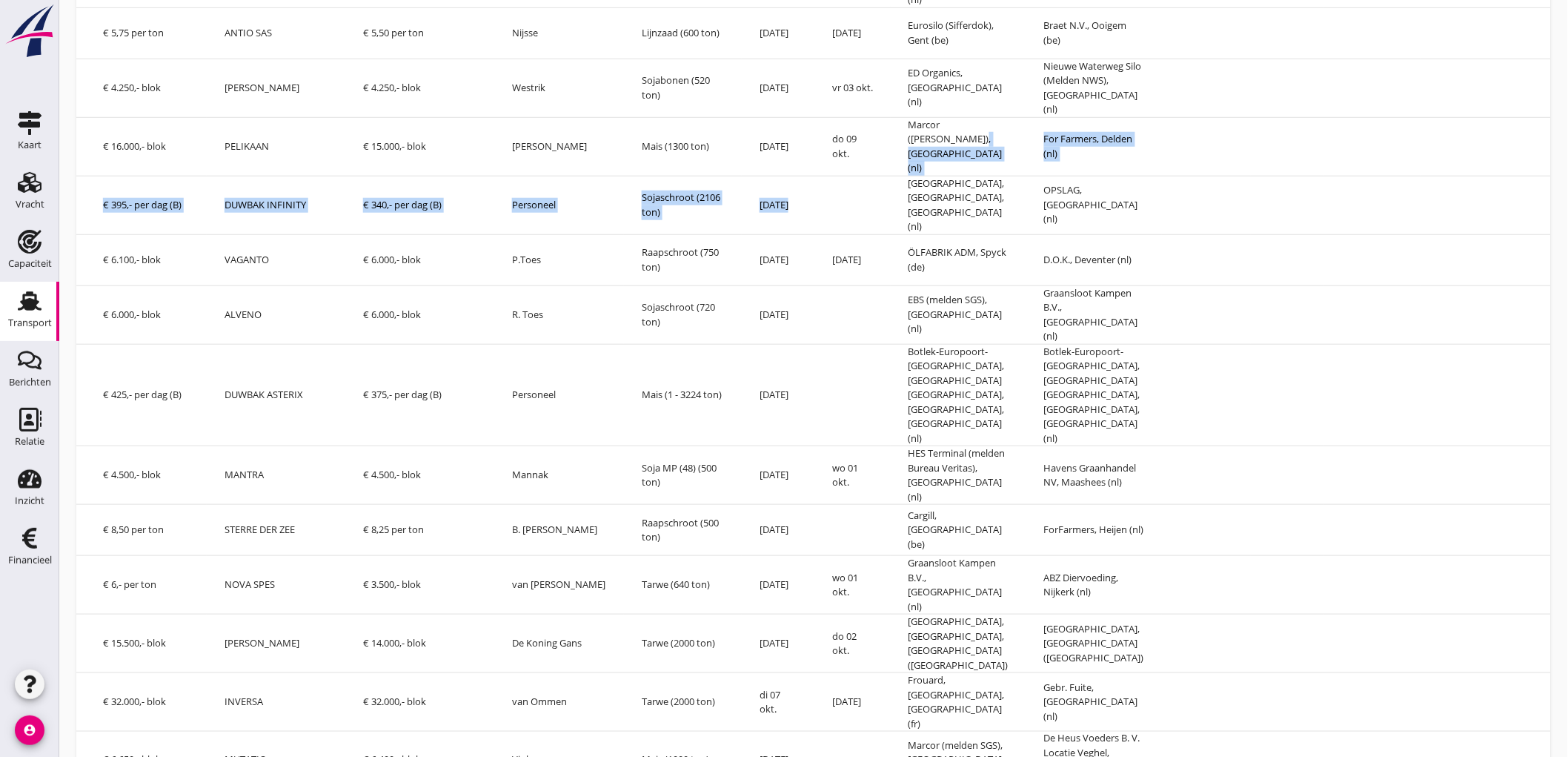
scroll to position [135, 0]
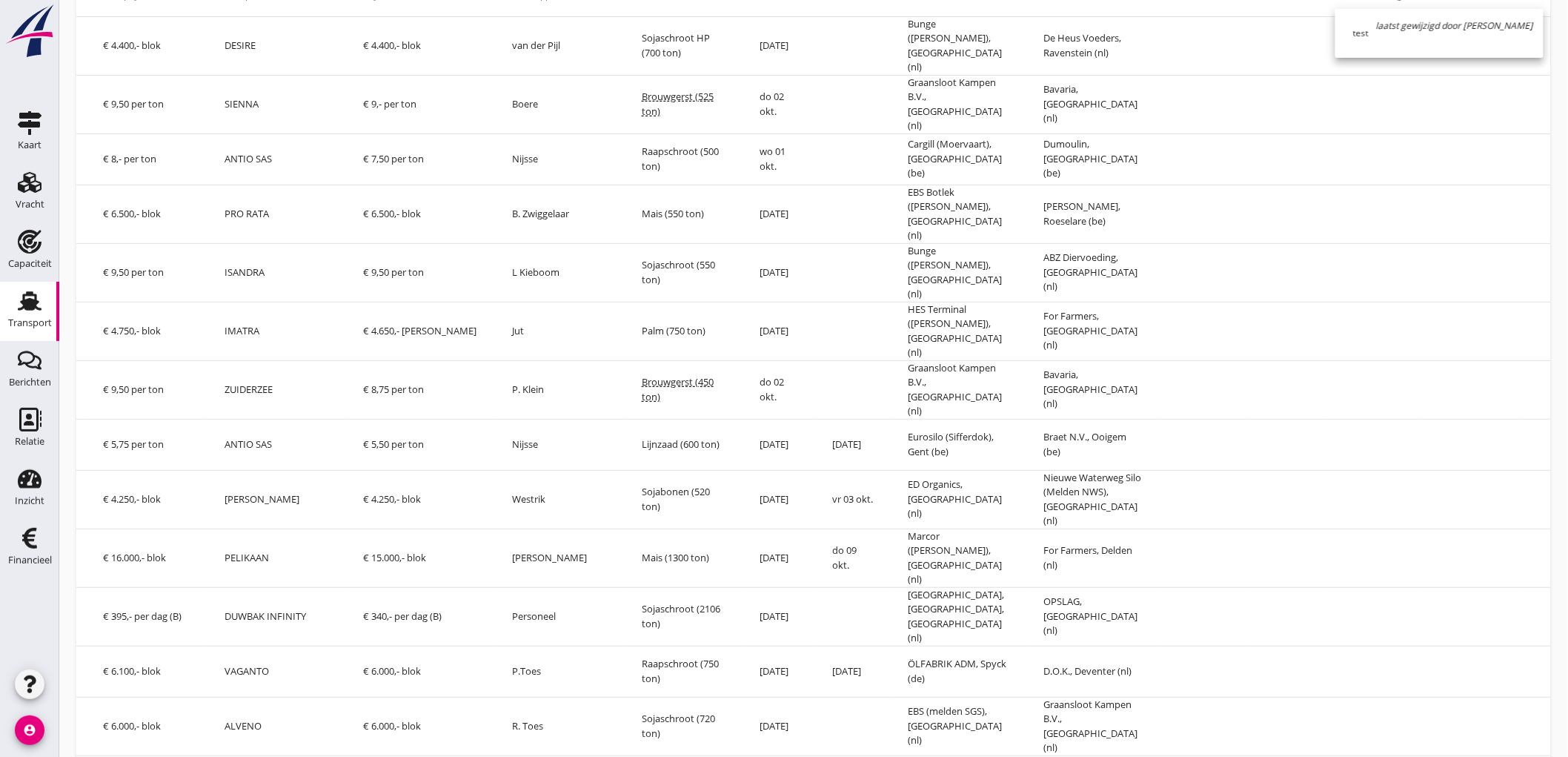
click at [1343, 39] on div "laatst gewijzigd door [PERSON_NAME] test" at bounding box center [1440, 33] width 197 height 37
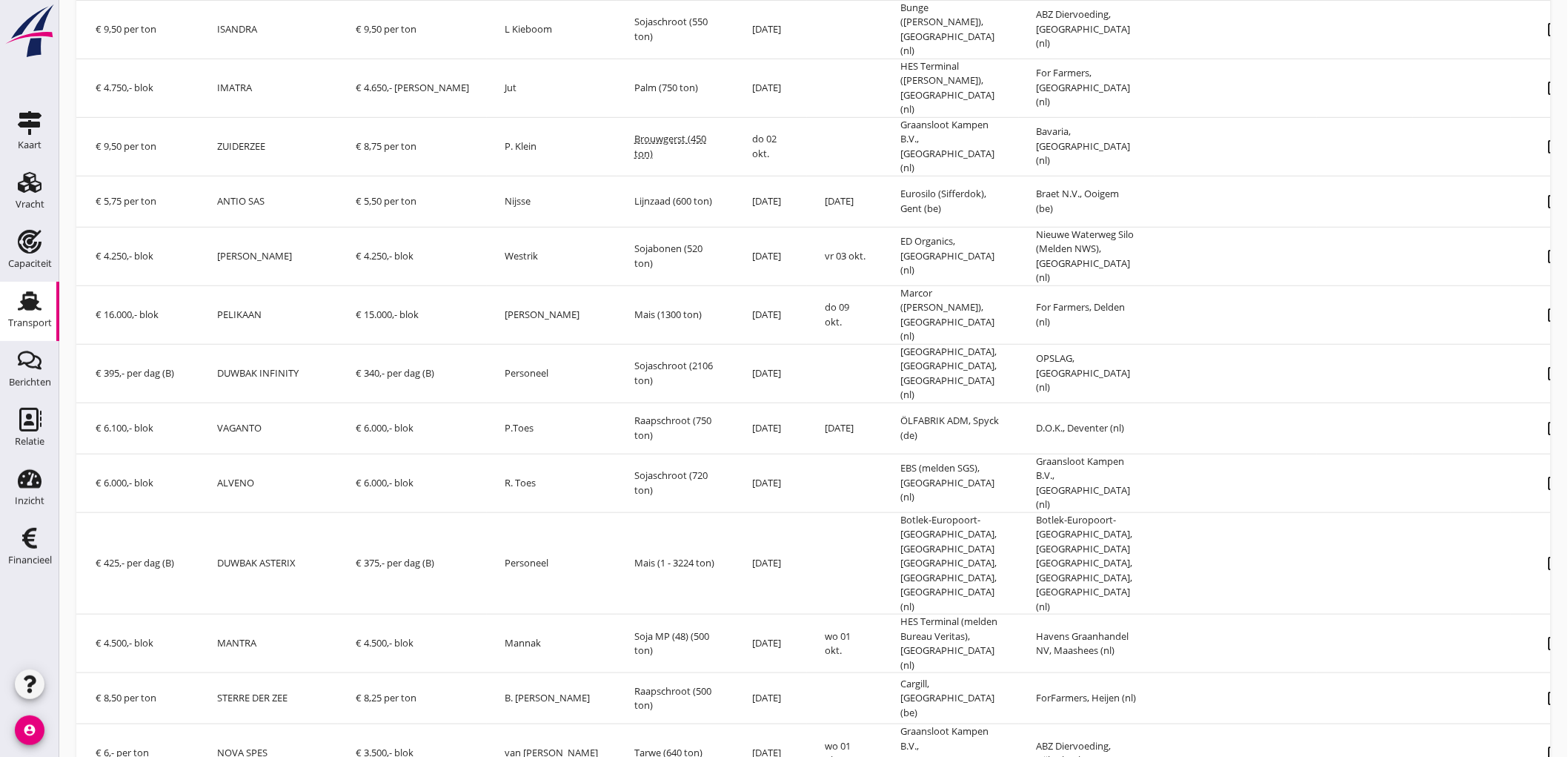
scroll to position [0, 0]
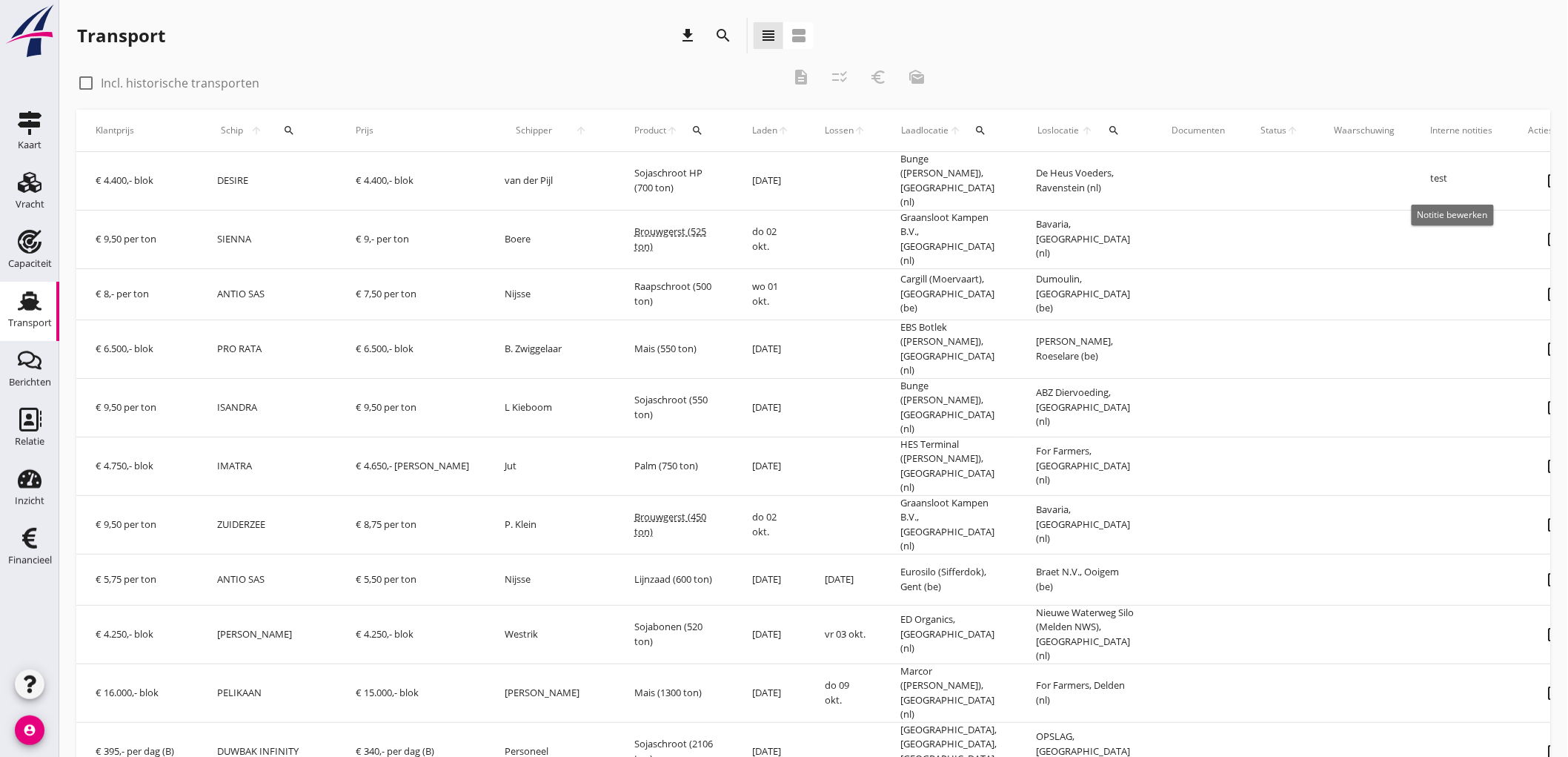
click at [1535, 179] on icon "note_alt" at bounding box center [1556, 181] width 42 height 42
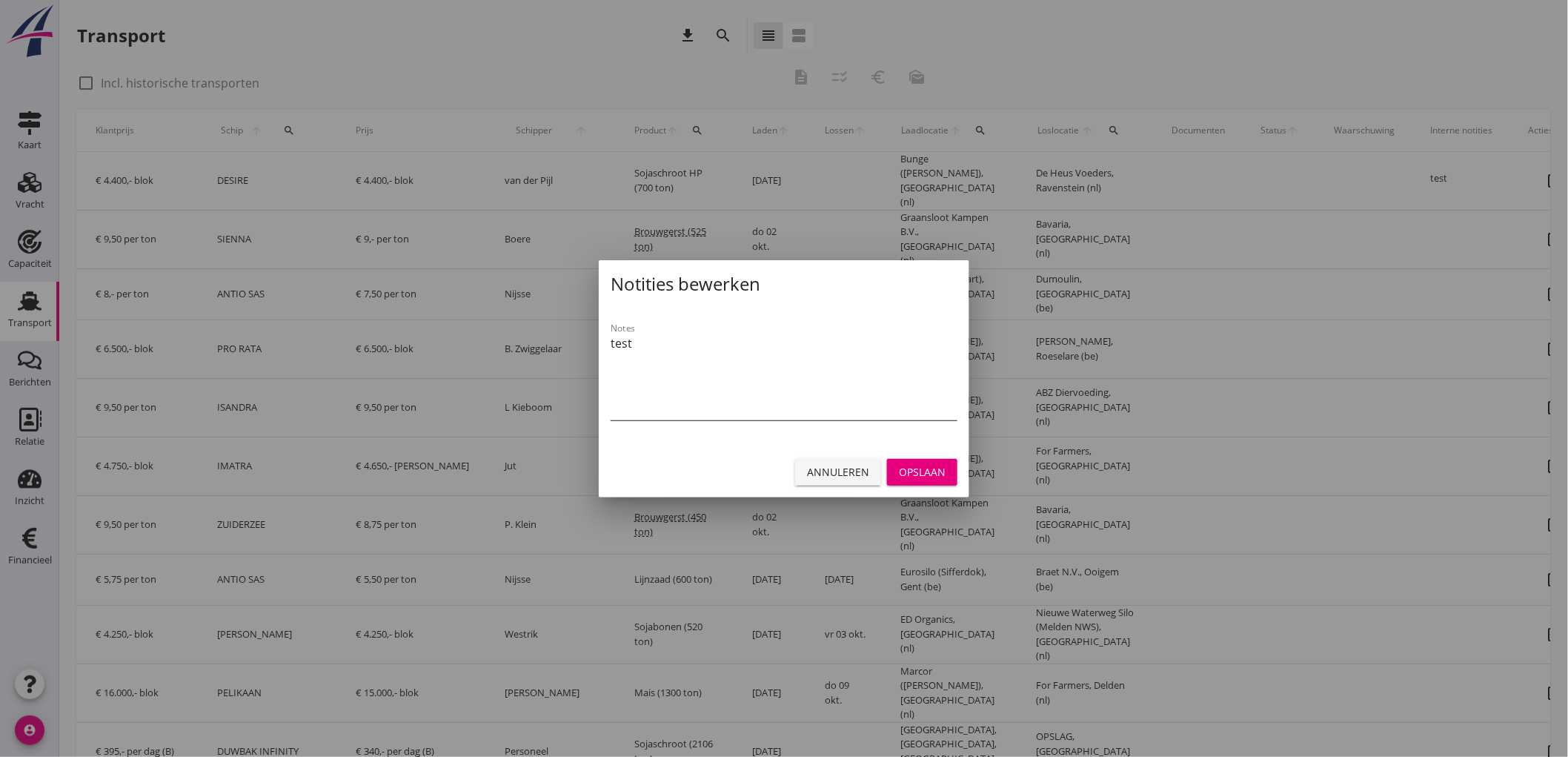
click at [798, 345] on textarea "test" at bounding box center [784, 376] width 347 height 89
drag, startPoint x: 798, startPoint y: 345, endPoint x: 548, endPoint y: 365, distance: 250.8
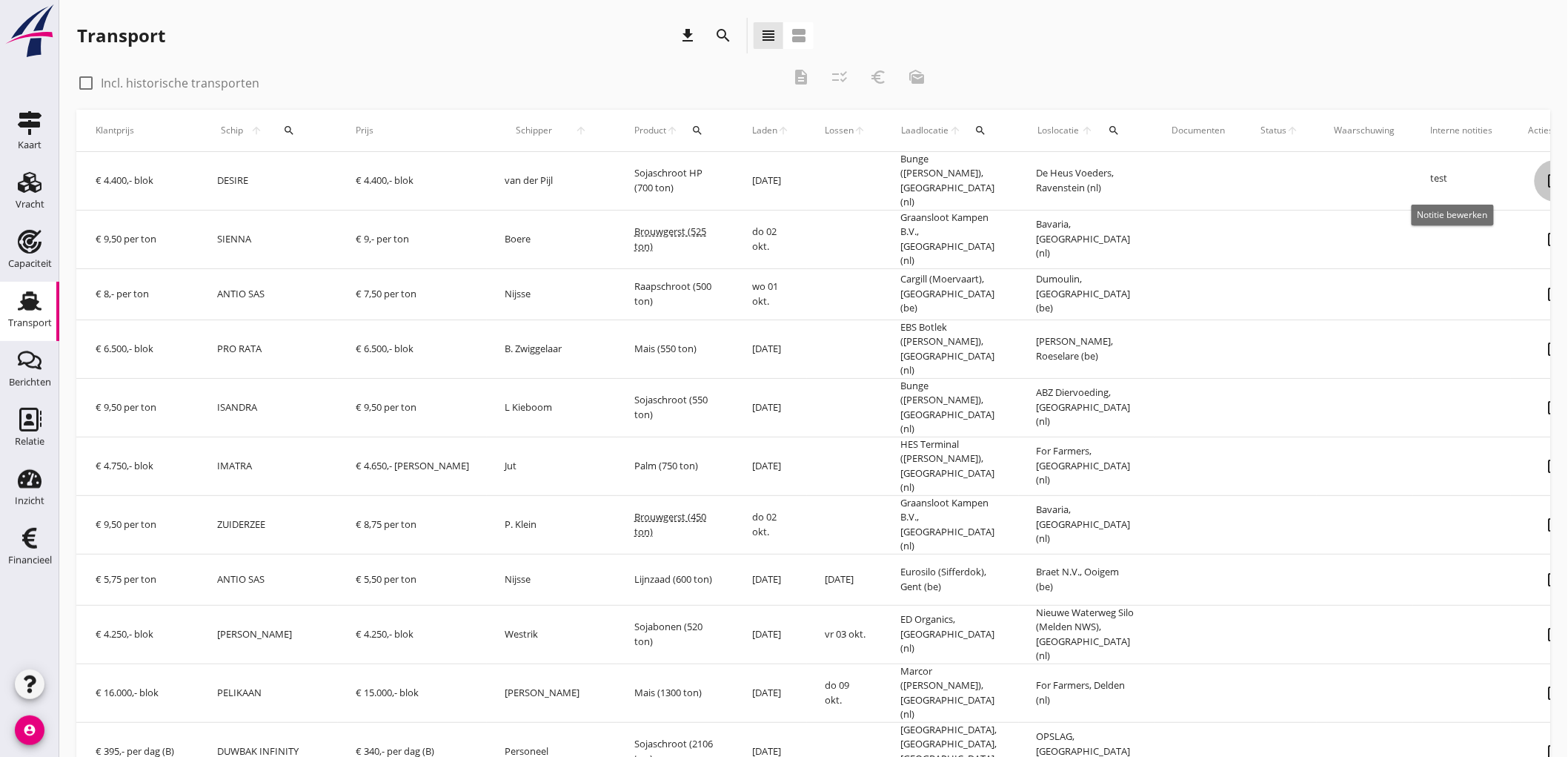
click at [1535, 180] on icon "note_alt" at bounding box center [1556, 181] width 42 height 42
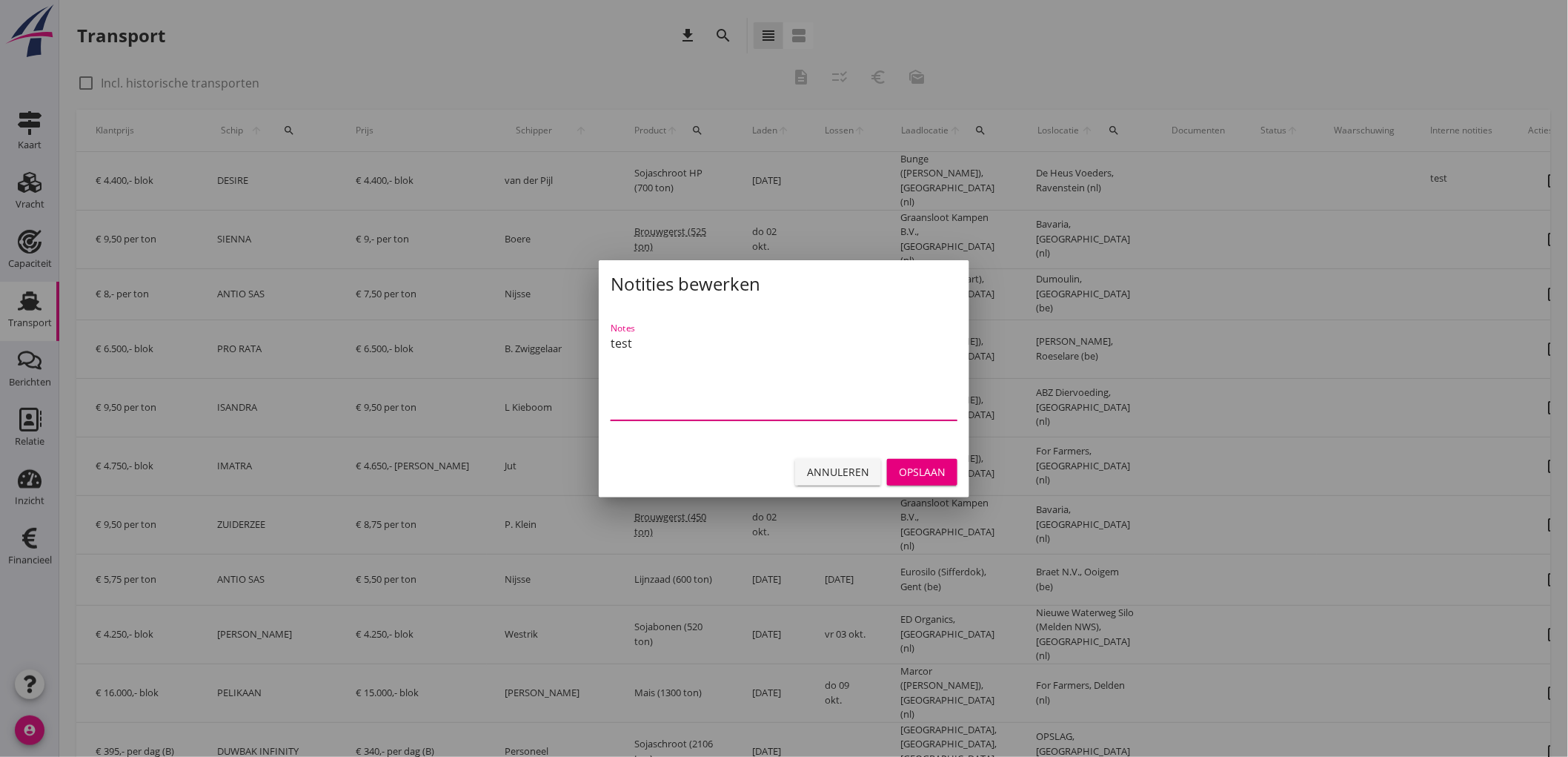
click at [739, 352] on textarea "test" at bounding box center [784, 376] width 347 height 89
type textarea "t"
click at [948, 479] on button "Opslaan" at bounding box center [922, 472] width 70 height 27
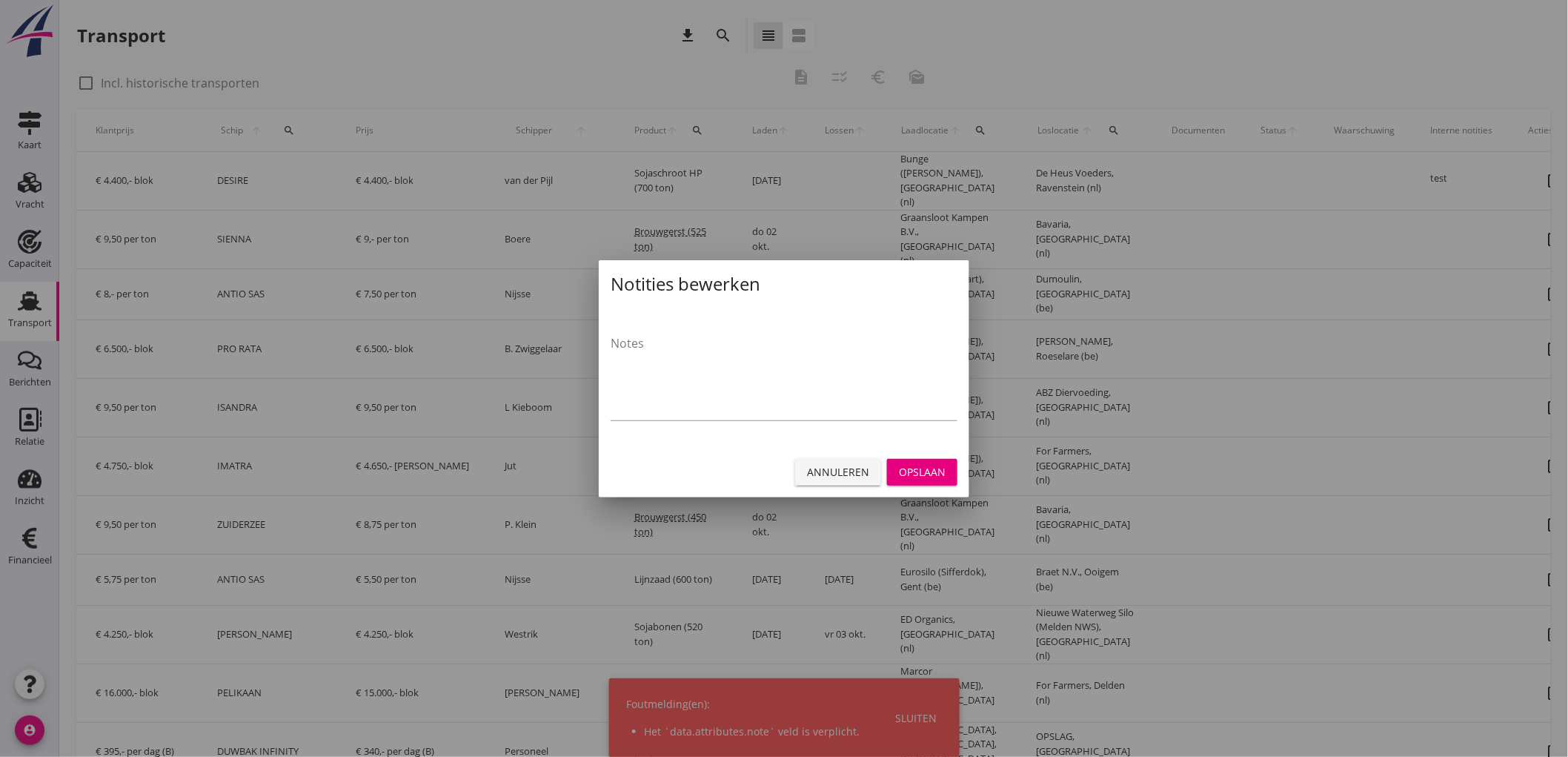
click at [928, 456] on div "Annuleren Opslaan" at bounding box center [784, 472] width 371 height 50
click at [921, 475] on div "Opslaan" at bounding box center [922, 472] width 47 height 16
click at [725, 375] on textarea "Notes" at bounding box center [784, 376] width 347 height 89
click at [851, 475] on div "Annuleren" at bounding box center [839, 472] width 63 height 16
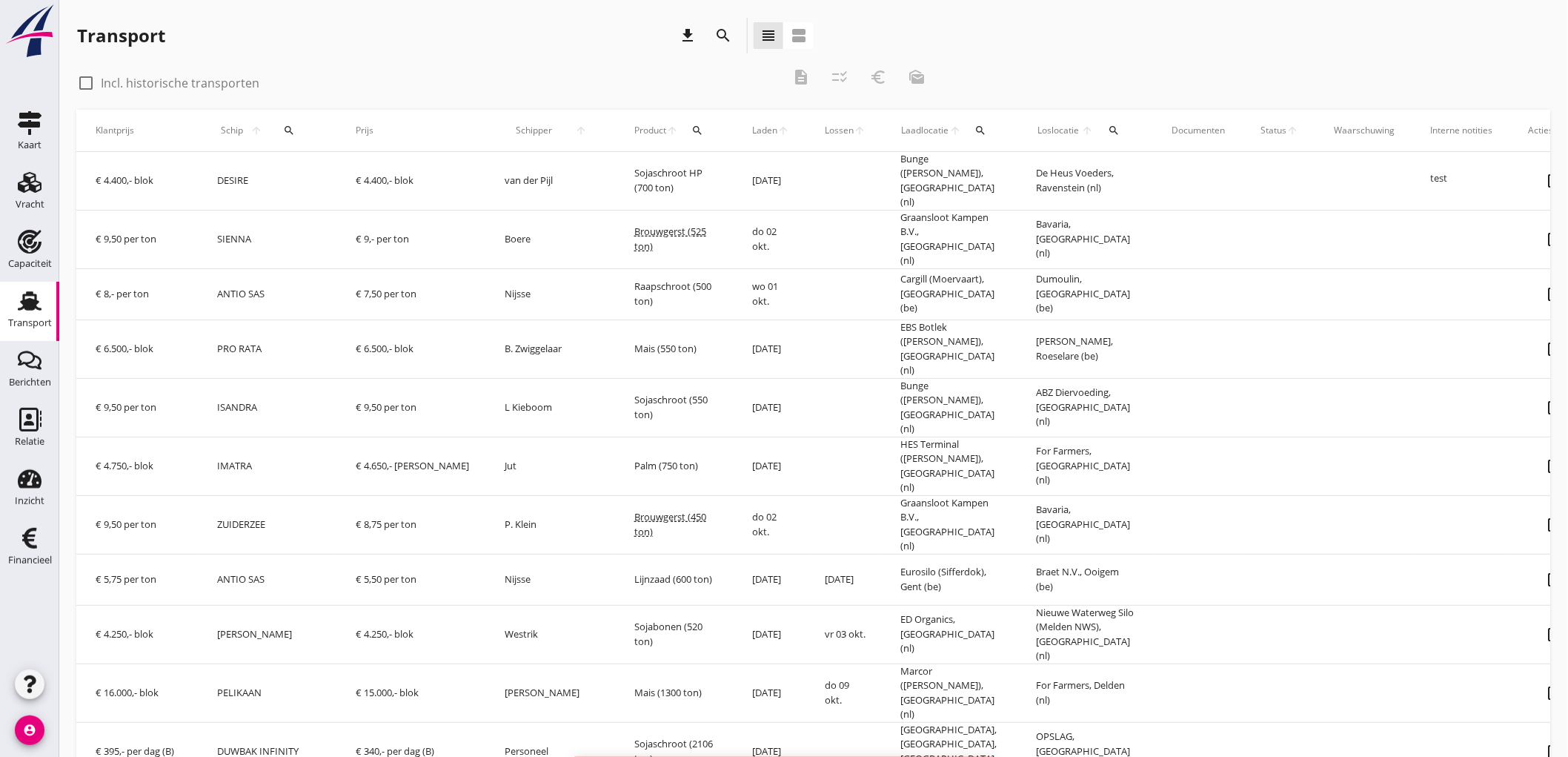
click at [1535, 178] on icon "note_alt" at bounding box center [1556, 181] width 42 height 42
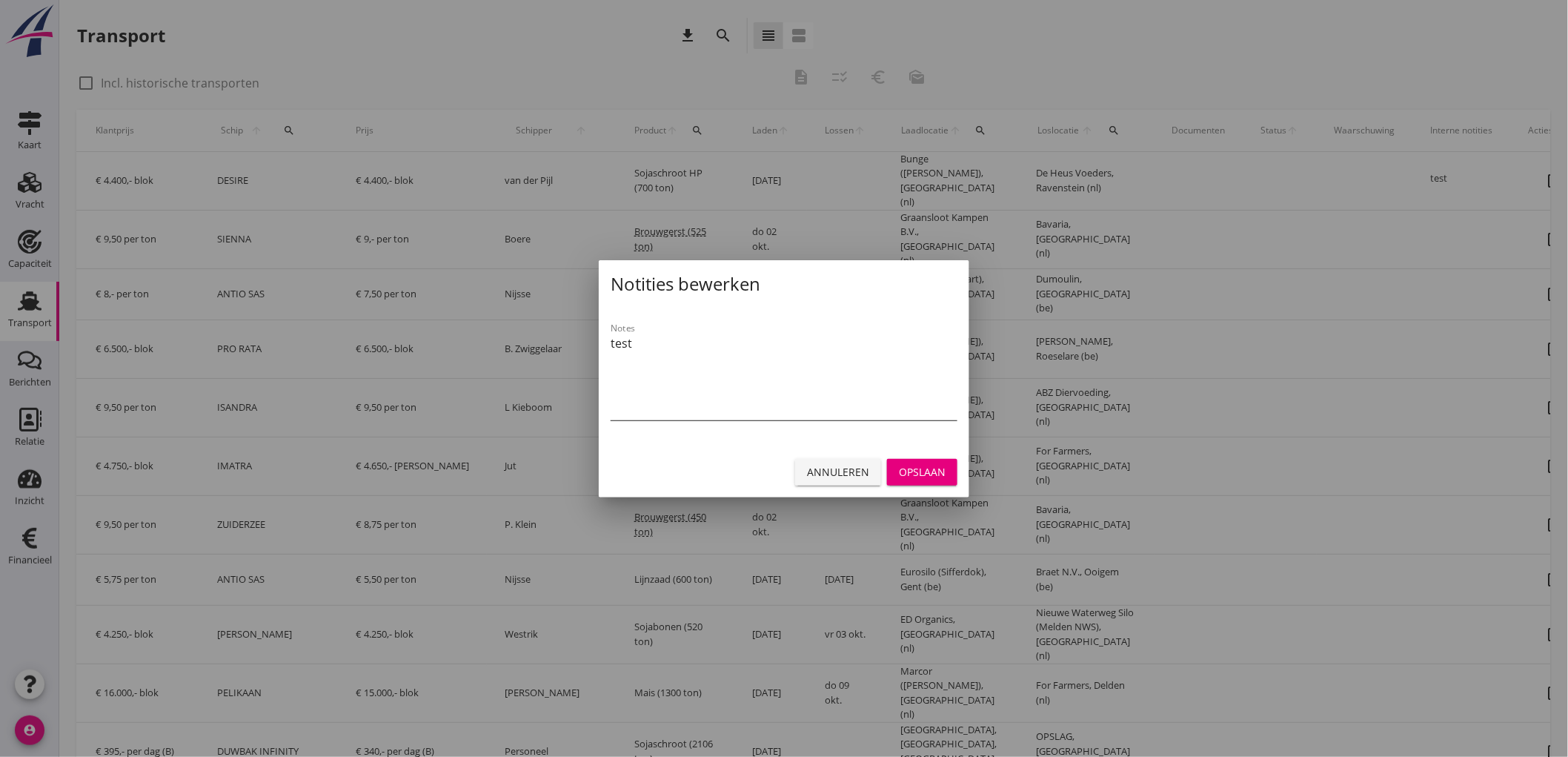
click at [663, 341] on textarea "test" at bounding box center [784, 376] width 347 height 89
type textarea "test."
click at [913, 479] on button "Opslaan" at bounding box center [922, 472] width 70 height 27
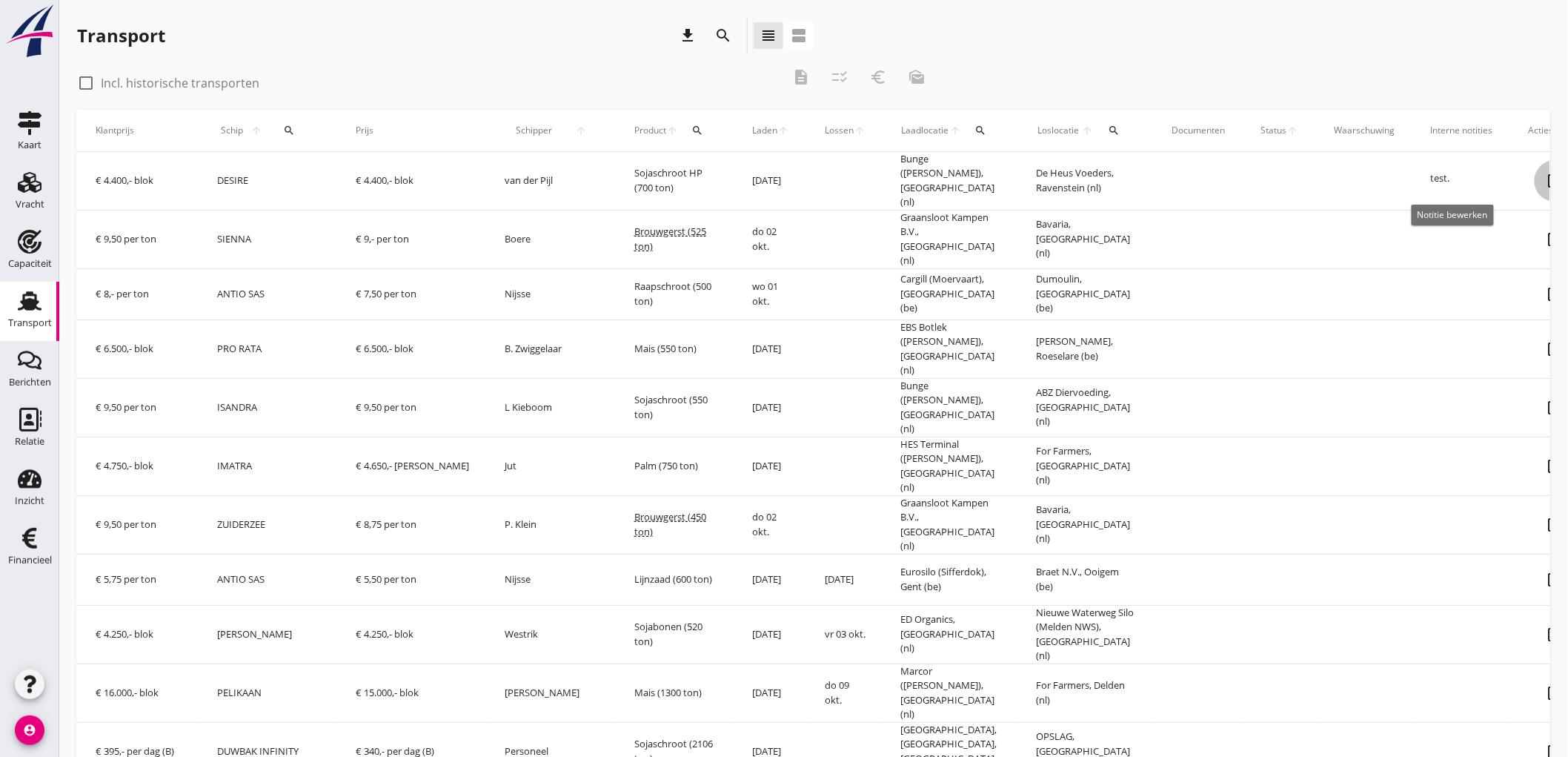
click at [1535, 178] on icon "note_alt" at bounding box center [1556, 181] width 42 height 42
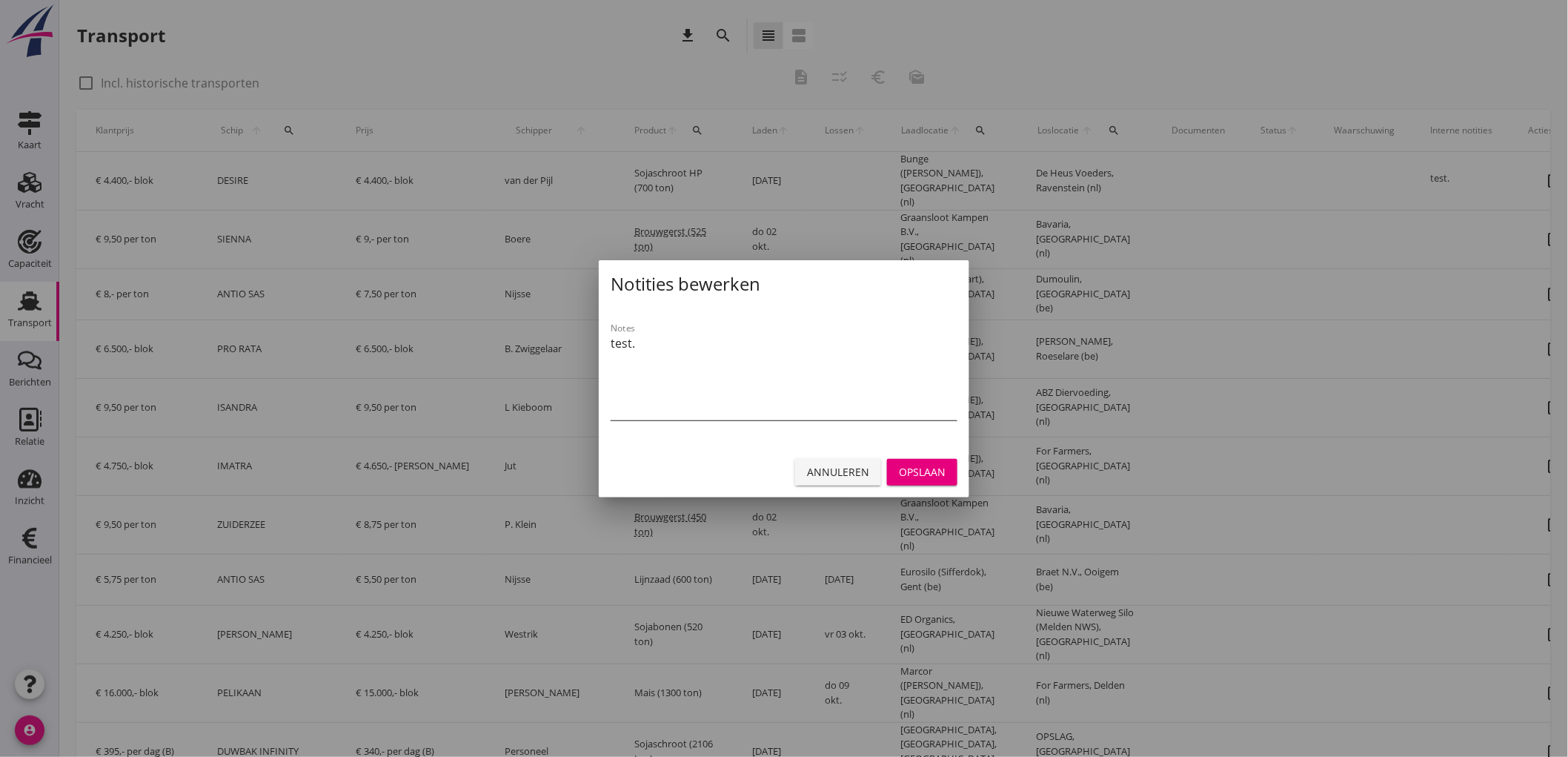
drag, startPoint x: 754, startPoint y: 368, endPoint x: 778, endPoint y: 358, distance: 26.0
click at [754, 367] on textarea "test." at bounding box center [784, 376] width 347 height 89
type textarea "test"
click at [931, 472] on div "Opslaan" at bounding box center [922, 472] width 47 height 16
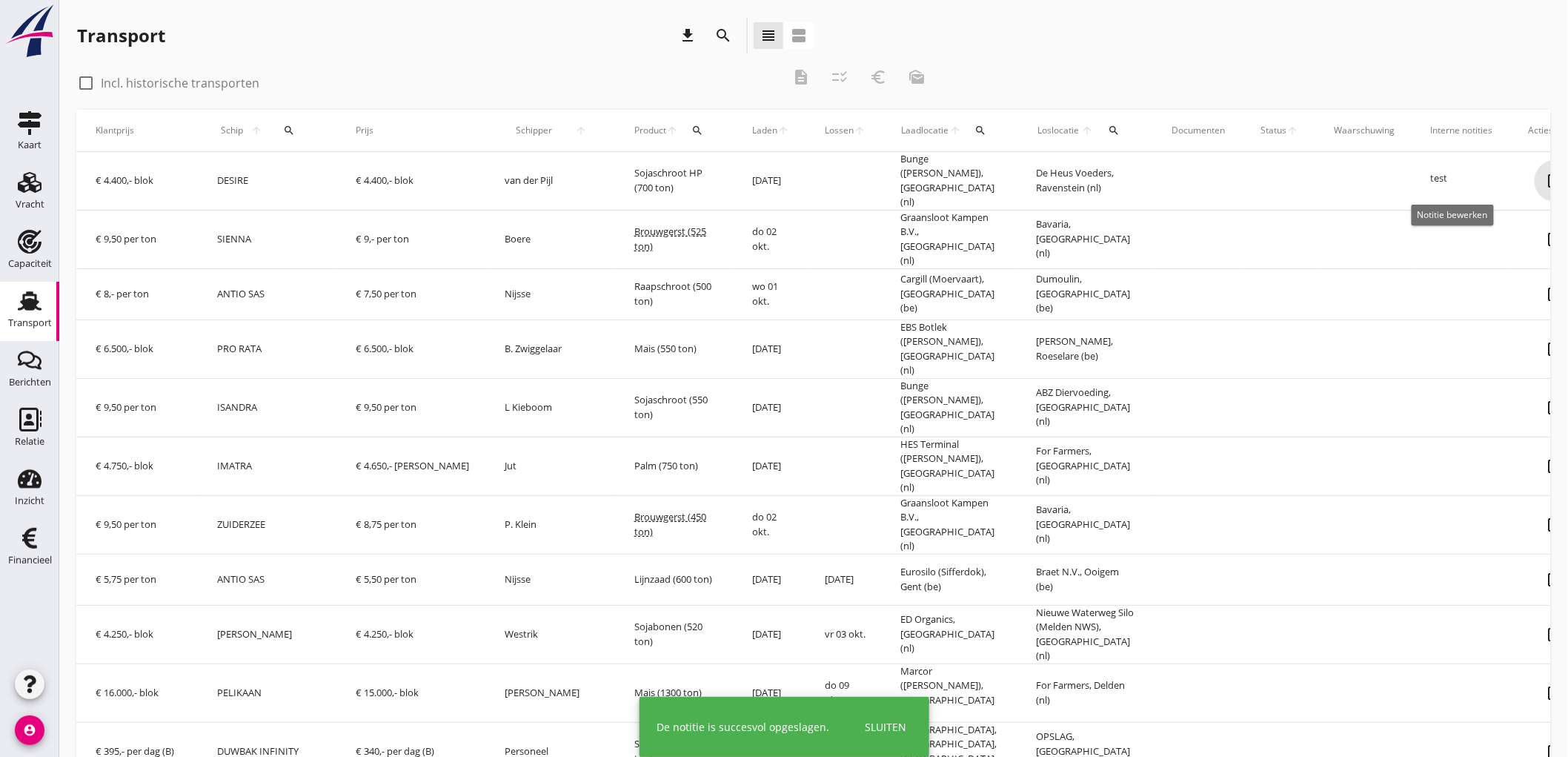
click at [1535, 180] on icon "note_alt" at bounding box center [1556, 181] width 42 height 42
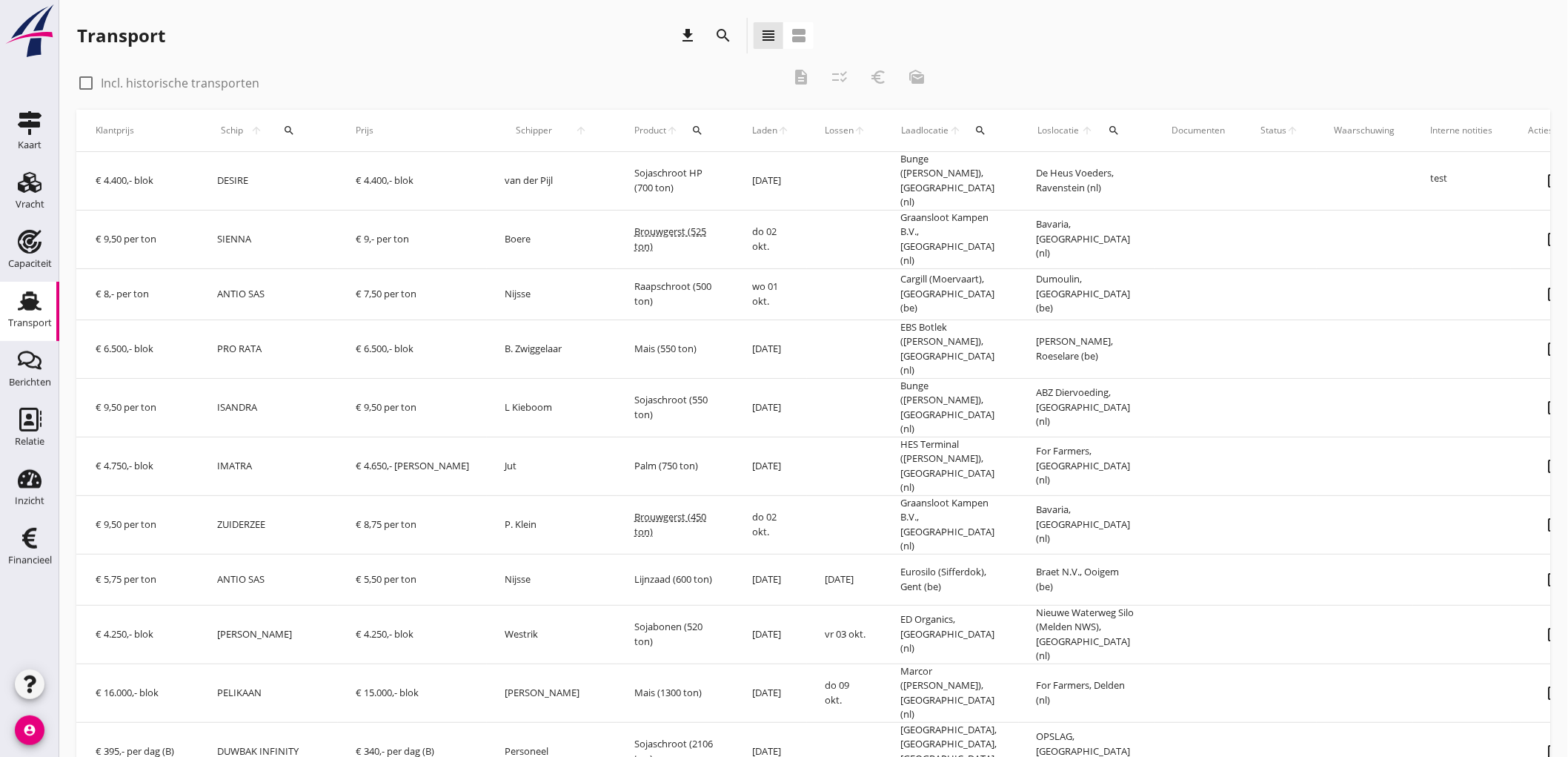
click at [1535, 192] on icon "note_alt" at bounding box center [1556, 181] width 42 height 42
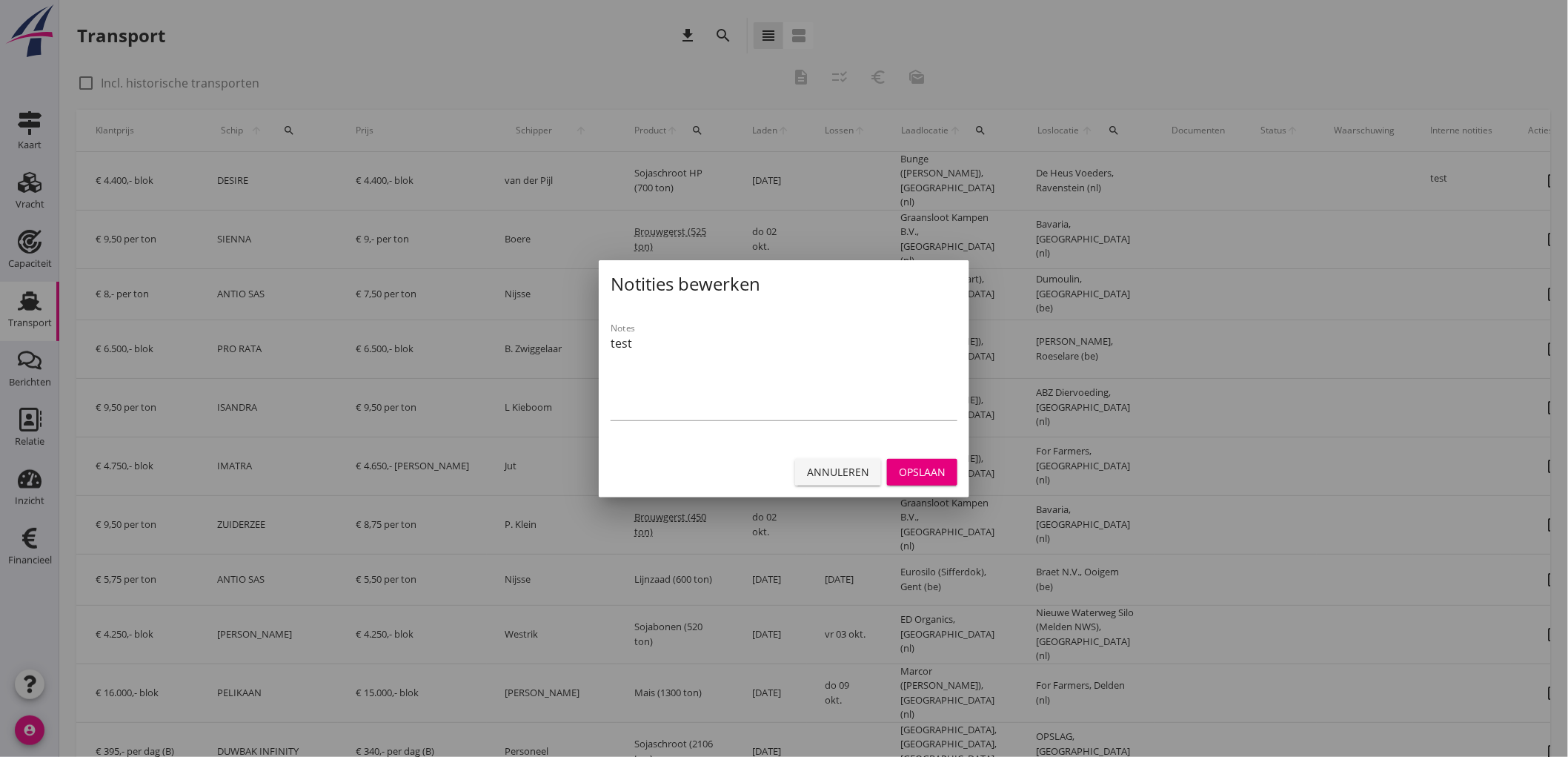
drag, startPoint x: 763, startPoint y: 348, endPoint x: 661, endPoint y: 345, distance: 102.0
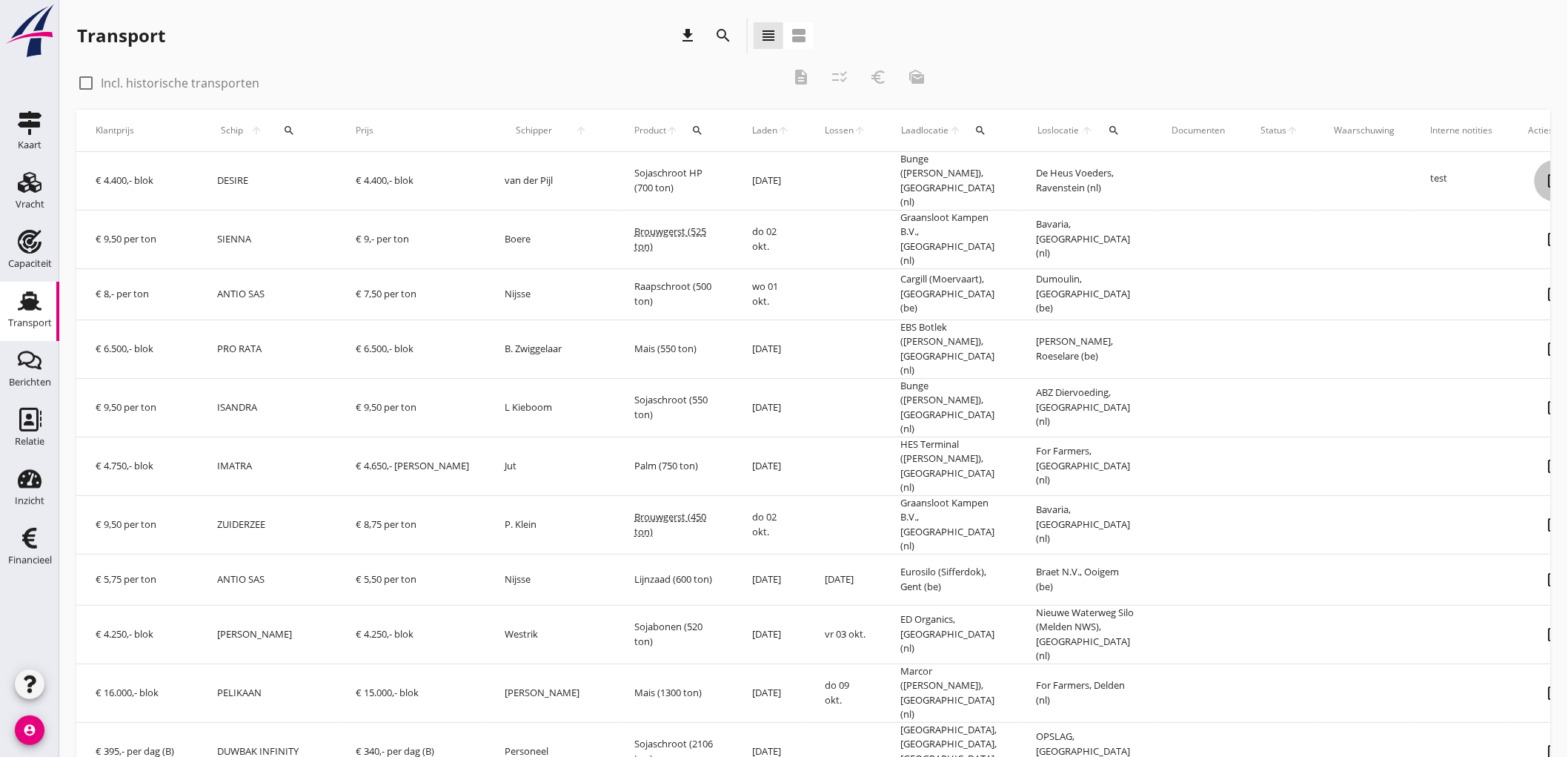
click at [1535, 178] on icon "note_alt" at bounding box center [1556, 181] width 42 height 42
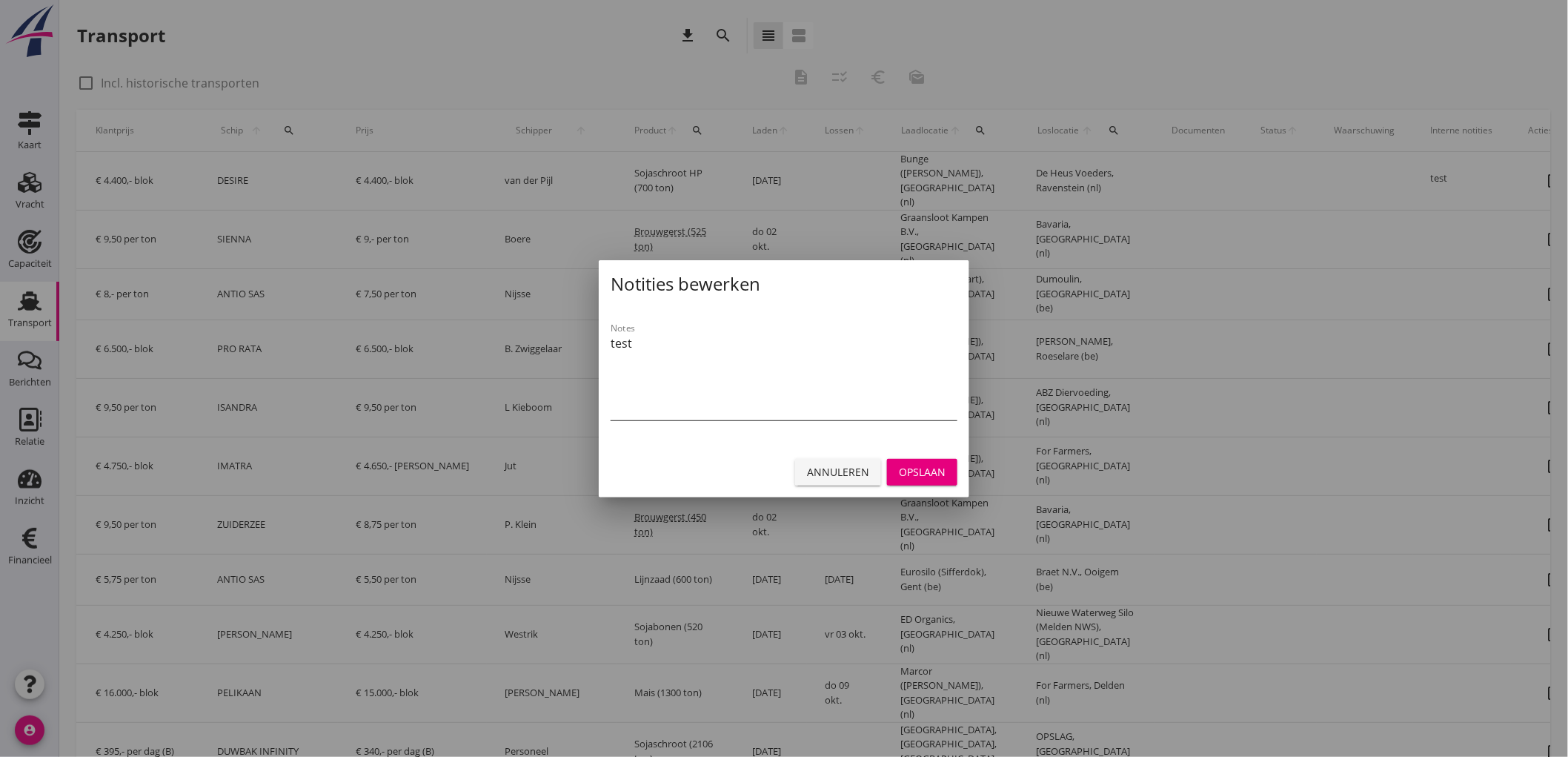
click at [777, 345] on textarea "test" at bounding box center [784, 376] width 347 height 89
type textarea "t"
click at [921, 468] on div "Opslaan" at bounding box center [922, 472] width 47 height 16
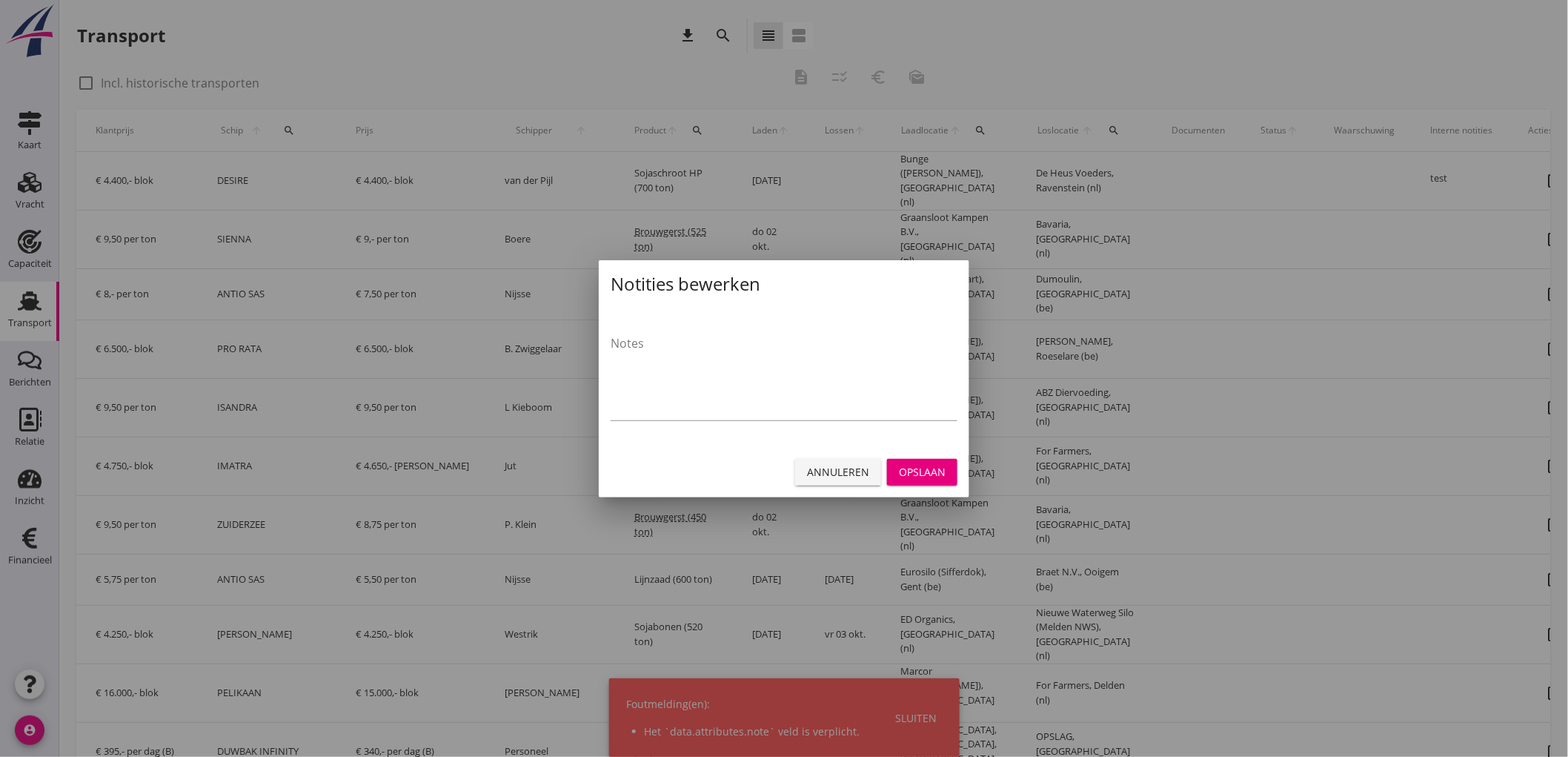
click at [894, 474] on button "Opslaan" at bounding box center [922, 472] width 70 height 27
click at [835, 483] on button "Annuleren" at bounding box center [838, 472] width 86 height 27
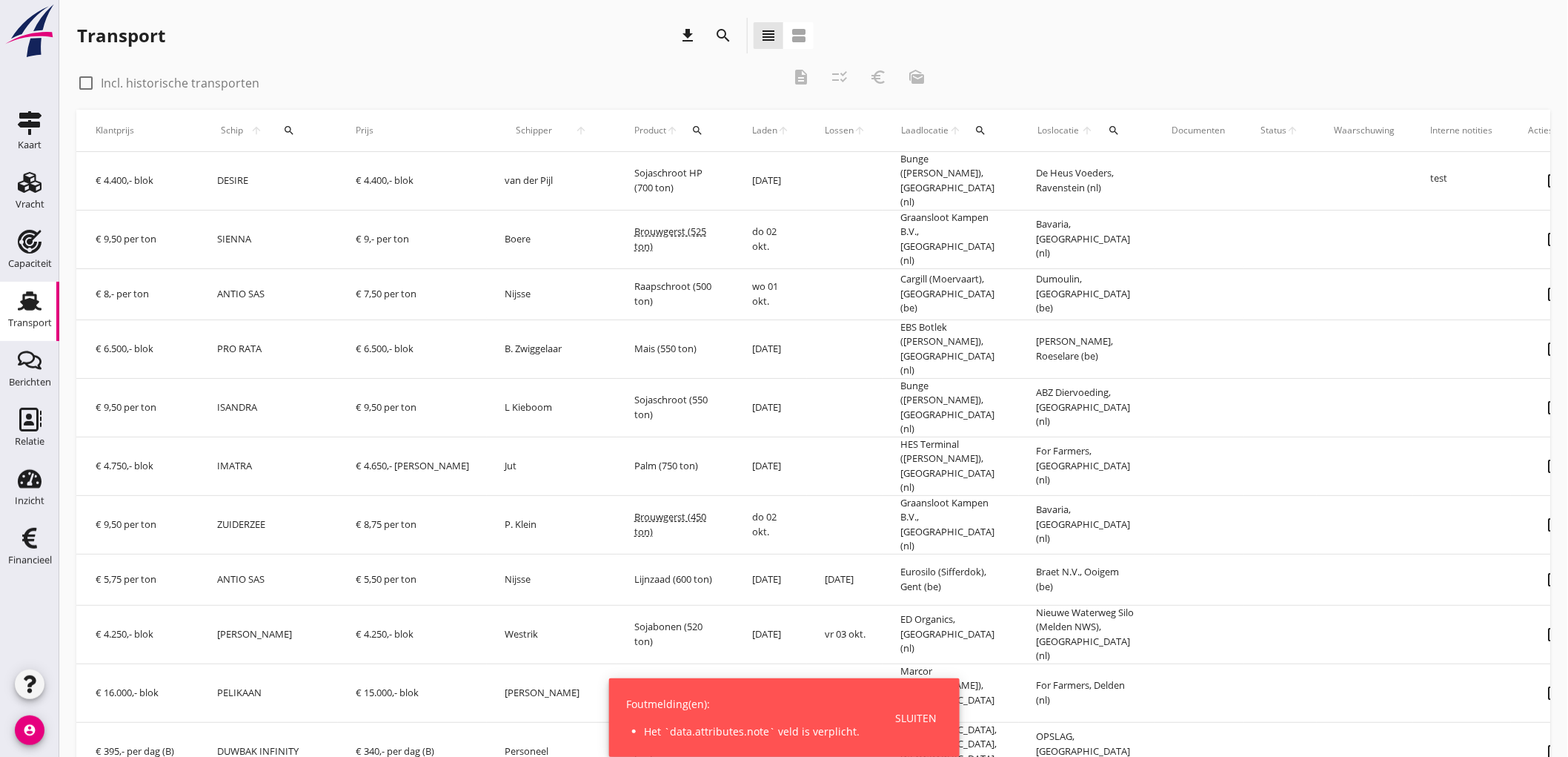
click at [915, 719] on div "Sluiten" at bounding box center [917, 718] width 42 height 16
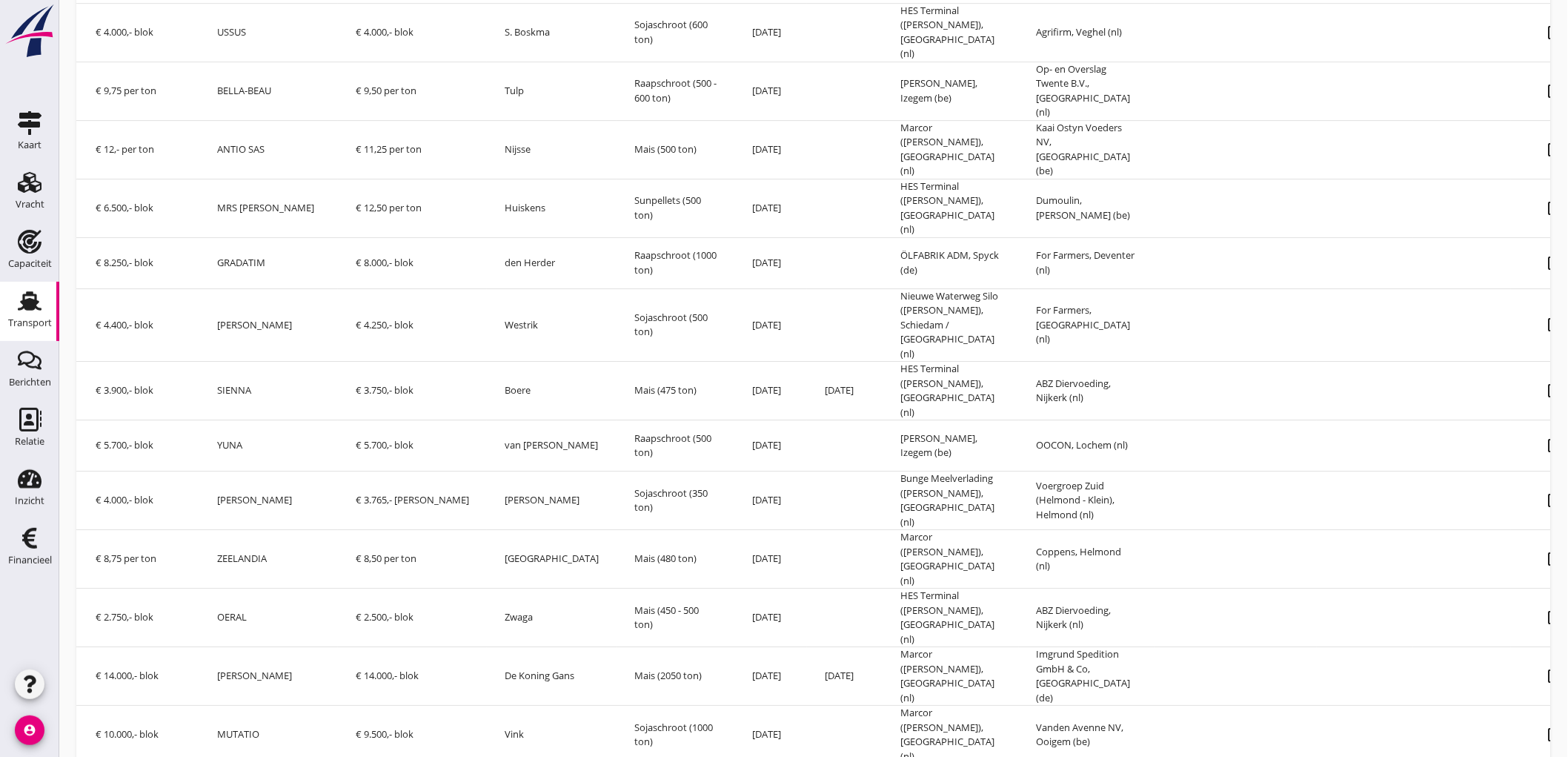
scroll to position [2098, 0]
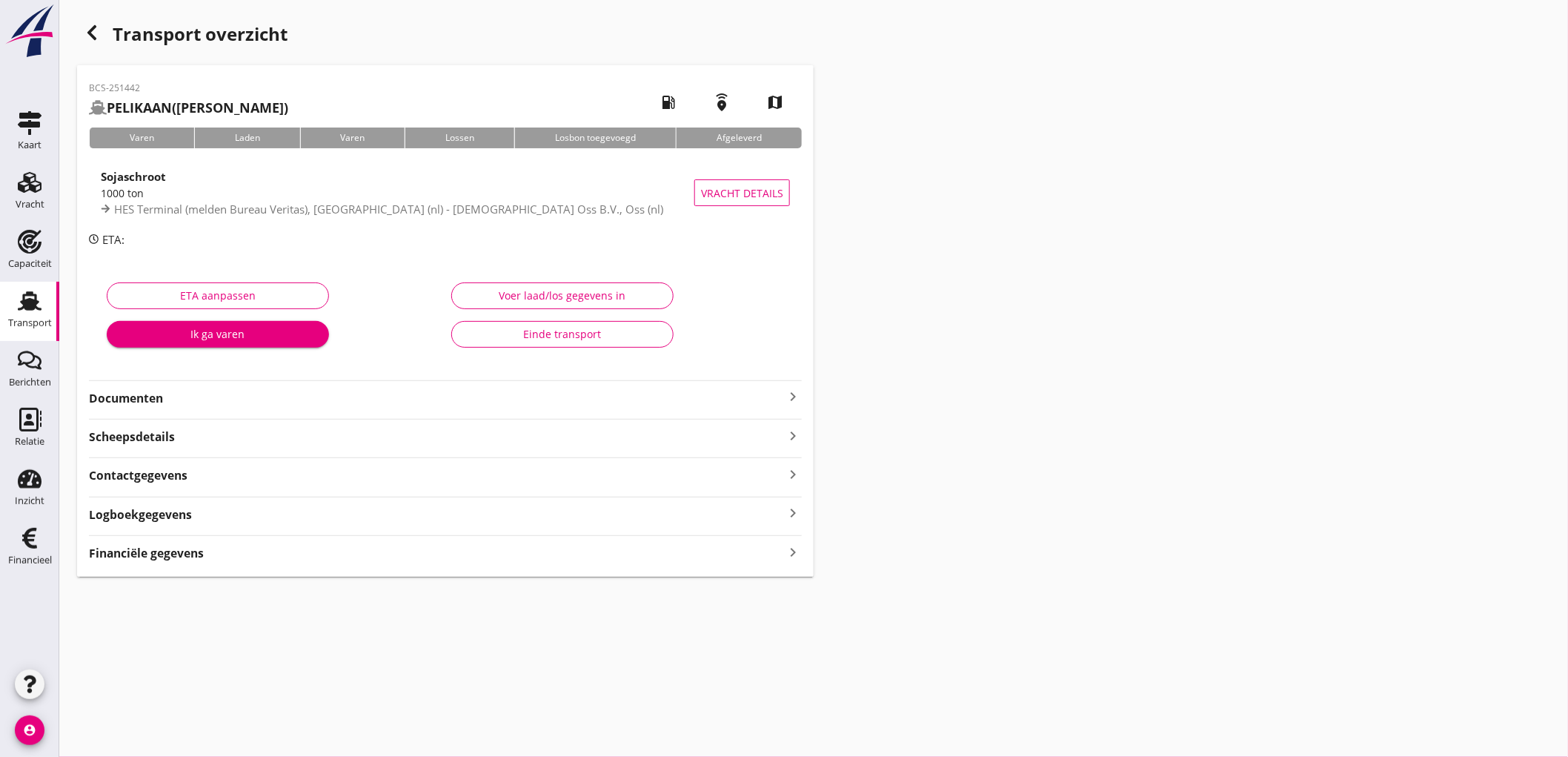
click at [12, 306] on div "Transport" at bounding box center [30, 300] width 36 height 23
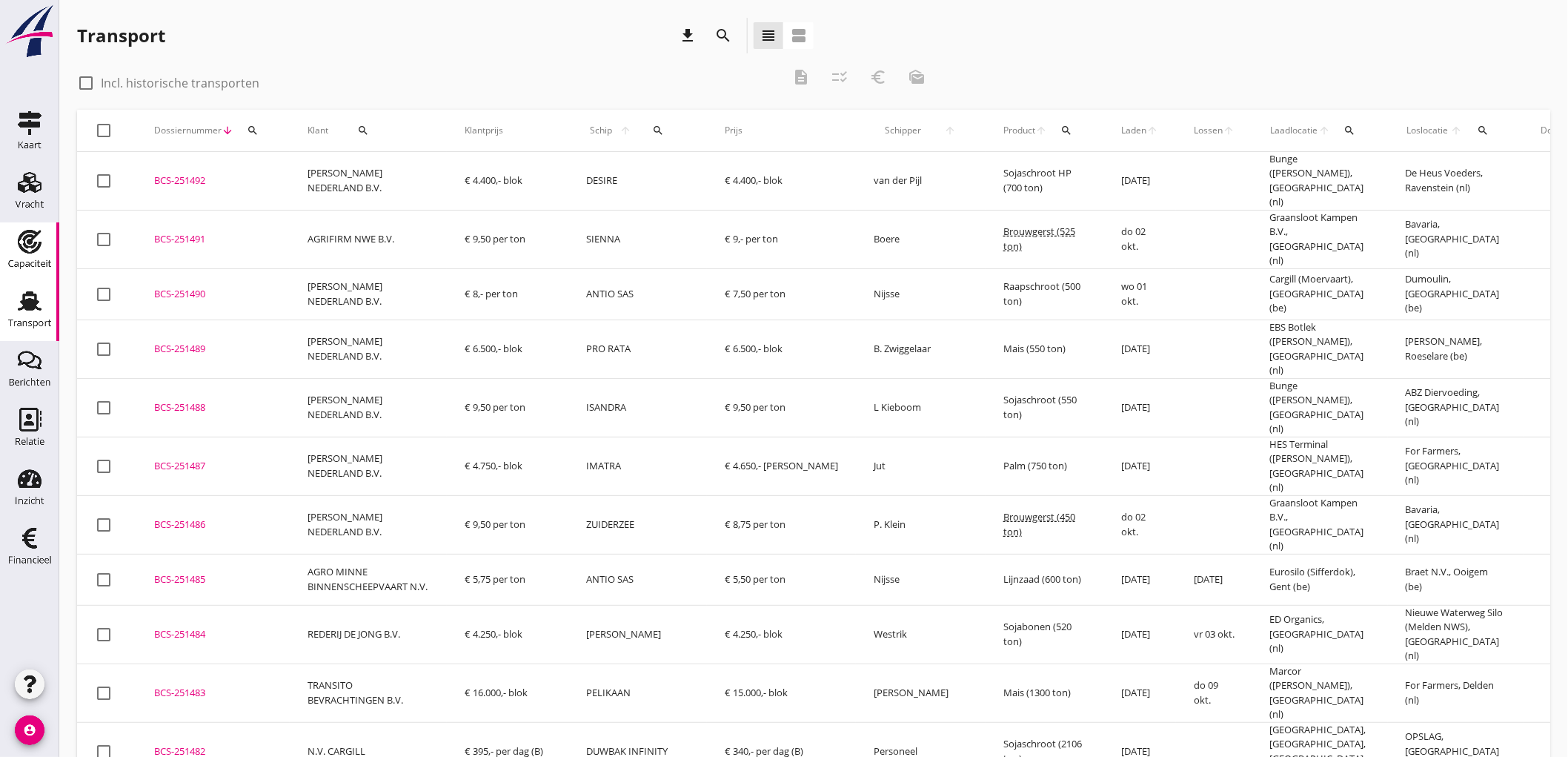
click at [32, 260] on div "Capaciteit" at bounding box center [30, 263] width 44 height 10
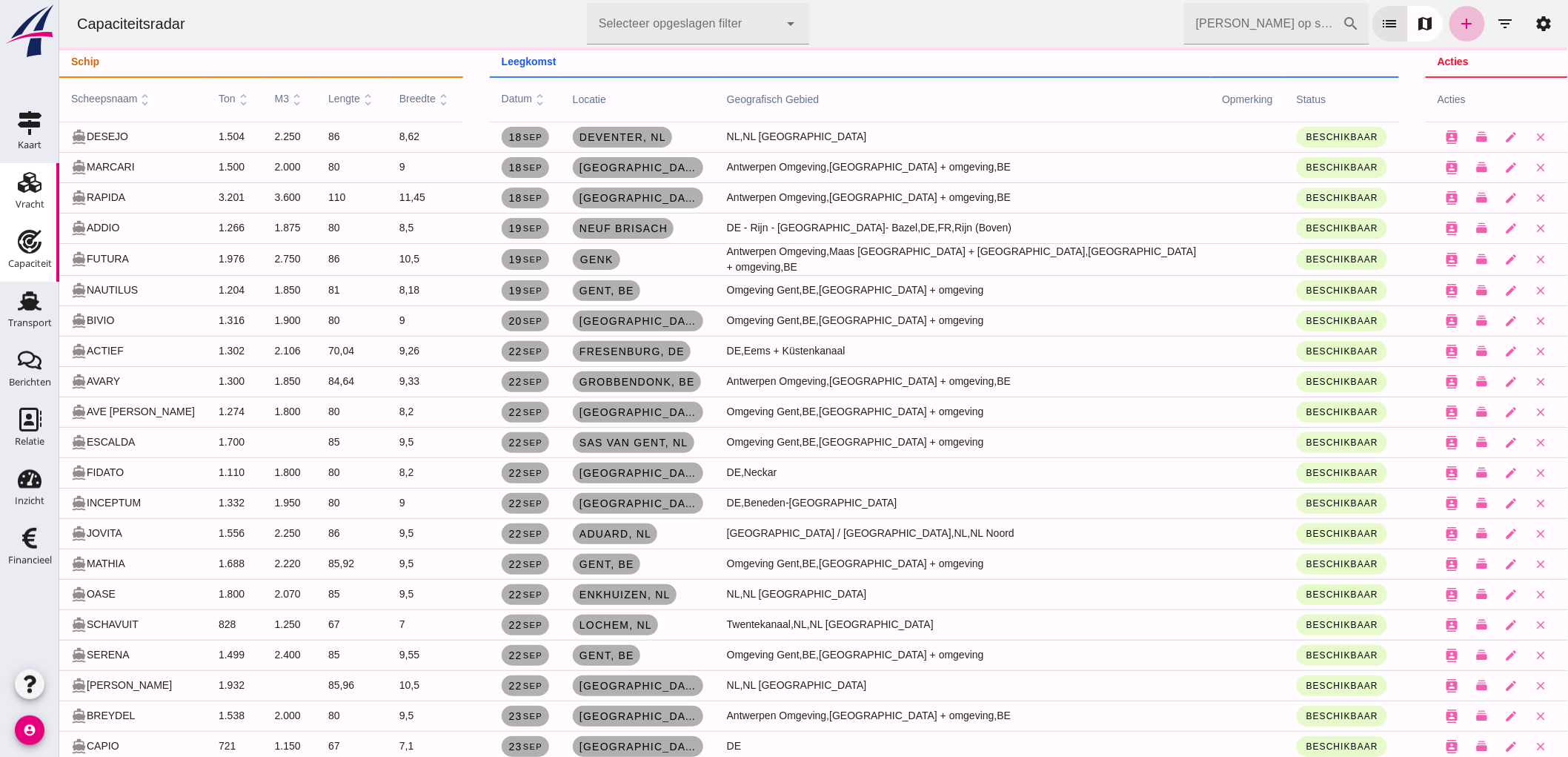
click at [40, 191] on icon "Vracht" at bounding box center [29, 182] width 23 height 23
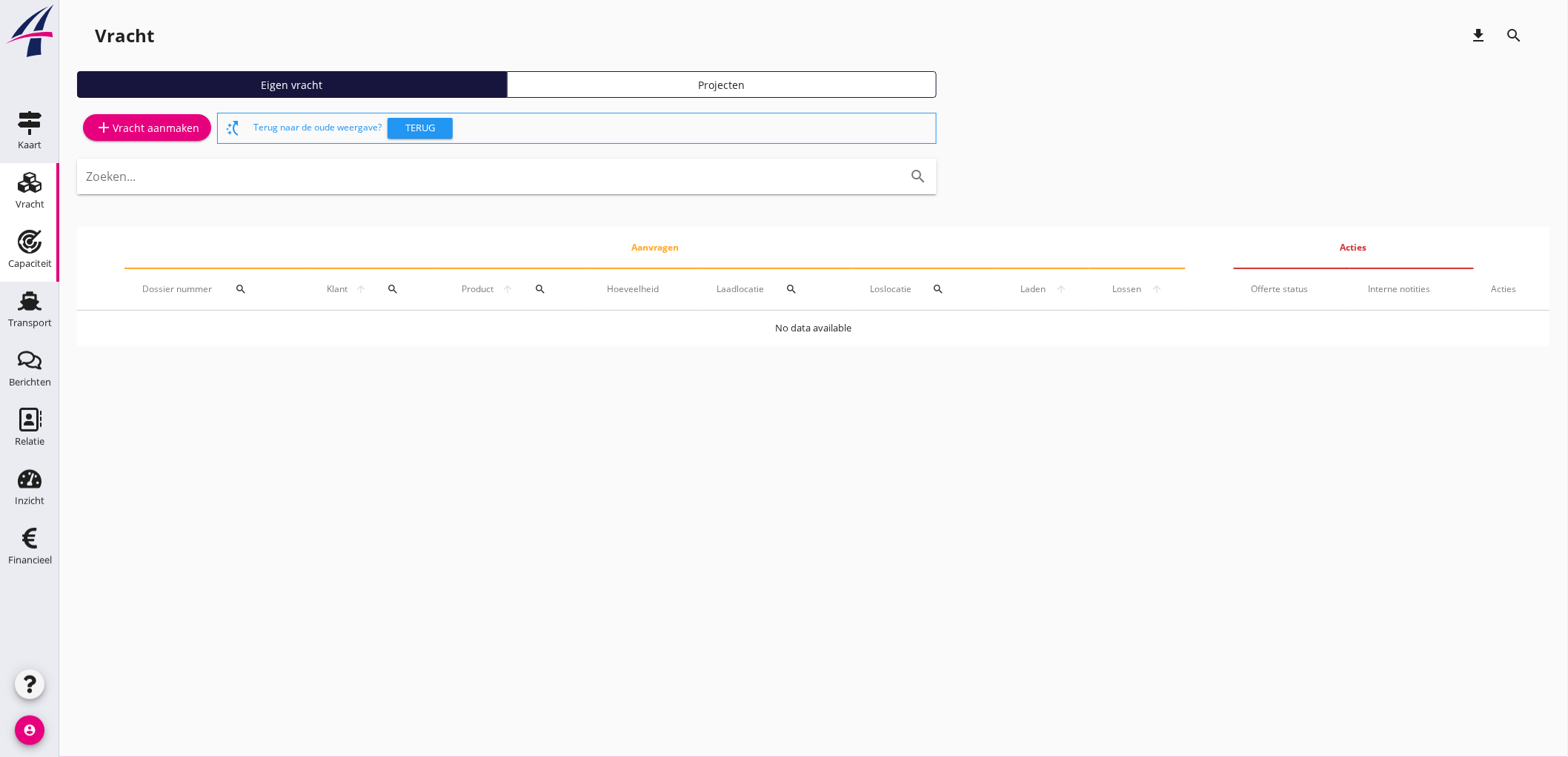
click at [18, 254] on div "Capaciteit" at bounding box center [30, 264] width 44 height 21
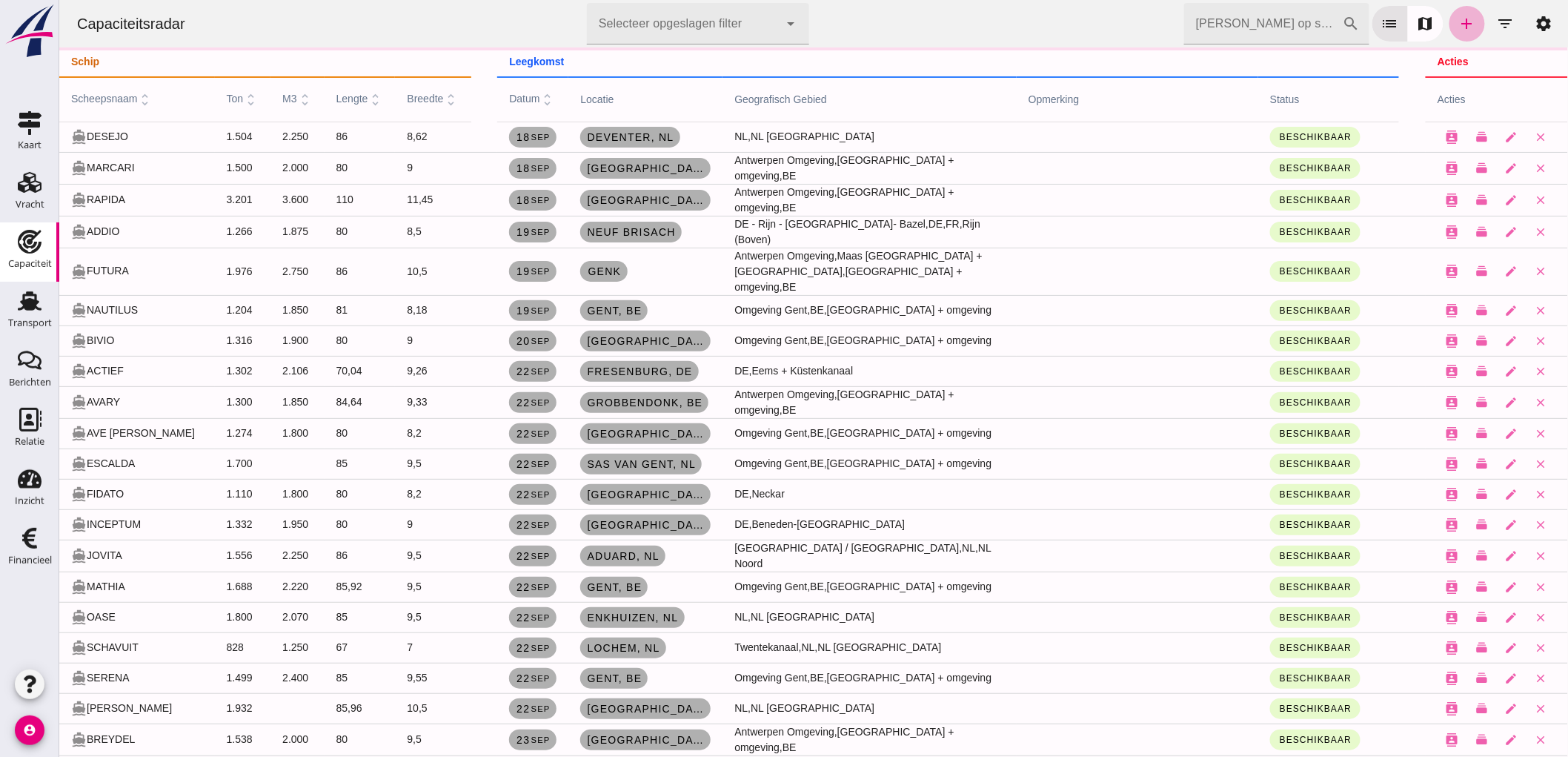
click at [1449, 21] on link "add" at bounding box center [1466, 23] width 36 height 36
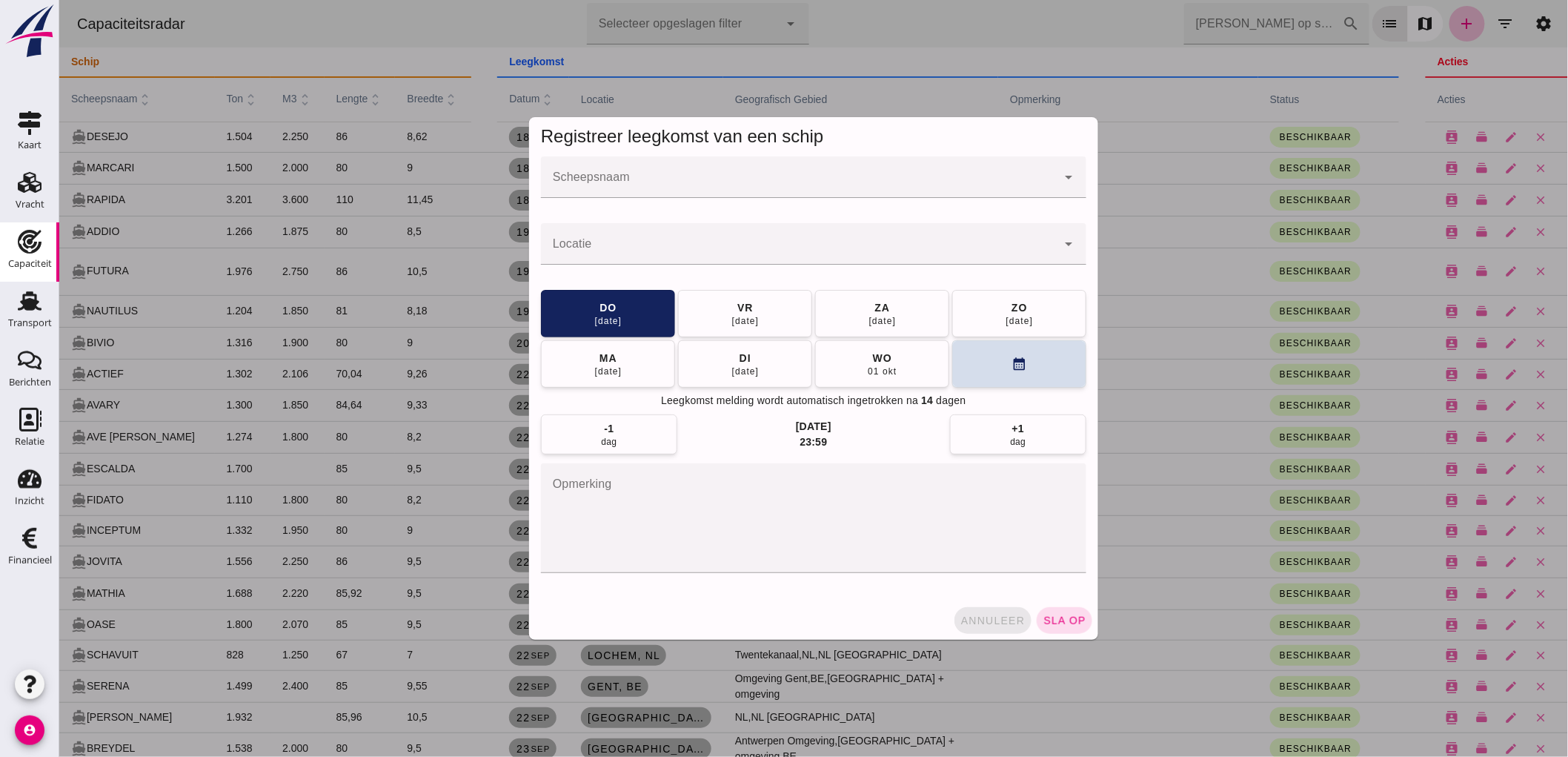
click at [988, 618] on span "annuleer" at bounding box center [992, 620] width 65 height 12
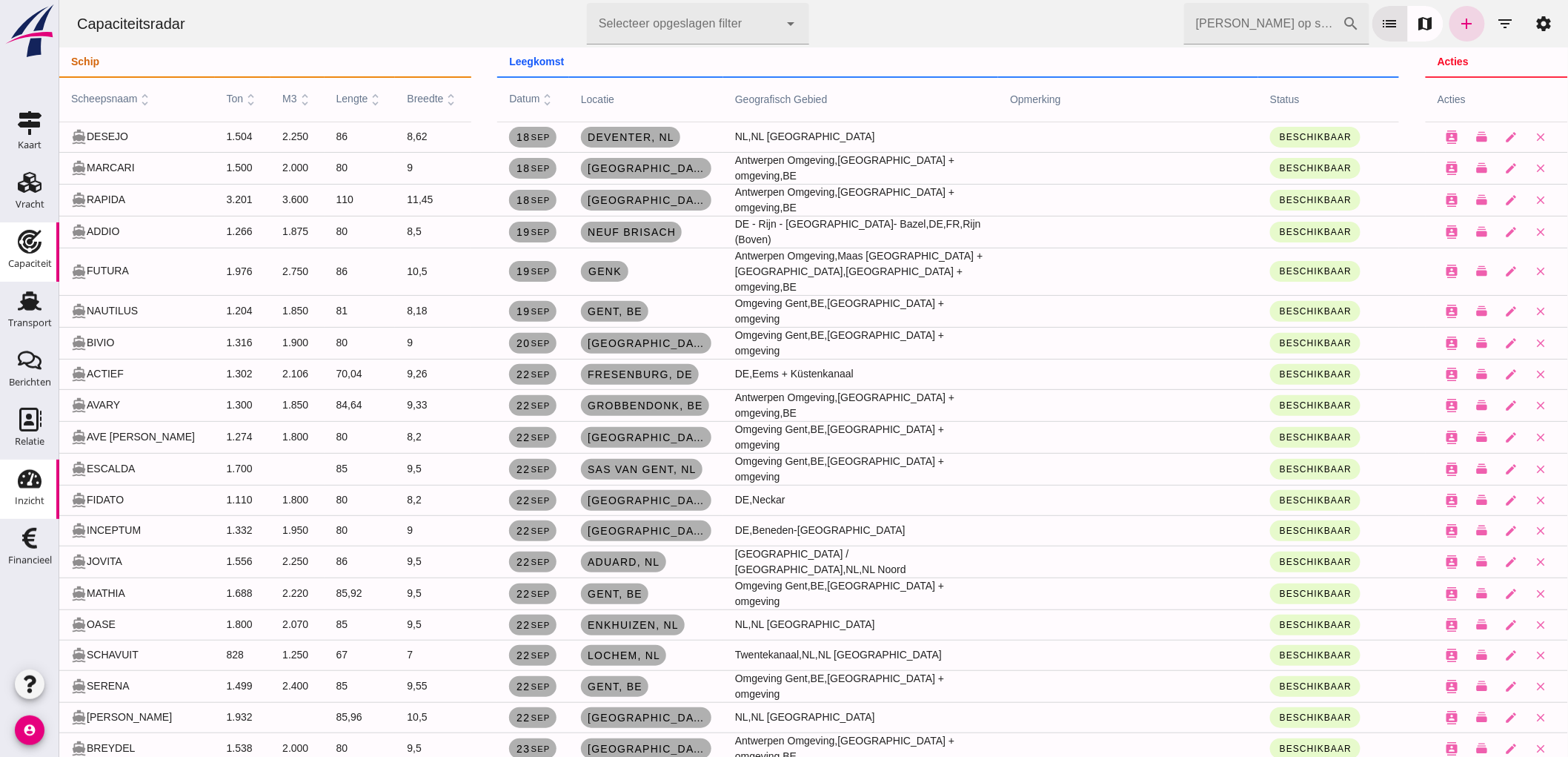
click at [17, 499] on div "Inzicht" at bounding box center [30, 500] width 30 height 10
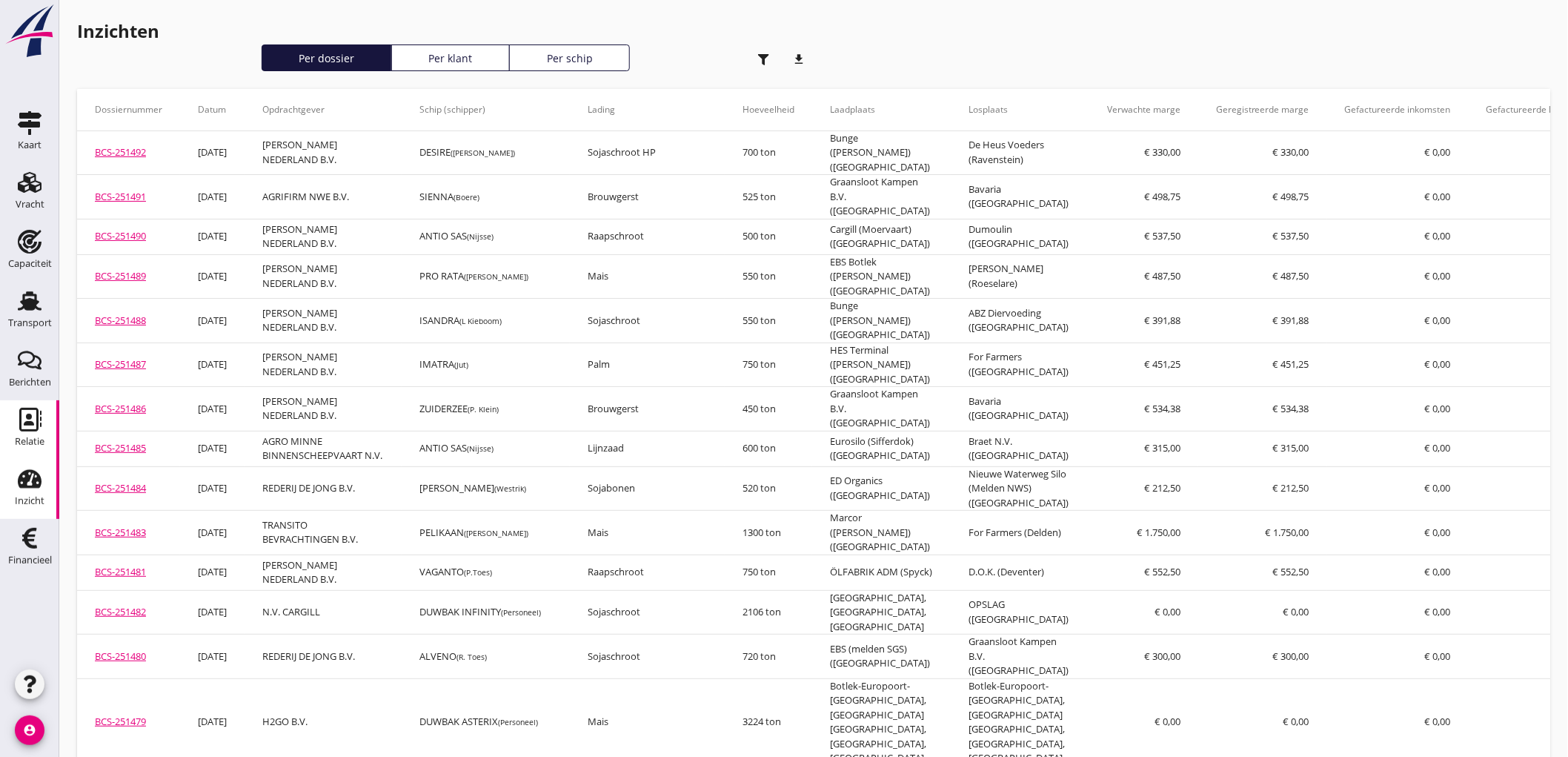
click at [28, 428] on icon "Relatie" at bounding box center [29, 419] width 23 height 23
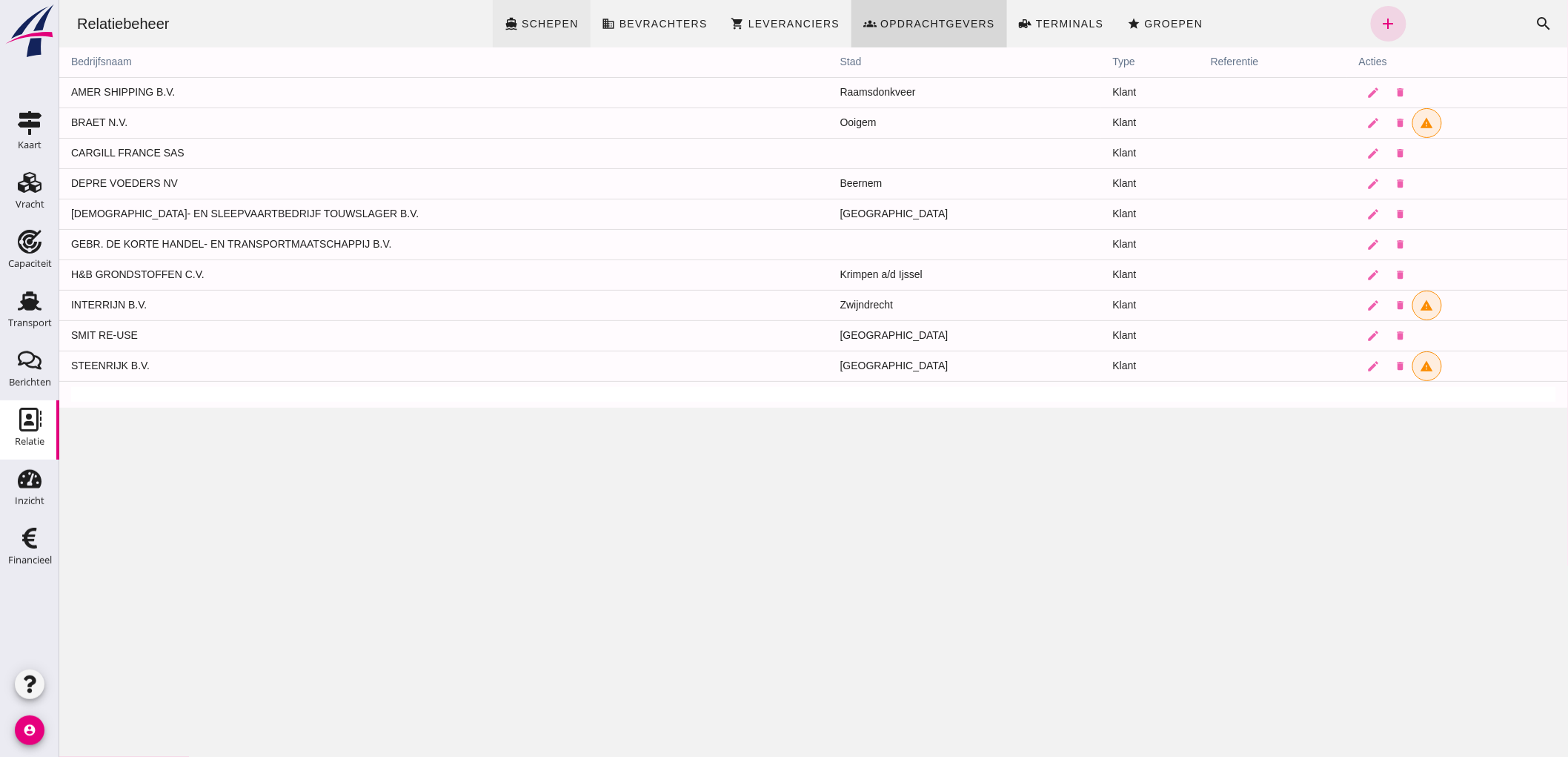
click at [534, 30] on span "directions_boat Schepen" at bounding box center [540, 23] width 74 height 13
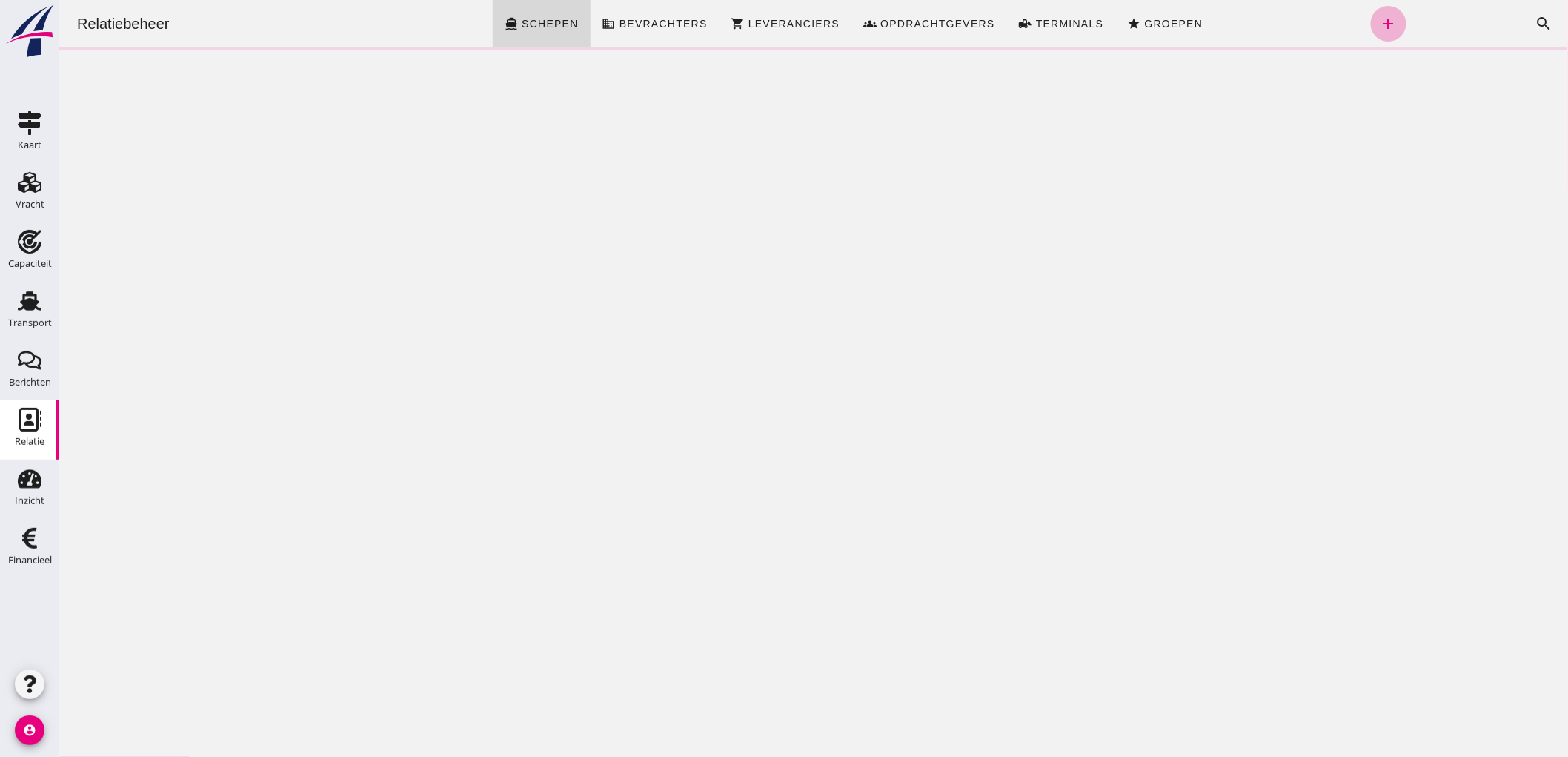
drag, startPoint x: 1368, startPoint y: 23, endPoint x: 854, endPoint y: 2, distance: 514.4
click at [1370, 23] on link "add" at bounding box center [1388, 23] width 36 height 36
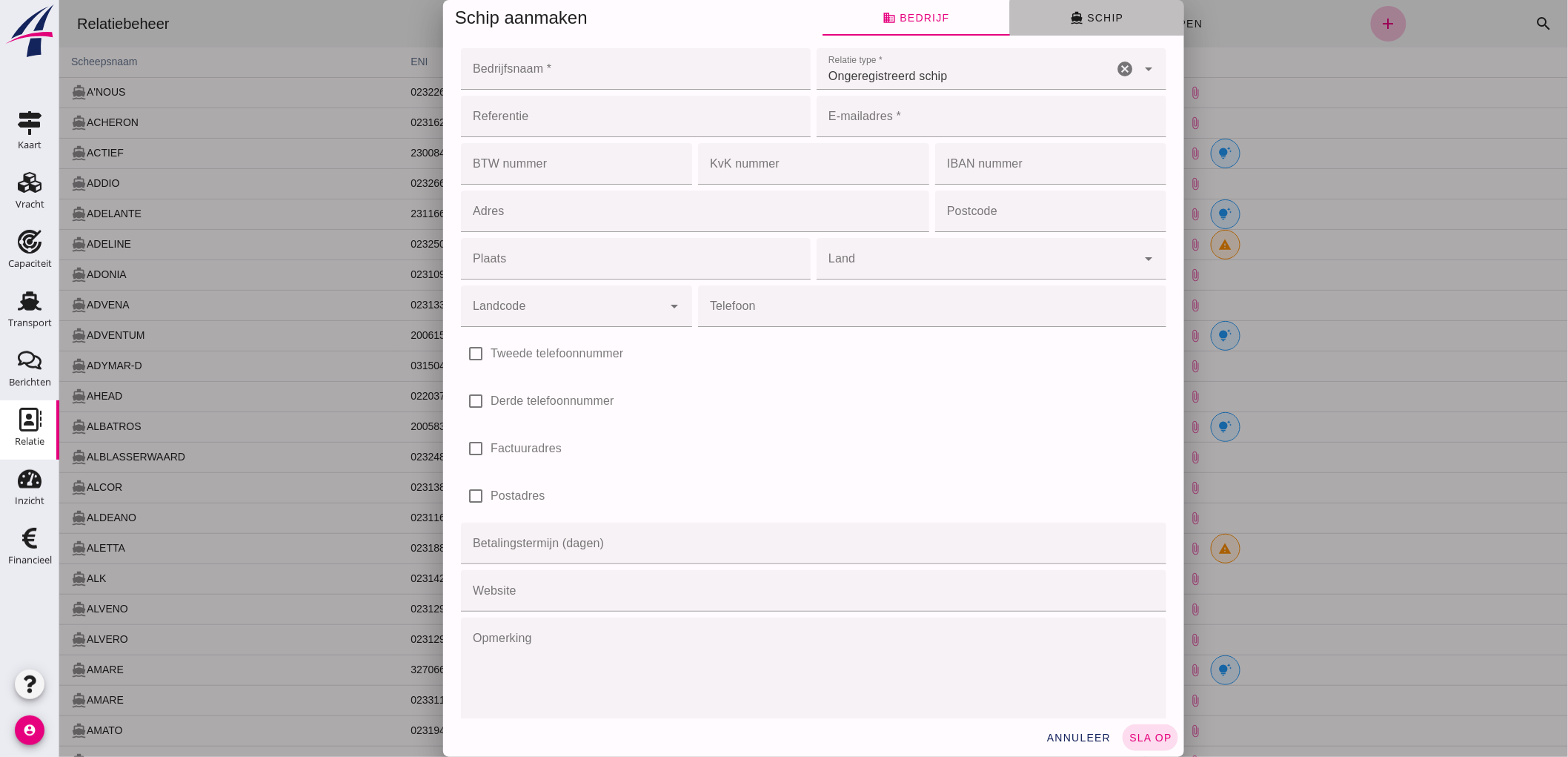
click at [1076, 11] on icon "directions_boat" at bounding box center [1075, 17] width 13 height 13
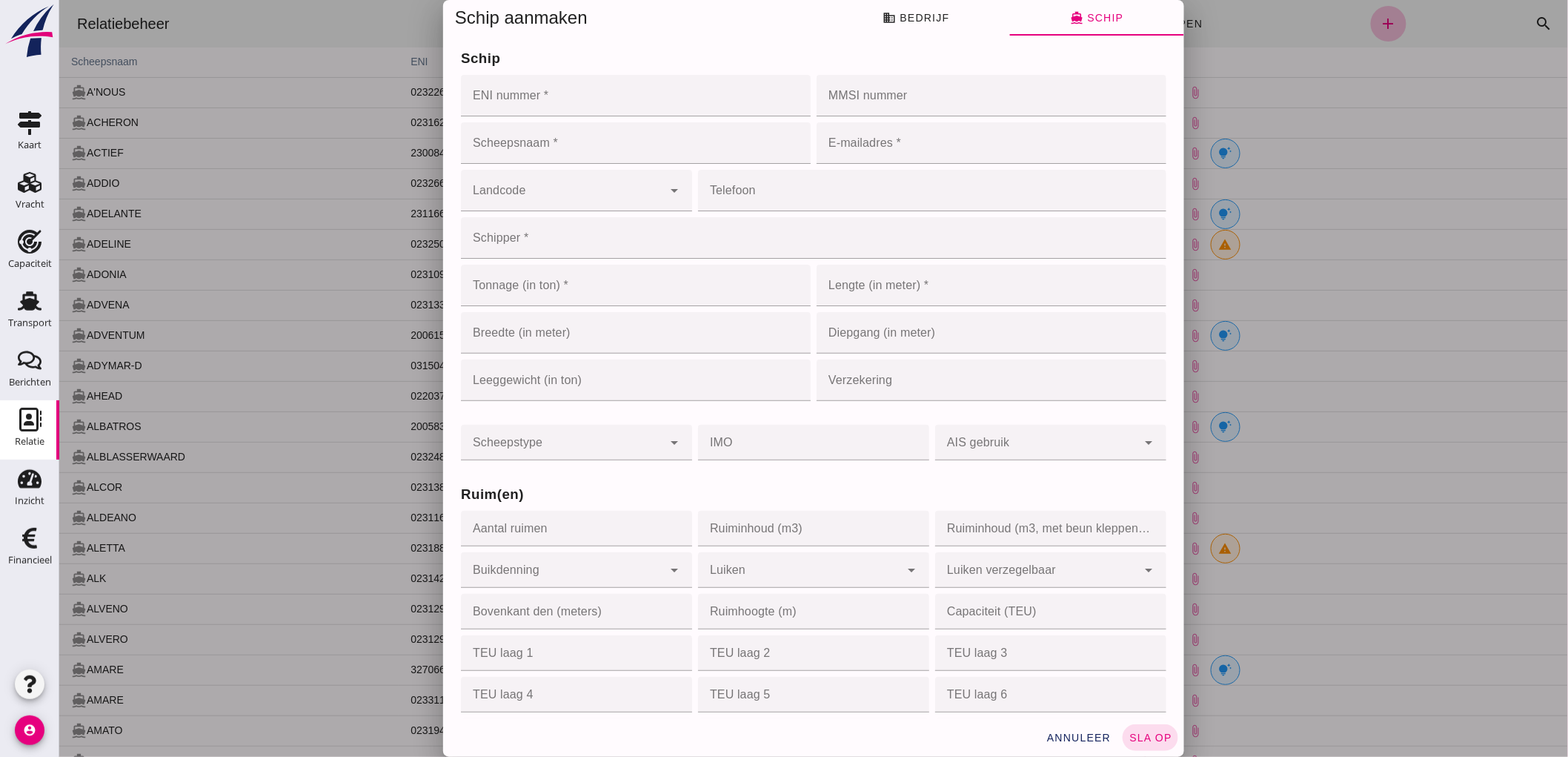
click at [622, 97] on input "ENI nummer *" at bounding box center [631, 96] width 341 height 42
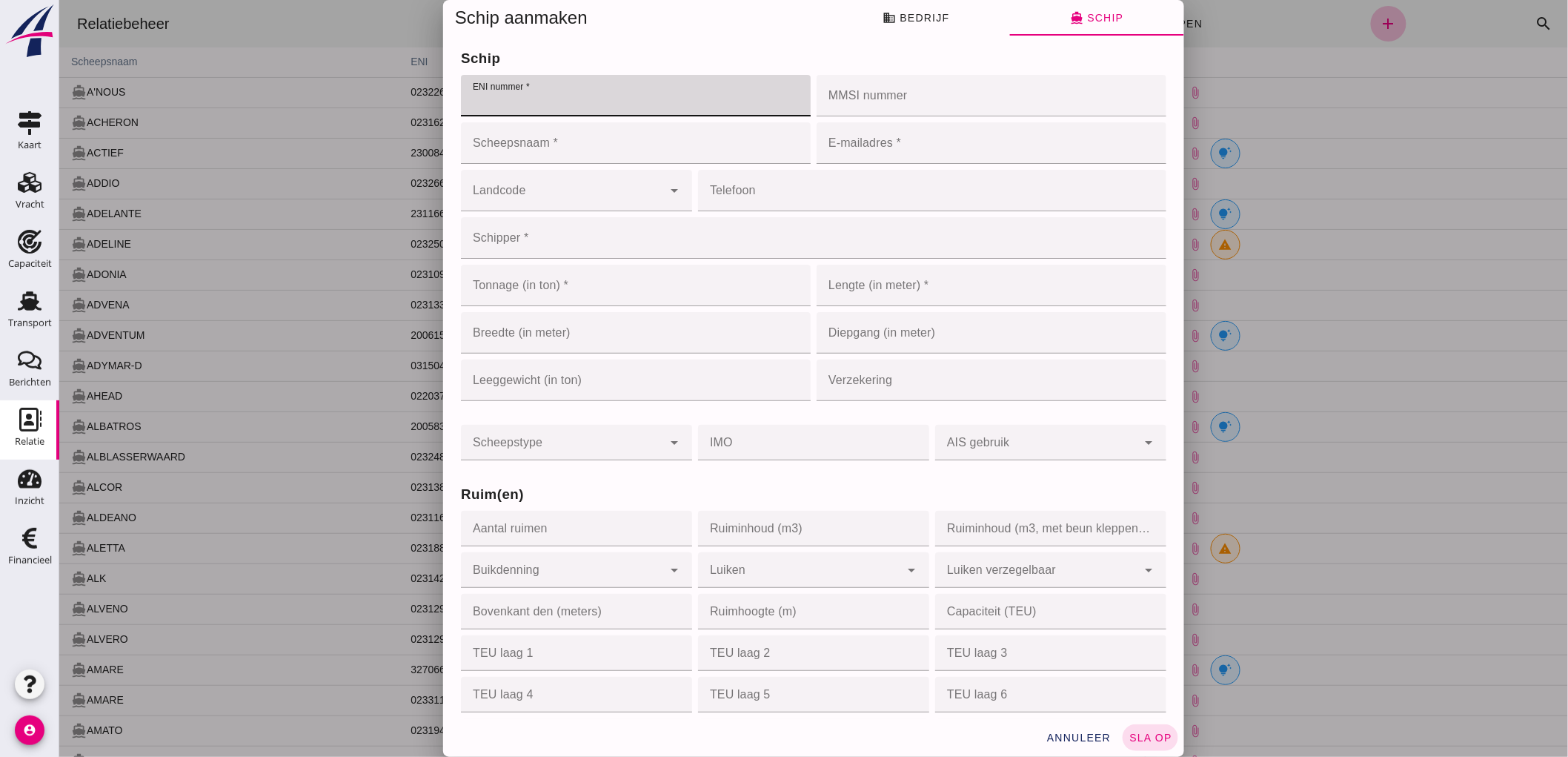
paste input "02331406"
click at [779, 37] on div "Bedrijfsnaam * Bedrijfsnaam * cancel Relatie type * Relatie type * Ongeregistre…" at bounding box center [814, 378] width 741 height 682
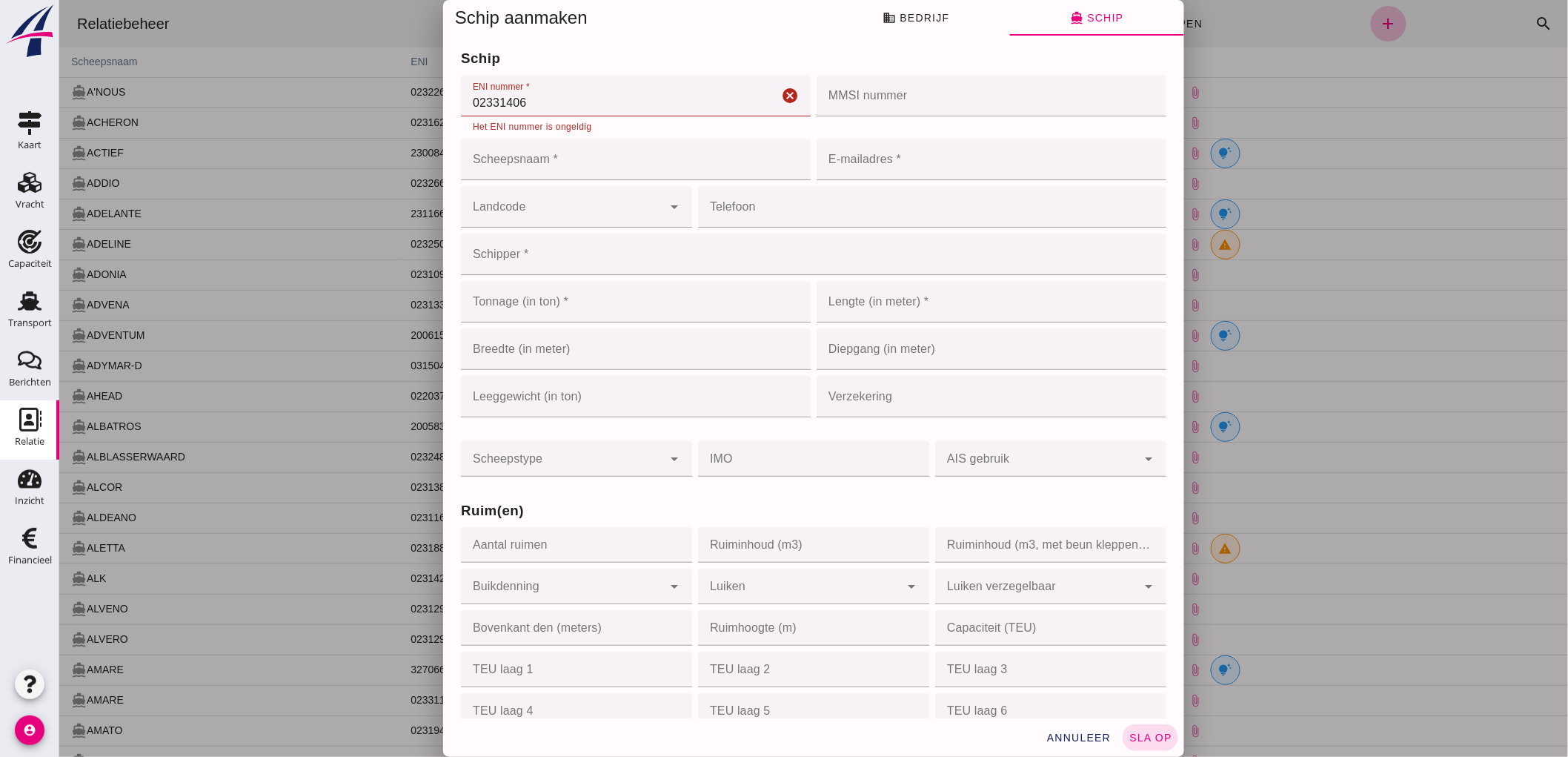
click at [486, 101] on input "02331406" at bounding box center [619, 96] width 318 height 42
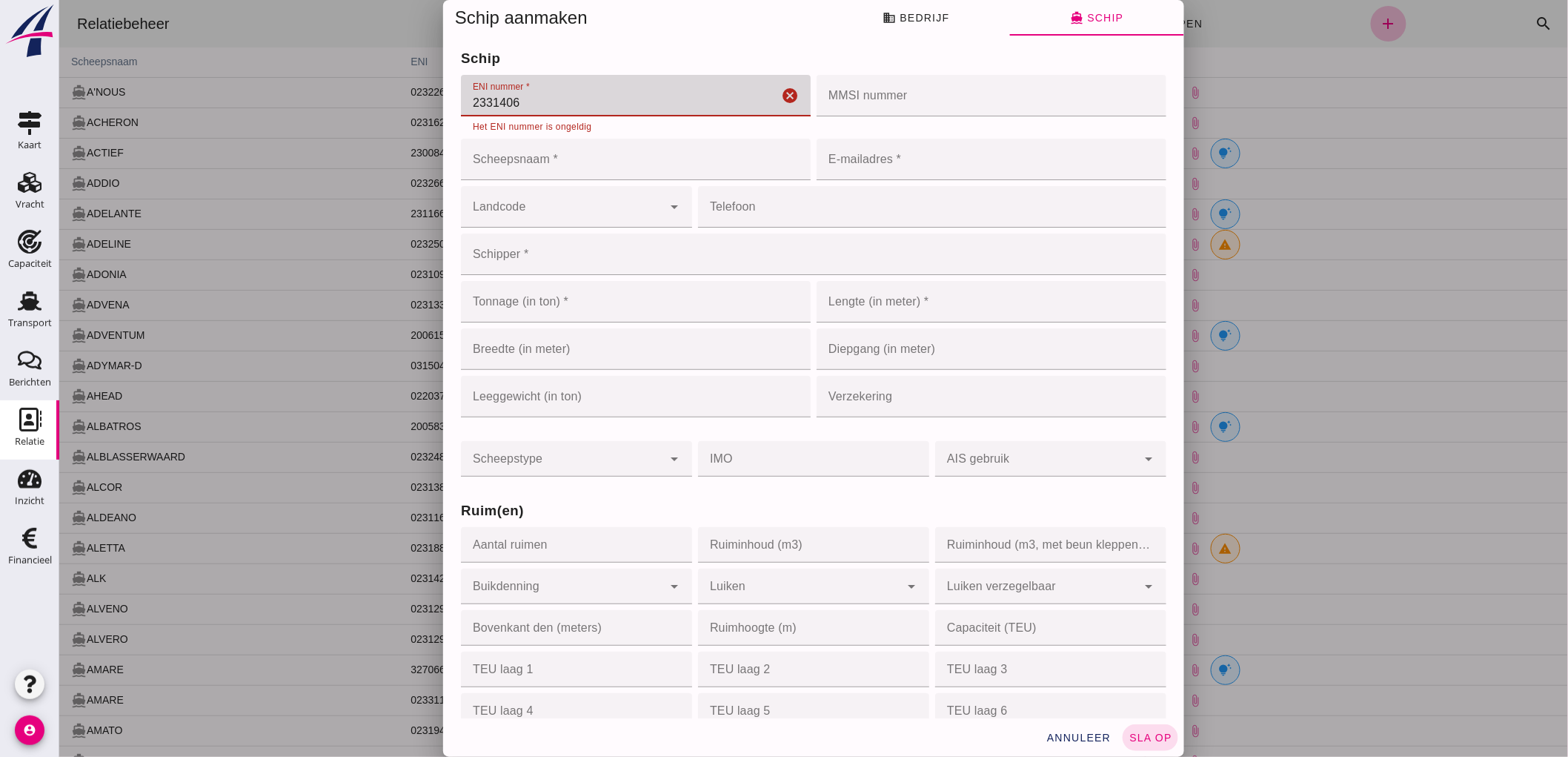
type input "2331406"
click at [629, 5] on div "Schip aanmaken" at bounding box center [624, 18] width 362 height 37
drag, startPoint x: 581, startPoint y: 97, endPoint x: 387, endPoint y: 112, distance: 194.6
click at [391, 115] on div "Schip aanmaken business Bedrijf directions_boat Schip Bedrijfsnaam * Bedrijfsna…" at bounding box center [813, 378] width 1509 height 757
click at [781, 97] on icon "cancel" at bounding box center [789, 96] width 17 height 17
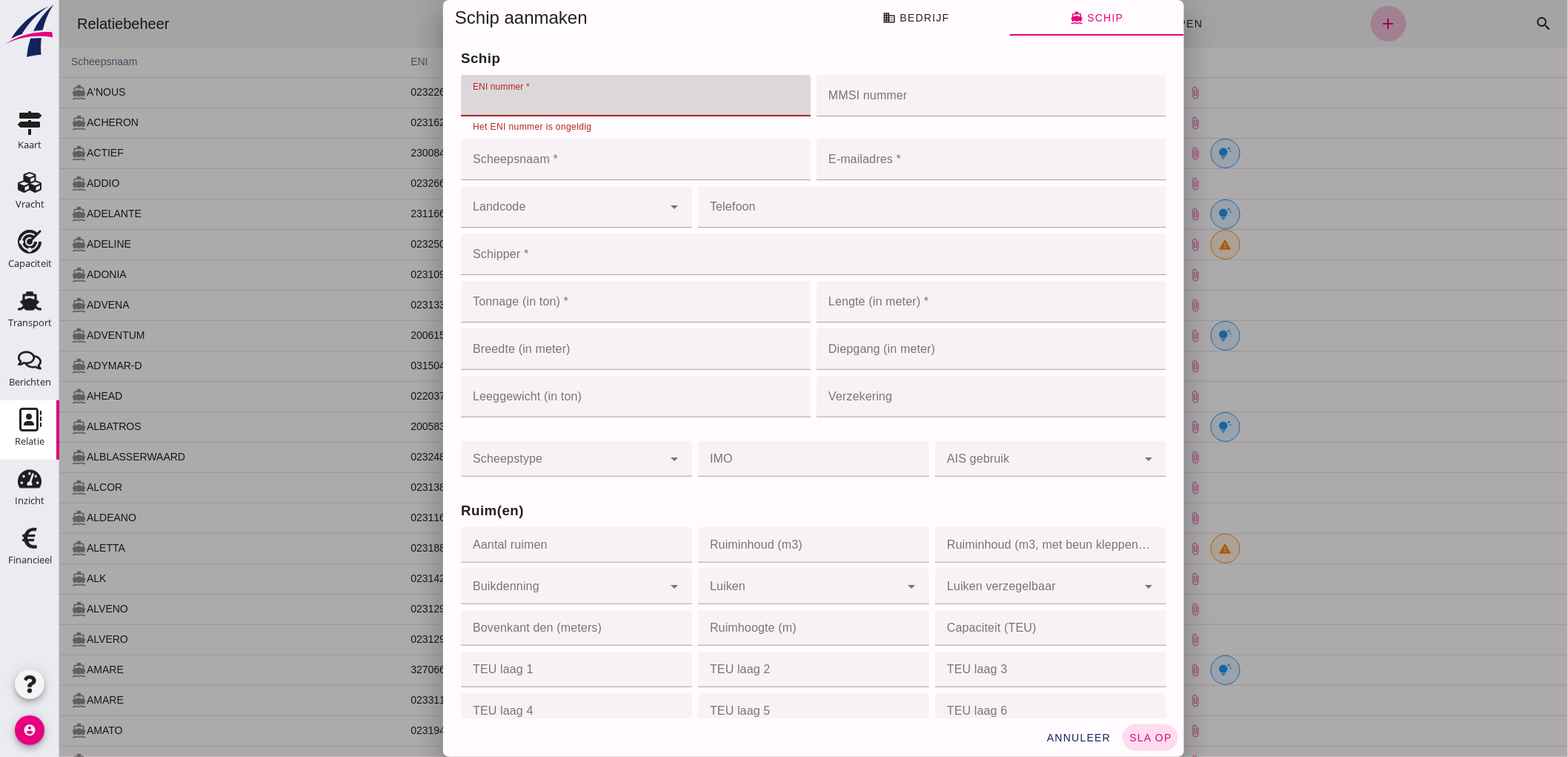
click at [663, 106] on input "ENI nummer *" at bounding box center [631, 96] width 341 height 42
paste input "02331406"
type input "02331406"
click at [832, 103] on input "MMSI nummer" at bounding box center [987, 96] width 341 height 42
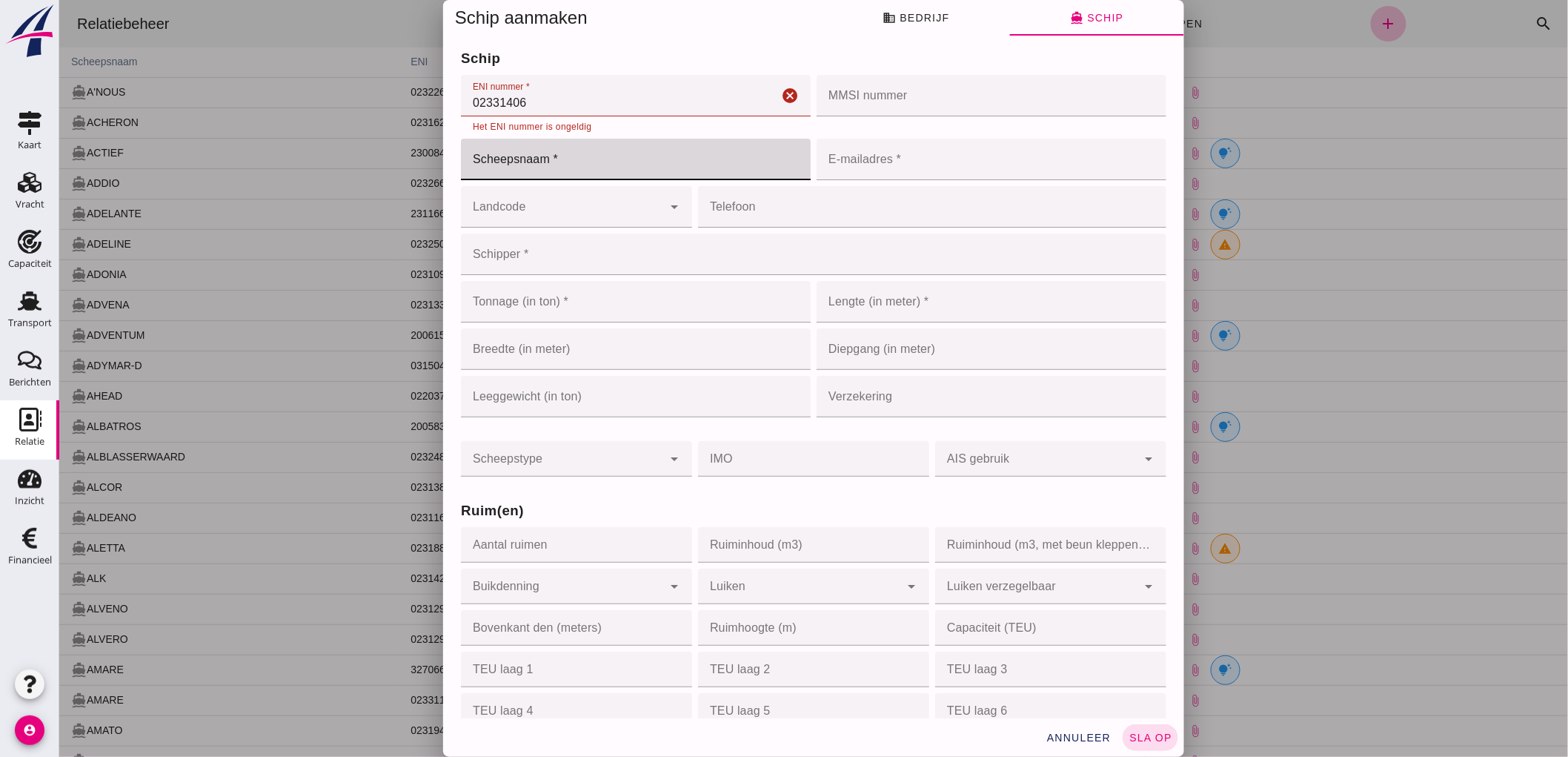
click at [573, 166] on input "Scheepsnaam *" at bounding box center [635, 159] width 350 height 42
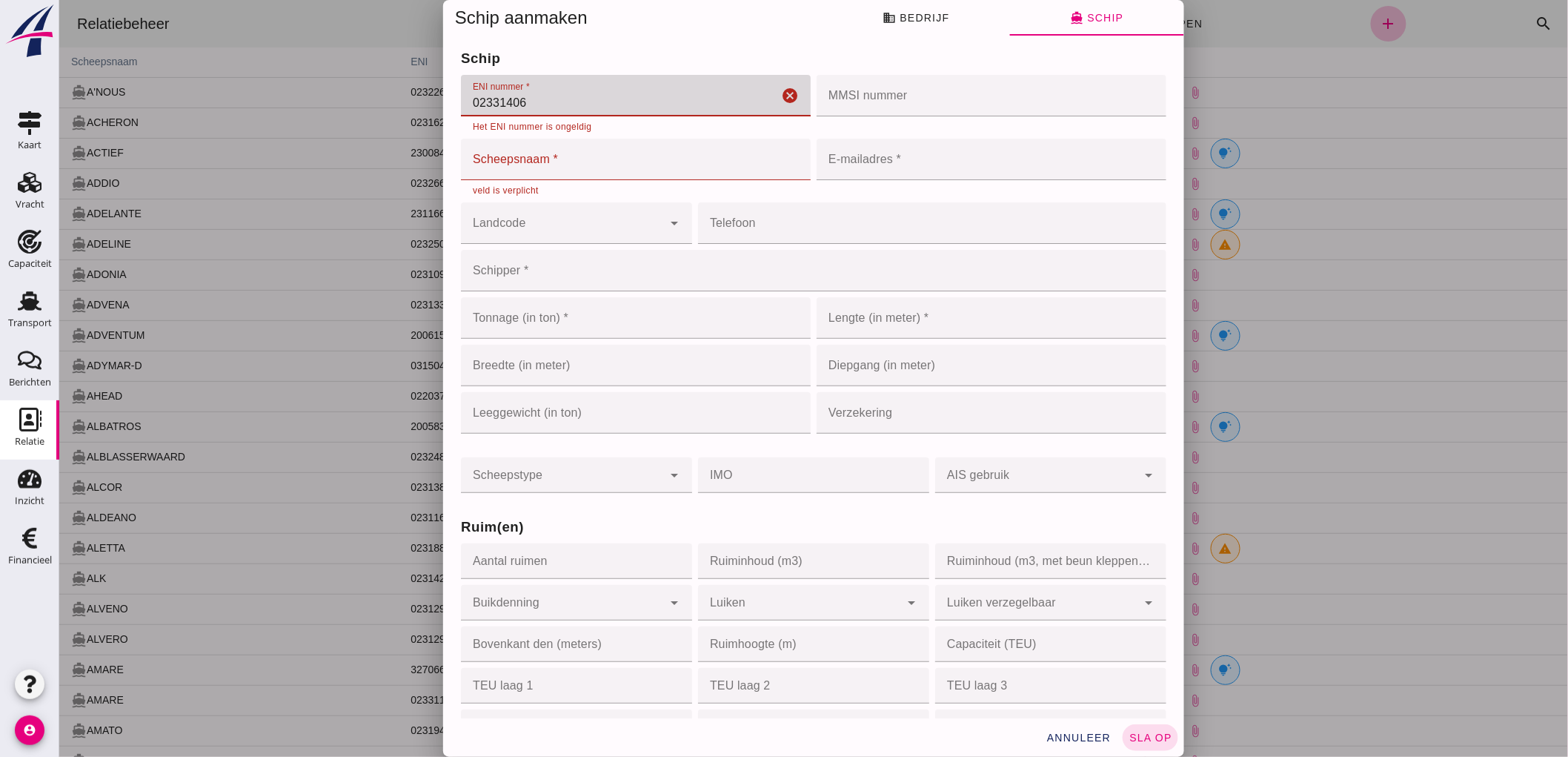
drag, startPoint x: 699, startPoint y: 109, endPoint x: 366, endPoint y: 106, distance: 333.0
click at [371, 108] on div "Schip aanmaken business Bedrijf directions_boat Schip Bedrijfsnaam * Bedrijfsna…" at bounding box center [813, 378] width 1509 height 757
click at [915, 88] on input "MMSI nummer" at bounding box center [987, 96] width 341 height 42
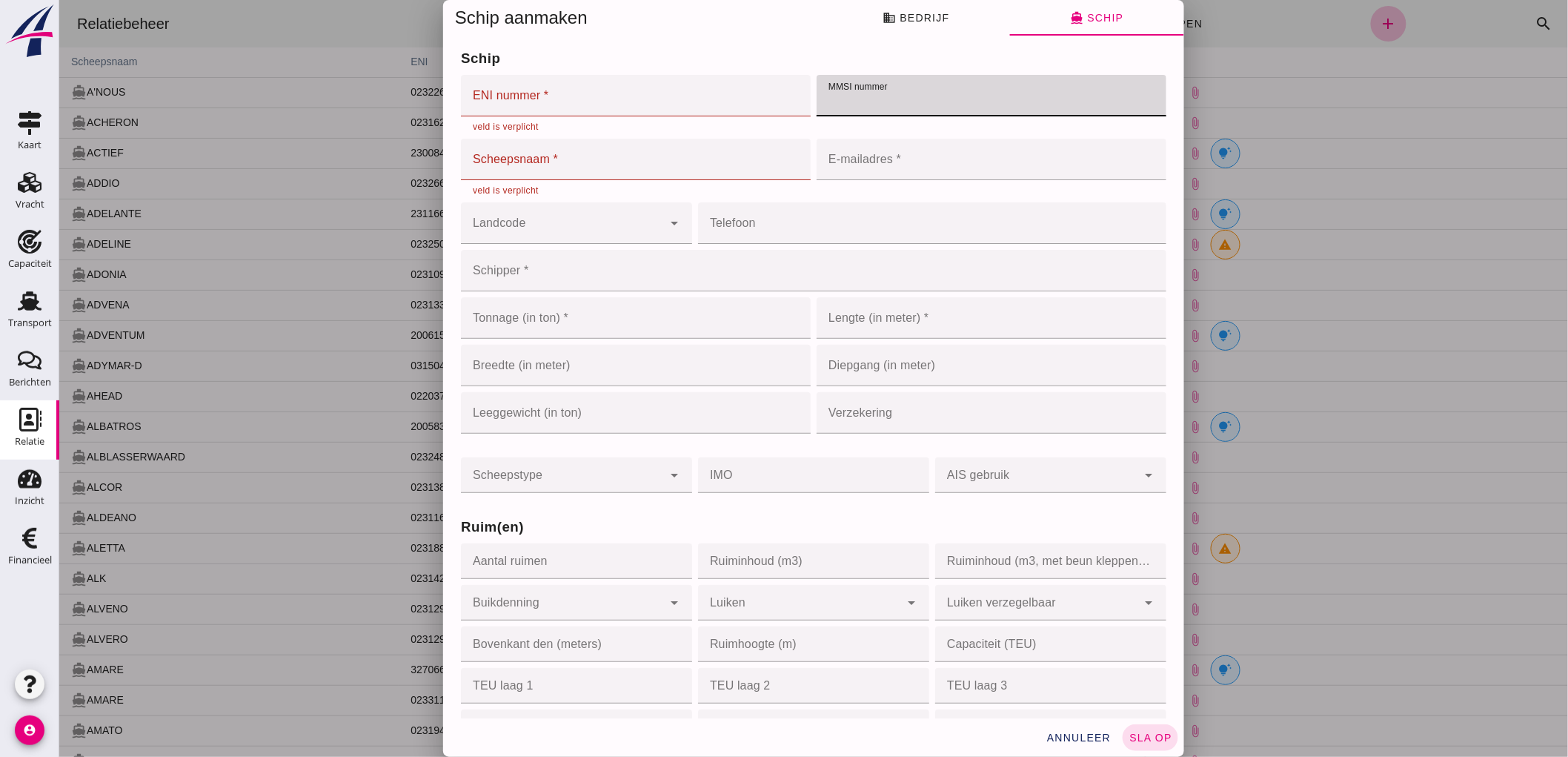
paste input "2331406"
type input "2331406"
click at [552, 95] on input "ENI nummer *" at bounding box center [631, 96] width 341 height 42
click at [879, 101] on input "2331406" at bounding box center [975, 96] width 318 height 42
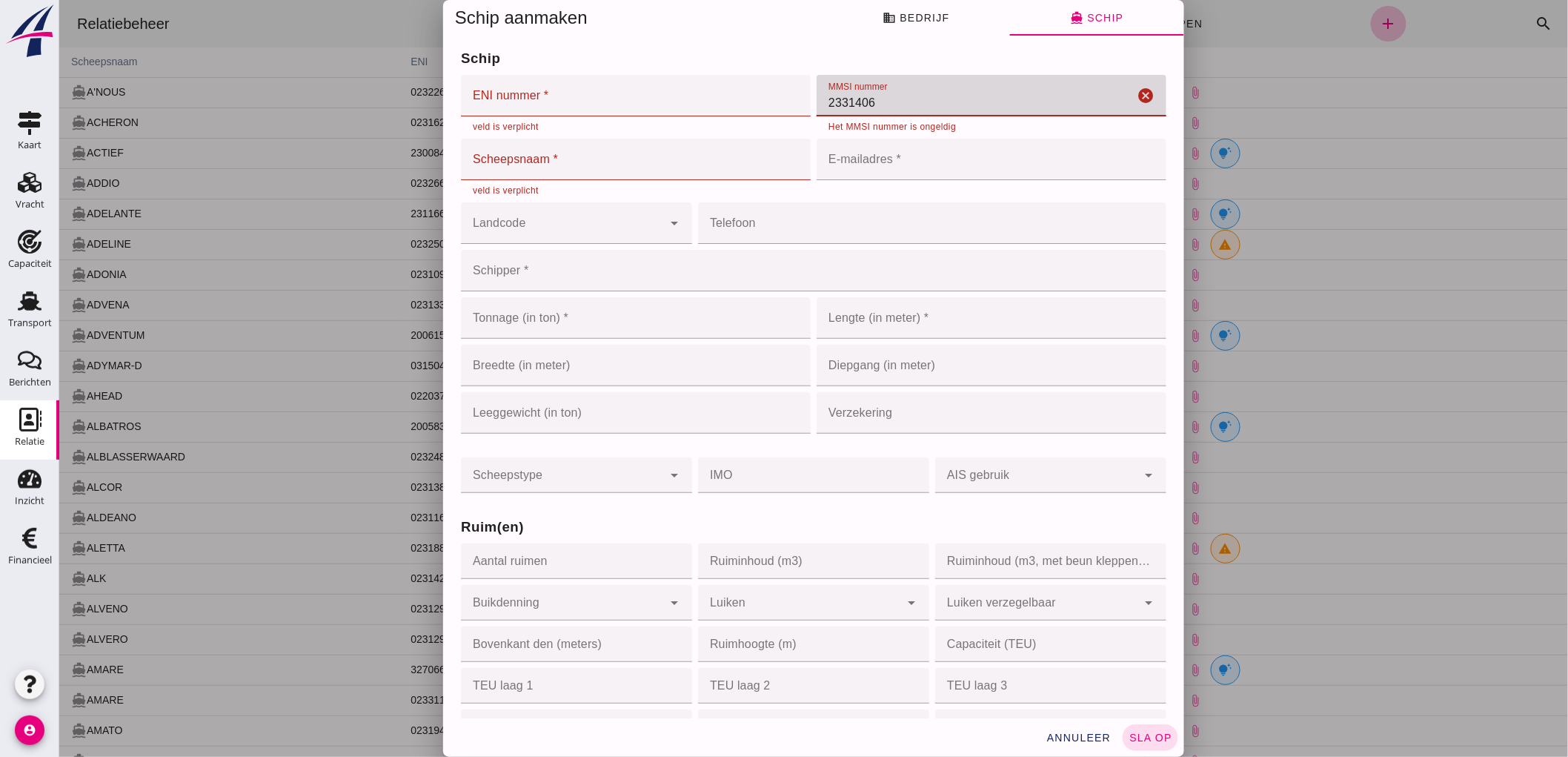
click at [879, 101] on input "2331406" at bounding box center [975, 96] width 318 height 42
drag, startPoint x: 879, startPoint y: 101, endPoint x: 623, endPoint y: 100, distance: 256.0
click at [623, 100] on div "schip ENI nummer * ENI nummer * cancel veld is verplicht MMSI nummer MMSI numme…" at bounding box center [814, 122] width 712 height 154
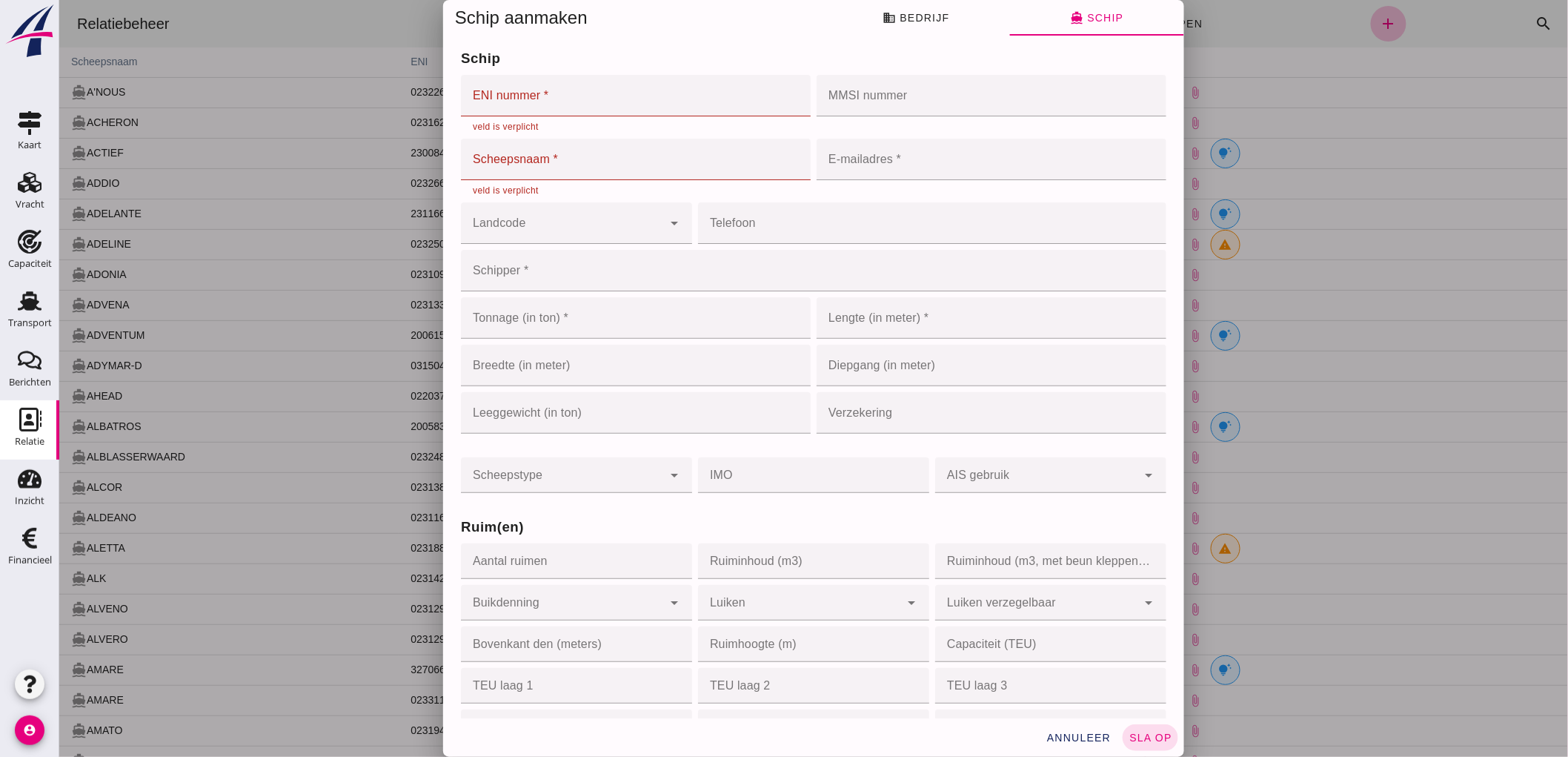
click at [526, 97] on input "ENI nummer *" at bounding box center [631, 96] width 341 height 42
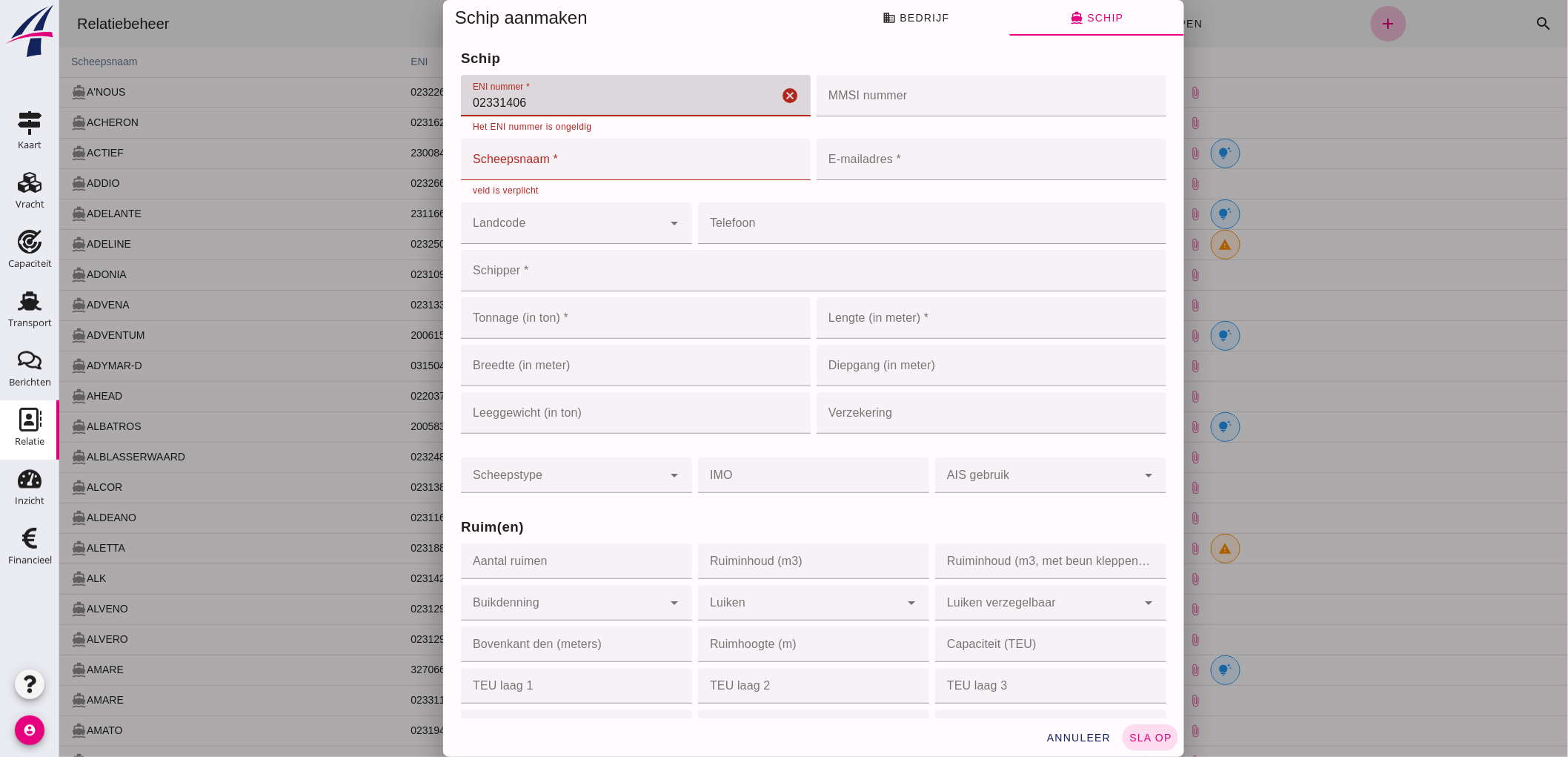
type input "02331406"
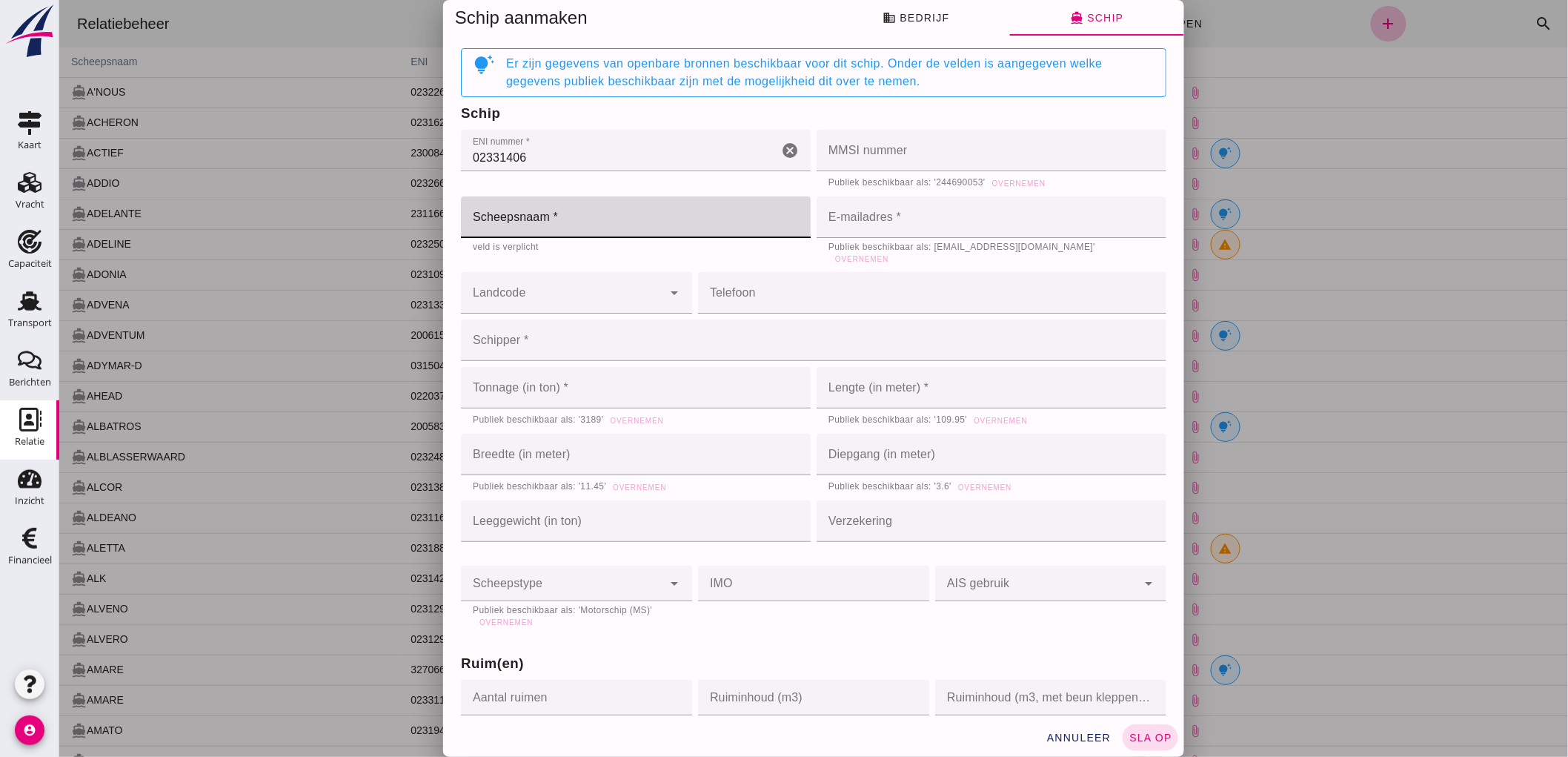
click at [531, 142] on input "02331406" at bounding box center [619, 151] width 318 height 42
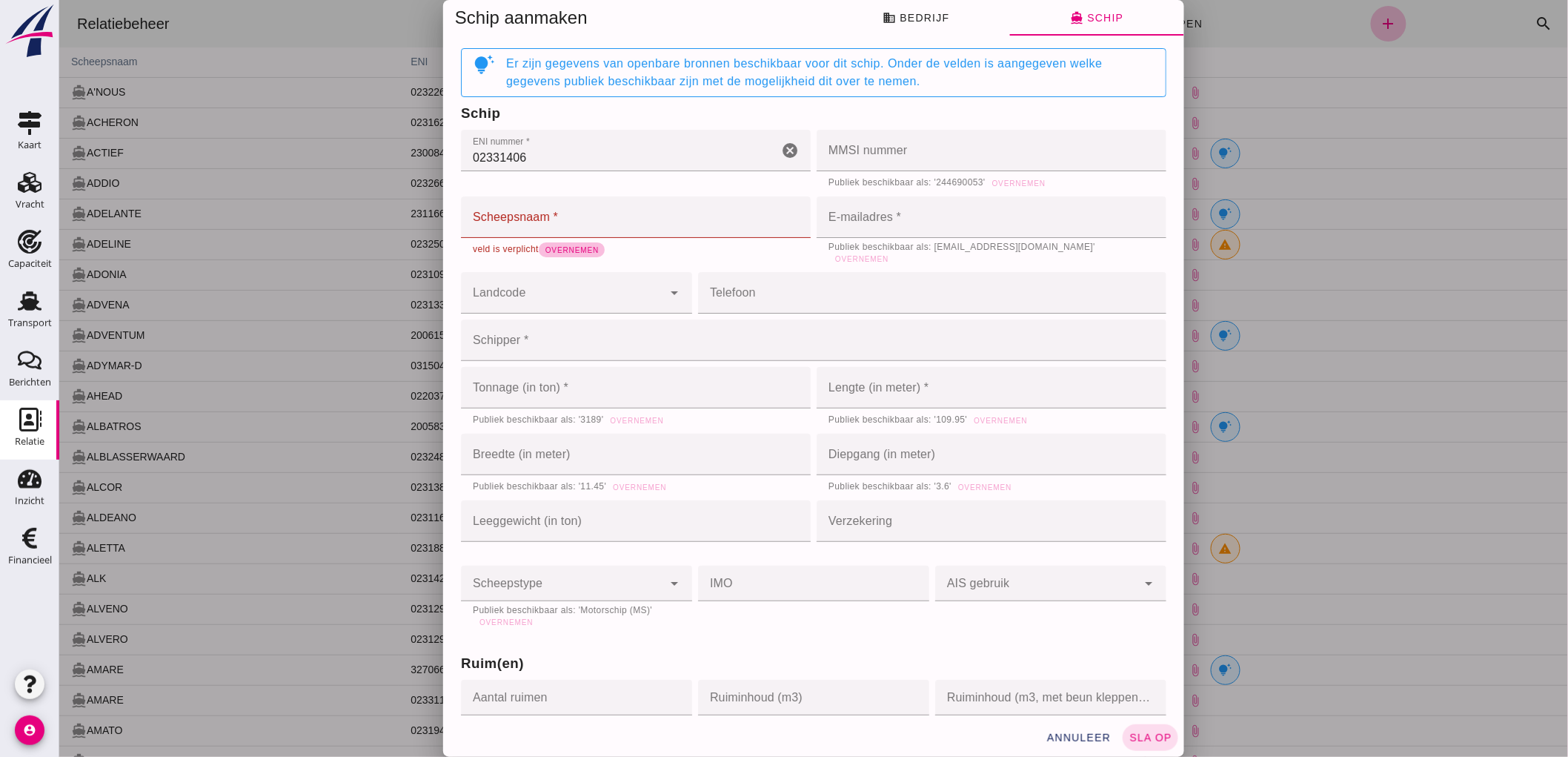
click at [560, 252] on span "Overnemen" at bounding box center [571, 250] width 54 height 8
type input "Gildenburg"
click at [1018, 185] on span "Overnemen" at bounding box center [1018, 183] width 54 height 8
type input "244690053"
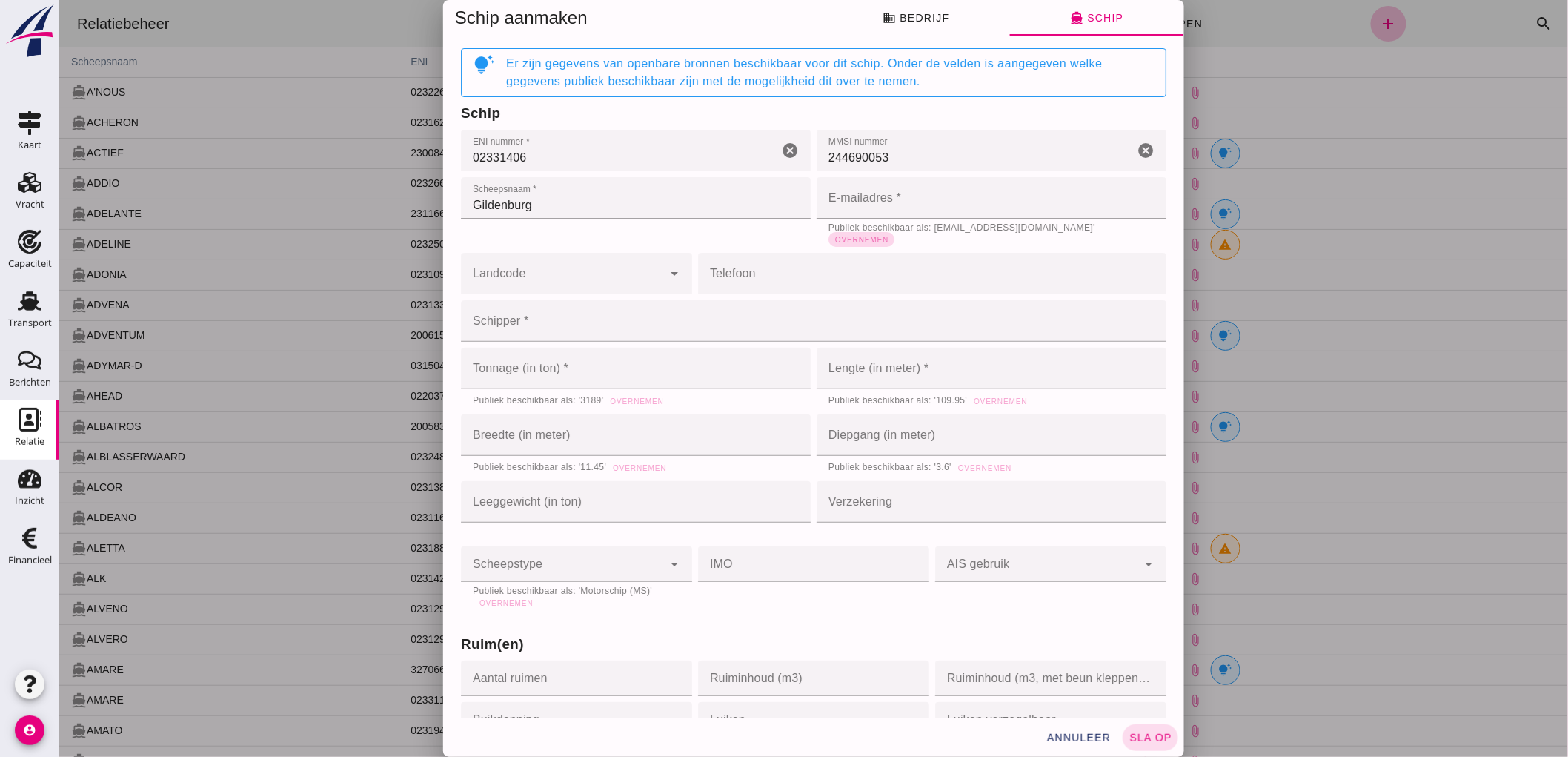
click at [888, 236] on span "Overnemen" at bounding box center [861, 239] width 54 height 8
type input "gildenburg@shipmail.nl"
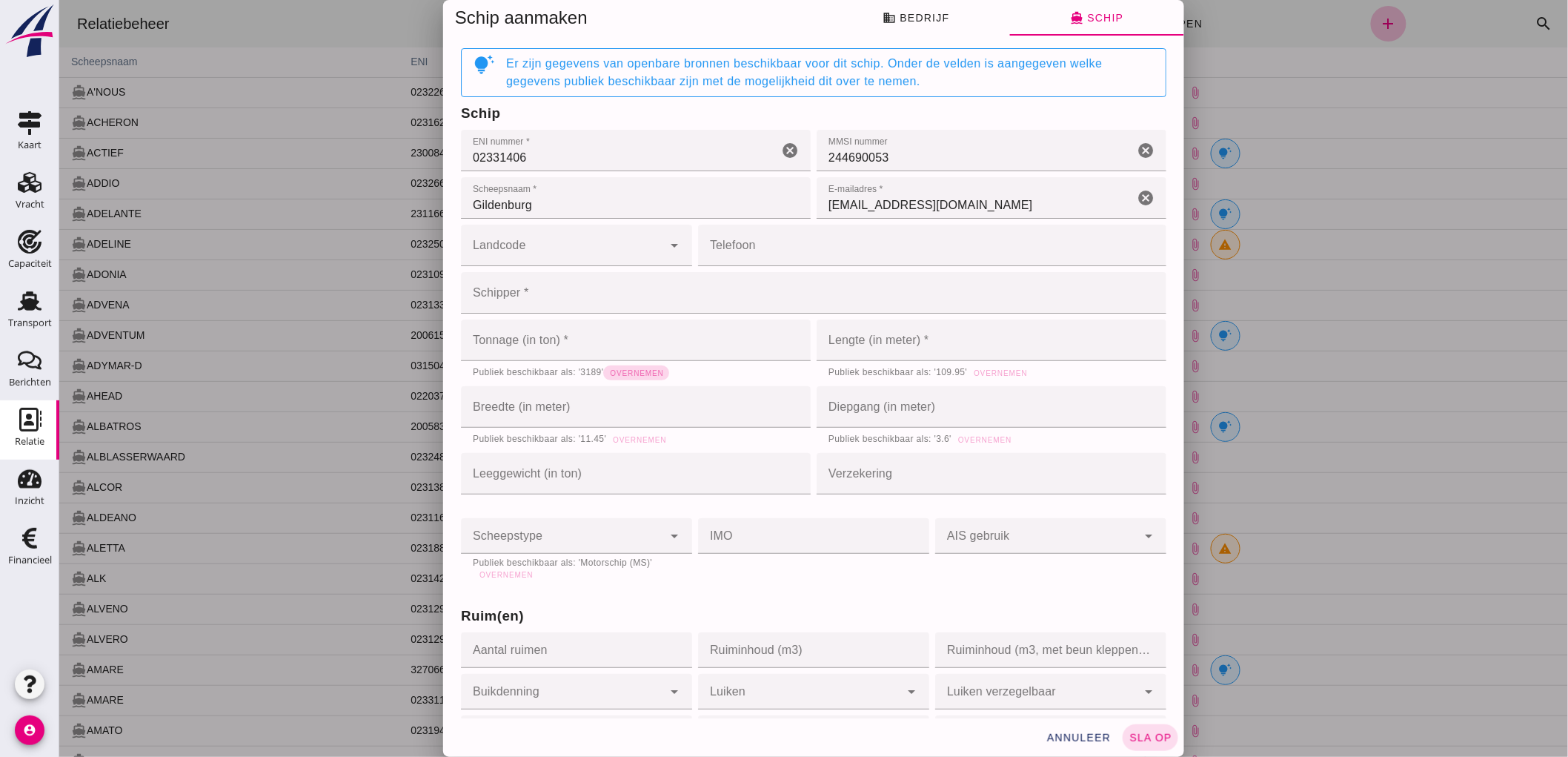
click at [633, 376] on span "Overnemen" at bounding box center [635, 372] width 54 height 8
type input "3189"
click at [1002, 369] on span "Overnemen" at bounding box center [1000, 372] width 54 height 8
type input "109.95"
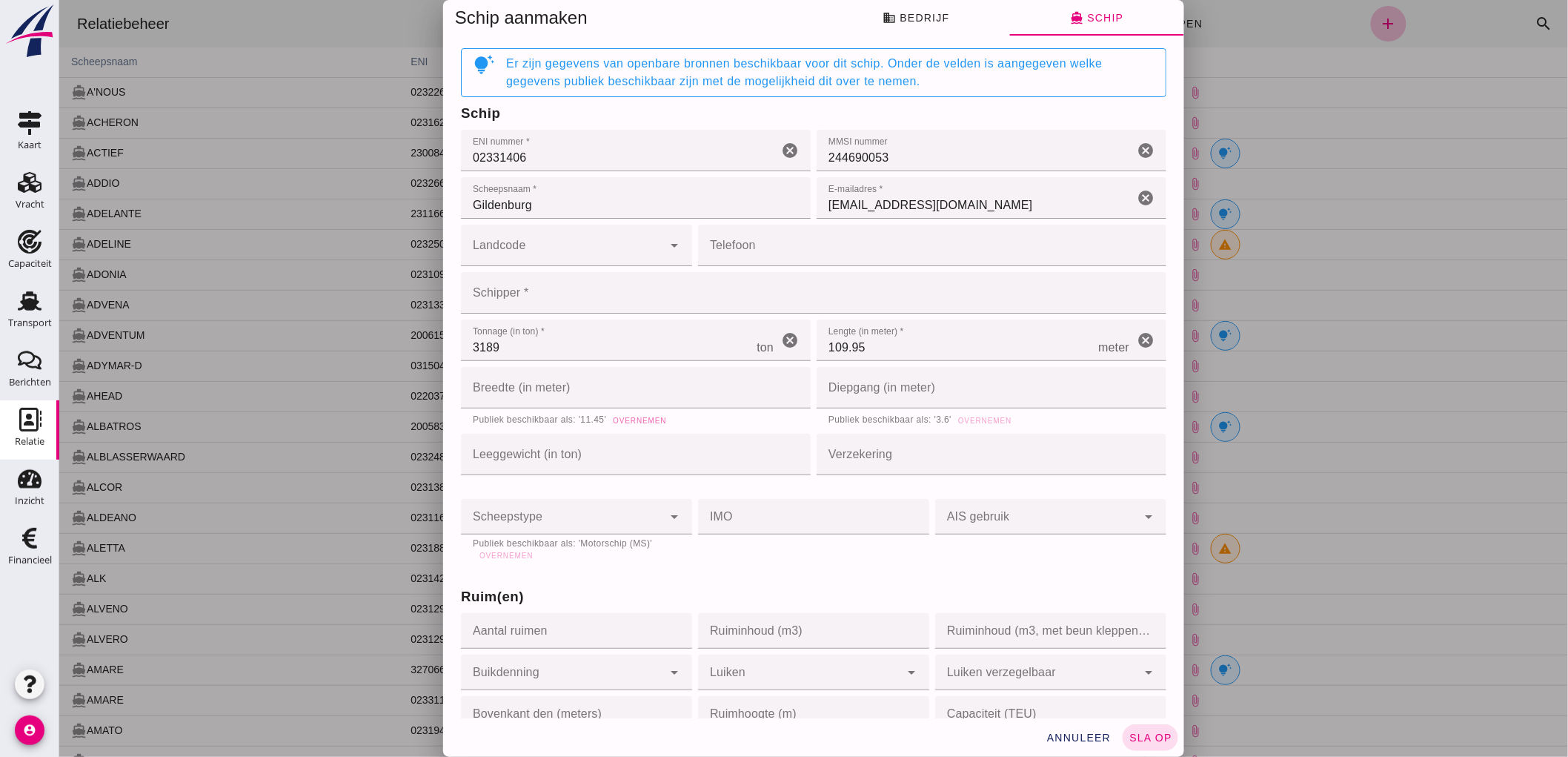
click at [625, 419] on span "Overnemen" at bounding box center [639, 420] width 54 height 8
type input "11.45"
click at [982, 418] on span "Overnemen" at bounding box center [984, 420] width 54 height 8
type input "3.6"
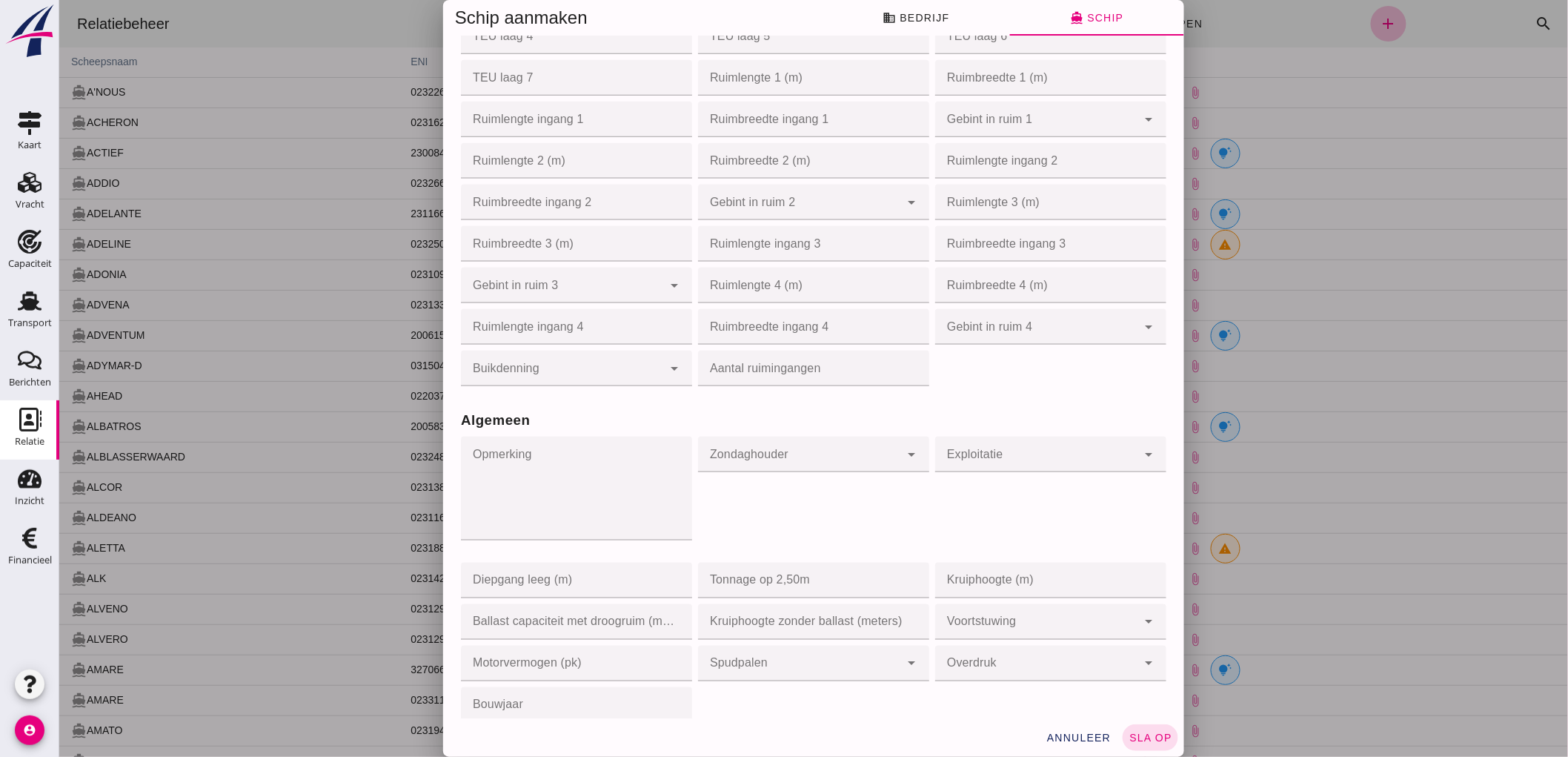
scroll to position [906, 0]
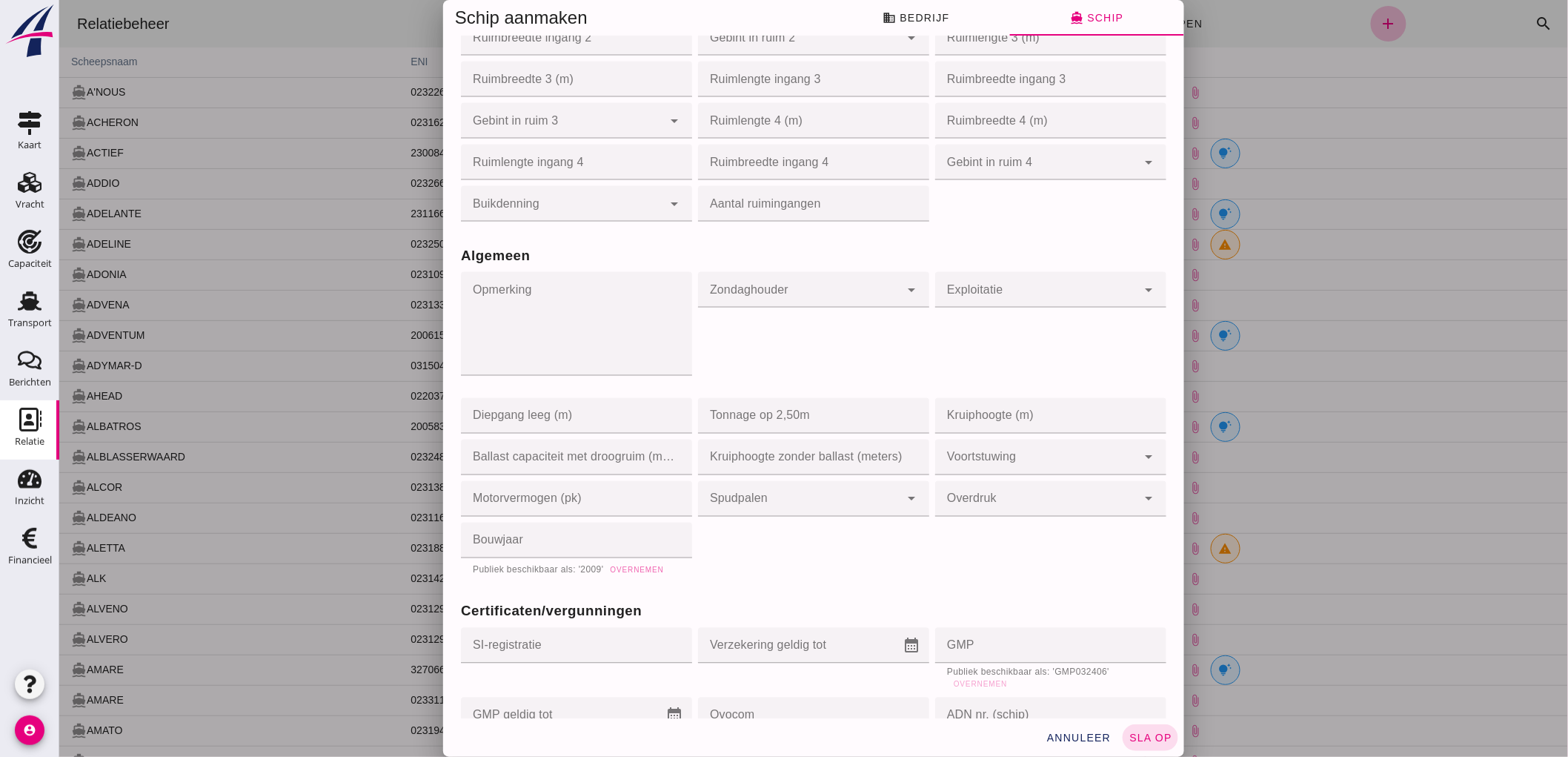
click at [643, 566] on span "Overnemen" at bounding box center [635, 570] width 54 height 8
type input "2009"
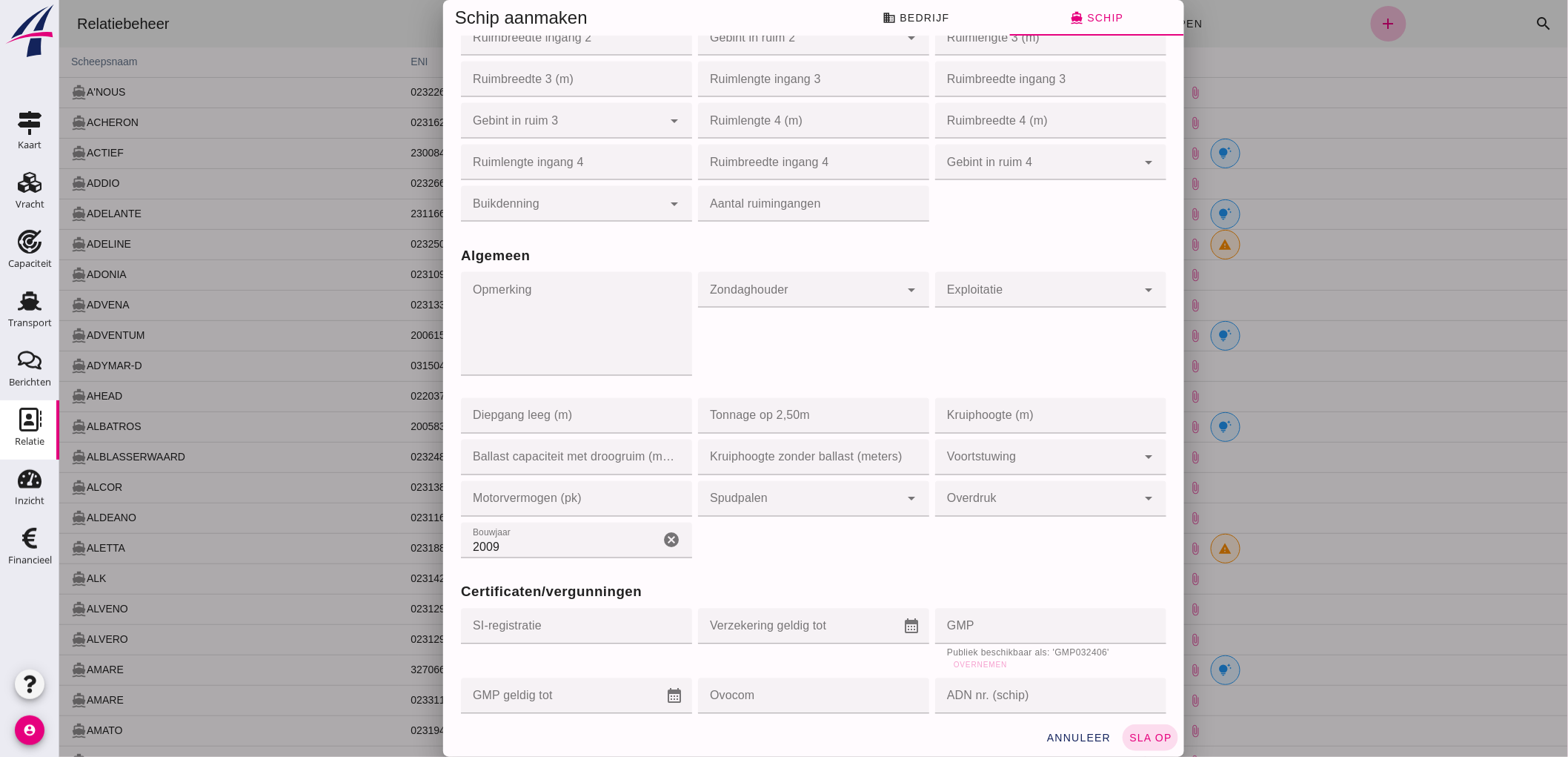
scroll to position [1070, 0]
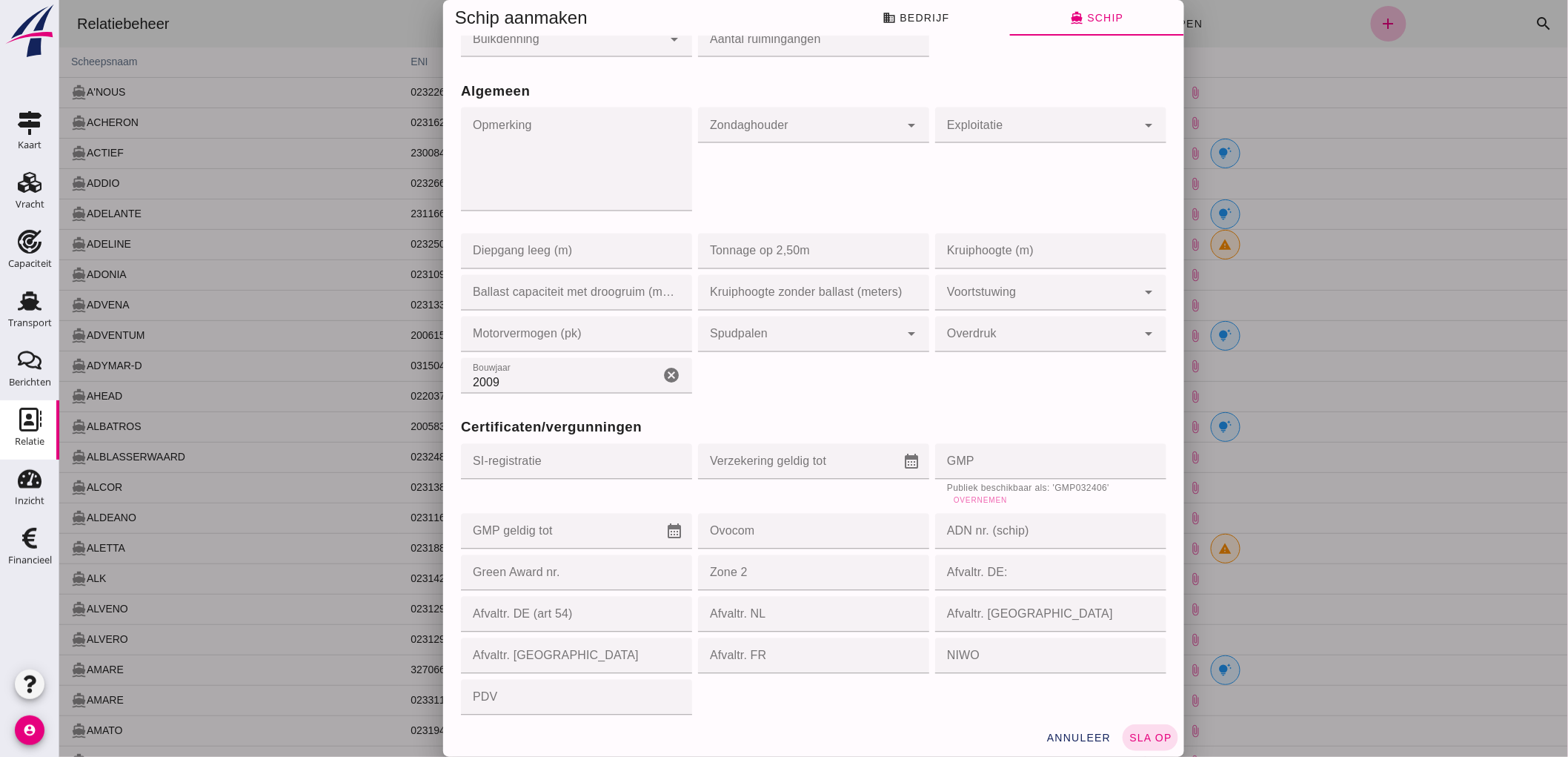
click at [974, 499] on span "Overnemen" at bounding box center [980, 500] width 54 height 8
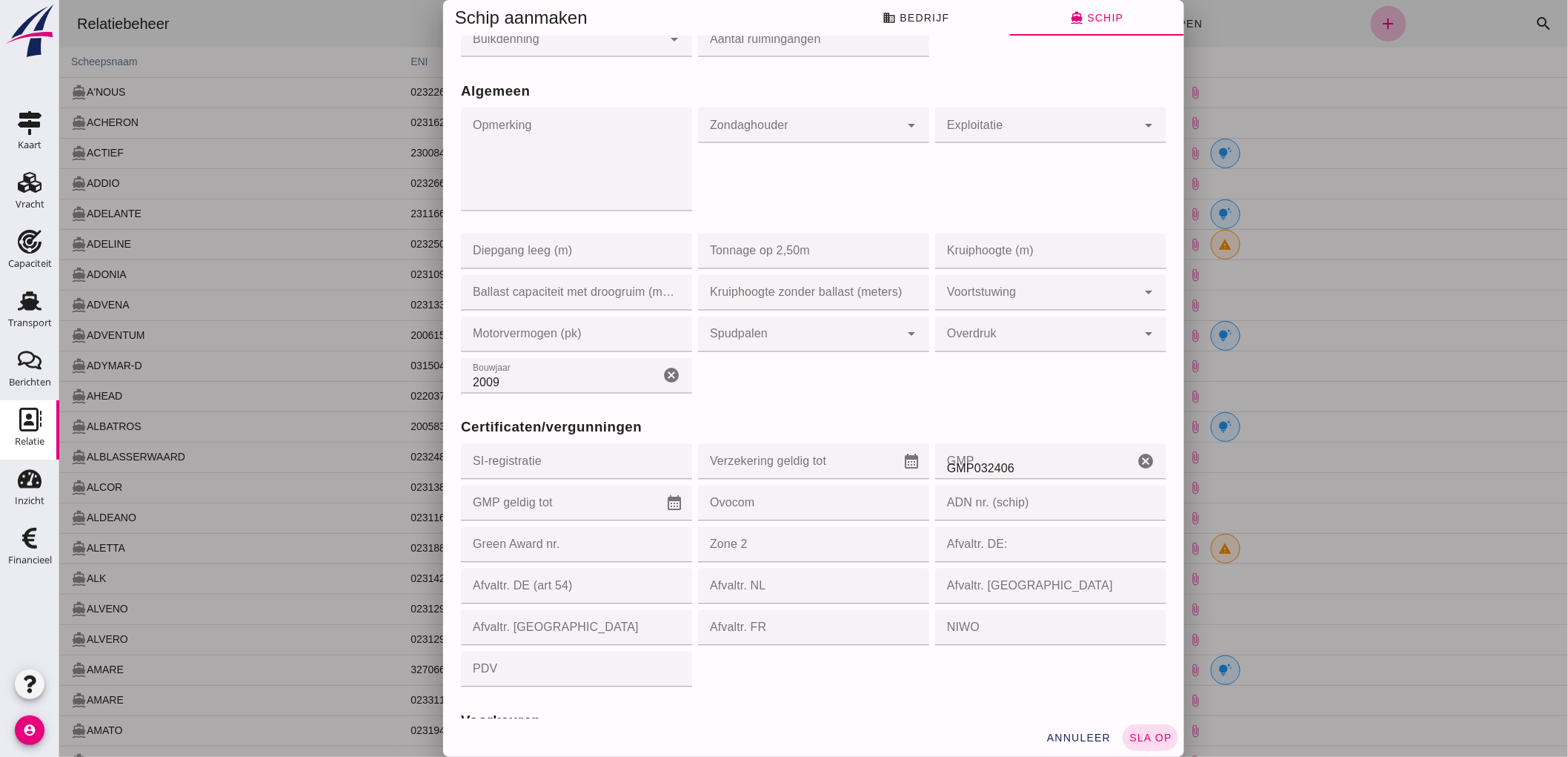
type input "GMP032406"
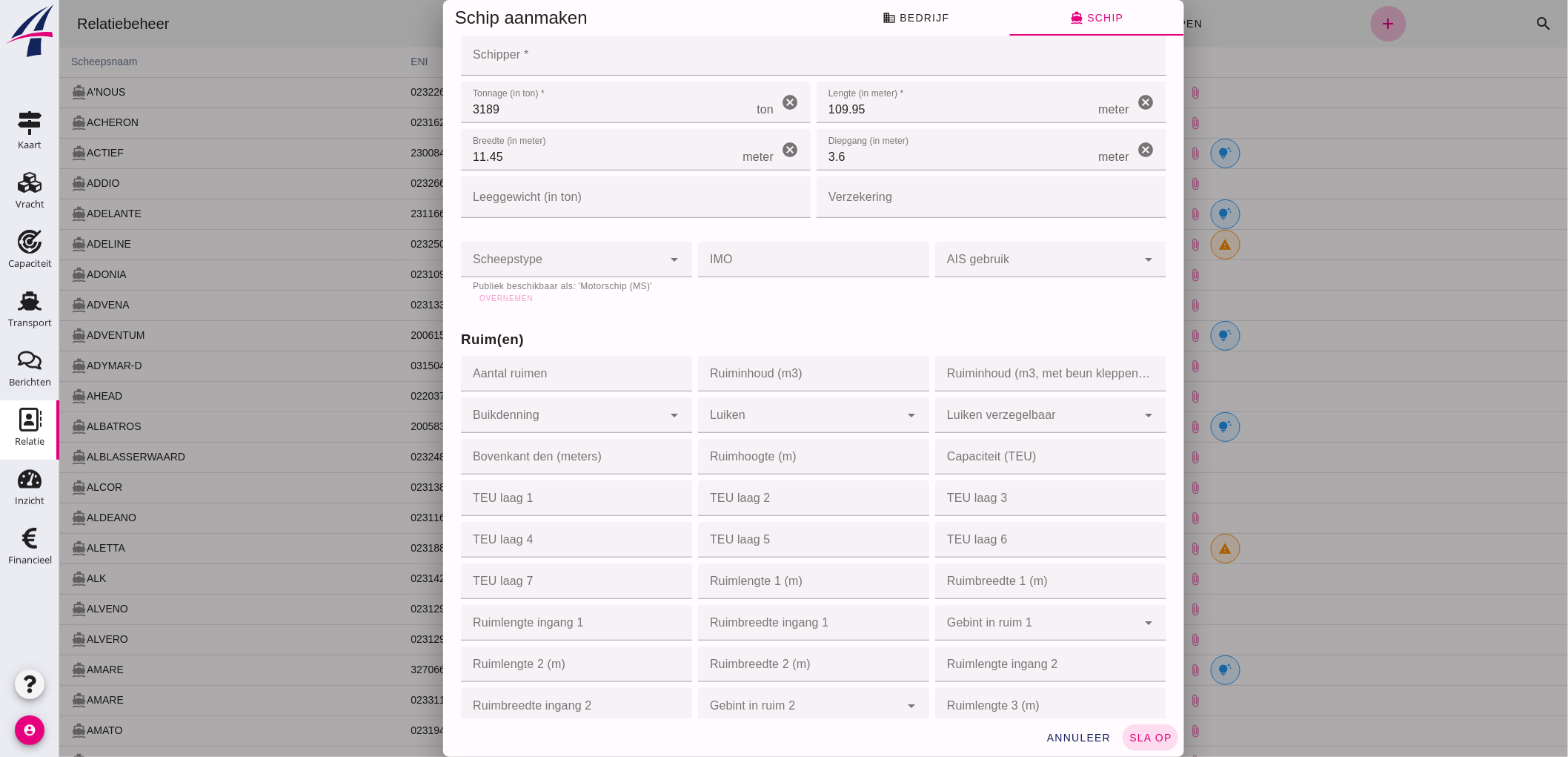
scroll to position [0, 0]
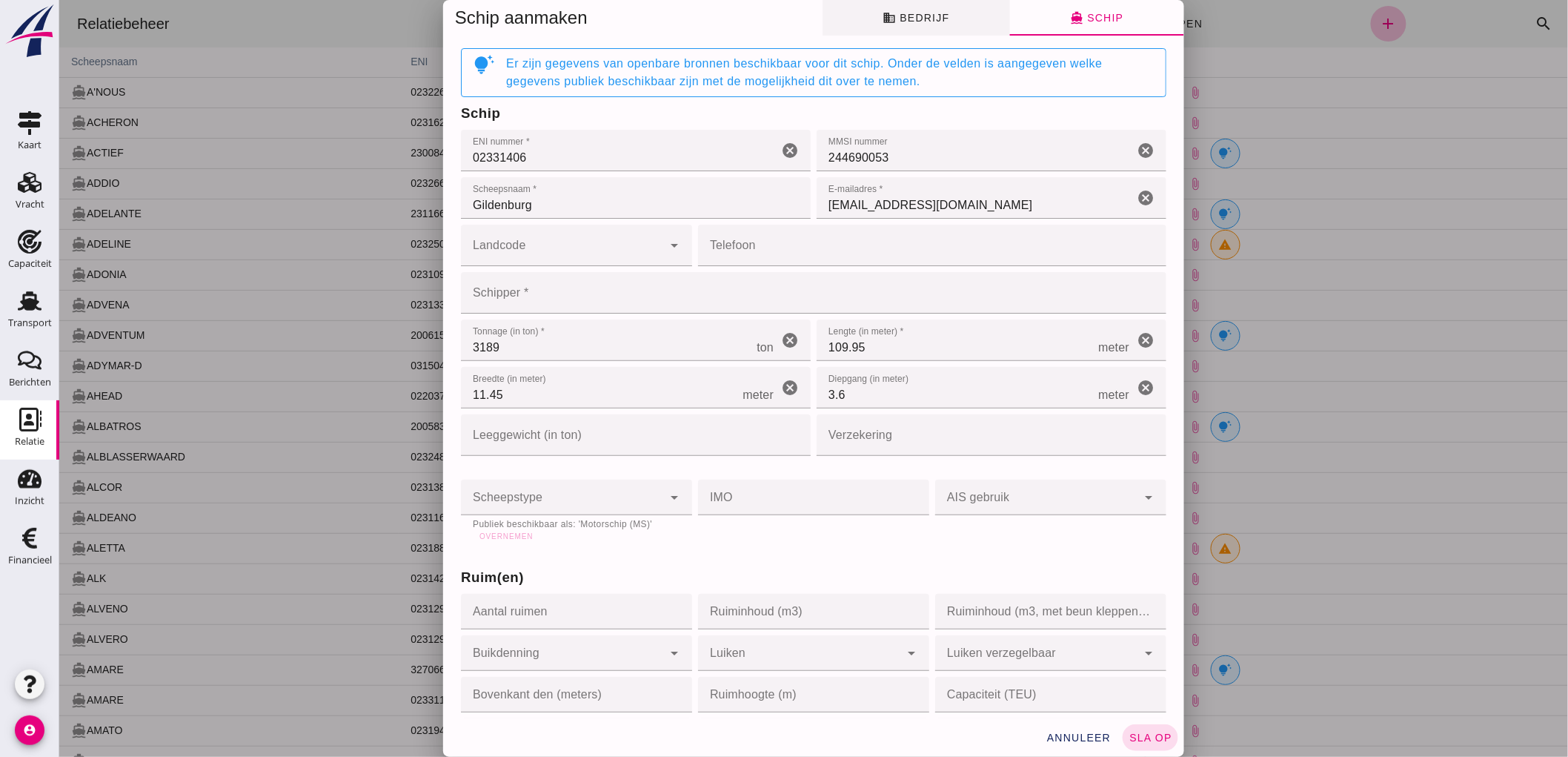
click at [921, 25] on button "business Bedrijf" at bounding box center [916, 17] width 188 height 36
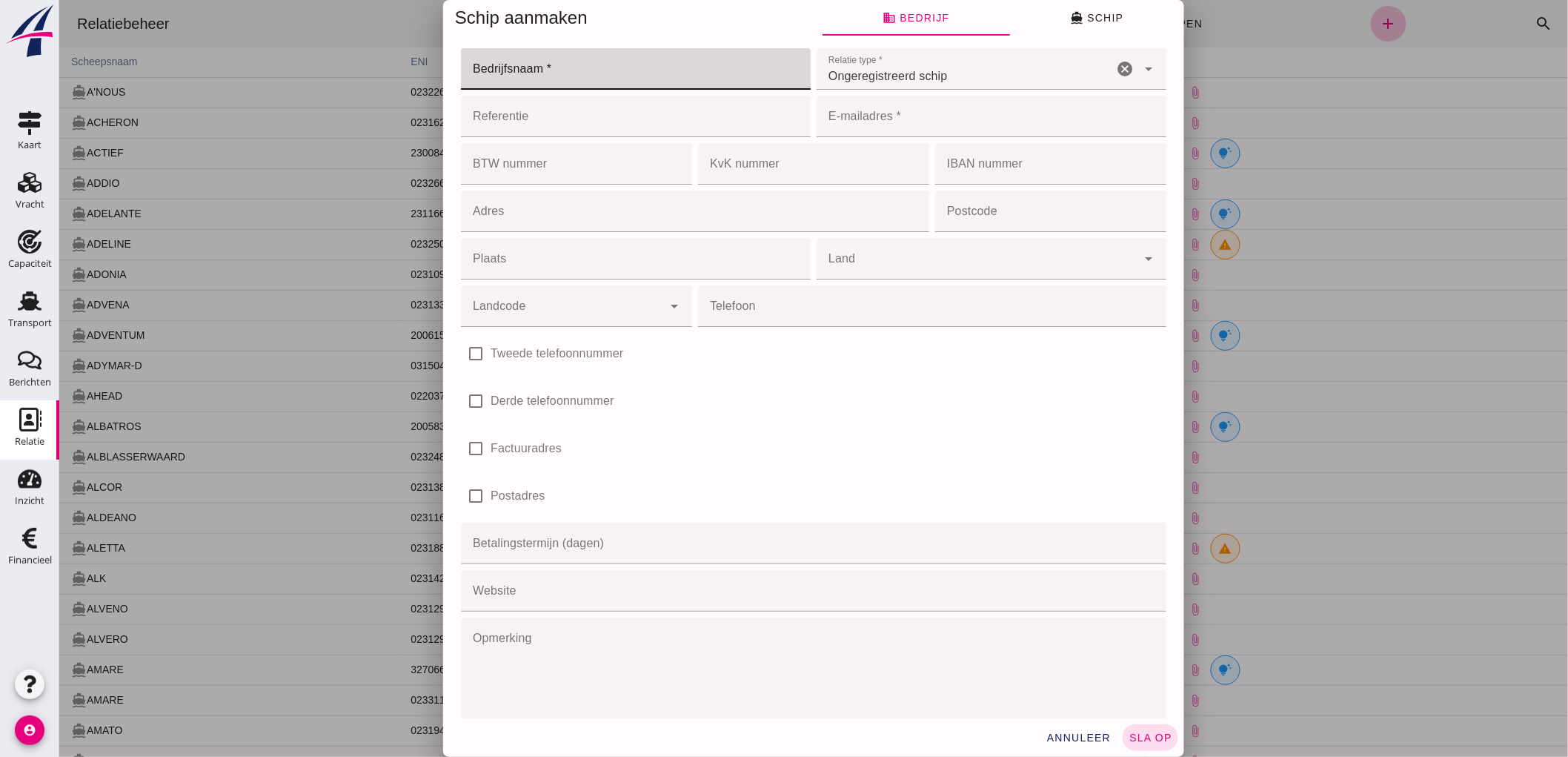
click at [615, 75] on input "Bedrijfsnaam *" at bounding box center [631, 69] width 341 height 42
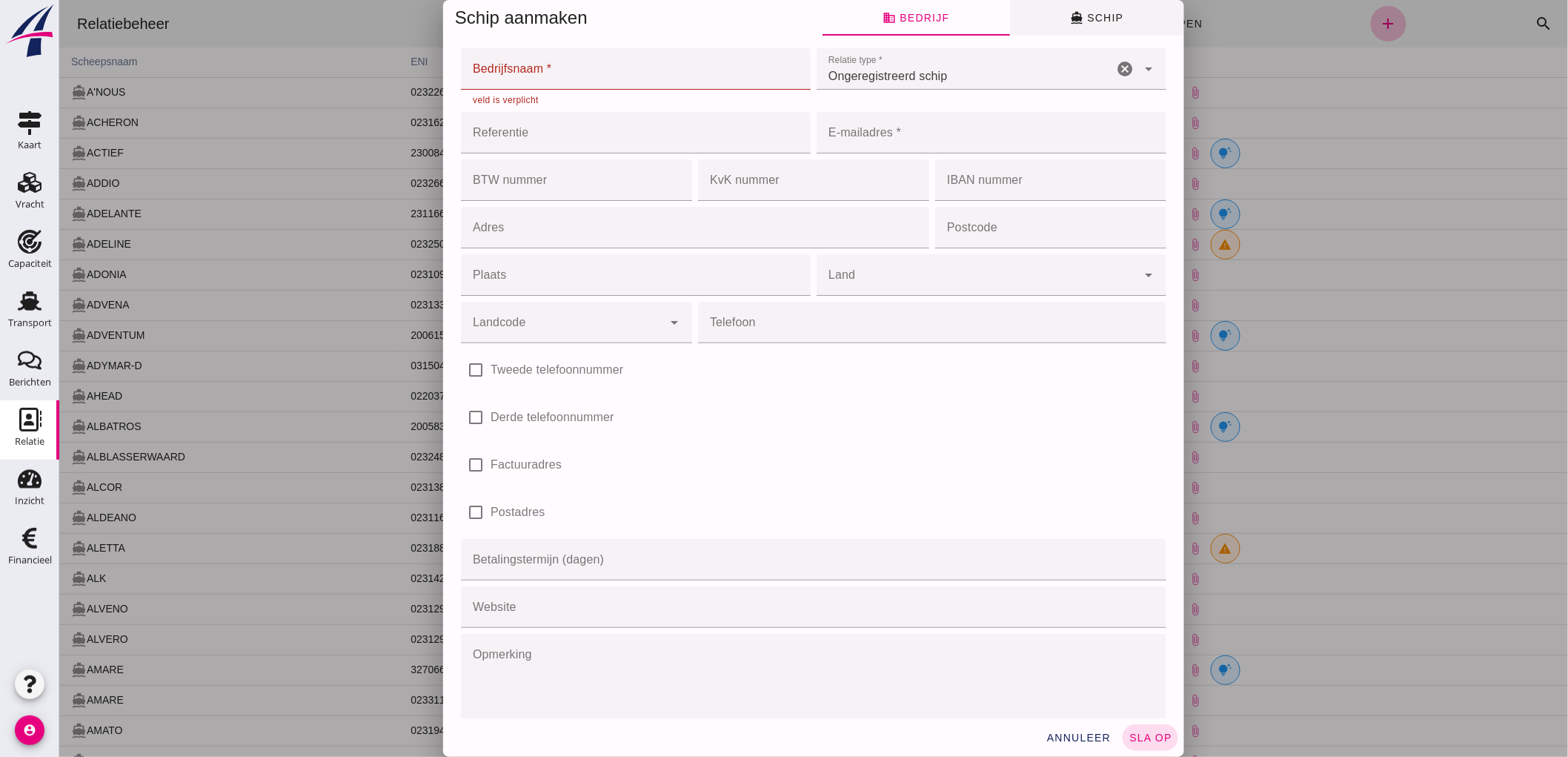
click at [1057, 24] on button "directions_boat Schip" at bounding box center [1096, 17] width 174 height 36
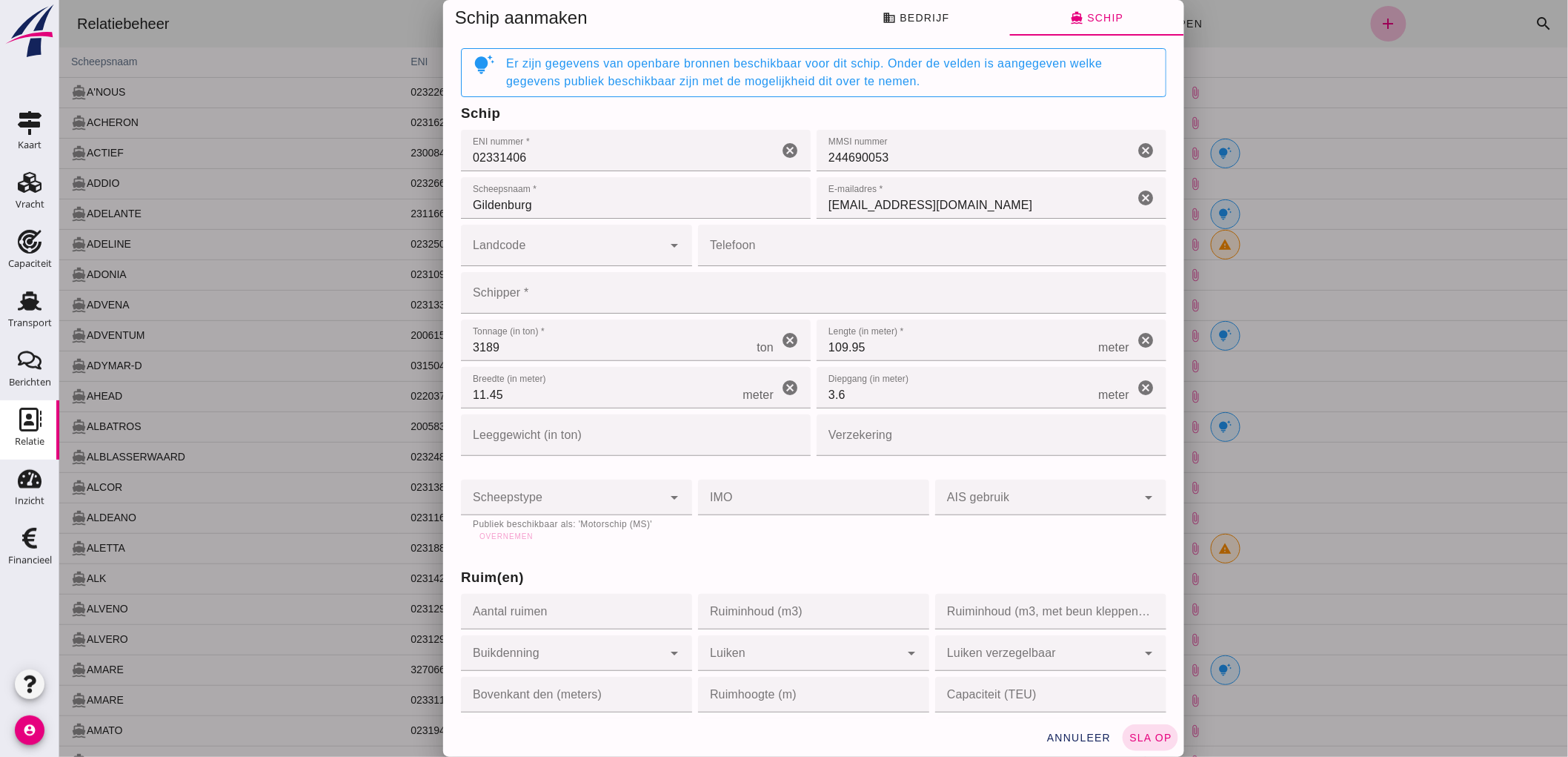
scroll to position [83, 0]
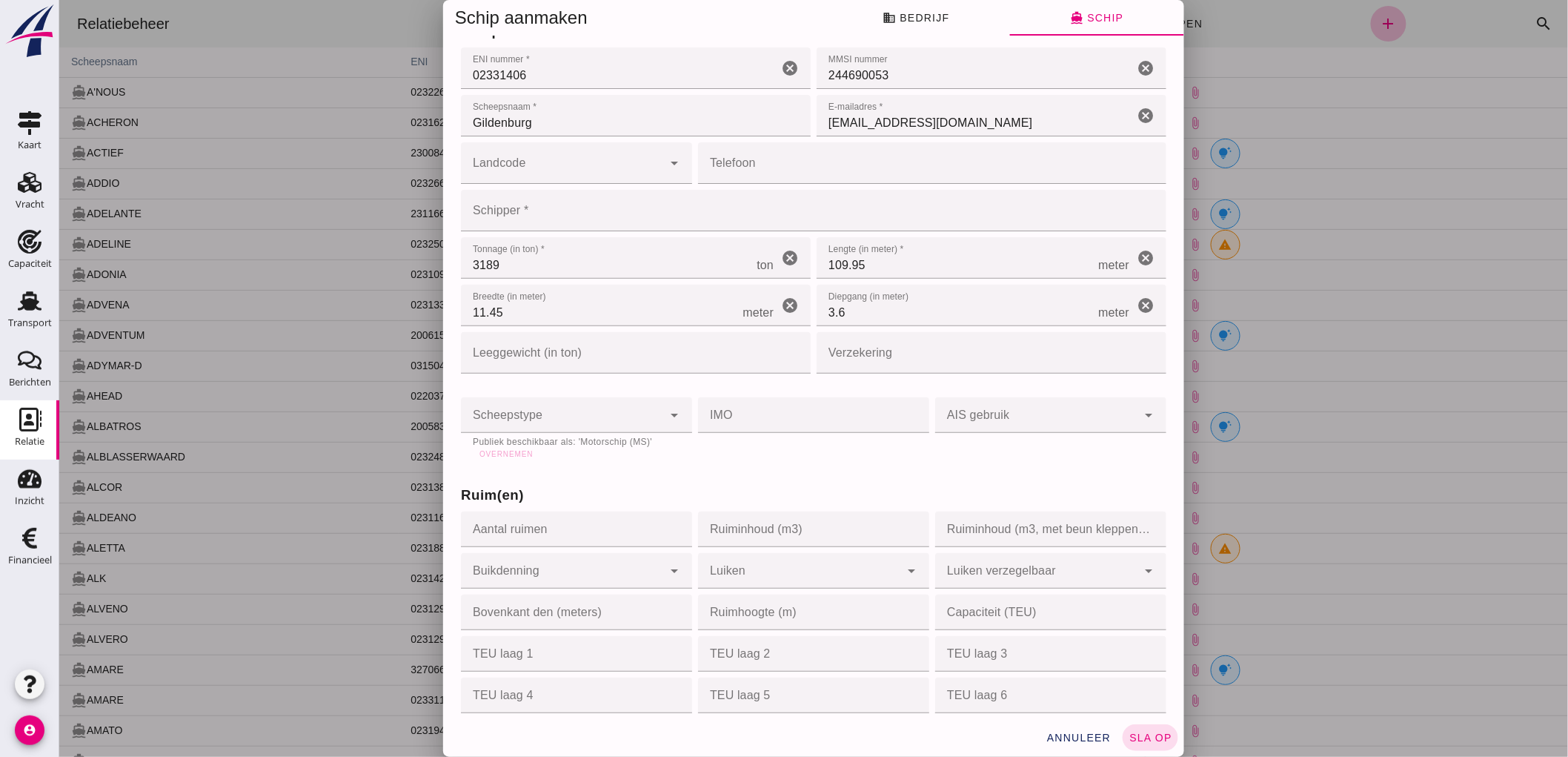
click at [564, 417] on div at bounding box center [561, 415] width 202 height 36
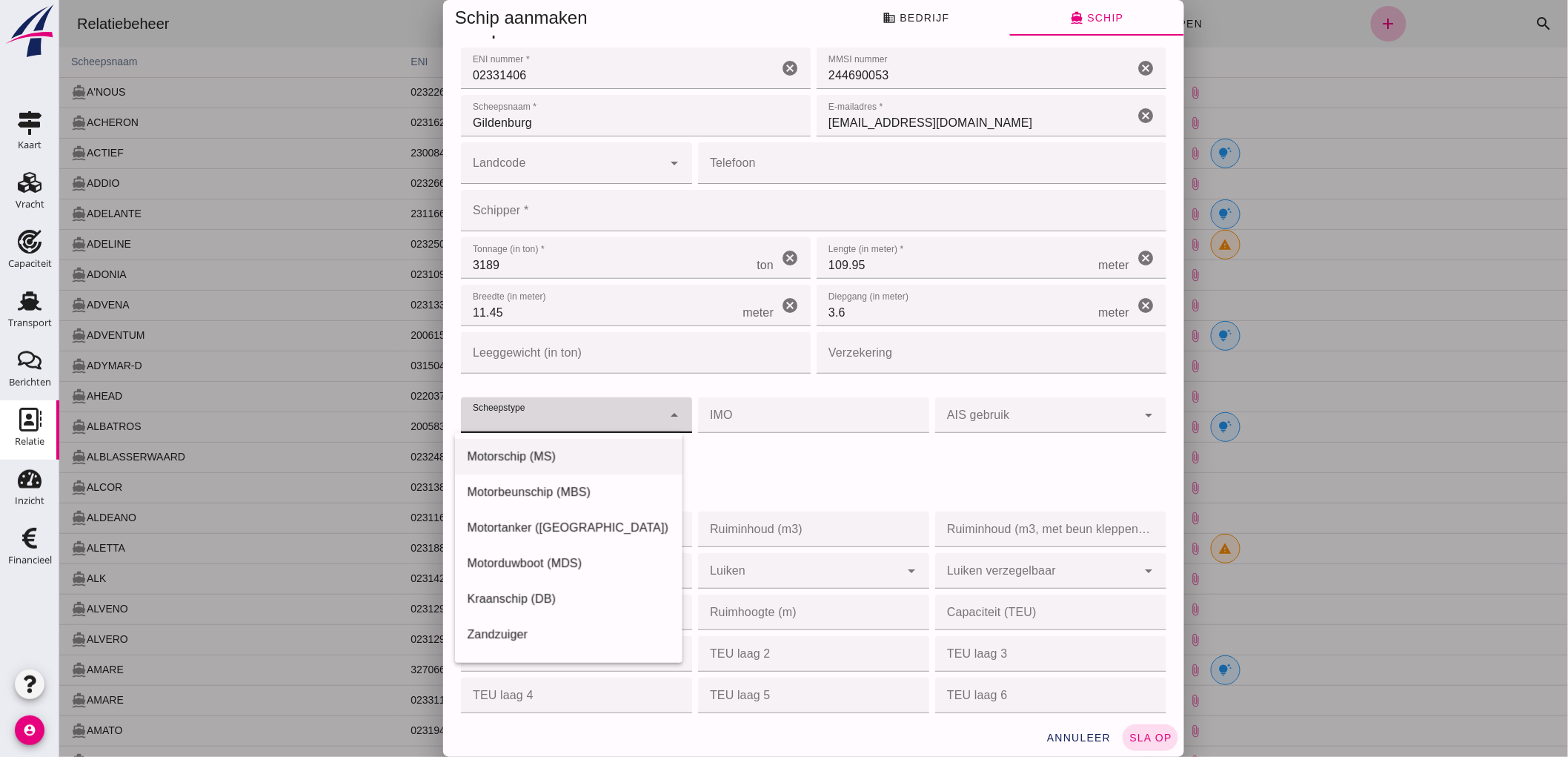
click at [564, 462] on div "Motorschip (MS)" at bounding box center [567, 457] width 203 height 17
type input "motor_ship"
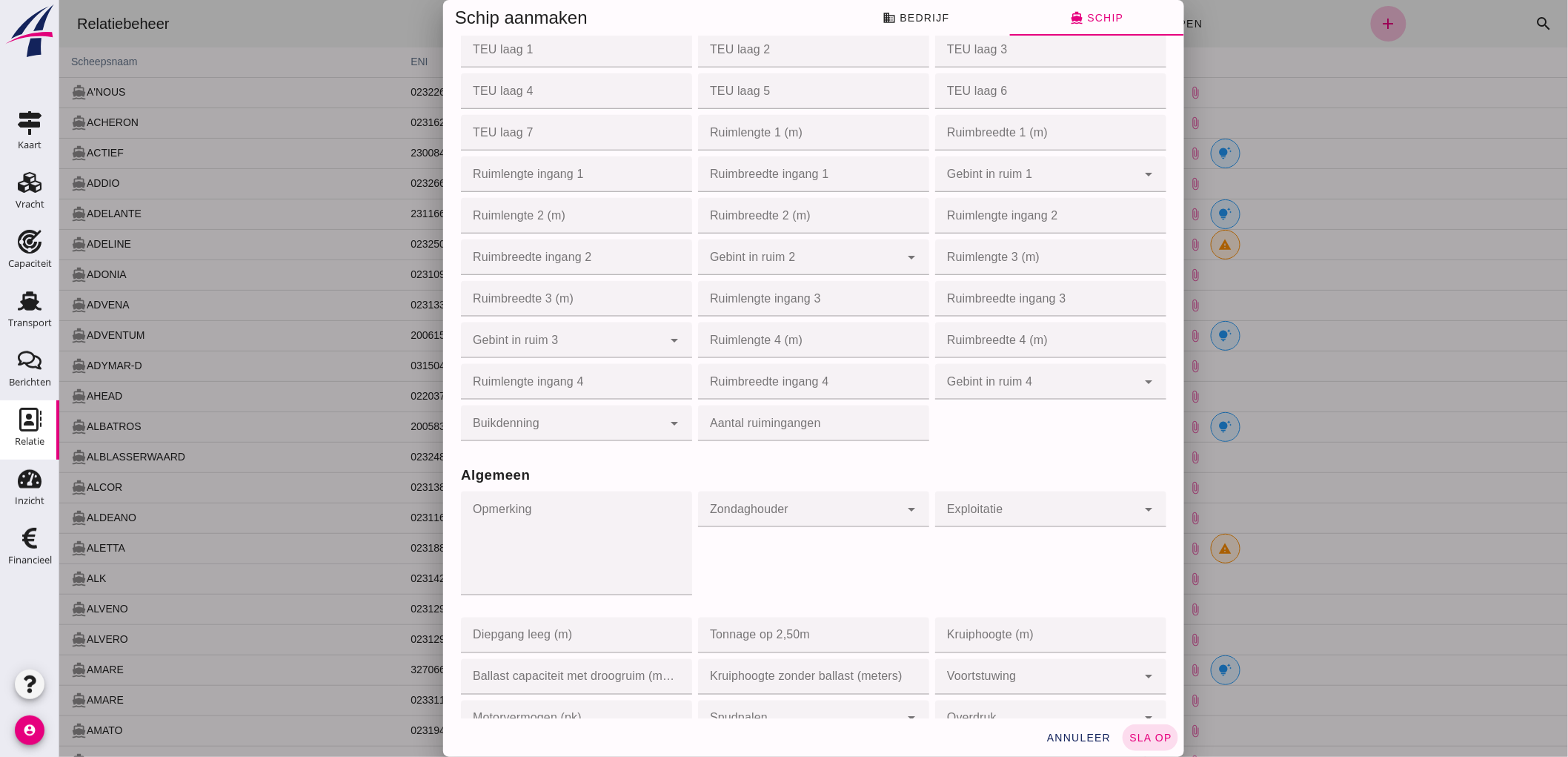
scroll to position [274, 0]
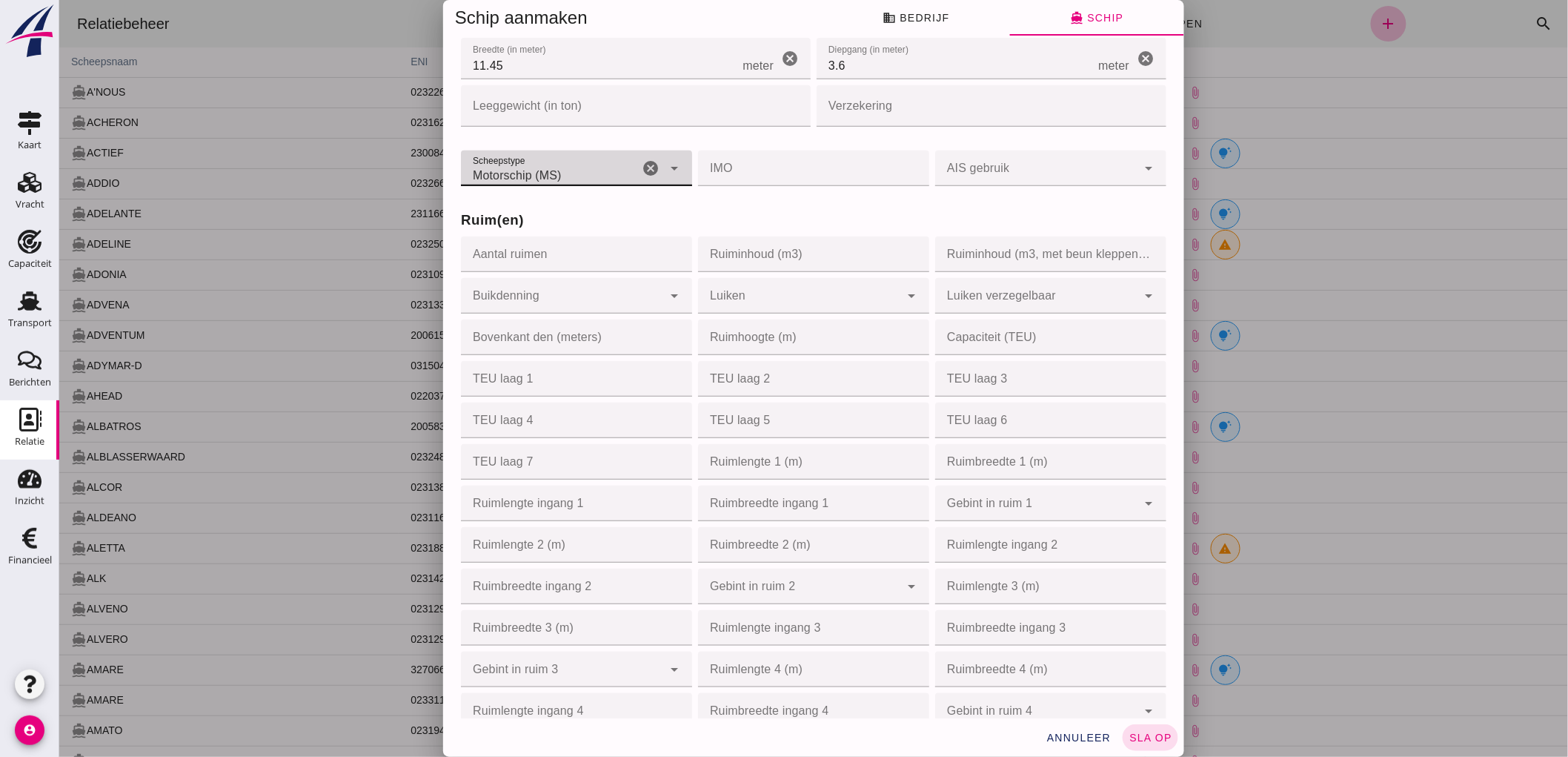
click at [793, 258] on input "Ruiminhoud (m3)" at bounding box center [809, 254] width 223 height 36
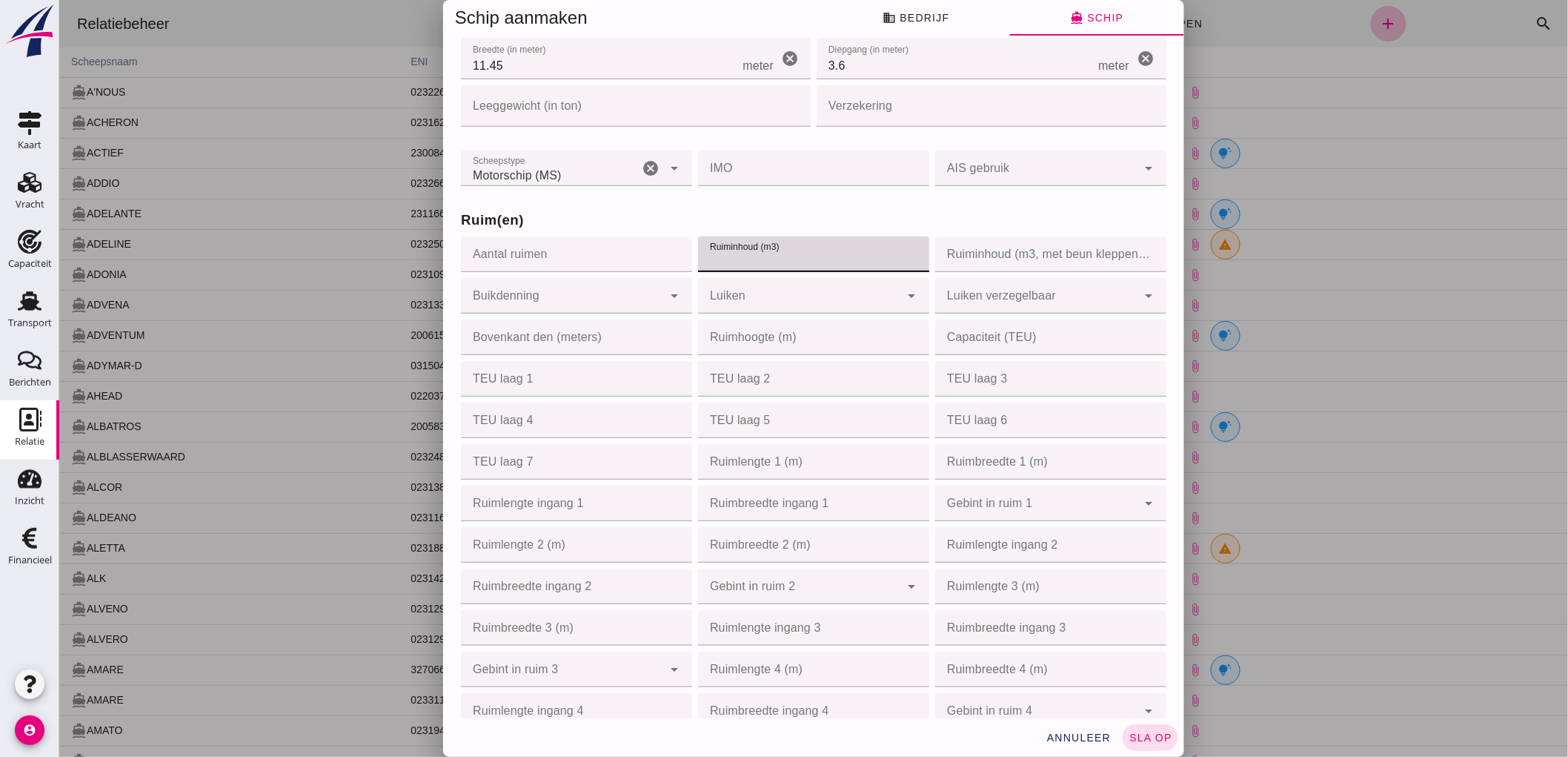
click at [842, 203] on div "Ruim(en) Aantal ruimen Aantal ruimen cancel Ruiminhoud (m3) Ruiminhoud (m3) can…" at bounding box center [814, 480] width 712 height 584
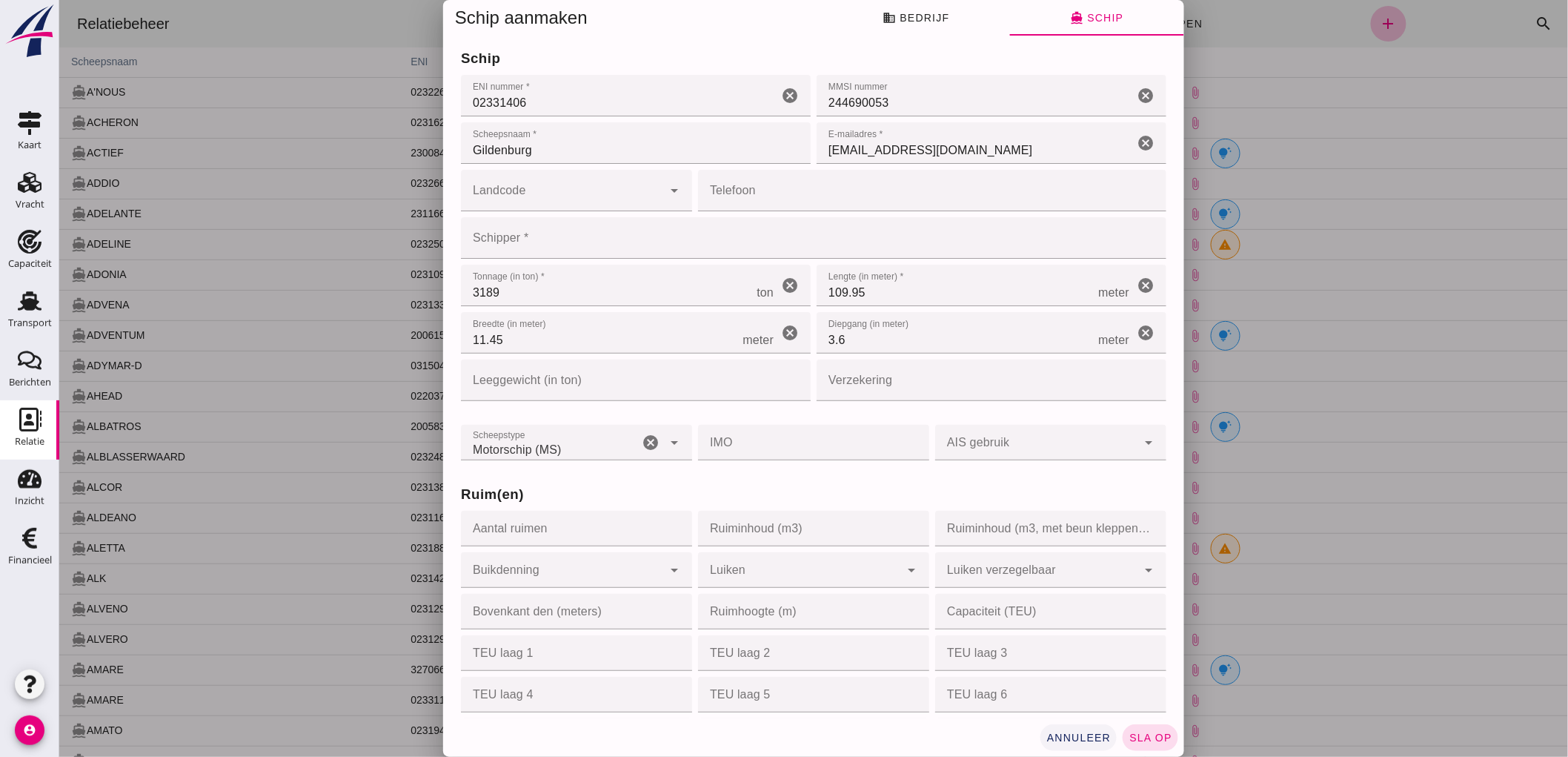
click at [1080, 744] on button "annuleer" at bounding box center [1078, 737] width 77 height 27
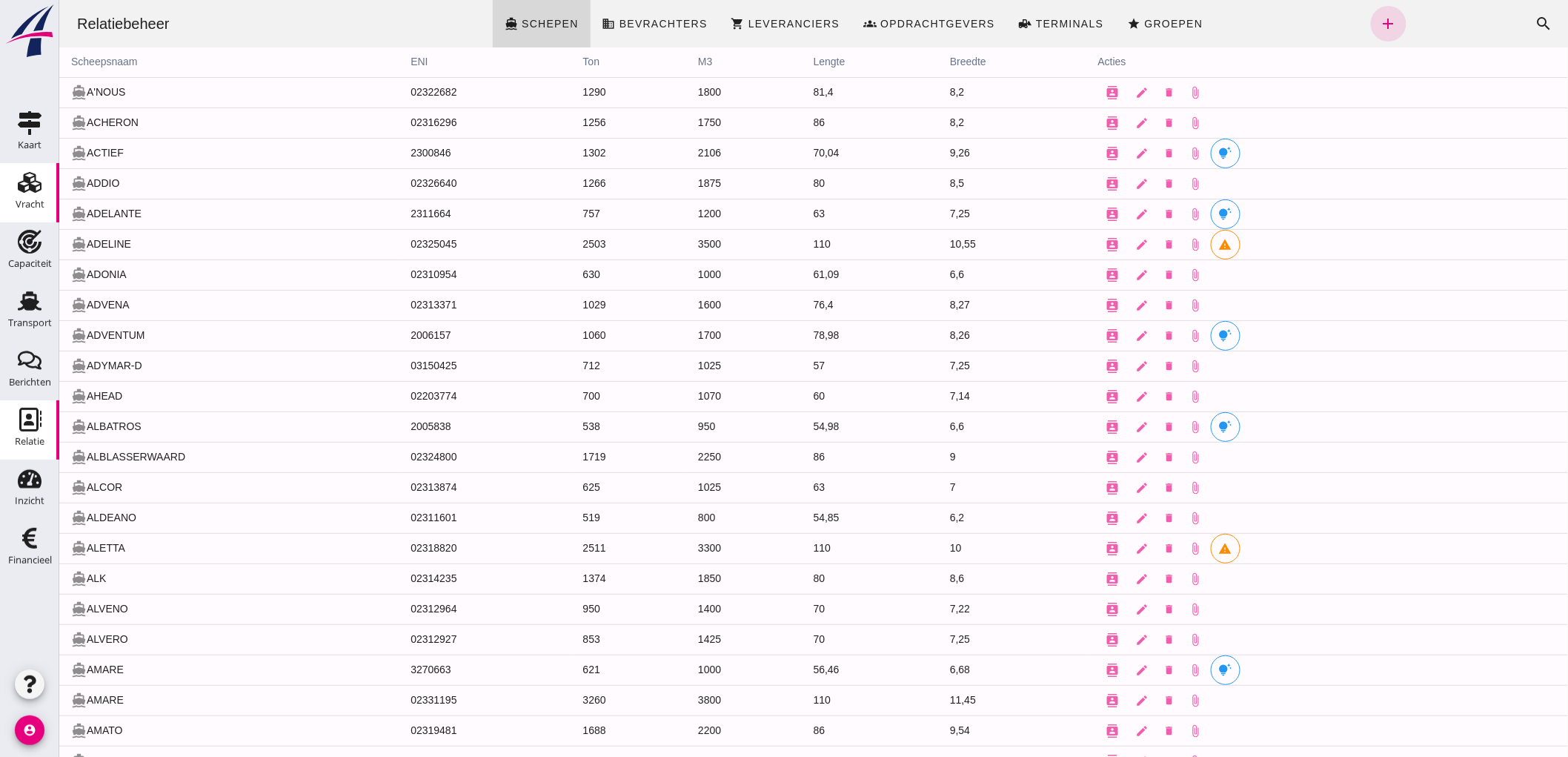
click at [23, 212] on div "Vracht" at bounding box center [30, 204] width 29 height 21
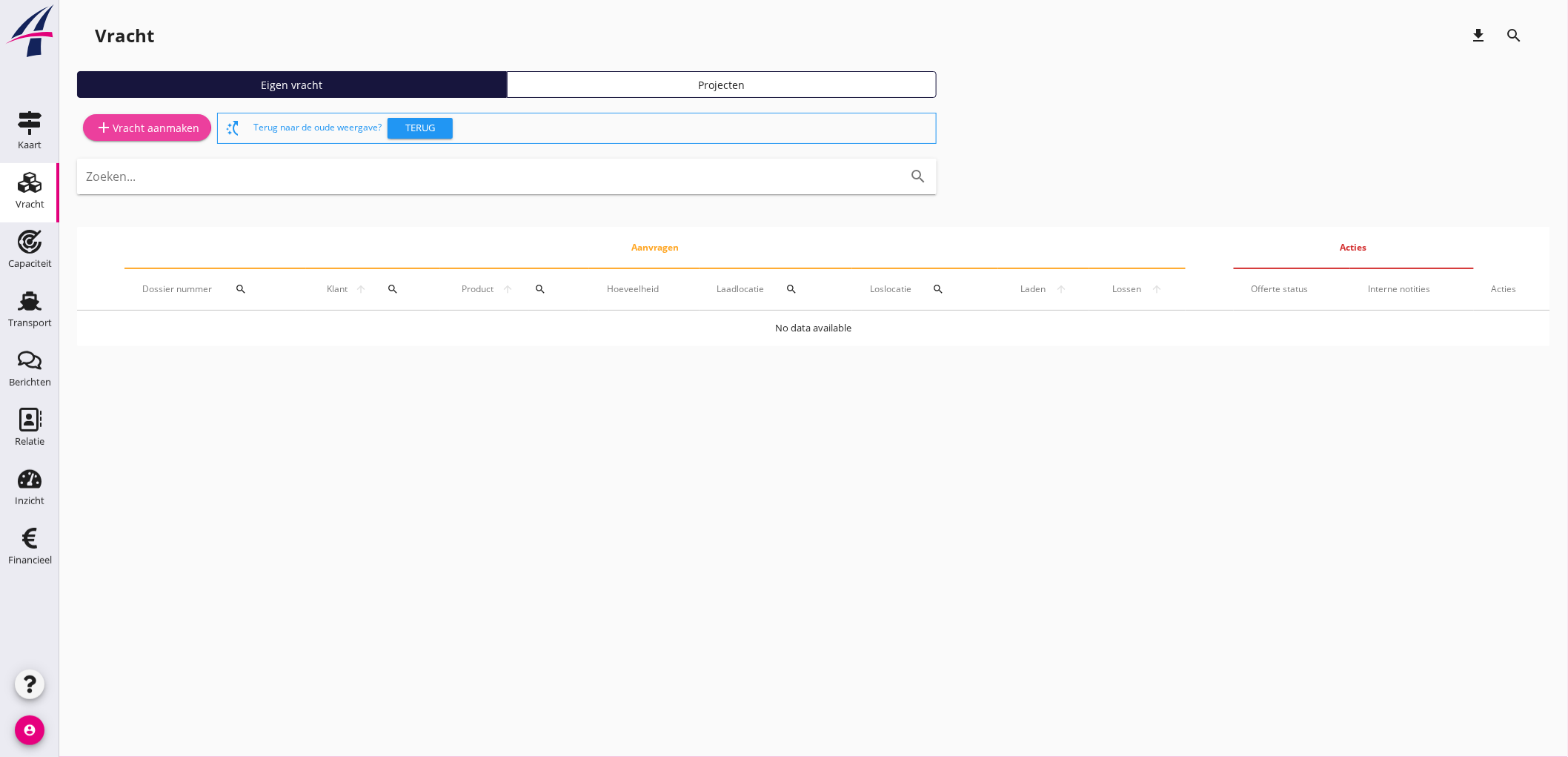
click at [180, 124] on div "add Vracht aanmaken" at bounding box center [147, 127] width 104 height 17
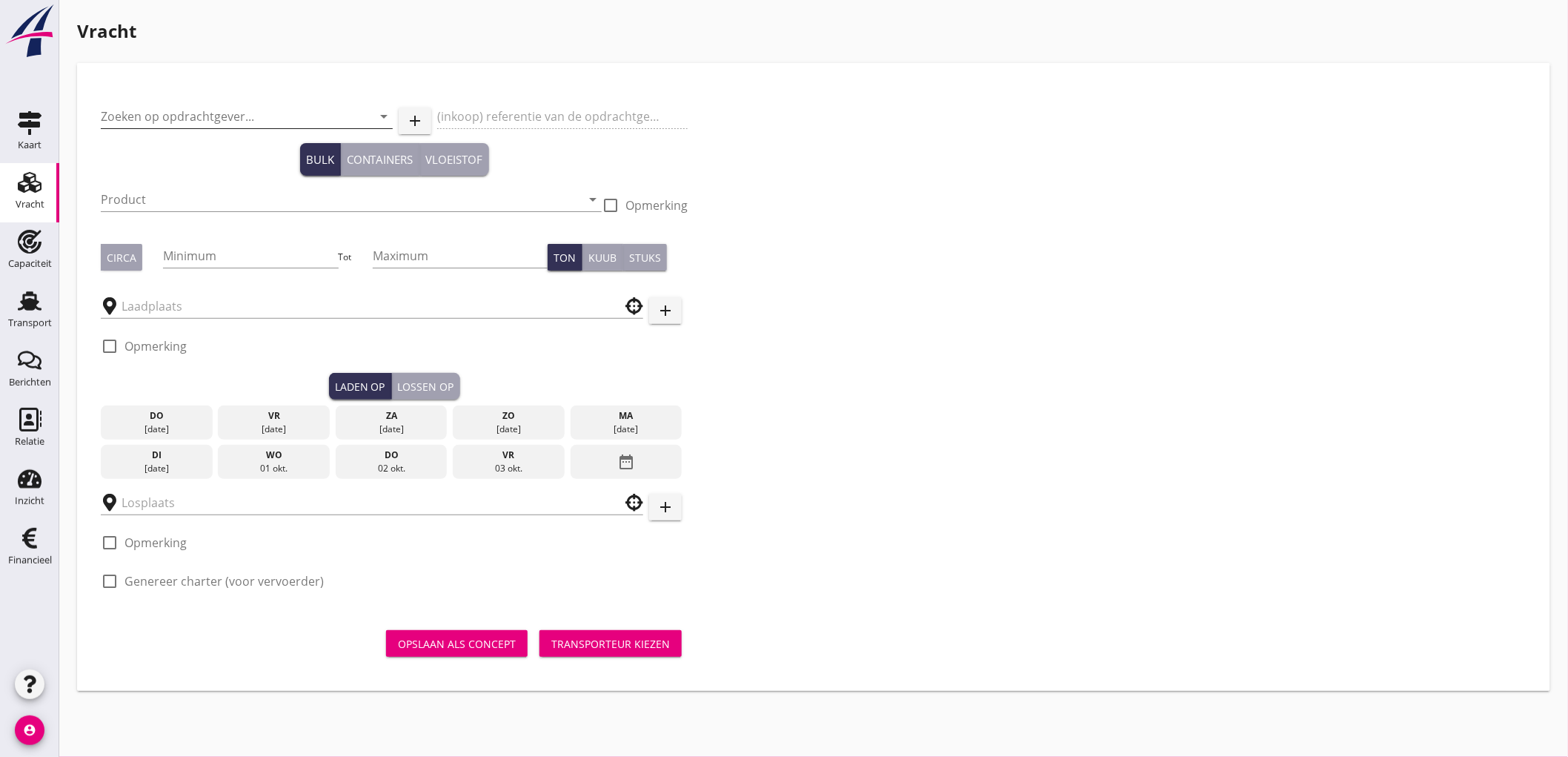
click at [145, 117] on input "Zoeken op opdrachtgever..." at bounding box center [226, 116] width 251 height 23
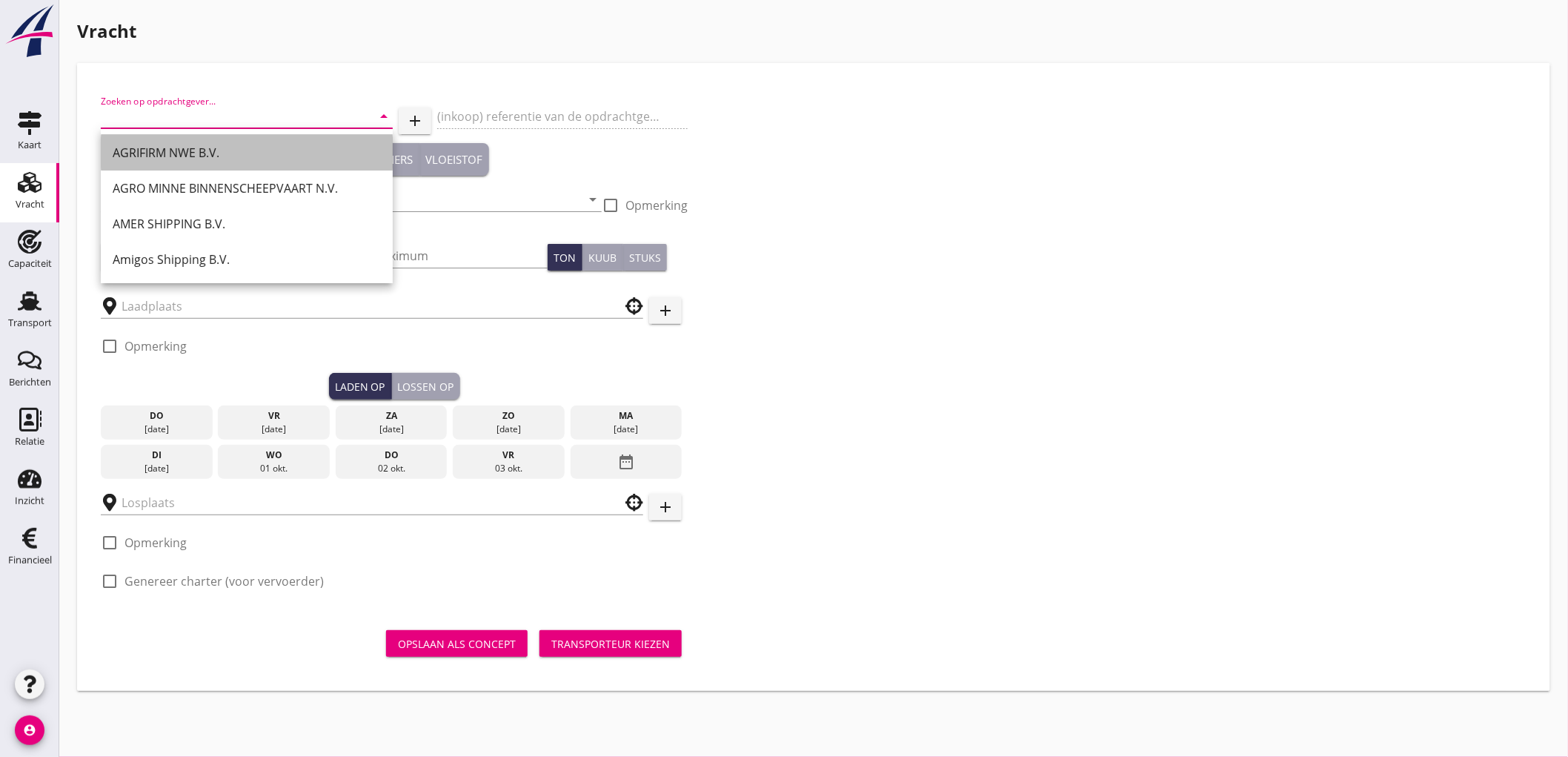
click at [166, 157] on div "AGRIFIRM NWE B.V." at bounding box center [246, 152] width 268 height 17
type input "AGRIFIRM NWE B.V."
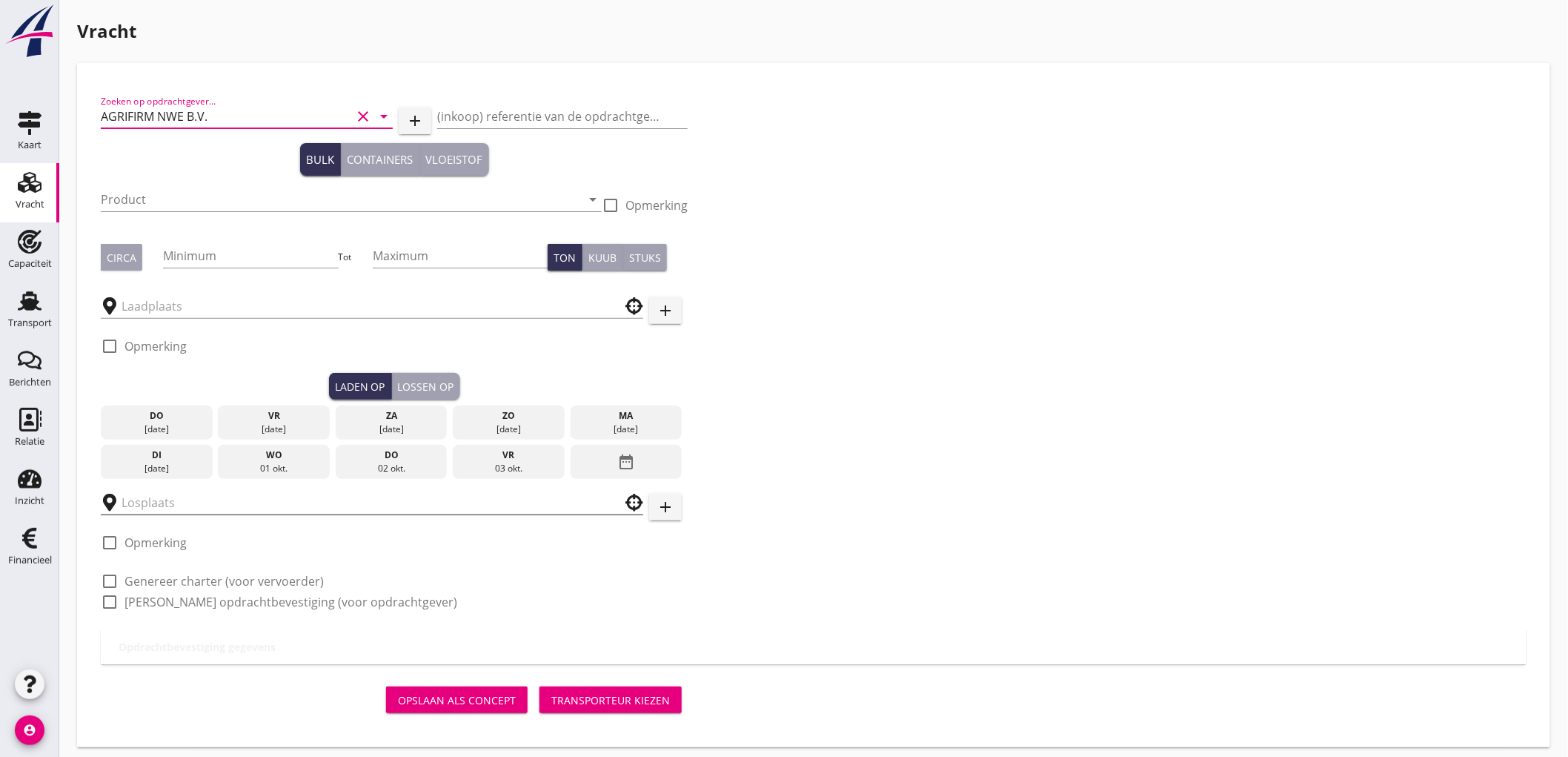
scroll to position [8, 0]
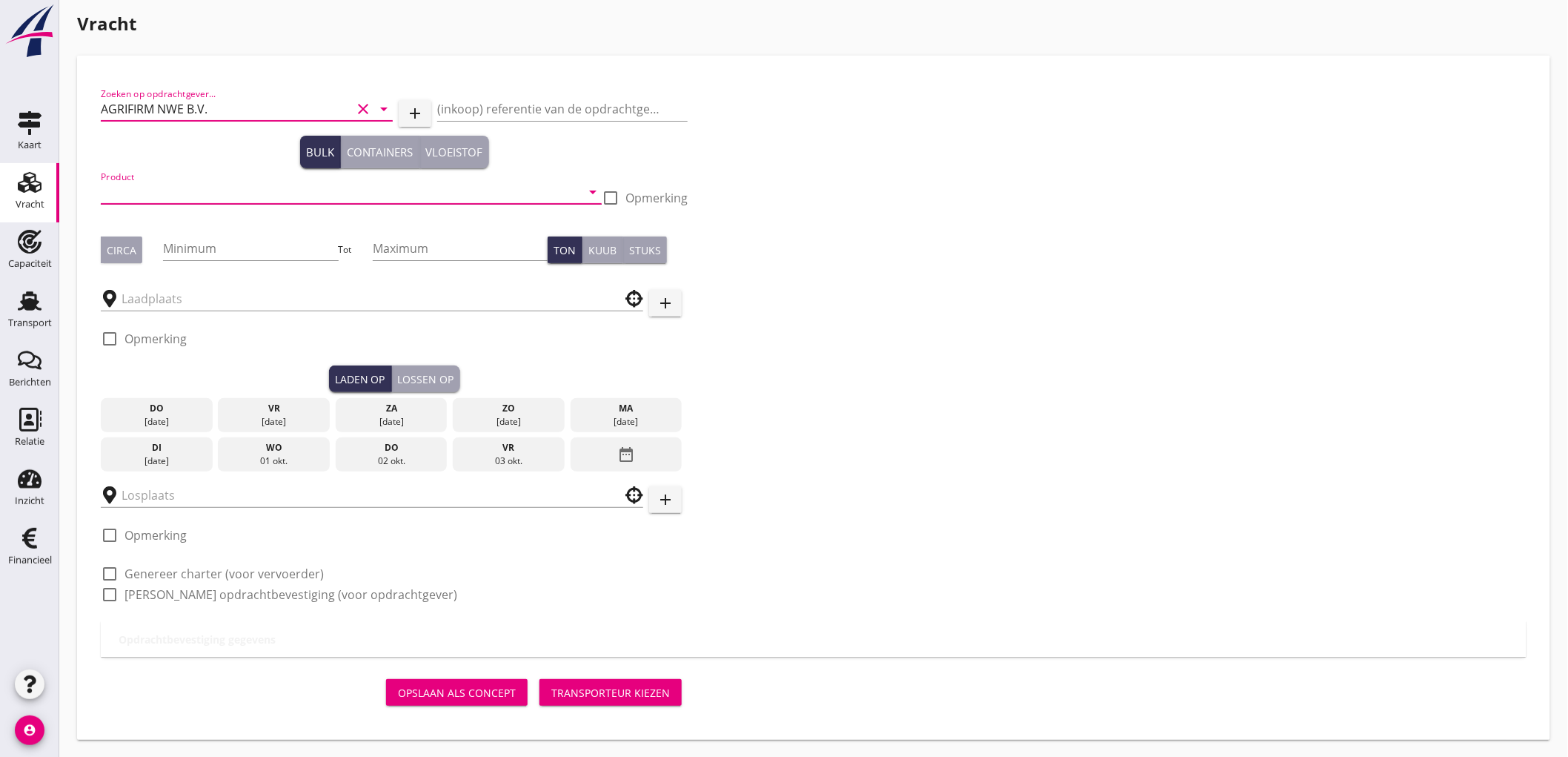
click at [191, 188] on input "Product" at bounding box center [341, 191] width 480 height 23
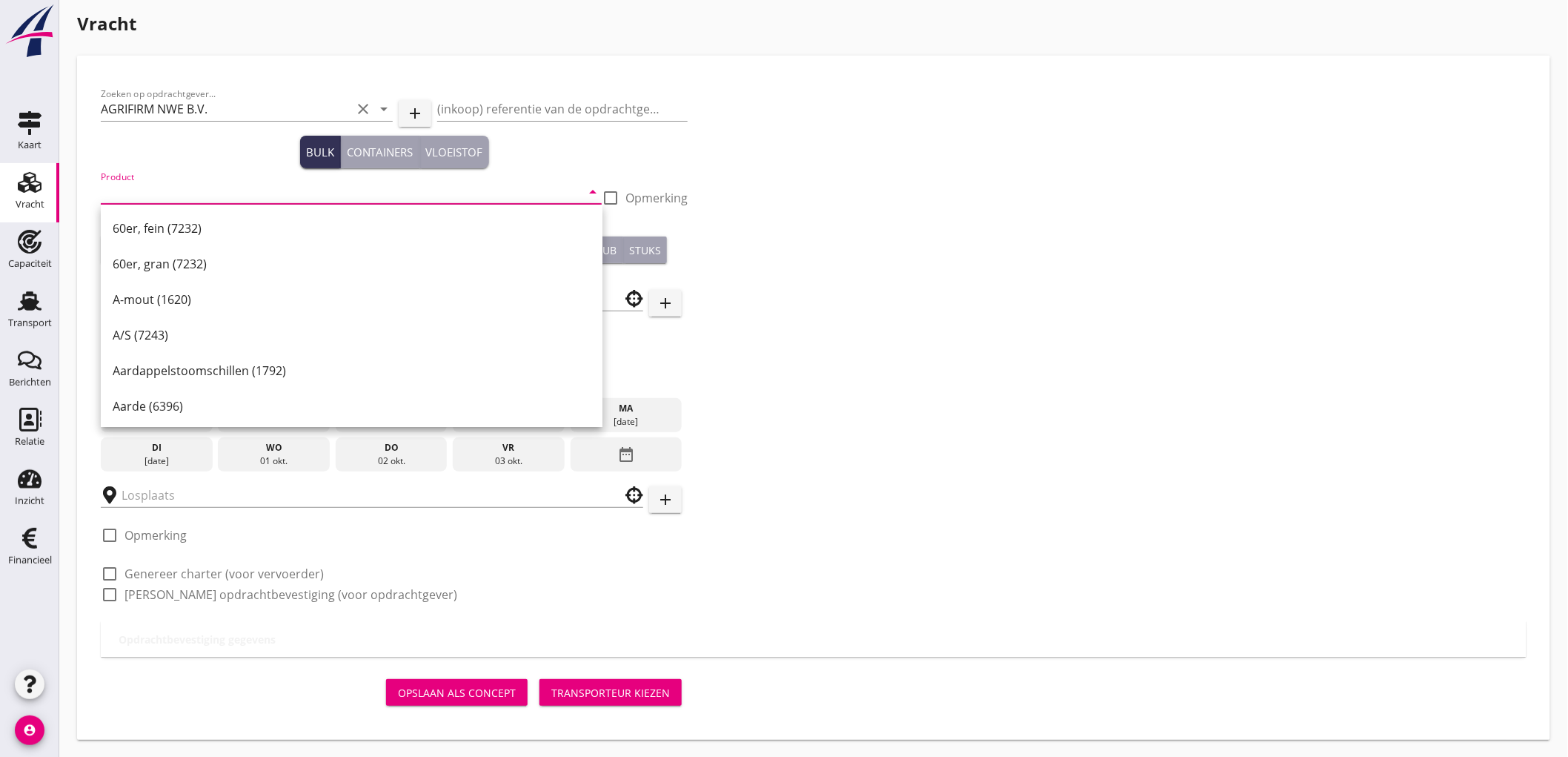
drag, startPoint x: 982, startPoint y: 397, endPoint x: 870, endPoint y: 347, distance: 122.7
click at [982, 397] on div "Zoeken op opdrachtgever... AGRIFIRM NWE B.V. clear arrow_drop_down add (inkoop)…" at bounding box center [814, 350] width 1438 height 542
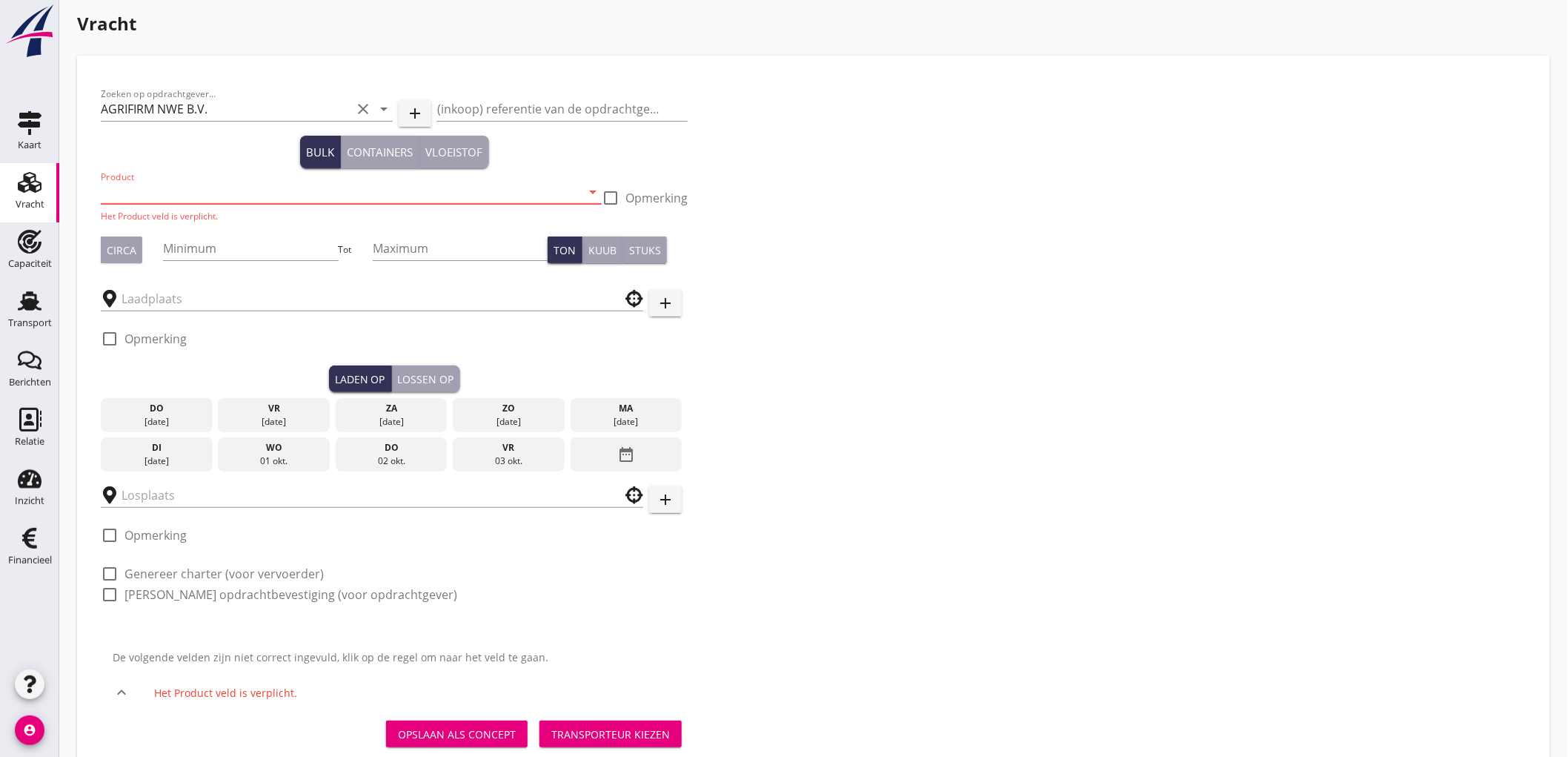
click at [150, 183] on input "Product" at bounding box center [341, 191] width 480 height 23
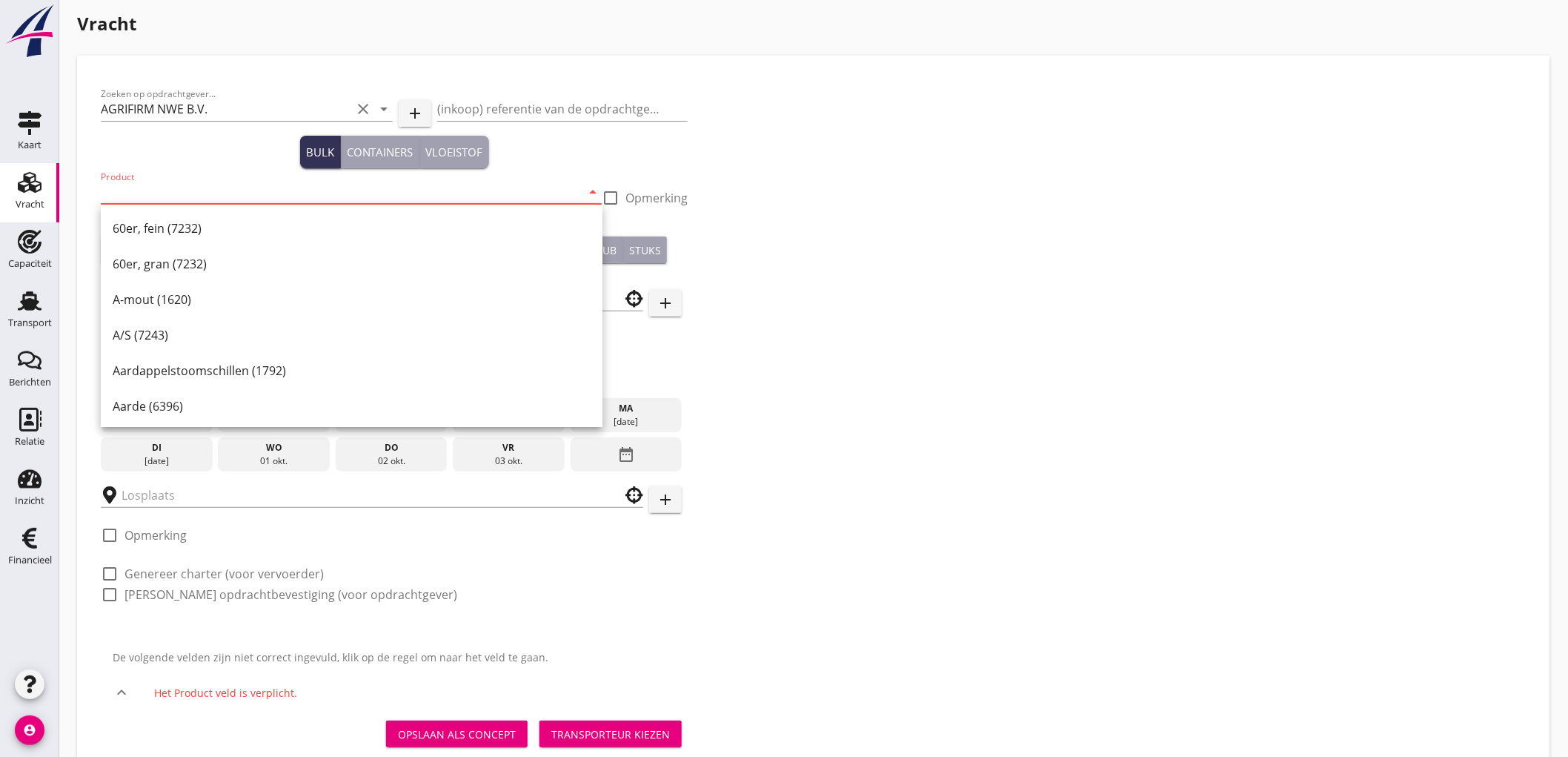
click at [153, 228] on div "60er, fein (7232)" at bounding box center [351, 228] width 478 height 17
type input "60er, fein (7232)"
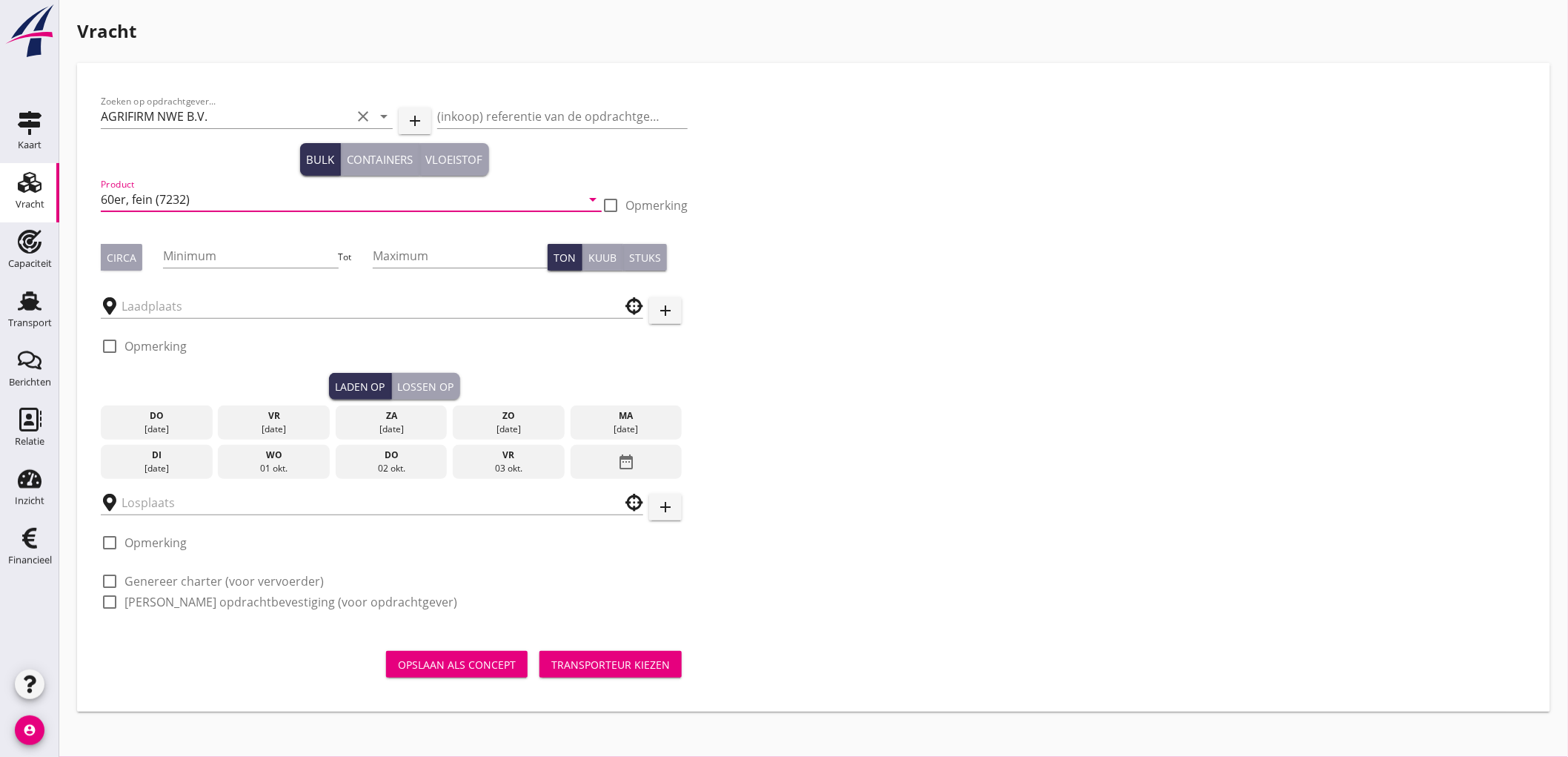
scroll to position [0, 0]
click at [39, 432] on div "Relatie" at bounding box center [30, 442] width 30 height 21
click at [37, 252] on link "Capaciteit Capaciteit" at bounding box center [30, 252] width 59 height 59
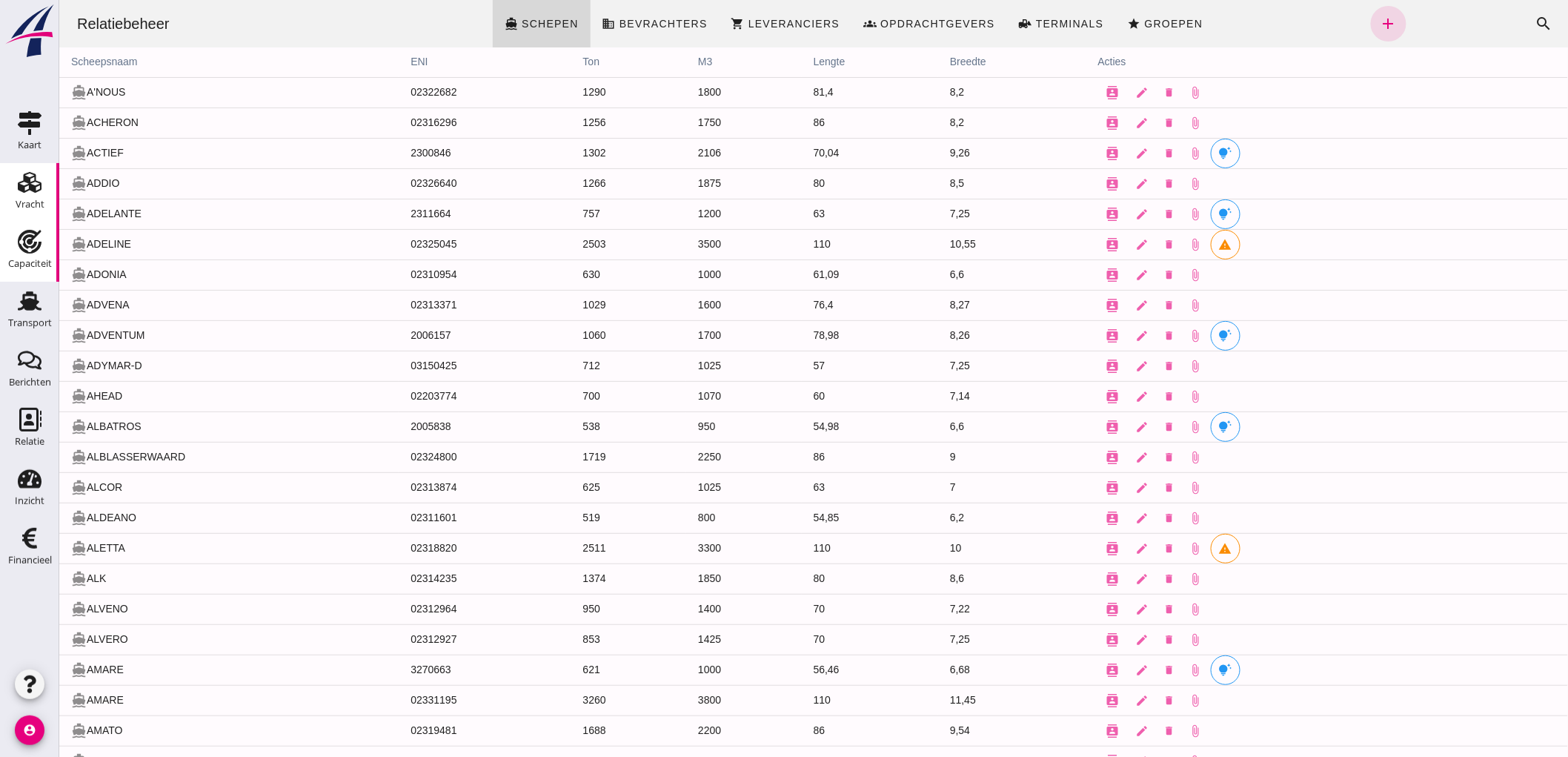
click at [18, 203] on div "Vracht" at bounding box center [30, 204] width 29 height 10
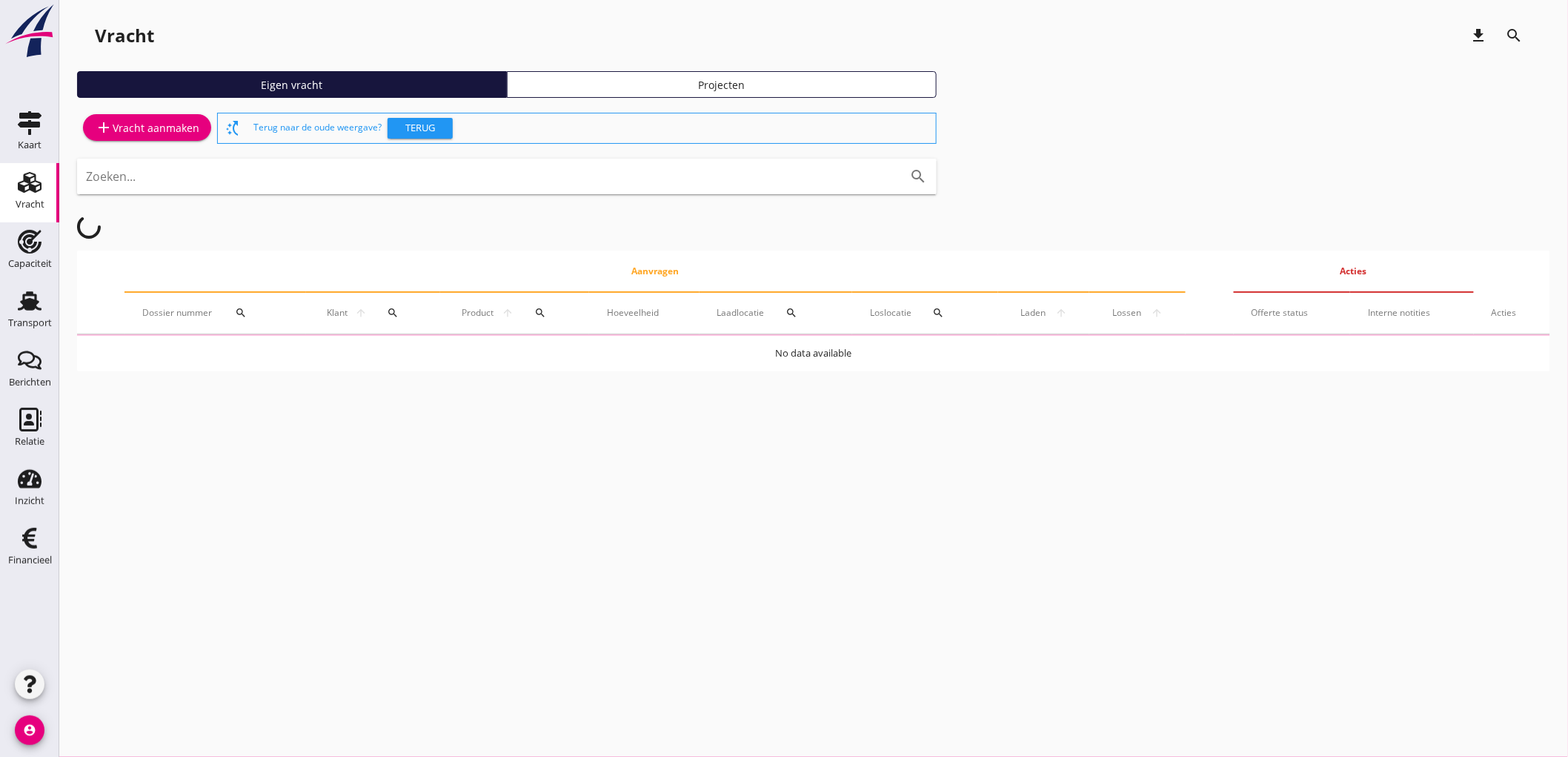
click at [40, 194] on div "Vracht" at bounding box center [30, 204] width 29 height 21
click at [691, 88] on div "Projecten" at bounding box center [721, 85] width 417 height 16
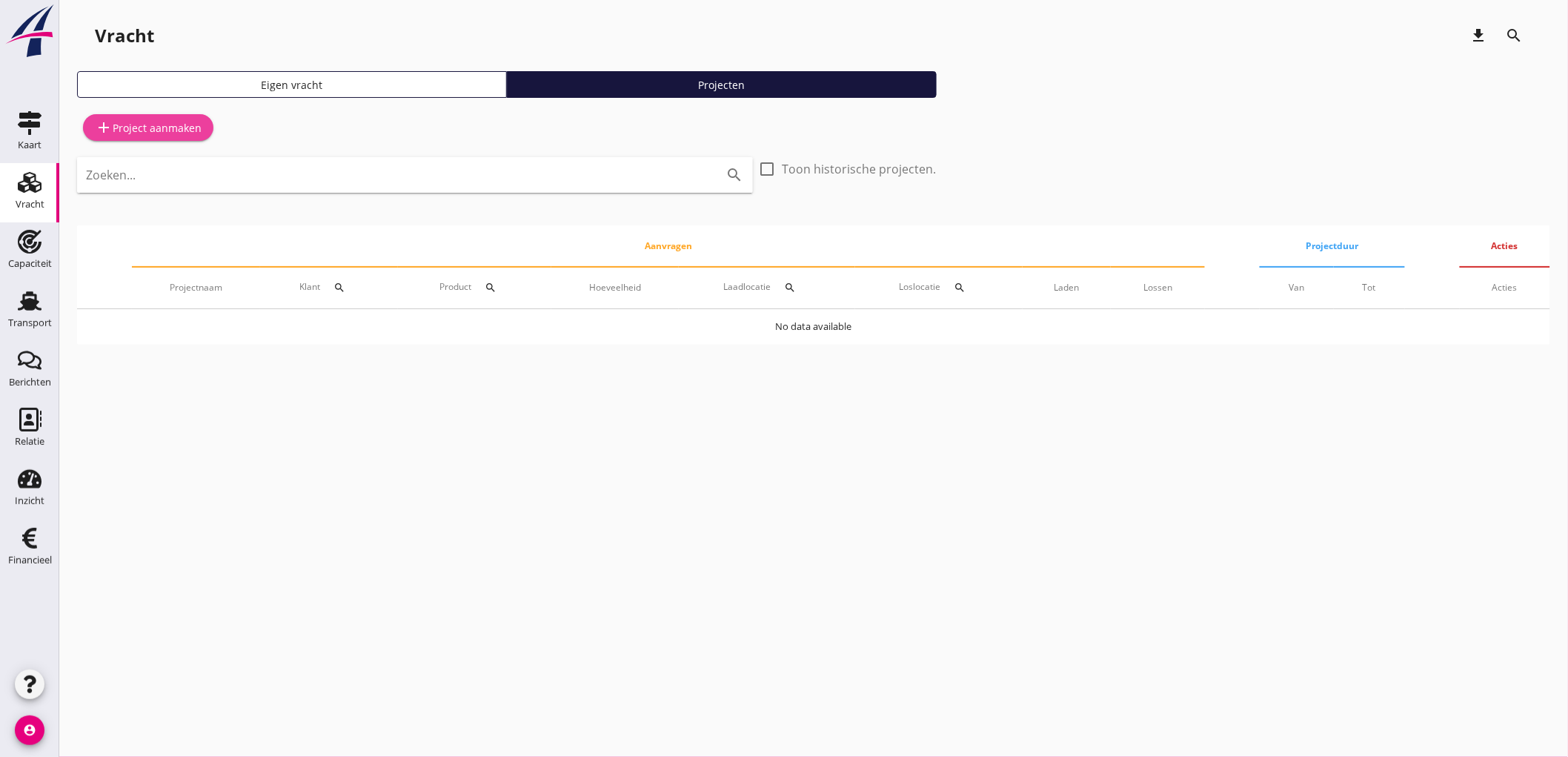
click at [106, 127] on icon "add" at bounding box center [104, 127] width 17 height 17
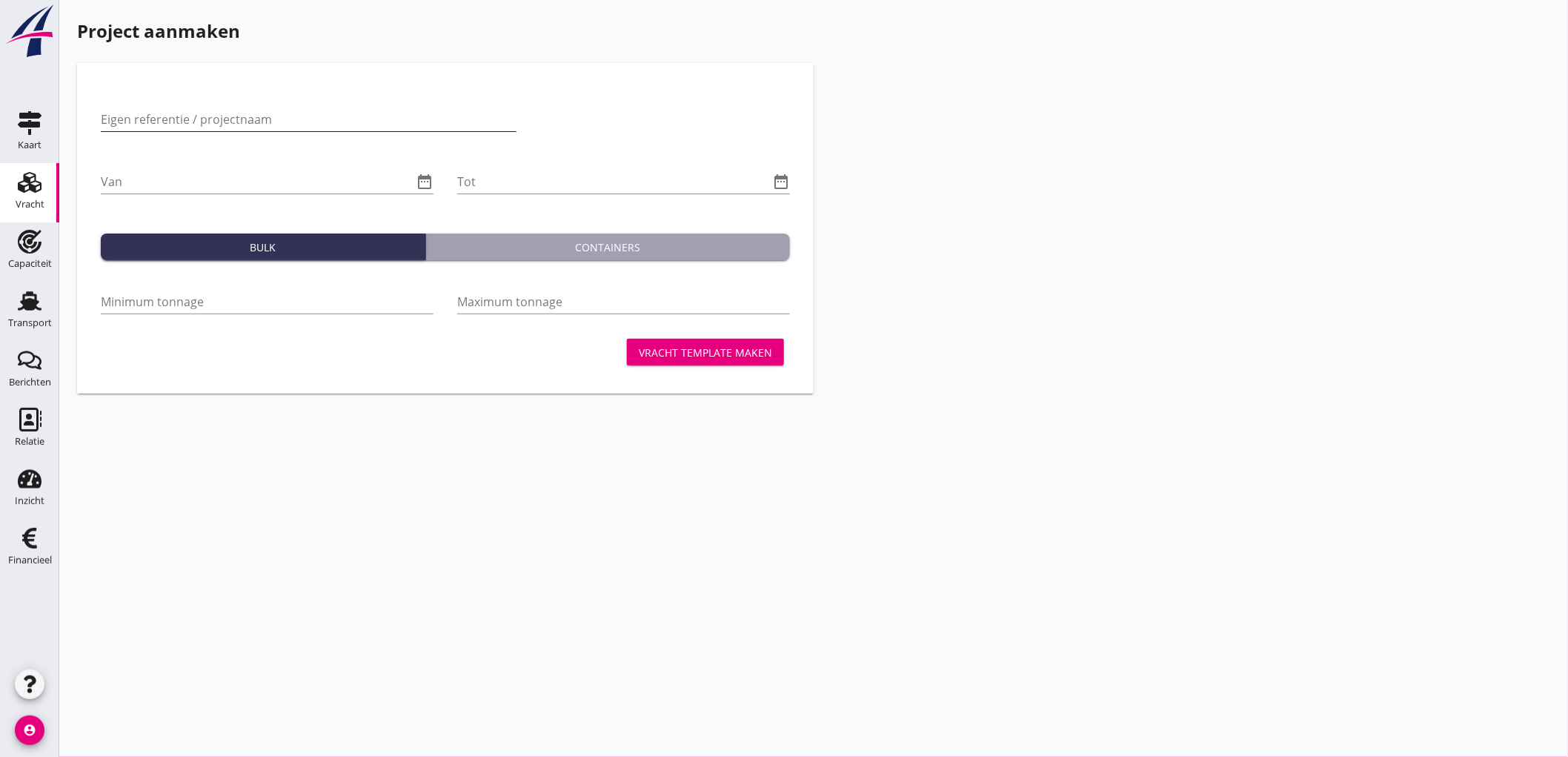
click at [164, 116] on input "Eigen referentie / projectnaam" at bounding box center [309, 119] width 416 height 23
type input "AGRIFIRM Kampen - Lieshout // Brouwgerst - Applaus"
click at [154, 171] on input "Van" at bounding box center [257, 181] width 312 height 23
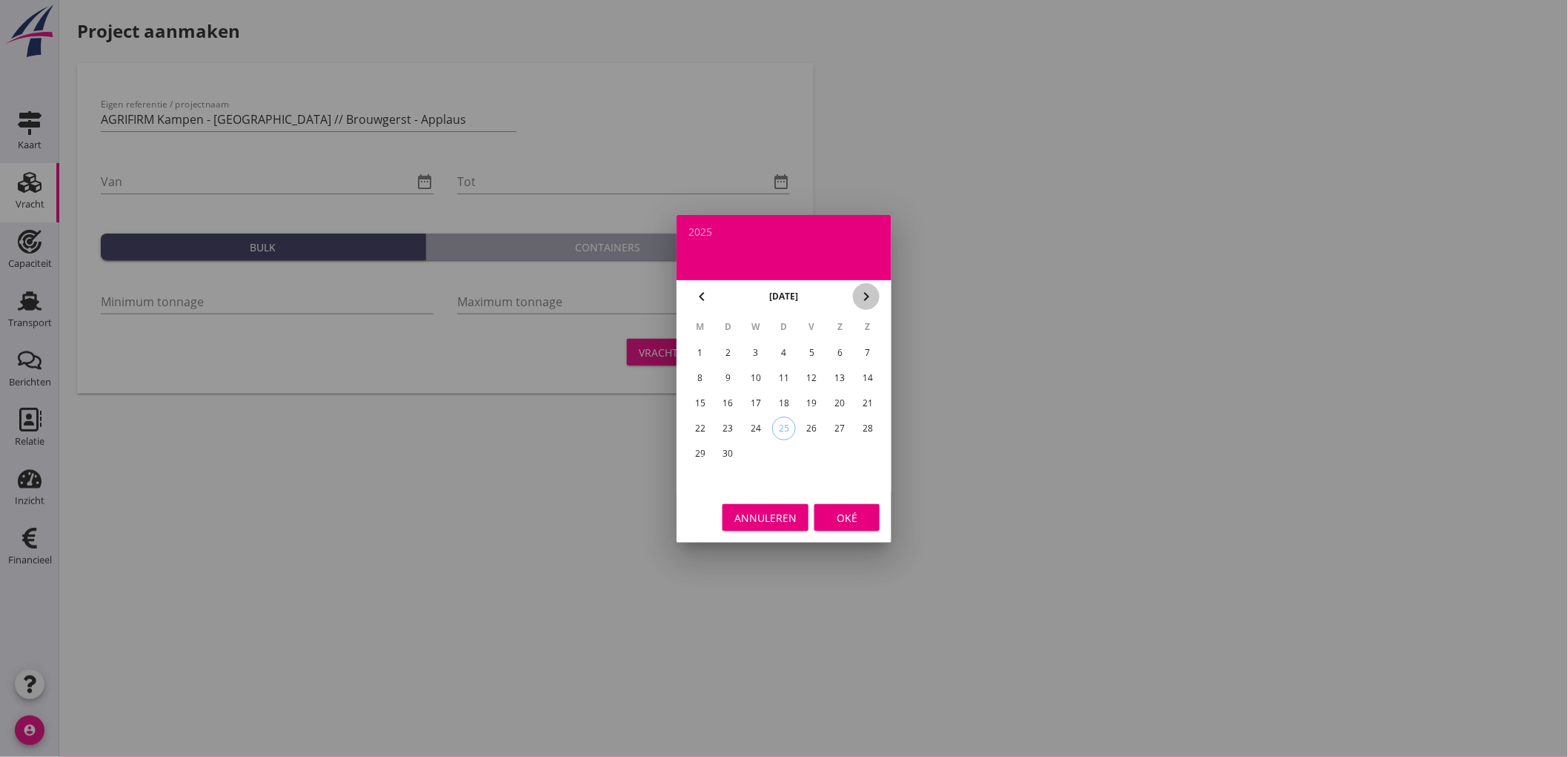
click at [868, 289] on icon "chevron_right" at bounding box center [867, 297] width 17 height 17
click at [759, 349] on div "1" at bounding box center [755, 352] width 23 height 23
click at [812, 452] on div "31" at bounding box center [812, 453] width 23 height 23
click at [757, 349] on div "1" at bounding box center [755, 352] width 23 height 23
type input "2025-10-01"
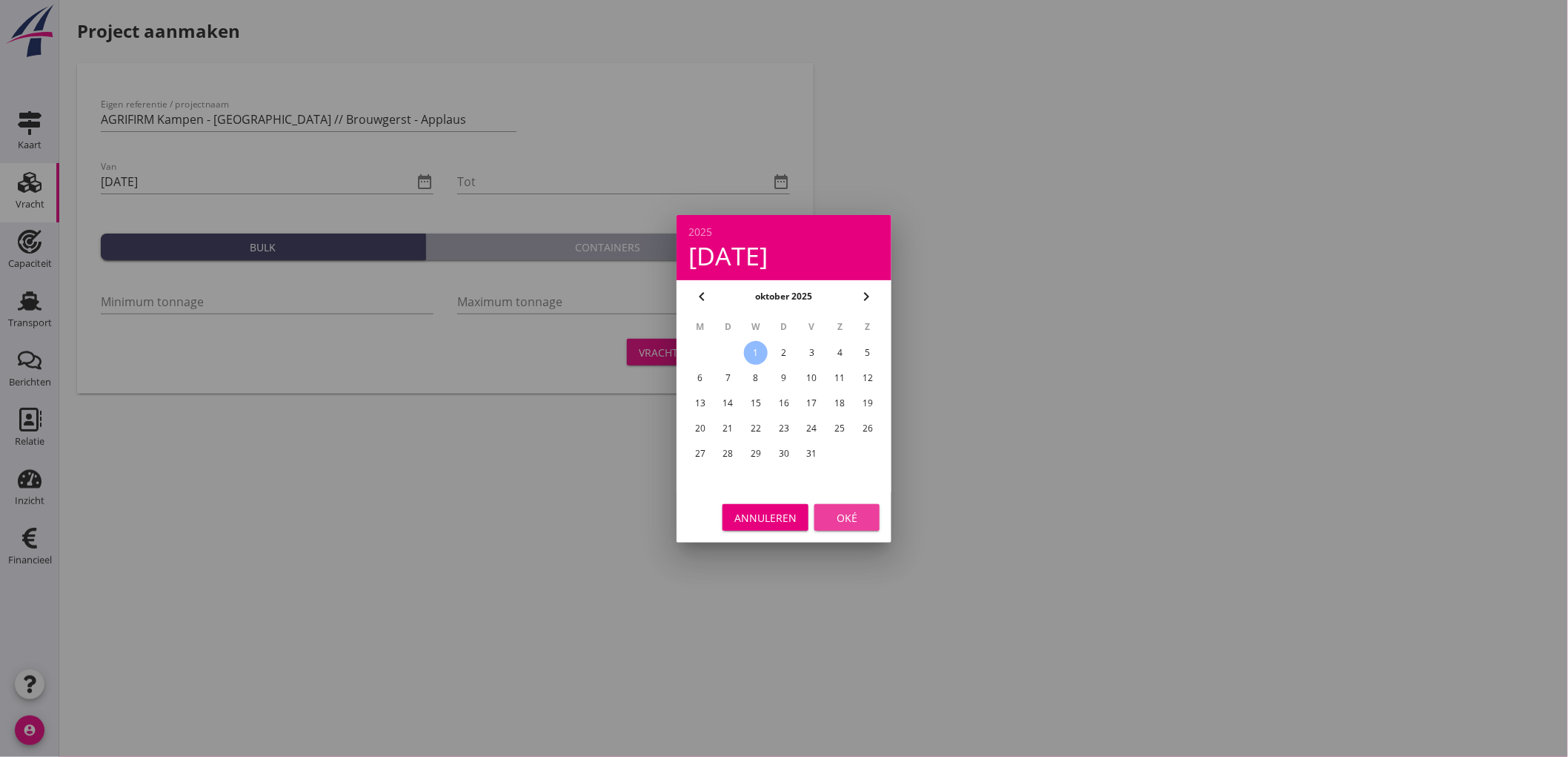
click at [843, 516] on div "Oké" at bounding box center [848, 517] width 42 height 16
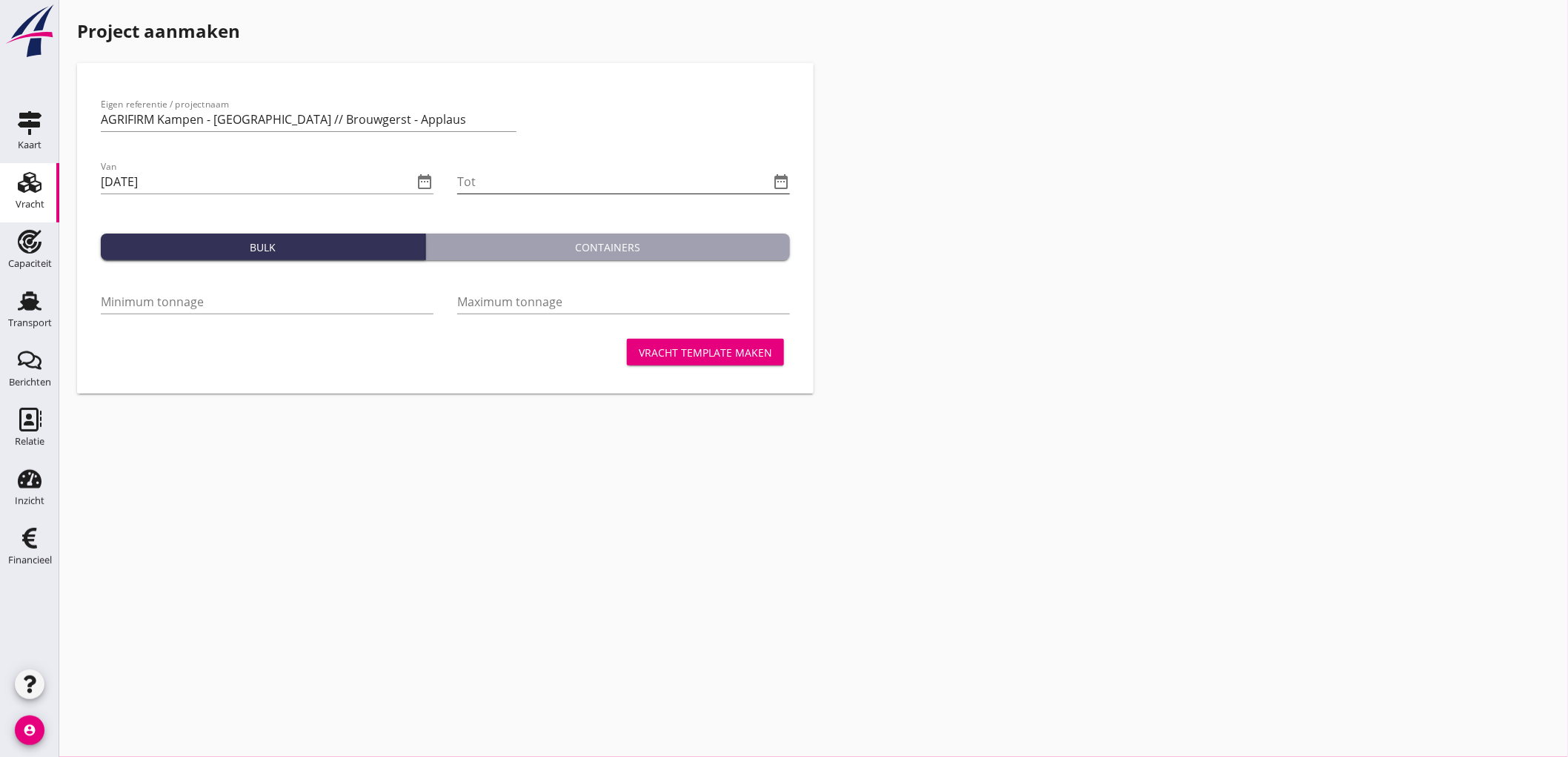
click at [558, 172] on input "Tot" at bounding box center [613, 181] width 312 height 23
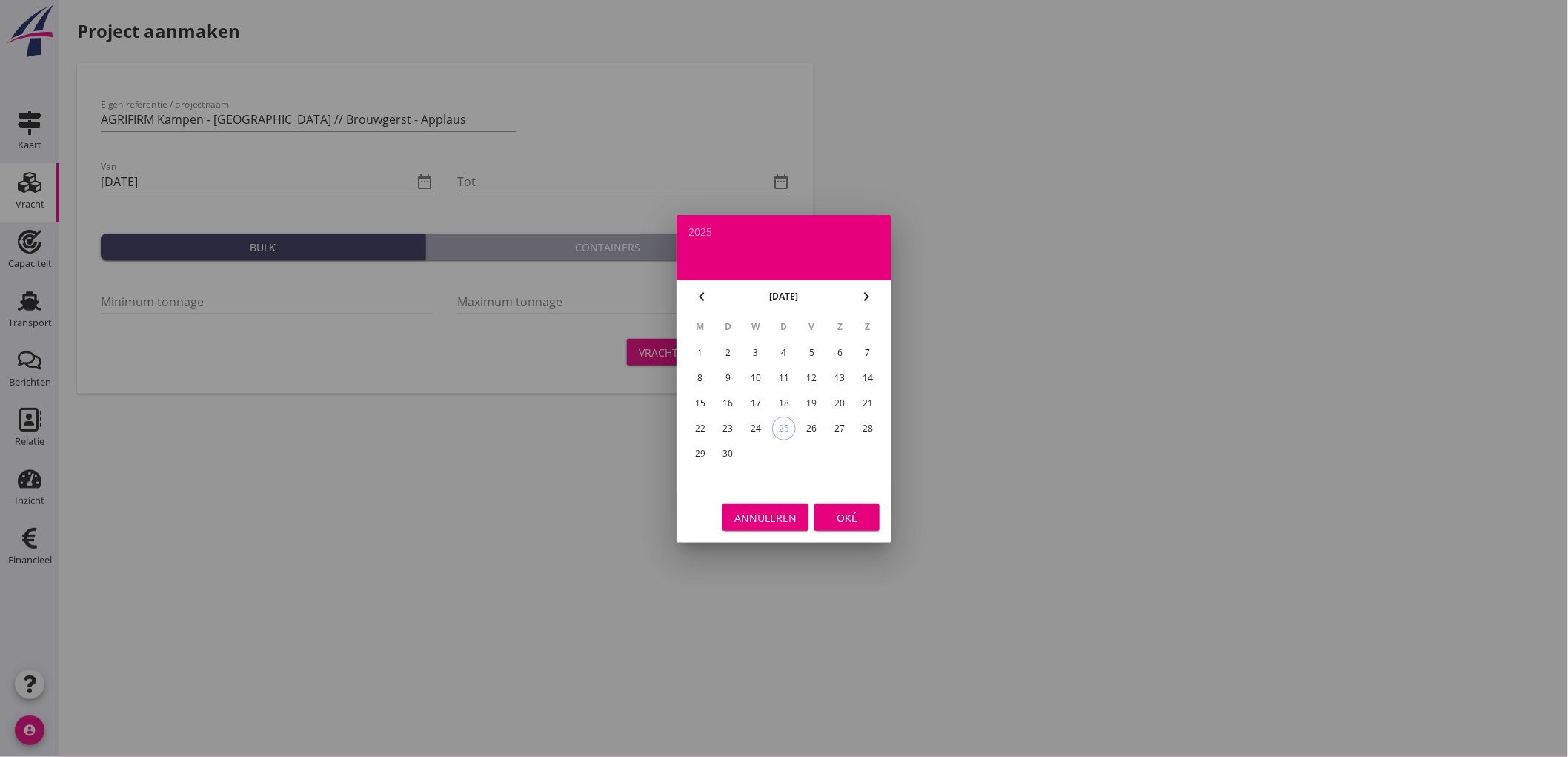
click at [861, 295] on icon "chevron_right" at bounding box center [867, 297] width 17 height 17
click at [816, 454] on div "31" at bounding box center [812, 453] width 23 height 23
type input "2025-10-31"
click at [853, 519] on div "Oké" at bounding box center [848, 517] width 42 height 16
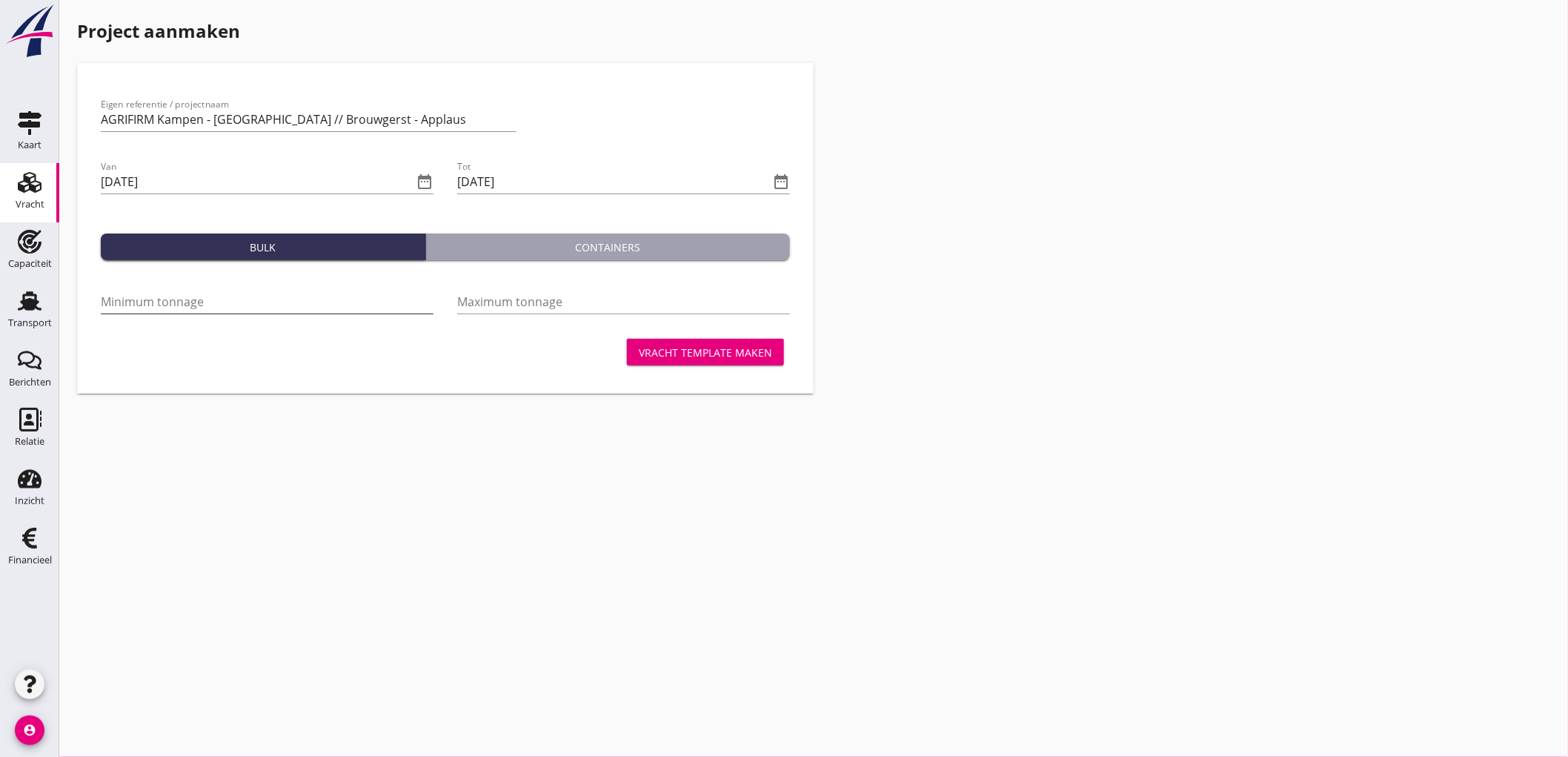
click at [290, 295] on input "Minimum tonnage" at bounding box center [267, 301] width 332 height 23
type input "400"
click at [477, 305] on input "Maximum tonnage" at bounding box center [624, 301] width 332 height 23
type input "550"
click at [452, 116] on input "AGRIFIRM Kampen - Lieshout // Brouwgerst - Applaus" at bounding box center [309, 119] width 416 height 23
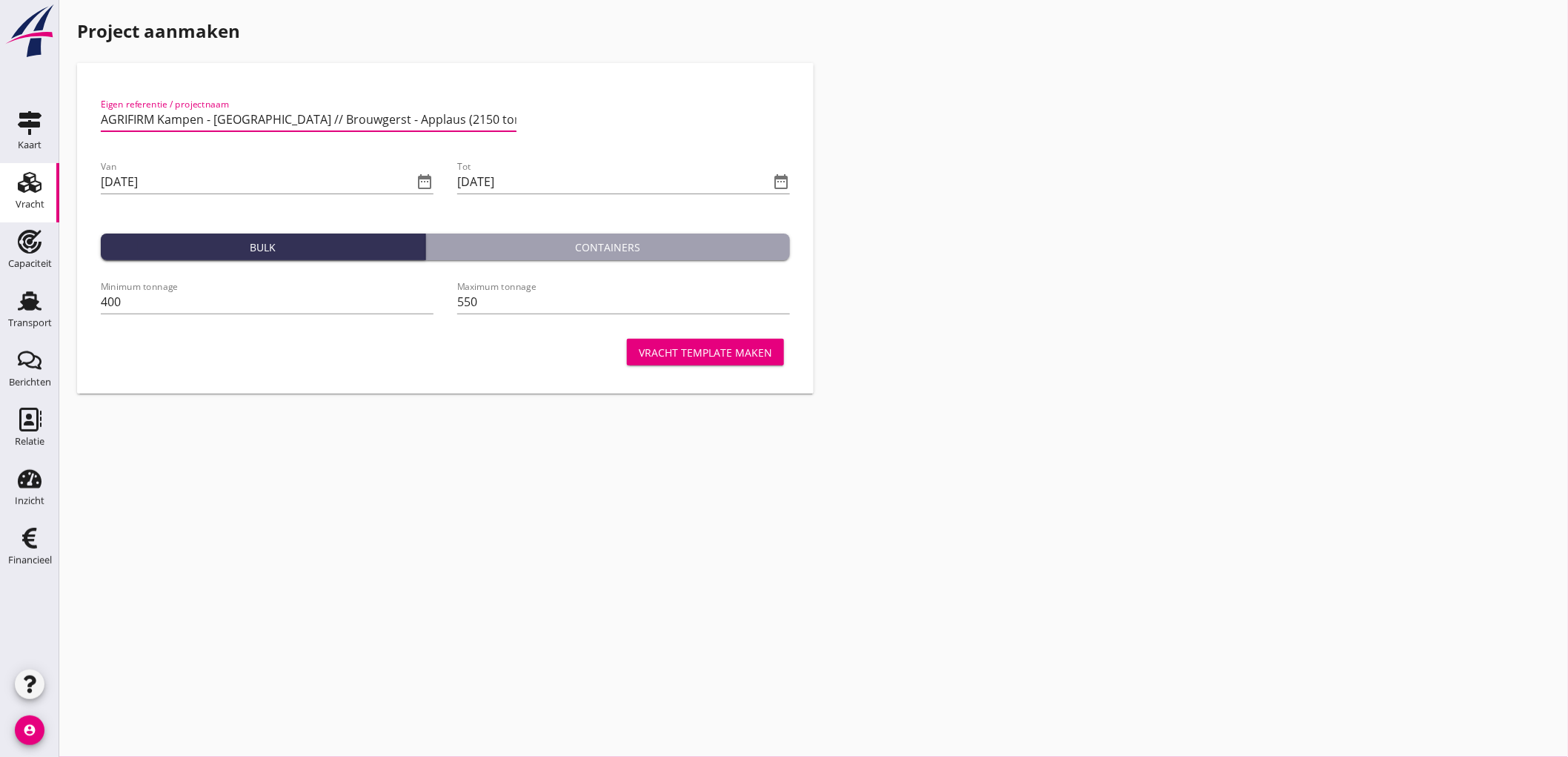
click at [154, 117] on input "AGRIFIRM Kampen - Lieshout // Brouwgerst - Applaus (2150 ton)" at bounding box center [309, 119] width 416 height 23
click at [167, 120] on input "AGRIFIRM Oktober Kampen - Lieshout // Brouwgerst - Applaus (2150 ton)" at bounding box center [309, 119] width 416 height 23
type input "AGRIFIRM oktober Kampen - Lieshout // Brouwgerst - Applaus (2150 ton)"
click at [719, 356] on div "Vracht template maken" at bounding box center [705, 352] width 133 height 16
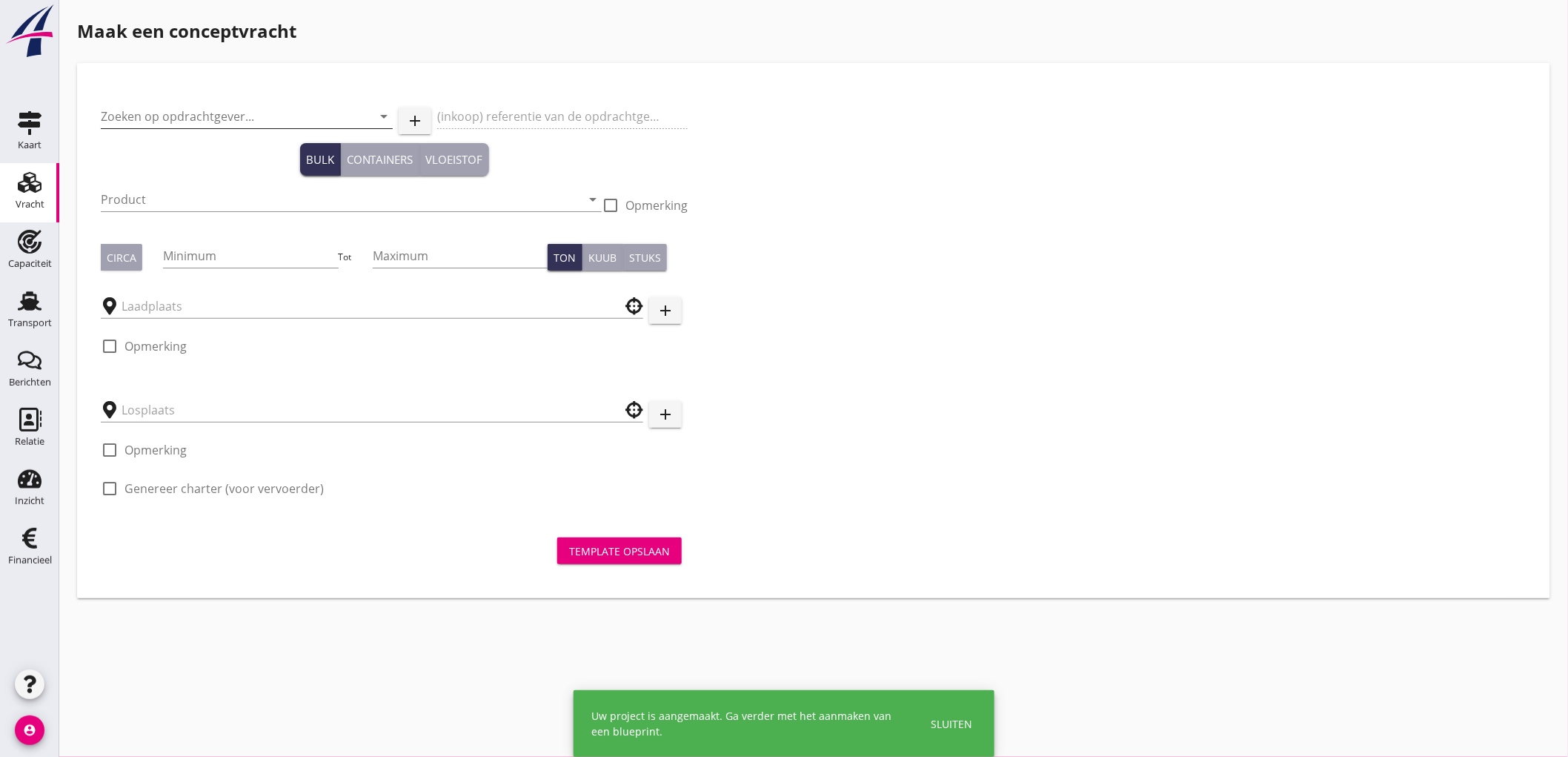
click at [218, 114] on input "Zoeken op opdrachtgever..." at bounding box center [226, 116] width 251 height 23
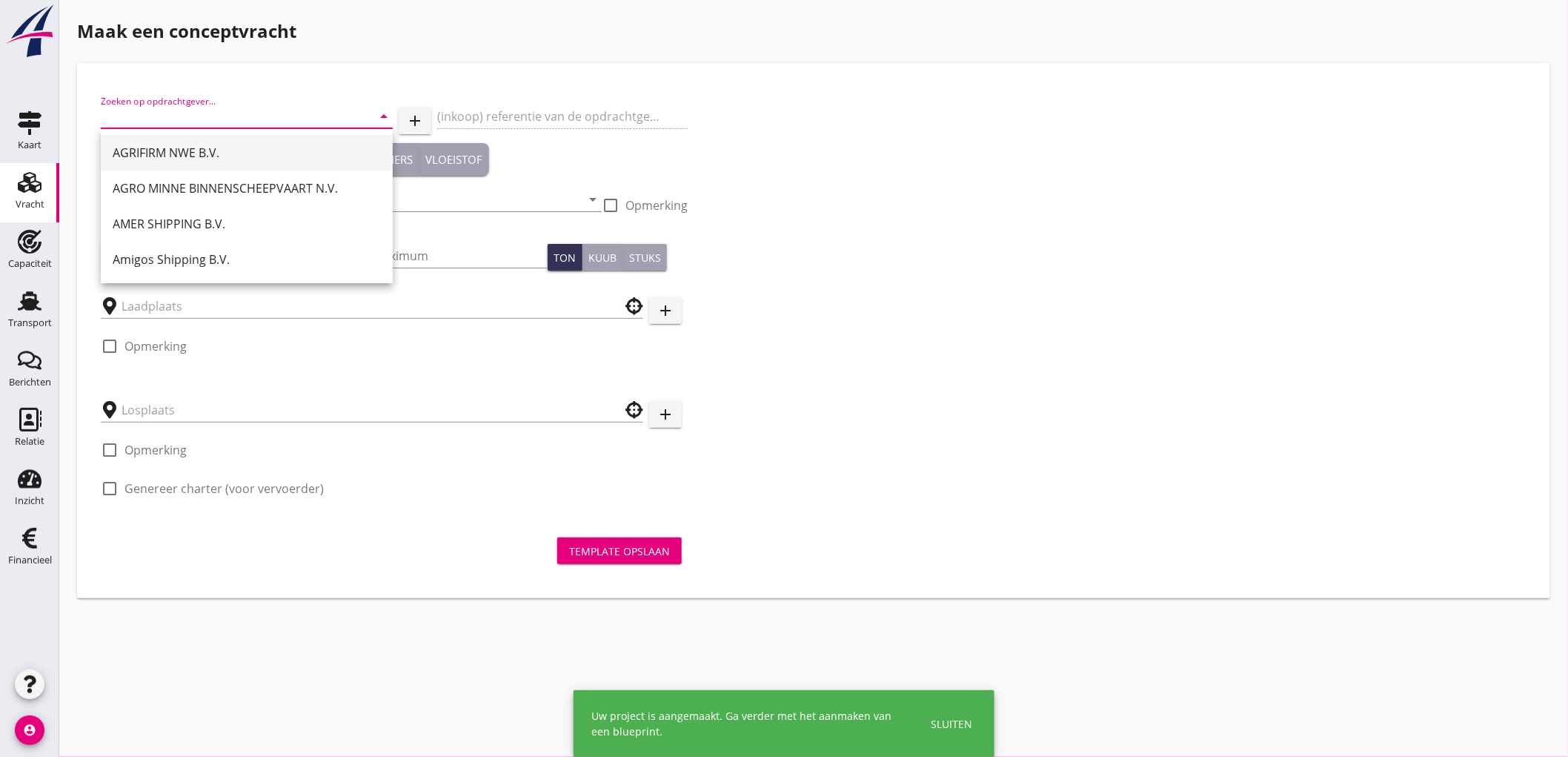
click at [211, 152] on div "AGRIFIRM NWE B.V." at bounding box center [246, 152] width 268 height 17
type input "AGRIFIRM NWE B.V."
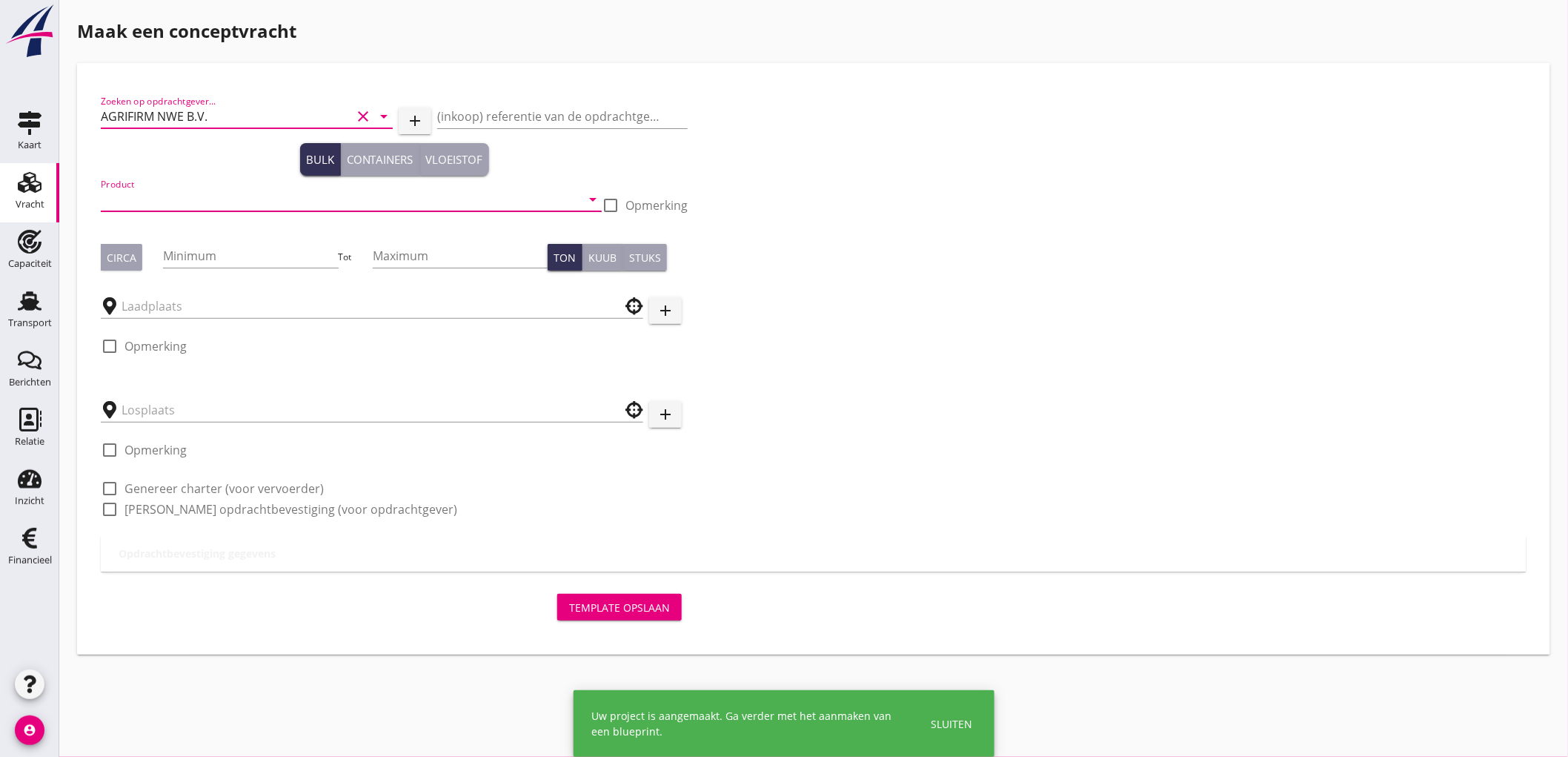
click at [164, 208] on input "Product" at bounding box center [341, 199] width 480 height 23
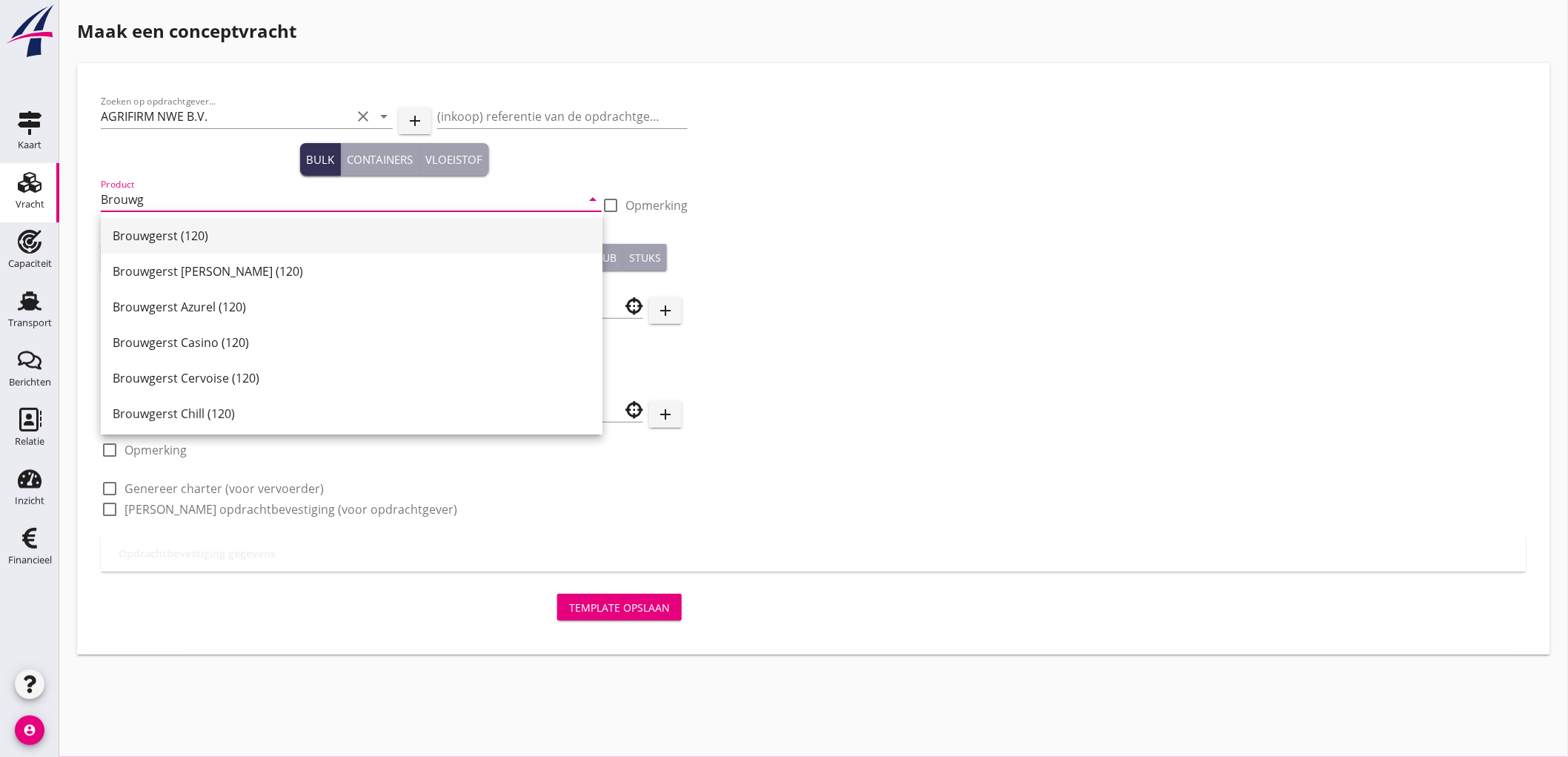
click at [168, 234] on div "Brouwgerst (120)" at bounding box center [351, 236] width 478 height 17
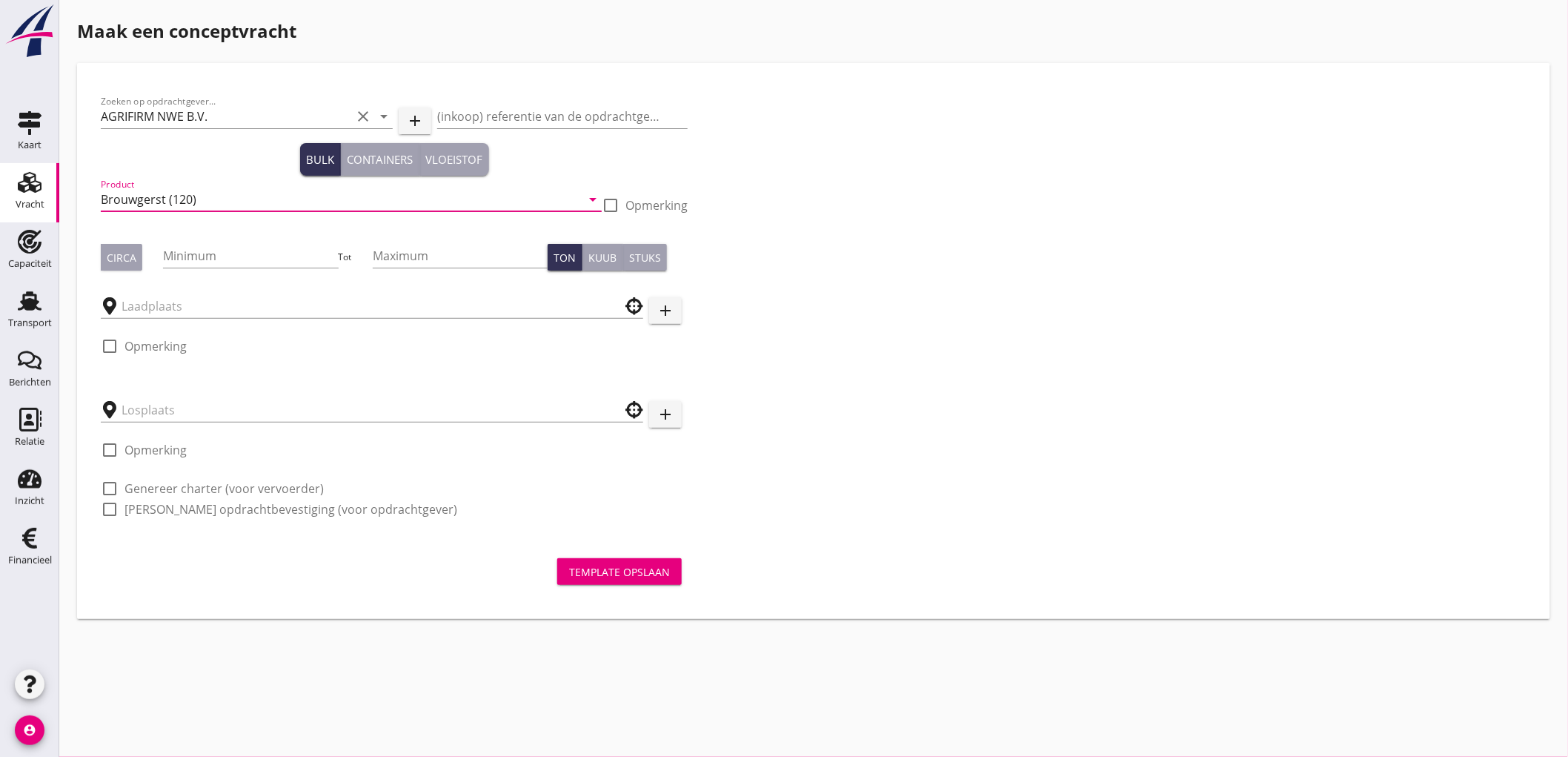
type input "Brouwgerst (120)"
click at [648, 211] on label "Opmerking" at bounding box center [657, 204] width 63 height 15
checkbox input "true"
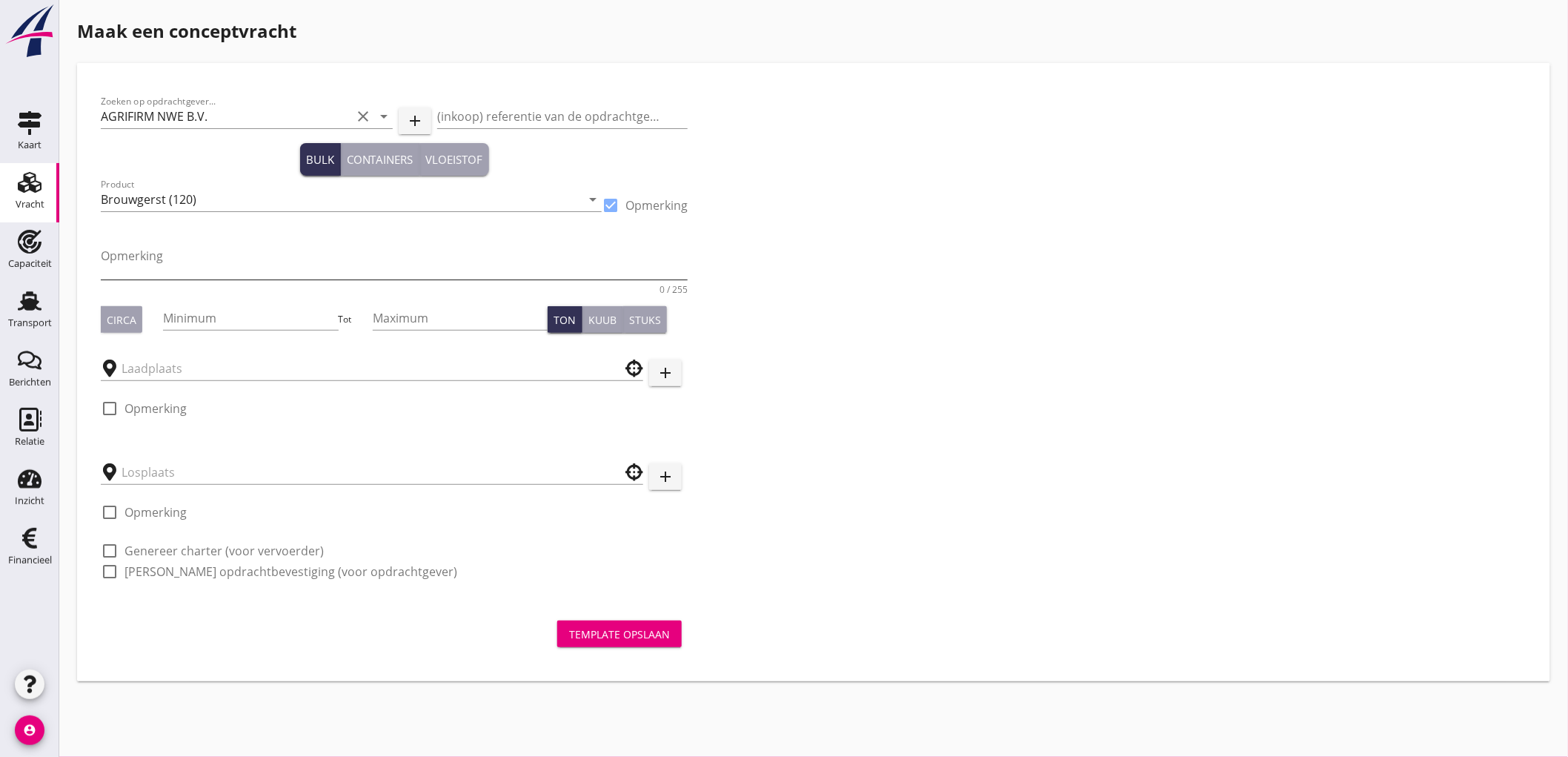
click at [534, 259] on textarea "Opmerking" at bounding box center [394, 261] width 587 height 36
type textarea "Applaus"
click at [138, 325] on button "Circa" at bounding box center [122, 319] width 42 height 27
click at [178, 323] on input "Minimum" at bounding box center [250, 318] width 175 height 23
click at [183, 322] on input "400" at bounding box center [250, 318] width 175 height 23
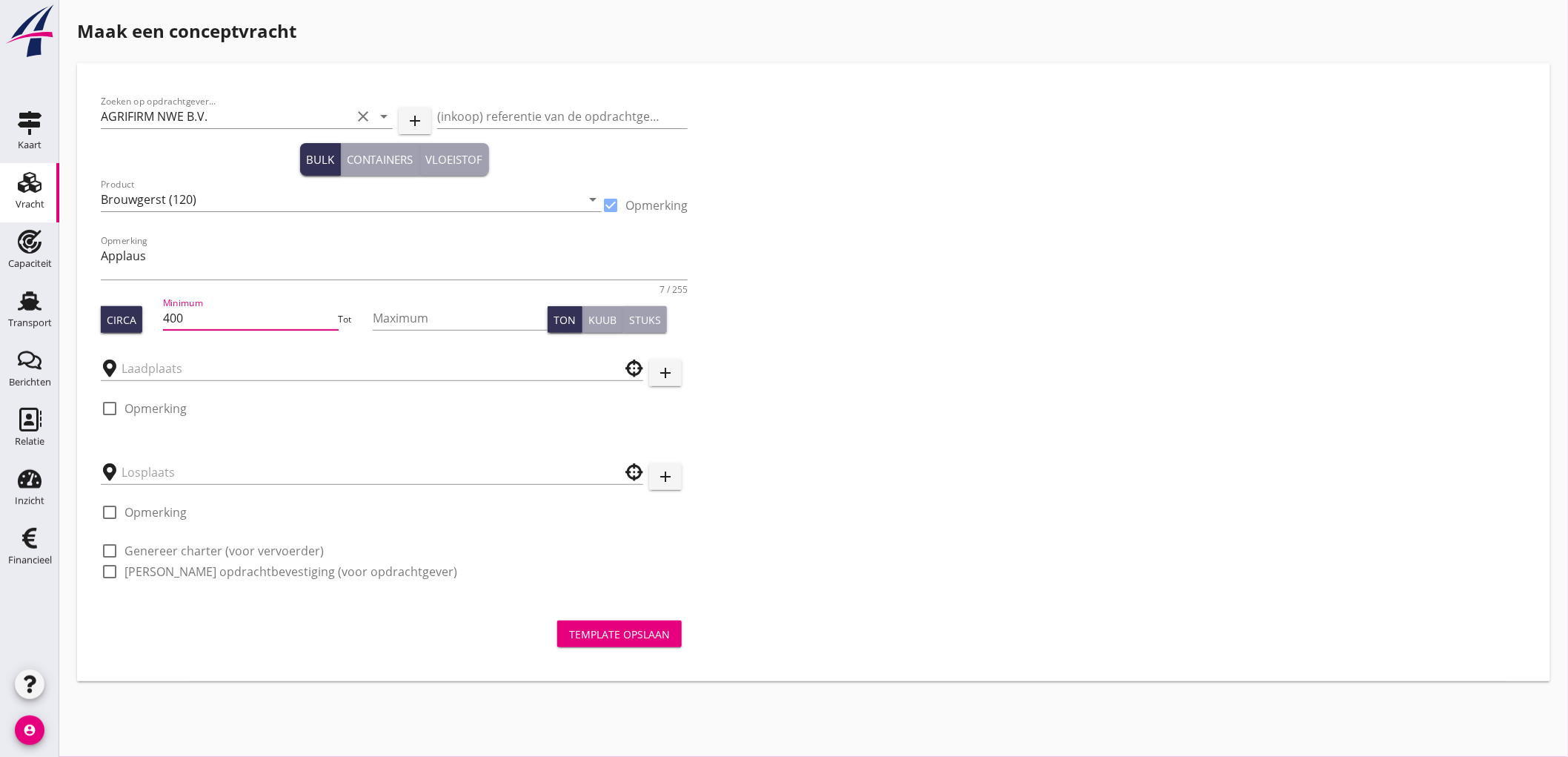
click at [183, 322] on input "400" at bounding box center [250, 318] width 175 height 23
type input "4"
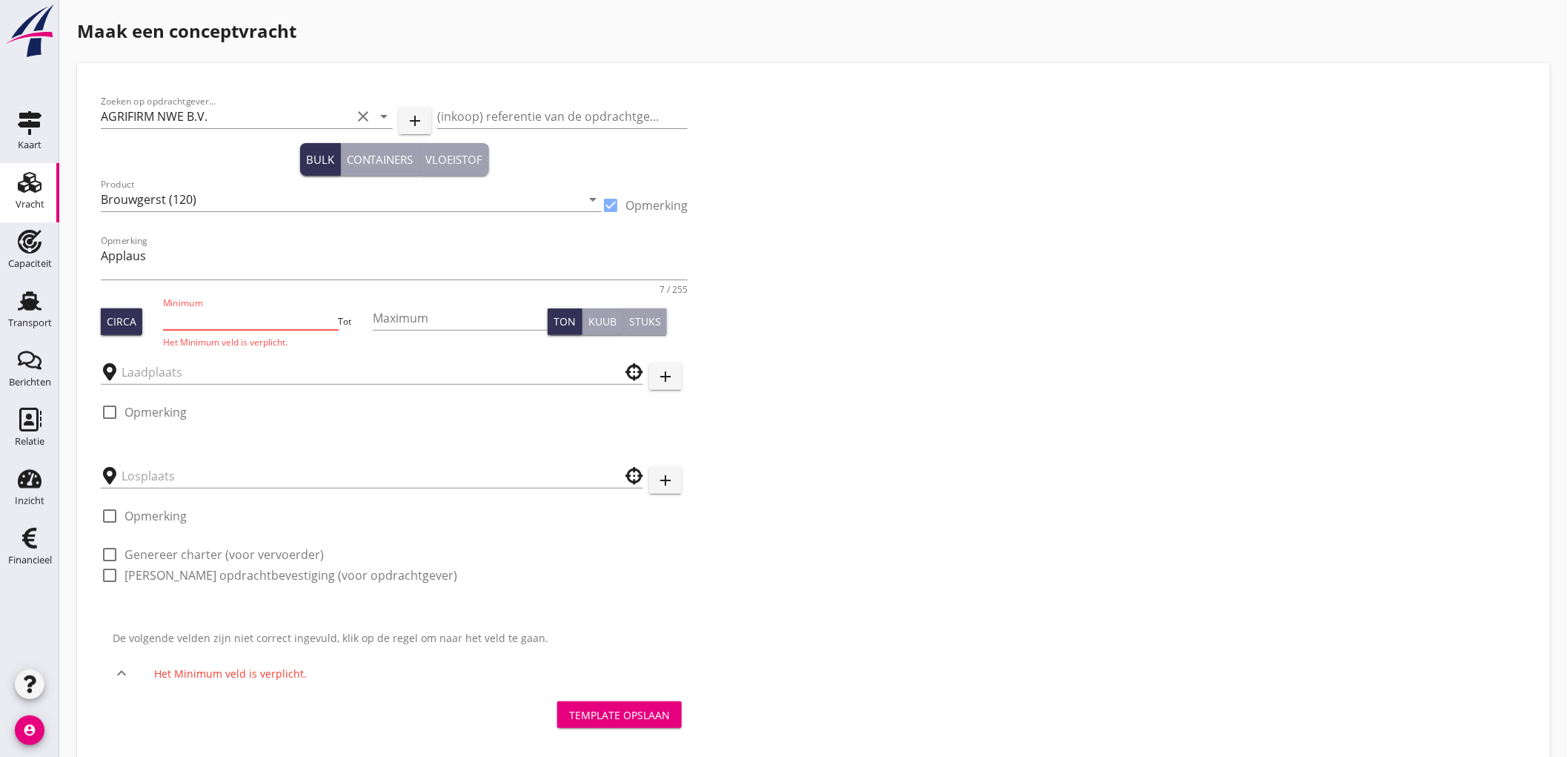
click at [271, 387] on div at bounding box center [372, 371] width 543 height 46
click at [265, 372] on input "text" at bounding box center [362, 372] width 480 height 23
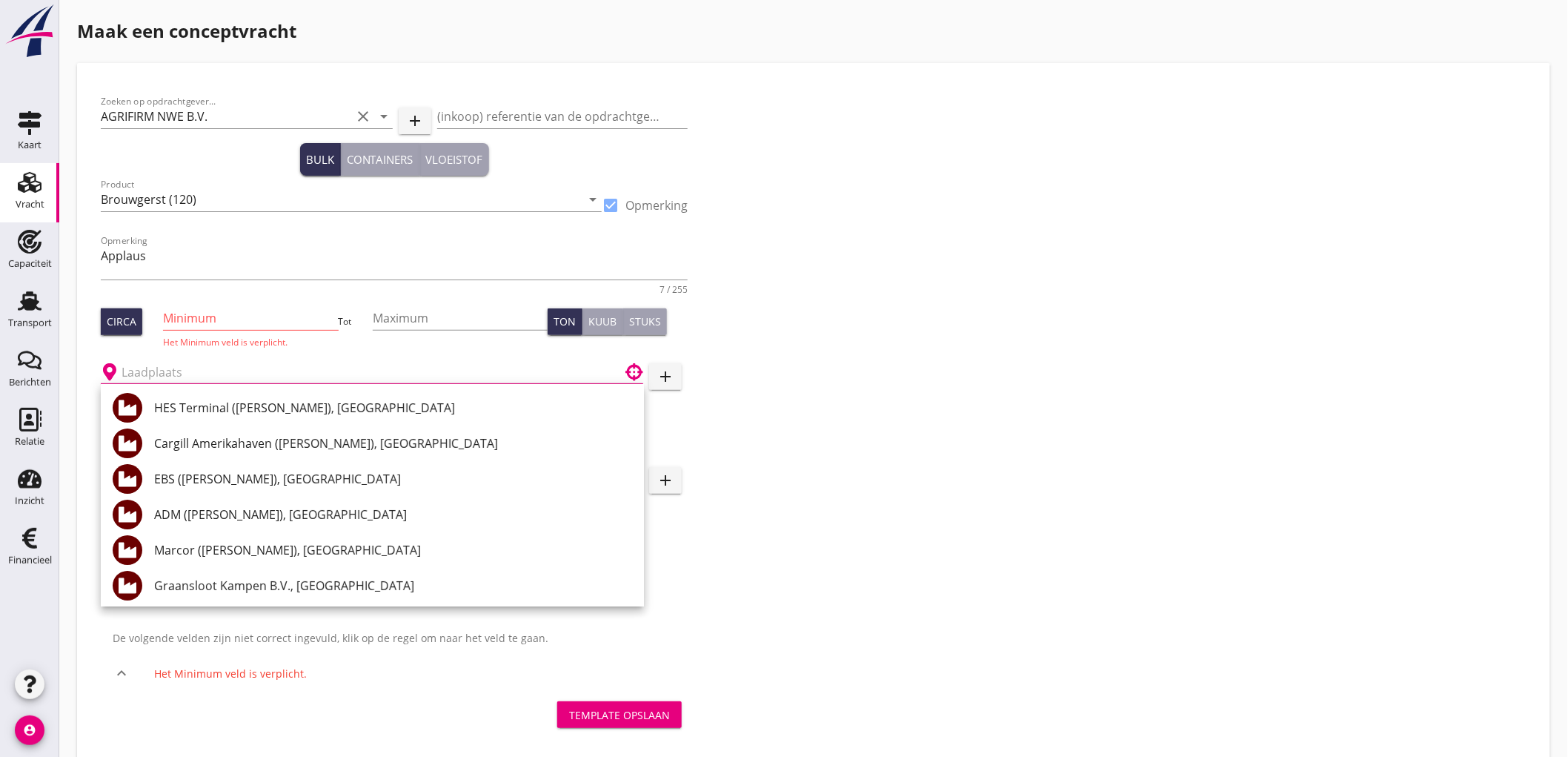
click at [1026, 449] on div "Zoeken op opdrachtgever... AGRIFIRM NWE B.V. clear arrow_drop_down add (inkoop)…" at bounding box center [814, 345] width 1438 height 515
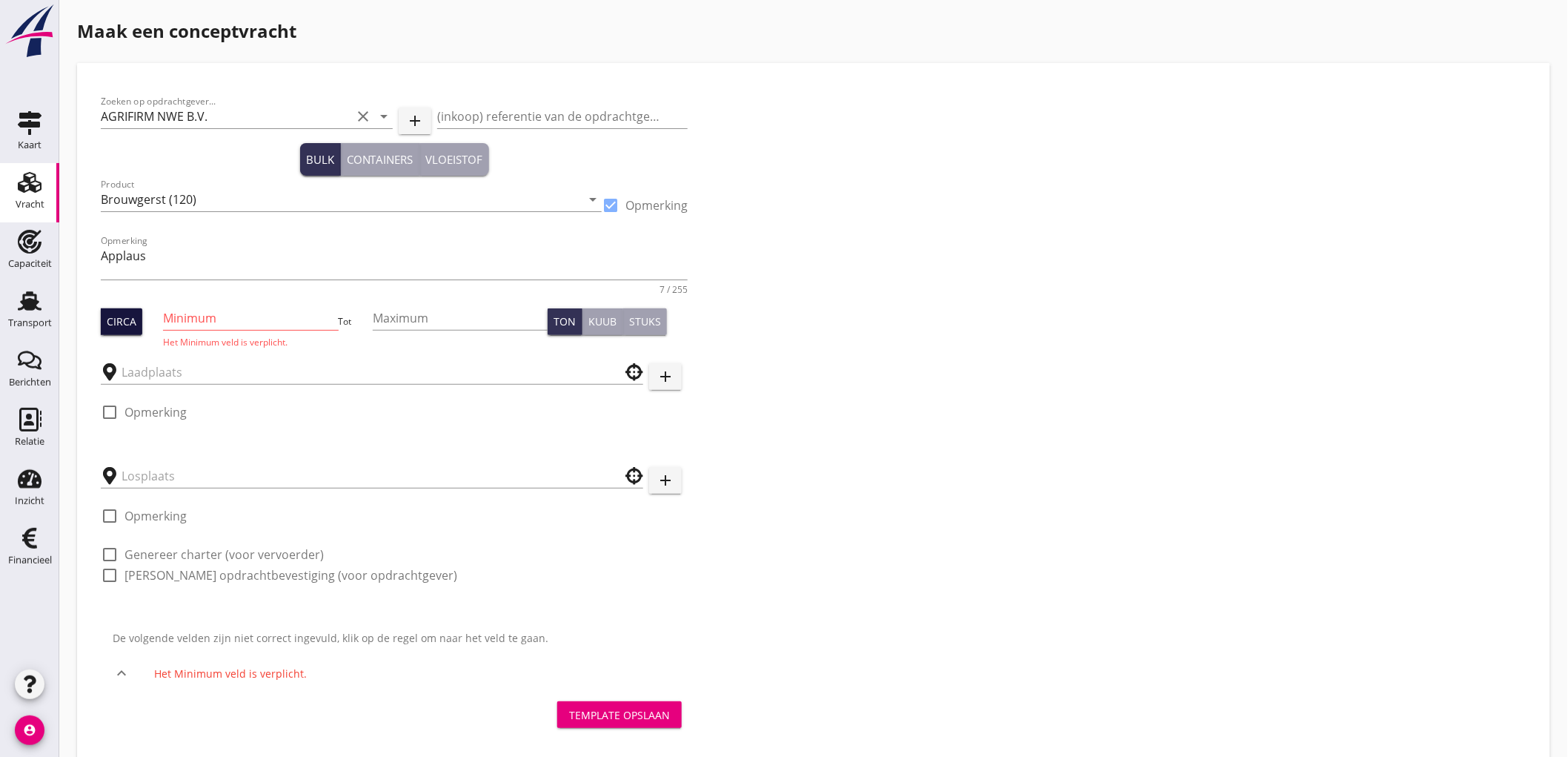
click at [131, 322] on div "Circa" at bounding box center [122, 321] width 30 height 16
click at [191, 318] on input "Minimum" at bounding box center [250, 318] width 175 height 23
click at [117, 325] on div "Circa" at bounding box center [122, 321] width 30 height 16
click at [171, 369] on input "text" at bounding box center [362, 372] width 480 height 23
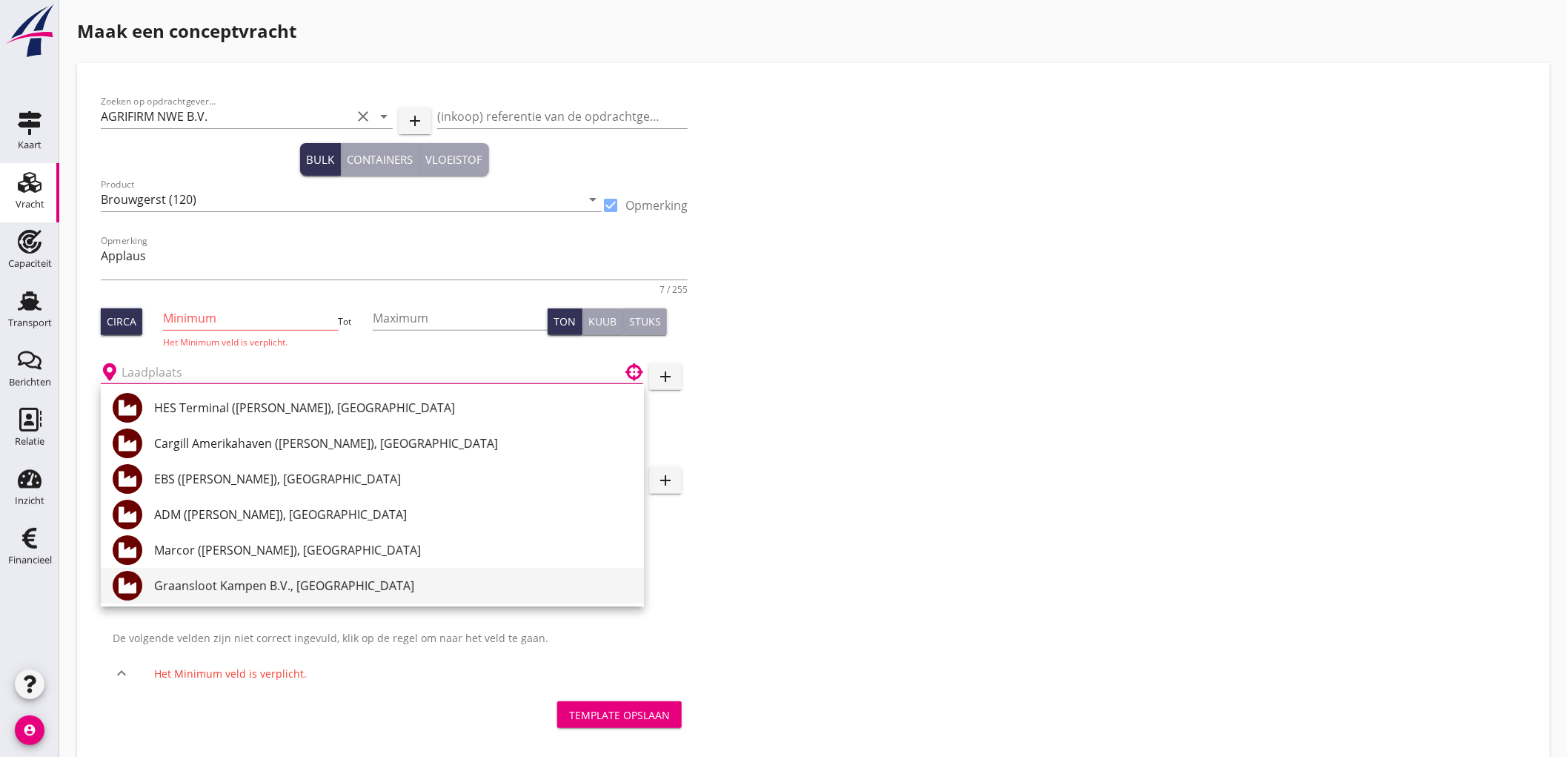
click at [246, 578] on div "Graansloot Kampen B.V., [GEOGRAPHIC_DATA]" at bounding box center [392, 586] width 478 height 17
type input "Graansloot Kampen B.V., [GEOGRAPHIC_DATA]"
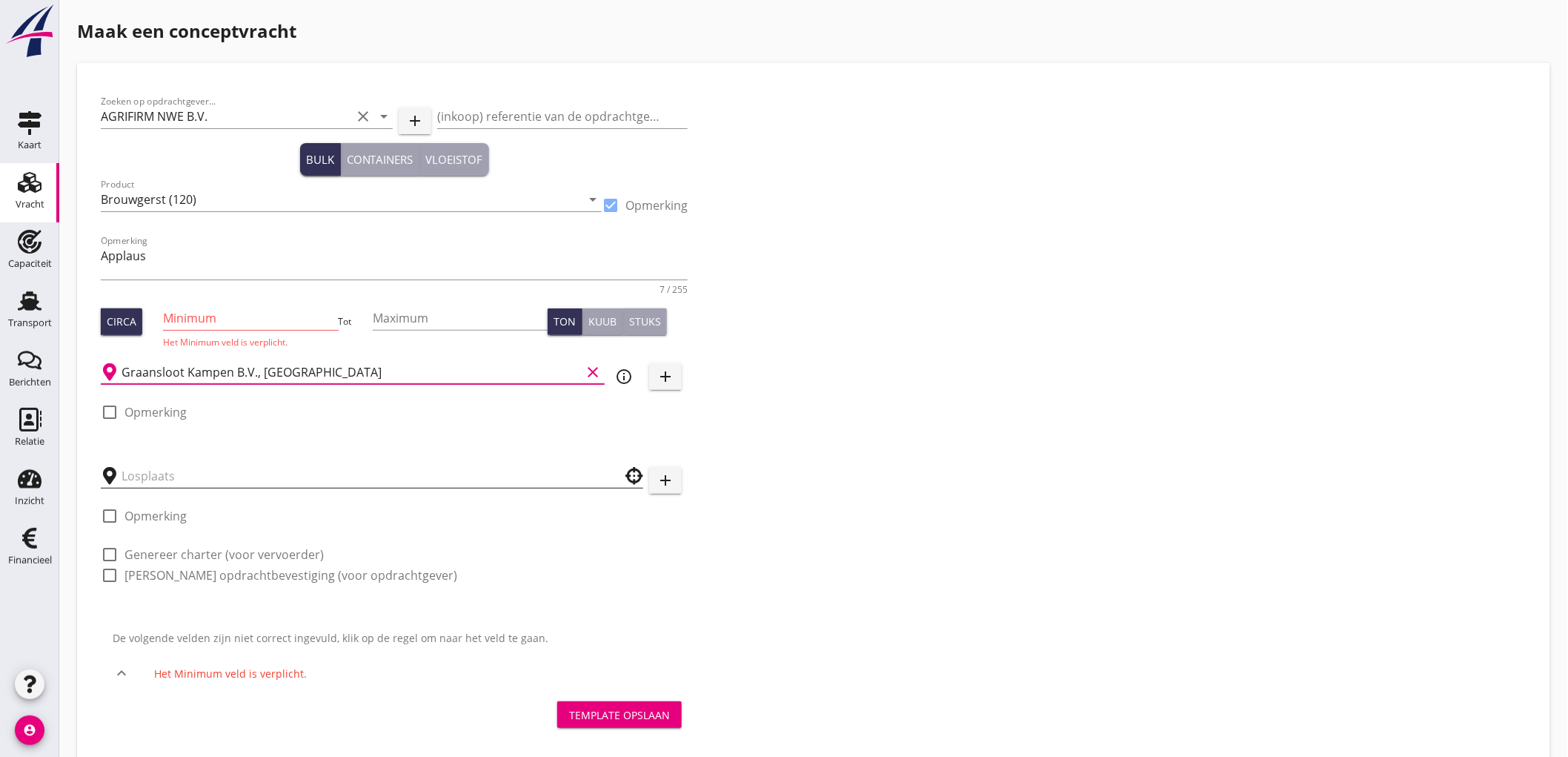
click at [147, 479] on input "text" at bounding box center [362, 475] width 480 height 23
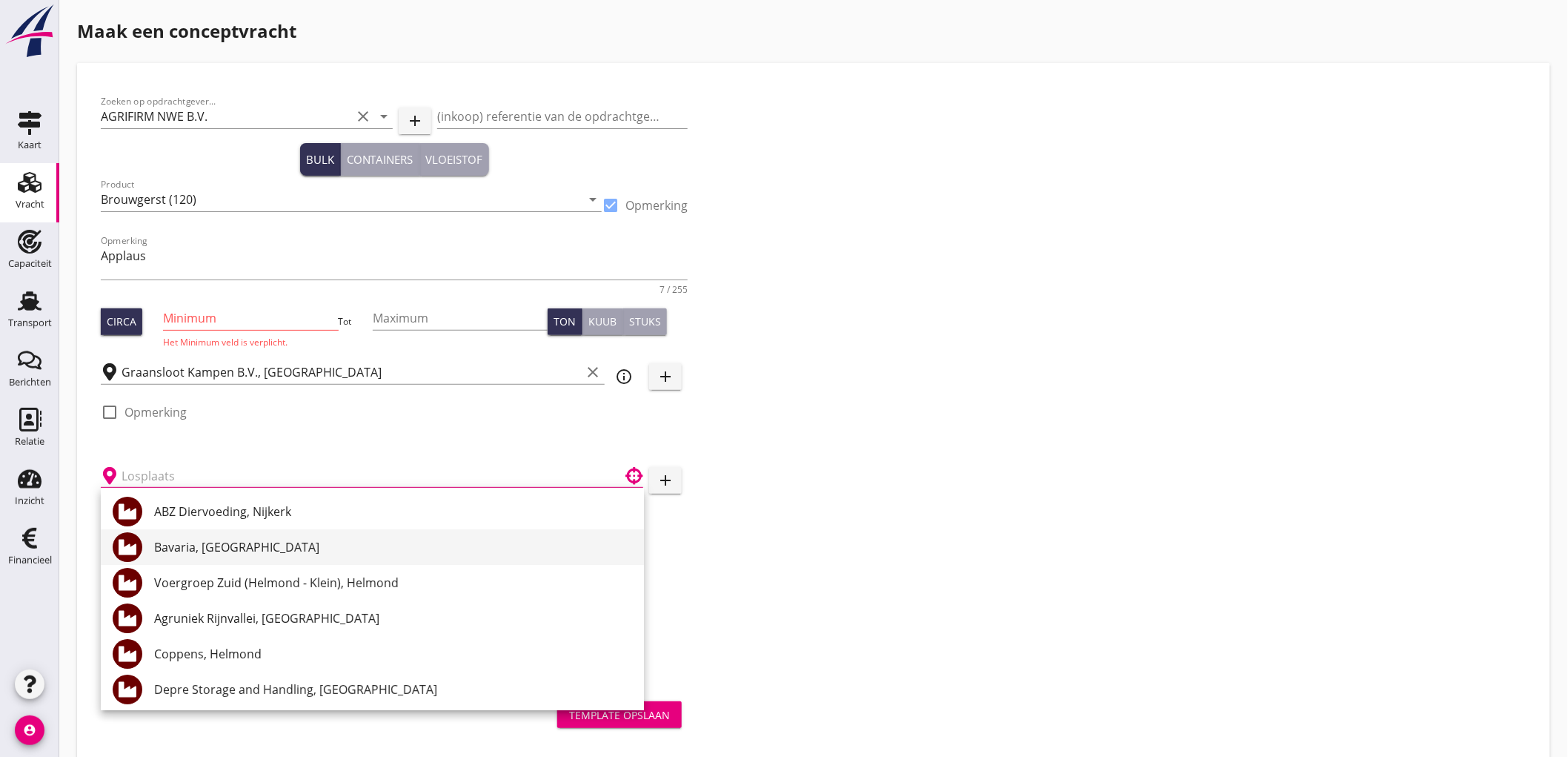
click at [270, 547] on div "Bavaria, [GEOGRAPHIC_DATA]" at bounding box center [392, 546] width 478 height 17
type input "Bavaria, [GEOGRAPHIC_DATA]"
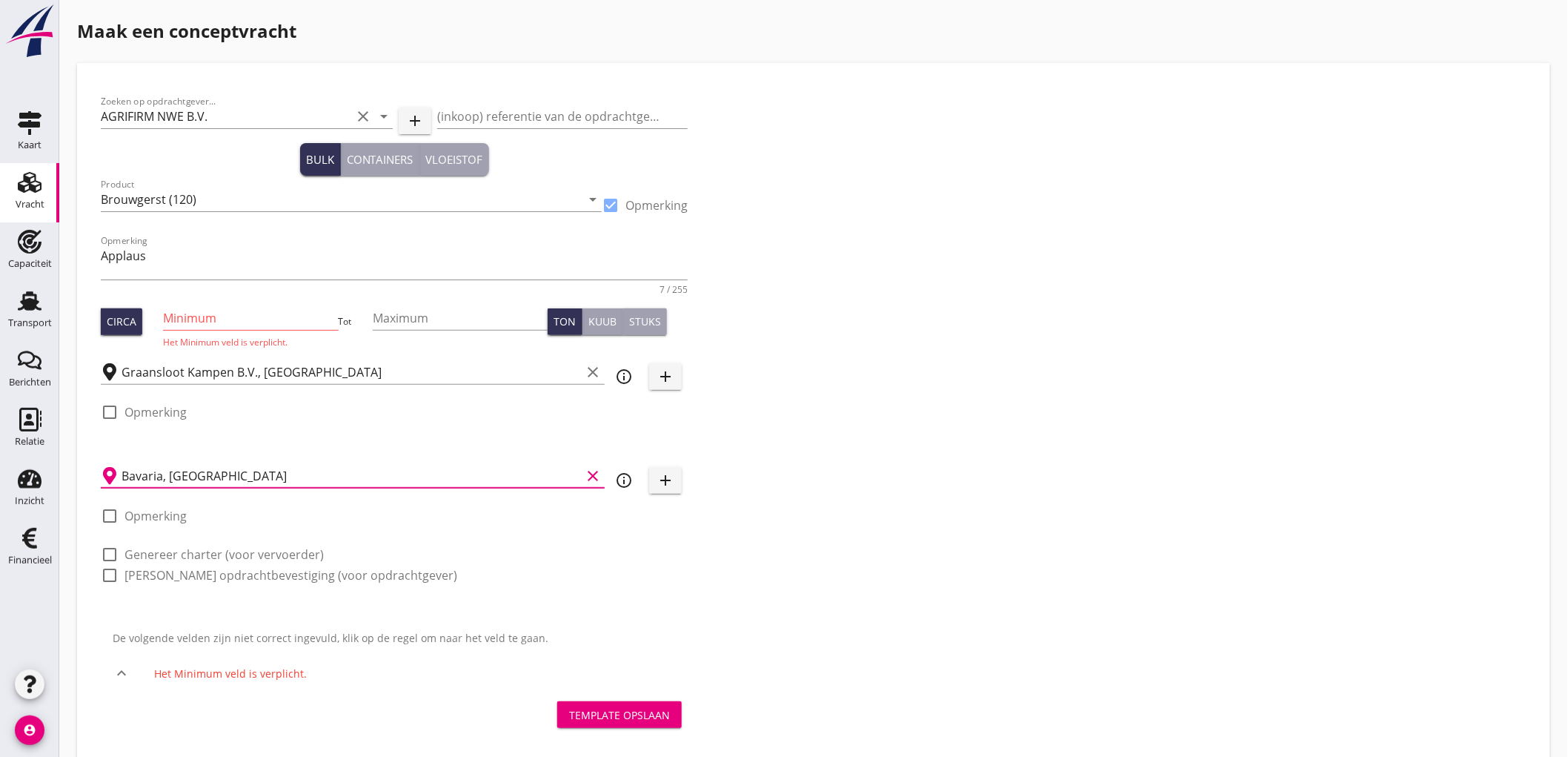
click at [142, 553] on label "Genereer charter (voor vervoerder)" at bounding box center [224, 554] width 199 height 15
checkbox input "true"
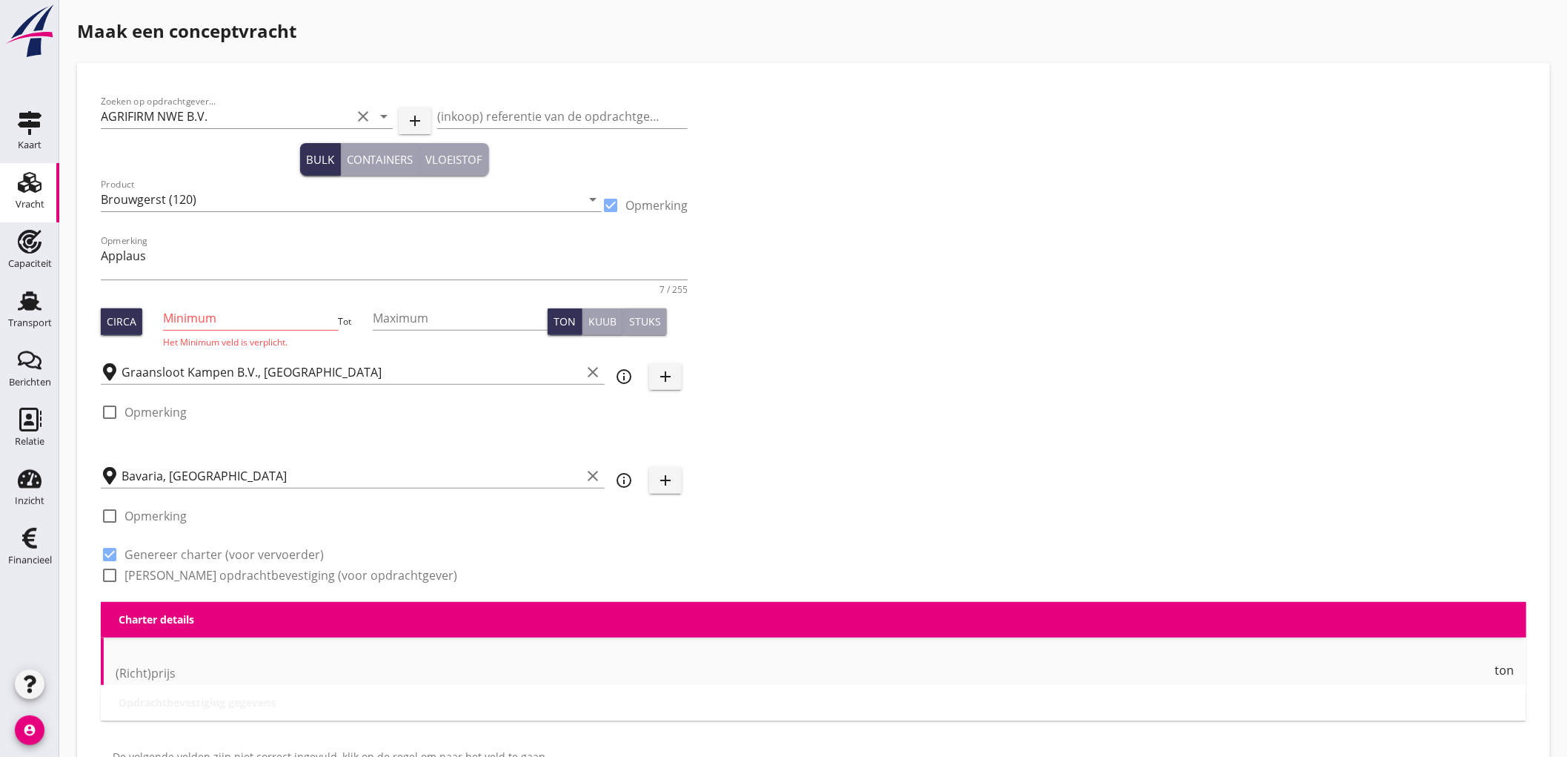
click at [141, 574] on label "Genereer opdrachtbevestiging (voor opdrachtgever)" at bounding box center [291, 575] width 332 height 15
checkbox input "true"
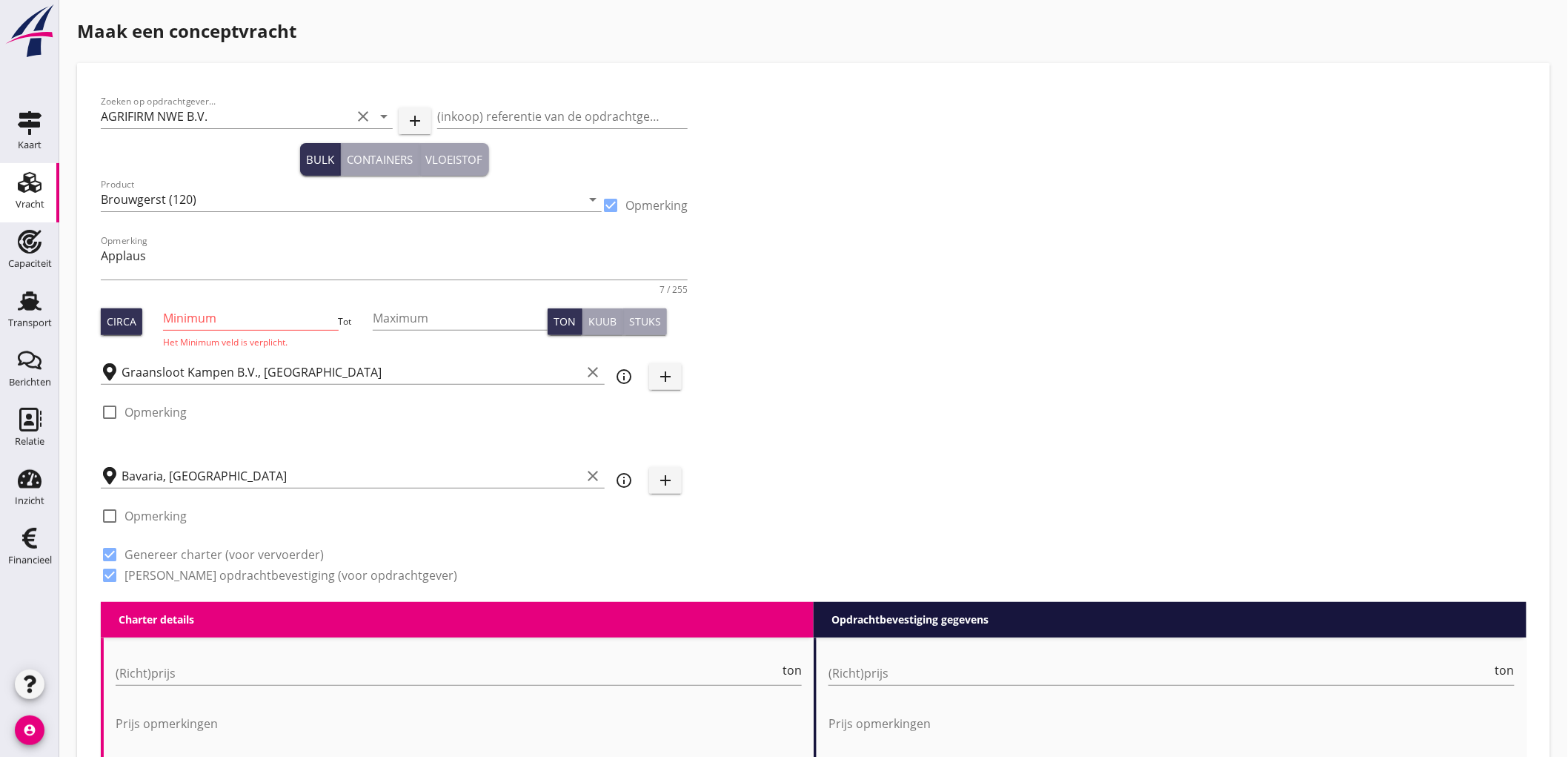
checkbox input "true"
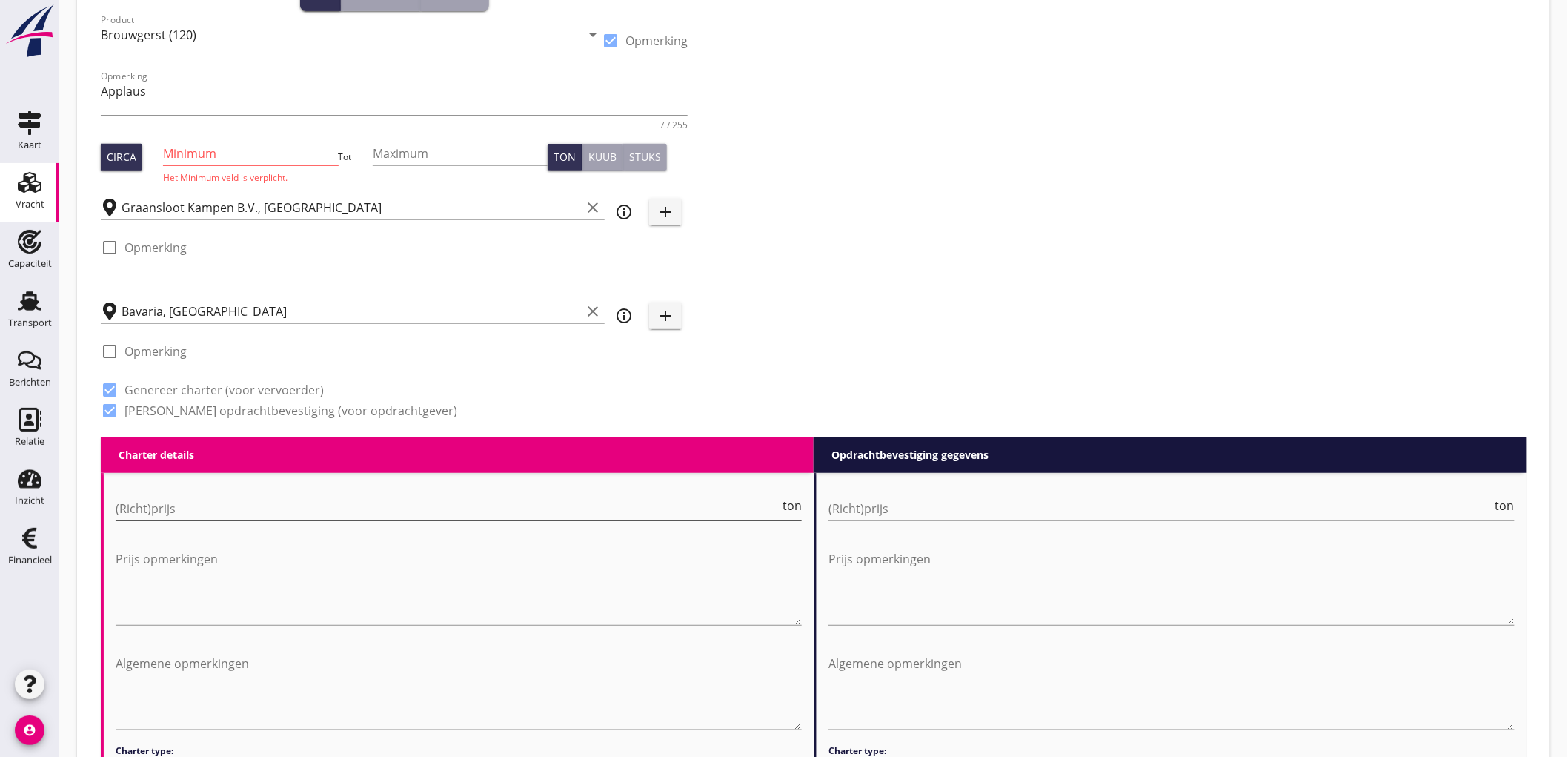
drag, startPoint x: 213, startPoint y: 512, endPoint x: 205, endPoint y: 512, distance: 8.0
click at [215, 512] on input "(Richt)prijs" at bounding box center [447, 508] width 664 height 23
type input "9"
click at [848, 508] on input "(Richt)prijs" at bounding box center [1160, 508] width 664 height 23
type input "9"
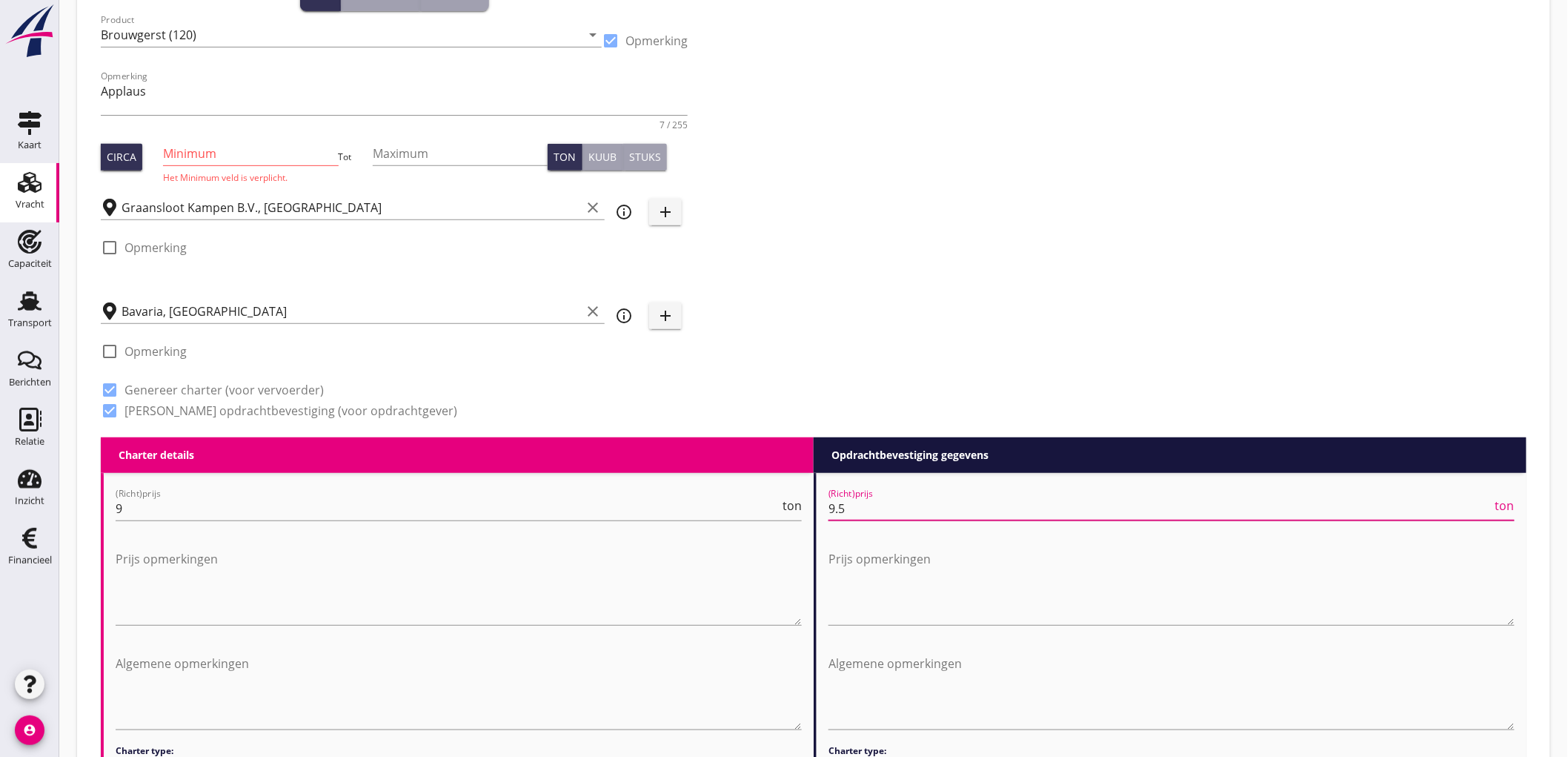
type input "9.5"
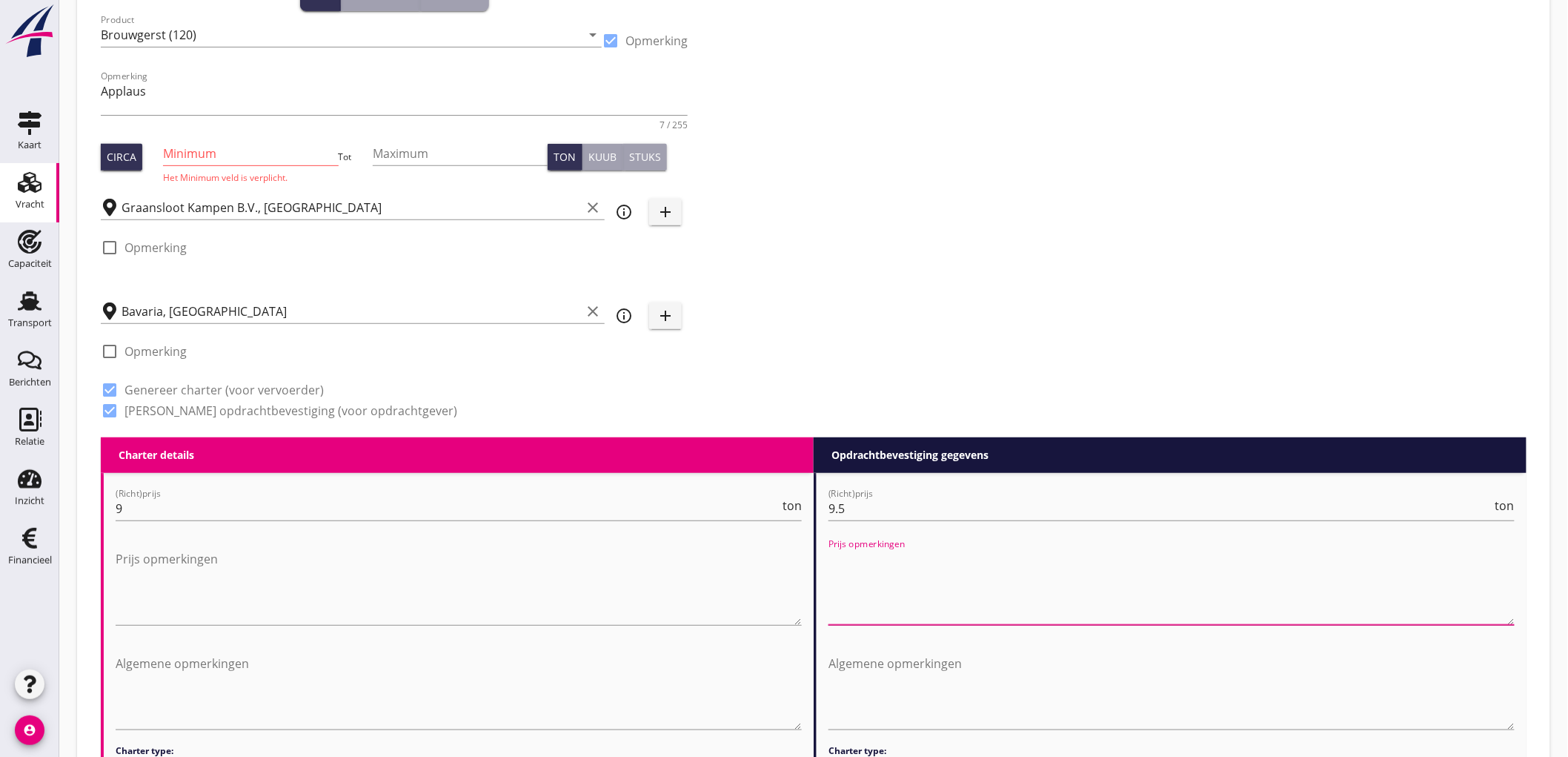
scroll to position [493, 0]
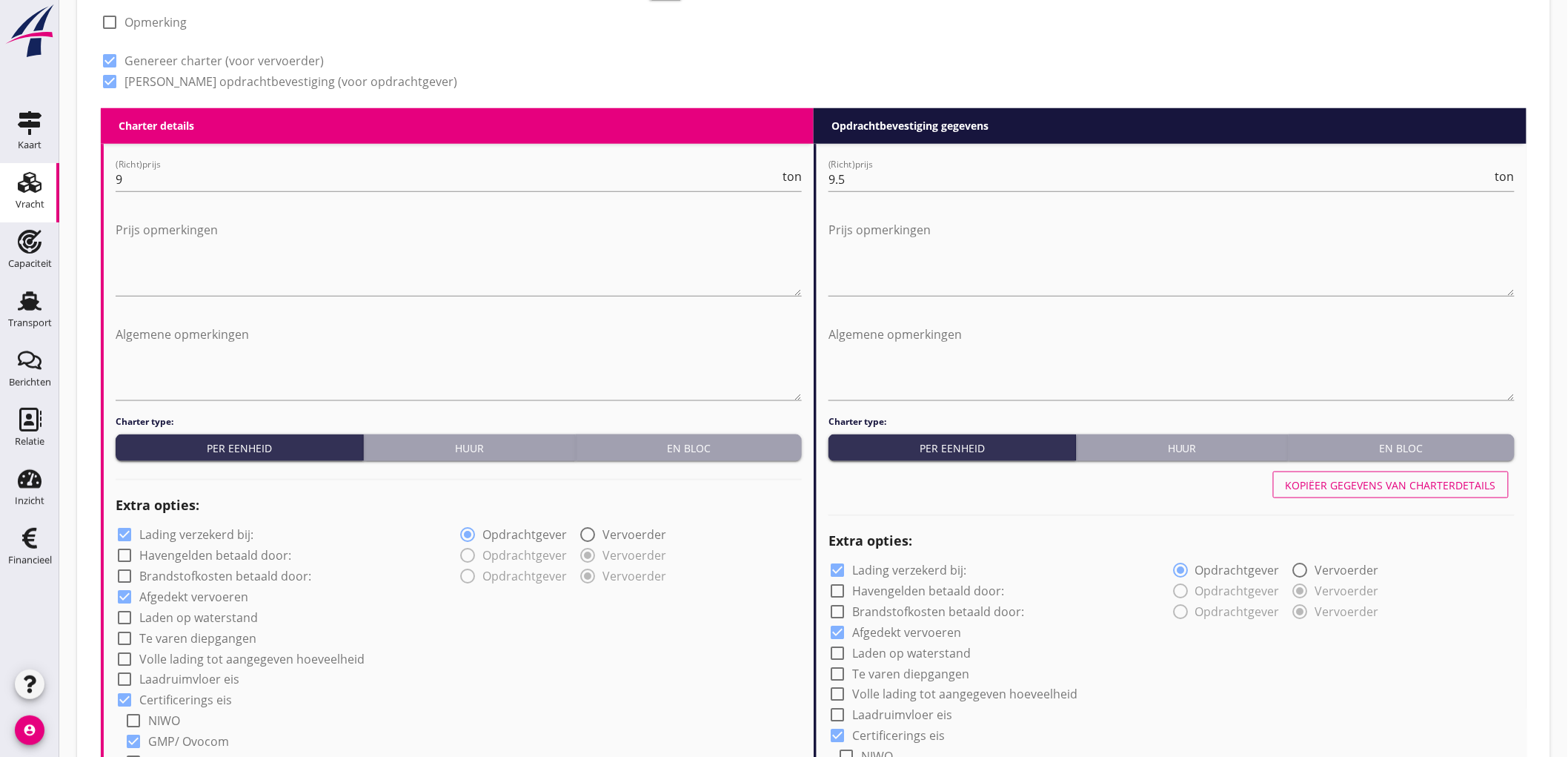
click at [191, 529] on label "Lading verzekerd bij:" at bounding box center [196, 534] width 114 height 15
checkbox input "false"
click at [843, 567] on div at bounding box center [837, 570] width 25 height 25
checkbox input "false"
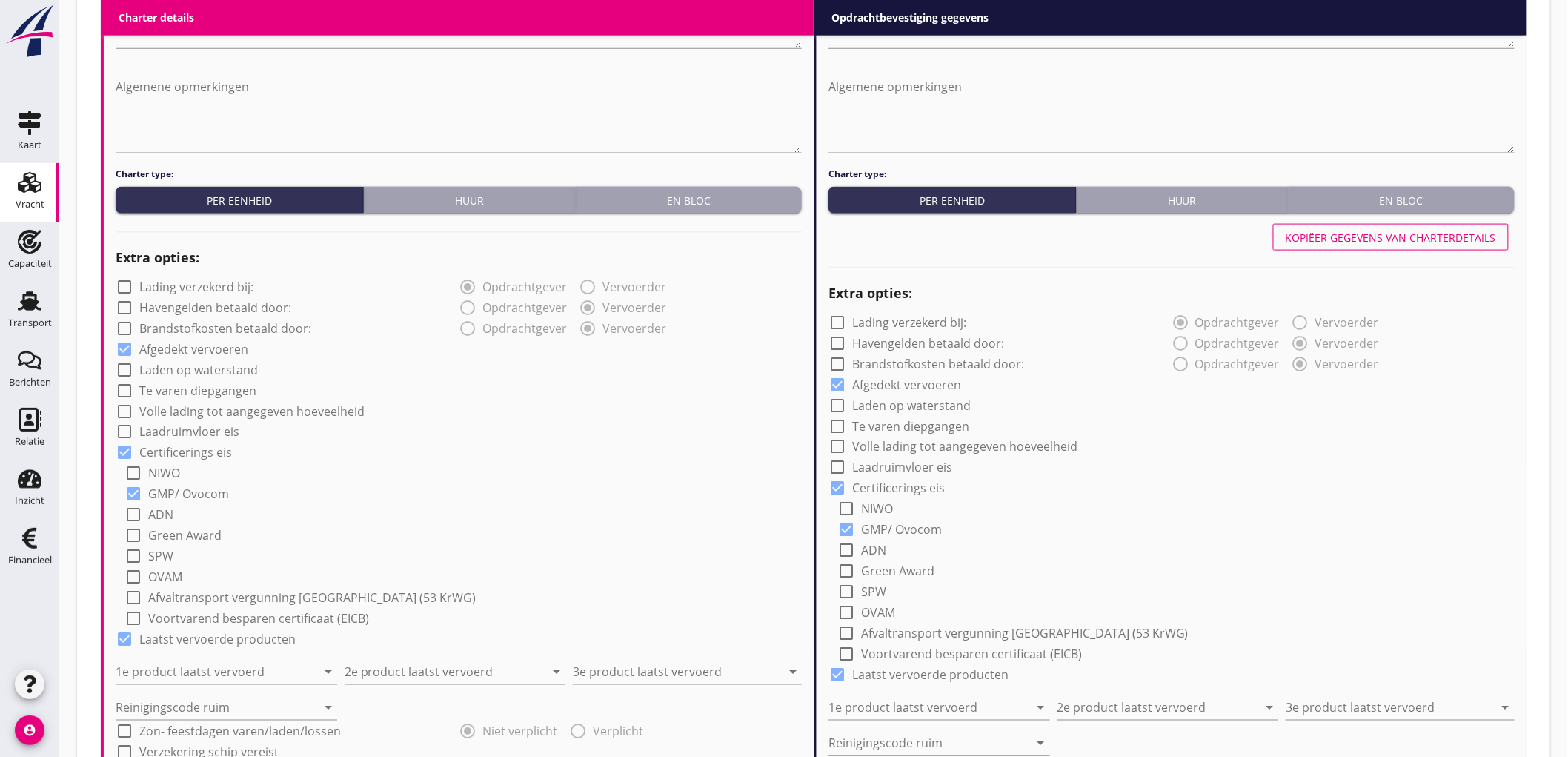
click at [231, 638] on label "Laatst vervoerde producten" at bounding box center [218, 640] width 157 height 15
checkbox input "false"
click at [934, 673] on label "Laatst vervoerde producten" at bounding box center [931, 674] width 157 height 15
checkbox input "false"
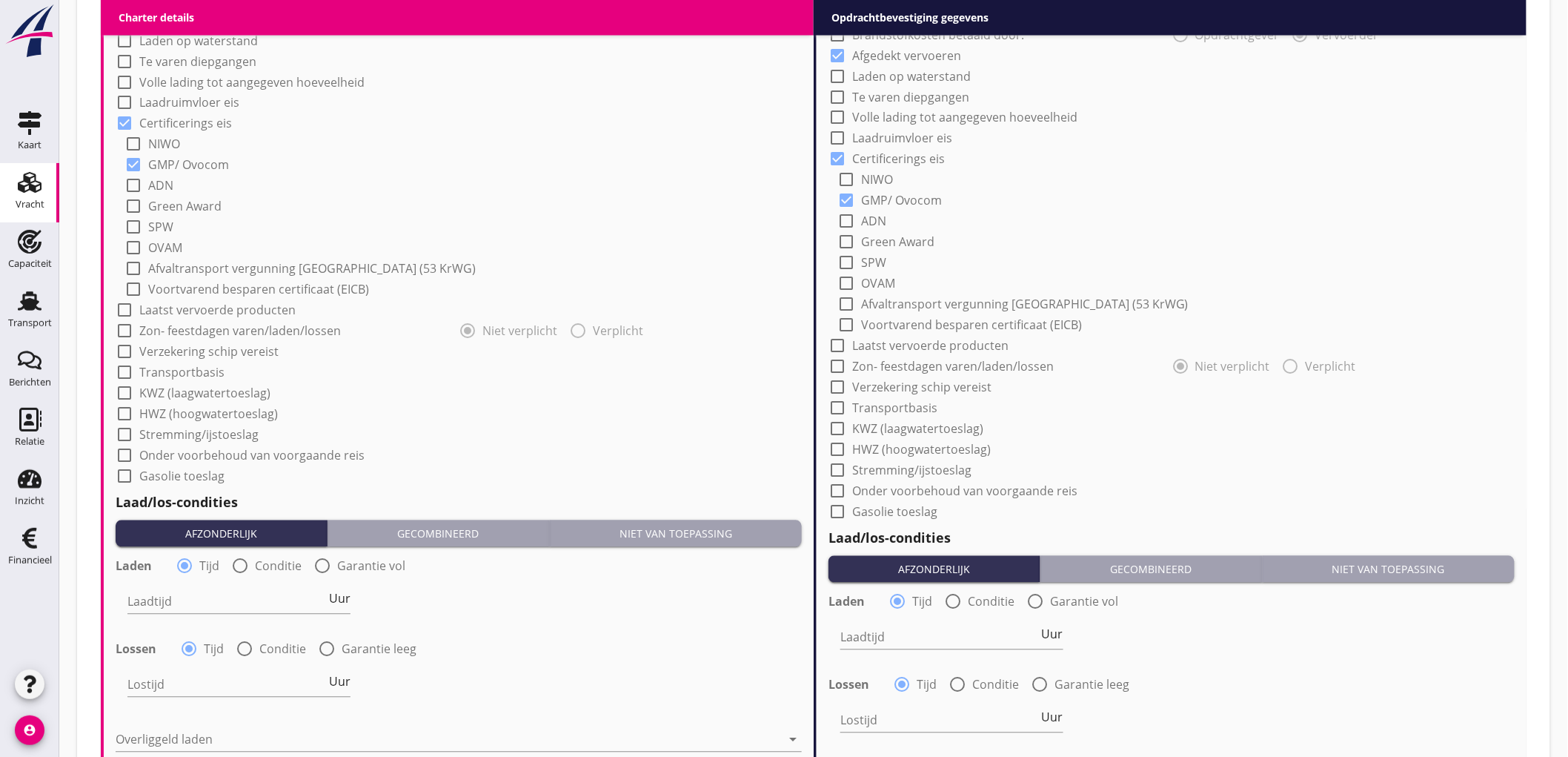
scroll to position [1317, 0]
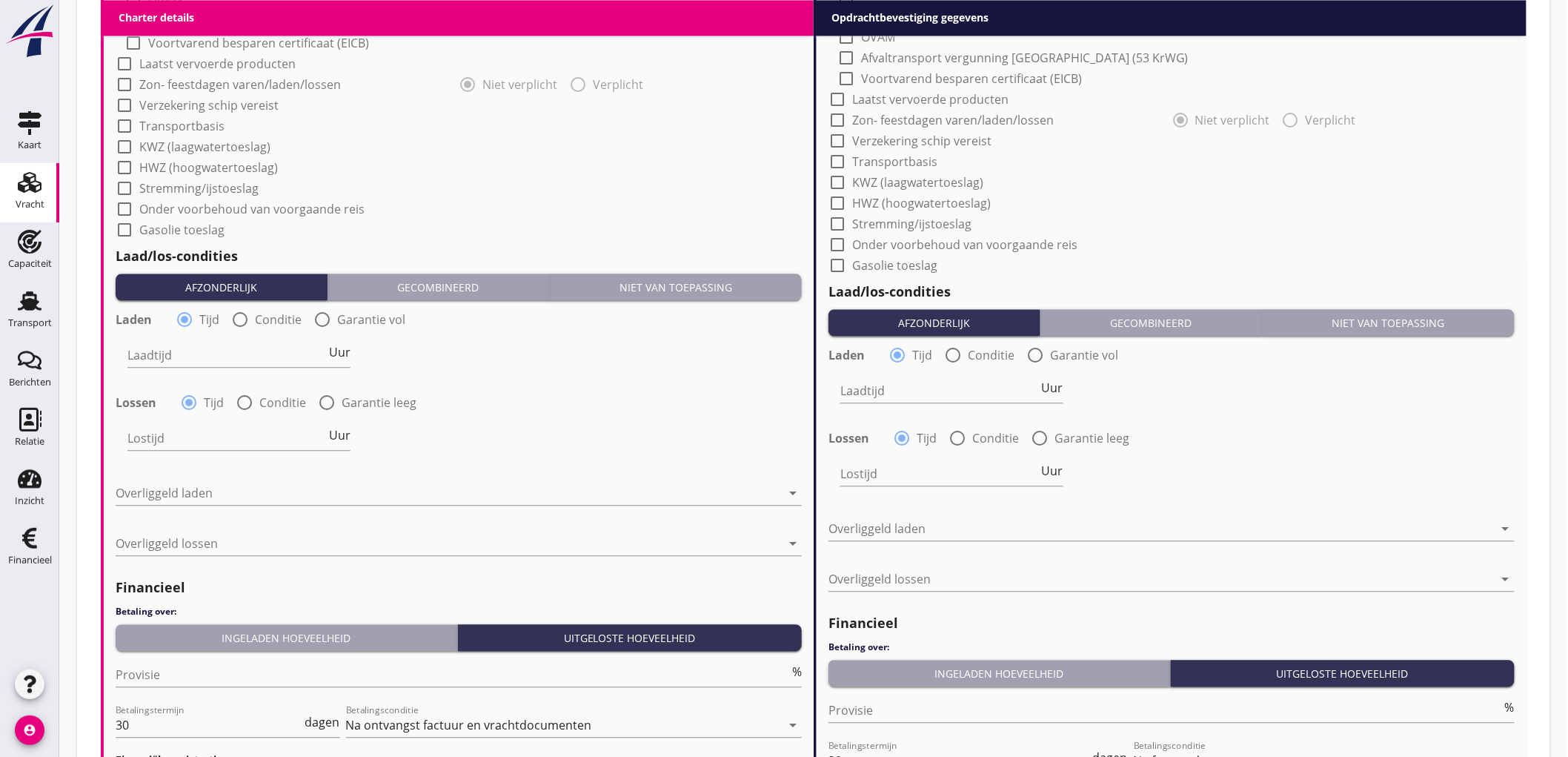
click at [257, 318] on label "Conditie" at bounding box center [278, 319] width 47 height 15
radio input "false"
radio input "true"
click at [188, 358] on div at bounding box center [285, 354] width 315 height 23
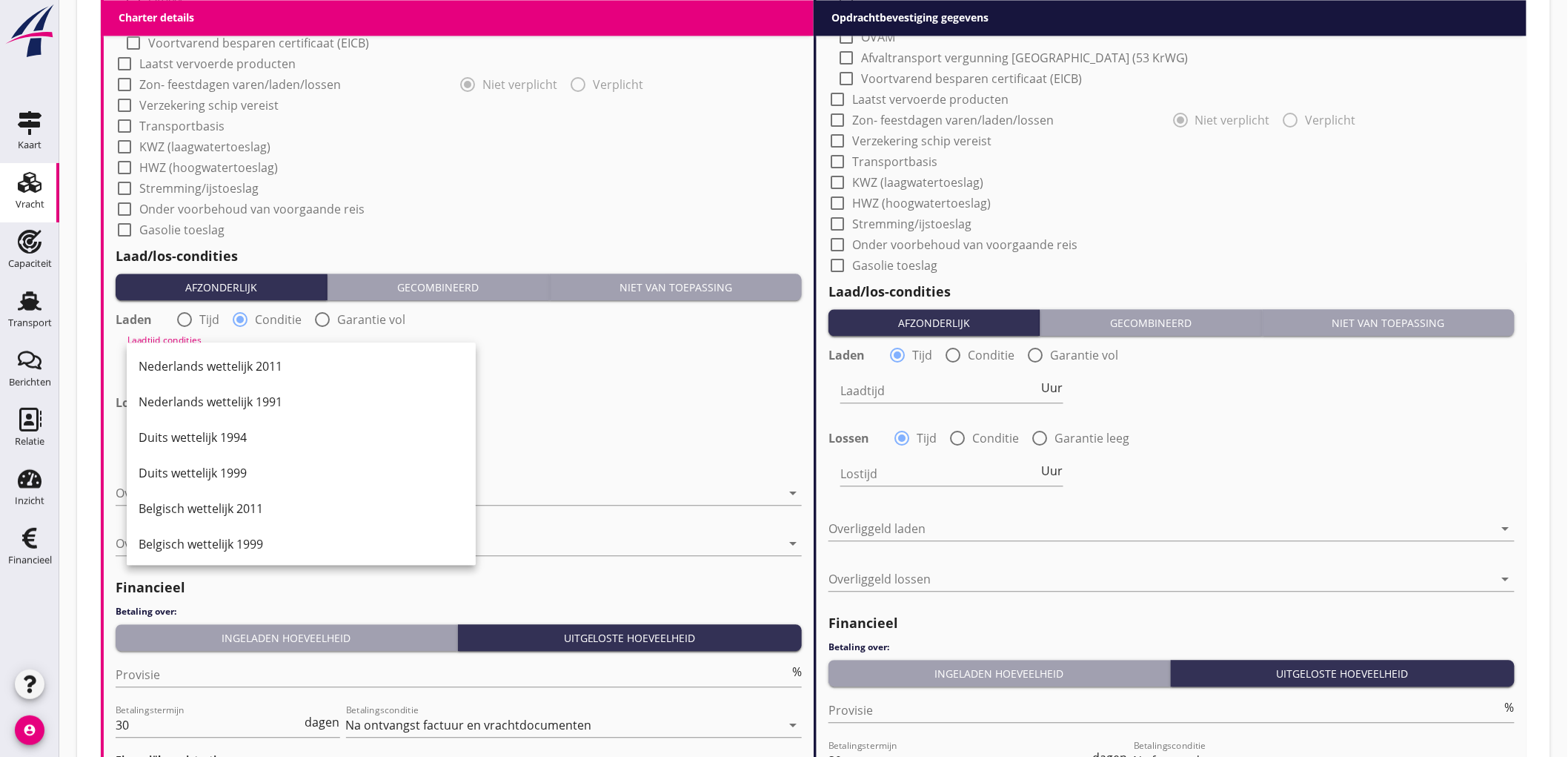
click at [188, 358] on div "Nederlands wettelijk 2011" at bounding box center [301, 365] width 349 height 36
click at [258, 373] on div "Nederlands wettelijk 2011" at bounding box center [301, 366] width 325 height 17
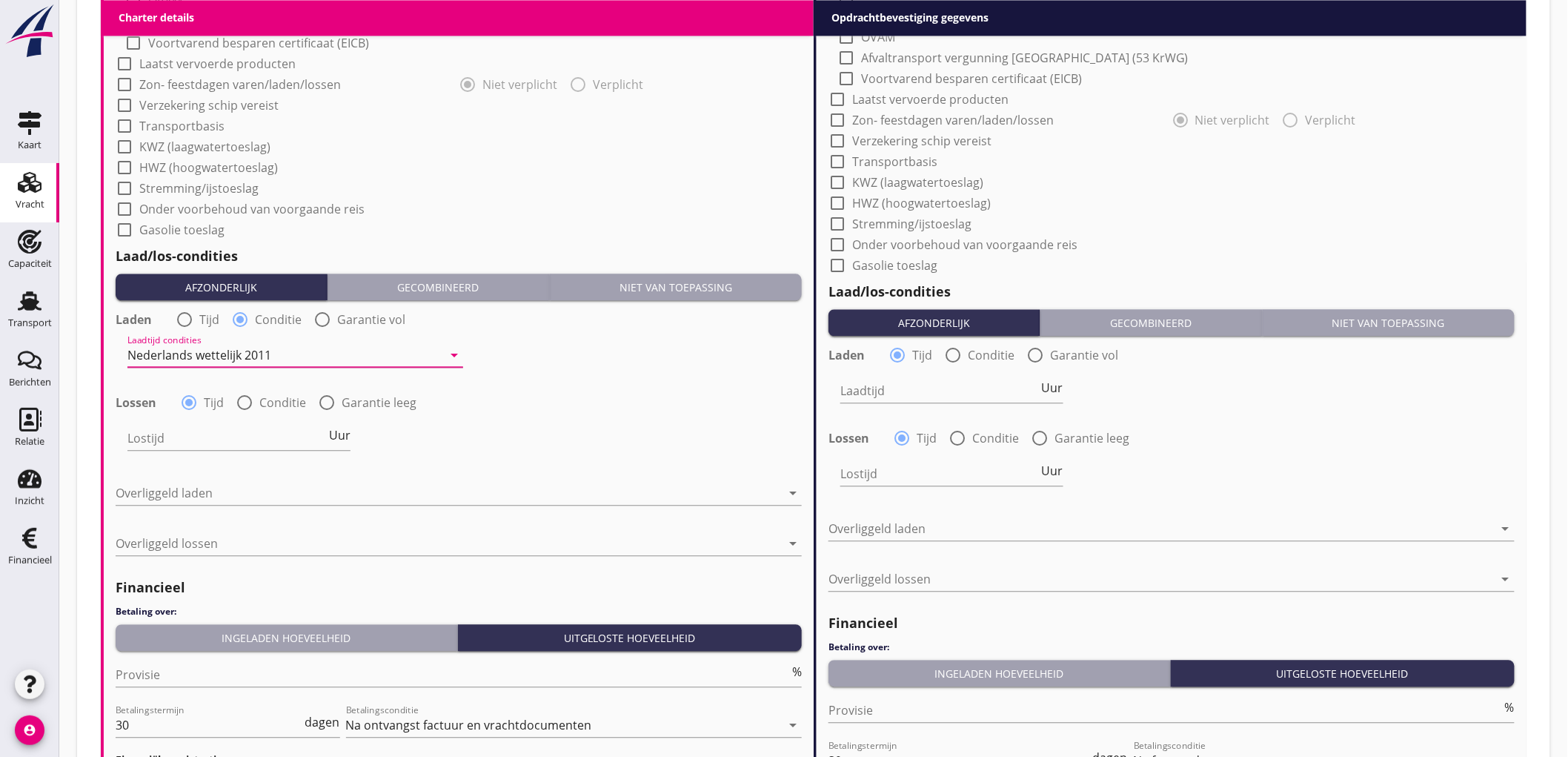
click at [251, 414] on div "Lostijd Uur" at bounding box center [239, 439] width 223 height 50
click at [245, 403] on div at bounding box center [245, 402] width 25 height 25
radio input "false"
radio input "true"
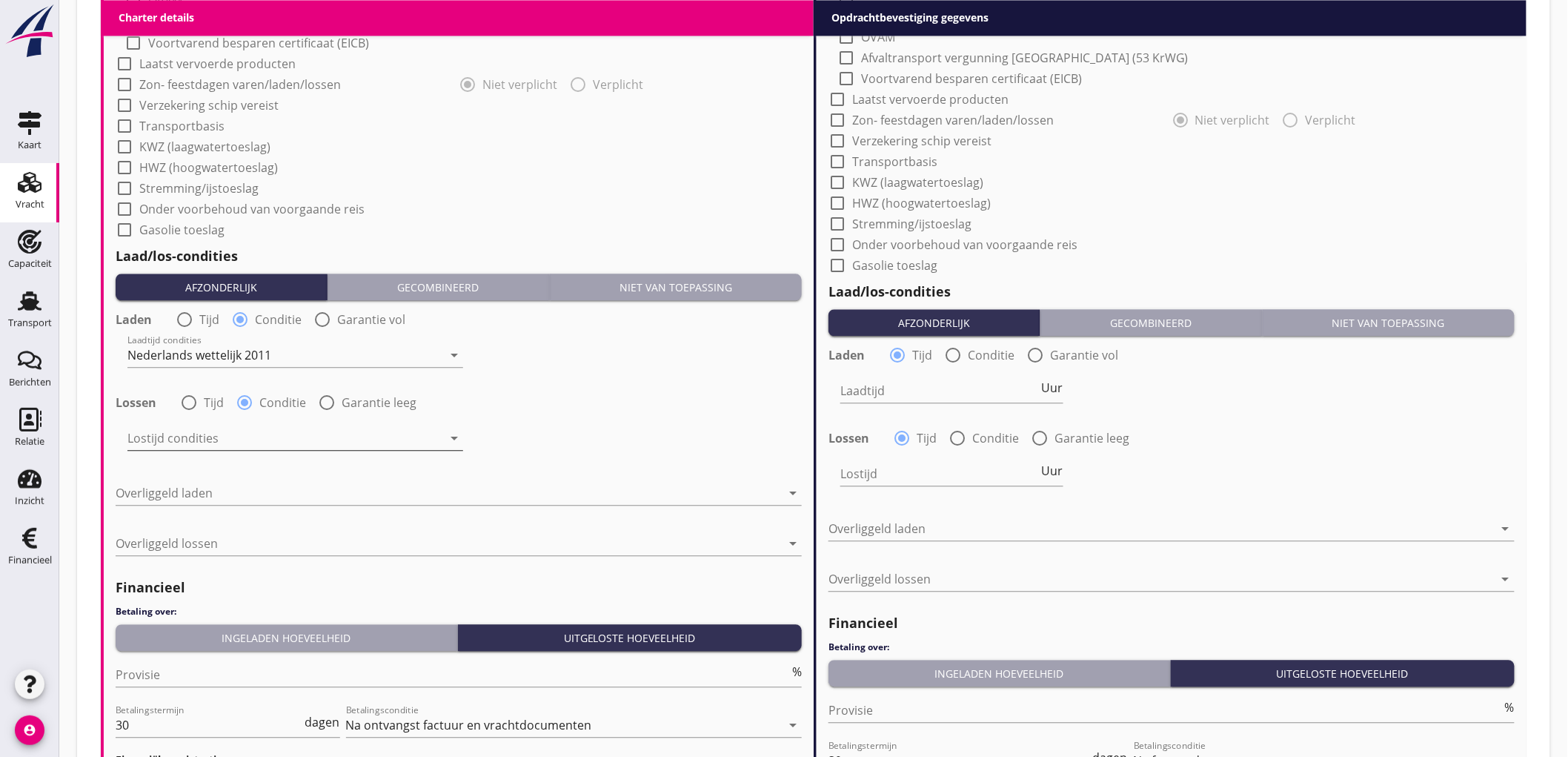
click at [198, 431] on div at bounding box center [285, 438] width 315 height 23
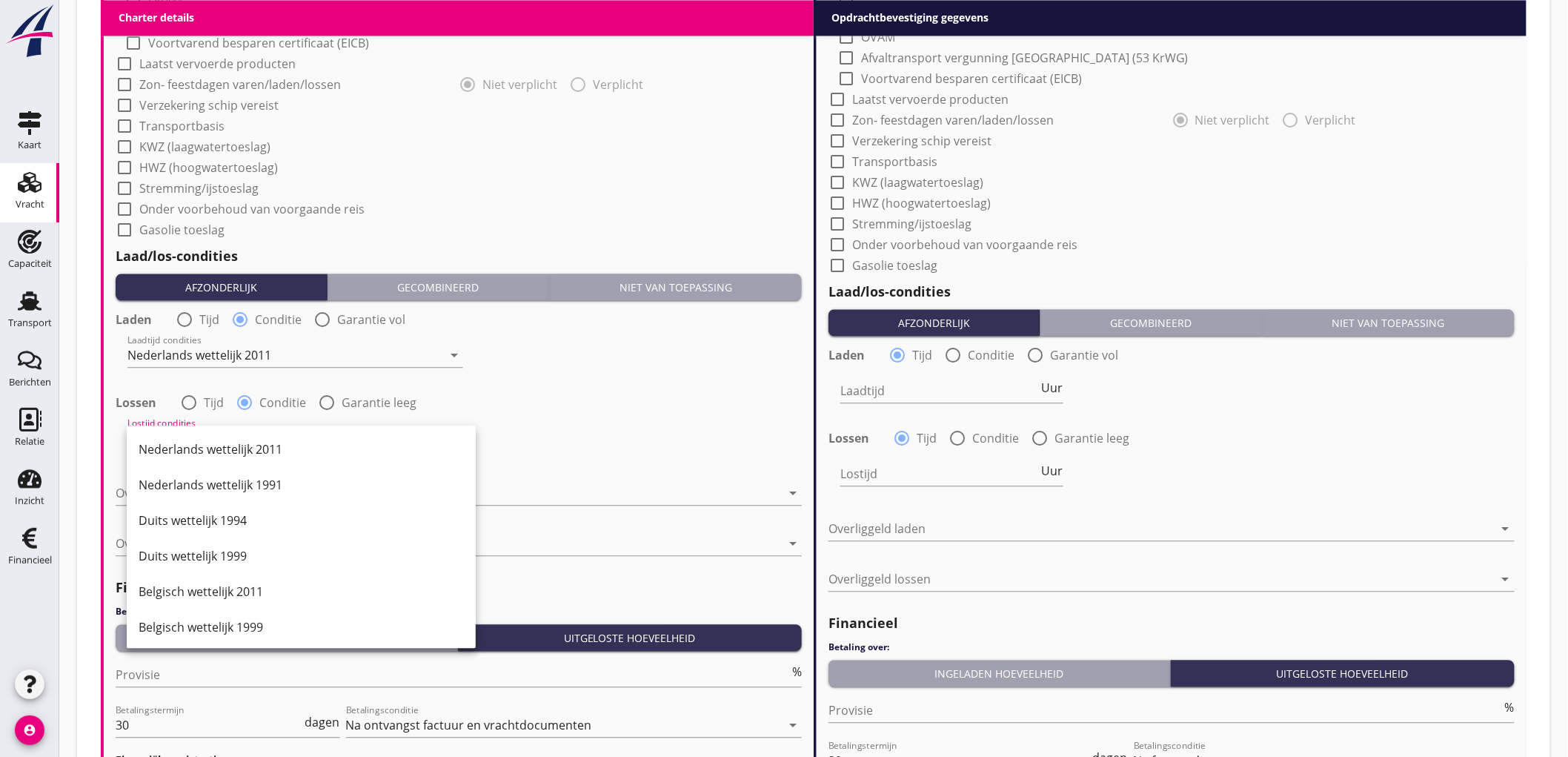
click at [198, 443] on div "Nederlands wettelijk 2011" at bounding box center [301, 449] width 325 height 17
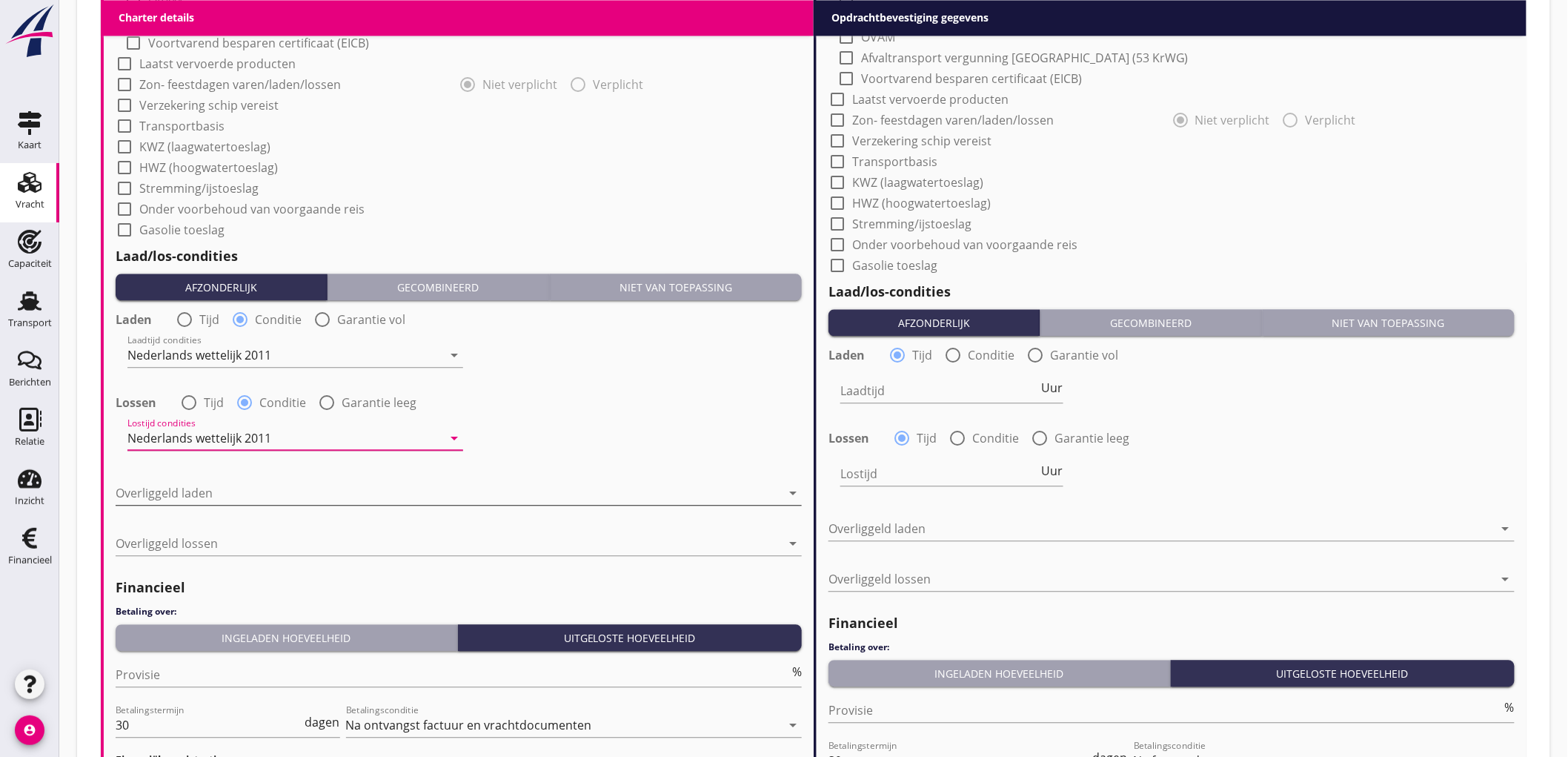
click at [196, 491] on div at bounding box center [448, 492] width 666 height 23
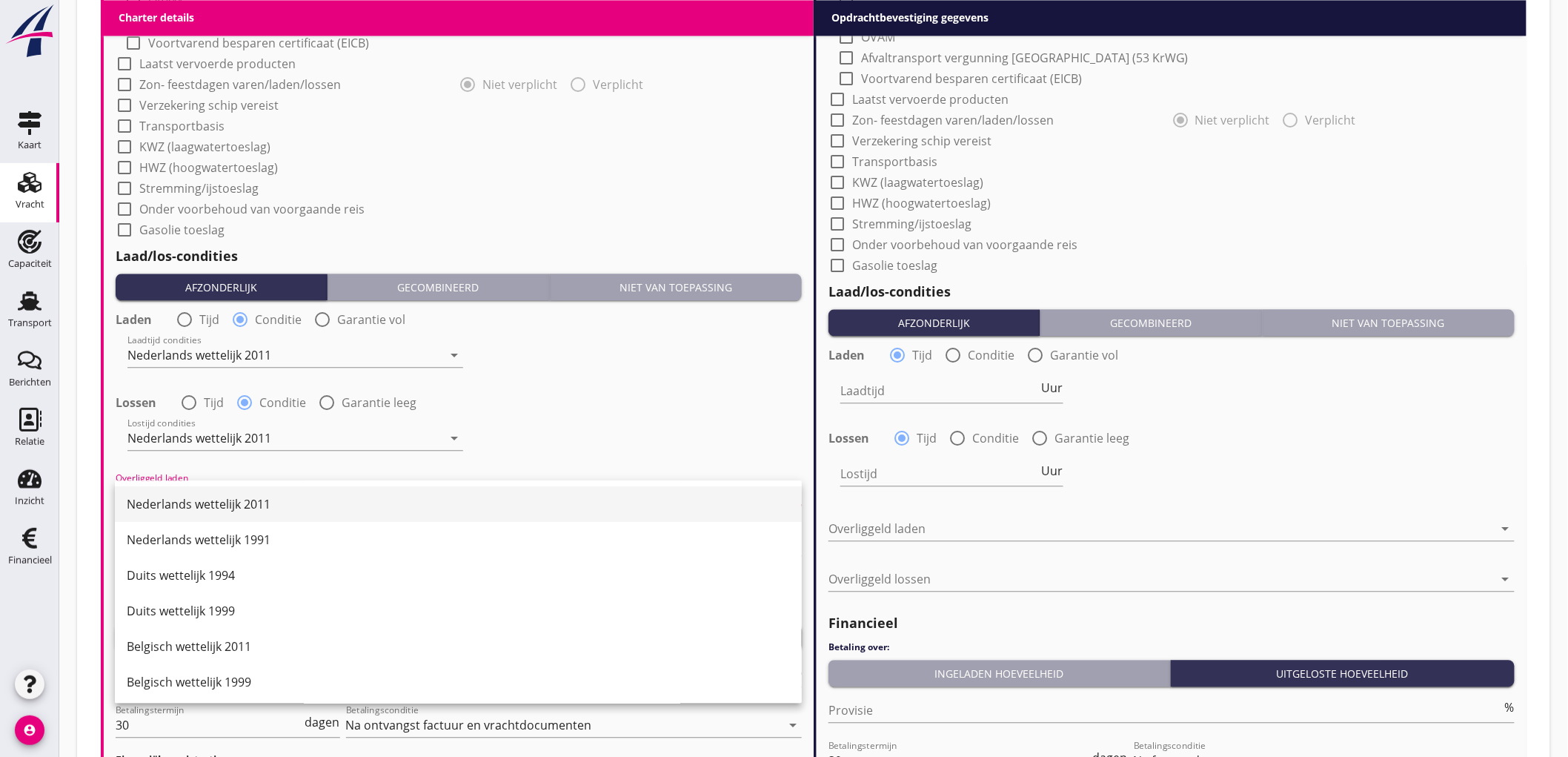
click at [197, 492] on div "Nederlands wettelijk 2011" at bounding box center [459, 504] width 663 height 36
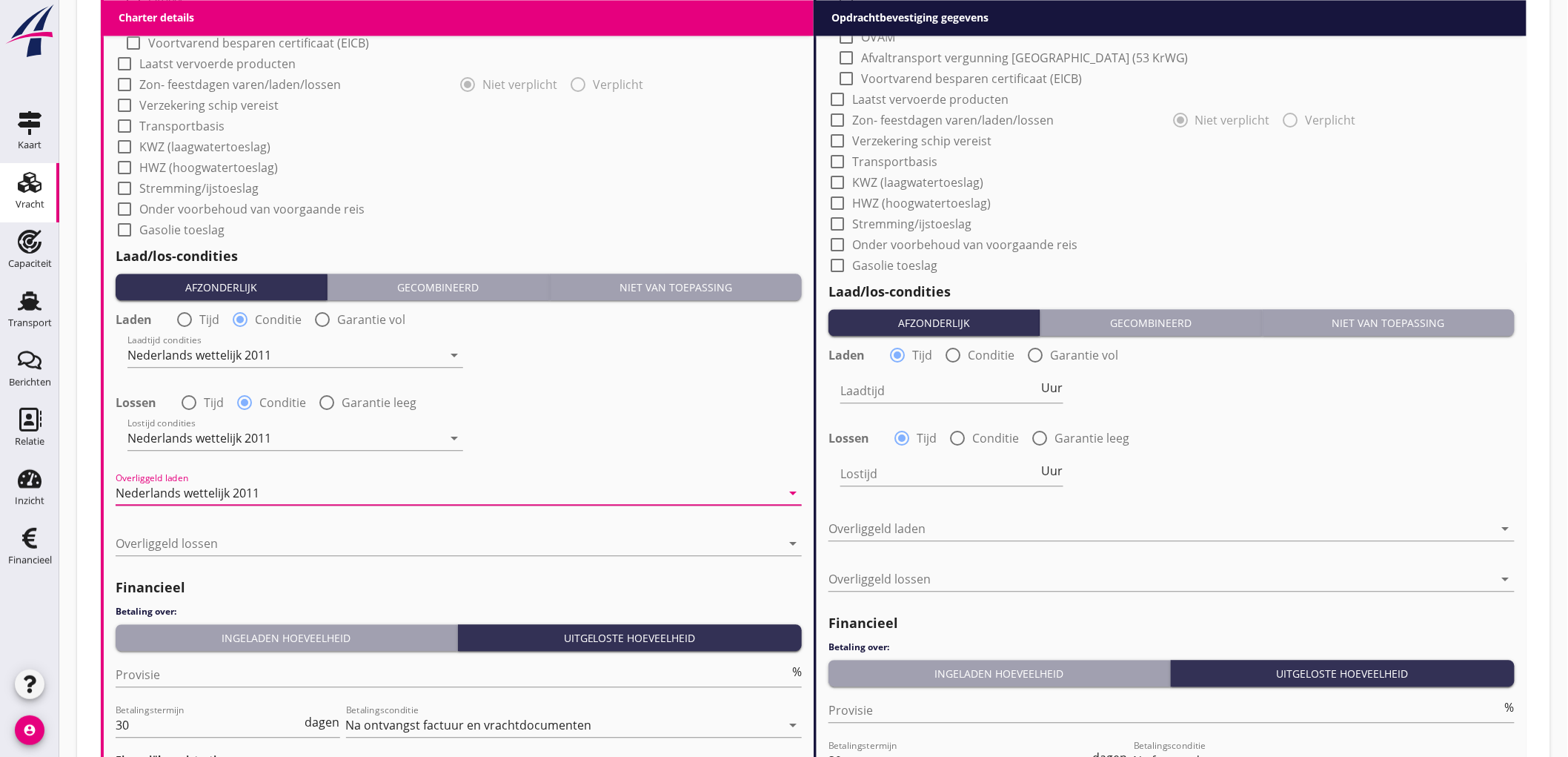
click at [188, 547] on div at bounding box center [448, 543] width 666 height 23
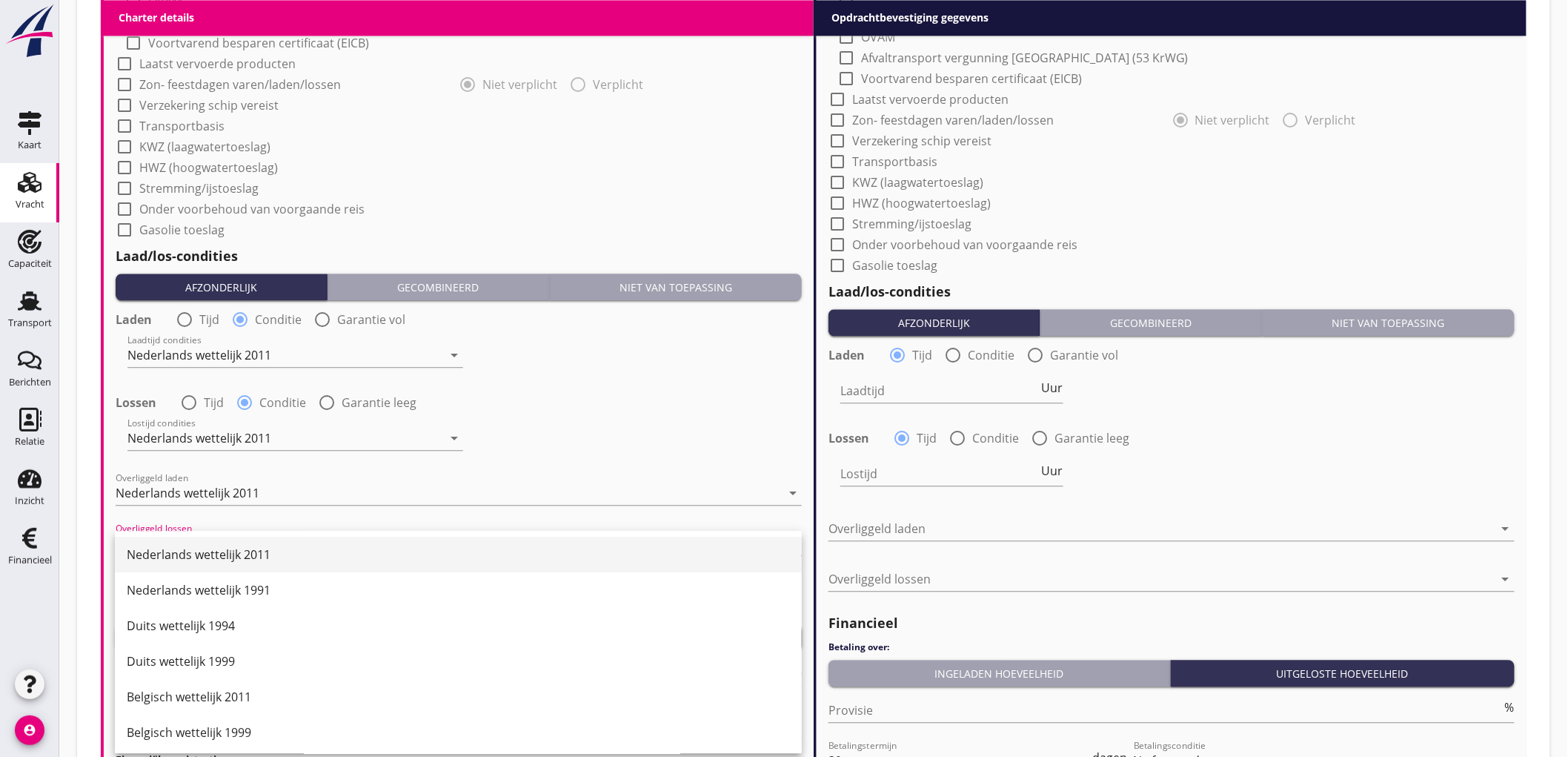
click at [192, 543] on div "Nederlands wettelijk 2011" at bounding box center [459, 554] width 663 height 36
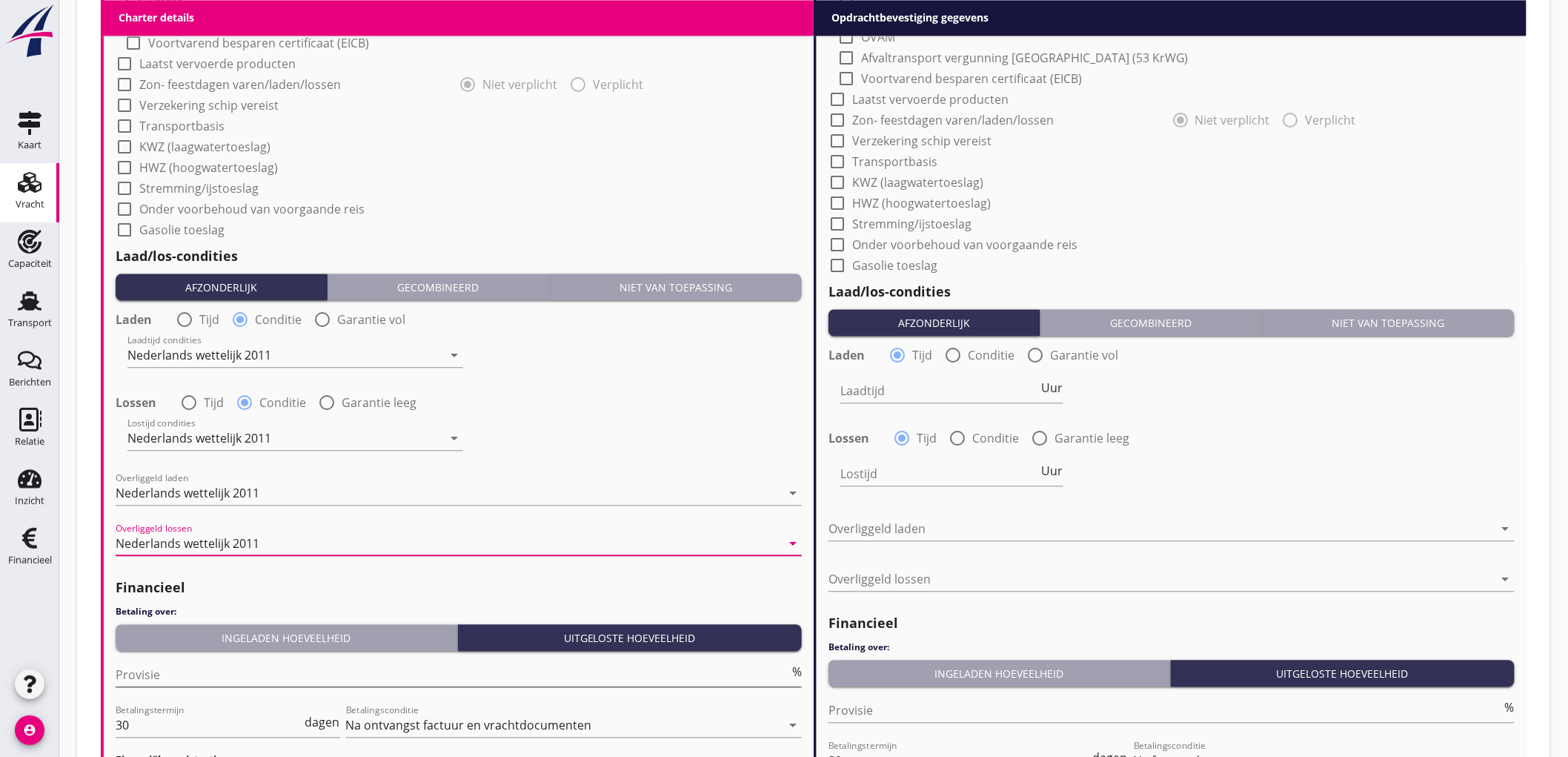
click at [185, 672] on input "Provisie" at bounding box center [452, 674] width 673 height 23
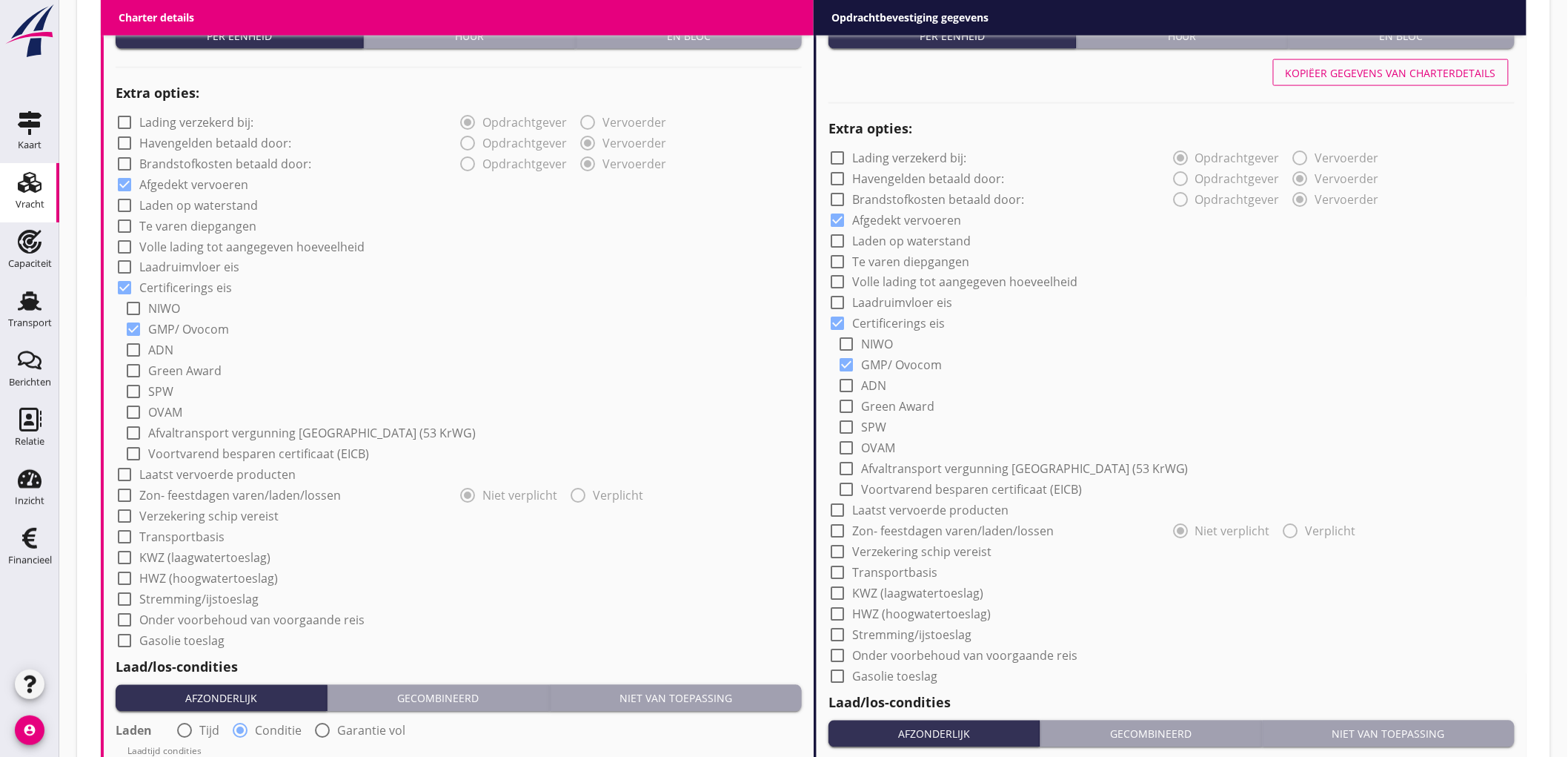
type input "5"
drag, startPoint x: 1362, startPoint y: 97, endPoint x: 1362, endPoint y: 87, distance: 10.0
click at [1362, 97] on div at bounding box center [1171, 101] width 687 height 21
click at [1362, 85] on div "Kopiëer gegevens van charterdetails" at bounding box center [1171, 72] width 687 height 36
click at [1363, 75] on div "Kopiëer gegevens van charterdetails" at bounding box center [1391, 73] width 211 height 16
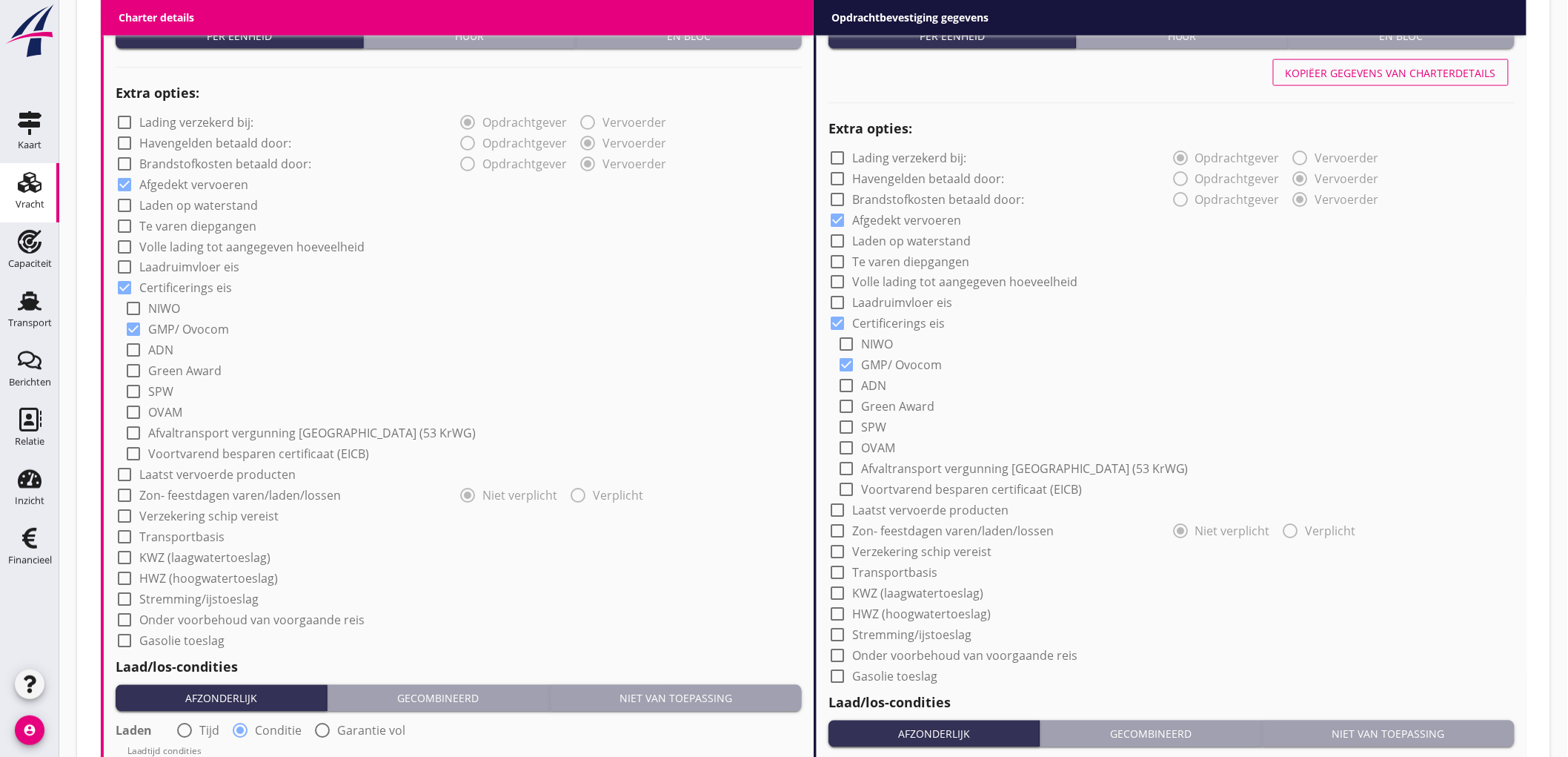
radio input "false"
radio input "true"
radio input "false"
radio input "true"
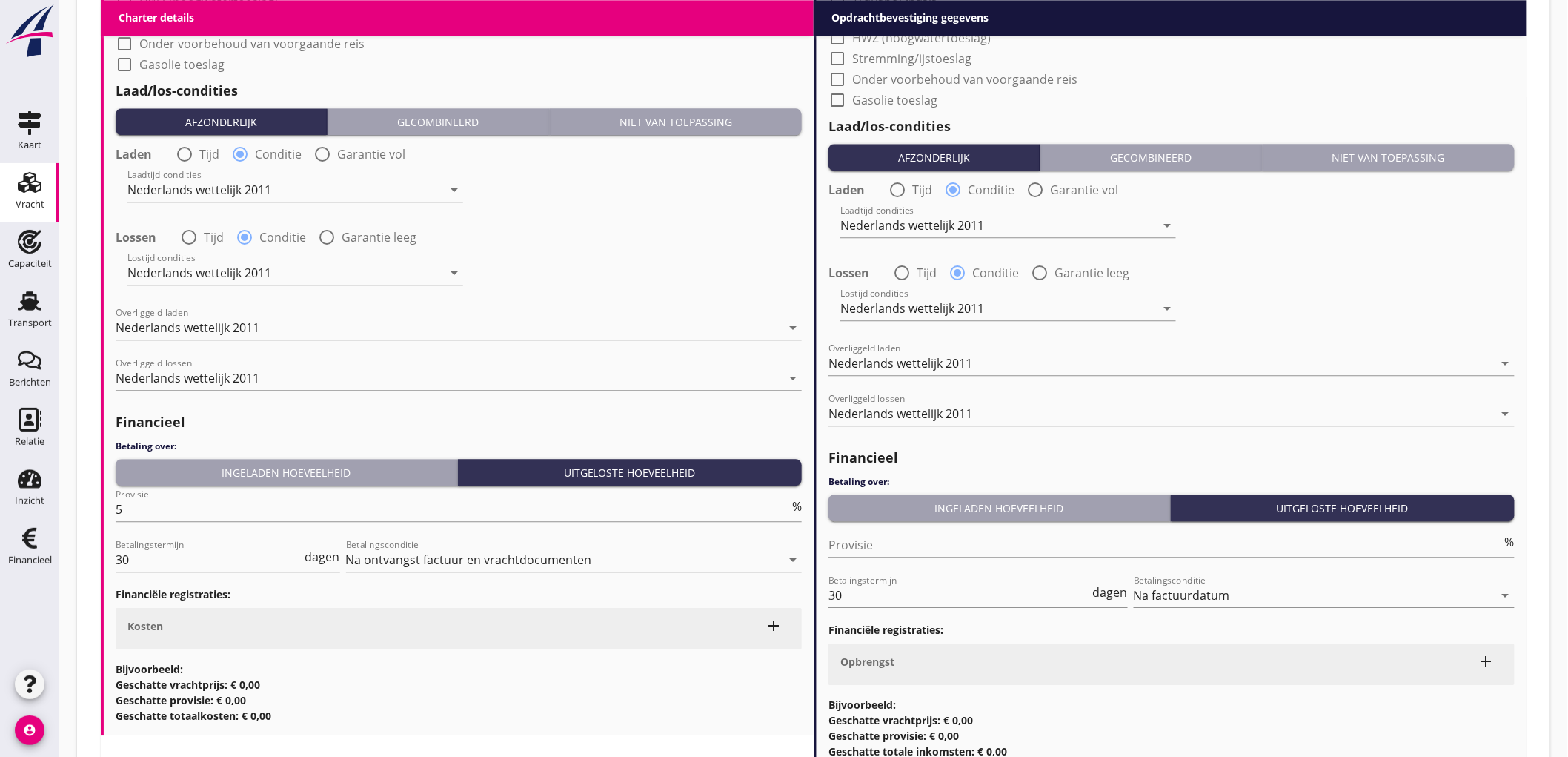
scroll to position [1673, 0]
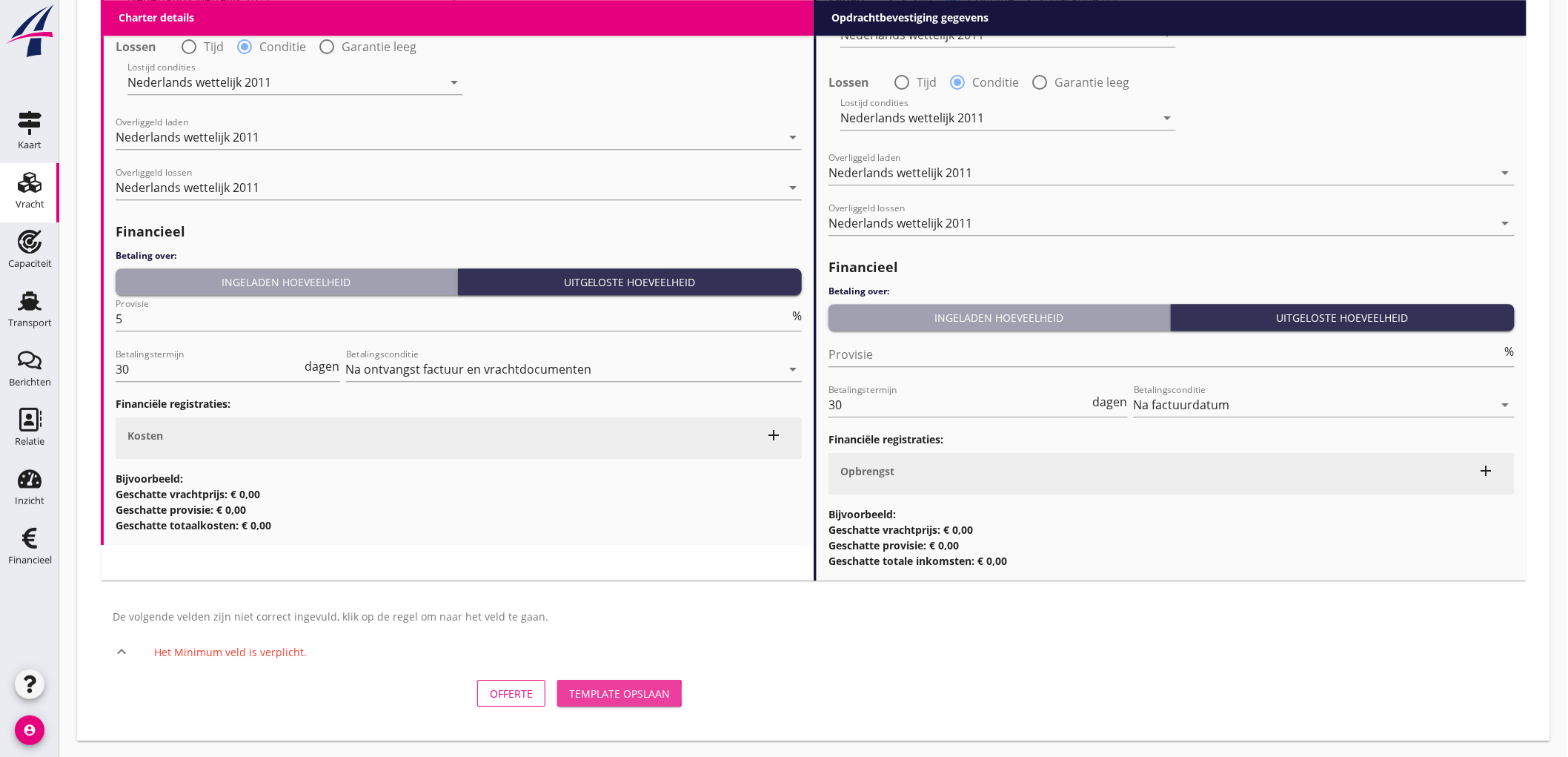
click at [643, 697] on div "Template opslaan" at bounding box center [620, 693] width 101 height 16
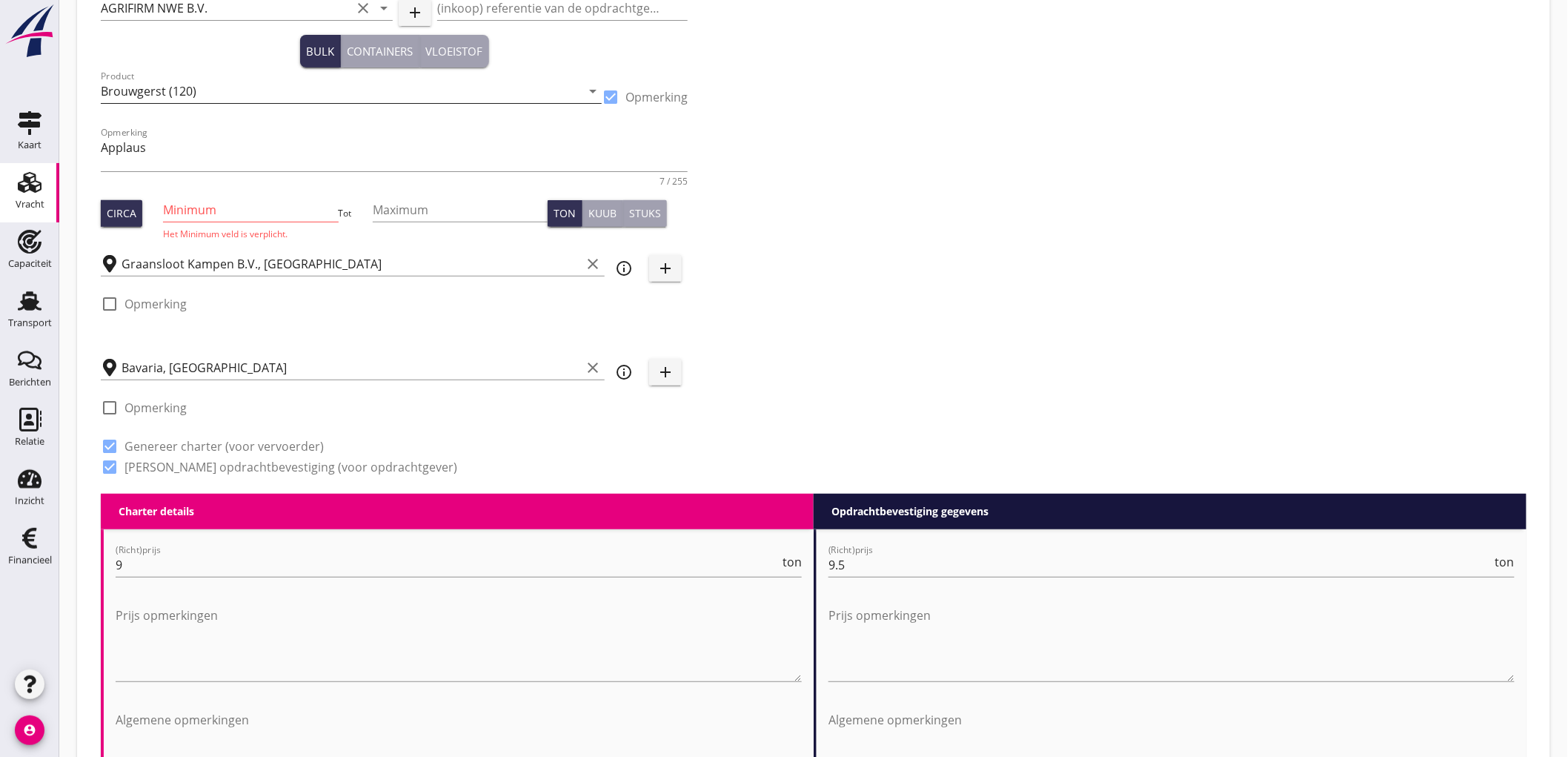
scroll to position [0, 0]
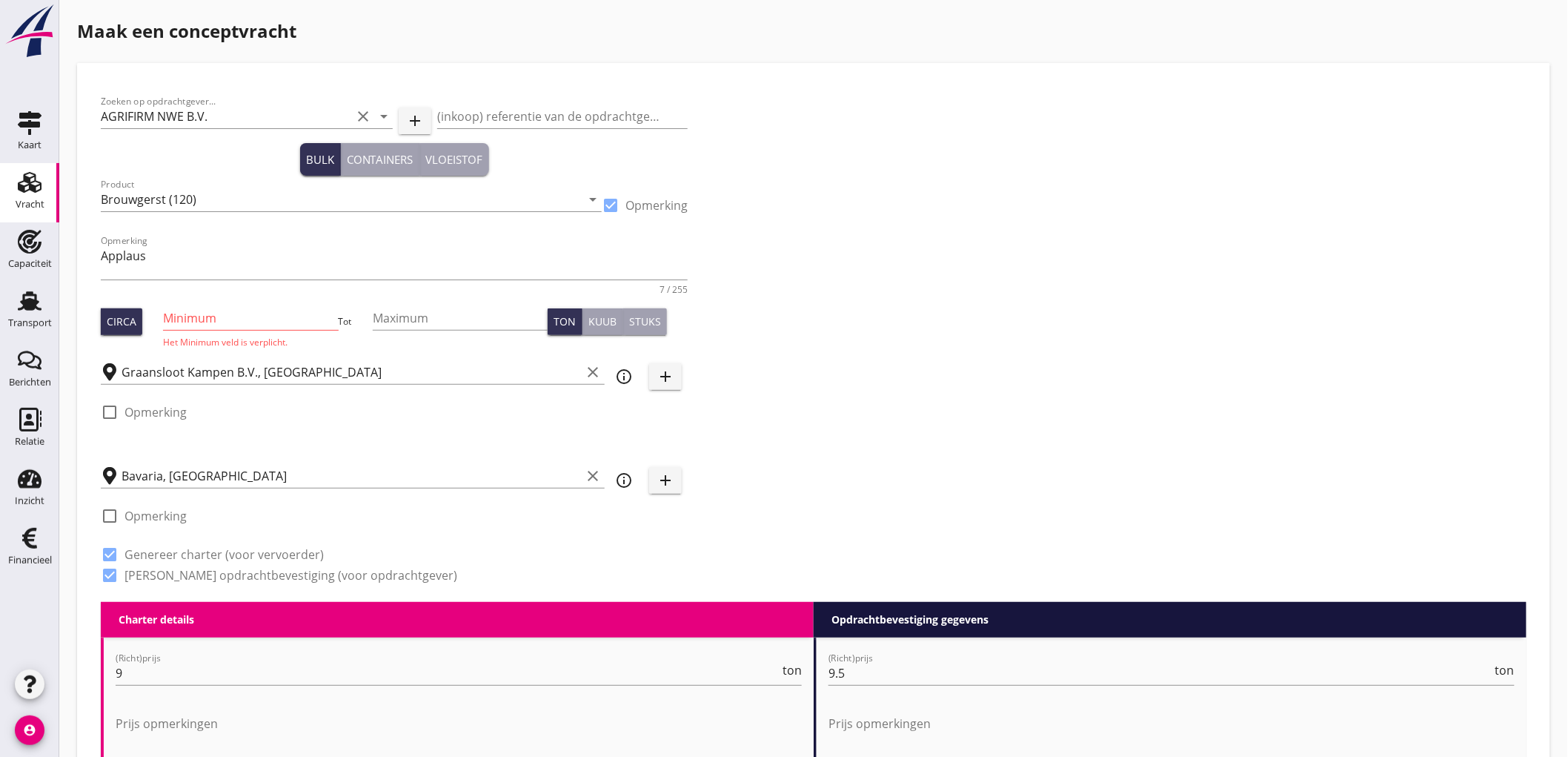
click at [224, 324] on input "Minimum" at bounding box center [250, 318] width 175 height 23
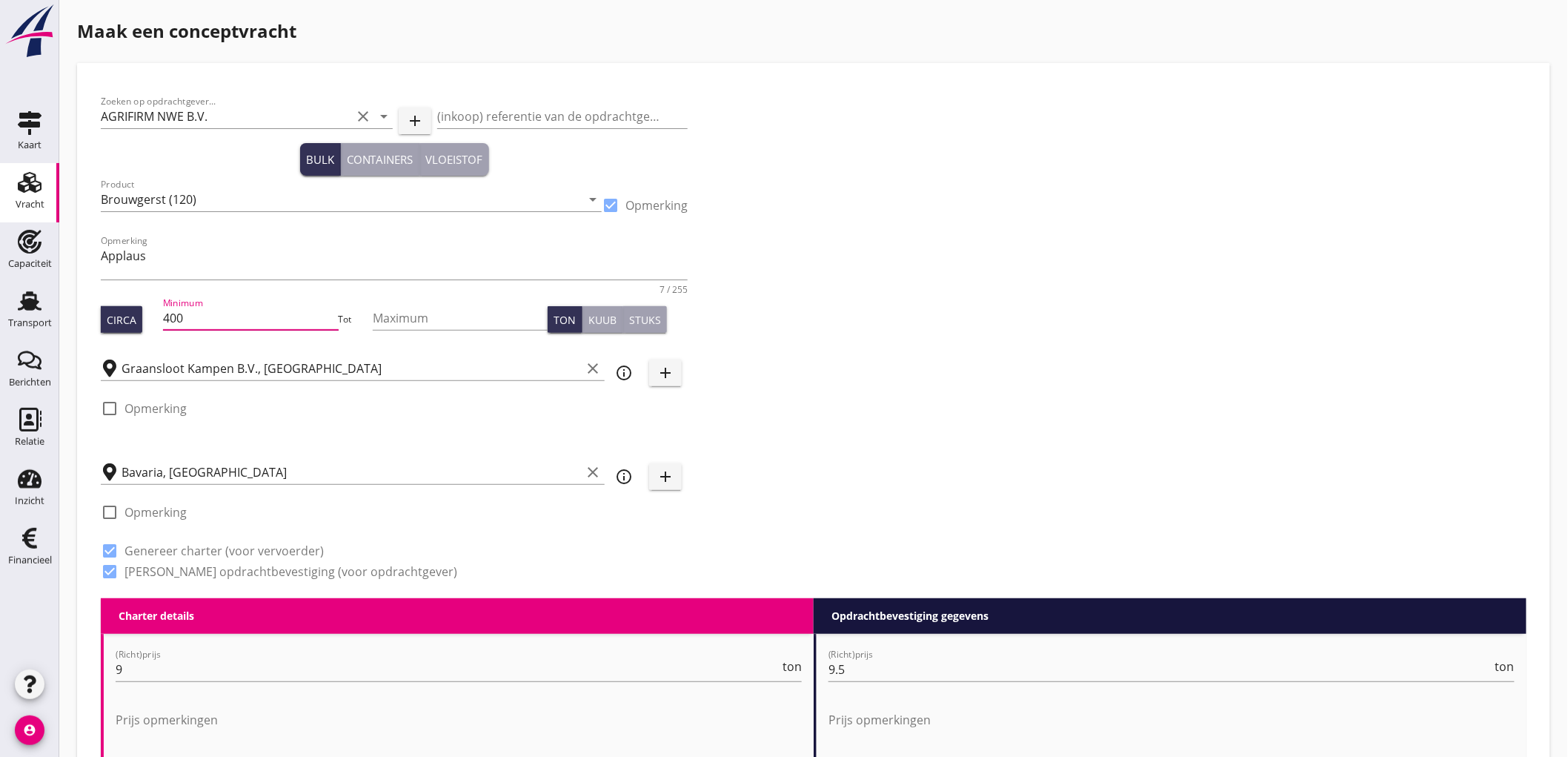
type input "400"
type input "550"
click at [1087, 295] on div "Zoeken op opdrachtgever... AGRIFIRM NWE B.V. clear arrow_drop_down add (inkoop)…" at bounding box center [814, 343] width 1438 height 512
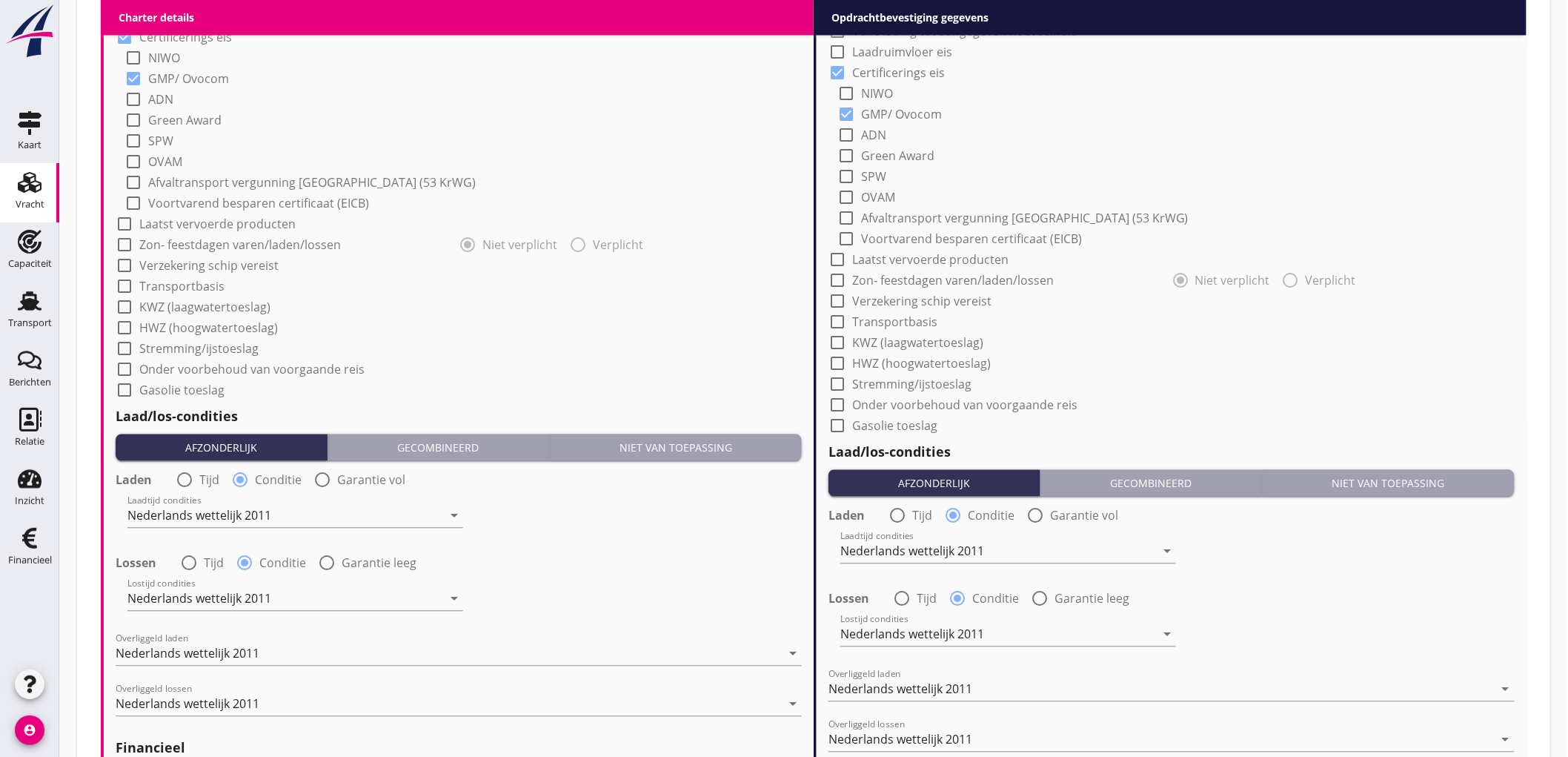
scroll to position [1592, 0]
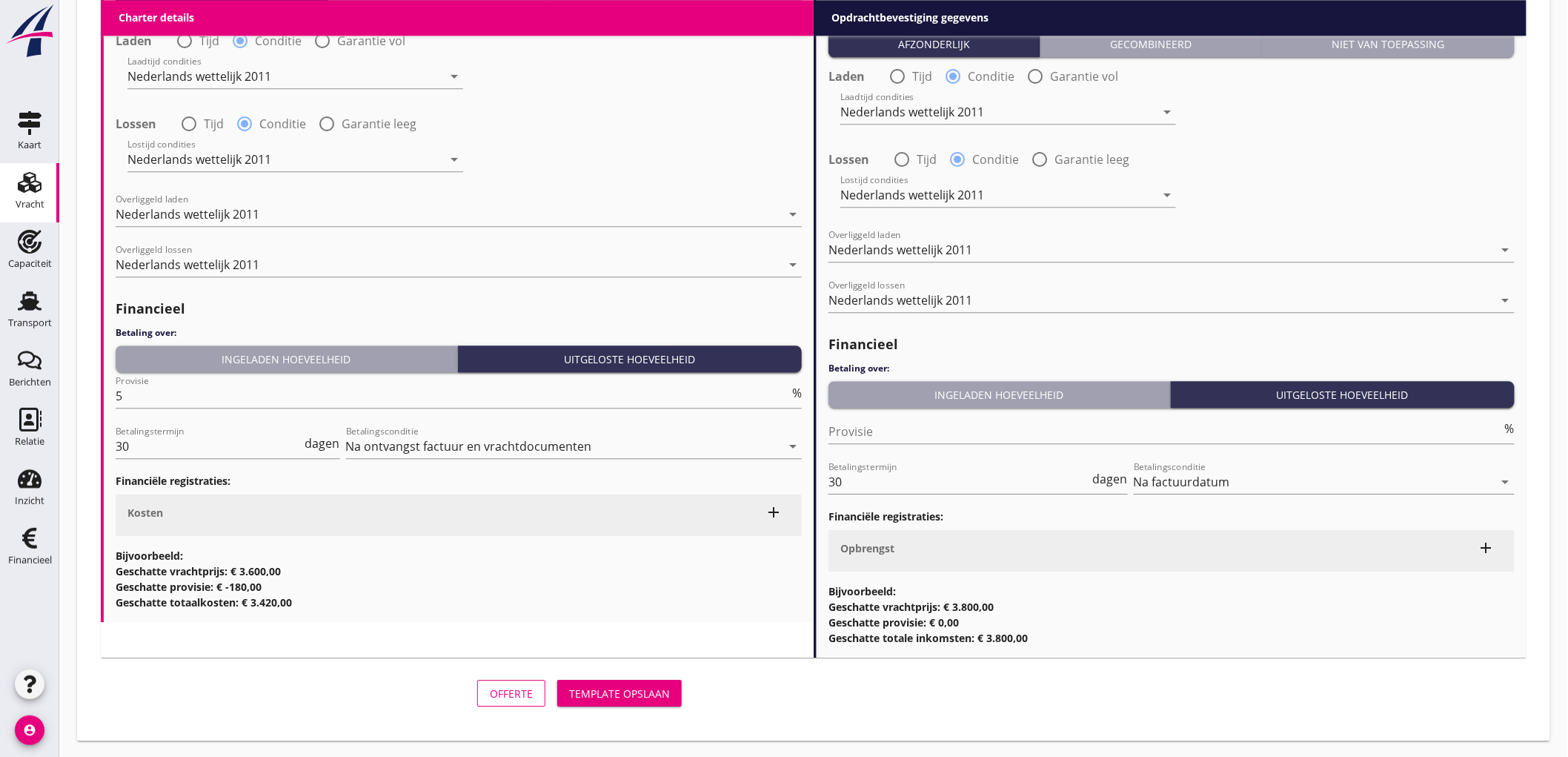
click at [653, 703] on button "Template opslaan" at bounding box center [620, 693] width 124 height 27
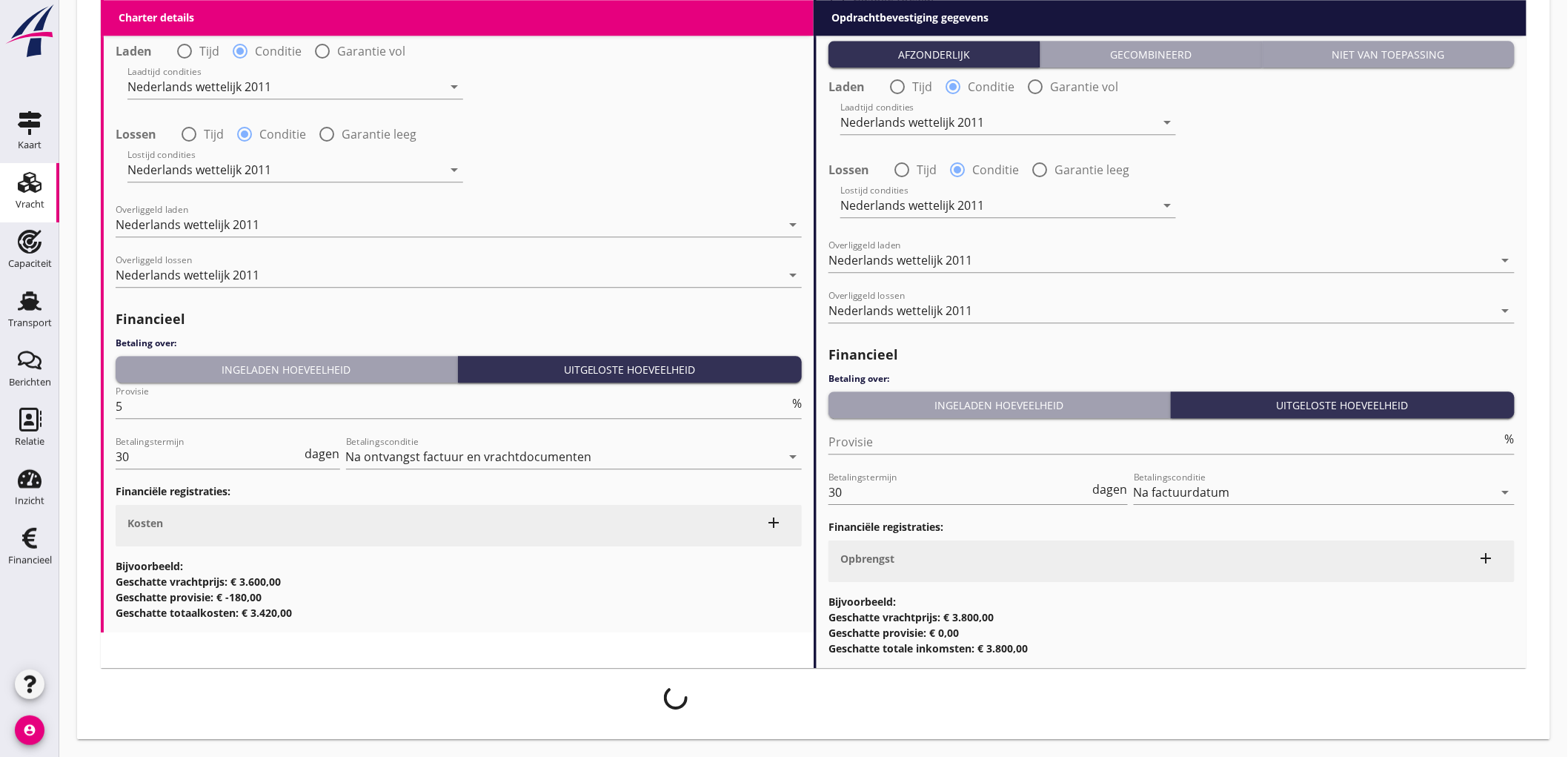
scroll to position [1581, 0]
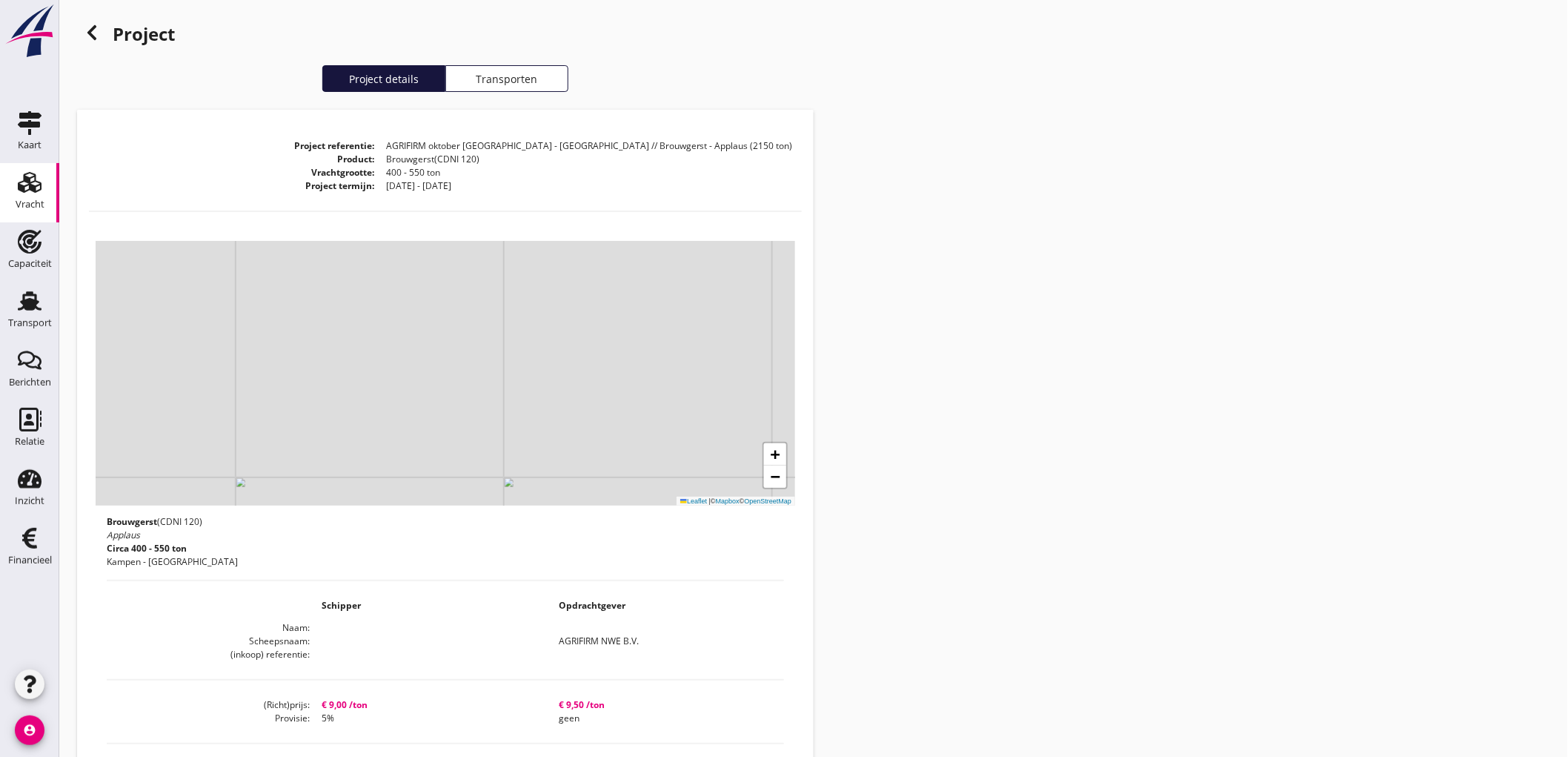
click at [97, 32] on icon at bounding box center [91, 32] width 17 height 17
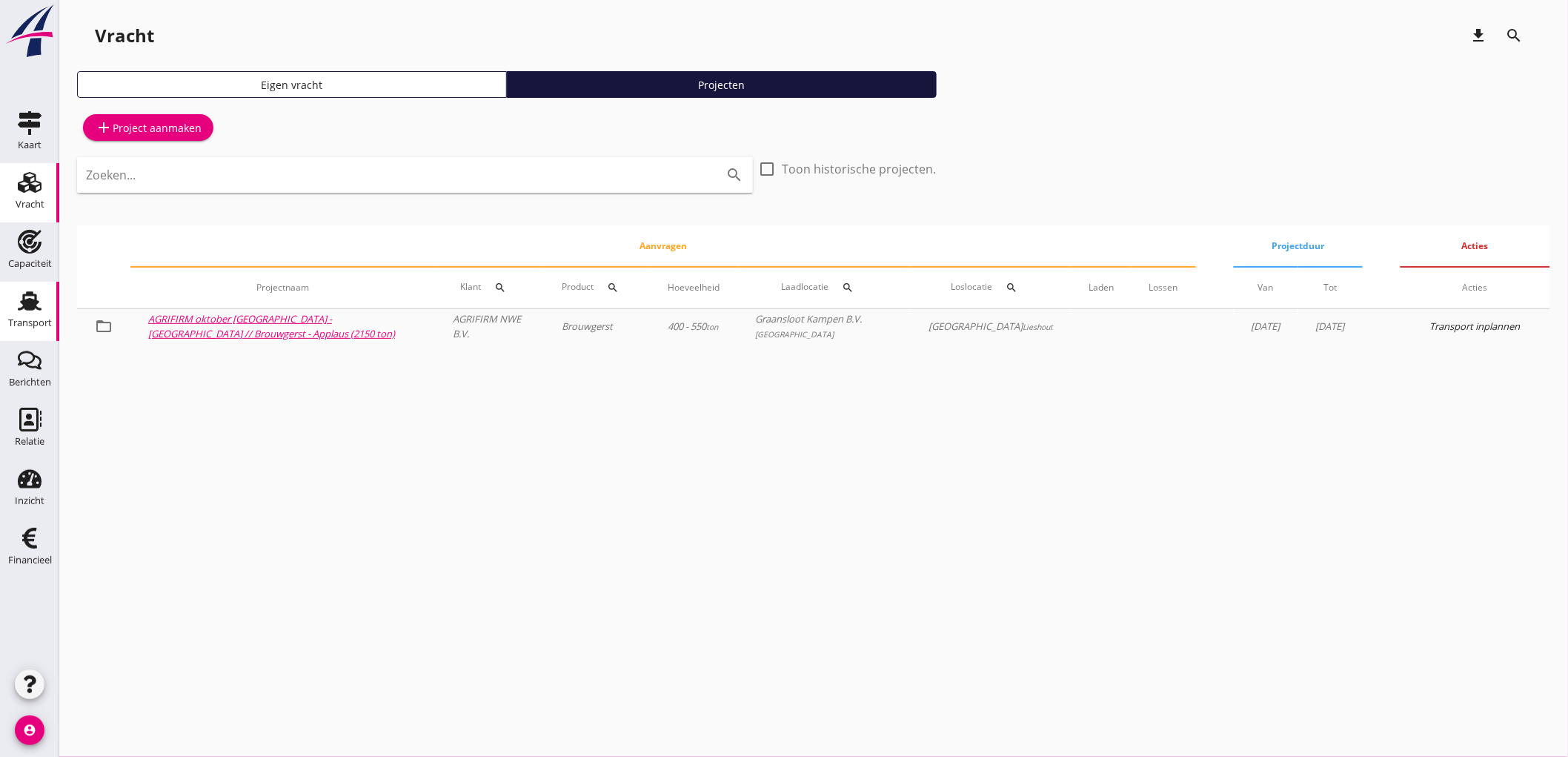
click at [28, 313] on div "Transport" at bounding box center [30, 323] width 44 height 21
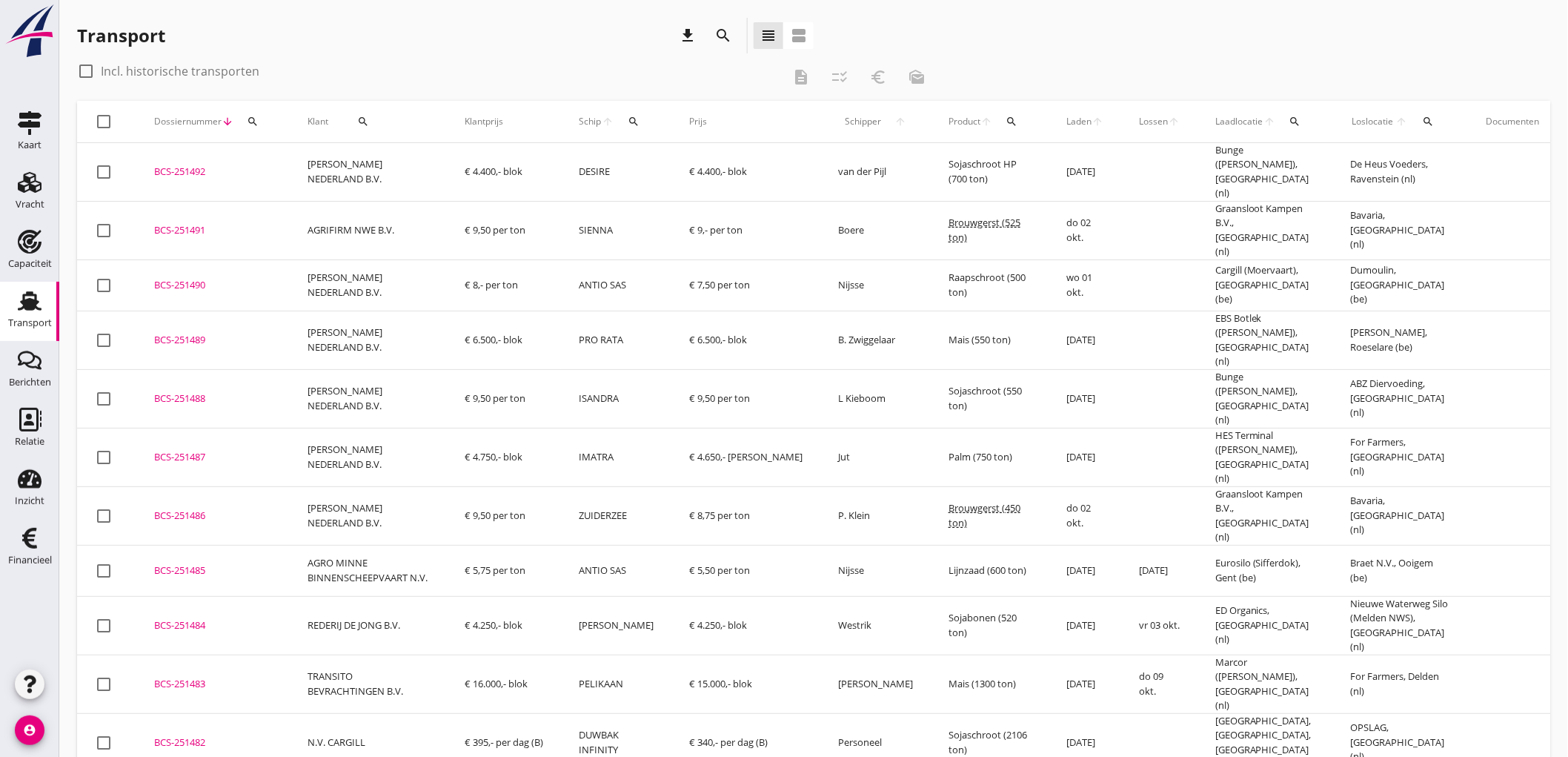
click at [403, 162] on td "[PERSON_NAME] NEDERLAND B.V." at bounding box center [368, 171] width 157 height 58
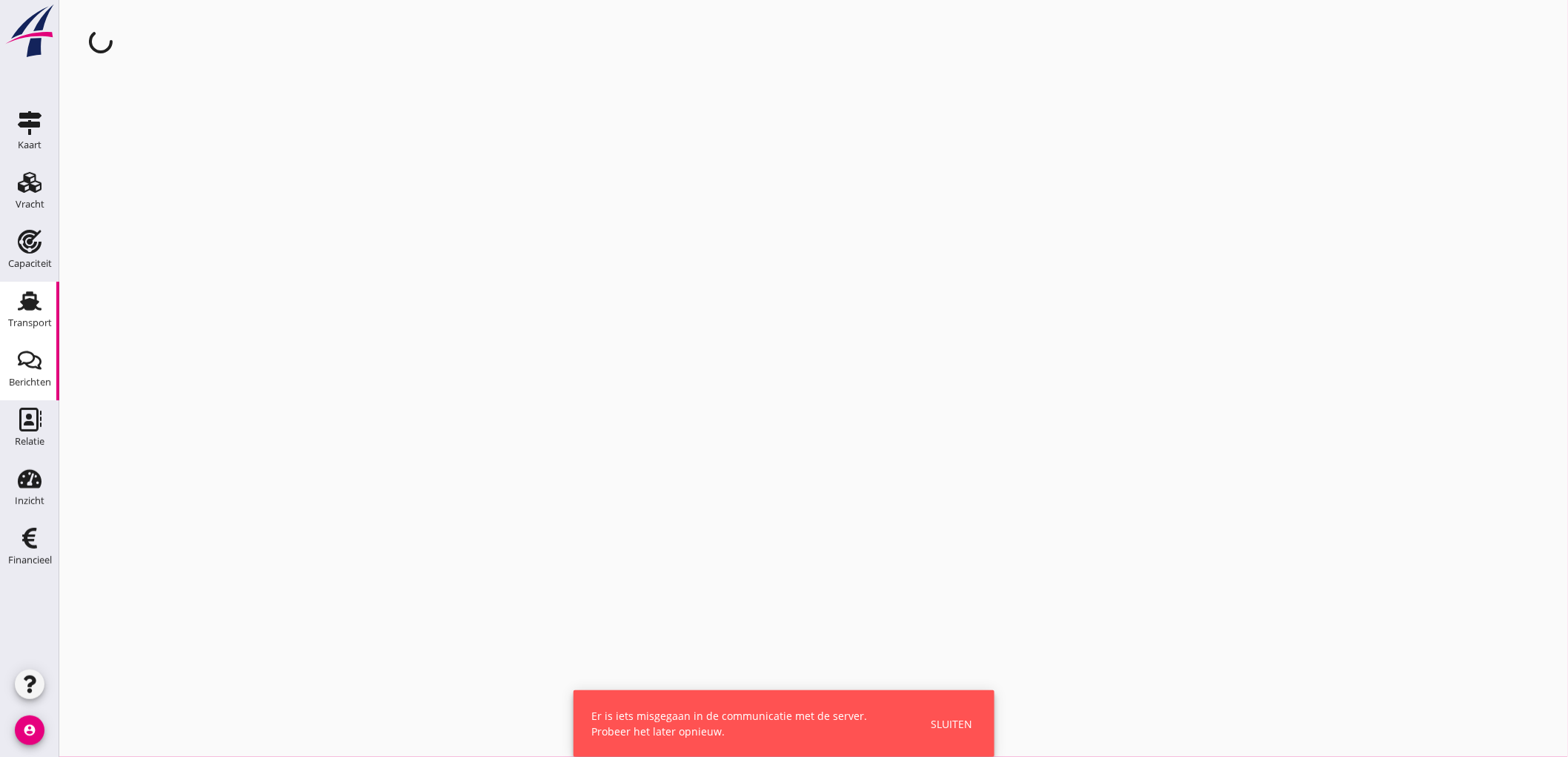
drag, startPoint x: 38, startPoint y: 382, endPoint x: 231, endPoint y: 8, distance: 420.9
click at [38, 382] on div "Berichten" at bounding box center [30, 382] width 43 height 10
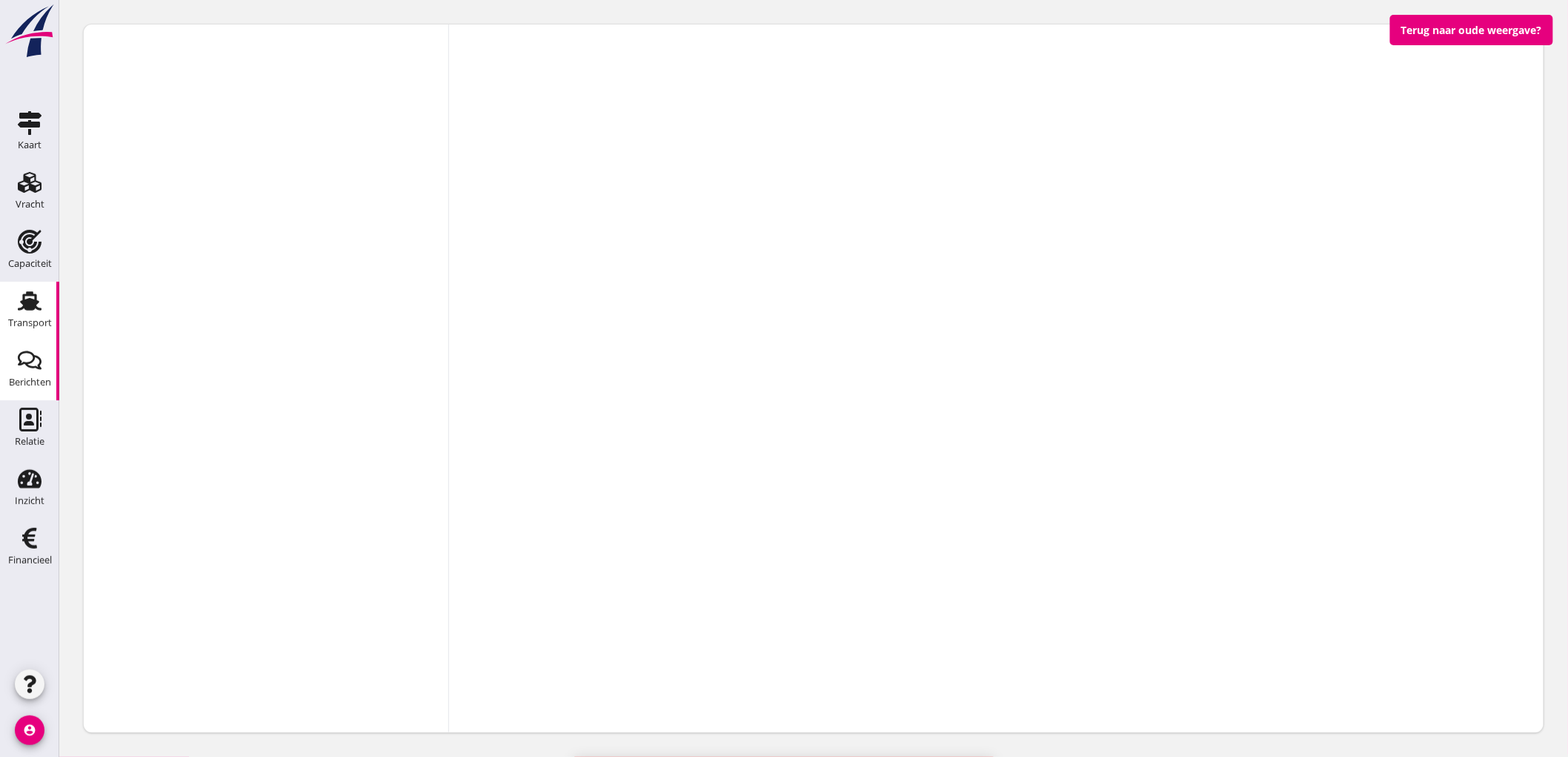
drag, startPoint x: 16, startPoint y: 316, endPoint x: 37, endPoint y: 301, distance: 25.8
click at [16, 315] on div "Transport" at bounding box center [30, 323] width 44 height 21
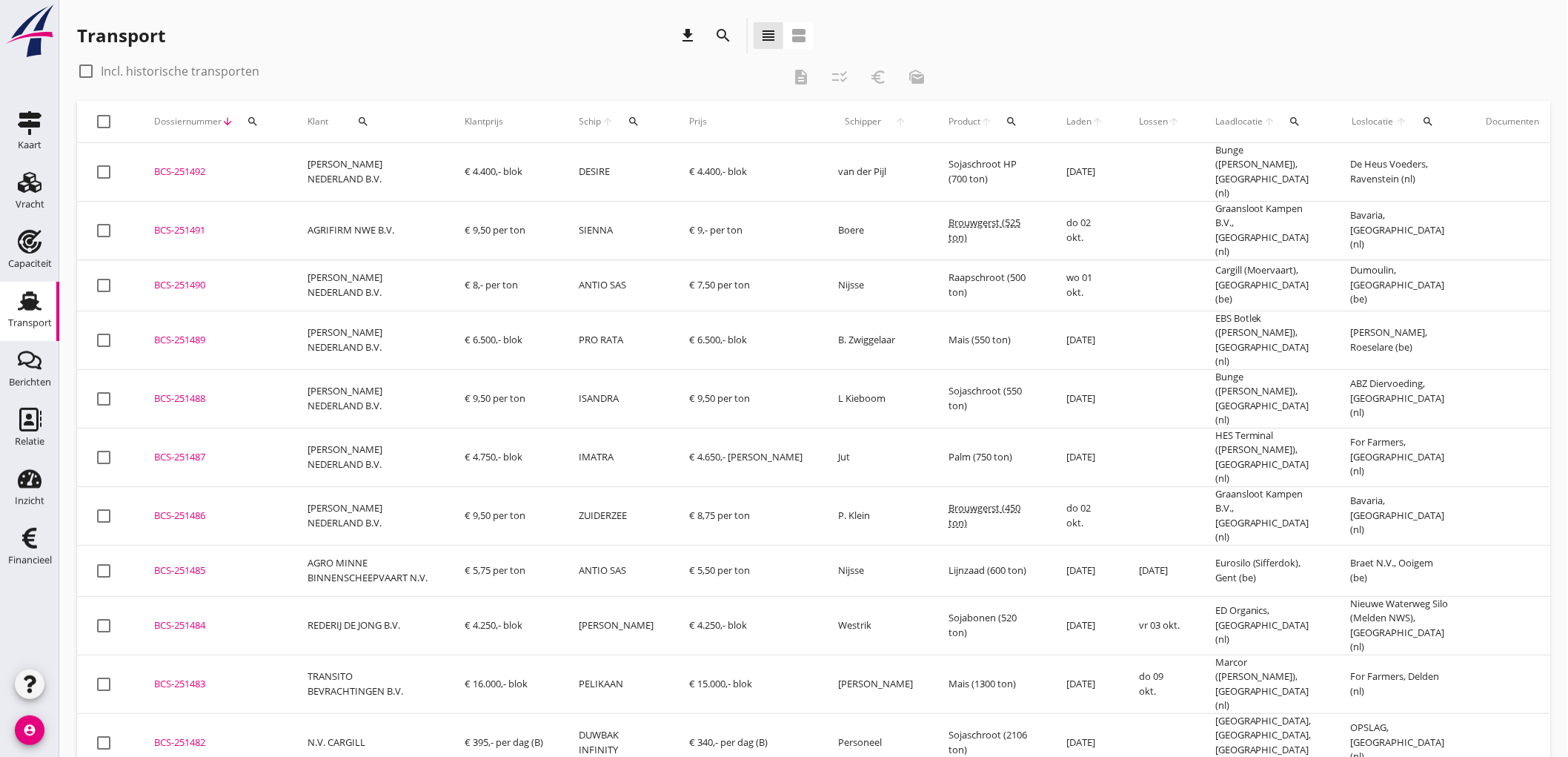
click at [480, 162] on td "€ 4.400,- blok" at bounding box center [504, 171] width 114 height 58
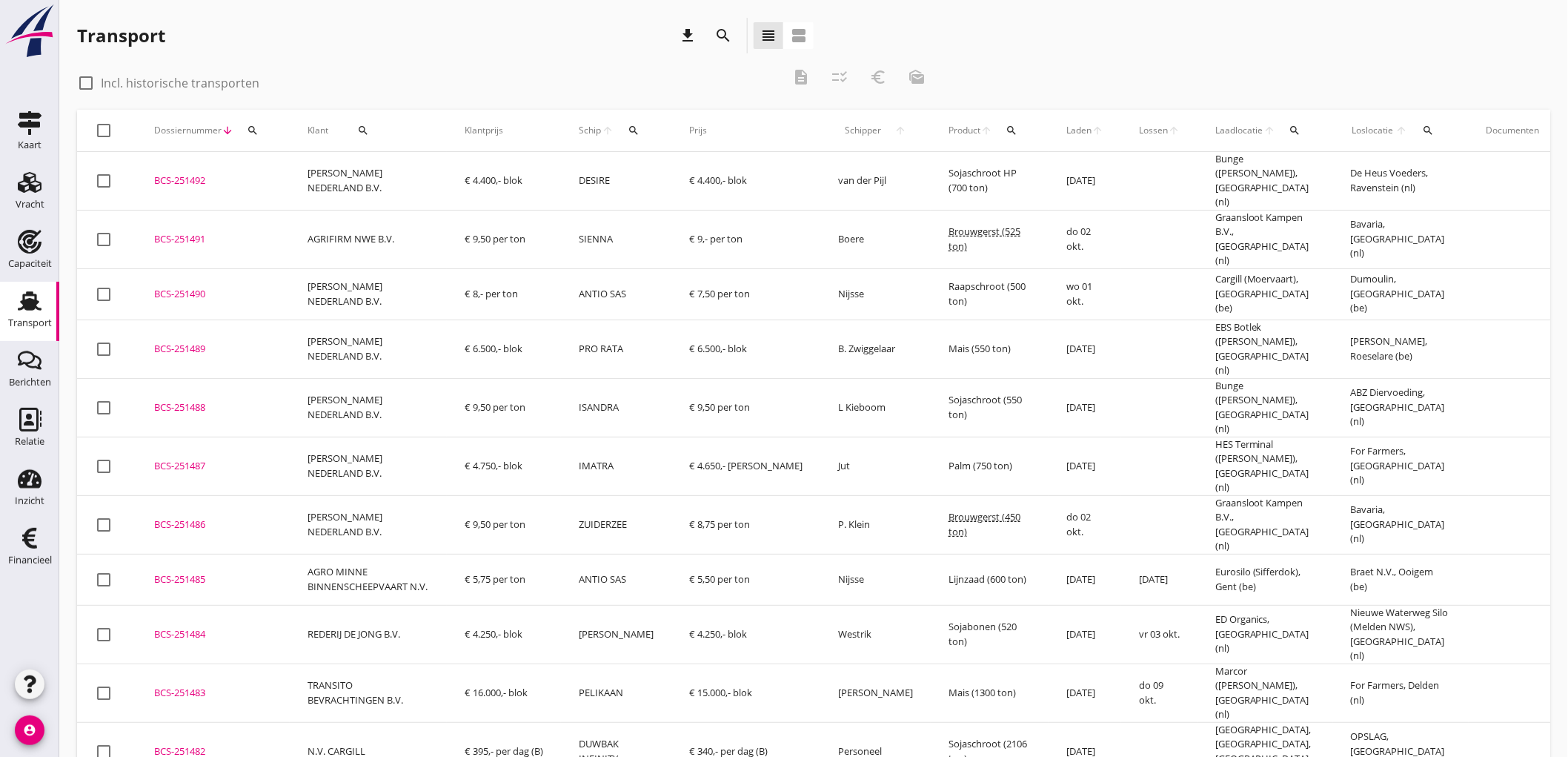
click at [469, 185] on td "€ 4.400,- blok" at bounding box center [504, 181] width 114 height 58
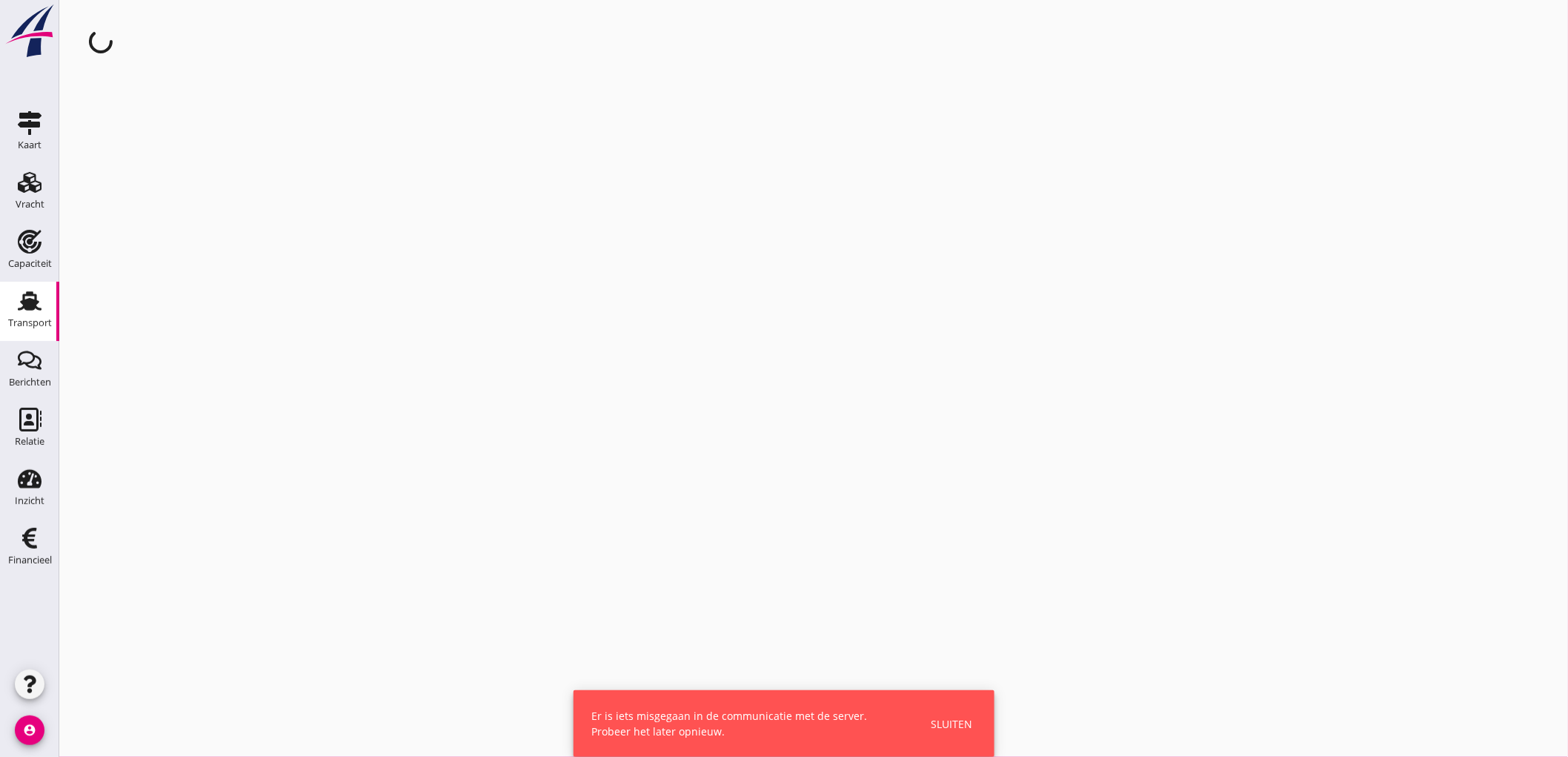
click at [957, 723] on div "Sluiten" at bounding box center [952, 724] width 42 height 16
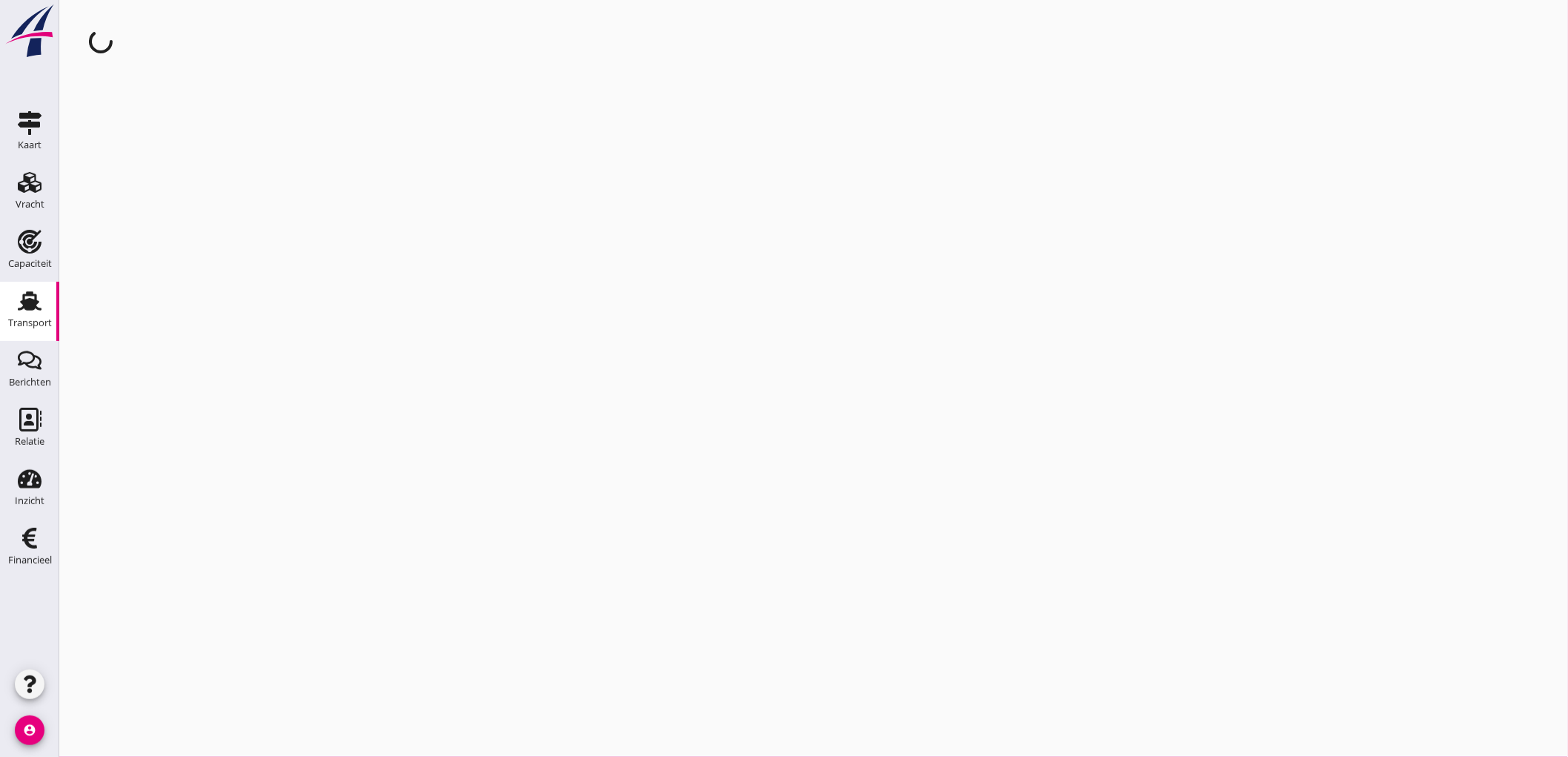
click at [0, 328] on link "Transport Transport" at bounding box center [30, 312] width 59 height 59
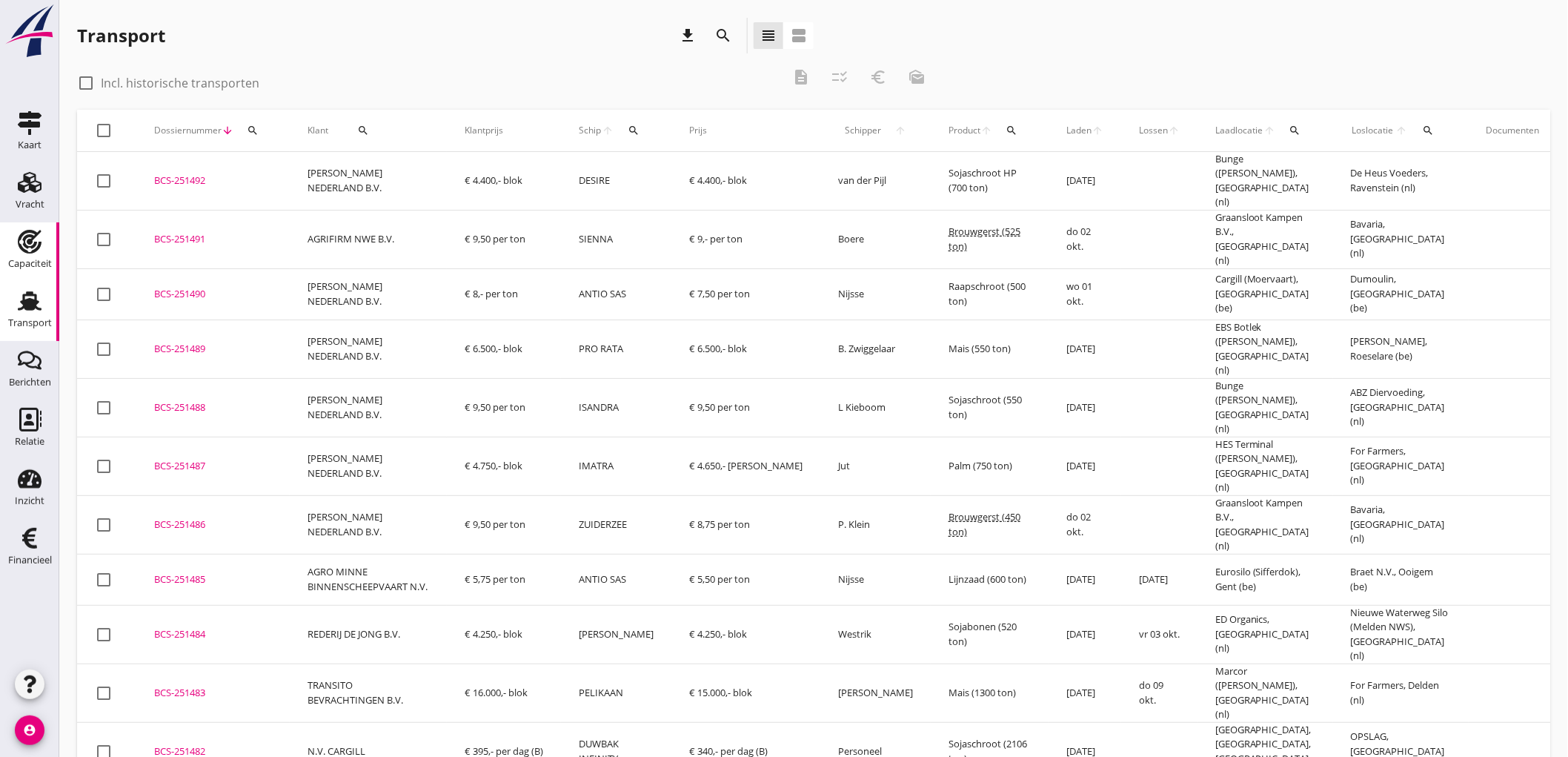
drag, startPoint x: 6, startPoint y: 264, endPoint x: 47, endPoint y: 250, distance: 43.3
click at [8, 264] on link "Capaciteit Capaciteit" at bounding box center [30, 252] width 59 height 59
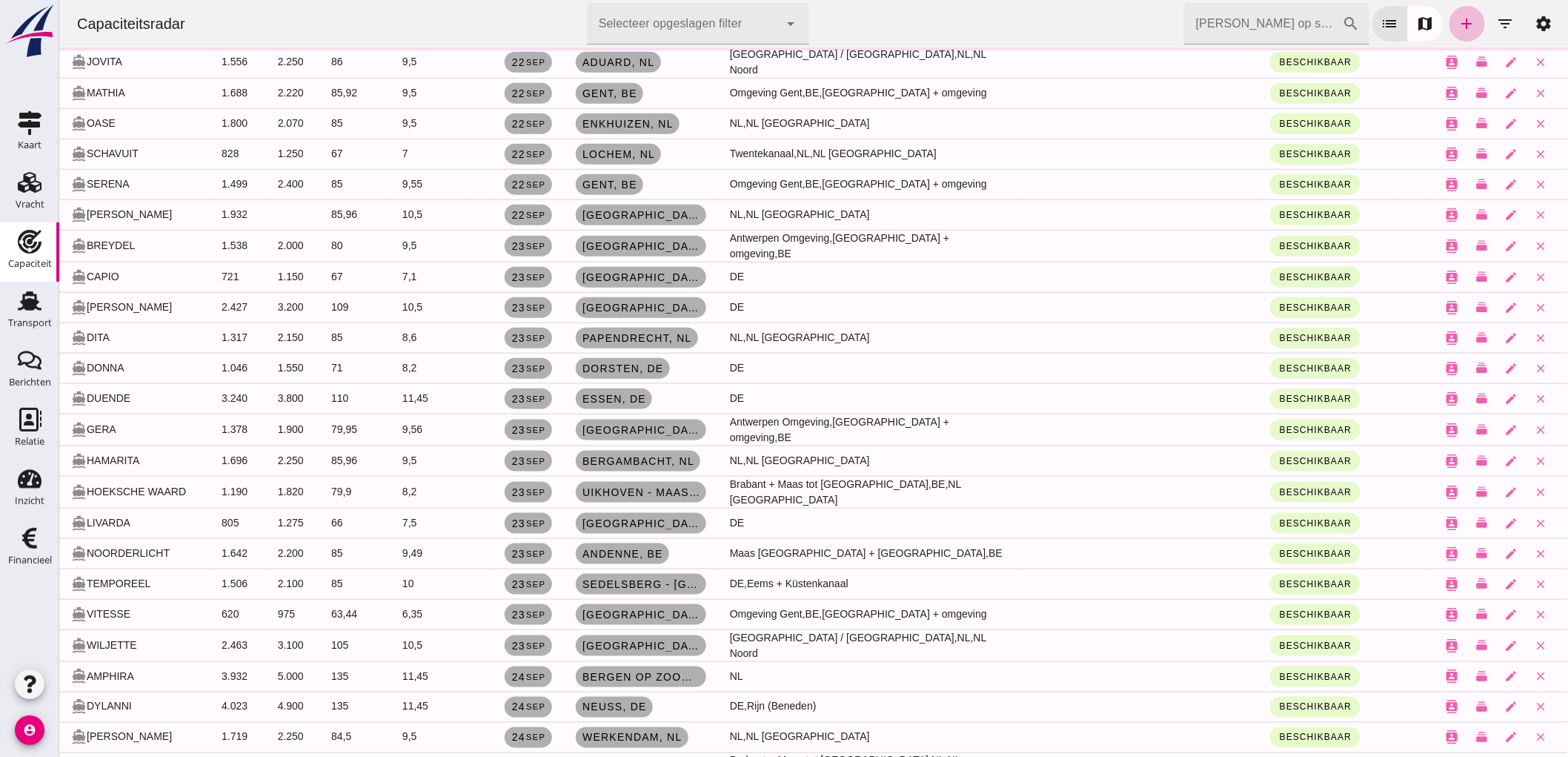
scroll to position [1805, 0]
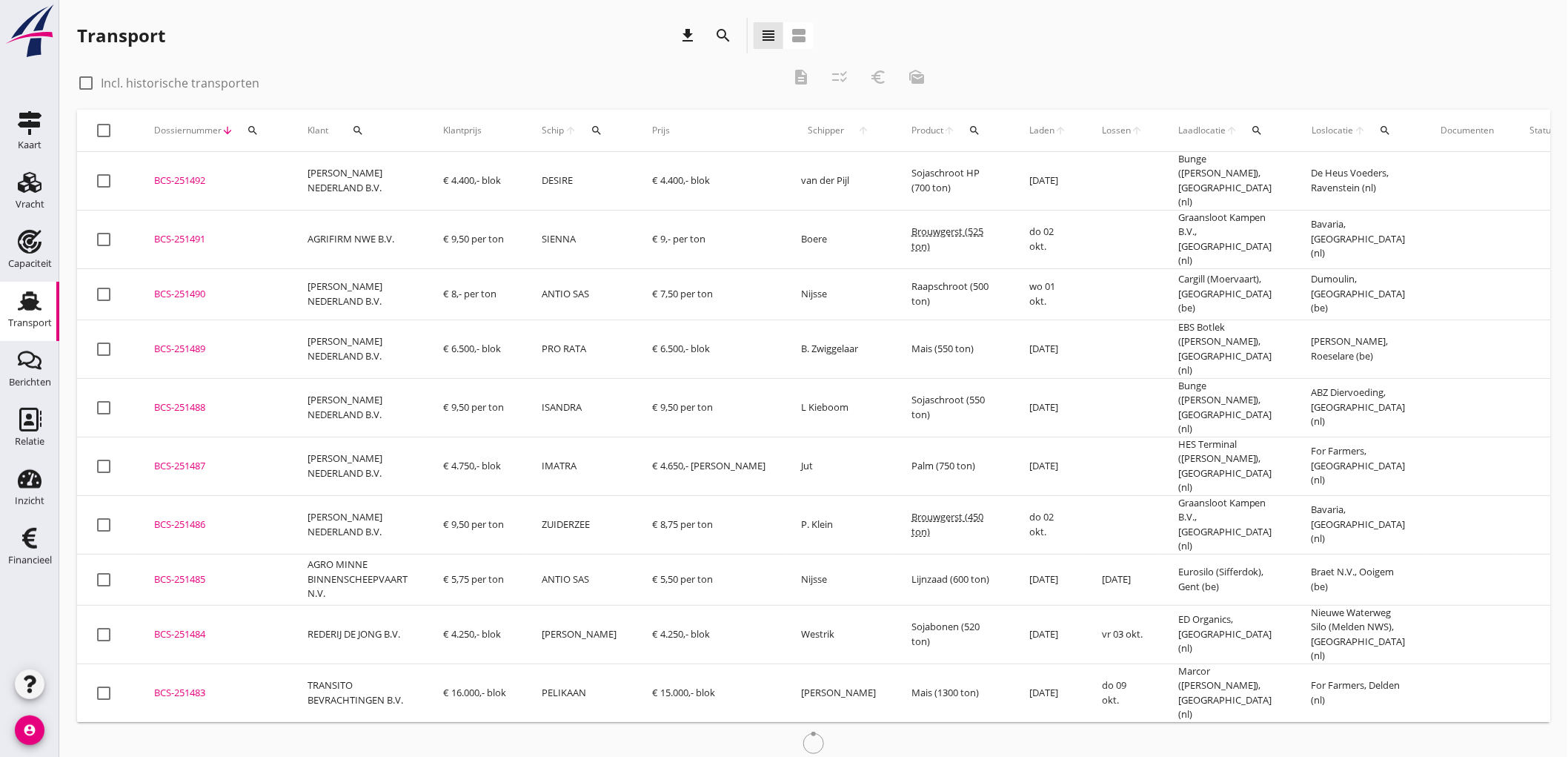
click at [386, 171] on td "[PERSON_NAME] NEDERLAND B.V." at bounding box center [358, 181] width 136 height 58
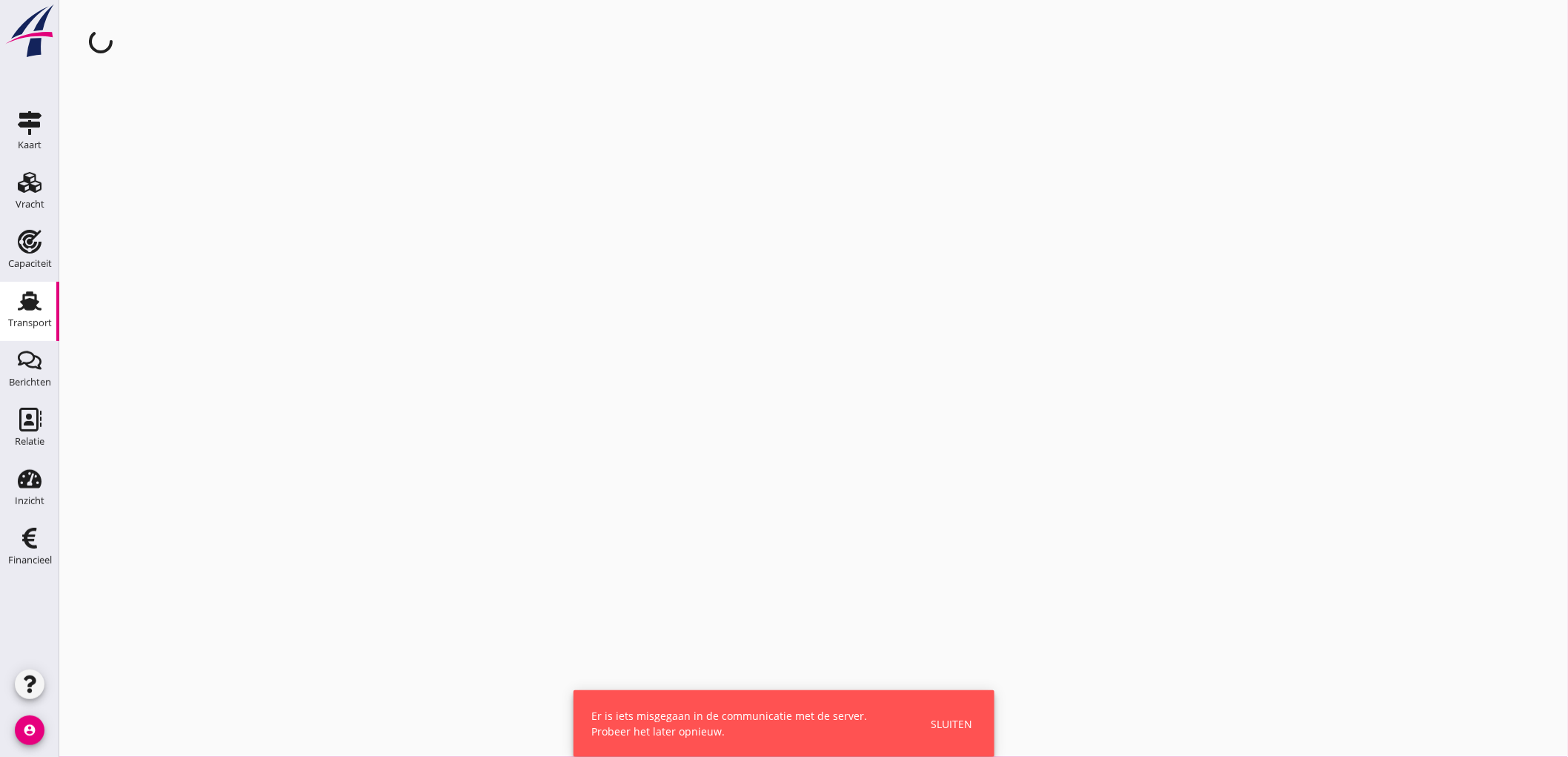
click at [23, 325] on div "Transport" at bounding box center [30, 322] width 44 height 10
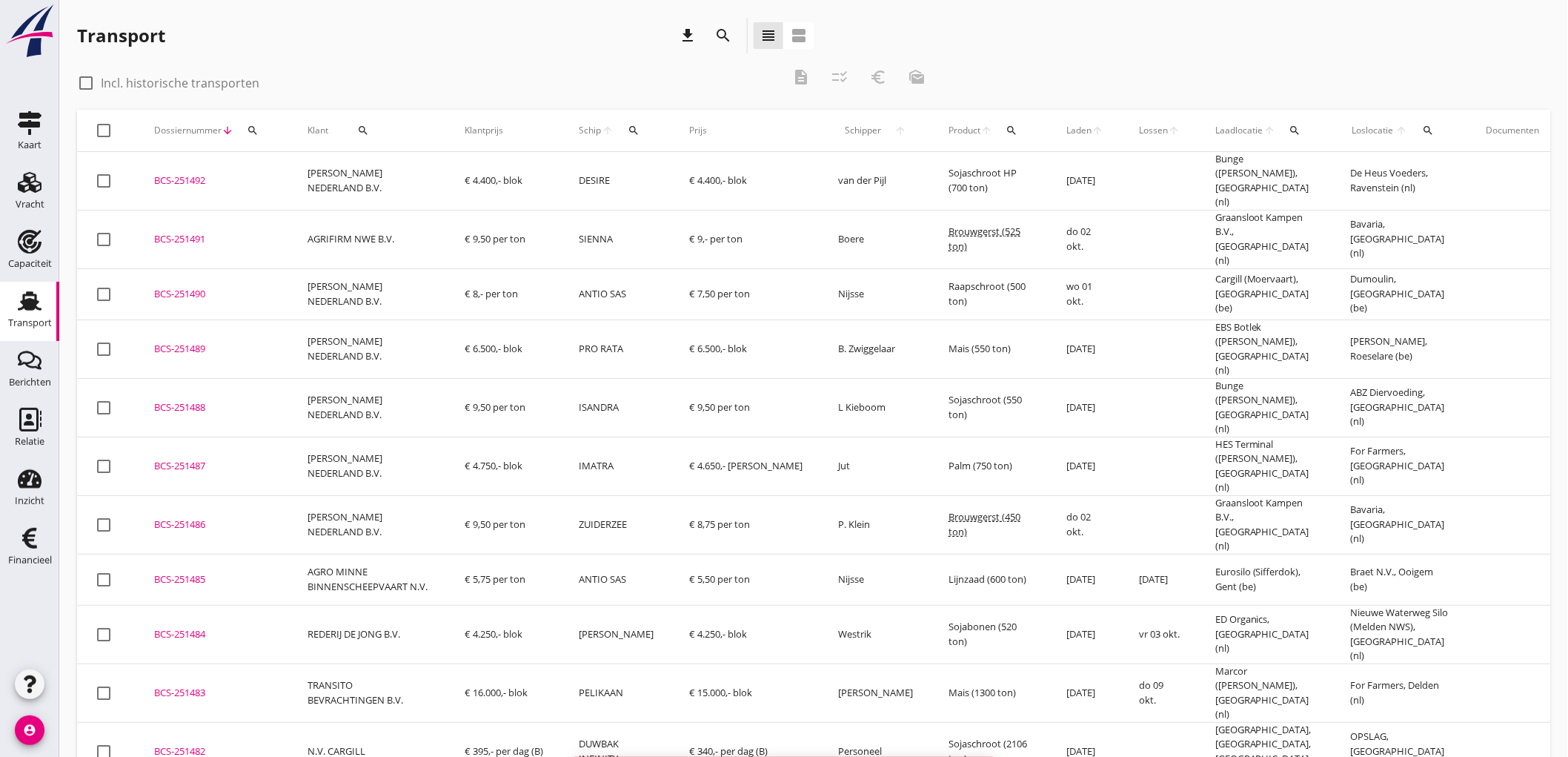
click at [687, 32] on icon "download" at bounding box center [687, 36] width 17 height 17
click at [549, 553] on td "€ 5,75 per ton" at bounding box center [504, 579] width 114 height 51
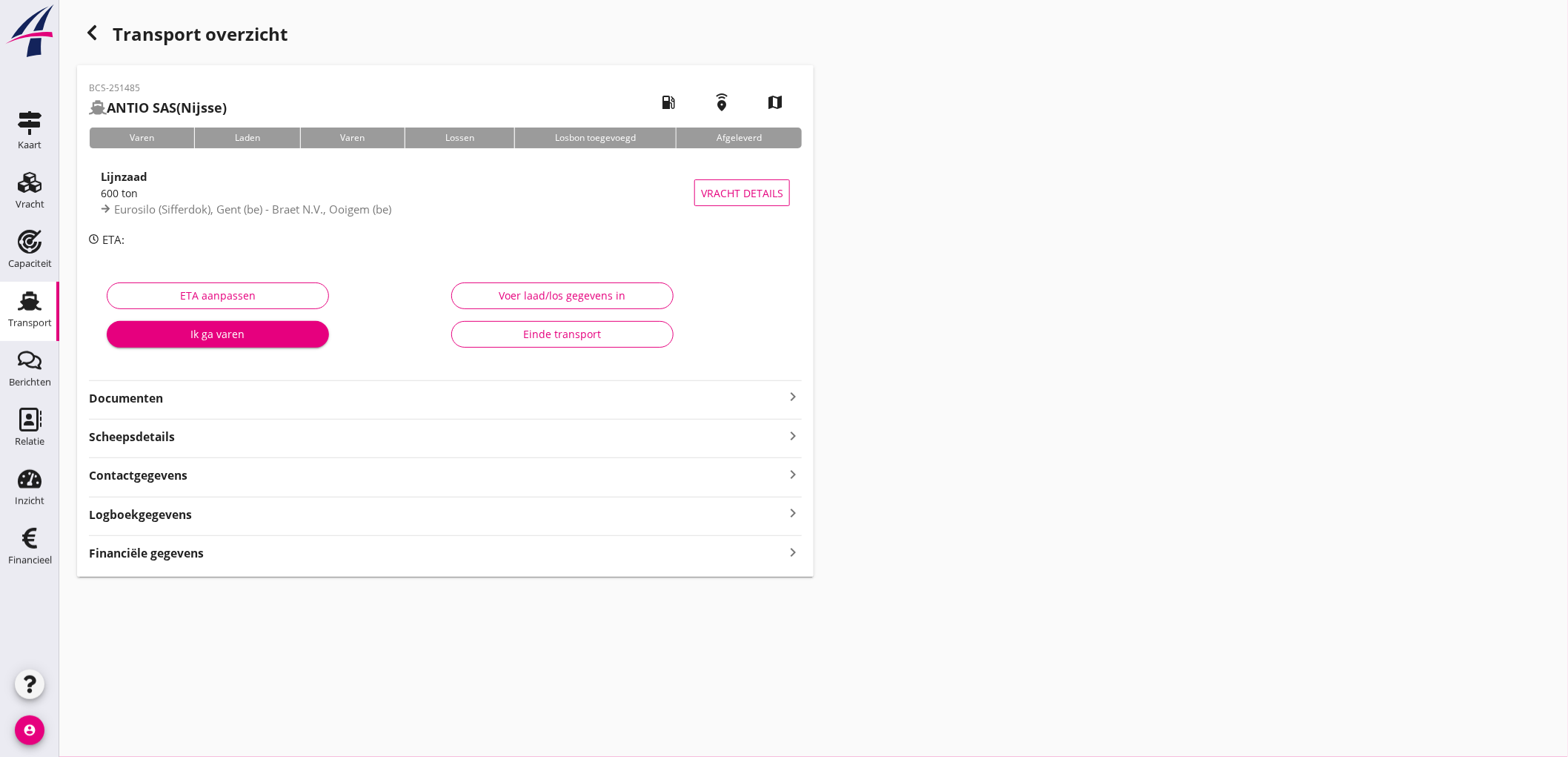
click at [209, 428] on div "Scheepsdetails keyboard_arrow_right" at bounding box center [445, 435] width 713 height 20
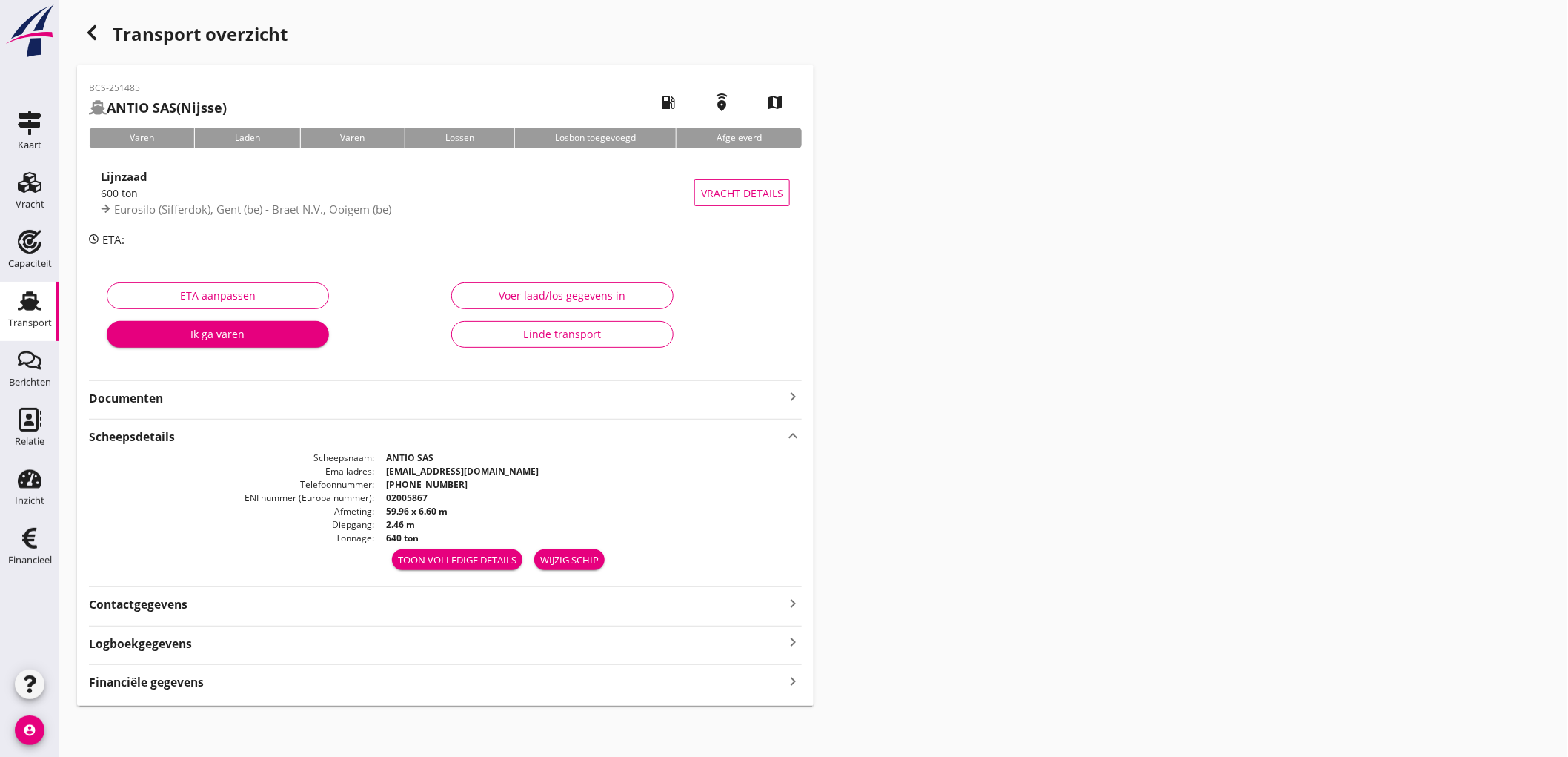
click at [211, 691] on div "Financiële gegevens keyboard_arrow_right" at bounding box center [445, 680] width 713 height 20
click at [23, 304] on use at bounding box center [29, 301] width 23 height 19
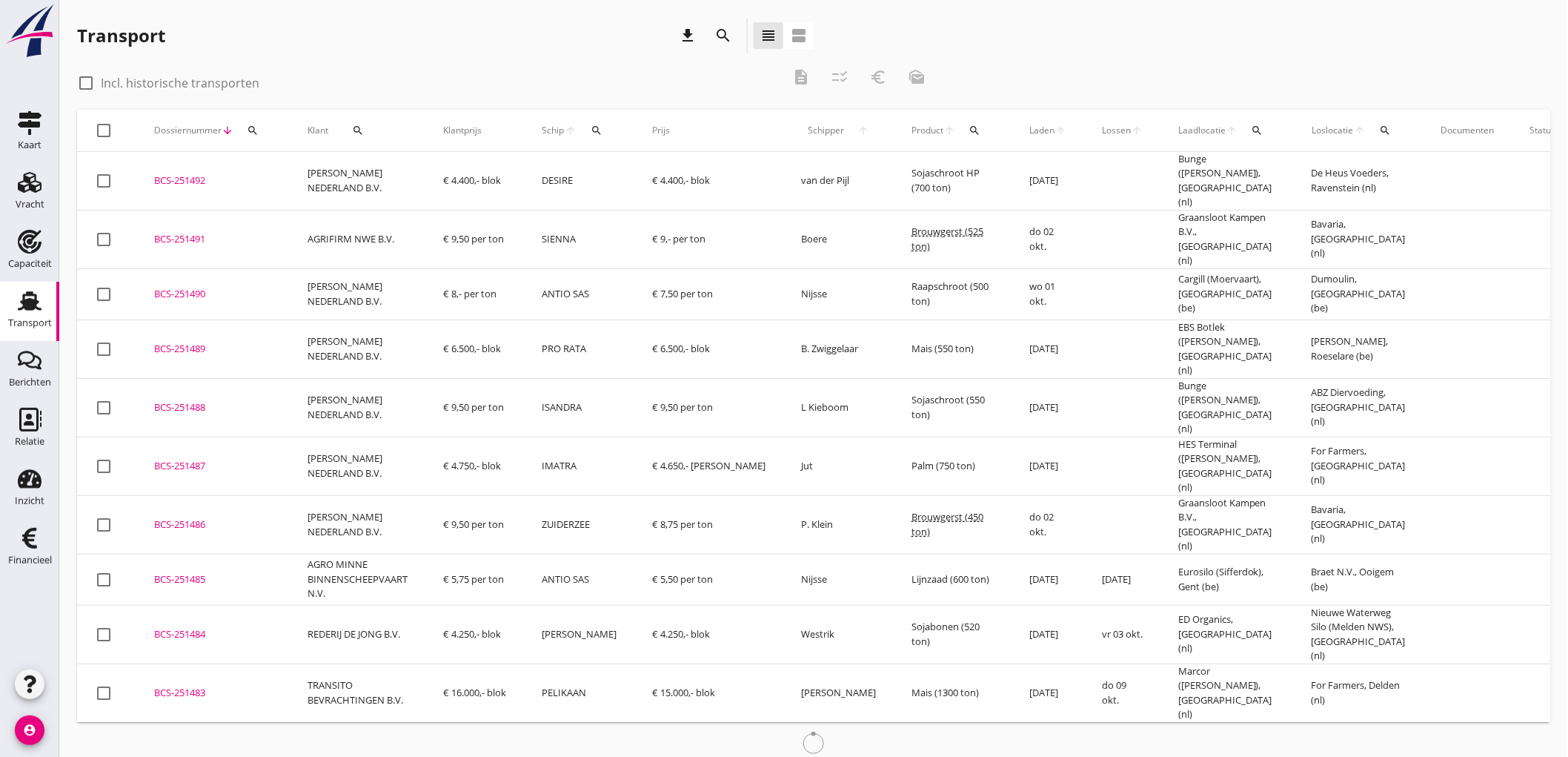
click at [524, 285] on td "€ 8,- per ton" at bounding box center [474, 293] width 98 height 51
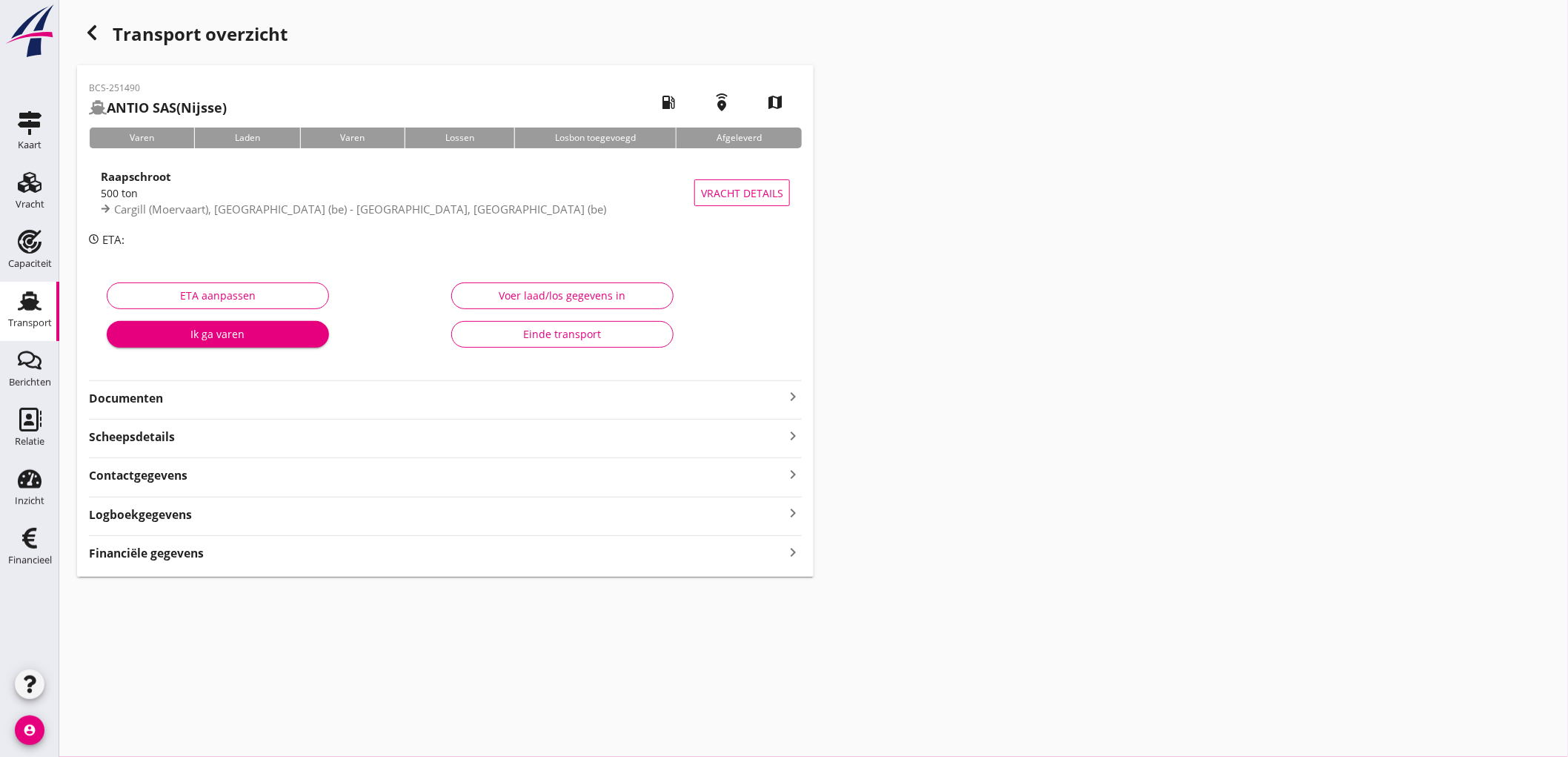
click at [177, 557] on strong "Financiële gegevens" at bounding box center [146, 553] width 115 height 17
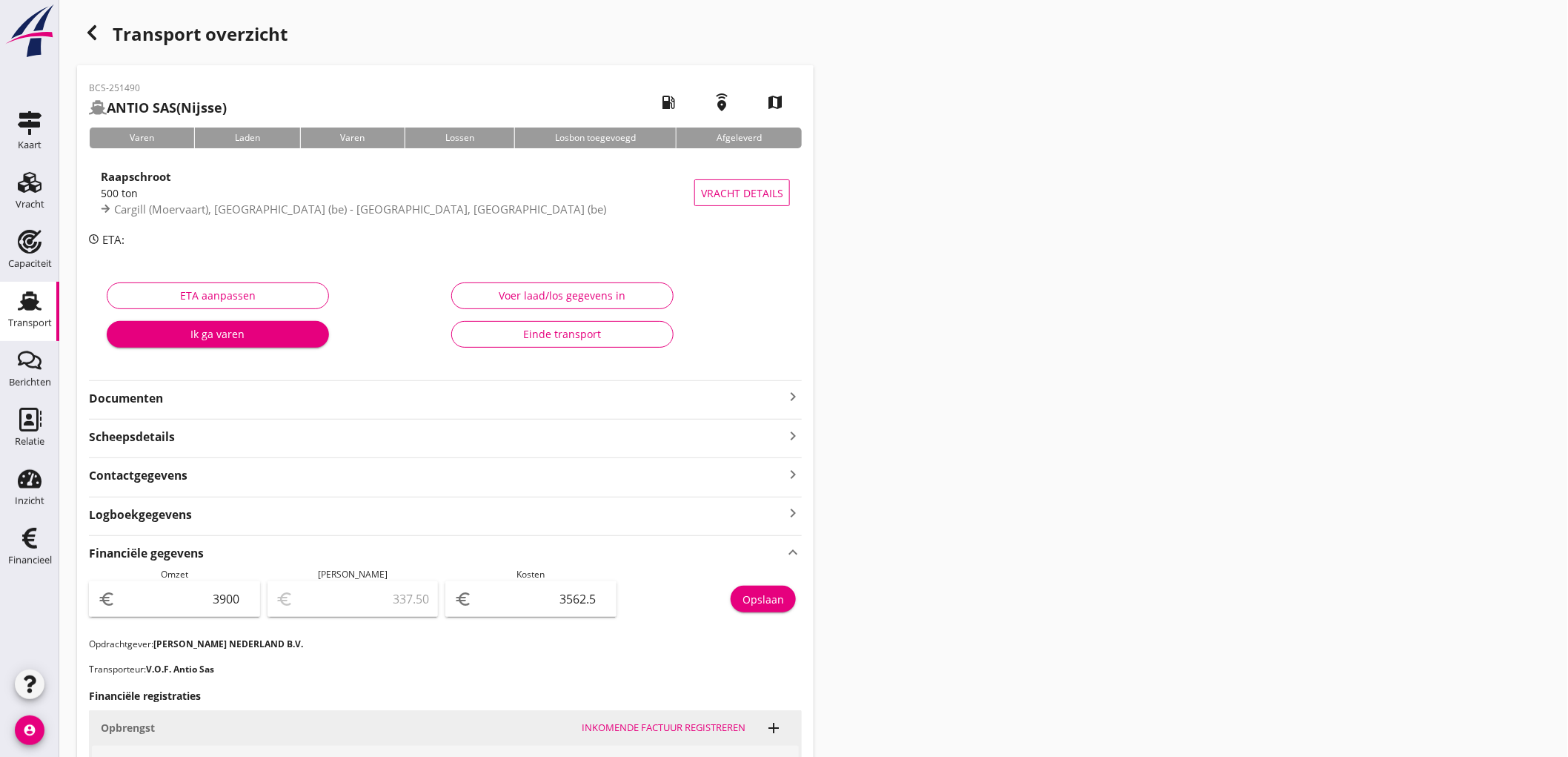
click at [4, 321] on link "Transport Transport" at bounding box center [30, 312] width 59 height 59
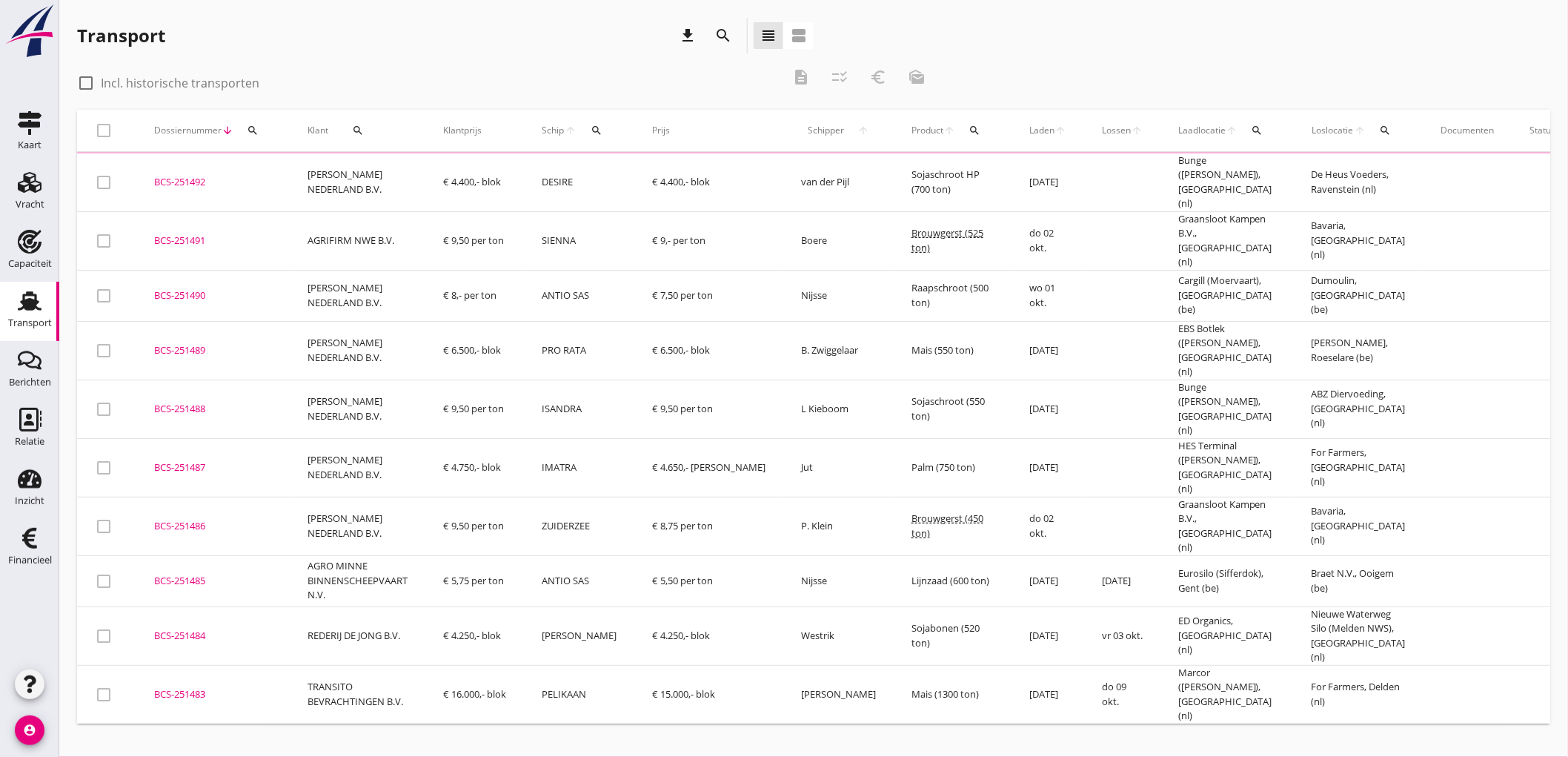
click at [247, 184] on div "BCS-251492" at bounding box center [212, 182] width 117 height 15
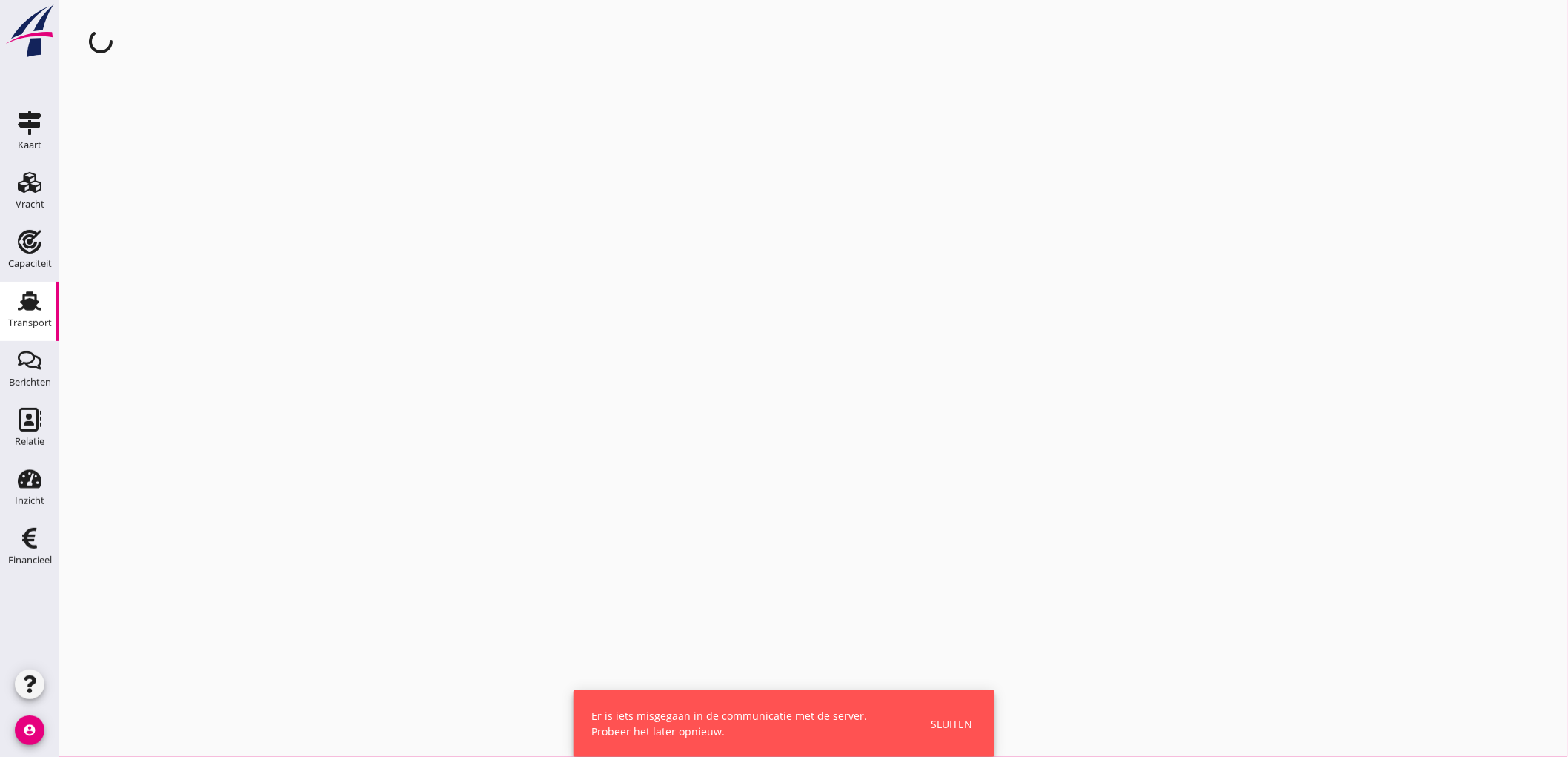
click at [963, 723] on div "Sluiten" at bounding box center [952, 724] width 42 height 16
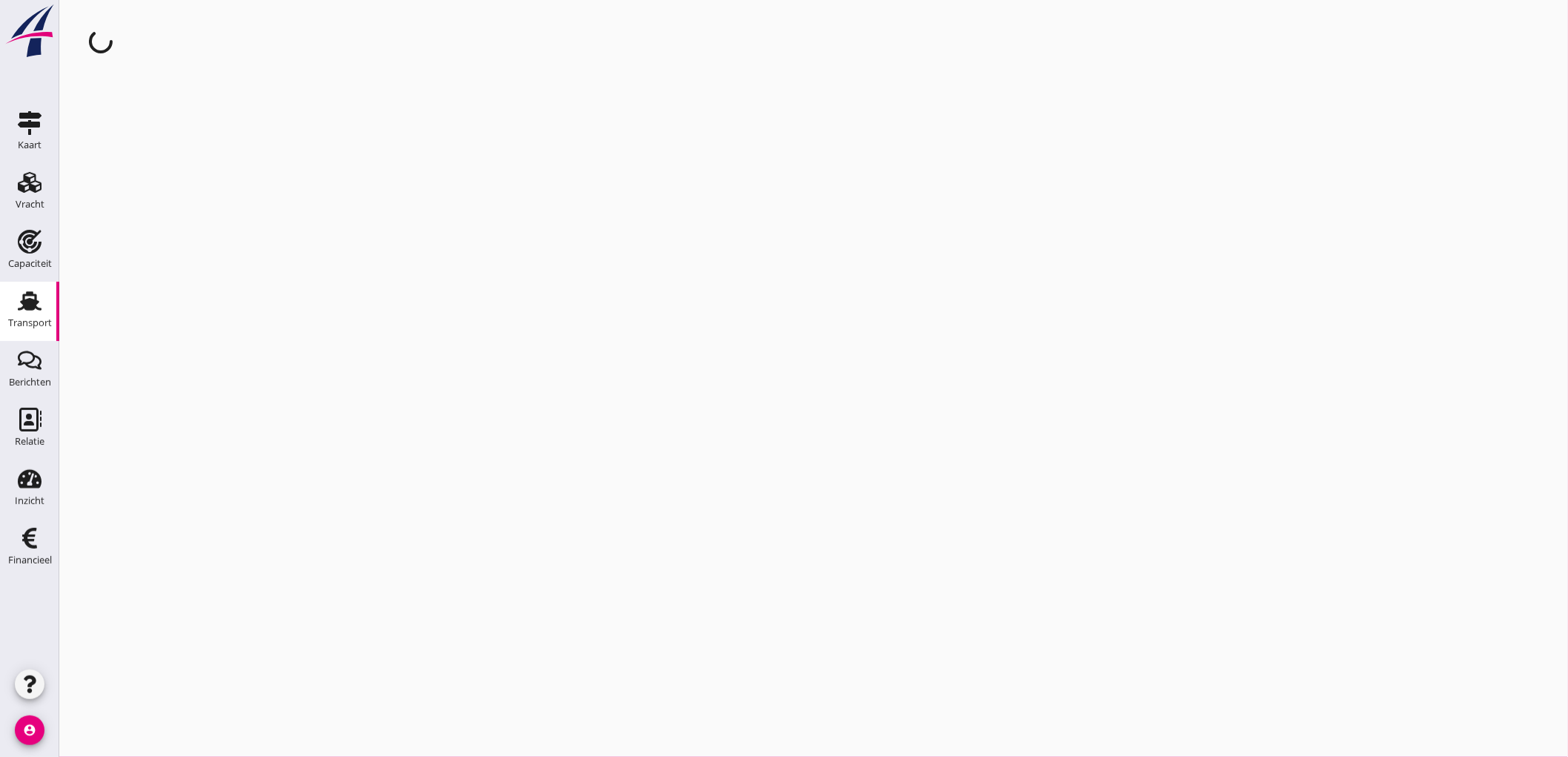
click at [42, 300] on div "Transport" at bounding box center [30, 300] width 36 height 23
